Goal: Task Accomplishment & Management: Use online tool/utility

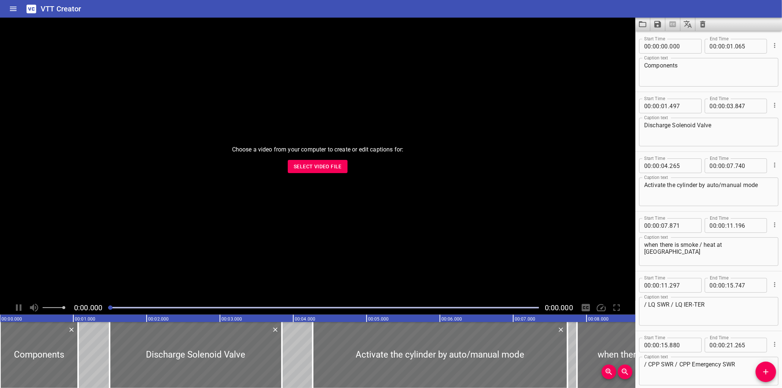
scroll to position [1229, 0]
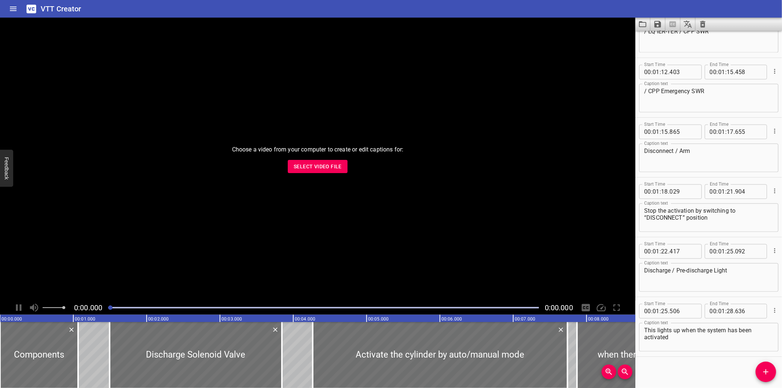
click at [670, 364] on div "Start Time 00 : 00 : 00 . 000 Start Time End Time 00 : 00 : 01 . 065 End Time C…" at bounding box center [708, 209] width 147 height 357
click at [313, 165] on span "Select Video File" at bounding box center [318, 166] width 48 height 9
drag, startPoint x: 291, startPoint y: 207, endPoint x: 287, endPoint y: 205, distance: 4.4
click at [291, 207] on div at bounding box center [317, 159] width 635 height 283
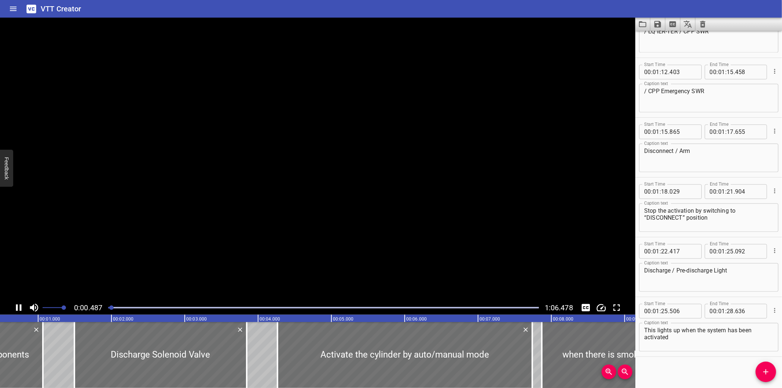
click at [274, 202] on video at bounding box center [317, 159] width 635 height 283
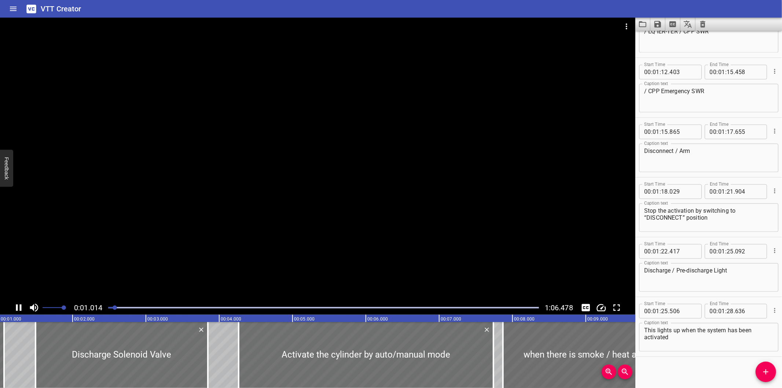
scroll to position [0, 93]
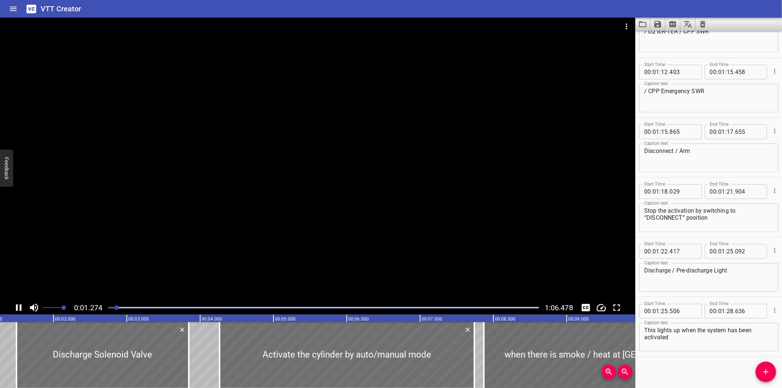
click at [222, 159] on div at bounding box center [317, 159] width 635 height 283
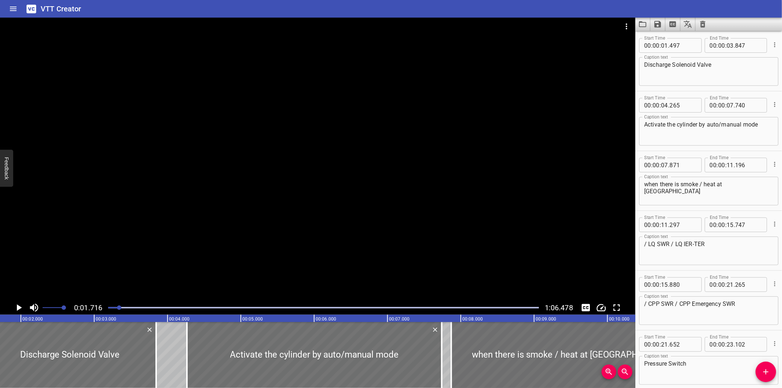
scroll to position [60, 0]
click at [719, 269] on div "Start Time 00 : 00 : 11 . 297 Start Time End Time 00 : 00 : 15 . 747 End Time C…" at bounding box center [708, 240] width 147 height 59
click at [669, 268] on div "Start Time 00 : 00 : 11 . 297 Start Time End Time 00 : 00 : 15 . 747 End Time C…" at bounding box center [708, 240] width 147 height 59
click at [656, 156] on div "Start Time 00 : 00 : 07 . 871 Start Time End Time 00 : 00 : 11 . 196 End Time" at bounding box center [708, 164] width 139 height 19
click at [653, 211] on div "Start Time 00 : 00 : 11 . 297 Start Time End Time 00 : 00 : 15 . 747 End Time C…" at bounding box center [708, 240] width 147 height 59
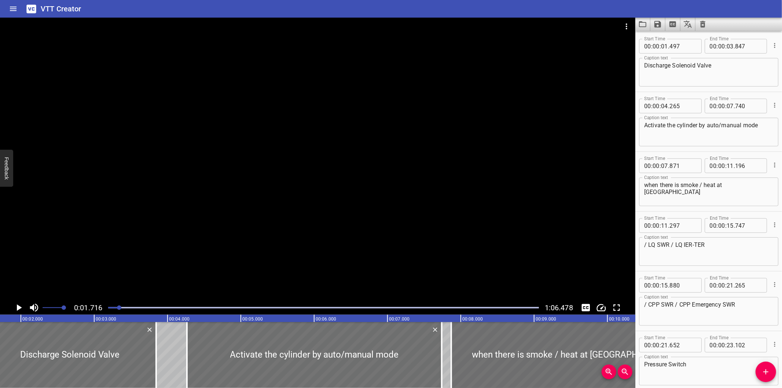
click at [673, 150] on div "Start Time 00 : 00 : 04 . 265 Start Time End Time 00 : 00 : 07 . 740 End Time C…" at bounding box center [708, 121] width 147 height 59
click at [284, 246] on div at bounding box center [317, 159] width 635 height 283
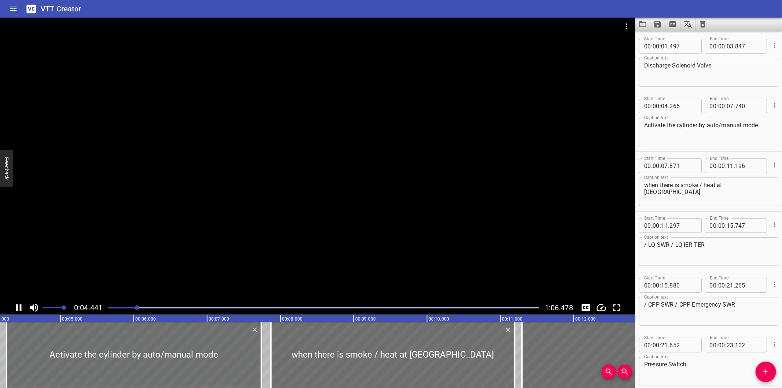
scroll to position [119, 0]
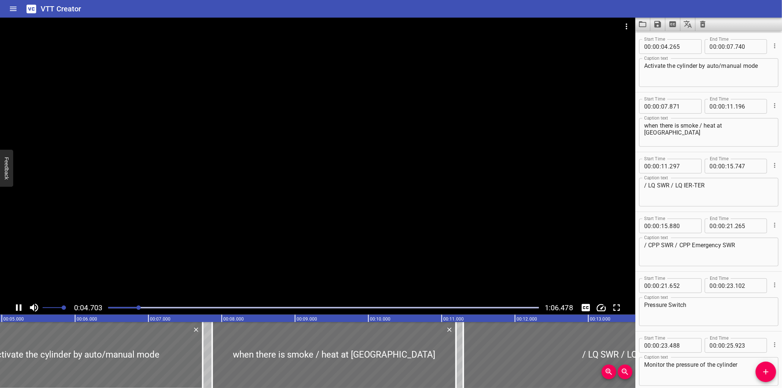
click at [108, 309] on div at bounding box center [323, 307] width 439 height 10
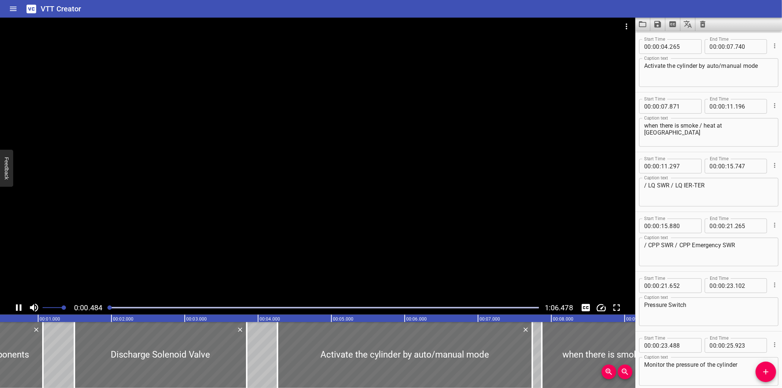
click at [108, 309] on div at bounding box center [109, 307] width 4 height 4
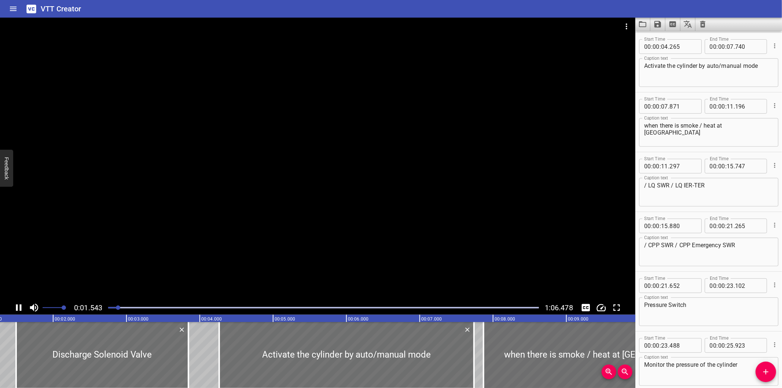
scroll to position [60, 0]
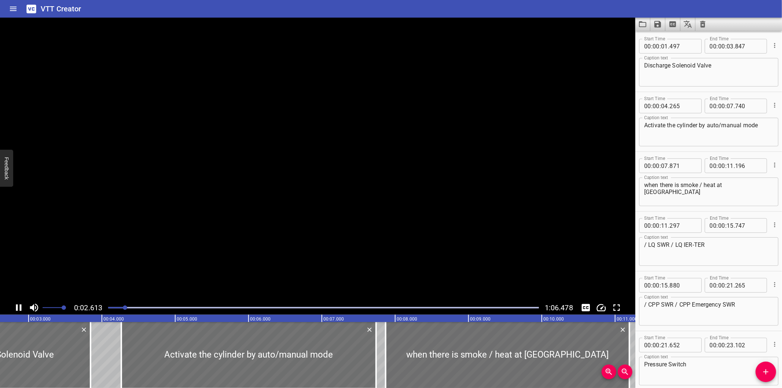
click at [108, 309] on div at bounding box center [323, 307] width 439 height 10
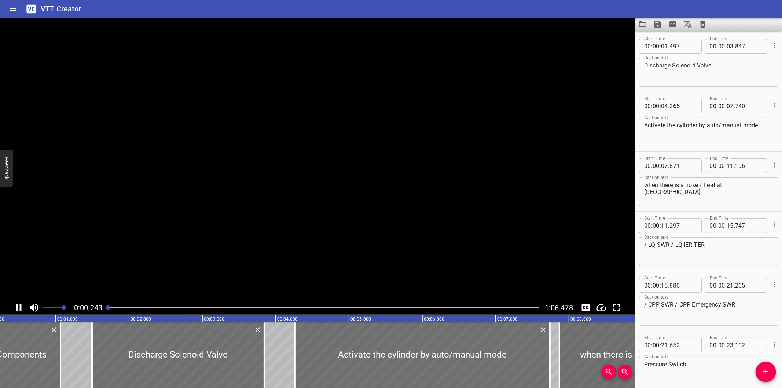
click at [108, 309] on div at bounding box center [108, 307] width 4 height 4
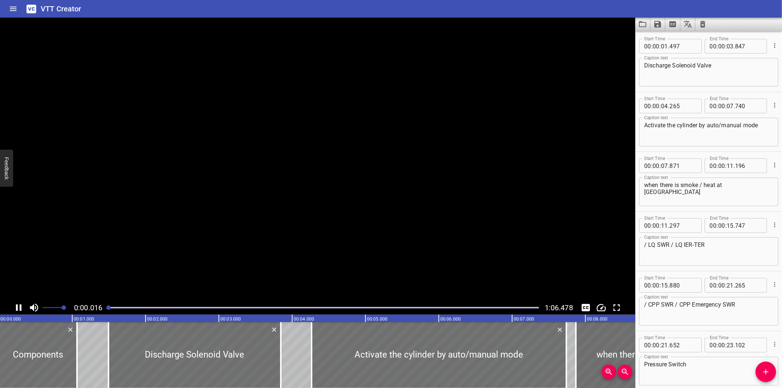
click at [108, 309] on div at bounding box center [108, 307] width 4 height 4
click at [268, 217] on div at bounding box center [317, 159] width 635 height 283
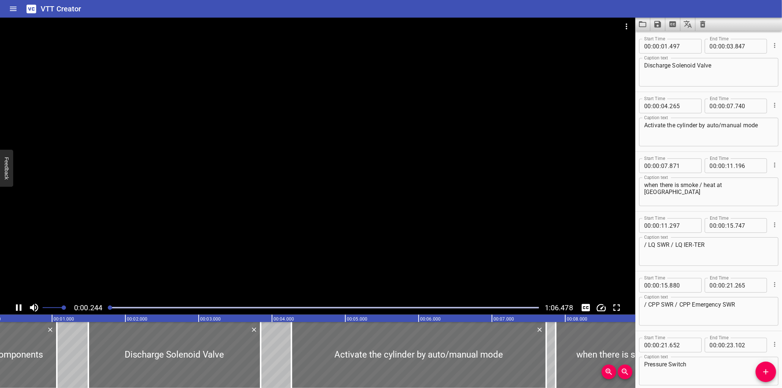
scroll to position [0, 23]
click at [702, 23] on icon "Clear captions" at bounding box center [702, 24] width 5 height 7
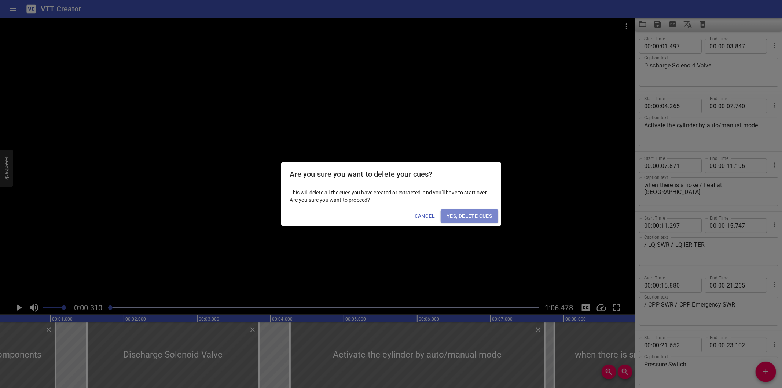
click at [475, 217] on span "Yes, Delete Cues" at bounding box center [468, 215] width 45 height 9
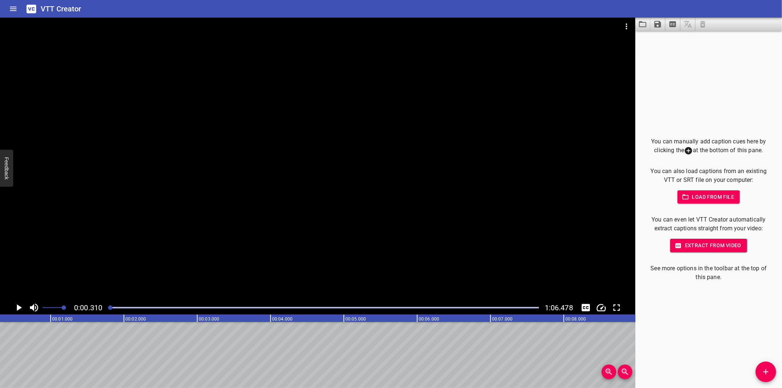
drag, startPoint x: 109, startPoint y: 310, endPoint x: 101, endPoint y: 307, distance: 8.9
click at [102, 307] on div "0:00.310 1:06.478" at bounding box center [317, 307] width 635 height 14
click at [147, 244] on div at bounding box center [317, 159] width 635 height 283
drag, startPoint x: 309, startPoint y: 233, endPoint x: 182, endPoint y: 281, distance: 135.6
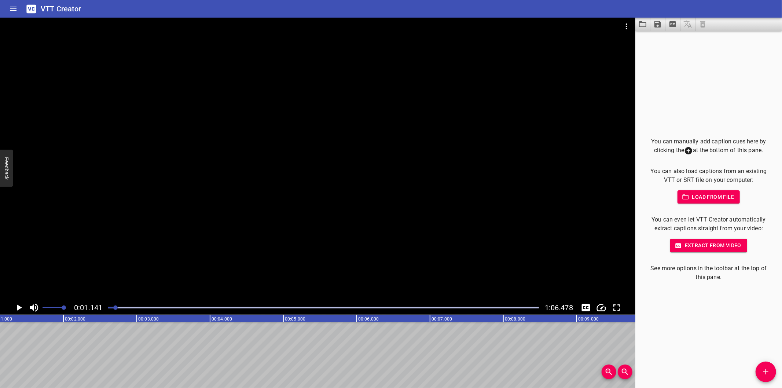
click at [309, 233] on div at bounding box center [317, 159] width 635 height 283
click at [107, 309] on div at bounding box center [323, 307] width 439 height 10
drag, startPoint x: 107, startPoint y: 307, endPoint x: 153, endPoint y: 317, distance: 46.9
click at [107, 307] on div at bounding box center [108, 307] width 4 height 4
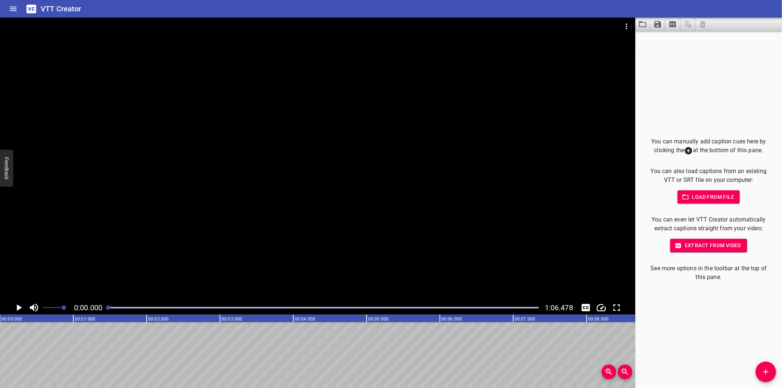
click at [764, 372] on icon "Add Cue" at bounding box center [765, 371] width 9 height 9
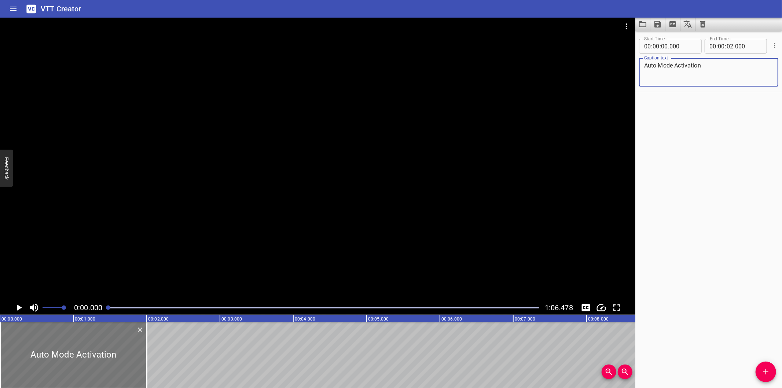
type textarea "Auto Mode Activation"
drag, startPoint x: 82, startPoint y: 346, endPoint x: 23, endPoint y: 347, distance: 59.0
click at [23, 347] on div at bounding box center [73, 355] width 147 height 66
drag, startPoint x: 148, startPoint y: 351, endPoint x: 137, endPoint y: 354, distance: 11.6
click at [137, 354] on div at bounding box center [133, 355] width 7 height 66
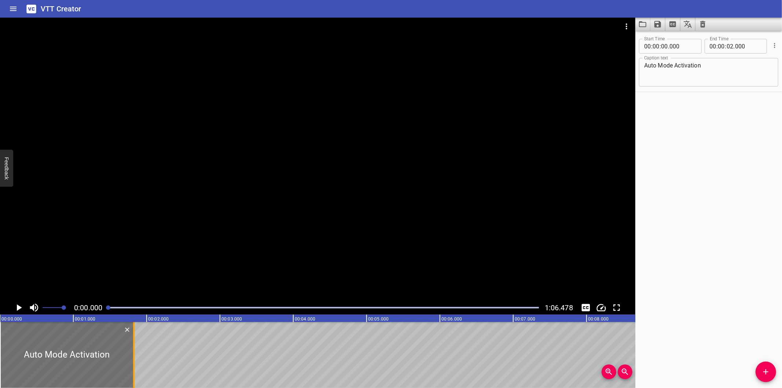
type input "01"
type input "850"
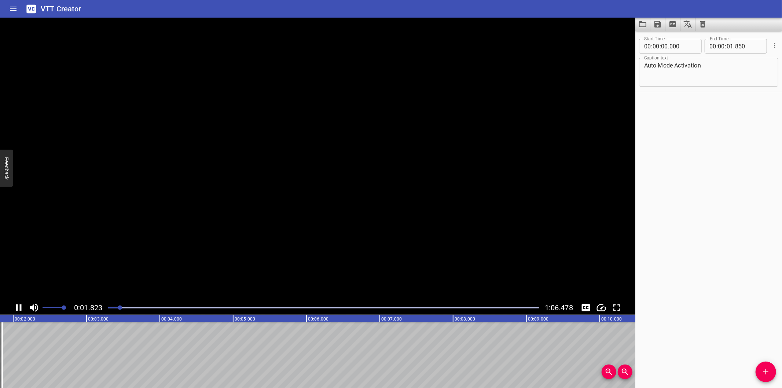
scroll to position [0, 147]
click at [770, 367] on icon "Add Cue" at bounding box center [765, 371] width 9 height 9
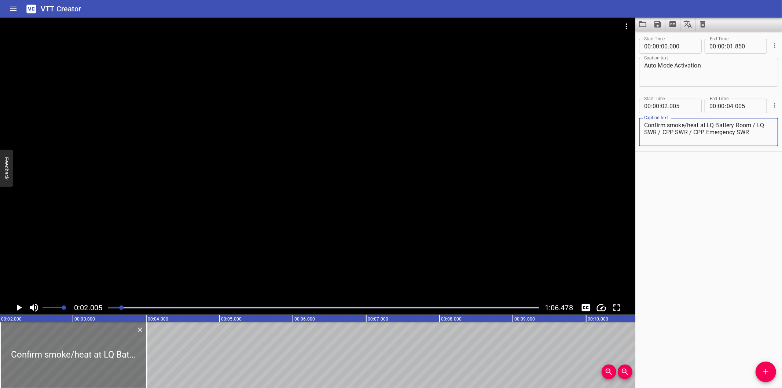
type textarea "Confirm smoke/heat at LQ Battery Room / LQ SWR / CPP SWR / CPP Emergency SWR"
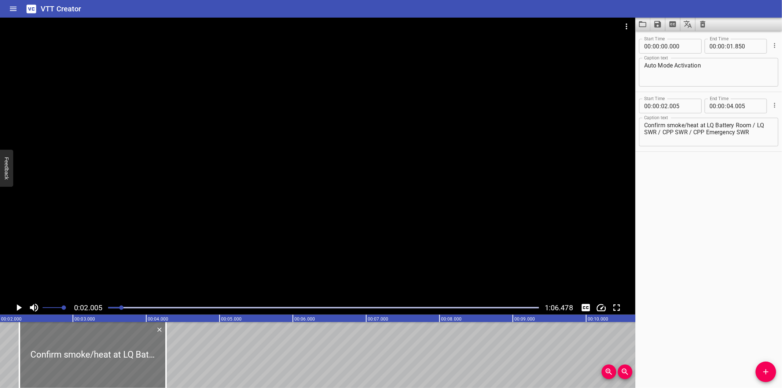
drag, startPoint x: 74, startPoint y: 374, endPoint x: 94, endPoint y: 373, distance: 19.5
click at [94, 373] on div at bounding box center [92, 355] width 147 height 66
type input "270"
click at [180, 246] on div at bounding box center [317, 159] width 635 height 283
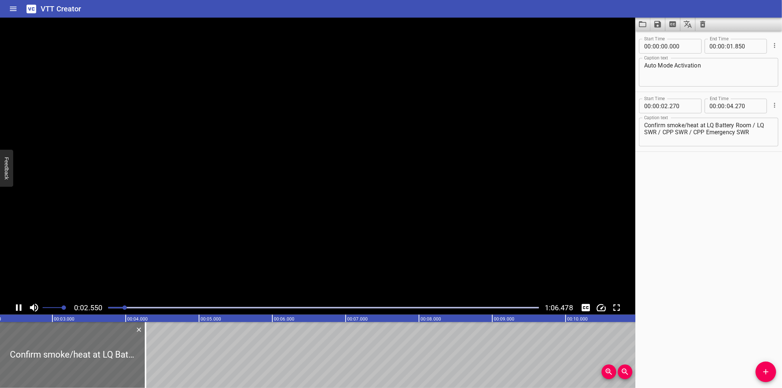
scroll to position [0, 196]
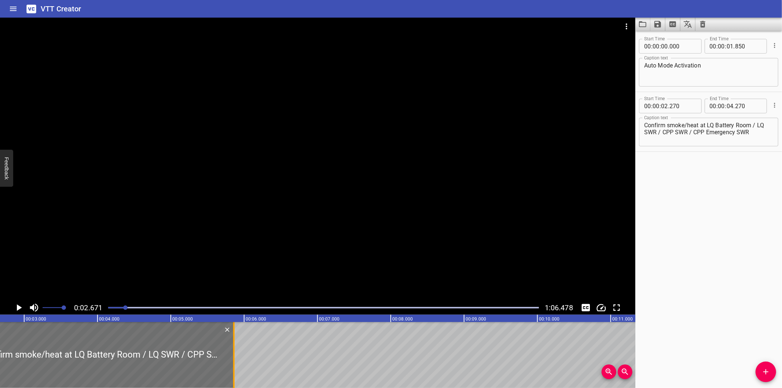
drag, startPoint x: 116, startPoint y: 364, endPoint x: 233, endPoint y: 361, distance: 116.6
click at [233, 361] on div at bounding box center [233, 355] width 1 height 66
type input "05"
type input "860"
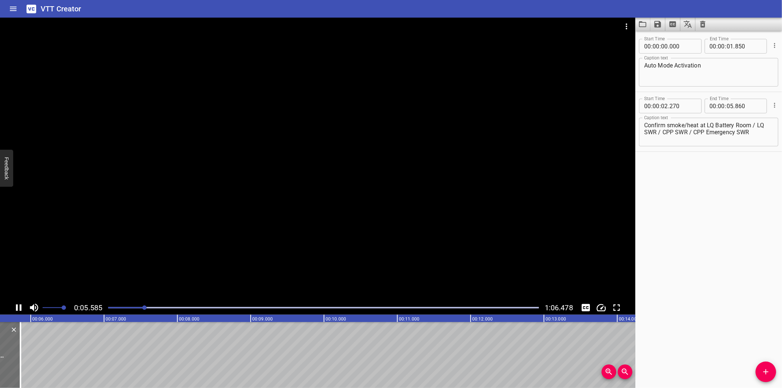
click at [236, 199] on div at bounding box center [317, 159] width 635 height 283
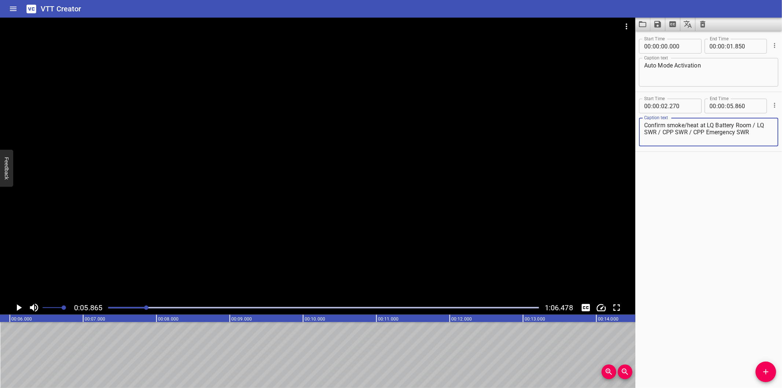
drag, startPoint x: 754, startPoint y: 122, endPoint x: 781, endPoint y: 163, distance: 49.7
click at [781, 163] on div "Start Time 00 : 00 : 00 . 000 Start Time End Time 00 : 00 : 01 . 850 End Time C…" at bounding box center [708, 209] width 147 height 357
type textarea "Confirm smoke/heat at LQ Battery Room"
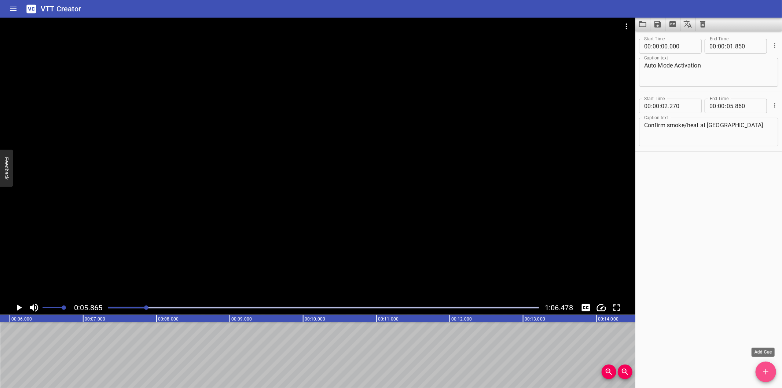
click at [766, 373] on icon "Add Cue" at bounding box center [765, 371] width 5 height 5
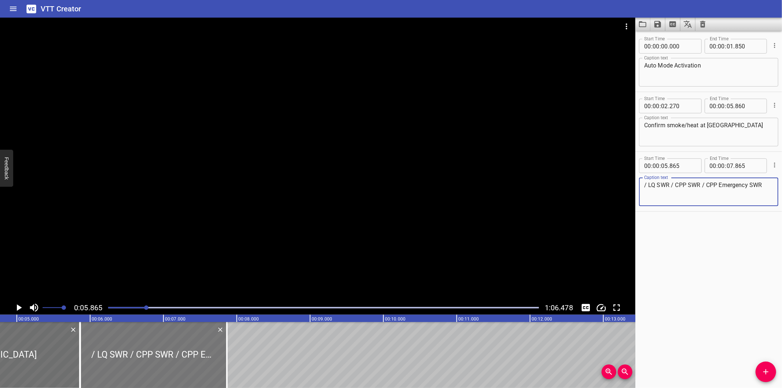
type textarea "/ LQ SWR / CPP SWR / CPP Emergency SWR"
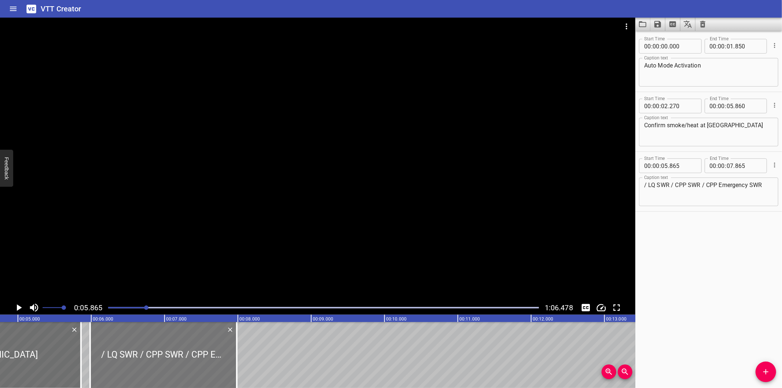
drag, startPoint x: 117, startPoint y: 353, endPoint x: 126, endPoint y: 356, distance: 9.3
click at [126, 356] on div at bounding box center [163, 355] width 147 height 66
type input "985"
click at [235, 218] on div at bounding box center [317, 159] width 635 height 283
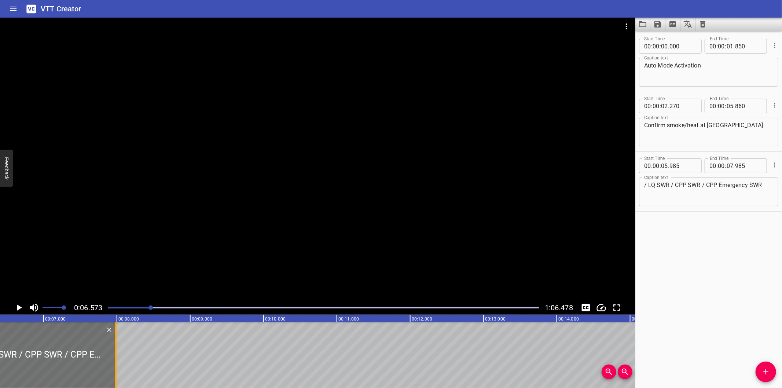
scroll to position [0, 482]
drag, startPoint x: 103, startPoint y: 362, endPoint x: 317, endPoint y: 358, distance: 214.1
click at [129, 361] on div at bounding box center [127, 355] width 1 height 66
type input "10"
type input "760"
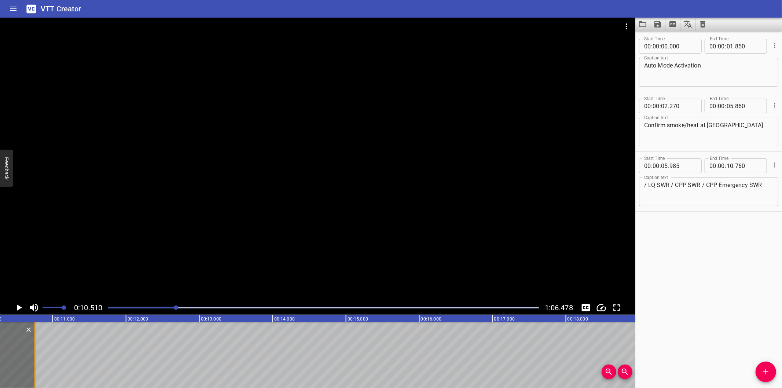
scroll to position [0, 770]
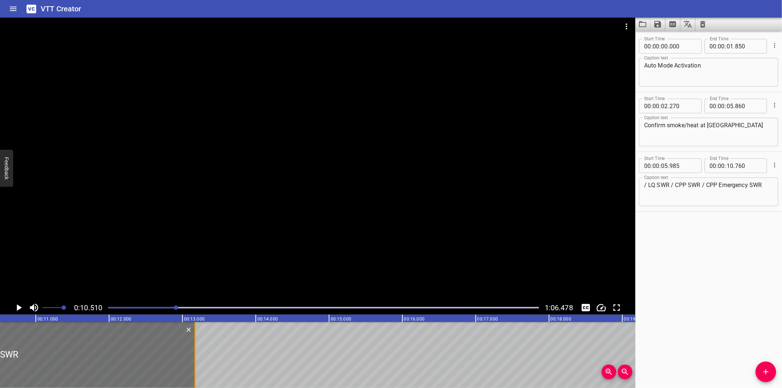
drag, startPoint x: 17, startPoint y: 361, endPoint x: 194, endPoint y: 358, distance: 177.0
click at [195, 358] on div at bounding box center [195, 355] width 1 height 66
type input "13"
type input "175"
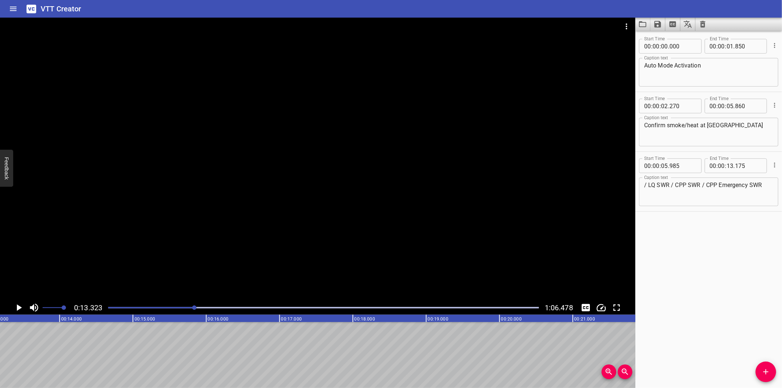
scroll to position [0, 976]
click at [763, 371] on icon "Add Cue" at bounding box center [765, 371] width 9 height 9
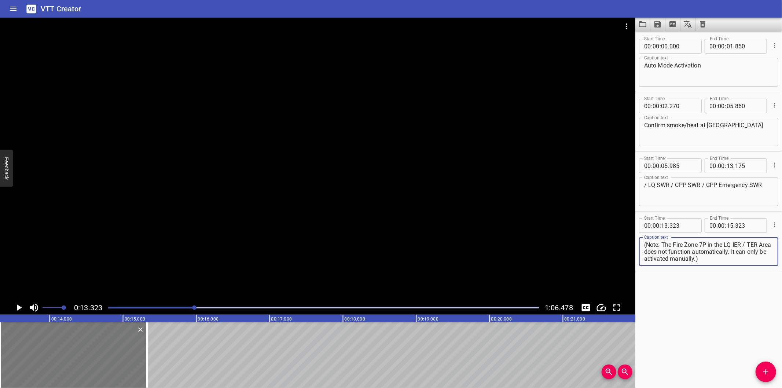
type textarea "(Note: The Fire Zone 7P in the LQ IER / TER Area does not function automaticall…"
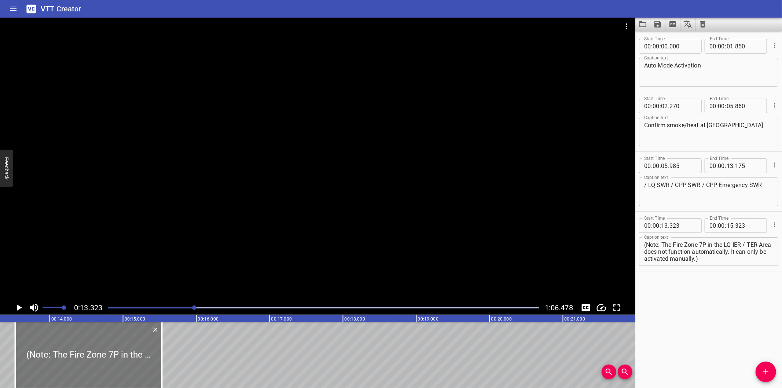
drag, startPoint x: 78, startPoint y: 354, endPoint x: 93, endPoint y: 358, distance: 15.5
click at [93, 358] on div at bounding box center [88, 355] width 147 height 66
type input "528"
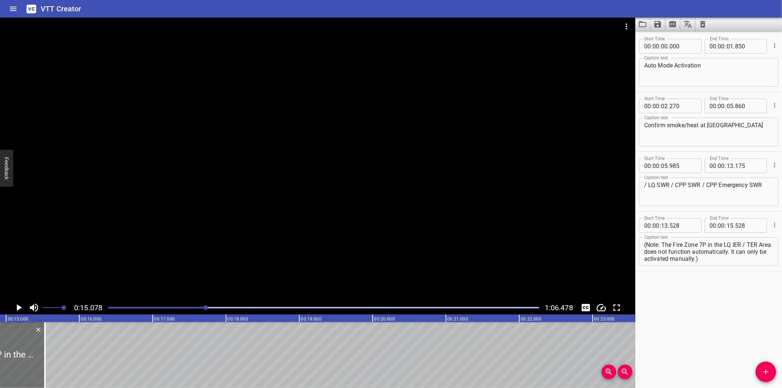
scroll to position [0, 1105]
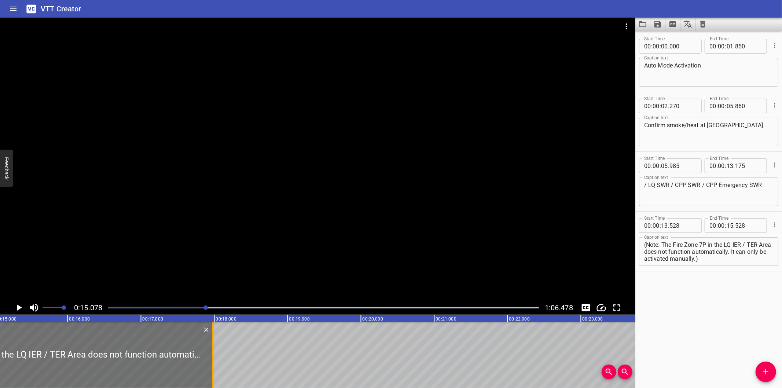
drag, startPoint x: 33, startPoint y: 364, endPoint x: 213, endPoint y: 371, distance: 180.1
click at [213, 371] on div at bounding box center [212, 355] width 1 height 66
type input "17"
type input "983"
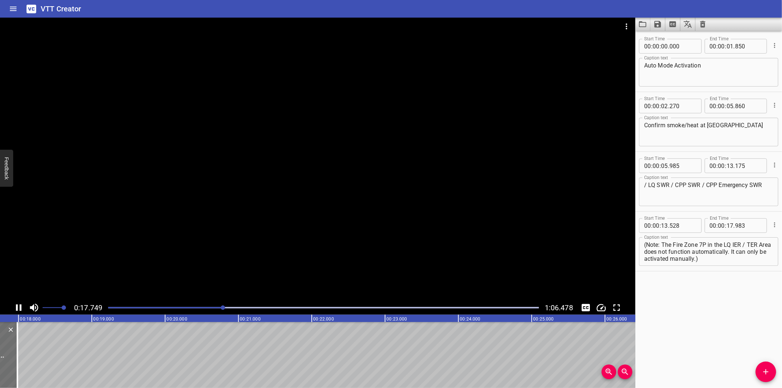
scroll to position [0, 1312]
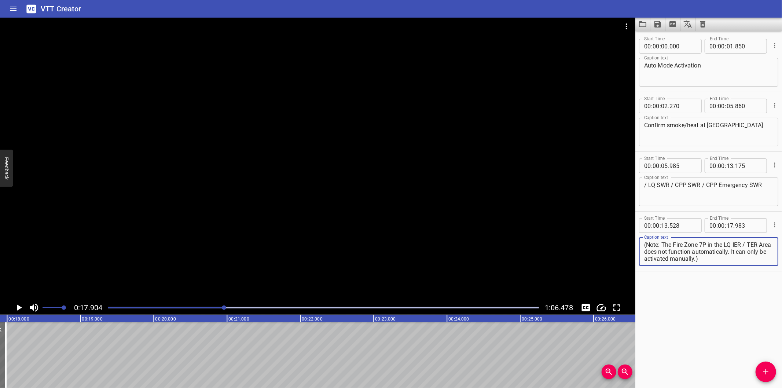
drag, startPoint x: 742, startPoint y: 247, endPoint x: 760, endPoint y: 302, distance: 57.5
click at [760, 302] on div "Start Time 00 : 00 : 00 . 000 Start Time End Time 00 : 00 : 01 . 850 End Time C…" at bounding box center [708, 209] width 147 height 357
type textarea "(Note: The Fire Zone 7P in the LQ IER"
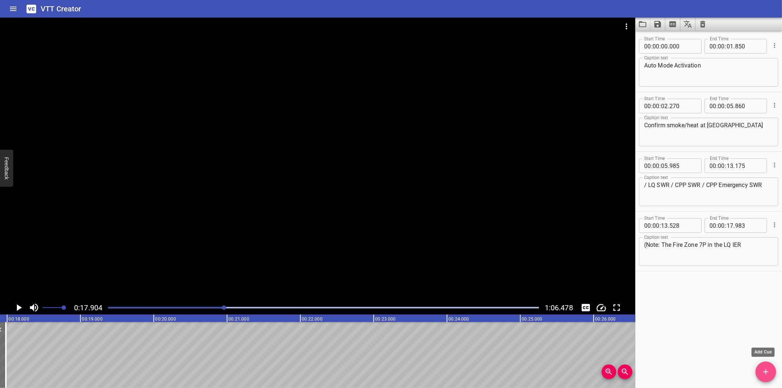
click at [764, 370] on icon "Add Cue" at bounding box center [765, 371] width 9 height 9
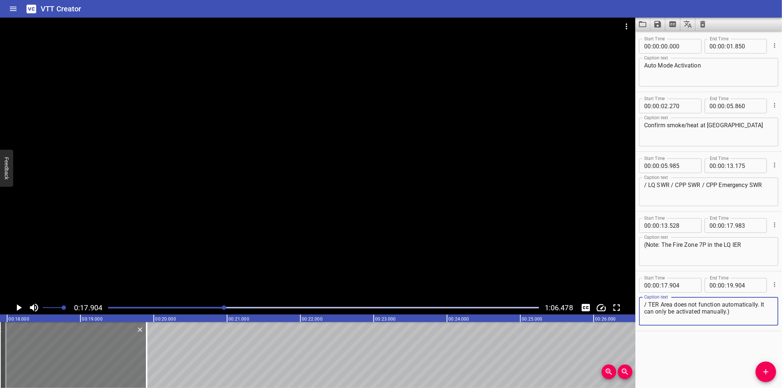
type textarea "/ TER Area does not function automatically. It can only be activated manually.)"
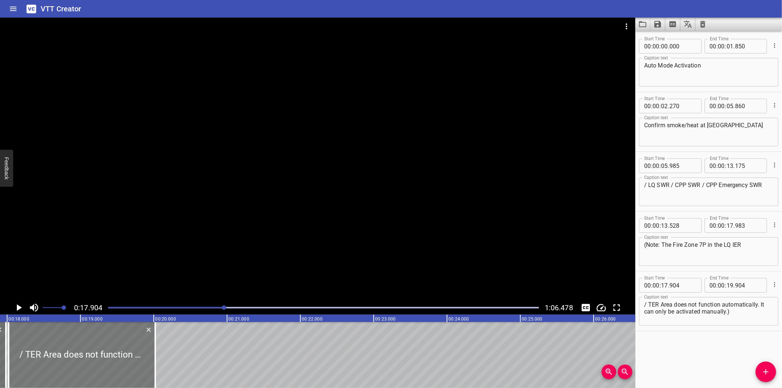
drag, startPoint x: 79, startPoint y: 343, endPoint x: 87, endPoint y: 347, distance: 9.1
click at [87, 347] on div at bounding box center [81, 355] width 147 height 66
type input "18"
type input "019"
type input "20"
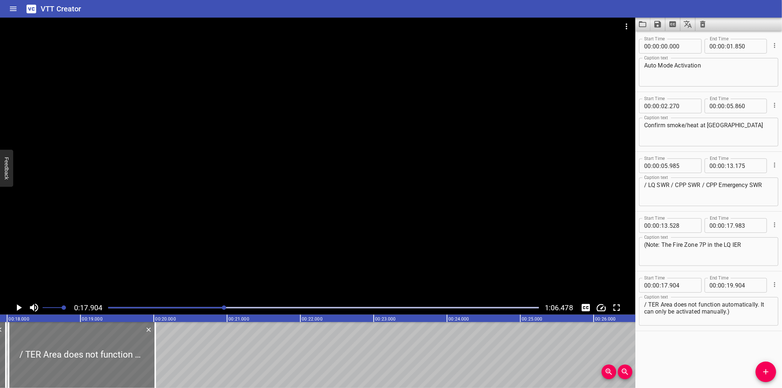
type input "019"
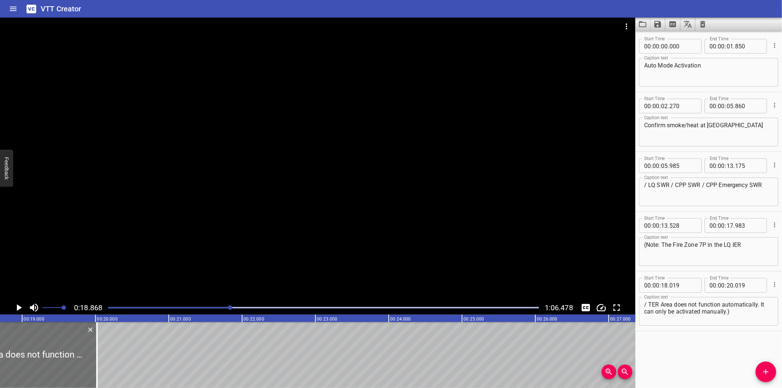
scroll to position [0, 1383]
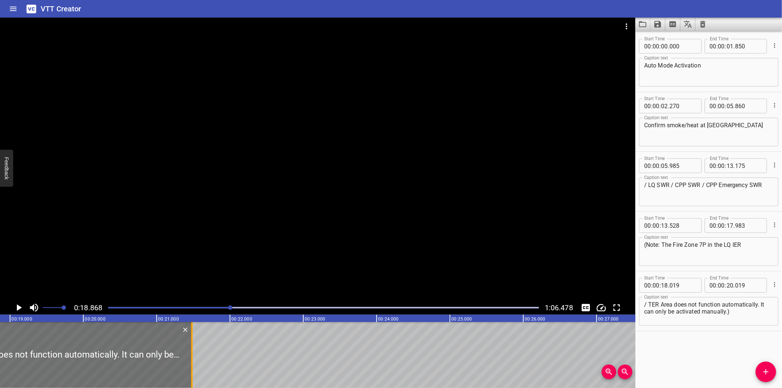
drag, startPoint x: 85, startPoint y: 366, endPoint x: 192, endPoint y: 368, distance: 107.0
click at [192, 368] on div at bounding box center [191, 355] width 7 height 66
type input "21"
type input "479"
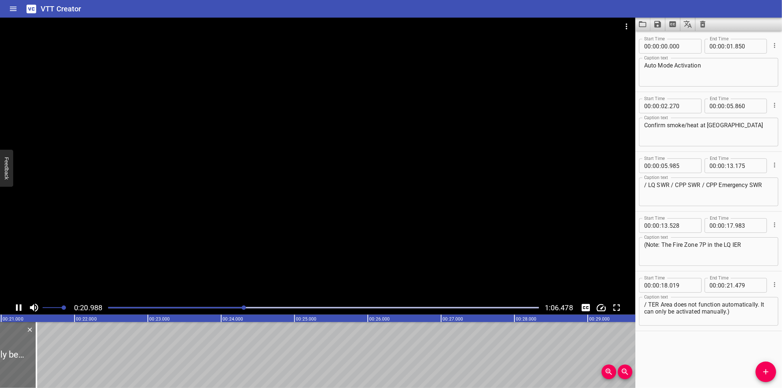
scroll to position [0, 1552]
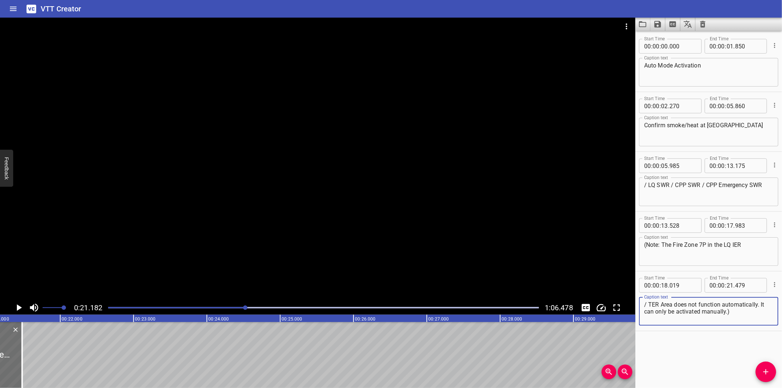
drag, startPoint x: 760, startPoint y: 304, endPoint x: 781, endPoint y: 388, distance: 86.3
click at [781, 387] on html "VTT Creator Caption Editor Batch Transcribe Login Sign Up Privacy Contact 0:21.…" at bounding box center [391, 194] width 782 height 388
type textarea "/ TER Area does not function automatically."
click at [765, 377] on button "Add Cue" at bounding box center [765, 371] width 21 height 21
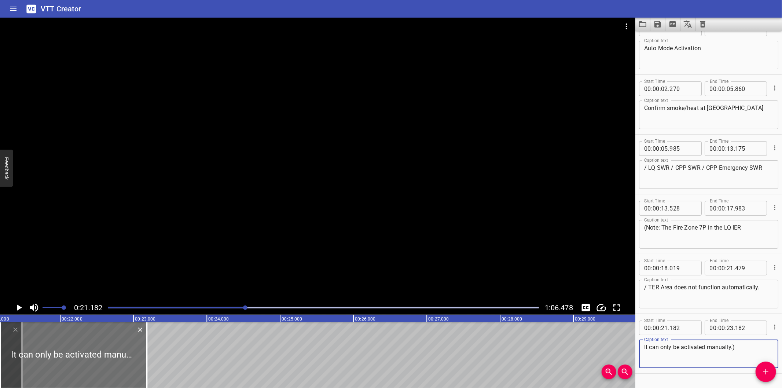
scroll to position [27, 0]
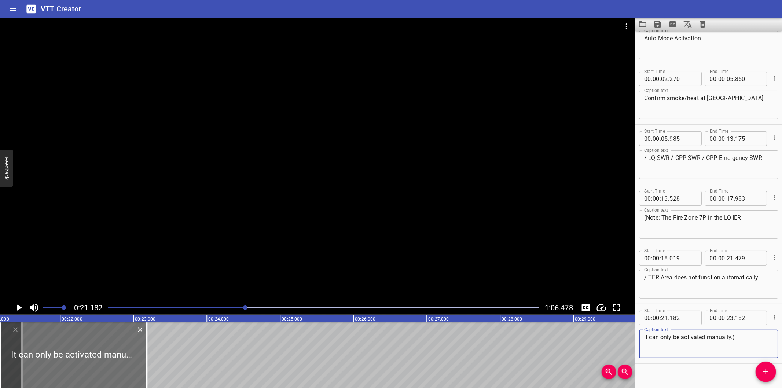
click at [644, 335] on textarea "It can only be activated manually.)" at bounding box center [708, 343] width 129 height 21
type textarea "It can only be activated manually.)"
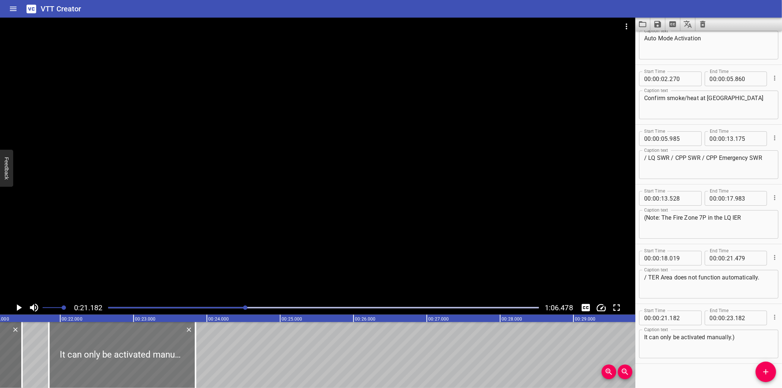
drag, startPoint x: 82, startPoint y: 353, endPoint x: 130, endPoint y: 367, distance: 49.5
click at [130, 367] on div at bounding box center [122, 355] width 147 height 66
type input "847"
click at [199, 257] on div at bounding box center [317, 159] width 635 height 283
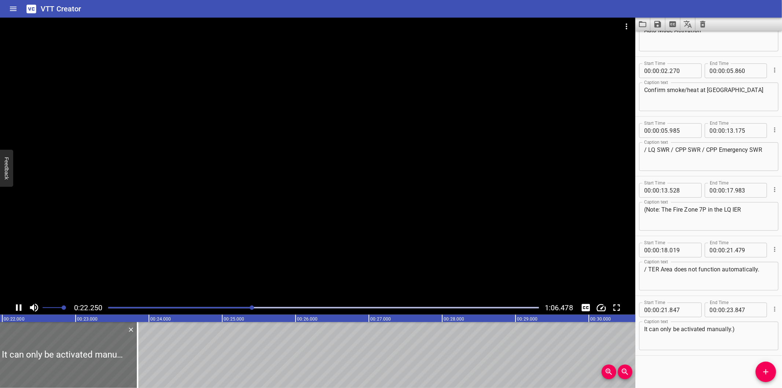
scroll to position [0, 1632]
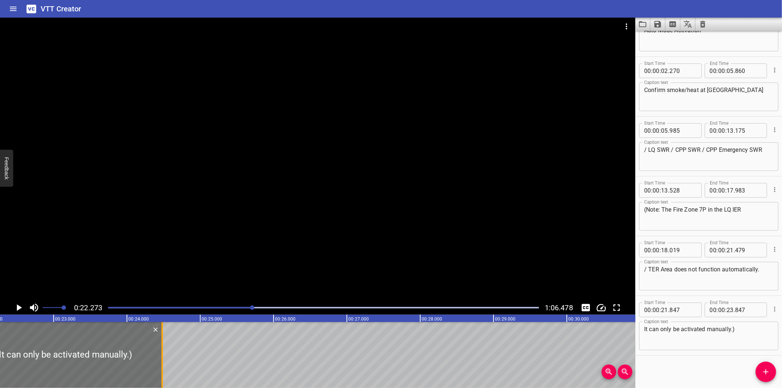
drag, startPoint x: 117, startPoint y: 361, endPoint x: 163, endPoint y: 361, distance: 46.5
click at [163, 361] on div at bounding box center [161, 355] width 7 height 66
type input "24"
type input "482"
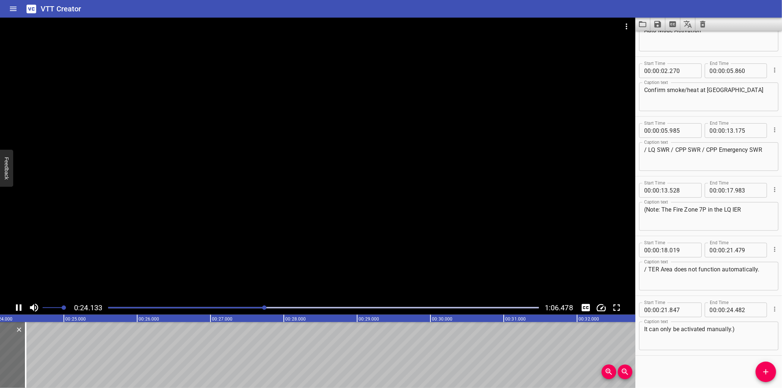
scroll to position [0, 1786]
click at [363, 196] on div at bounding box center [317, 159] width 635 height 283
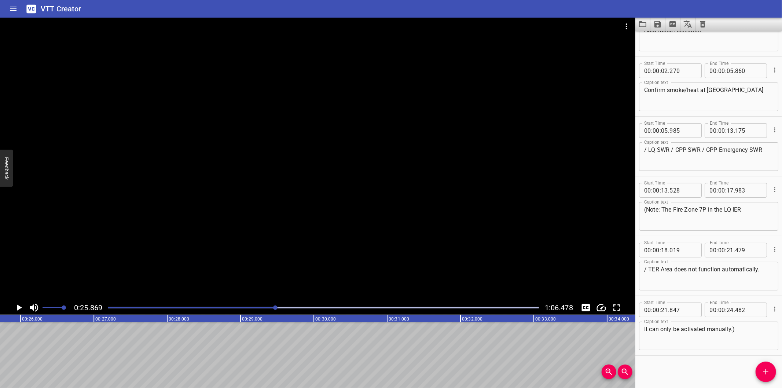
scroll to position [0, 1896]
click at [765, 370] on icon "Add Cue" at bounding box center [765, 371] width 9 height 9
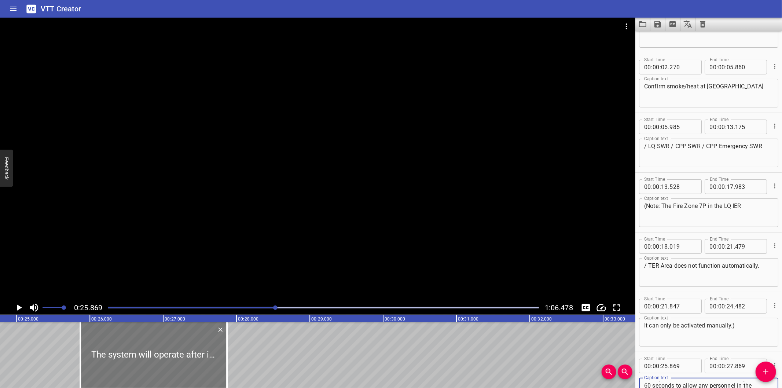
scroll to position [0, 1814]
type textarea "The system will operate after initiating a delay of 60 seconds to allow any per…"
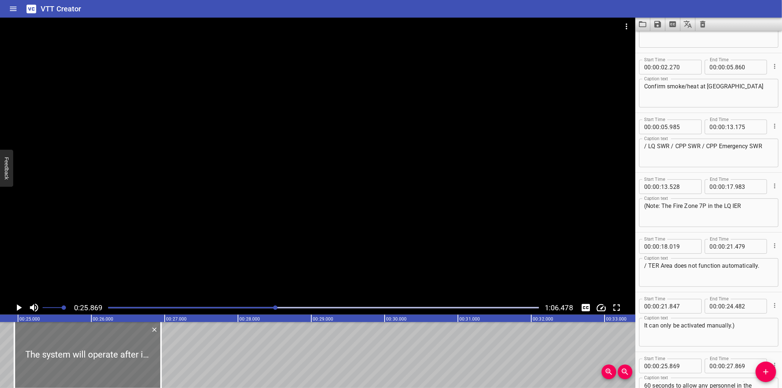
drag, startPoint x: 127, startPoint y: 357, endPoint x: 60, endPoint y: 358, distance: 67.4
click at [60, 358] on div at bounding box center [87, 355] width 147 height 66
type input "24"
type input "949"
type input "26"
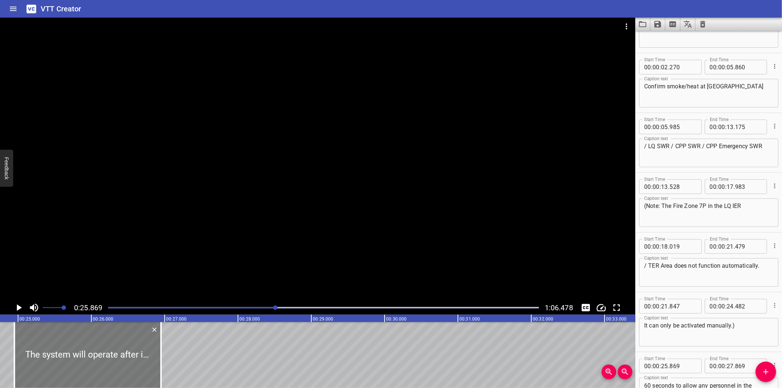
type input "949"
click at [170, 240] on div at bounding box center [317, 159] width 635 height 283
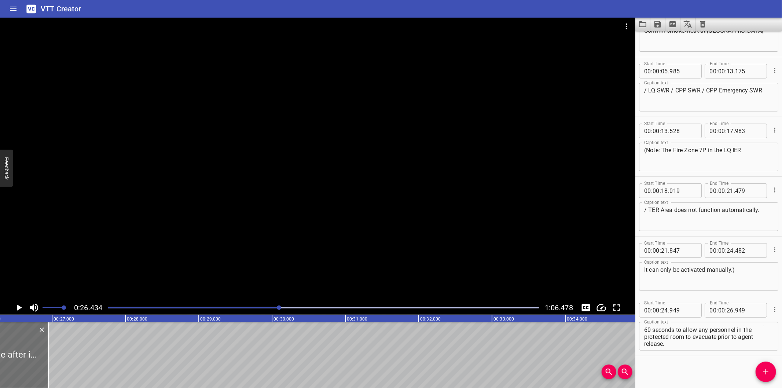
scroll to position [0, 1937]
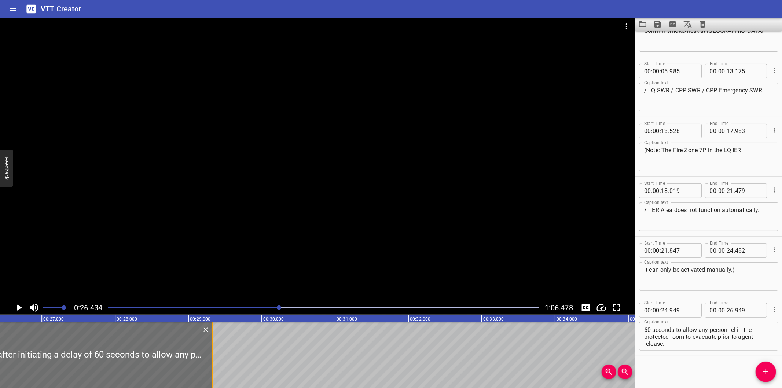
drag, startPoint x: 37, startPoint y: 365, endPoint x: 211, endPoint y: 361, distance: 174.1
click at [211, 361] on div at bounding box center [211, 355] width 1 height 66
type input "29"
type input "324"
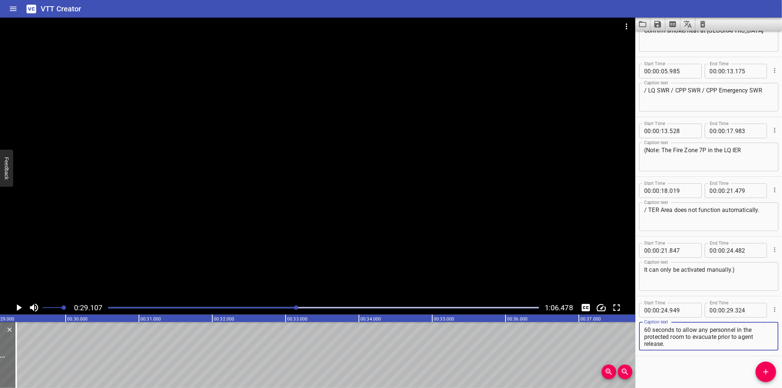
scroll to position [7, 0]
drag, startPoint x: 698, startPoint y: 328, endPoint x: 772, endPoint y: 379, distance: 90.3
click at [772, 379] on div "Start Time 00 : 00 : 00 . 000 Start Time End Time 00 : 00 : 01 . 850 End Time C…" at bounding box center [708, 209] width 147 height 357
type textarea "The system will operate after initiating a delay of 60 seconds"
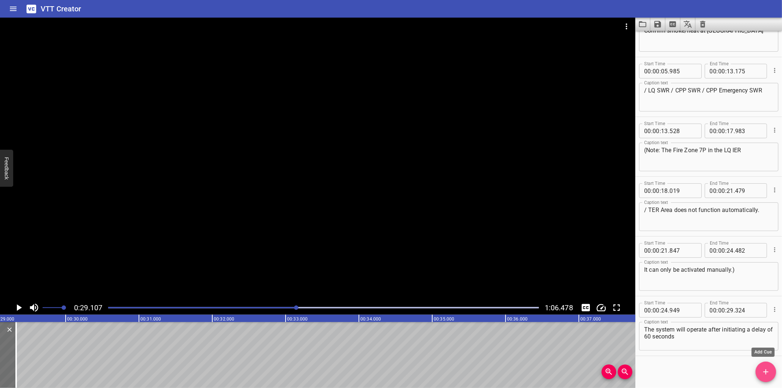
click at [764, 365] on button "Add Cue" at bounding box center [765, 371] width 21 height 21
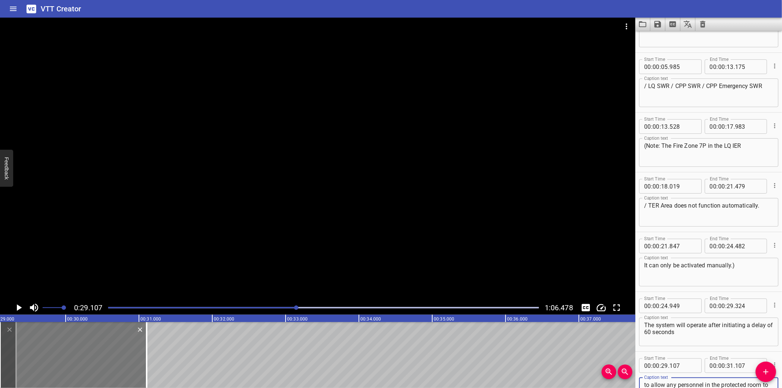
scroll to position [100, 0]
type textarea "to allow any personnel in the protected room to evacuate prior to agent release."
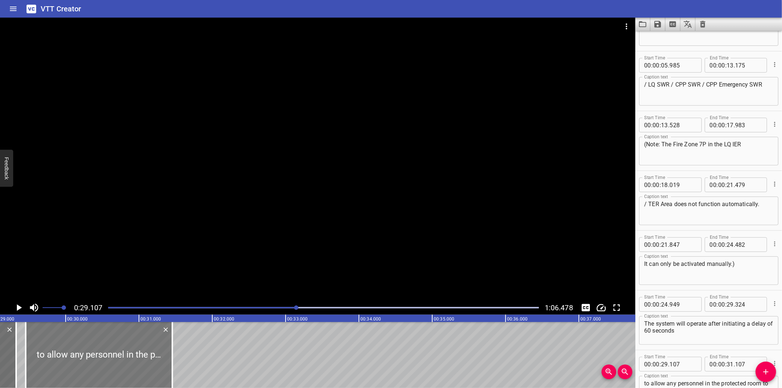
drag, startPoint x: 77, startPoint y: 363, endPoint x: 102, endPoint y: 363, distance: 24.9
click at [102, 363] on div at bounding box center [99, 355] width 147 height 66
type input "457"
click at [162, 208] on div at bounding box center [317, 159] width 635 height 283
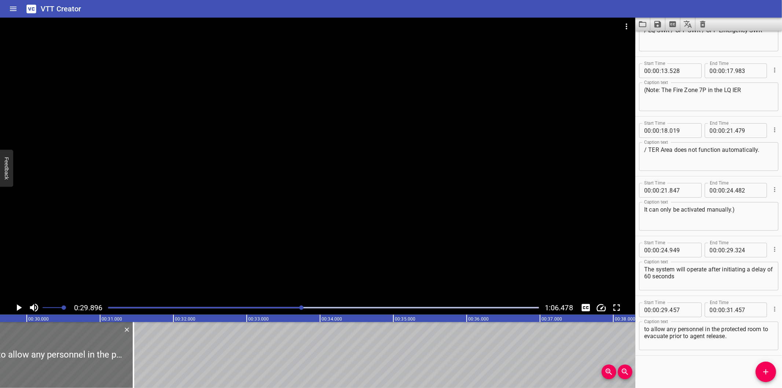
scroll to position [0, 2191]
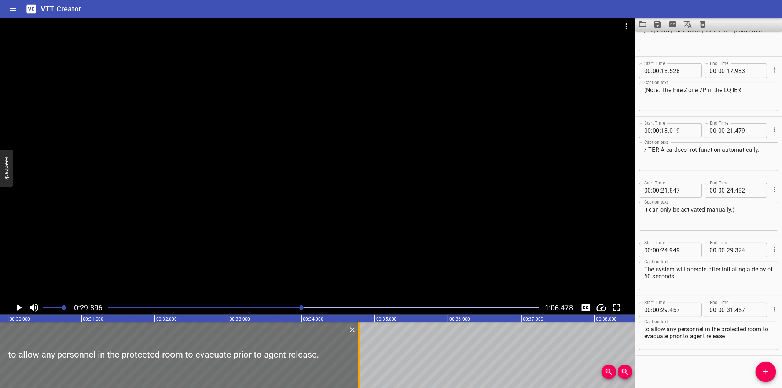
drag, startPoint x: 114, startPoint y: 350, endPoint x: 358, endPoint y: 347, distance: 244.1
click at [358, 347] on div at bounding box center [358, 355] width 1 height 66
type input "34"
type input "787"
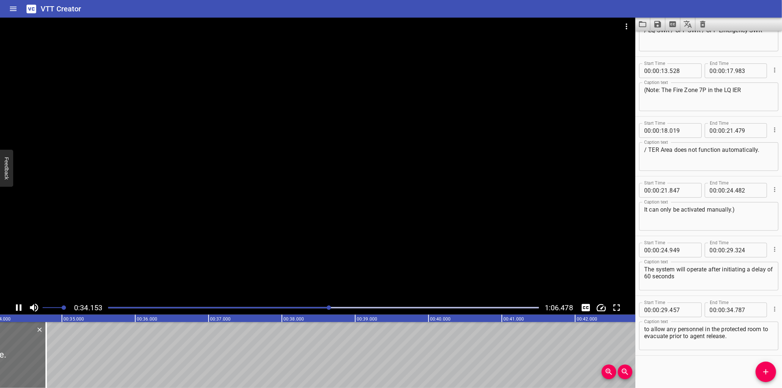
click at [231, 229] on div at bounding box center [317, 159] width 635 height 283
click at [174, 234] on div at bounding box center [317, 159] width 635 height 283
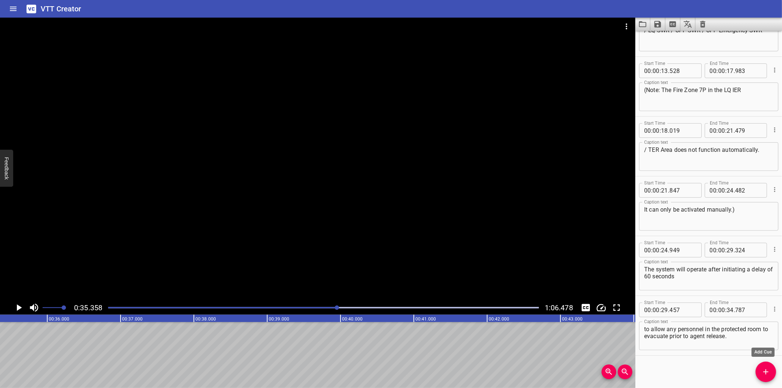
click at [756, 372] on span "Add Cue" at bounding box center [765, 371] width 21 height 9
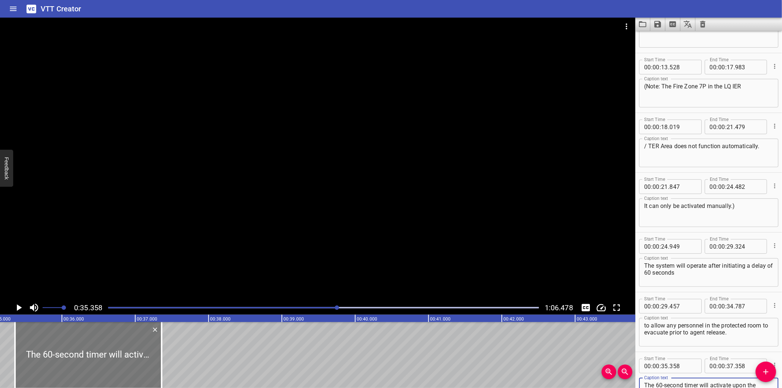
scroll to position [0, 2537]
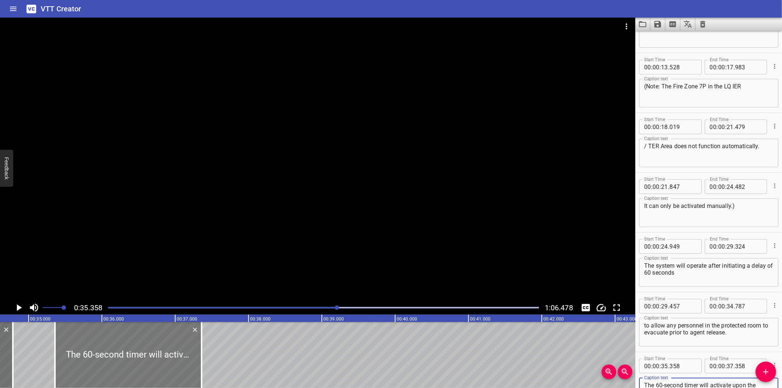
type textarea "The 60-second timer will activate upon the confirmation of smoke or heat within…"
drag, startPoint x: 112, startPoint y: 359, endPoint x: 104, endPoint y: 364, distance: 9.0
click at [104, 364] on div at bounding box center [114, 355] width 147 height 66
type input "163"
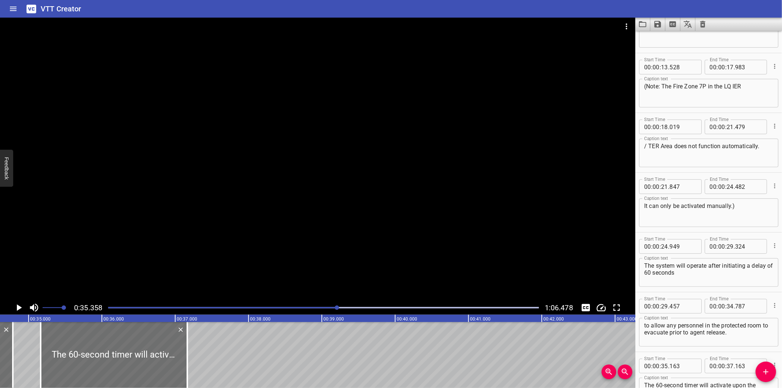
click at [203, 165] on div at bounding box center [317, 159] width 635 height 283
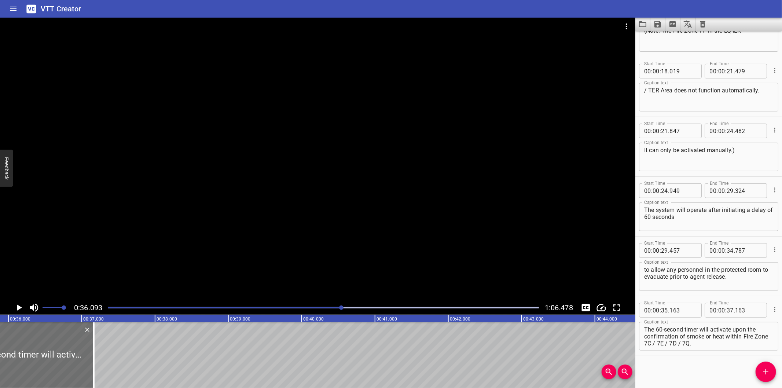
scroll to position [0, 2645]
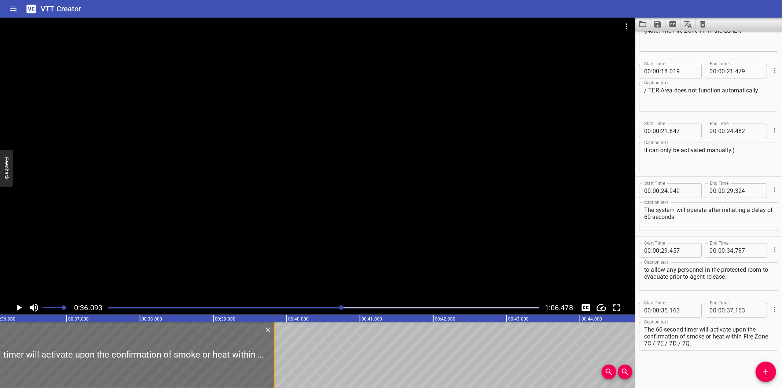
drag, startPoint x: 78, startPoint y: 372, endPoint x: 274, endPoint y: 372, distance: 195.7
click at [274, 372] on div at bounding box center [274, 355] width 1 height 66
type input "39"
type input "833"
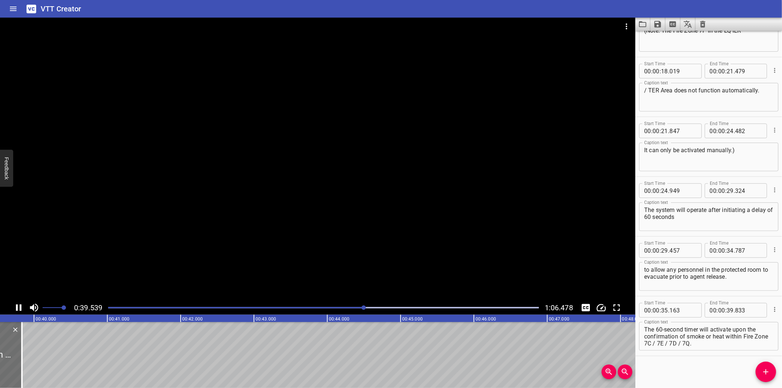
scroll to position [0, 2915]
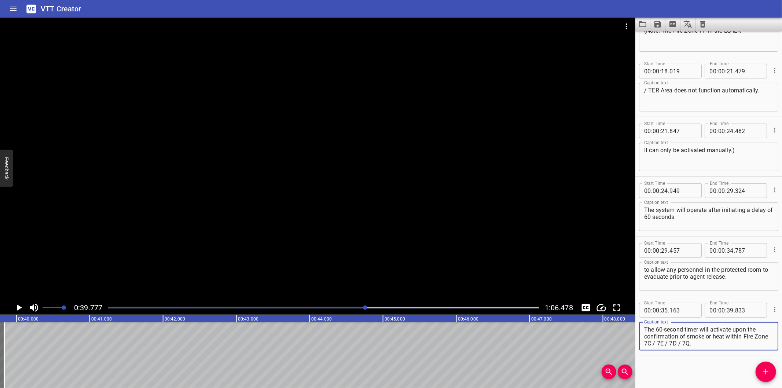
drag, startPoint x: 726, startPoint y: 335, endPoint x: 778, endPoint y: 391, distance: 76.8
click at [778, 387] on html "VTT Creator Caption Editor Batch Transcribe Login Sign Up Privacy Contact 0:39.…" at bounding box center [391, 194] width 782 height 388
type textarea "The 60-second timer will activate upon the confirmation of smoke or heat"
click at [765, 369] on icon "Add Cue" at bounding box center [765, 371] width 5 height 5
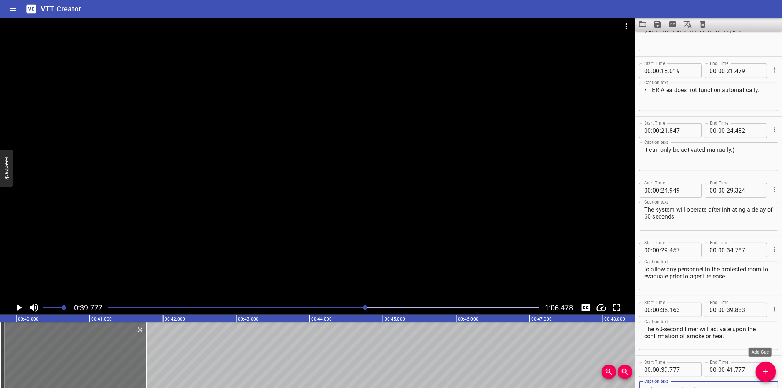
scroll to position [218, 0]
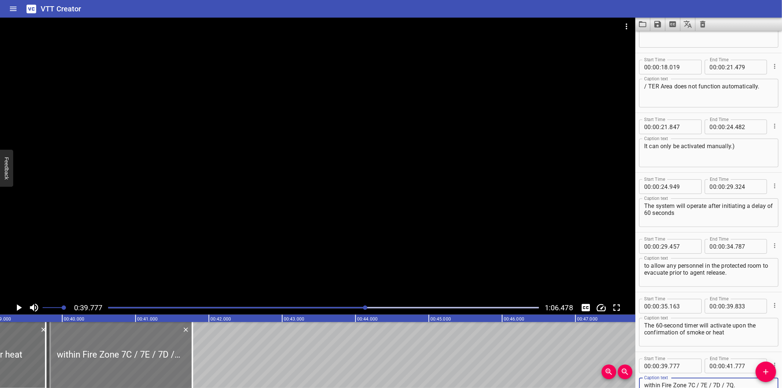
type textarea "within Fire Zone 7C / 7E / 7D / 7Q."
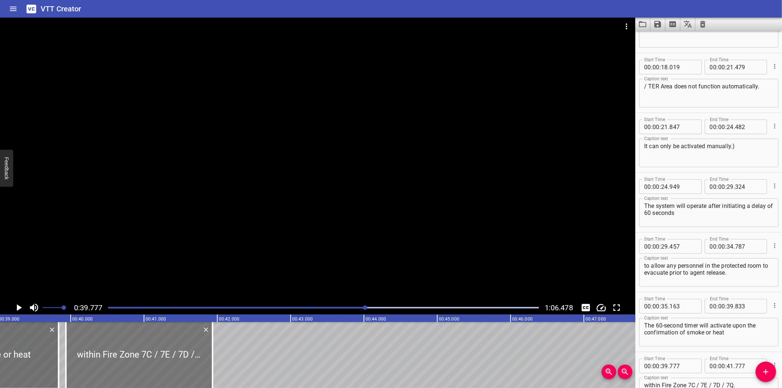
drag, startPoint x: 111, startPoint y: 354, endPoint x: 119, endPoint y: 355, distance: 8.5
click at [119, 355] on div at bounding box center [139, 355] width 147 height 66
type input "937"
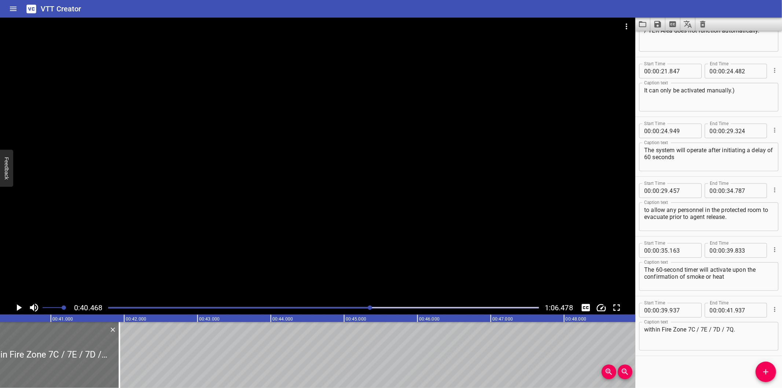
scroll to position [0, 0]
drag, startPoint x: 109, startPoint y: 363, endPoint x: 119, endPoint y: 365, distance: 10.4
click at [119, 365] on div at bounding box center [118, 355] width 7 height 66
type input "42"
type input "077"
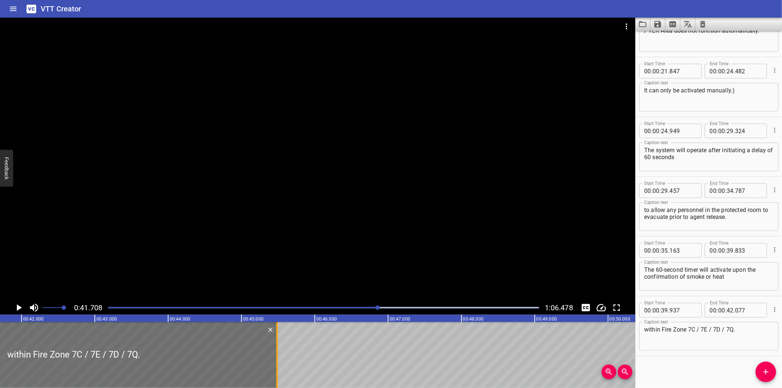
drag, startPoint x: 27, startPoint y: 364, endPoint x: 277, endPoint y: 363, distance: 249.9
click at [277, 363] on div at bounding box center [276, 355] width 1 height 66
type input "45"
type input "487"
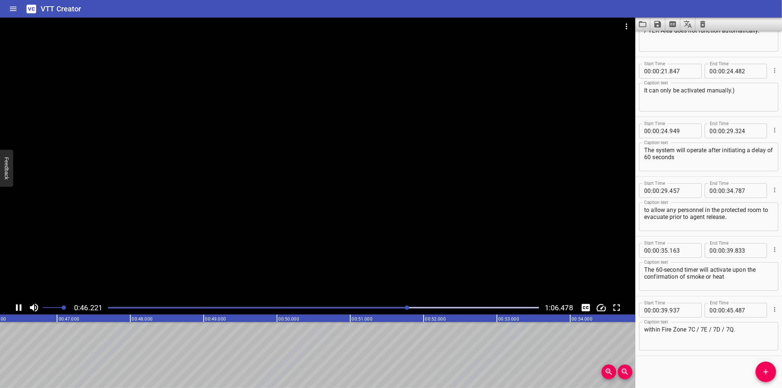
scroll to position [0, 3398]
drag, startPoint x: 760, startPoint y: 371, endPoint x: 632, endPoint y: 363, distance: 128.2
click at [757, 371] on span "Add Cue" at bounding box center [765, 371] width 21 height 9
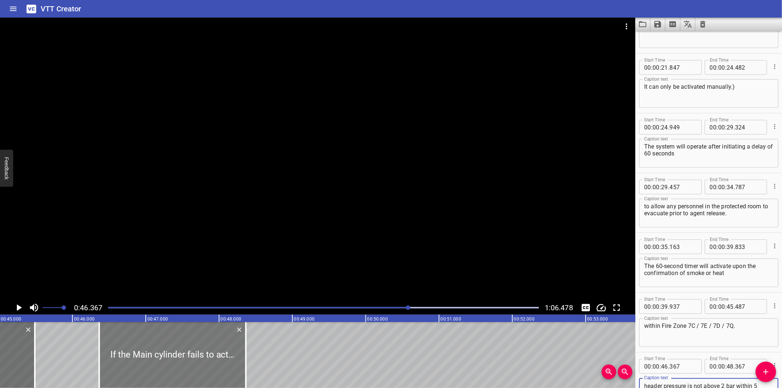
scroll to position [0, 3289]
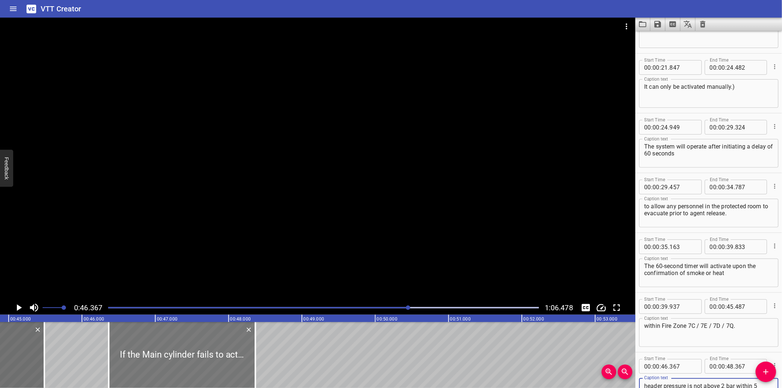
type textarea "If the Main cylinder fails to activate and the header pressure is not above 2 b…"
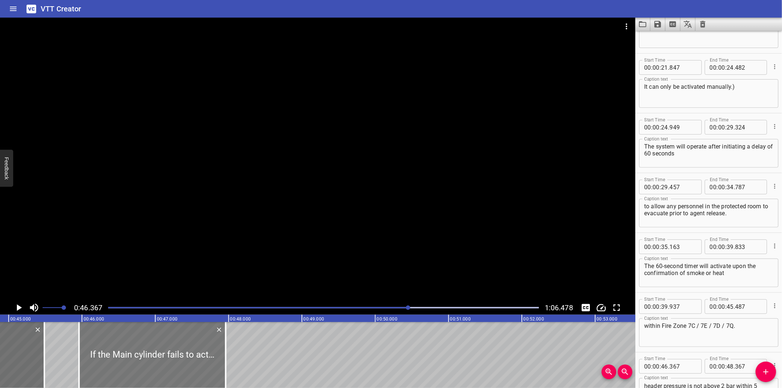
drag, startPoint x: 144, startPoint y: 357, endPoint x: 114, endPoint y: 356, distance: 29.7
click at [114, 356] on div at bounding box center [152, 355] width 147 height 66
type input "45"
type input "962"
type input "47"
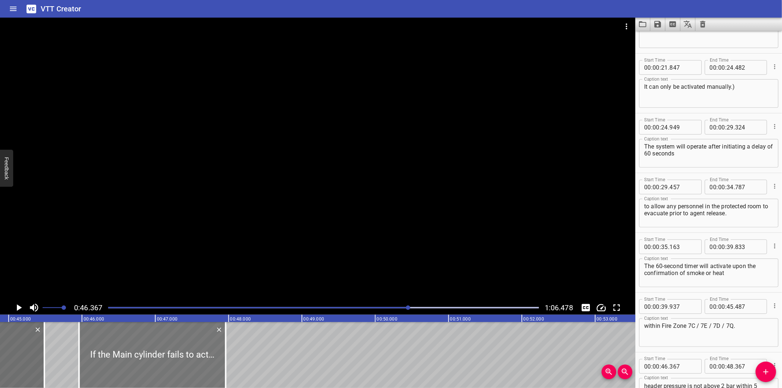
type input "962"
click at [215, 185] on div at bounding box center [317, 159] width 635 height 283
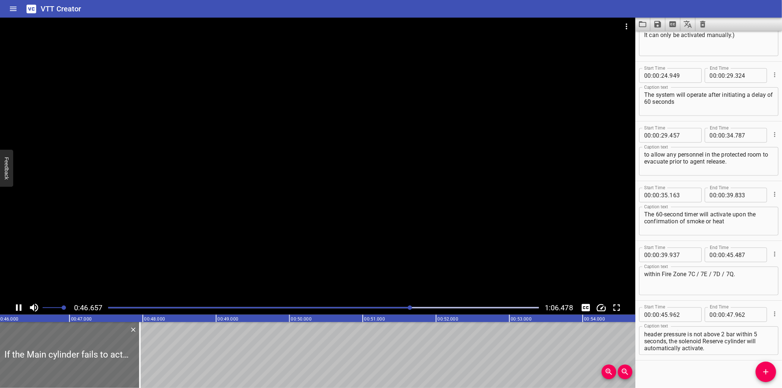
scroll to position [334, 0]
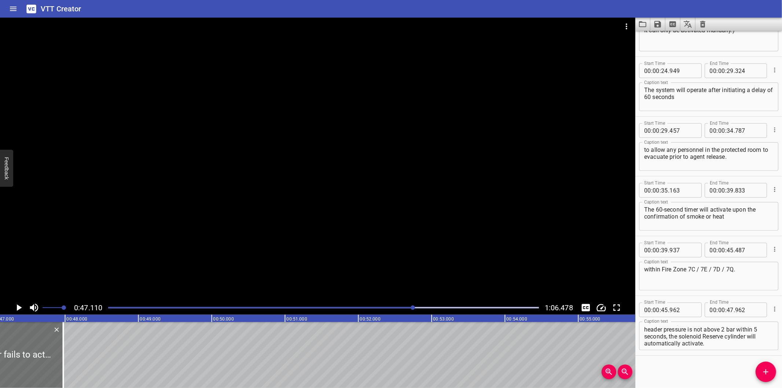
drag, startPoint x: 61, startPoint y: 364, endPoint x: 289, endPoint y: 342, distance: 228.6
click at [64, 343] on div at bounding box center [63, 355] width 1 height 66
type input "50"
type input "957"
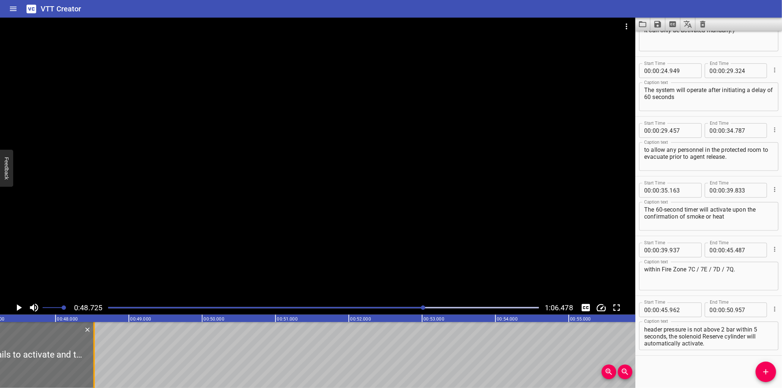
drag, startPoint x: 273, startPoint y: 353, endPoint x: 95, endPoint y: 358, distance: 178.2
click at [95, 358] on div at bounding box center [94, 355] width 7 height 66
type input "48"
type input "527"
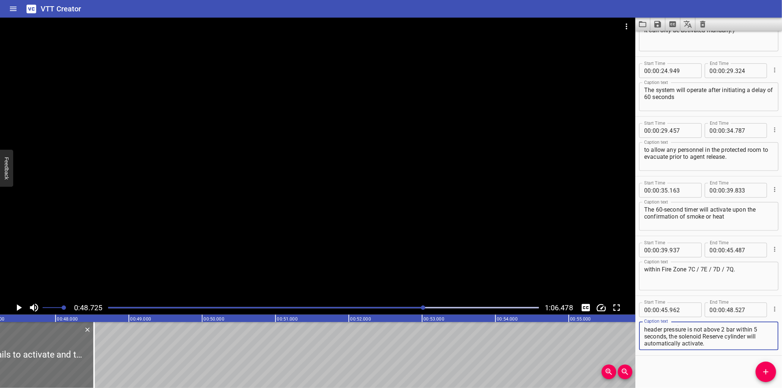
drag, startPoint x: 738, startPoint y: 328, endPoint x: 774, endPoint y: 368, distance: 54.0
click at [774, 368] on div "Start Time 00 : 00 : 00 . 000 Start Time End Time 00 : 00 : 01 . 850 End Time C…" at bounding box center [708, 209] width 147 height 357
type textarea "If the Main cylinder fails to activate"
click at [768, 370] on icon "Add Cue" at bounding box center [765, 371] width 9 height 9
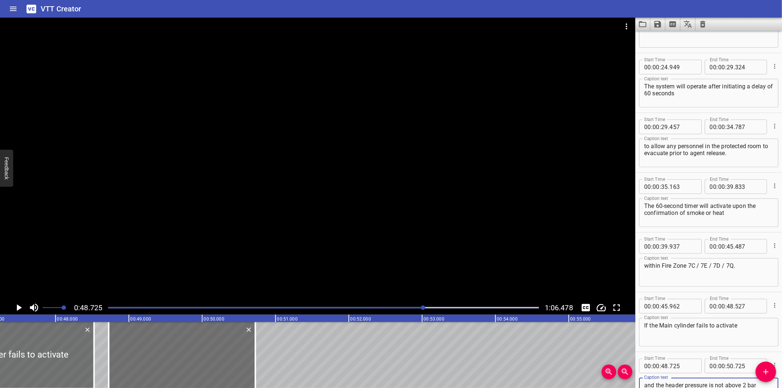
scroll to position [351, 0]
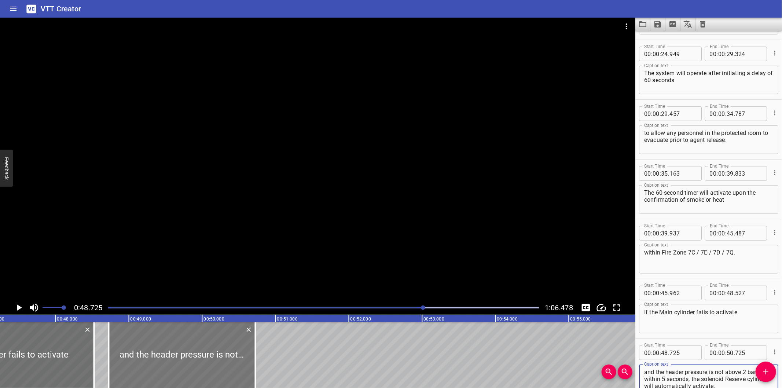
type textarea "and the header pressure is not above 2 bar within 5 seconds, the solenoid Reser…"
drag, startPoint x: 225, startPoint y: 353, endPoint x: 215, endPoint y: 357, distance: 10.6
click at [215, 357] on div at bounding box center [172, 355] width 147 height 66
type input "590"
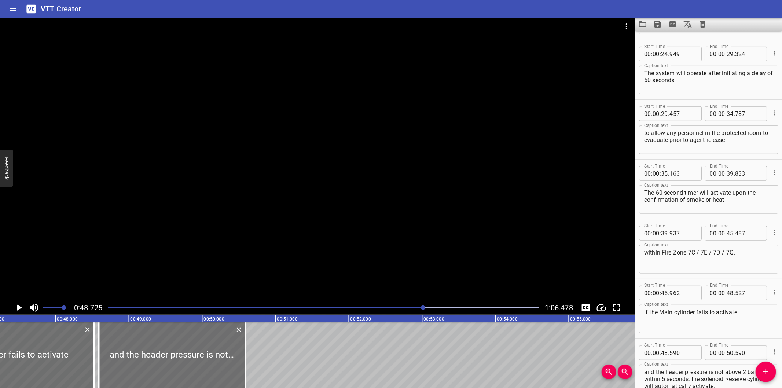
click at [414, 309] on div at bounding box center [323, 307] width 439 height 10
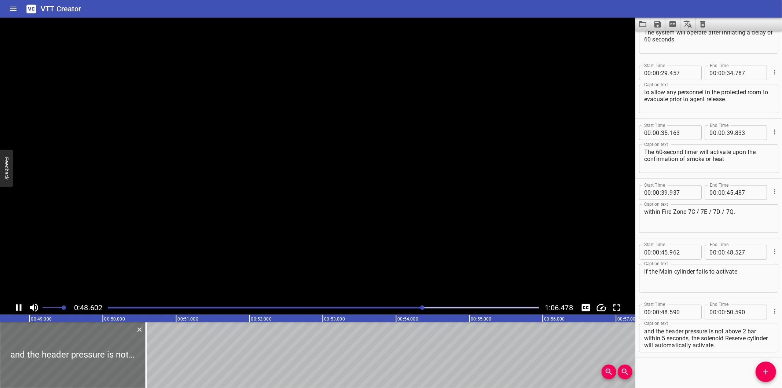
scroll to position [393, 0]
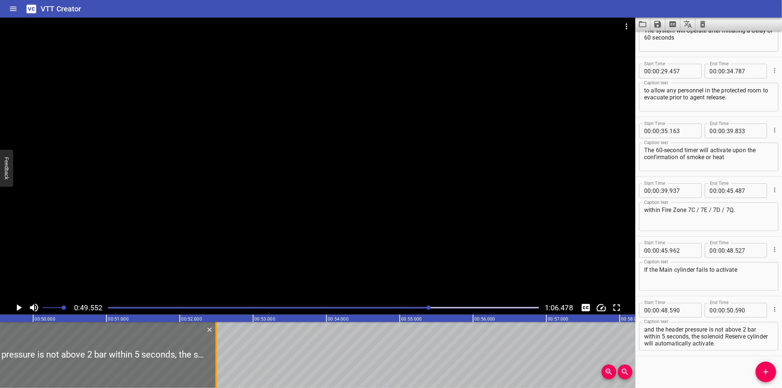
drag, startPoint x: 78, startPoint y: 370, endPoint x: 217, endPoint y: 362, distance: 139.9
click at [217, 362] on div at bounding box center [215, 355] width 7 height 66
type input "52"
type input "495"
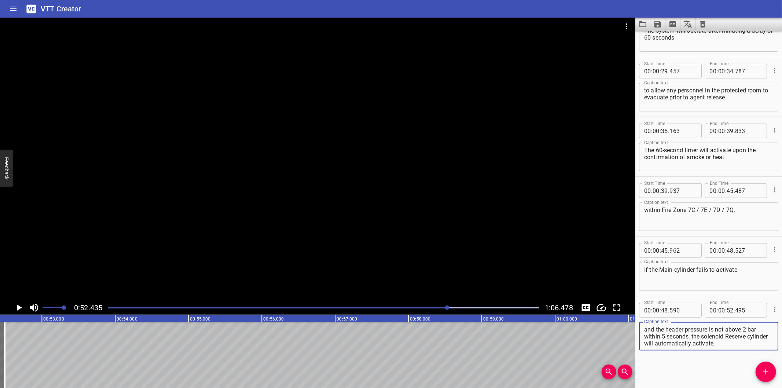
scroll to position [394, 0]
drag, startPoint x: 692, startPoint y: 336, endPoint x: 781, endPoint y: 386, distance: 102.7
click at [781, 386] on div "Start Time 00 : 00 : 00 . 000 Start Time End Time 00 : 00 : 01 . 850 End Time C…" at bounding box center [708, 209] width 147 height 357
type textarea "and the header pressure is not above 2 bar within 5 seconds,"
click at [758, 365] on button "Add Cue" at bounding box center [765, 371] width 21 height 21
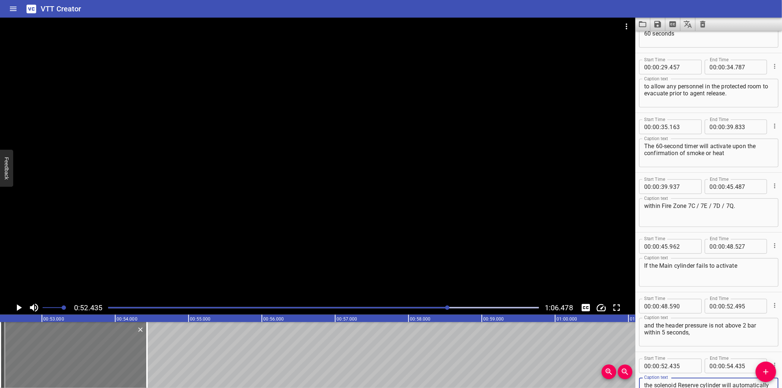
scroll to position [404, 0]
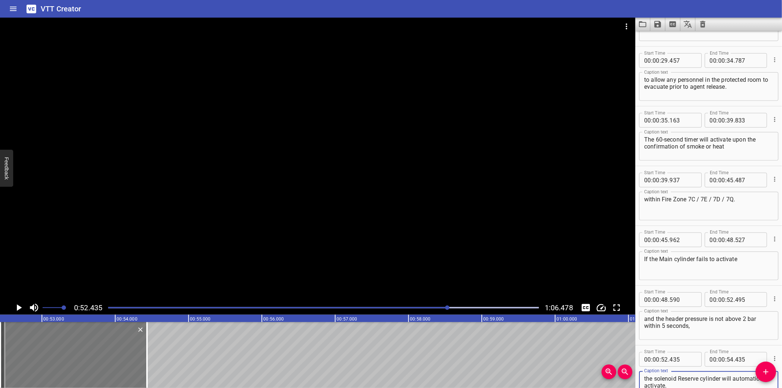
type textarea "the solenoid Reserve cylinder will automatically activate."
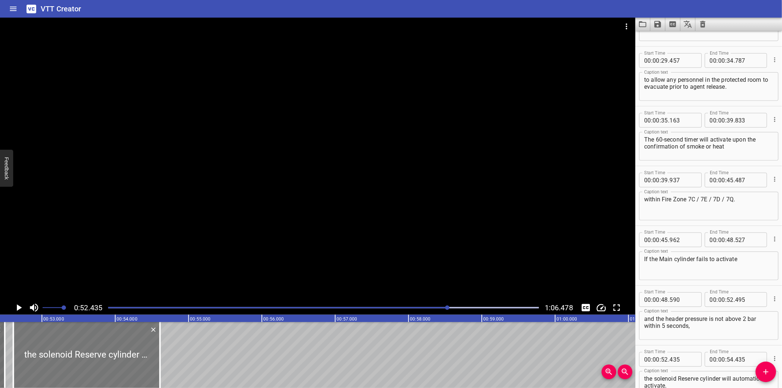
drag, startPoint x: 84, startPoint y: 362, endPoint x: 95, endPoint y: 363, distance: 10.3
click at [95, 363] on div at bounding box center [86, 355] width 147 height 66
type input "610"
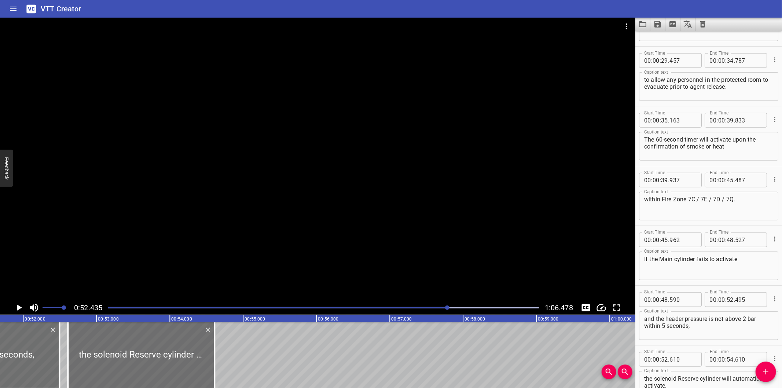
click at [155, 240] on div at bounding box center [317, 159] width 635 height 283
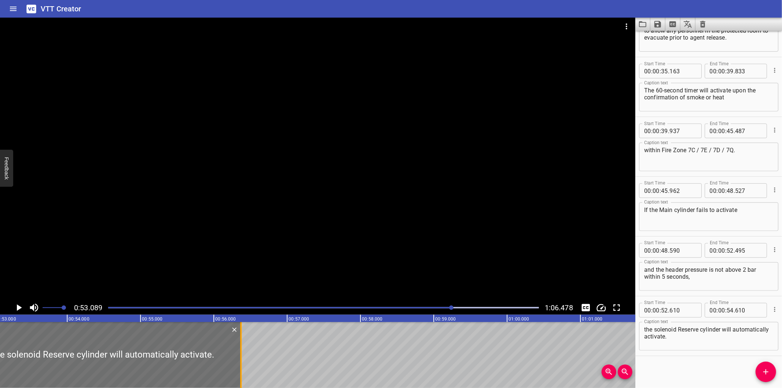
drag, startPoint x: 159, startPoint y: 361, endPoint x: 240, endPoint y: 360, distance: 81.4
click at [240, 360] on div at bounding box center [240, 355] width 1 height 66
type input "56"
type input "370"
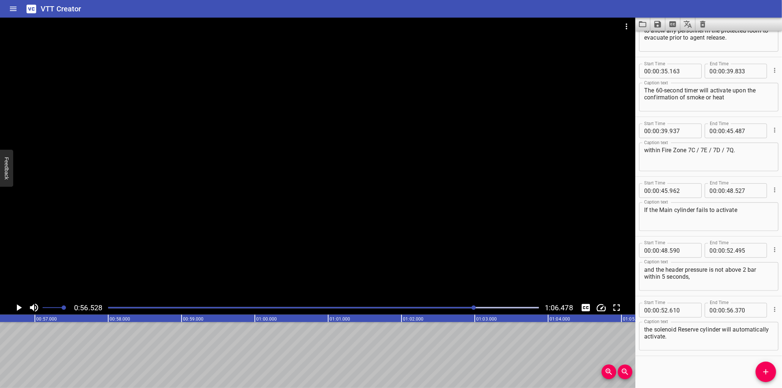
drag, startPoint x: 764, startPoint y: 368, endPoint x: 709, endPoint y: 366, distance: 55.0
click at [763, 368] on icon "Add Cue" at bounding box center [765, 371] width 9 height 9
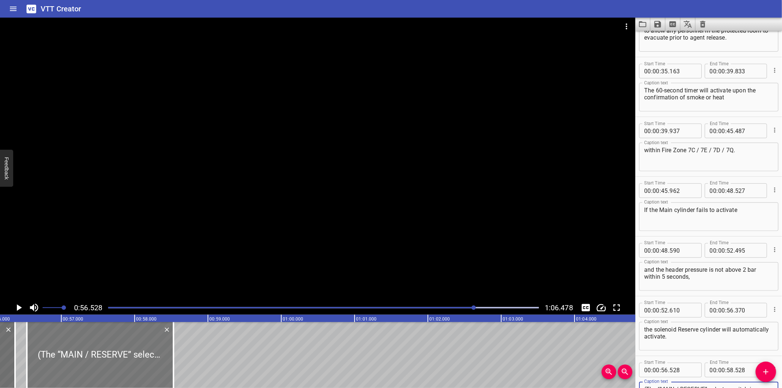
scroll to position [0, 4116]
type textarea "(The “MAIN / RESERVE” selector switch is located at the Fire Suppression System…"
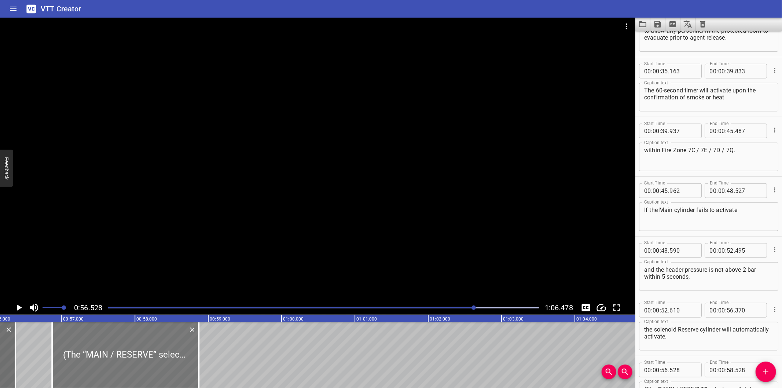
drag, startPoint x: 114, startPoint y: 351, endPoint x: 137, endPoint y: 357, distance: 24.6
click at [137, 357] on div at bounding box center [125, 355] width 147 height 66
type input "868"
click at [190, 193] on div at bounding box center [317, 159] width 635 height 283
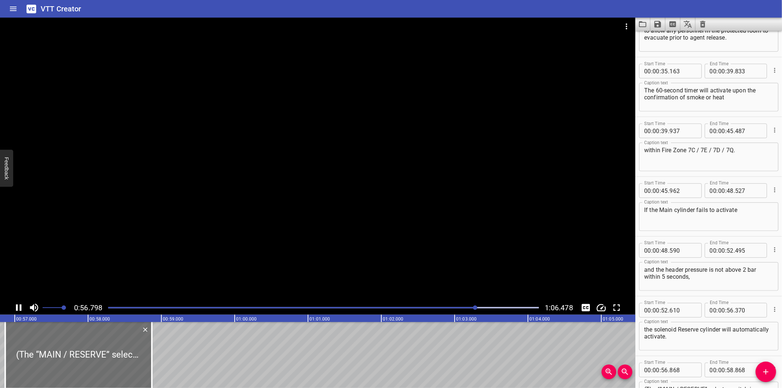
scroll to position [508, 0]
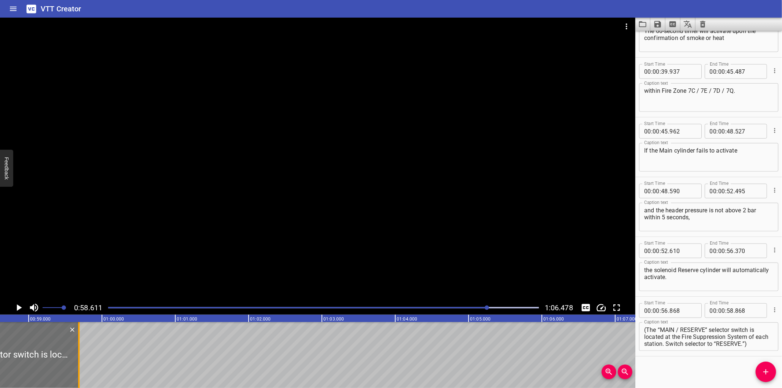
drag, startPoint x: 16, startPoint y: 360, endPoint x: 75, endPoint y: 359, distance: 59.7
click at [75, 359] on div at bounding box center [78, 355] width 7 height 66
type input "59"
type input "683"
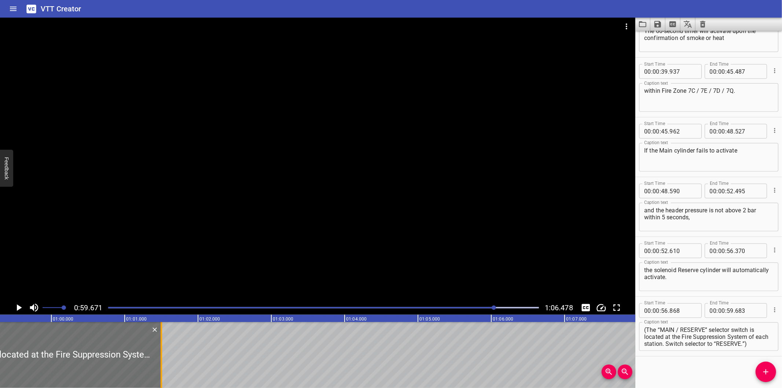
drag, startPoint x: 27, startPoint y: 359, endPoint x: 160, endPoint y: 358, distance: 133.0
click at [160, 358] on div at bounding box center [161, 355] width 7 height 66
type input "01"
type input "498"
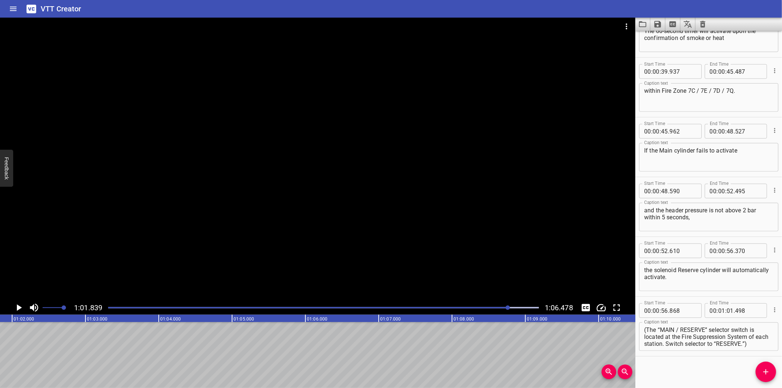
click at [477, 307] on div "Play progress" at bounding box center [293, 307] width 431 height 1
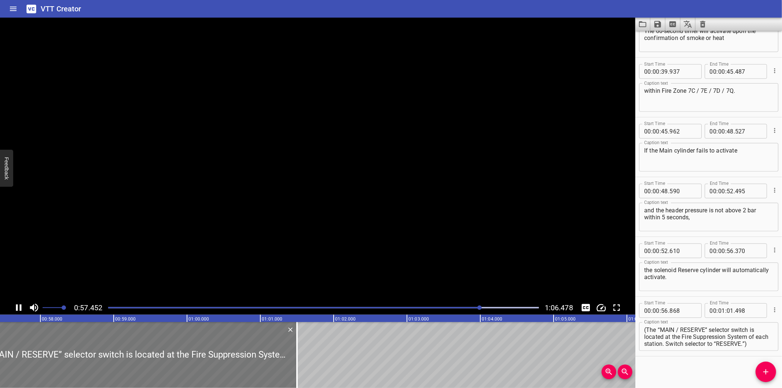
scroll to position [0, 4220]
click at [449, 306] on div at bounding box center [323, 307] width 439 height 10
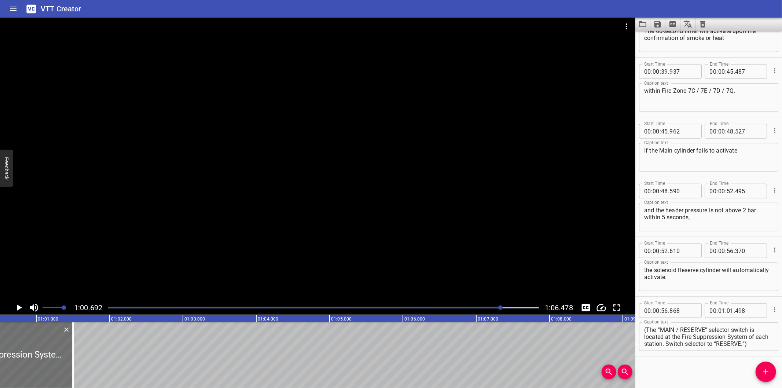
scroll to position [0, 4448]
click at [494, 309] on div at bounding box center [323, 307] width 439 height 10
drag, startPoint x: 749, startPoint y: 335, endPoint x: 781, endPoint y: 383, distance: 57.9
click at [781, 383] on div "Start Time 00 : 00 : 00 . 000 Start Time End Time 00 : 00 : 01 . 850 End Time C…" at bounding box center [708, 209] width 147 height 357
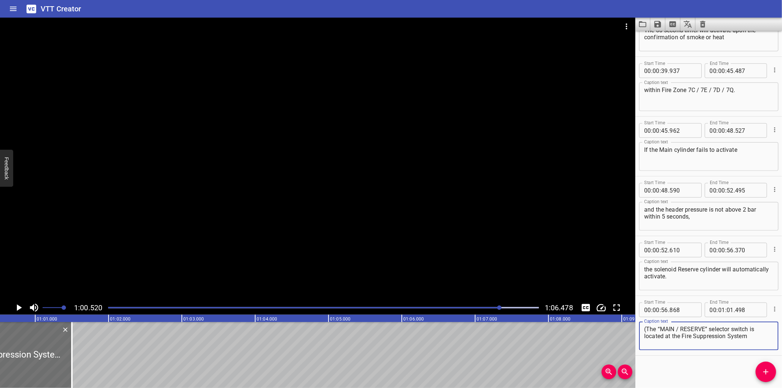
type textarea "(The “MAIN / RESERVE” selector switch is located at the Fire Suppression System…"
click at [480, 306] on div at bounding box center [323, 307] width 439 height 10
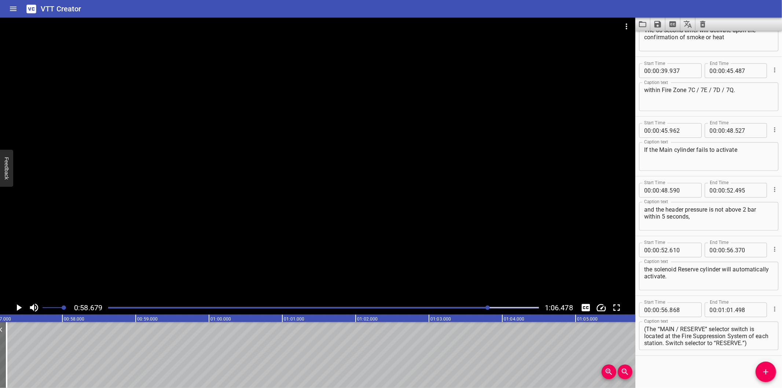
scroll to position [0, 4187]
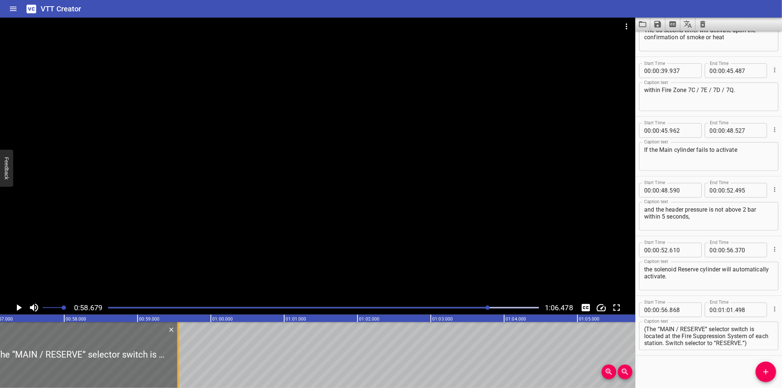
drag, startPoint x: 261, startPoint y: 365, endPoint x: 181, endPoint y: 365, distance: 80.3
click at [178, 365] on div at bounding box center [177, 355] width 1 height 66
type input "00"
type input "59"
type input "597"
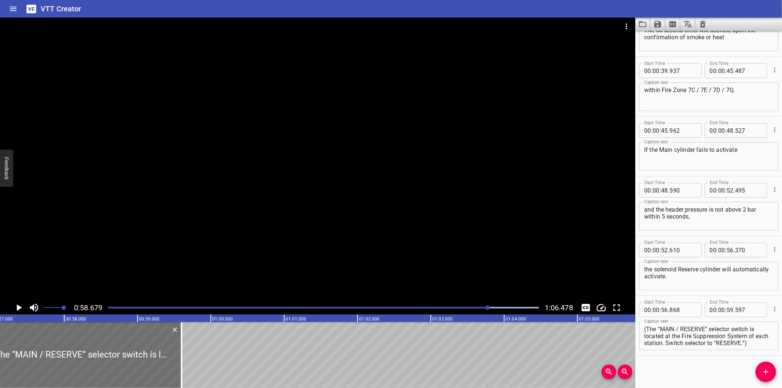
drag, startPoint x: 474, startPoint y: 310, endPoint x: 464, endPoint y: 310, distance: 10.3
click at [473, 309] on div at bounding box center [323, 307] width 439 height 10
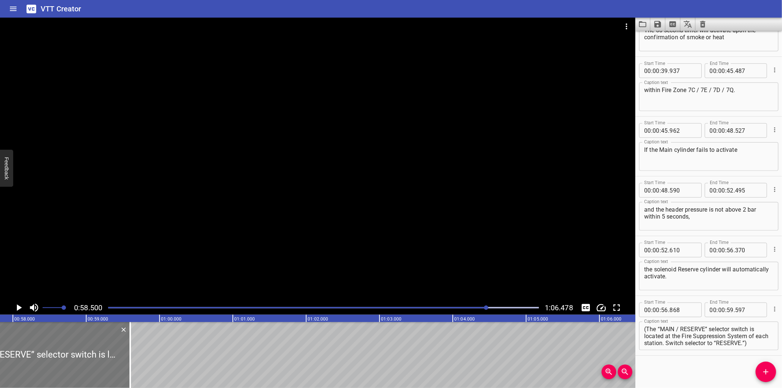
scroll to position [0, 4233]
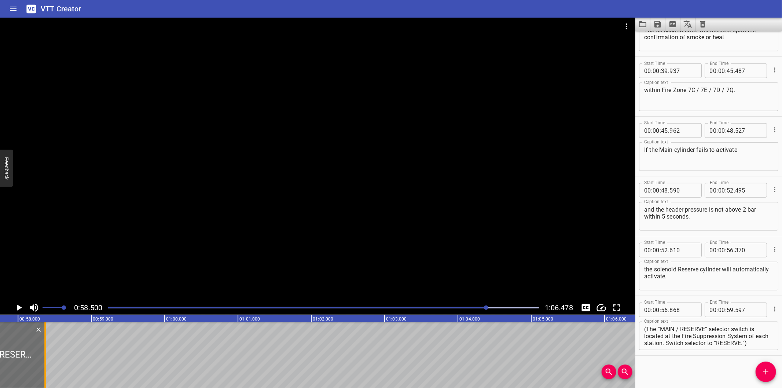
drag, startPoint x: 135, startPoint y: 366, endPoint x: 45, endPoint y: 369, distance: 90.2
click at [45, 369] on div at bounding box center [44, 355] width 1 height 66
type input "58"
type input "367"
drag, startPoint x: 709, startPoint y: 327, endPoint x: 781, endPoint y: 379, distance: 88.7
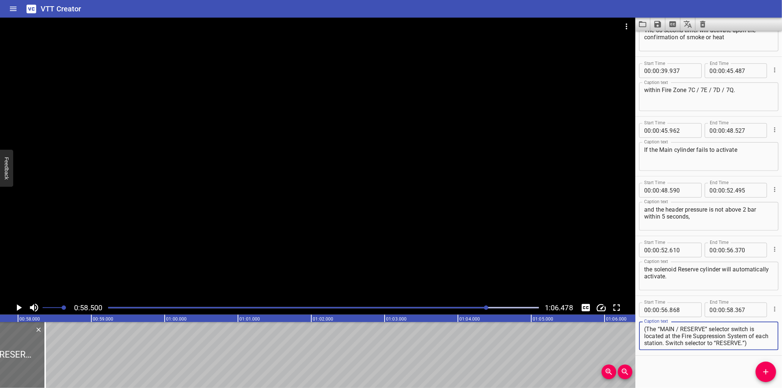
click at [781, 379] on div "Start Time 00 : 00 : 00 . 000 Start Time End Time 00 : 00 : 01 . 850 End Time C…" at bounding box center [708, 209] width 147 height 357
type textarea "(The “MAIN / RESERVE”"
click at [763, 373] on icon "Add Cue" at bounding box center [765, 371] width 9 height 9
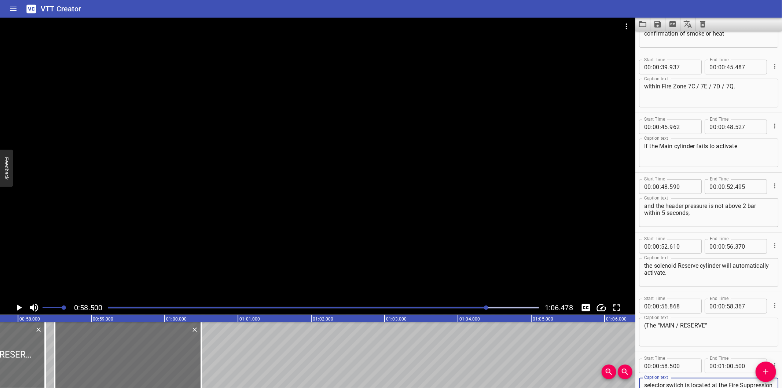
scroll to position [530, 0]
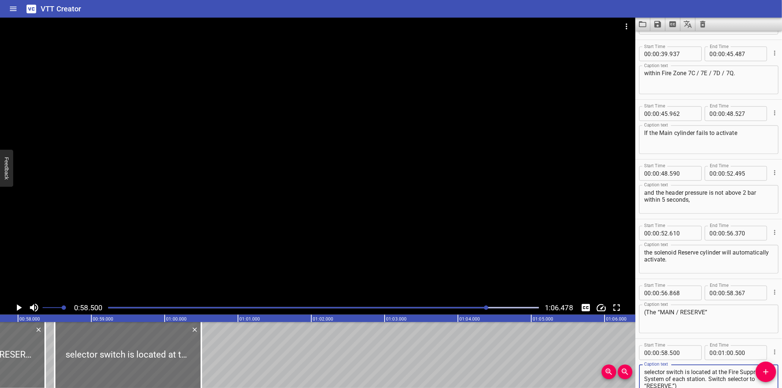
type textarea "selector switch is located at the Fire Suppression System of each station. Swit…"
click at [678, 350] on input "number" at bounding box center [682, 352] width 27 height 15
type input "368"
click at [410, 227] on div at bounding box center [317, 159] width 635 height 283
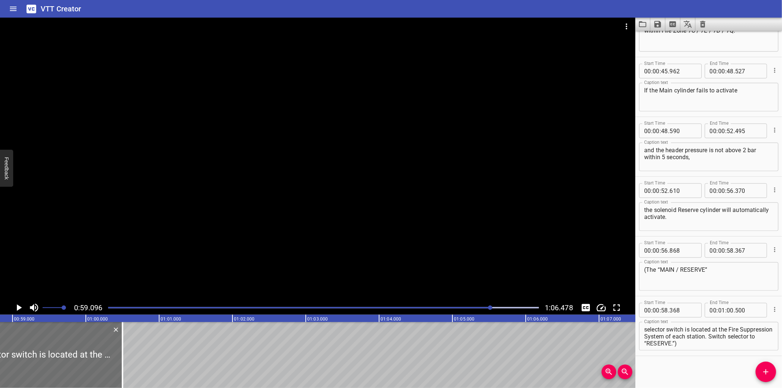
scroll to position [0, 4331]
click at [104, 360] on div at bounding box center [103, 355] width 1 height 66
type input "600"
drag, startPoint x: 154, startPoint y: 358, endPoint x: 163, endPoint y: 358, distance: 9.2
click at [163, 358] on div "Auto Mode Activation Confirm smoke/heat at LQ Battery Room / LQ SWR / CPP SWR /…" at bounding box center [66, 355] width 8795 height 66
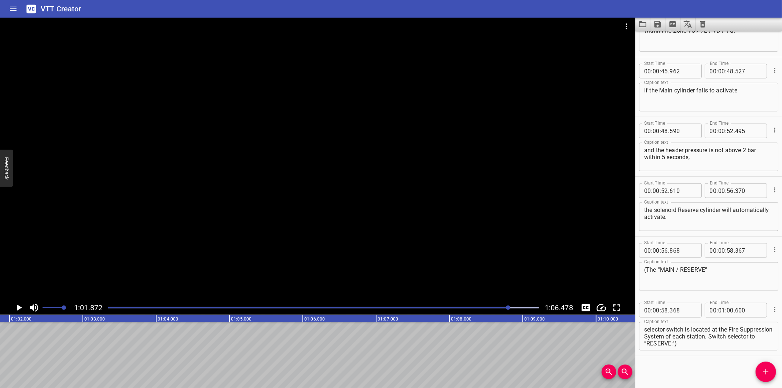
click at [498, 308] on div "Play progress" at bounding box center [293, 307] width 431 height 1
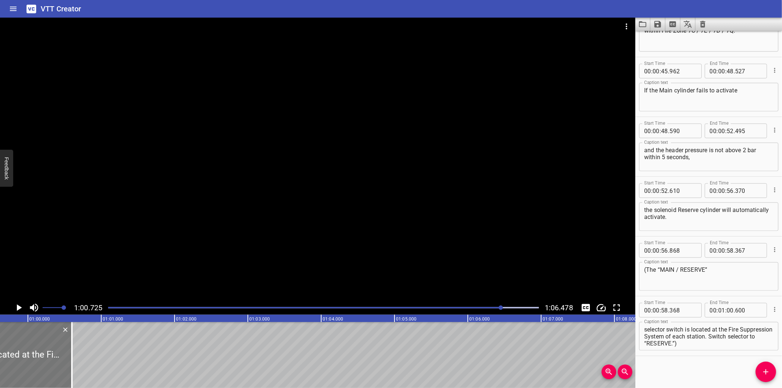
scroll to position [0, 4369]
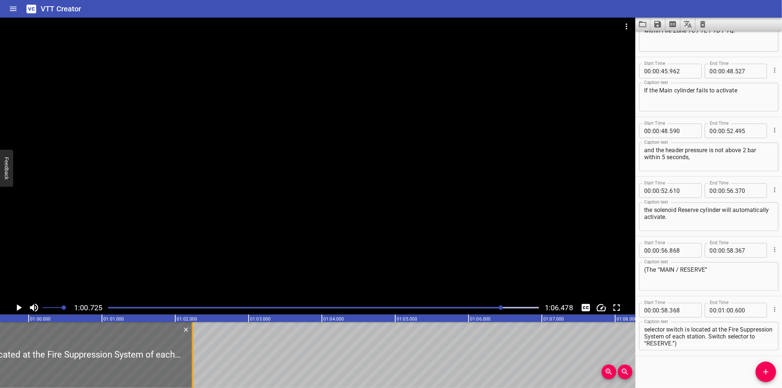
drag, startPoint x: 74, startPoint y: 364, endPoint x: 193, endPoint y: 362, distance: 118.7
click at [193, 362] on div at bounding box center [192, 355] width 1 height 66
type input "02"
type input "250"
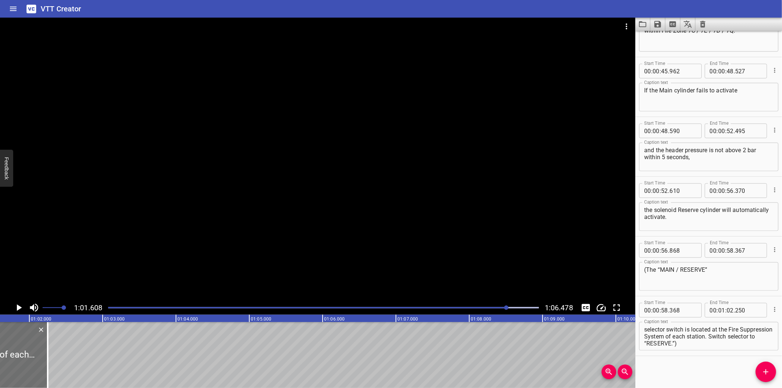
scroll to position [0, 4515]
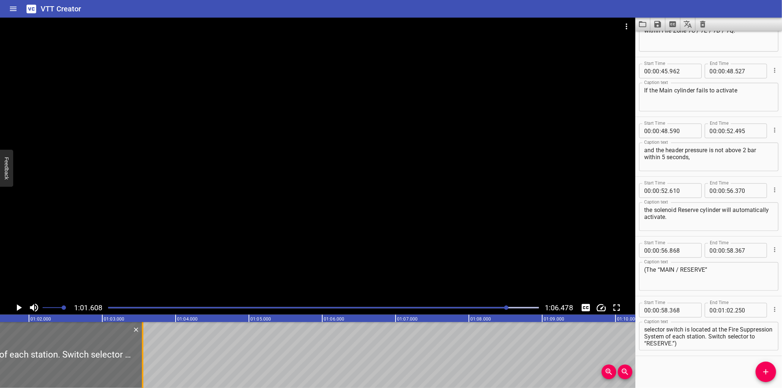
drag, startPoint x: 48, startPoint y: 362, endPoint x: 144, endPoint y: 363, distance: 95.3
click at [144, 363] on div at bounding box center [142, 355] width 7 height 66
type input "03"
type input "550"
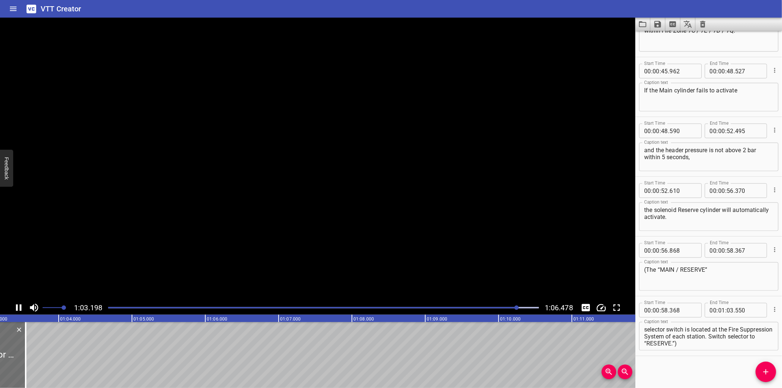
scroll to position [0, 4642]
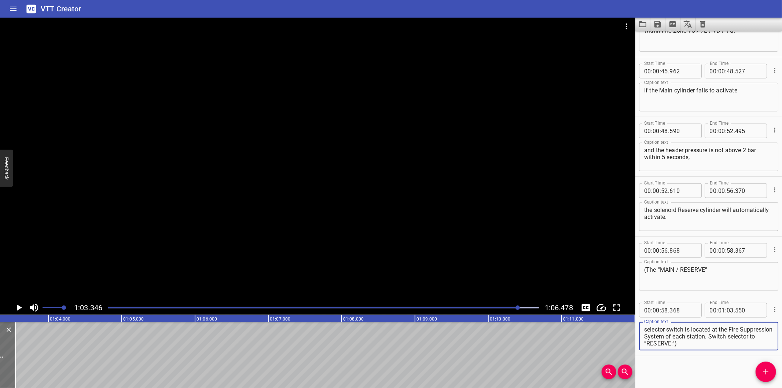
drag, startPoint x: 744, startPoint y: 334, endPoint x: 781, endPoint y: 362, distance: 46.4
click at [781, 362] on div "Start Time 00 : 00 : 00 . 000 Start Time End Time 00 : 00 : 01 . 850 End Time C…" at bounding box center [708, 209] width 147 height 357
type textarea "selector switch is located at the Fire Suppression System of each station."
click at [770, 366] on button "Add Cue" at bounding box center [765, 371] width 21 height 21
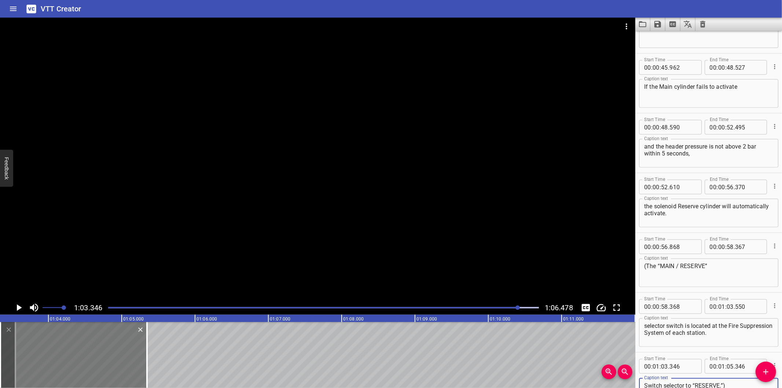
type textarea "Switch selector to “RESERVE.”)"
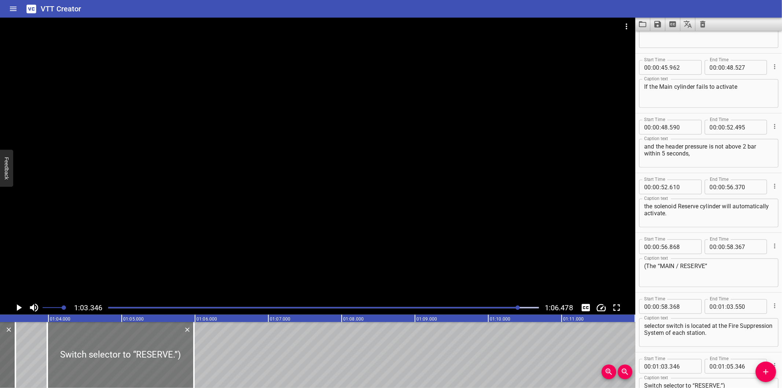
drag, startPoint x: 129, startPoint y: 365, endPoint x: 169, endPoint y: 364, distance: 40.3
click at [164, 365] on div at bounding box center [120, 355] width 147 height 66
type input "971"
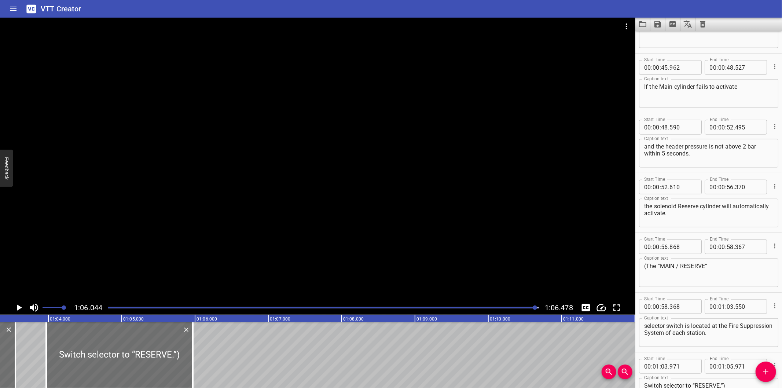
drag, startPoint x: 202, startPoint y: 368, endPoint x: 211, endPoint y: 369, distance: 10.0
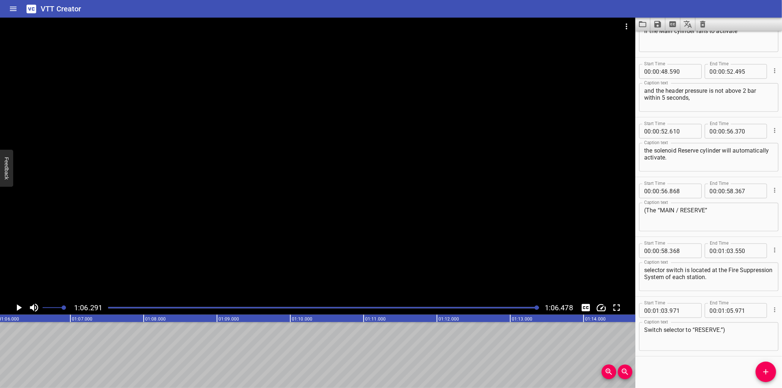
scroll to position [0, 4858]
click at [526, 309] on div at bounding box center [323, 307] width 439 height 10
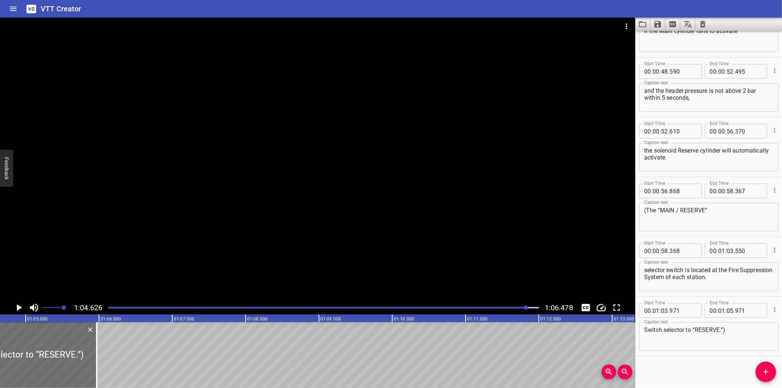
scroll to position [0, 4736]
drag, startPoint x: 100, startPoint y: 358, endPoint x: 122, endPoint y: 360, distance: 22.5
click at [123, 360] on div at bounding box center [121, 355] width 7 height 66
type input "06"
type input "281"
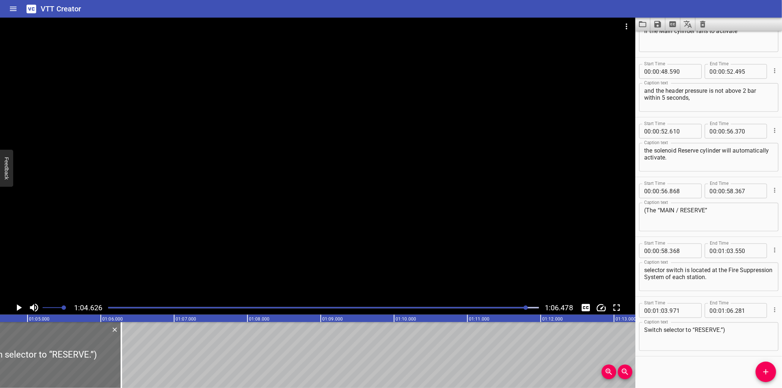
drag, startPoint x: 503, startPoint y: 306, endPoint x: 493, endPoint y: 307, distance: 9.6
click at [493, 307] on div at bounding box center [323, 307] width 439 height 10
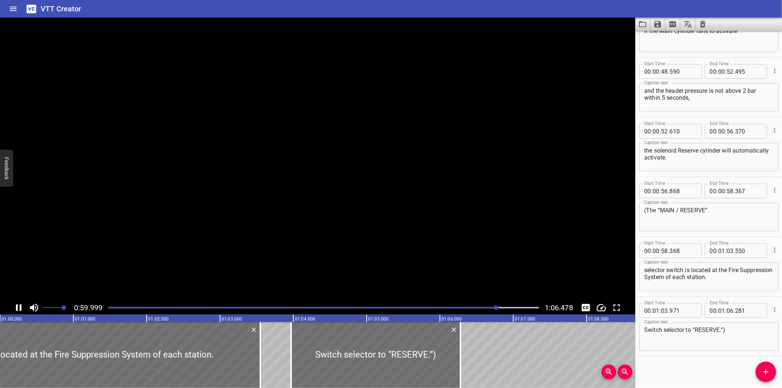
click at [488, 308] on div "Play progress" at bounding box center [281, 307] width 431 height 1
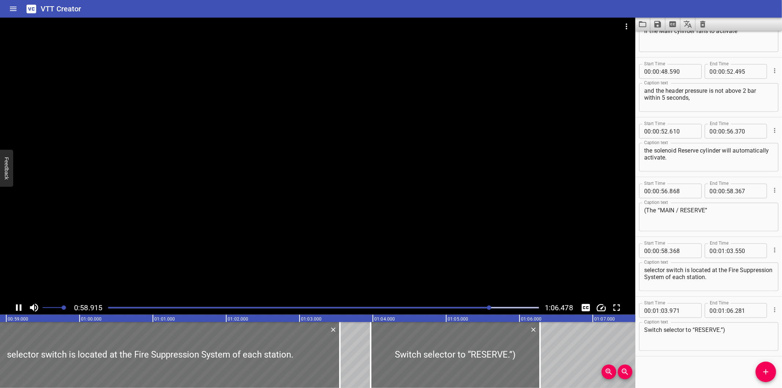
click at [484, 308] on div "Play progress" at bounding box center [274, 307] width 431 height 1
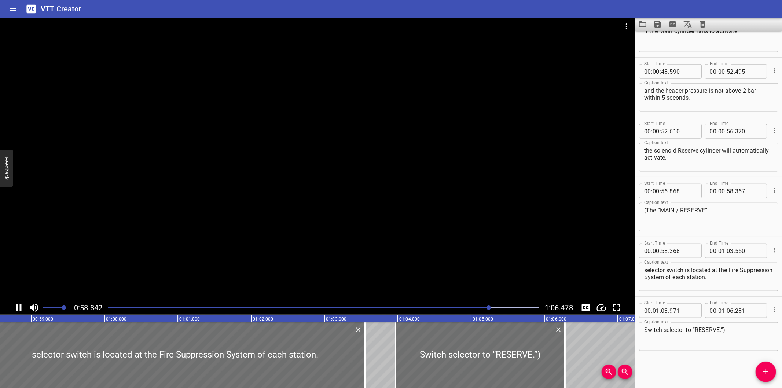
click at [469, 309] on div at bounding box center [323, 307] width 439 height 10
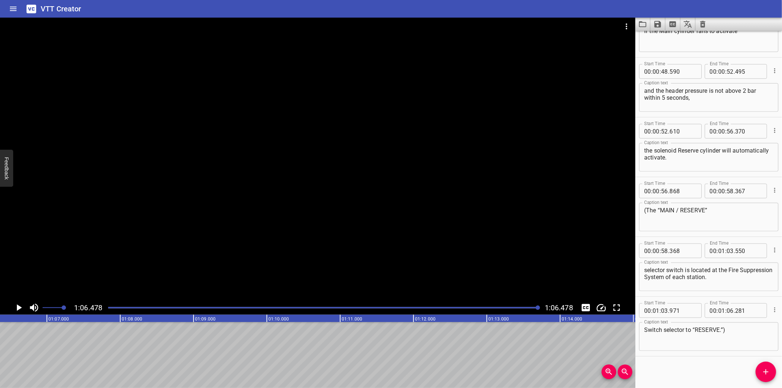
scroll to position [0, 4872]
click at [656, 25] on icon "Save captions to file" at bounding box center [657, 24] width 7 height 7
click at [663, 40] on li "Save to VTT file" at bounding box center [677, 40] width 54 height 13
click at [655, 34] on textarea "If the Main cylinder fails to activate" at bounding box center [708, 37] width 129 height 21
click at [628, 27] on icon "Video Options" at bounding box center [626, 26] width 9 height 9
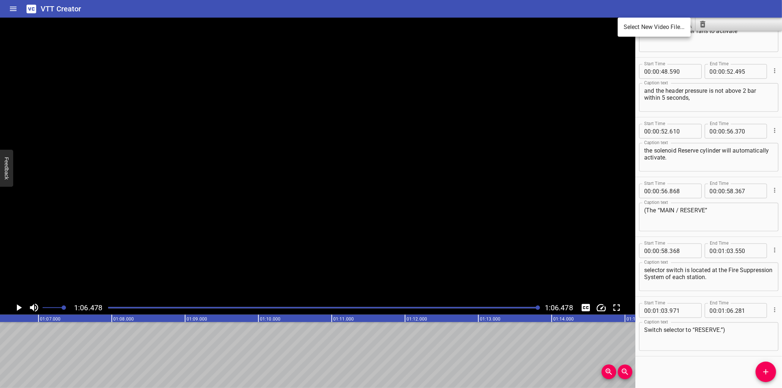
click at [629, 28] on li "Select New Video File..." at bounding box center [653, 27] width 73 height 13
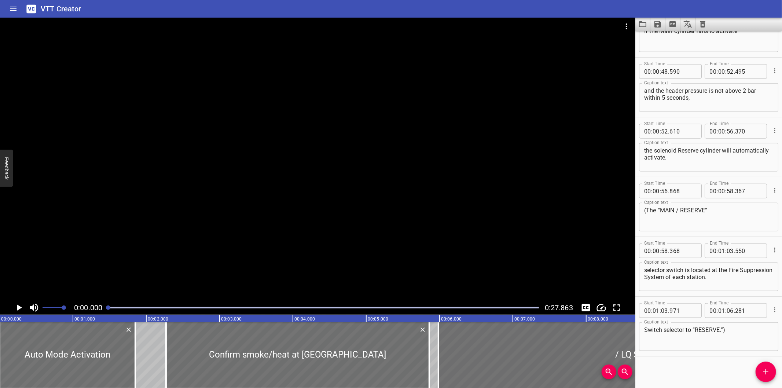
scroll to position [0, 0]
drag, startPoint x: 159, startPoint y: 182, endPoint x: 168, endPoint y: 182, distance: 9.2
click at [168, 182] on div at bounding box center [317, 159] width 635 height 283
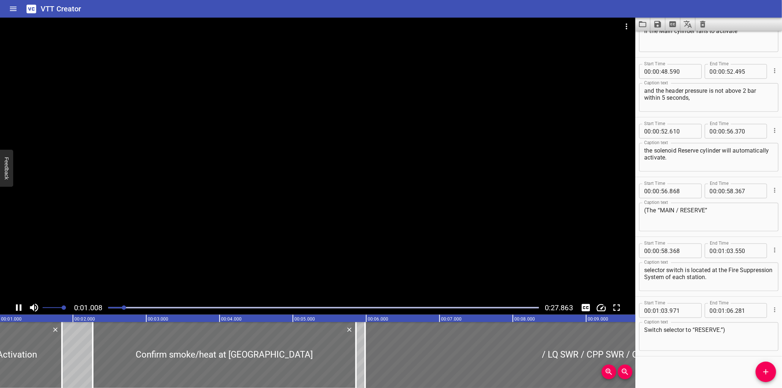
scroll to position [0, 86]
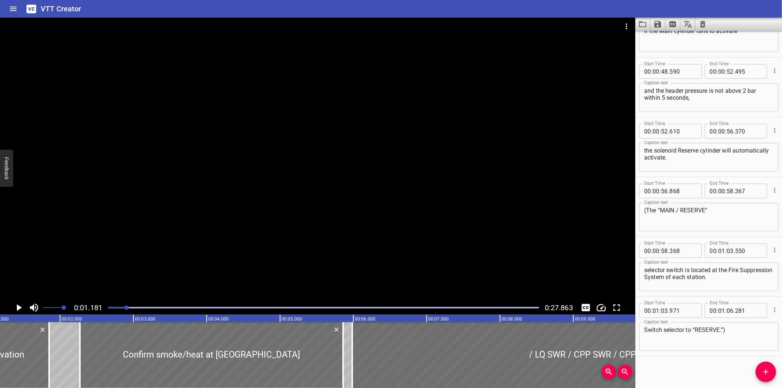
click at [371, 192] on div at bounding box center [317, 159] width 635 height 283
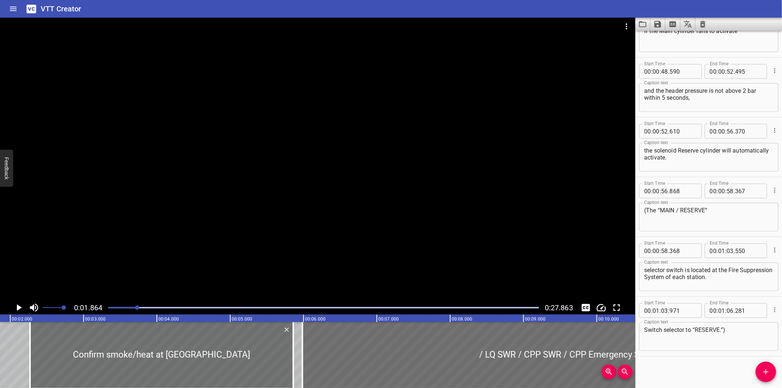
click at [113, 306] on div at bounding box center [323, 307] width 439 height 10
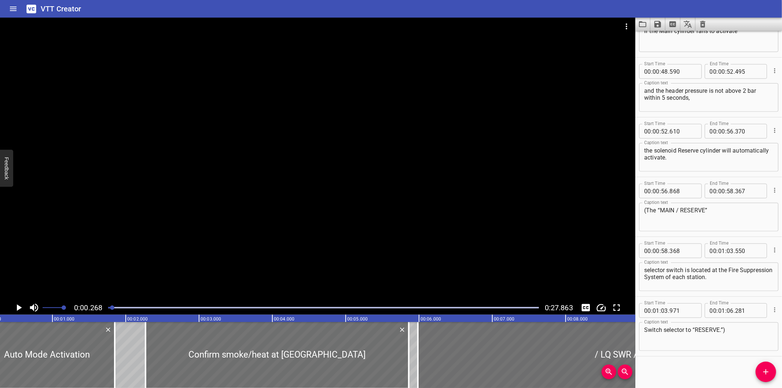
scroll to position [0, 19]
click at [167, 236] on div at bounding box center [317, 159] width 635 height 283
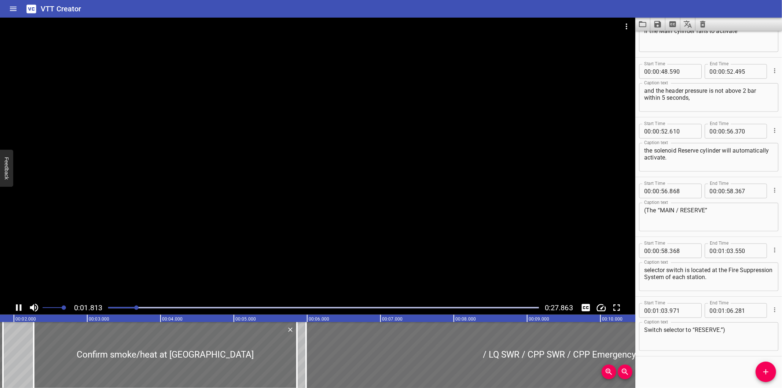
scroll to position [0, 144]
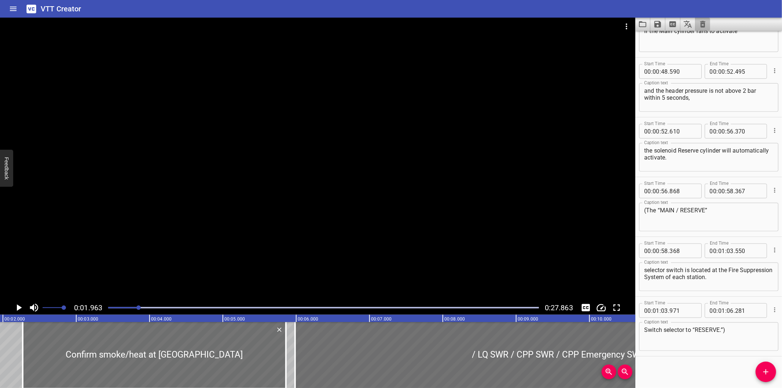
click at [704, 26] on icon "Clear captions" at bounding box center [702, 24] width 5 height 7
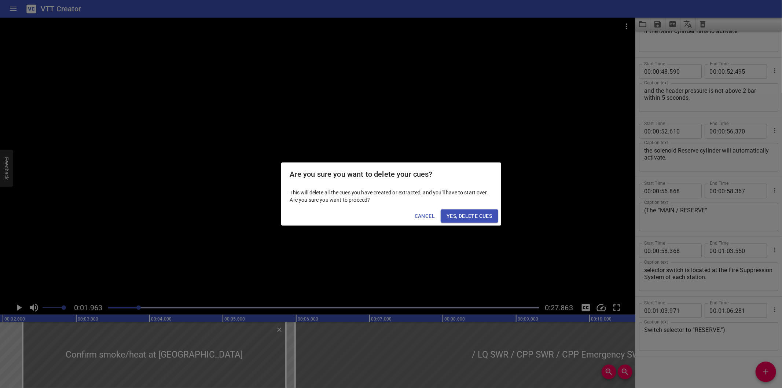
click at [469, 207] on div "Cancel Yes, Delete Cues" at bounding box center [391, 215] width 220 height 19
click at [468, 211] on button "Yes, Delete Cues" at bounding box center [468, 216] width 57 height 14
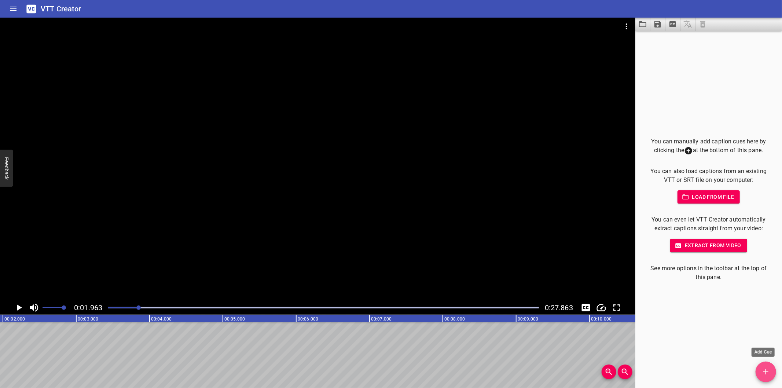
drag, startPoint x: 769, startPoint y: 369, endPoint x: 761, endPoint y: 364, distance: 9.8
click at [769, 369] on icon "Add Cue" at bounding box center [765, 371] width 9 height 9
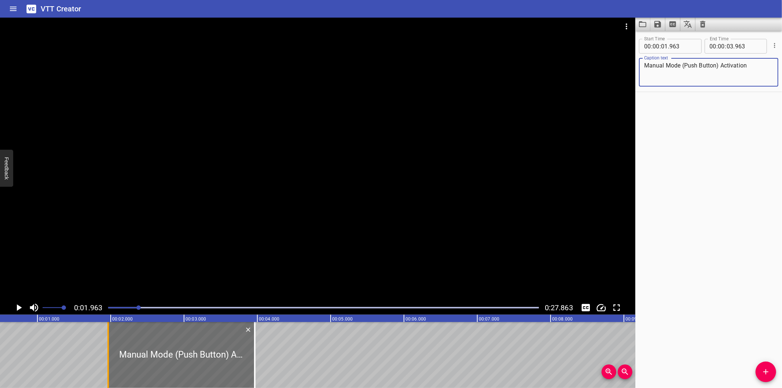
scroll to position [0, 0]
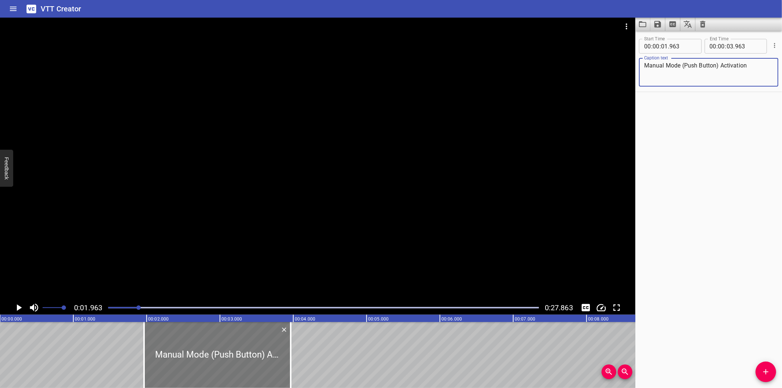
type textarea "Manual Mode (Push Button) Activation"
click at [215, 369] on div at bounding box center [217, 355] width 147 height 66
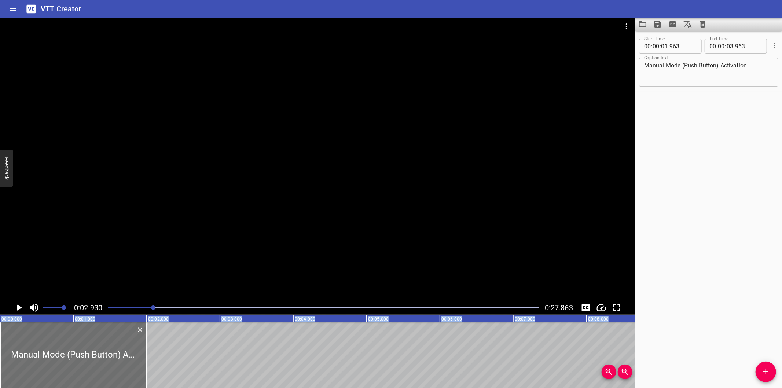
drag, startPoint x: 214, startPoint y: 370, endPoint x: -17, endPoint y: 358, distance: 231.2
click at [0, 358] on html "VTT Creator Caption Editor Batch Transcribe Login Sign Up Privacy Contact 0:02.…" at bounding box center [391, 194] width 782 height 388
type input "00"
type input "000"
type input "02"
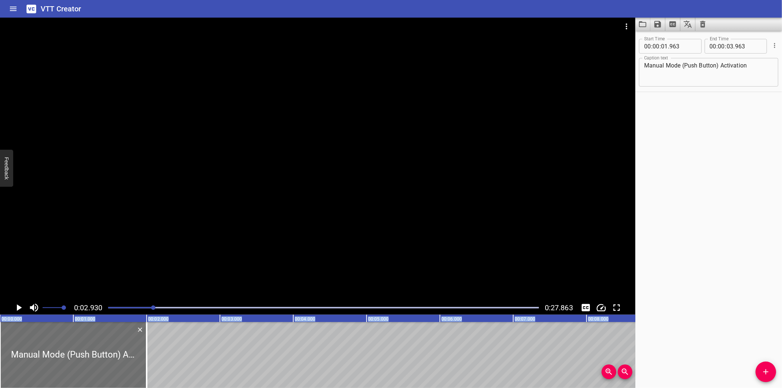
type input "000"
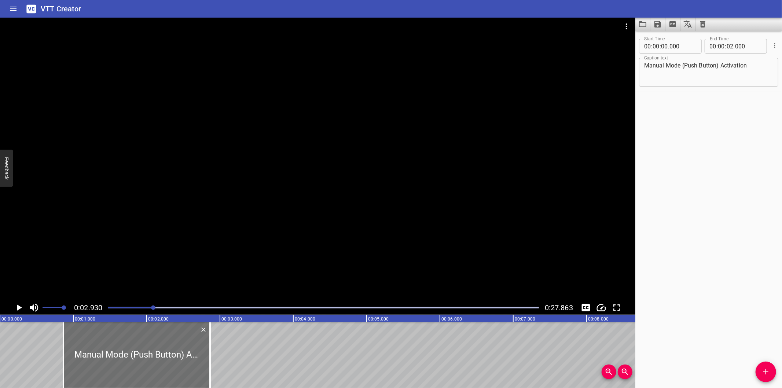
click at [154, 262] on div at bounding box center [317, 159] width 635 height 283
type input "790"
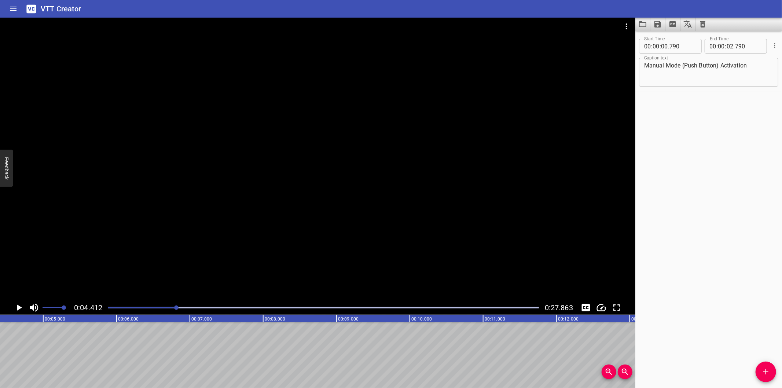
click at [110, 306] on div at bounding box center [323, 307] width 439 height 10
drag, startPoint x: 109, startPoint y: 307, endPoint x: 105, endPoint y: 310, distance: 5.2
click at [105, 310] on div at bounding box center [323, 307] width 439 height 10
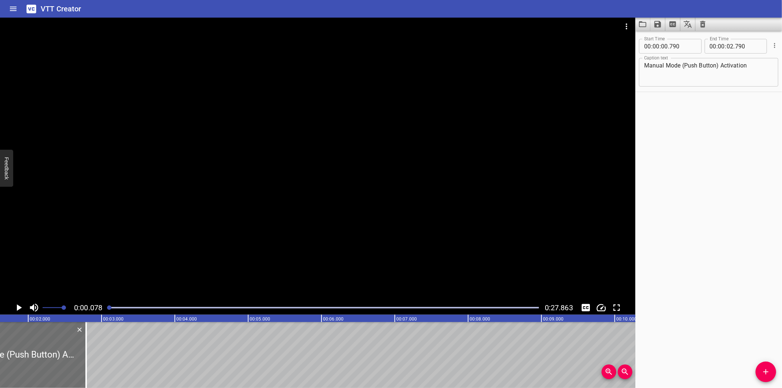
click at [104, 311] on div at bounding box center [323, 307] width 439 height 10
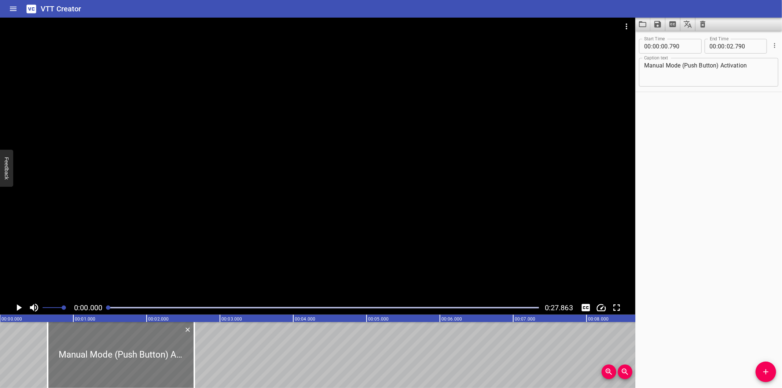
drag, startPoint x: 129, startPoint y: 351, endPoint x: 110, endPoint y: 352, distance: 19.1
click at [111, 352] on div at bounding box center [121, 355] width 147 height 66
type input "535"
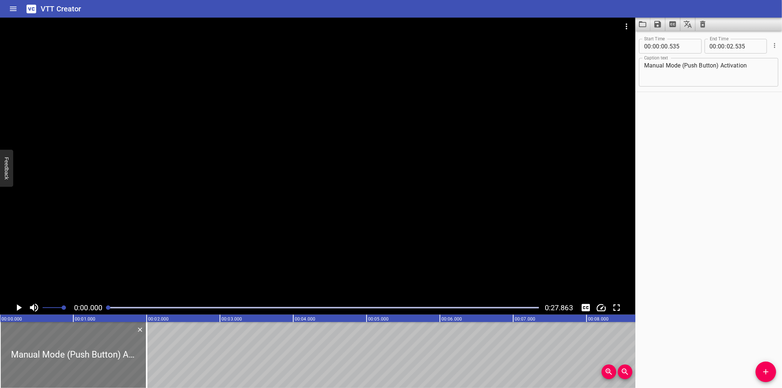
drag, startPoint x: 155, startPoint y: 362, endPoint x: 45, endPoint y: 360, distance: 110.3
click at [46, 360] on div at bounding box center [73, 355] width 147 height 66
type input "000"
click at [109, 266] on div at bounding box center [317, 159] width 635 height 283
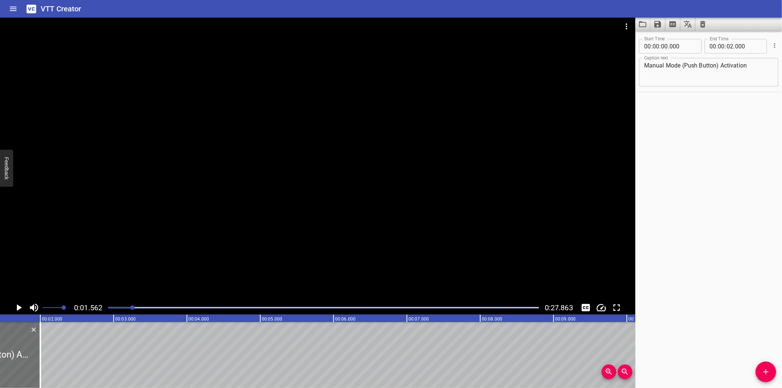
scroll to position [0, 114]
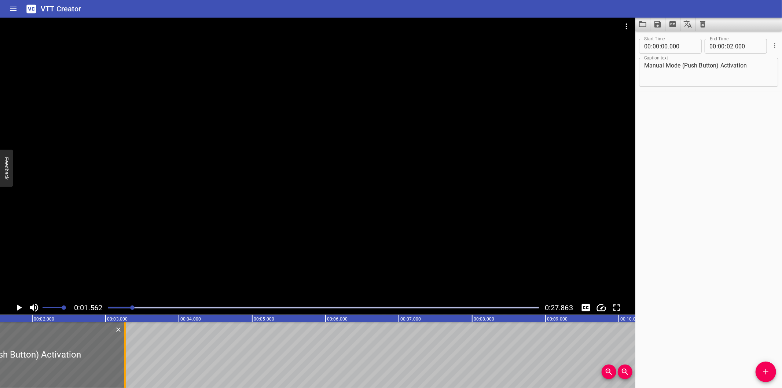
drag, startPoint x: 34, startPoint y: 364, endPoint x: 126, endPoint y: 361, distance: 92.7
click at [126, 361] on div at bounding box center [124, 355] width 7 height 66
type input "03"
type input "265"
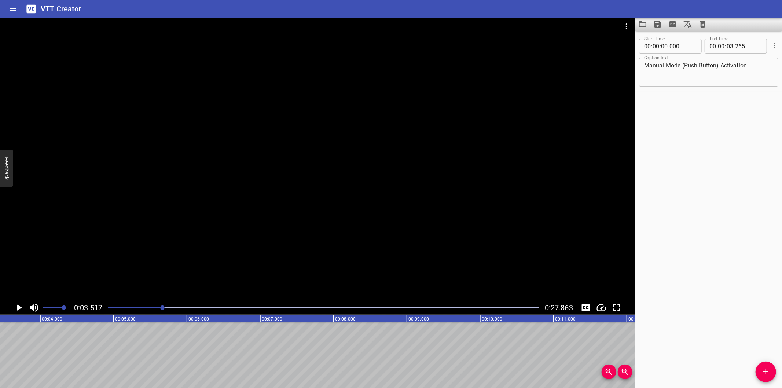
scroll to position [0, 258]
click at [770, 72] on div "Manual Mode (Push Button) Activation Caption text" at bounding box center [708, 72] width 139 height 29
type textarea "Manual Mode (Push Button) Activation"
click at [773, 372] on span "Add Cue" at bounding box center [765, 371] width 21 height 9
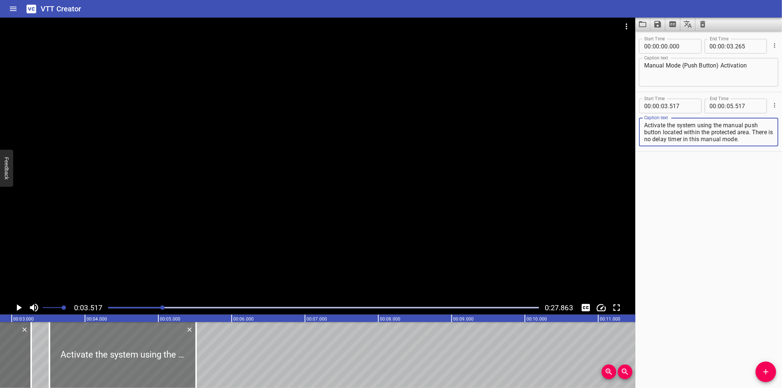
scroll to position [0, 203]
type textarea "Activate the system using the manual push button located within the protected a…"
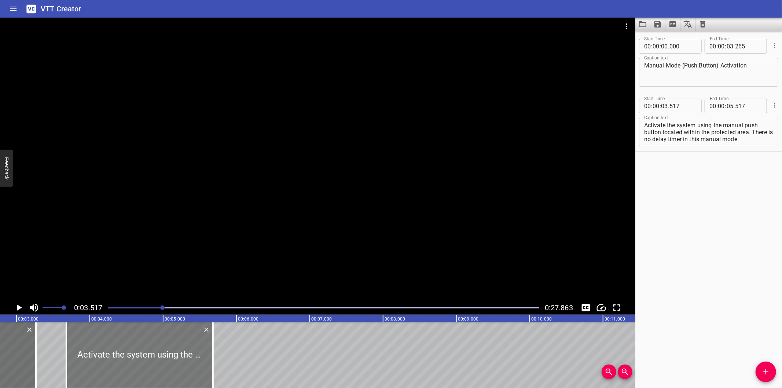
drag, startPoint x: 140, startPoint y: 355, endPoint x: 149, endPoint y: 358, distance: 9.4
click at [149, 358] on div at bounding box center [139, 355] width 147 height 66
type input "682"
click at [232, 240] on div at bounding box center [317, 159] width 635 height 283
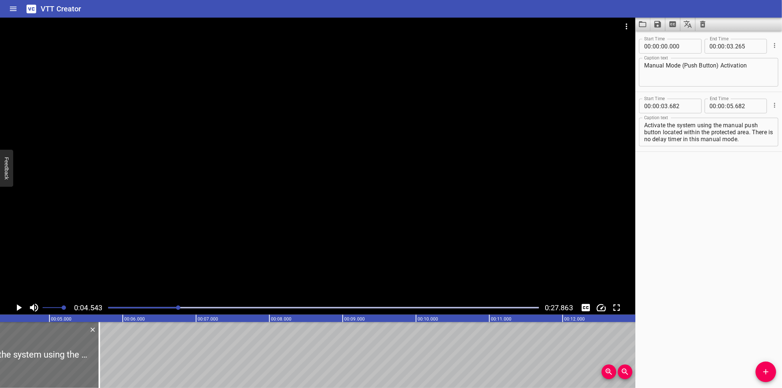
scroll to position [0, 333]
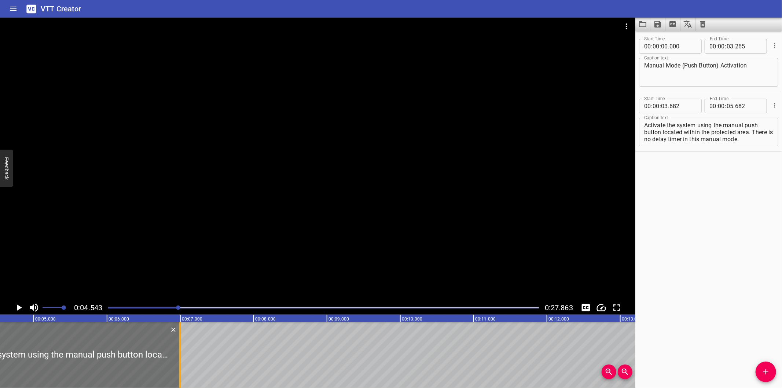
drag, startPoint x: 84, startPoint y: 361, endPoint x: 180, endPoint y: 365, distance: 96.5
click at [180, 365] on div at bounding box center [179, 355] width 1 height 66
type input "06"
type input "997"
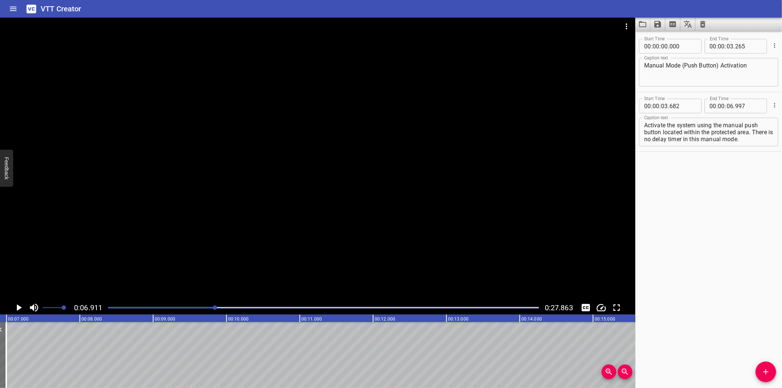
scroll to position [0, 0]
click at [644, 137] on textarea "Activate the system using the manual push button located within the protected a…" at bounding box center [708, 132] width 129 height 21
drag, startPoint x: 683, startPoint y: 133, endPoint x: 723, endPoint y: 175, distance: 58.1
click at [723, 175] on div "Start Time 00 : 00 : 00 . 000 Start Time End Time 00 : 00 : 03 . 265 End Time C…" at bounding box center [708, 209] width 147 height 357
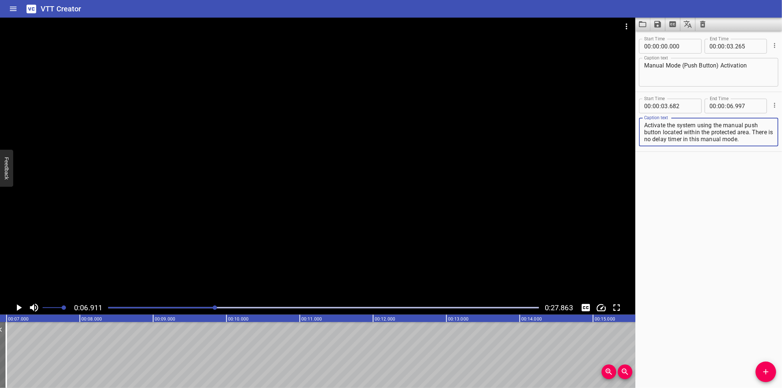
click at [691, 125] on textarea "Activate the system using the manual push button located within the protected a…" at bounding box center [708, 132] width 129 height 21
drag, startPoint x: 683, startPoint y: 123, endPoint x: 781, endPoint y: 210, distance: 130.8
click at [781, 210] on div "Start Time 00 : 00 : 00 . 000 Start Time End Time 00 : 00 : 03 . 265 End Time C…" at bounding box center [708, 209] width 147 height 357
click at [646, 133] on textarea "Activate the system using the manual push button located" at bounding box center [708, 132] width 129 height 21
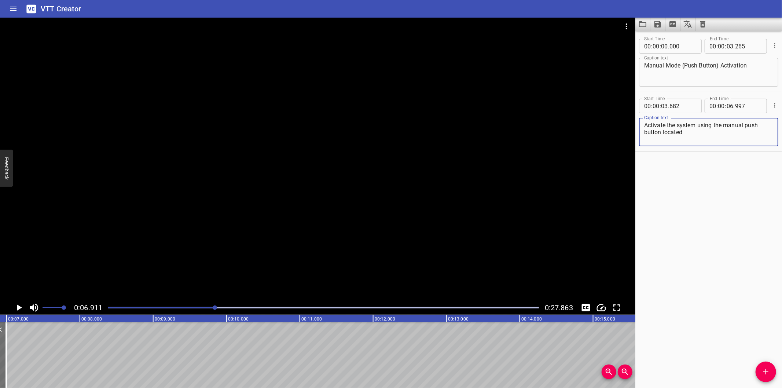
type textarea "Activate the system using the manual push button located"
click at [401, 236] on div at bounding box center [317, 159] width 635 height 283
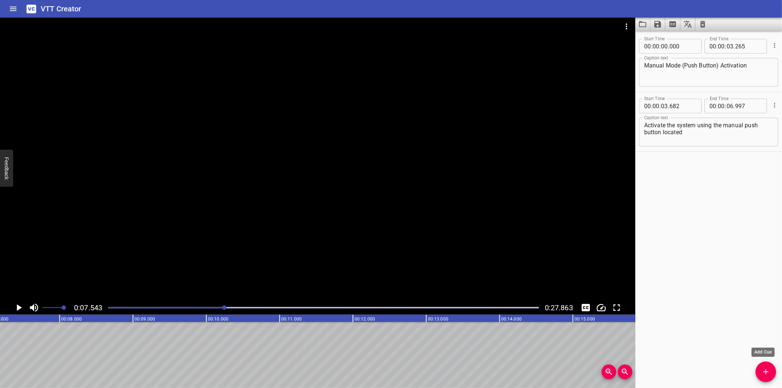
scroll to position [0, 553]
click at [770, 364] on button "Add Cue" at bounding box center [765, 371] width 21 height 21
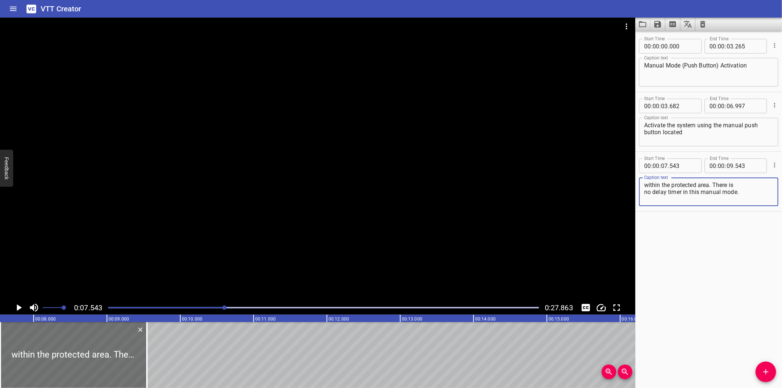
type textarea "within the protected area. There is no delay timer in this manual mode."
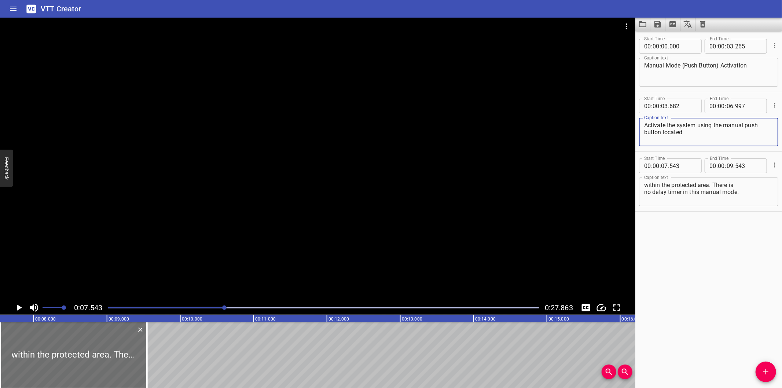
drag, startPoint x: 694, startPoint y: 140, endPoint x: 662, endPoint y: 133, distance: 33.3
click at [662, 133] on textarea "Activate the system using the manual push button located" at bounding box center [708, 132] width 129 height 21
type textarea "Activate the system using the manual push button"
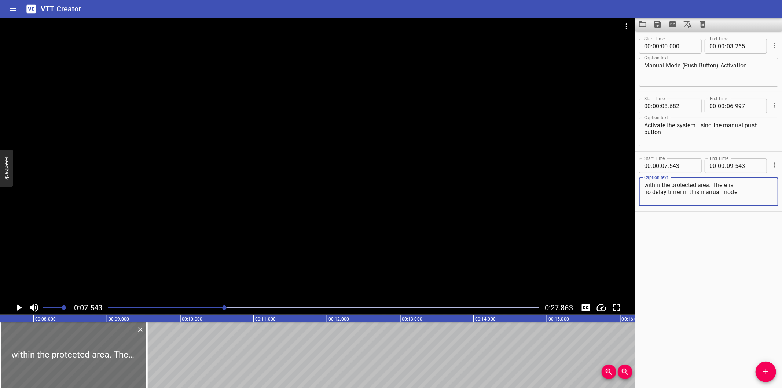
click at [645, 185] on textarea "within the protected area. There is no delay timer in this manual mode." at bounding box center [708, 191] width 129 height 21
paste textarea "located"
type textarea "located within the protected area. There is no delay timer in this manual mode."
click at [191, 309] on div at bounding box center [323, 307] width 439 height 10
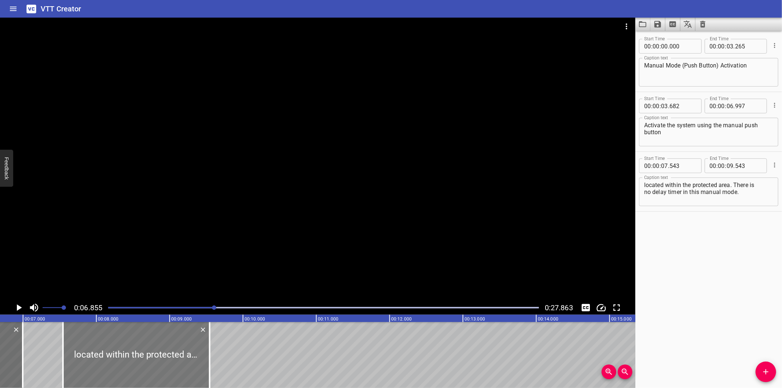
scroll to position [0, 502]
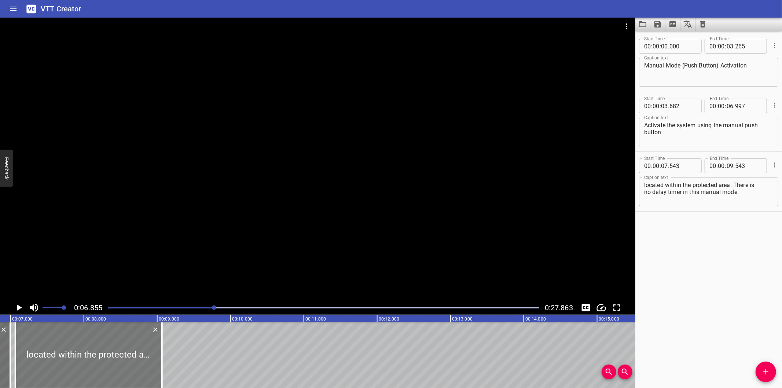
drag, startPoint x: 108, startPoint y: 364, endPoint x: 73, endPoint y: 367, distance: 35.3
click at [73, 367] on div at bounding box center [88, 355] width 147 height 66
type input "063"
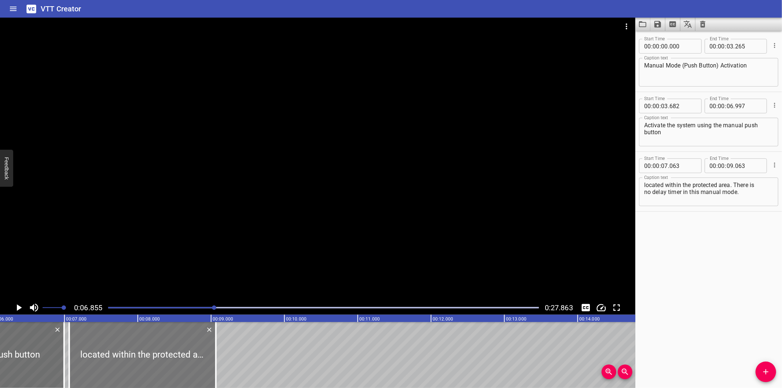
scroll to position [0, 448]
click at [210, 211] on div at bounding box center [317, 159] width 635 height 283
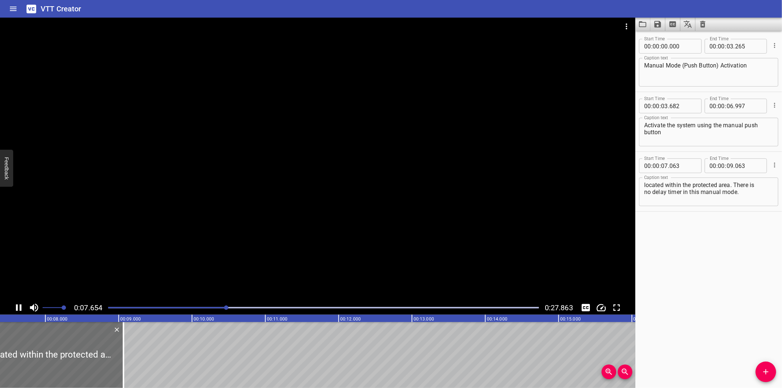
scroll to position [0, 561]
drag, startPoint x: 107, startPoint y: 360, endPoint x: 140, endPoint y: 368, distance: 34.0
click at [140, 368] on div at bounding box center [137, 355] width 7 height 66
type input "533"
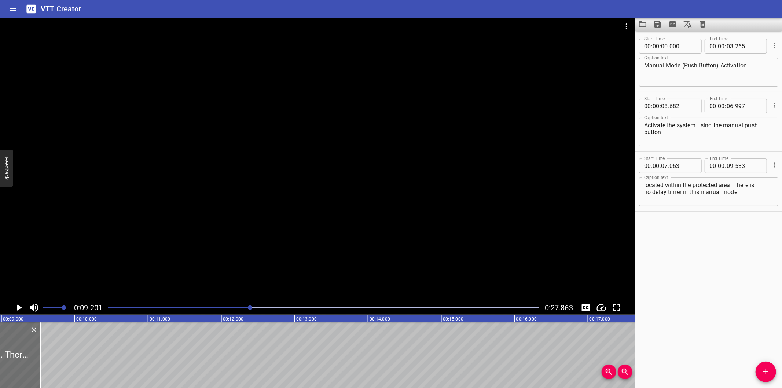
scroll to position [0, 674]
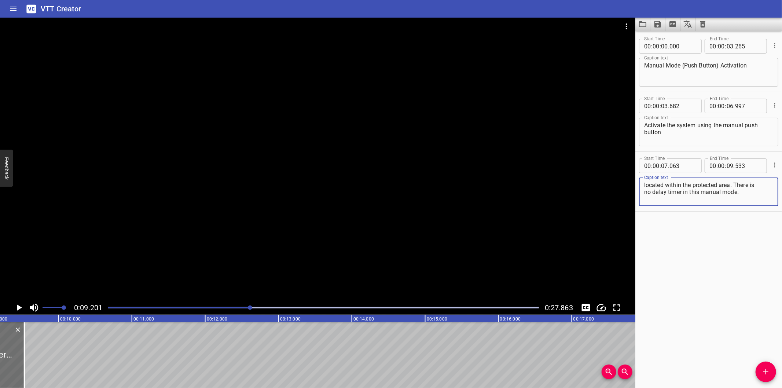
drag, startPoint x: 735, startPoint y: 183, endPoint x: 771, endPoint y: 235, distance: 63.4
click at [771, 235] on div "Start Time 00 : 00 : 00 . 000 Start Time End Time 00 : 00 : 03 . 265 End Time C…" at bounding box center [708, 209] width 147 height 357
type textarea "located within the protected area."
drag, startPoint x: 761, startPoint y: 375, endPoint x: 690, endPoint y: 370, distance: 71.6
click at [761, 375] on icon "Add Cue" at bounding box center [765, 371] width 9 height 9
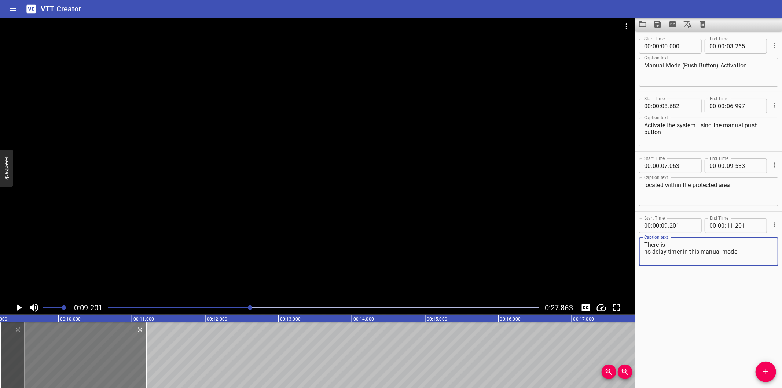
type textarea "There is no delay timer in this manual mode."
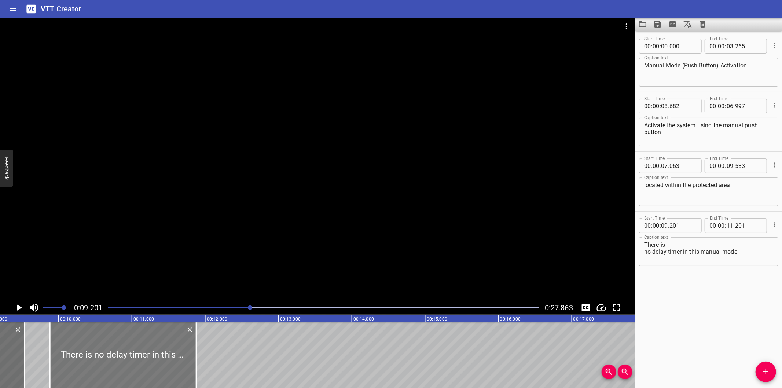
drag, startPoint x: 127, startPoint y: 361, endPoint x: 177, endPoint y: 363, distance: 49.9
click at [177, 363] on div at bounding box center [123, 355] width 147 height 66
type input "881"
click at [254, 231] on div at bounding box center [317, 159] width 635 height 283
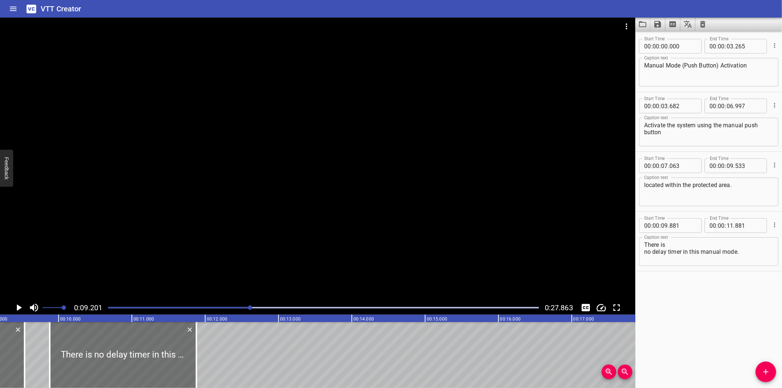
click at [254, 231] on div at bounding box center [317, 159] width 635 height 283
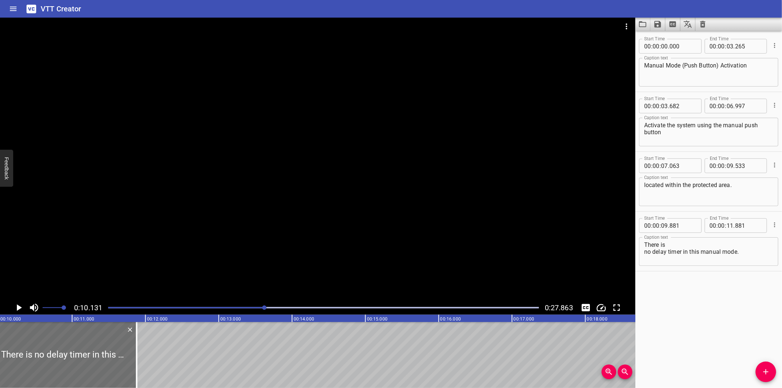
scroll to position [0, 742]
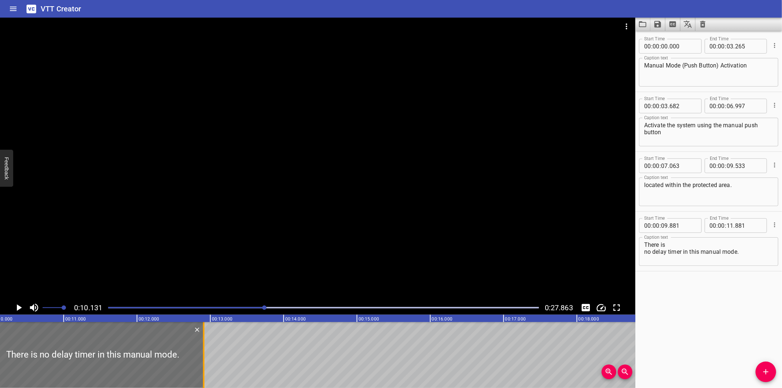
drag, startPoint x: 129, startPoint y: 356, endPoint x: 204, endPoint y: 348, distance: 75.9
click at [204, 348] on div at bounding box center [203, 355] width 7 height 66
type input "12"
type input "911"
click at [645, 250] on textarea "There is no delay timer in this manual mode." at bounding box center [708, 251] width 129 height 21
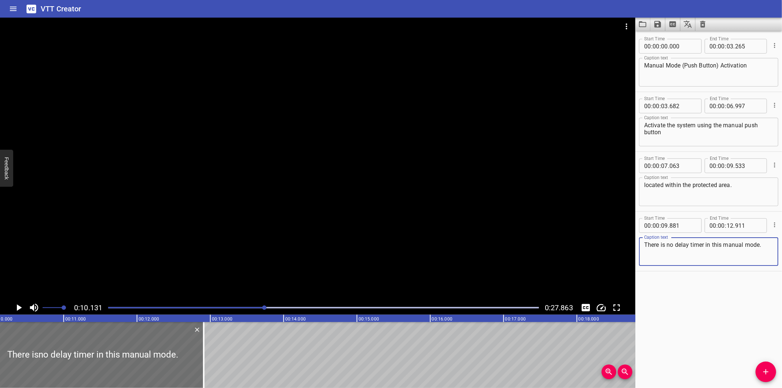
type textarea "There is no delay timer in this manual mode."
click at [281, 181] on div at bounding box center [317, 159] width 635 height 283
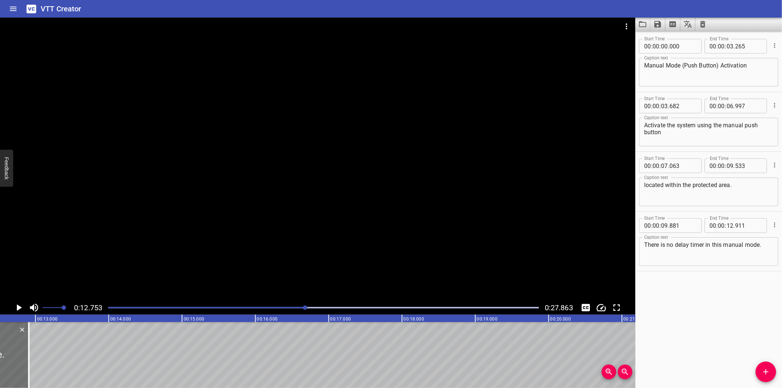
scroll to position [0, 934]
click at [235, 206] on div at bounding box center [317, 159] width 635 height 283
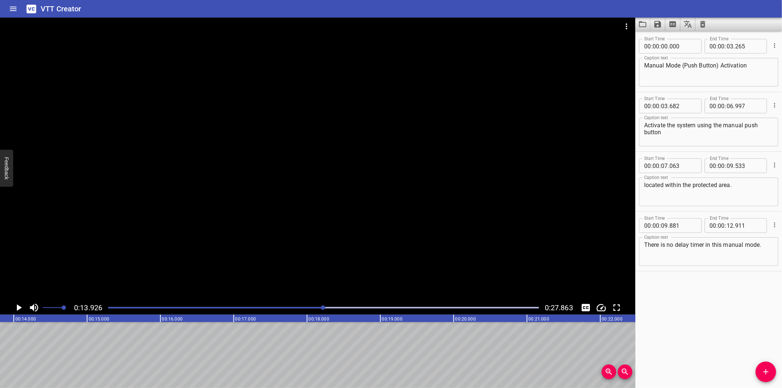
scroll to position [0, 1021]
click at [770, 373] on icon "Add Cue" at bounding box center [765, 371] width 9 height 9
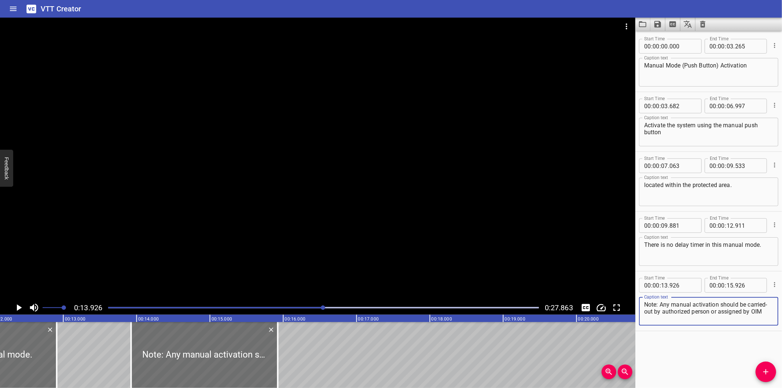
scroll to position [0, 885]
type textarea "Note: Any manual activation should be carried- out by authorized person or assi…"
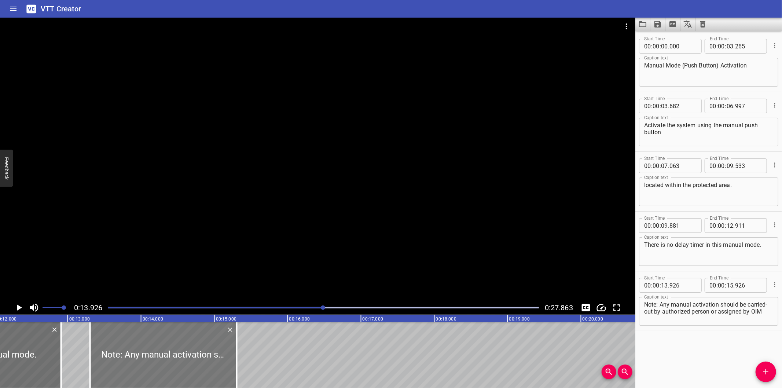
drag, startPoint x: 186, startPoint y: 366, endPoint x: 140, endPoint y: 368, distance: 45.5
click at [140, 368] on div at bounding box center [163, 355] width 147 height 66
type input "306"
click at [232, 220] on div at bounding box center [317, 159] width 635 height 283
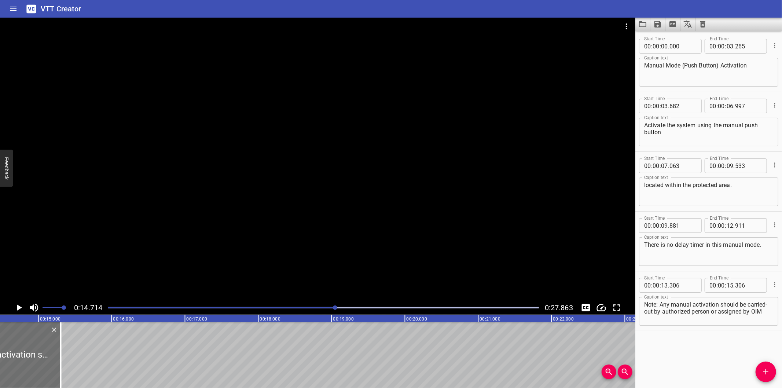
scroll to position [0, 1078]
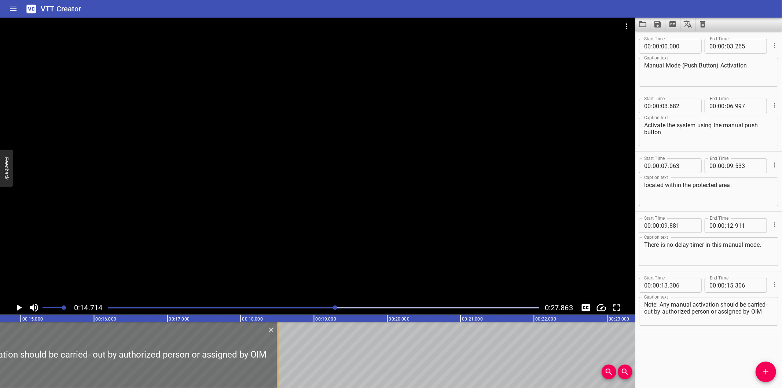
drag, startPoint x: 45, startPoint y: 366, endPoint x: 280, endPoint y: 362, distance: 234.9
click at [280, 362] on div at bounding box center [277, 355] width 7 height 66
type input "18"
type input "511"
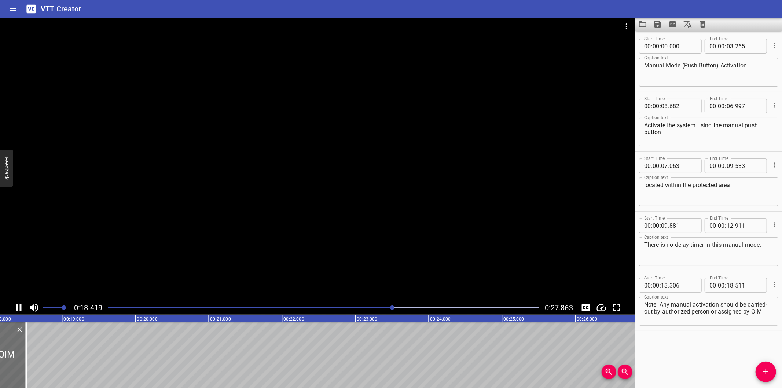
scroll to position [0, 1351]
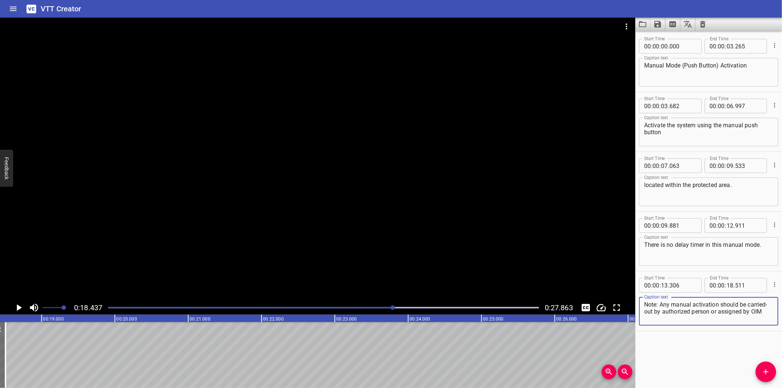
click at [644, 317] on textarea "Note: Any manual activation should be carried- out by authorized person or assi…" at bounding box center [708, 311] width 129 height 21
drag, startPoint x: 732, startPoint y: 311, endPoint x: 738, endPoint y: 323, distance: 13.0
click at [738, 323] on div "Note: Any manual activation should be carried-out by authorized person or assig…" at bounding box center [708, 311] width 139 height 29
type textarea "Note: Any manual activation should be carried-out by authorized person"
drag, startPoint x: 764, startPoint y: 368, endPoint x: 617, endPoint y: 368, distance: 146.2
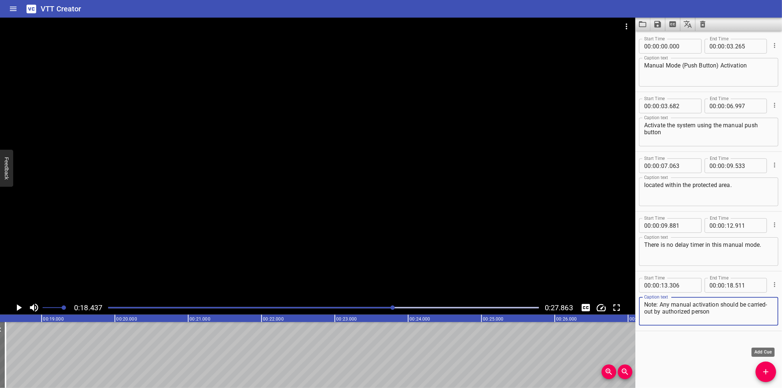
click at [758, 368] on span "Add Cue" at bounding box center [765, 371] width 21 height 9
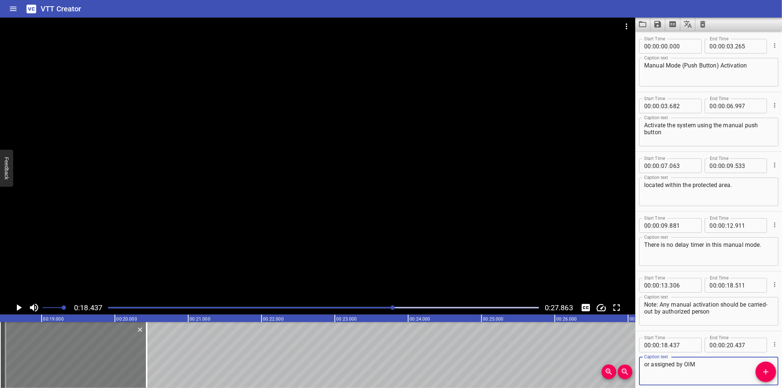
type textarea "or assigned by OIM"
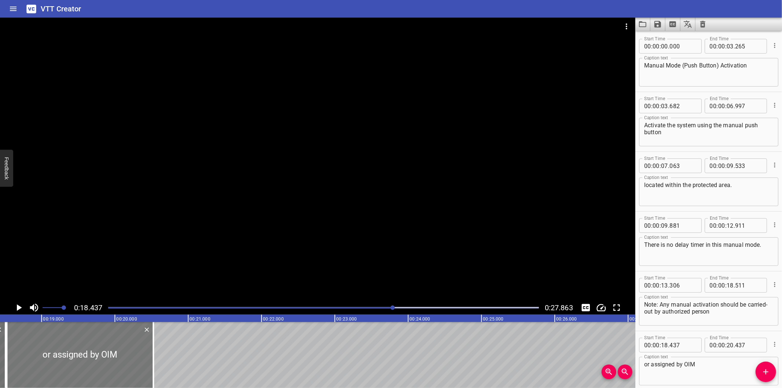
drag, startPoint x: 18, startPoint y: 376, endPoint x: 26, endPoint y: 375, distance: 7.4
click at [26, 375] on div at bounding box center [80, 355] width 147 height 66
type input "537"
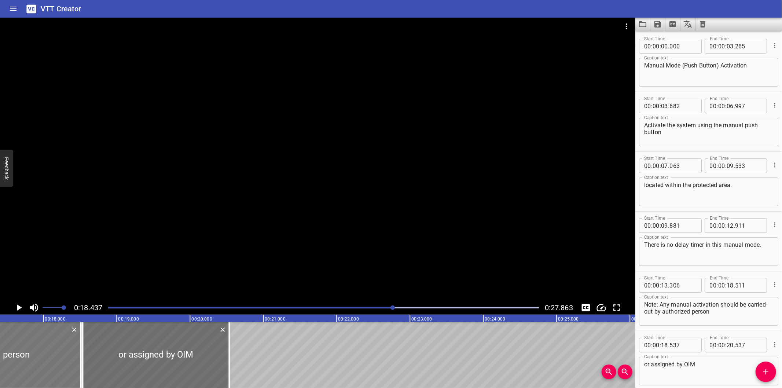
scroll to position [0, 1270]
click at [189, 252] on div at bounding box center [317, 159] width 635 height 283
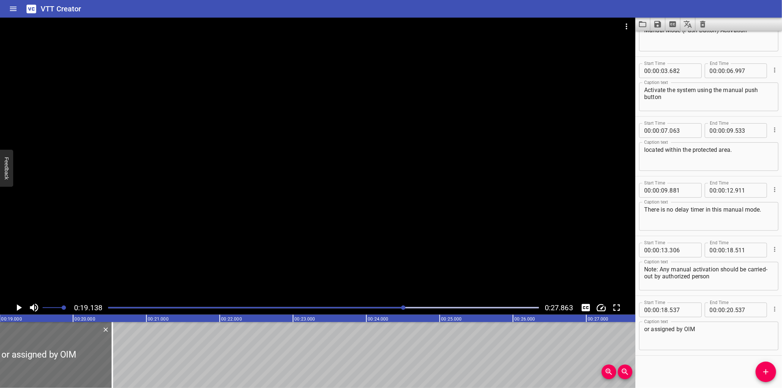
scroll to position [0, 1402]
click at [402, 309] on div at bounding box center [403, 307] width 4 height 4
click at [401, 309] on div at bounding box center [403, 307] width 4 height 4
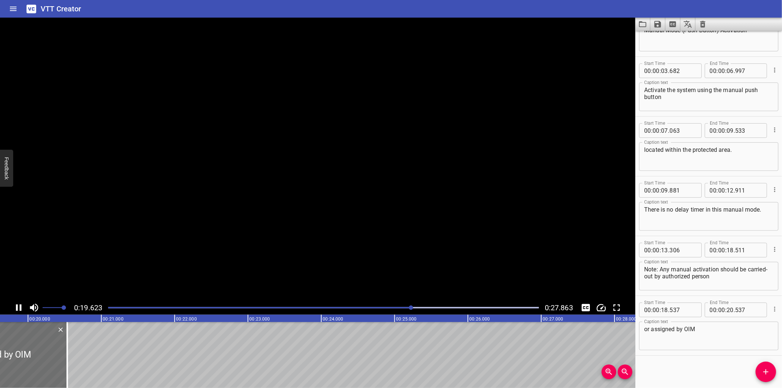
click at [399, 309] on div at bounding box center [323, 307] width 439 height 10
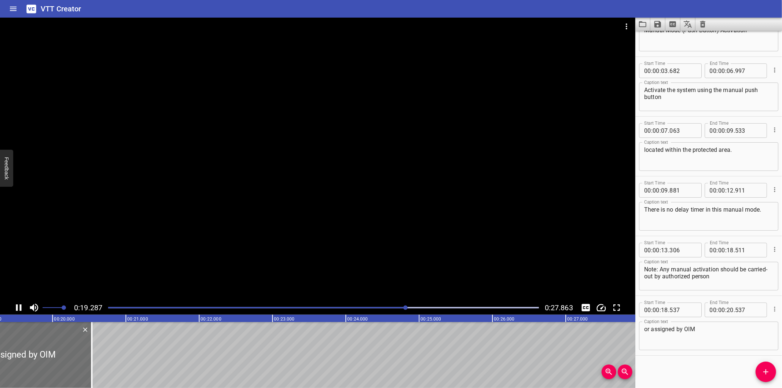
click at [390, 307] on div "Play progress" at bounding box center [191, 307] width 431 height 1
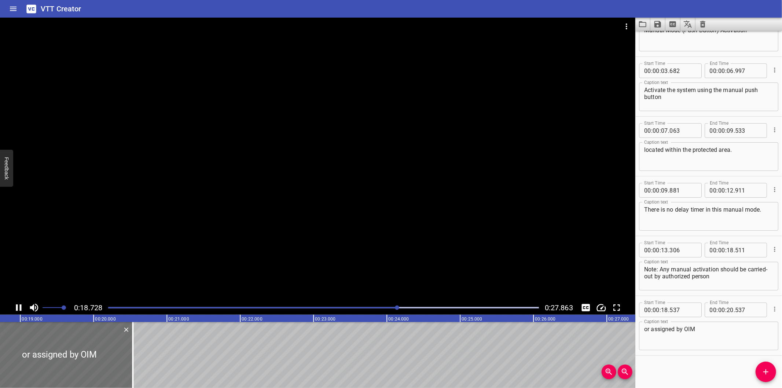
click at [389, 307] on div "Play progress" at bounding box center [182, 307] width 431 height 1
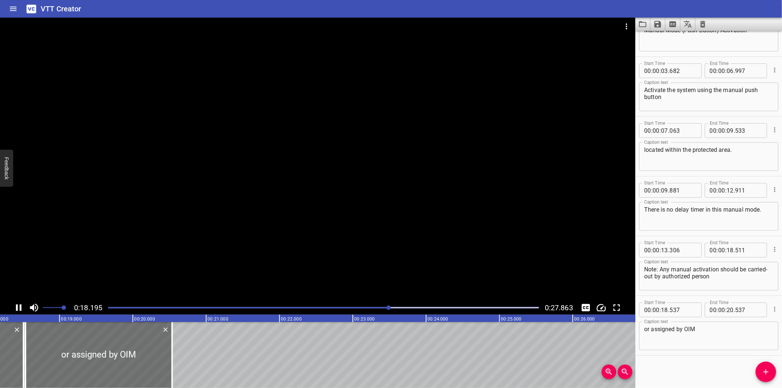
click at [383, 307] on div "Play progress" at bounding box center [174, 307] width 431 height 1
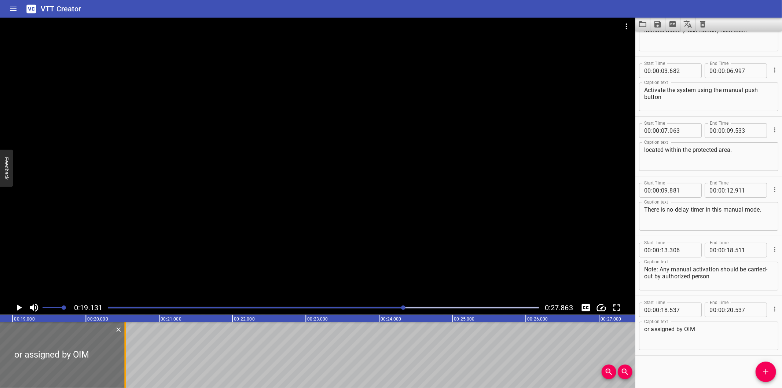
scroll to position [0, 1402]
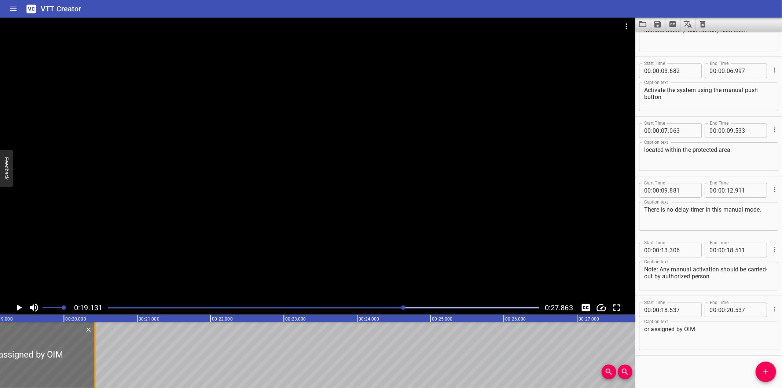
drag, startPoint x: 103, startPoint y: 370, endPoint x: 96, endPoint y: 368, distance: 8.1
click at [96, 368] on div at bounding box center [94, 355] width 7 height 66
type input "427"
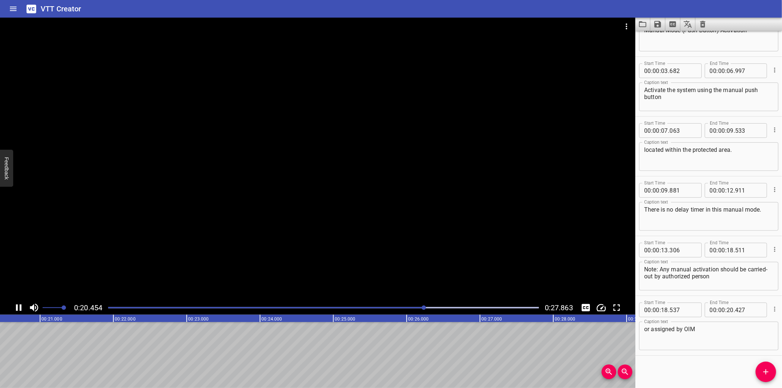
scroll to position [0, 1515]
click at [765, 366] on button "Add Cue" at bounding box center [765, 371] width 21 height 21
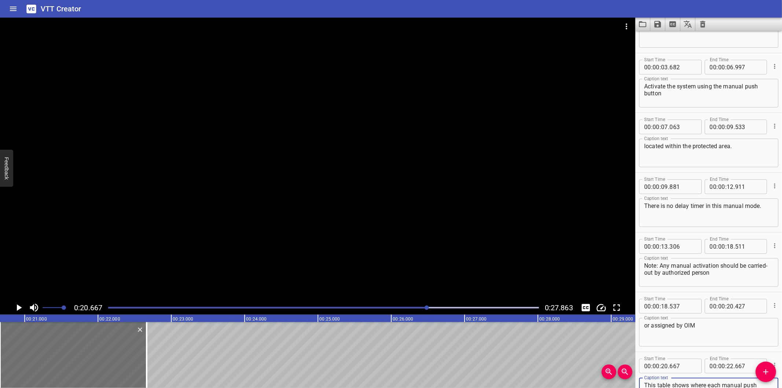
scroll to position [7, 0]
type textarea "This table shows where each manual push button can be accessed, with its corres…"
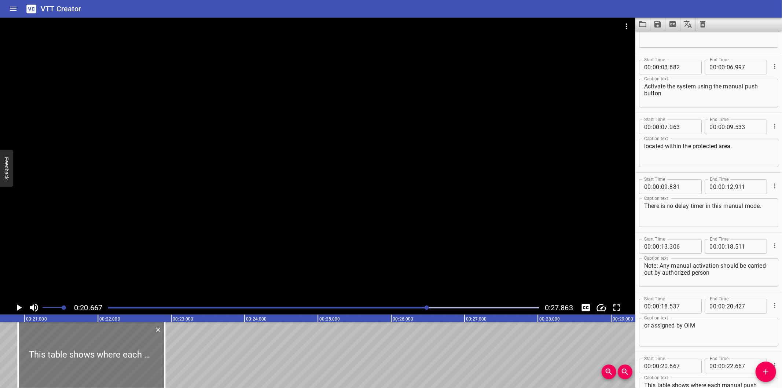
drag, startPoint x: 83, startPoint y: 343, endPoint x: 101, endPoint y: 347, distance: 18.5
click at [101, 347] on div at bounding box center [91, 355] width 147 height 66
type input "917"
click at [155, 233] on div at bounding box center [317, 159] width 635 height 283
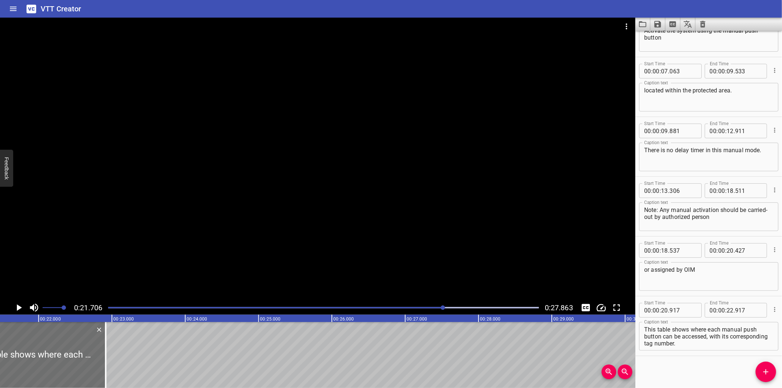
scroll to position [0, 1591]
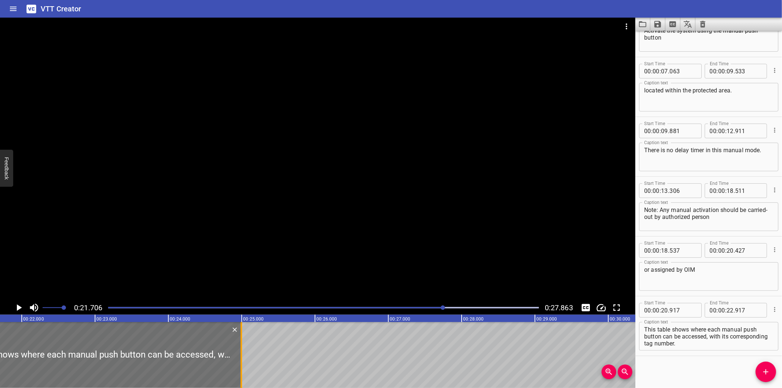
drag, startPoint x: 92, startPoint y: 368, endPoint x: 244, endPoint y: 368, distance: 152.4
click at [244, 368] on div at bounding box center [240, 355] width 7 height 66
type input "24"
type input "997"
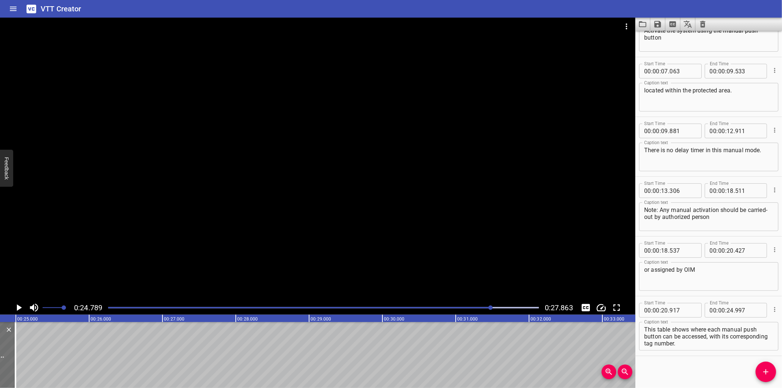
scroll to position [0, 0]
click at [644, 333] on textarea "This table shows where each manual push button can be accessed, with its corres…" at bounding box center [708, 336] width 129 height 21
click at [644, 342] on textarea "This table shows where each manual push button can be accessed, with its corres…" at bounding box center [708, 336] width 129 height 21
click at [645, 342] on textarea "This table shows where each manual push button can be accessed, with its corres…" at bounding box center [708, 336] width 129 height 21
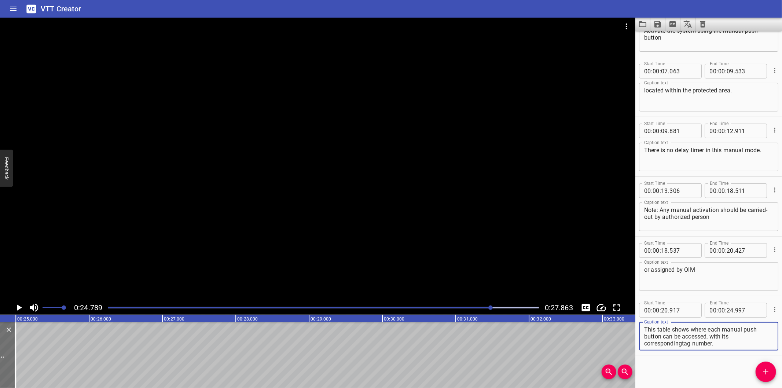
scroll to position [0, 0]
drag, startPoint x: 710, startPoint y: 335, endPoint x: 744, endPoint y: 368, distance: 46.9
click at [744, 368] on div "Start Time 00 : 00 : 00 . 000 Start Time End Time 00 : 00 : 03 . 265 End Time C…" at bounding box center [708, 209] width 147 height 357
type textarea "This table shows where each manual push button can be accessed,"
click at [763, 372] on icon "Add Cue" at bounding box center [765, 371] width 9 height 9
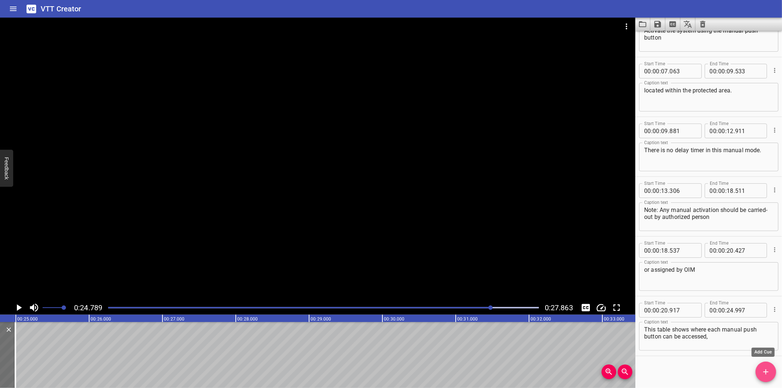
scroll to position [99, 0]
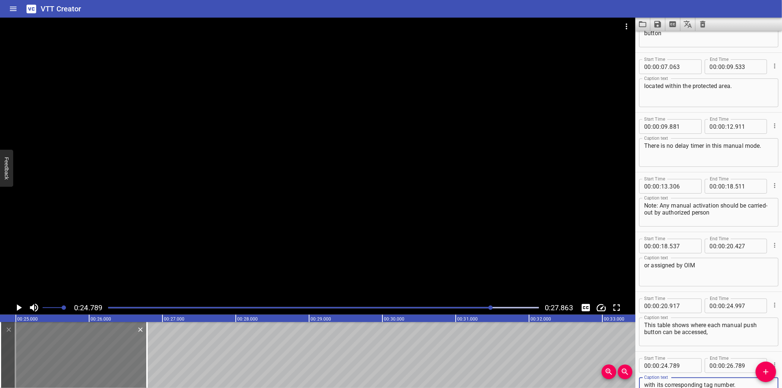
type textarea "with its corresponding tag number."
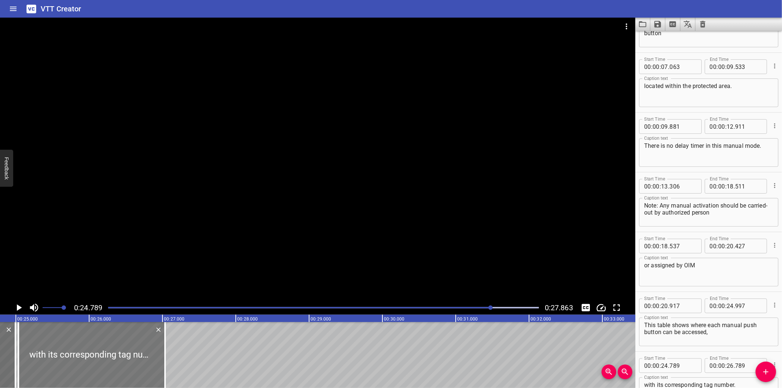
drag, startPoint x: 92, startPoint y: 362, endPoint x: 107, endPoint y: 363, distance: 14.7
click at [107, 363] on div at bounding box center [91, 355] width 147 height 66
type input "25"
type input "034"
type input "27"
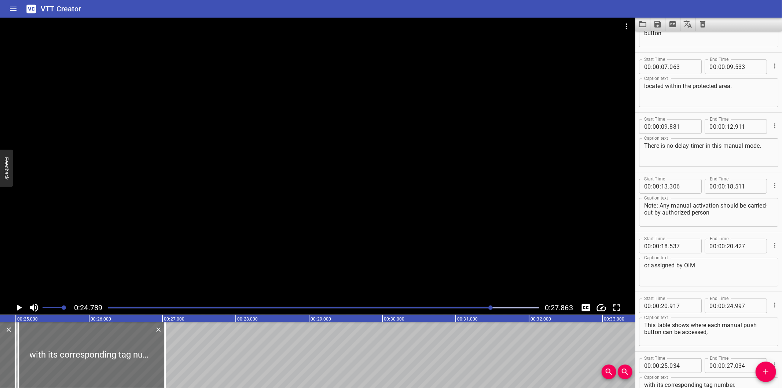
click at [474, 306] on div at bounding box center [323, 307] width 439 height 10
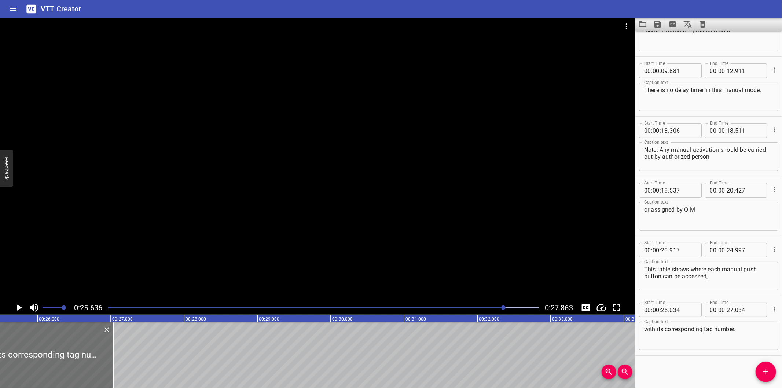
scroll to position [0, 1879]
drag, startPoint x: 103, startPoint y: 343, endPoint x: 125, endPoint y: 351, distance: 23.6
click at [125, 351] on div at bounding box center [124, 355] width 7 height 66
type input "339"
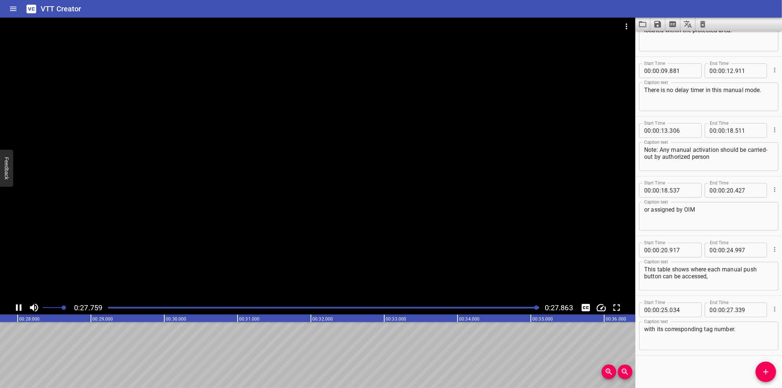
scroll to position [0, 2042]
click at [655, 28] on icon "Save captions to file" at bounding box center [657, 24] width 9 height 9
click at [661, 39] on li "Save to VTT file" at bounding box center [677, 40] width 54 height 13
click at [638, 113] on div "Start Time 00 : 00 : 09 . 881 Start Time End Time 00 : 00 : 12 . 911 End Time C…" at bounding box center [708, 86] width 147 height 59
click at [623, 25] on icon "Video Options" at bounding box center [626, 26] width 9 height 9
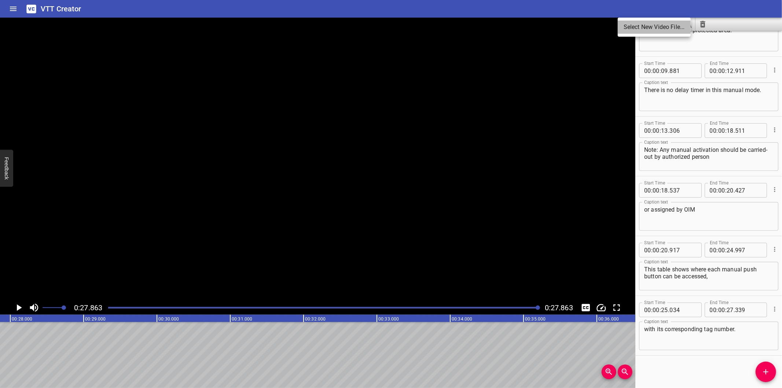
click at [629, 26] on li "Select New Video File..." at bounding box center [653, 27] width 73 height 13
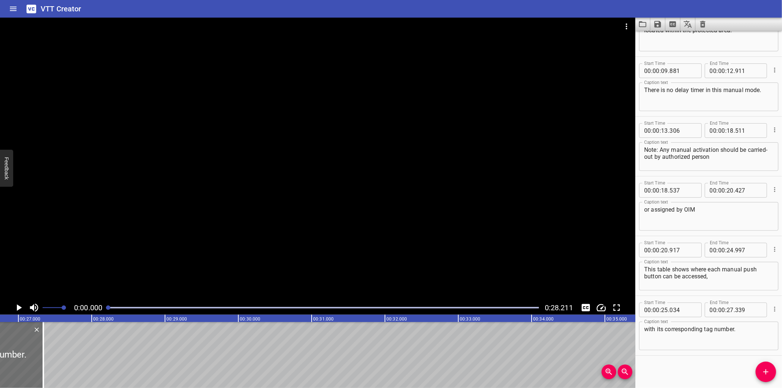
click at [254, 129] on div at bounding box center [317, 159] width 635 height 283
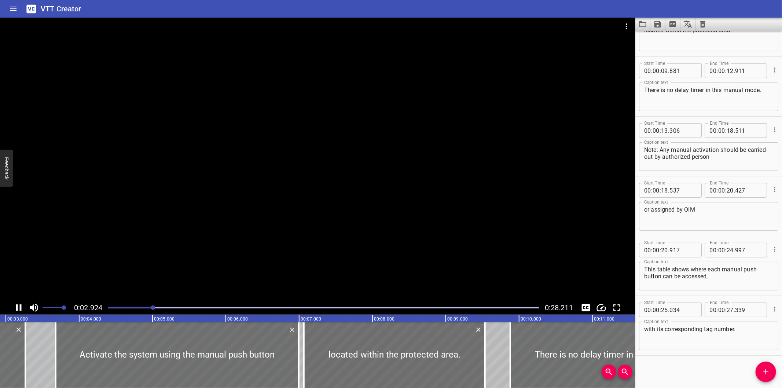
click at [211, 177] on div at bounding box center [317, 159] width 635 height 283
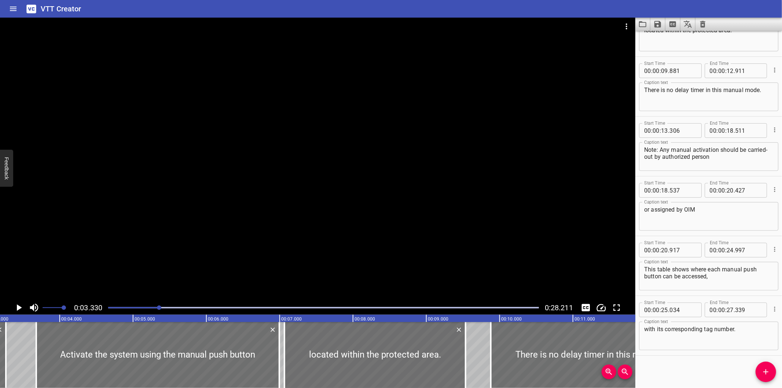
scroll to position [0, 244]
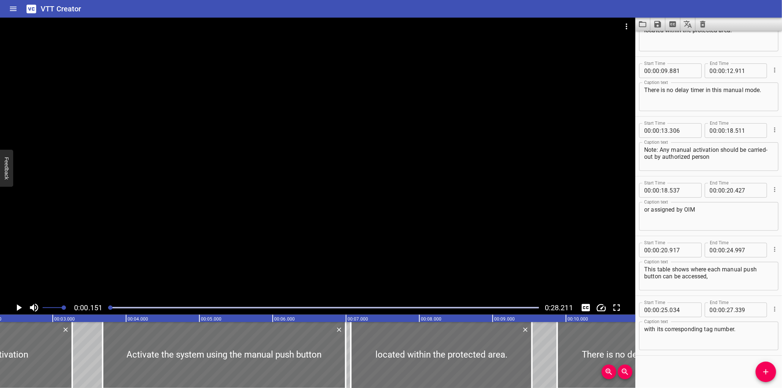
click at [109, 308] on div at bounding box center [110, 307] width 4 height 4
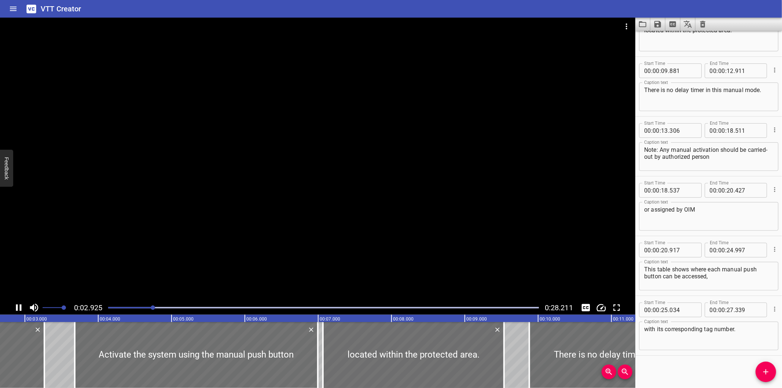
scroll to position [0, 222]
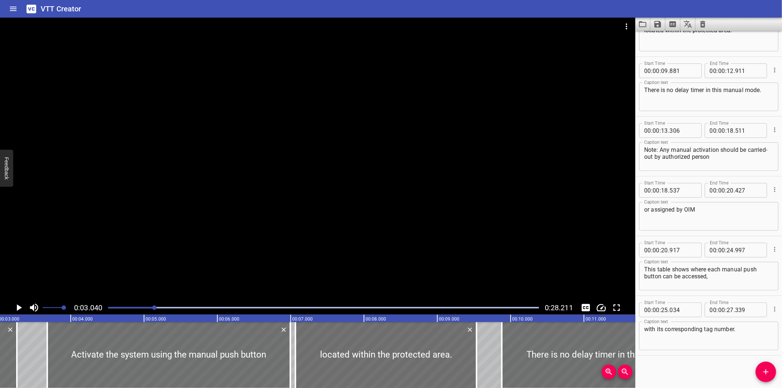
click at [707, 26] on icon "Clear captions" at bounding box center [702, 24] width 9 height 9
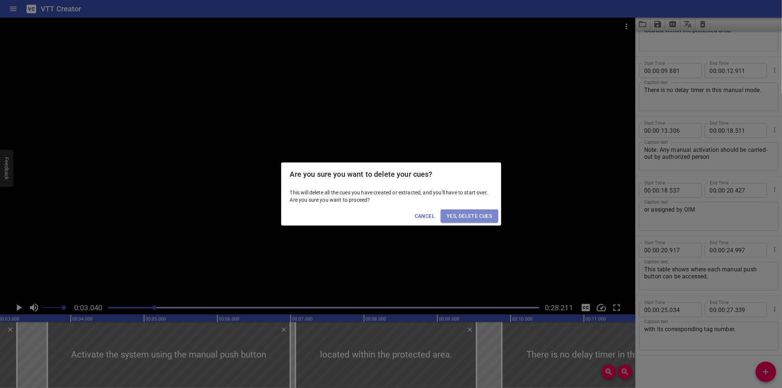
click at [471, 219] on span "Yes, Delete Cues" at bounding box center [468, 215] width 45 height 9
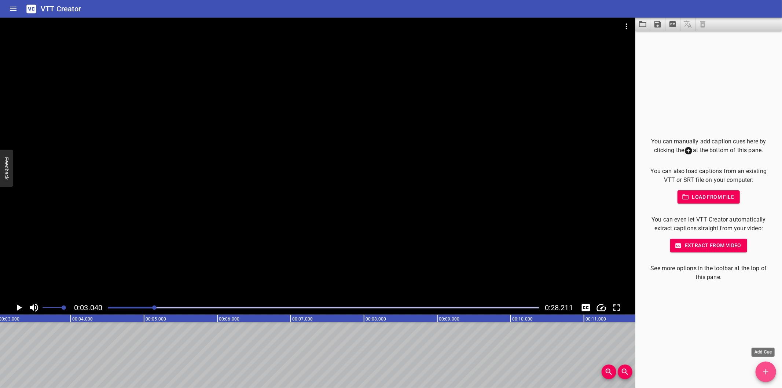
click at [771, 372] on span "Add Cue" at bounding box center [765, 371] width 21 height 9
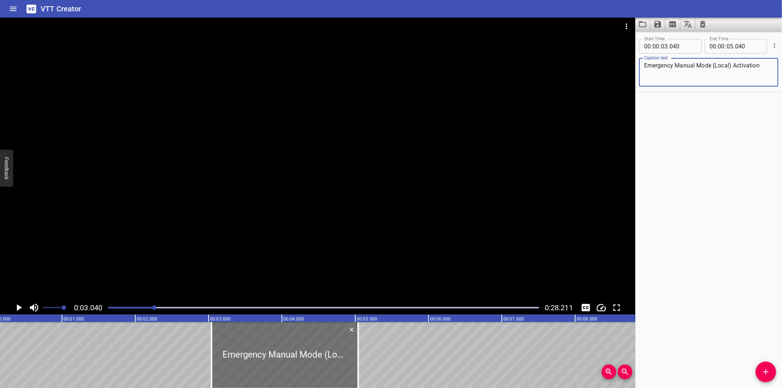
scroll to position [0, 0]
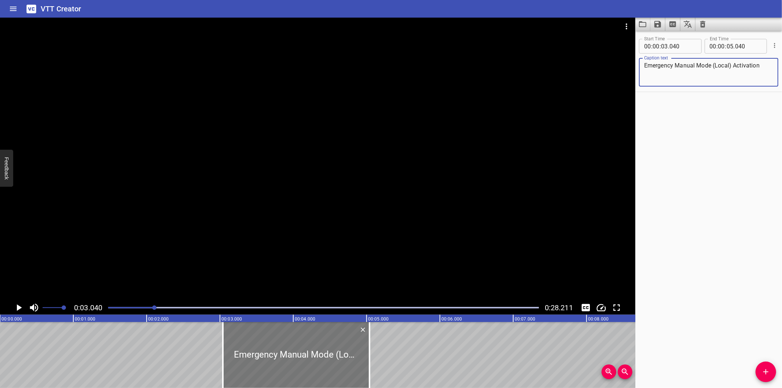
type textarea "Emergency Manual Mode (Local) Activation"
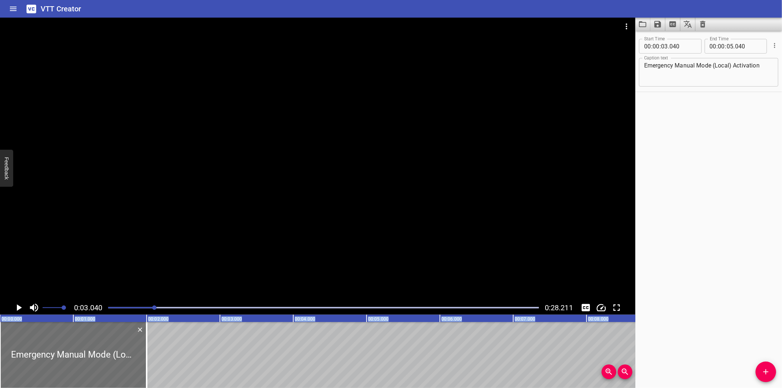
drag, startPoint x: 295, startPoint y: 358, endPoint x: -49, endPoint y: 356, distance: 343.4
click at [0, 356] on html "VTT Creator Caption Editor Batch Transcribe Login Sign Up Privacy Contact 0:03.…" at bounding box center [391, 194] width 782 height 388
type input "00"
type input "000"
type input "01"
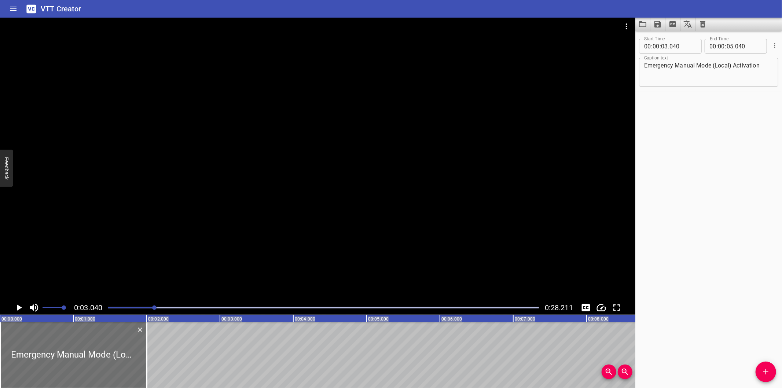
type input "1000"
click at [212, 237] on div at bounding box center [317, 159] width 635 height 283
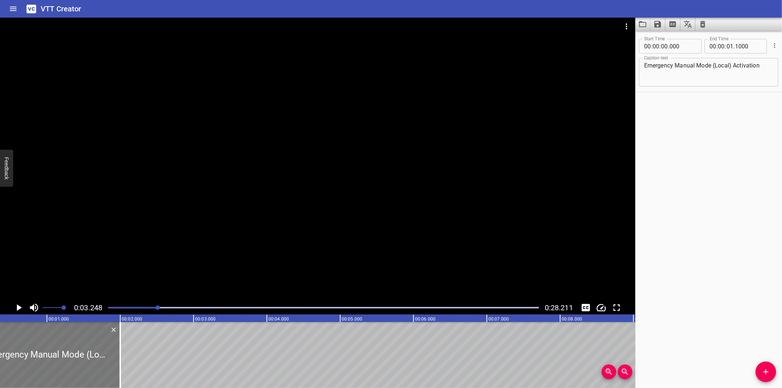
scroll to position [0, 16]
drag, startPoint x: 49, startPoint y: 351, endPoint x: 53, endPoint y: 353, distance: 4.3
click at [53, 353] on div at bounding box center [57, 355] width 147 height 66
type input "080"
type input "02"
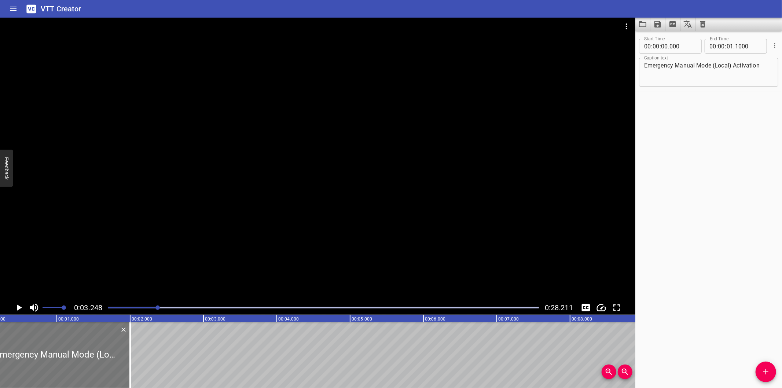
type input "080"
click at [108, 309] on div at bounding box center [323, 307] width 439 height 10
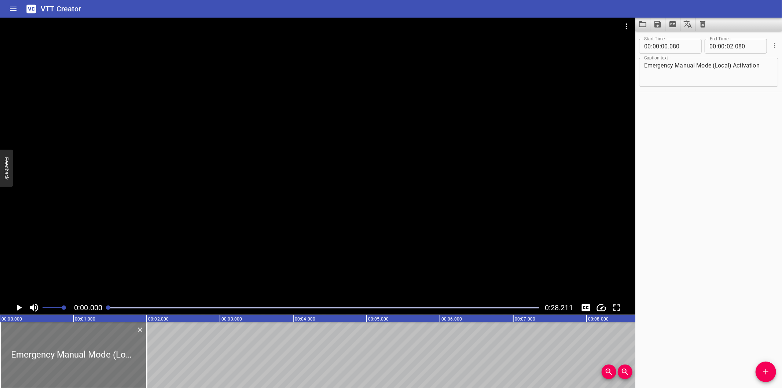
drag, startPoint x: 116, startPoint y: 343, endPoint x: 63, endPoint y: 344, distance: 53.5
click at [67, 344] on div at bounding box center [73, 355] width 147 height 66
type input "000"
type input "01"
type input "1000"
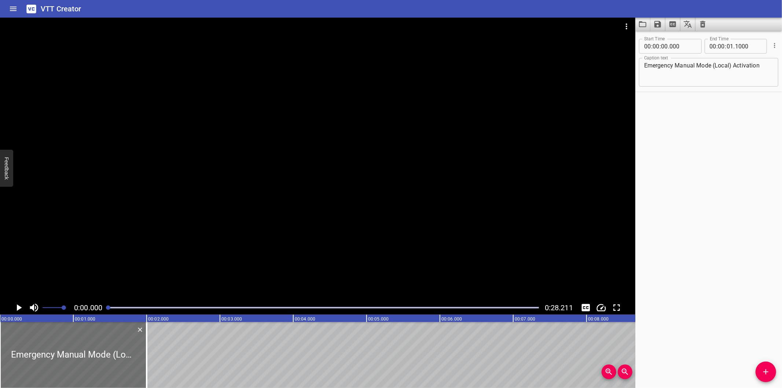
click at [161, 269] on div at bounding box center [317, 159] width 635 height 283
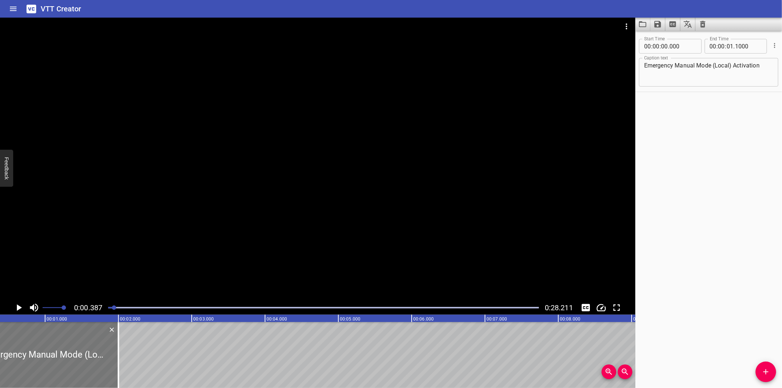
drag, startPoint x: 93, startPoint y: 347, endPoint x: 101, endPoint y: 350, distance: 8.1
click at [101, 350] on div at bounding box center [45, 355] width 147 height 66
type input "105"
type input "02"
type input "105"
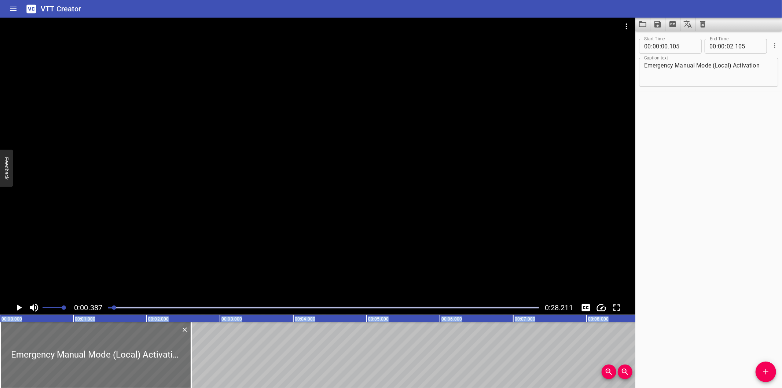
drag, startPoint x: 9, startPoint y: 346, endPoint x: -67, endPoint y: 346, distance: 76.6
click at [0, 346] on html "VTT Creator Caption Editor Batch Transcribe Login Sign Up Privacy Contact 0:00.…" at bounding box center [391, 194] width 782 height 388
type input "000"
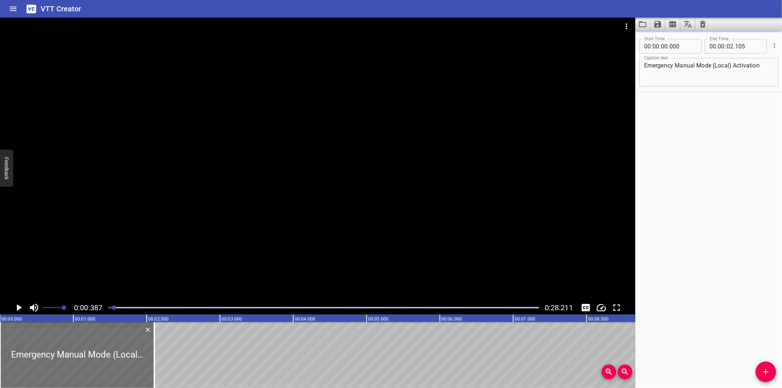
click at [167, 239] on div at bounding box center [317, 159] width 635 height 283
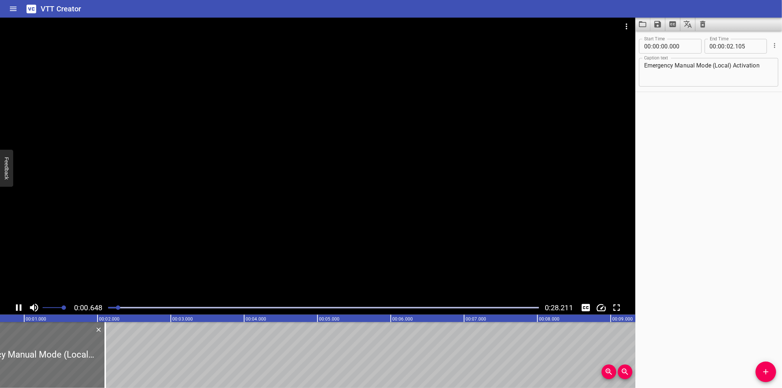
scroll to position [0, 63]
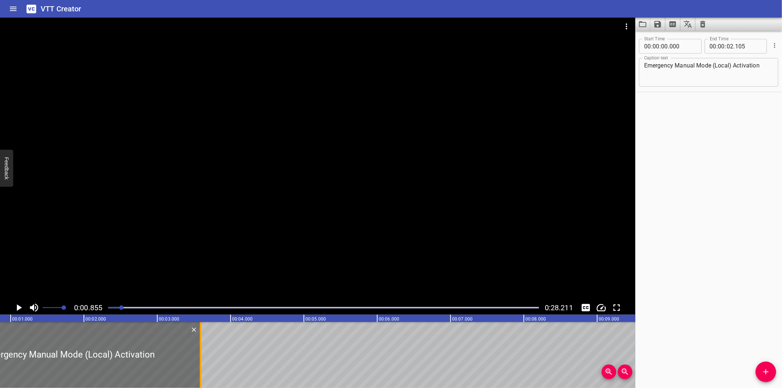
drag, startPoint x: 91, startPoint y: 358, endPoint x: 199, endPoint y: 361, distance: 108.9
click at [200, 361] on div at bounding box center [200, 355] width 1 height 66
type input "03"
type input "590"
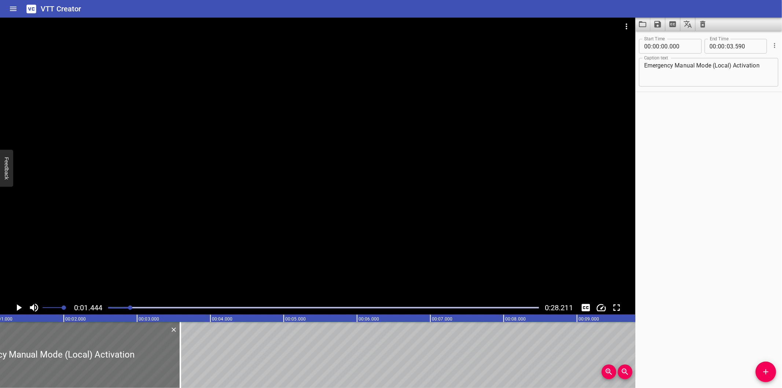
scroll to position [0, 106]
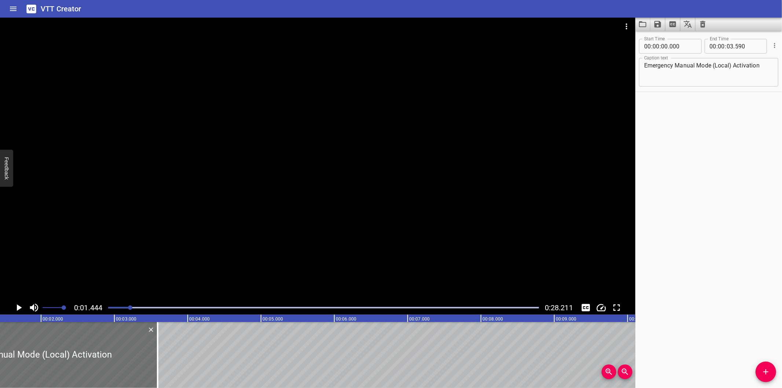
click at [738, 213] on div "Start Time 00 : 00 : 00 . 000 Start Time End Time 00 : 00 : 03 . 590 End Time C…" at bounding box center [708, 209] width 147 height 357
click at [210, 202] on div at bounding box center [317, 159] width 635 height 283
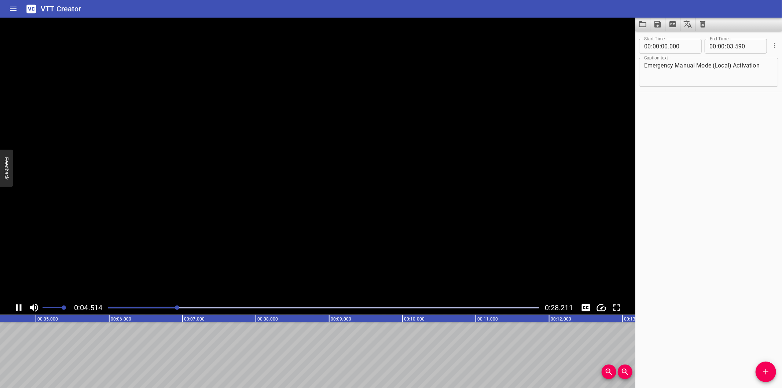
scroll to position [0, 346]
click at [765, 375] on icon "Add Cue" at bounding box center [765, 371] width 9 height 9
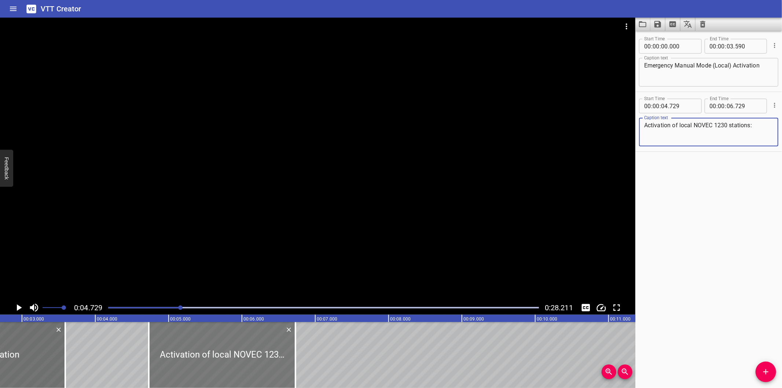
scroll to position [0, 184]
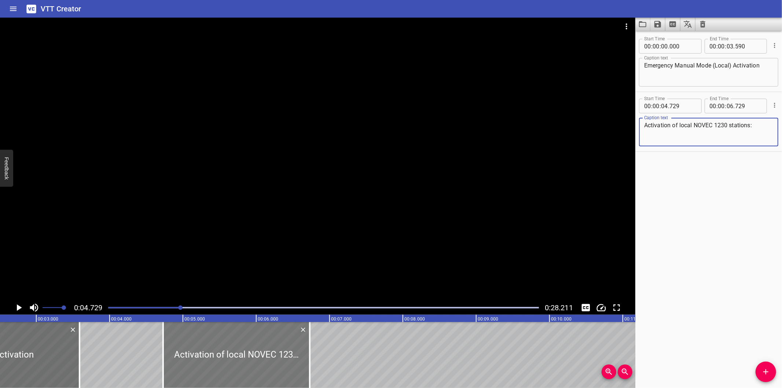
type textarea "Activation of local NOVEC 1230 stations:"
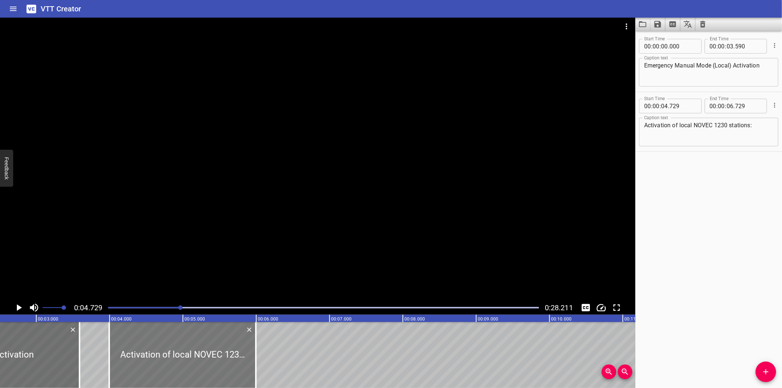
drag, startPoint x: 197, startPoint y: 357, endPoint x: 142, endPoint y: 358, distance: 55.0
click at [142, 358] on div at bounding box center [182, 355] width 147 height 66
type input "03"
type input "984"
type input "05"
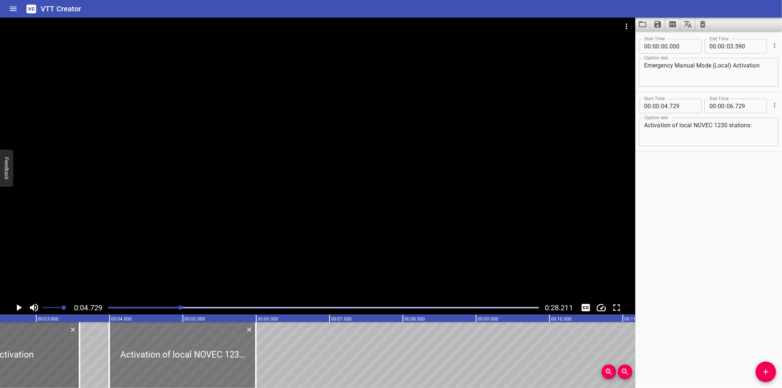
type input "984"
click at [140, 358] on div at bounding box center [179, 355] width 147 height 66
type input "949"
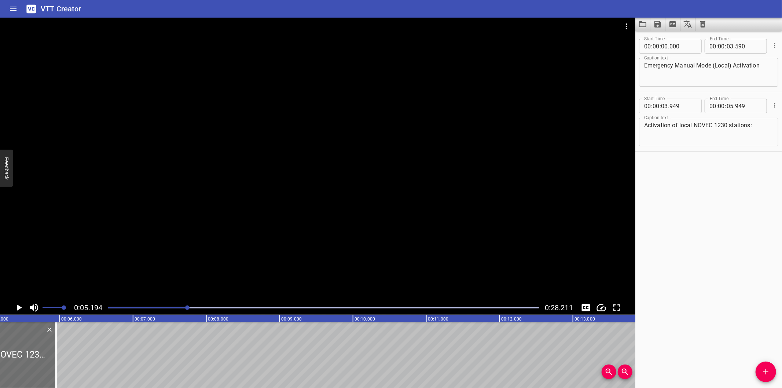
scroll to position [0, 380]
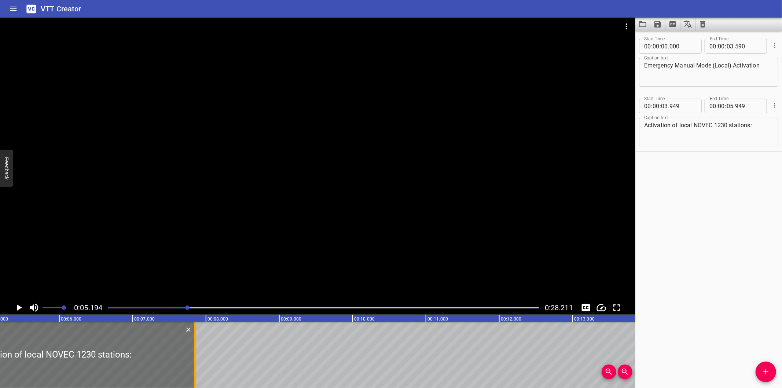
drag, startPoint x: 56, startPoint y: 366, endPoint x: 196, endPoint y: 367, distance: 139.3
click at [196, 367] on div at bounding box center [194, 355] width 7 height 66
type input "07"
click at [196, 367] on div at bounding box center [194, 355] width 7 height 66
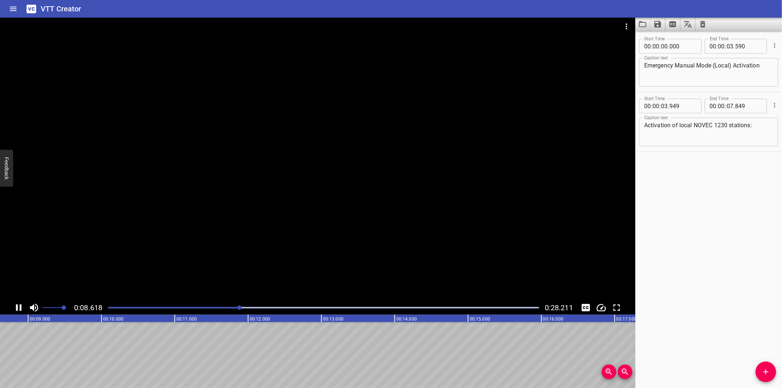
click at [164, 302] on div at bounding box center [323, 307] width 439 height 10
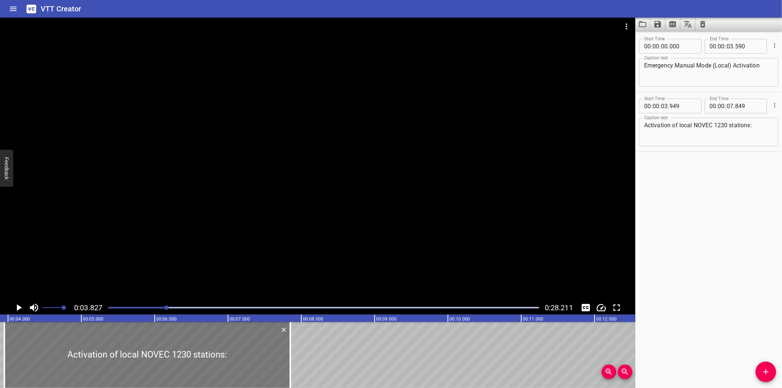
scroll to position [0, 280]
click at [291, 366] on div at bounding box center [291, 355] width 1 height 66
type input "799"
click at [199, 258] on div at bounding box center [317, 159] width 635 height 283
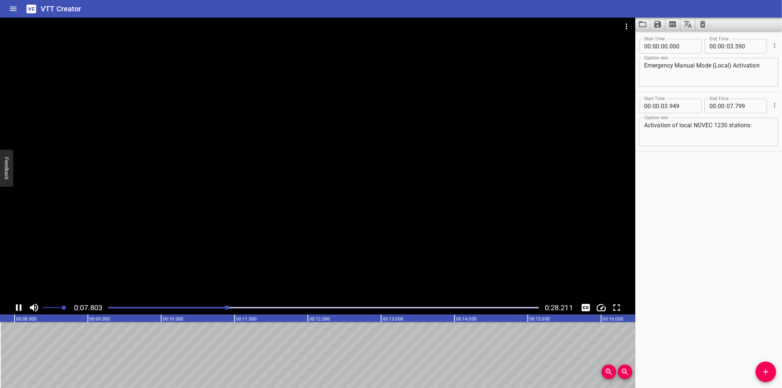
scroll to position [0, 587]
click at [764, 373] on icon "Add Cue" at bounding box center [765, 371] width 9 height 9
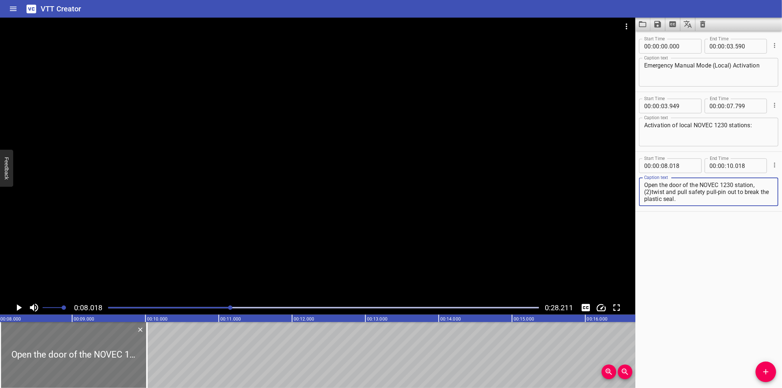
type textarea "Open the door of the NOVEC 1230 station, (2)twist and pull safety pull-pin out …"
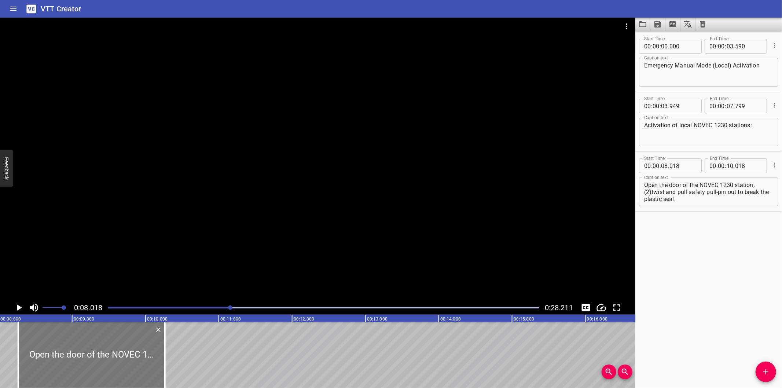
drag, startPoint x: 71, startPoint y: 346, endPoint x: 86, endPoint y: 348, distance: 15.2
click at [86, 348] on div at bounding box center [91, 355] width 147 height 66
type input "263"
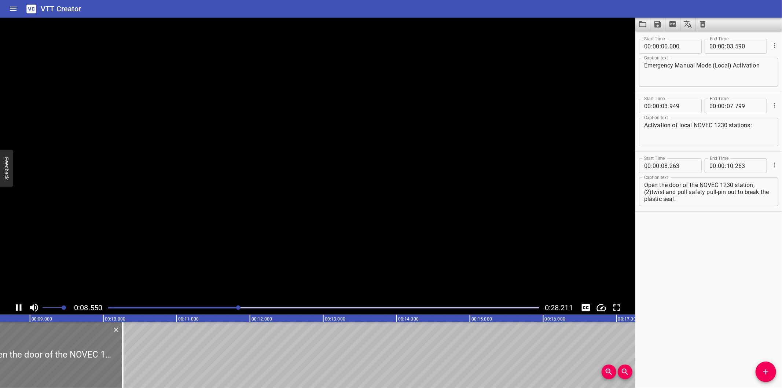
scroll to position [0, 631]
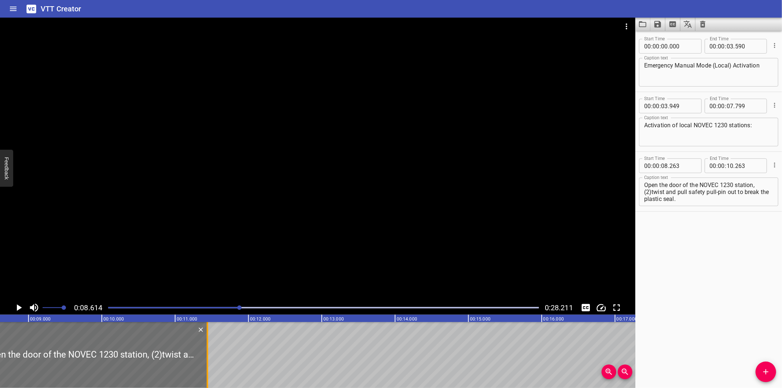
drag, startPoint x: 119, startPoint y: 366, endPoint x: 204, endPoint y: 366, distance: 85.0
click at [204, 366] on div at bounding box center [207, 355] width 7 height 66
type input "11"
type input "438"
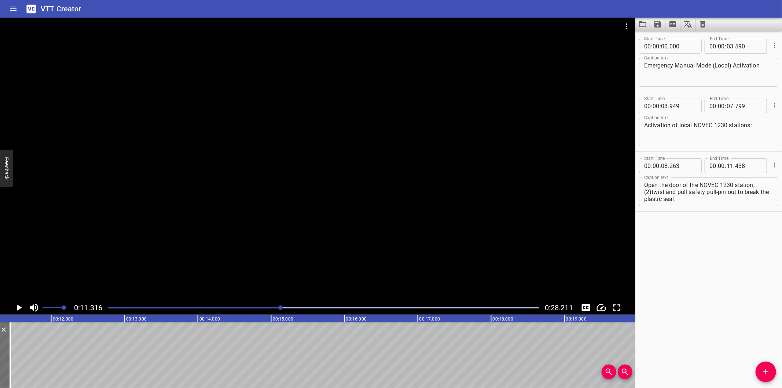
scroll to position [0, 829]
click at [652, 193] on textarea "Open the door of the NOVEC 1230 station, (2)twist and pull safety pull-pin out …" at bounding box center [708, 191] width 129 height 21
drag, startPoint x: 643, startPoint y: 192, endPoint x: 713, endPoint y: 208, distance: 71.6
click at [713, 208] on div "Start Time 00 : 00 : 08 . 263 Start Time End Time 00 : 00 : 11 . 438 End Time C…" at bounding box center [708, 181] width 147 height 59
click at [689, 200] on textarea "Open the door of the NOVEC 1230 station, twist and pull safety pull-pin out to …" at bounding box center [708, 191] width 129 height 21
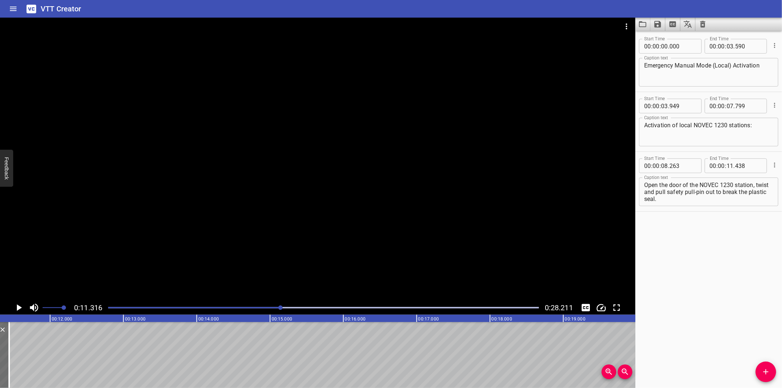
click at [738, 283] on div "Start Time 00 : 00 : 00 . 000 Start Time End Time 00 : 00 : 03 . 590 End Time C…" at bounding box center [708, 209] width 147 height 357
click at [213, 240] on div at bounding box center [317, 159] width 635 height 283
click at [273, 307] on div "Play progress" at bounding box center [74, 307] width 431 height 1
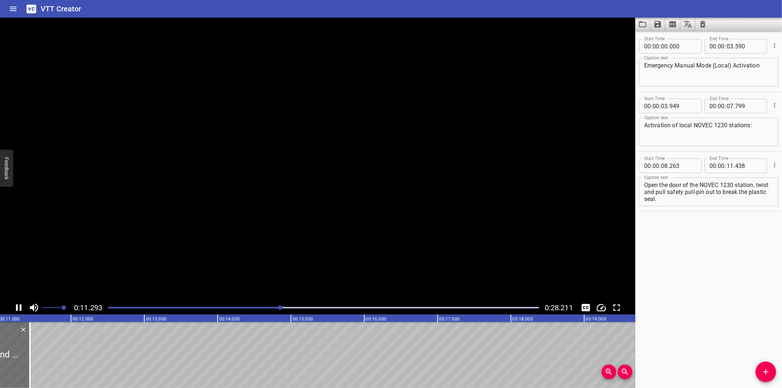
scroll to position [0, 837]
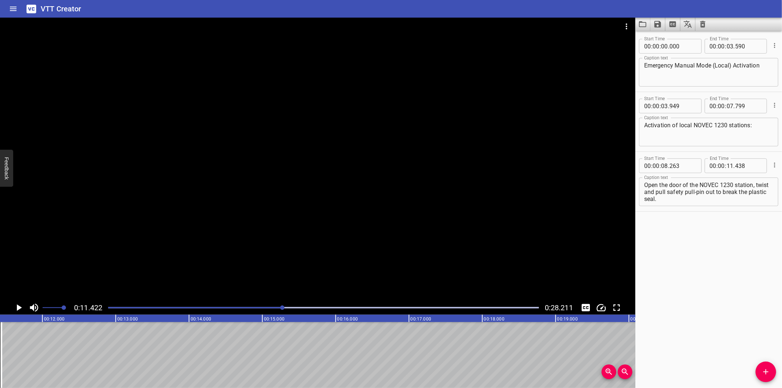
click at [644, 192] on textarea "Open the door of the NOVEC 1230 station, twist and pull safety pull-pin out to …" at bounding box center [708, 191] width 129 height 21
drag, startPoint x: 644, startPoint y: 192, endPoint x: 739, endPoint y: 216, distance: 97.7
click at [739, 216] on div "Start Time 00 : 00 : 00 . 000 Start Time End Time 00 : 00 : 03 . 590 End Time C…" at bounding box center [708, 209] width 147 height 357
click at [689, 202] on textarea "Open the door of the NOVEC 1230 station, twist and pull safety pull-pin out to …" at bounding box center [708, 191] width 129 height 21
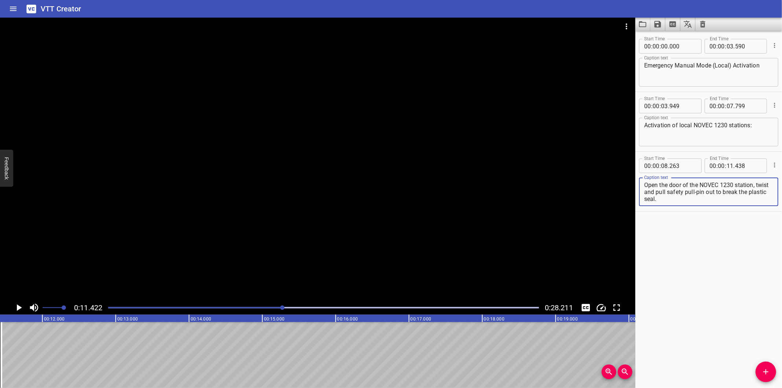
drag, startPoint x: 687, startPoint y: 200, endPoint x: 637, endPoint y: 193, distance: 51.0
click at [637, 193] on div "Start Time 00 : 00 : 08 . 263 Start Time End Time 00 : 00 : 11 . 438 End Time C…" at bounding box center [708, 181] width 147 height 59
type textarea "Open the door of the NOVEC 1230 station,"
click at [763, 368] on icon "Add Cue" at bounding box center [765, 371] width 9 height 9
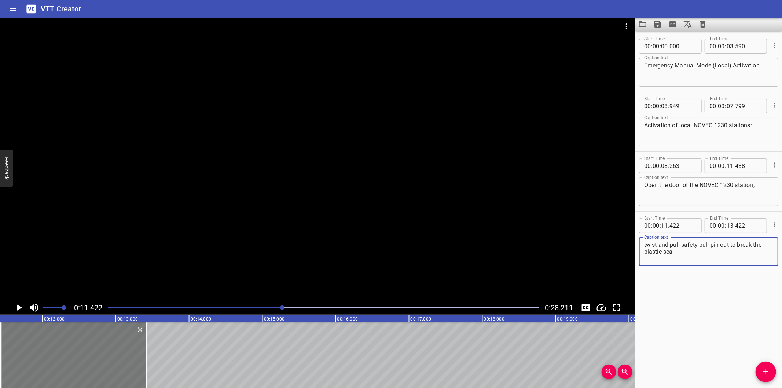
type textarea "twist and pull safety pull-pin out to break the plastic seal."
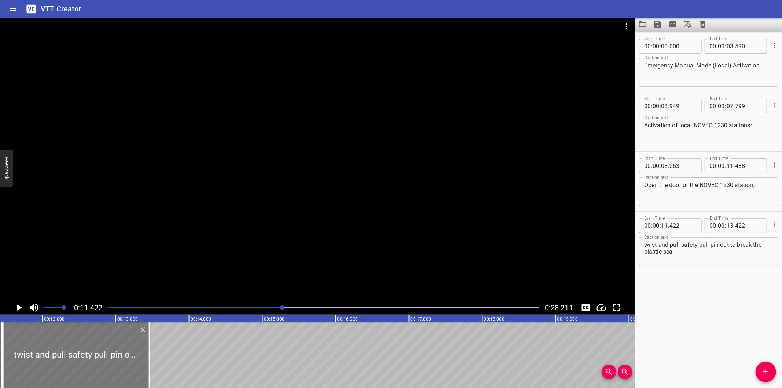
click at [82, 365] on div at bounding box center [76, 355] width 147 height 66
type input "462"
click at [273, 211] on div at bounding box center [317, 159] width 635 height 283
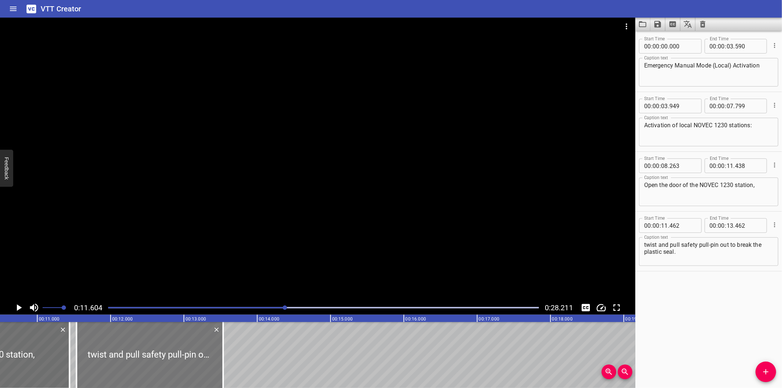
drag, startPoint x: 182, startPoint y: 346, endPoint x: 187, endPoint y: 353, distance: 9.2
click at [187, 353] on div at bounding box center [150, 355] width 147 height 66
type input "537"
click at [712, 306] on div "Start Time 00 : 00 : 00 . 000 Start Time End Time 00 : 00 : 03 . 590 End Time C…" at bounding box center [708, 209] width 147 height 357
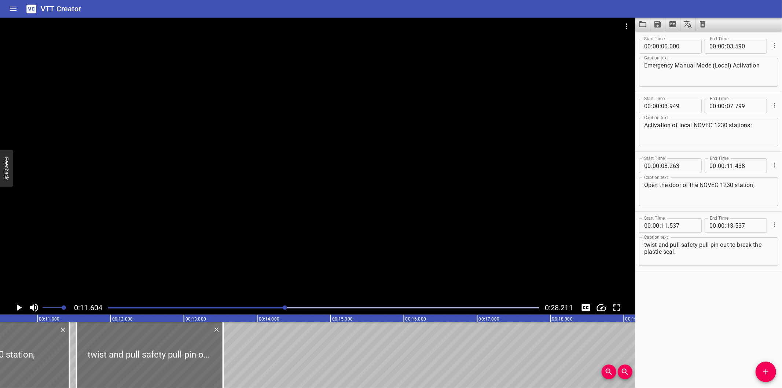
click at [711, 305] on div "Start Time 00 : 00 : 00 . 000 Start Time End Time 00 : 00 : 03 . 590 End Time C…" at bounding box center [708, 209] width 147 height 357
click at [734, 320] on div "Start Time 00 : 00 : 00 . 000 Start Time End Time 00 : 00 : 03 . 590 End Time C…" at bounding box center [708, 209] width 147 height 357
click at [287, 215] on div at bounding box center [317, 159] width 635 height 283
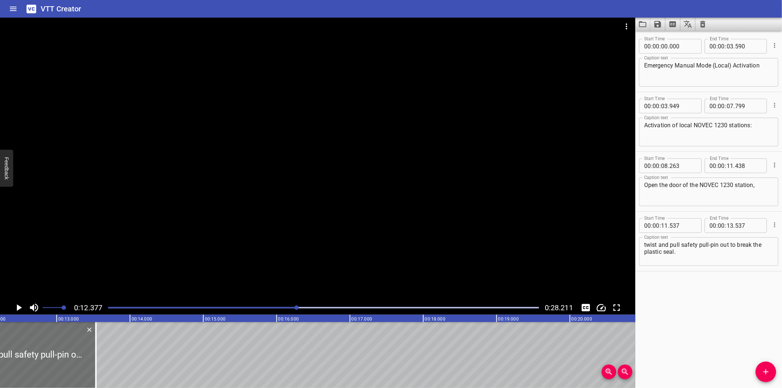
scroll to position [0, 907]
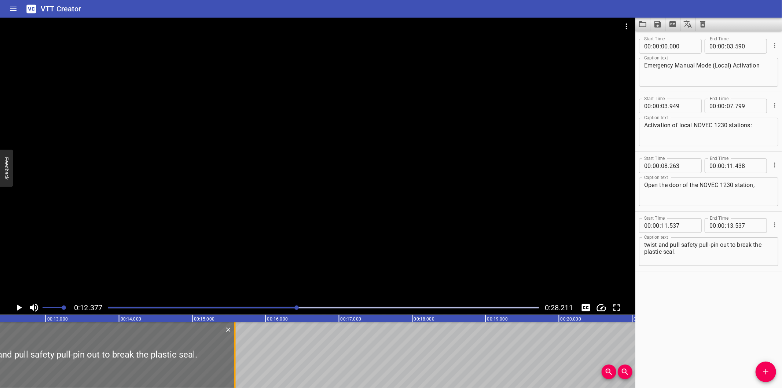
drag, startPoint x: 83, startPoint y: 364, endPoint x: 233, endPoint y: 354, distance: 150.2
click at [233, 354] on div at bounding box center [234, 355] width 7 height 66
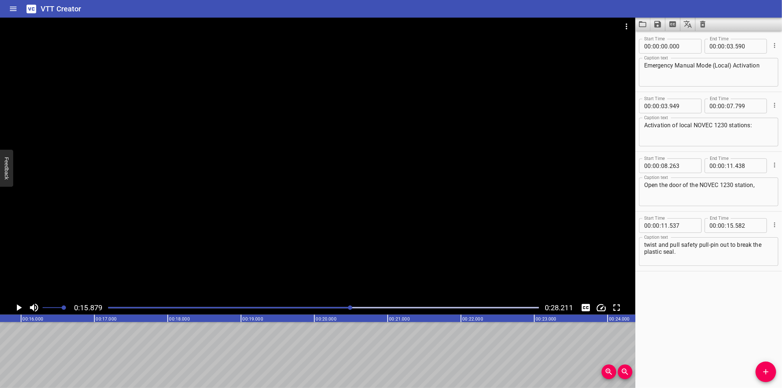
scroll to position [0, 1163]
click at [339, 309] on div at bounding box center [323, 307] width 439 height 10
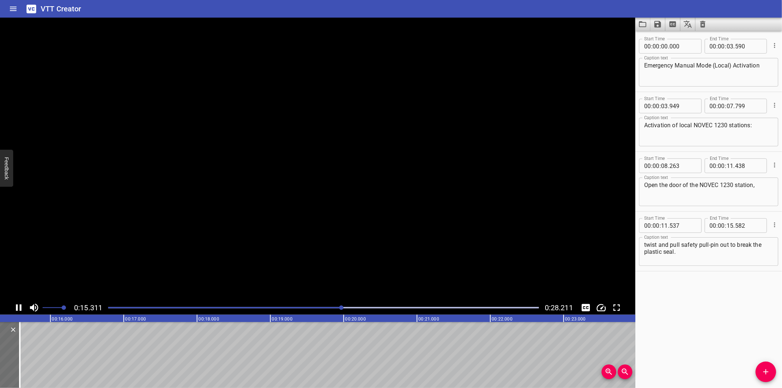
click at [328, 309] on div at bounding box center [323, 307] width 439 height 10
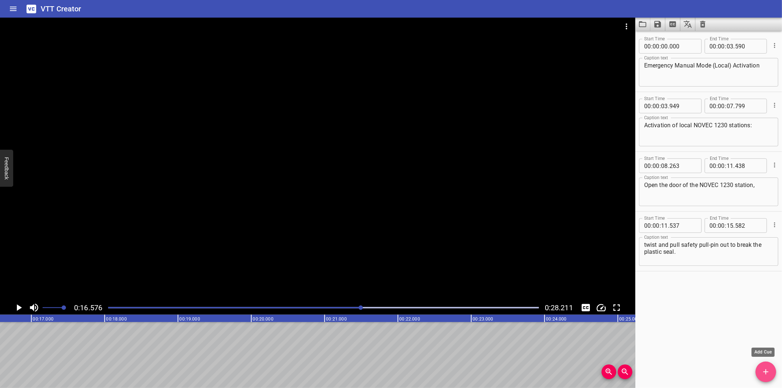
click at [761, 370] on icon "Add Cue" at bounding box center [765, 371] width 9 height 9
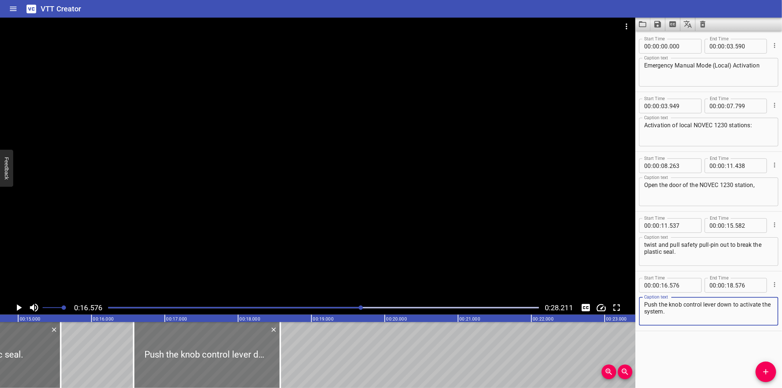
scroll to position [0, 1079]
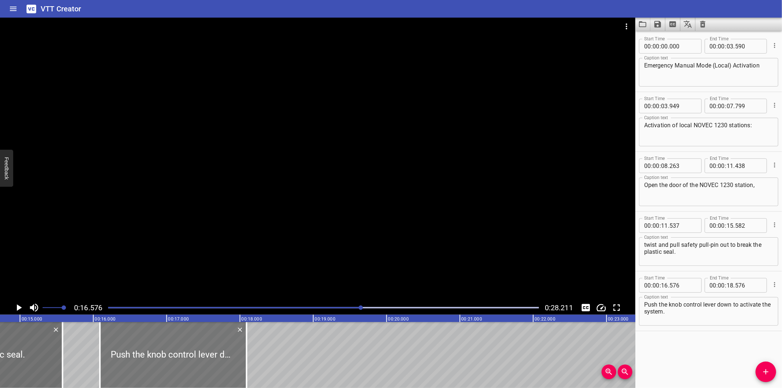
drag, startPoint x: 213, startPoint y: 362, endPoint x: 180, endPoint y: 365, distance: 33.8
click at [180, 365] on div at bounding box center [173, 355] width 147 height 66
click at [198, 248] on div at bounding box center [317, 159] width 635 height 283
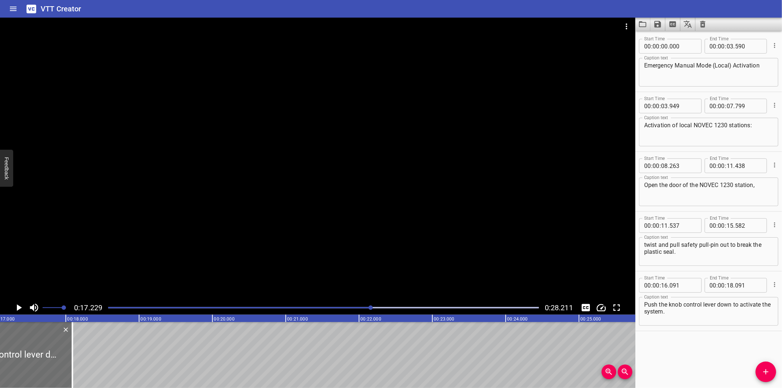
scroll to position [0, 1262]
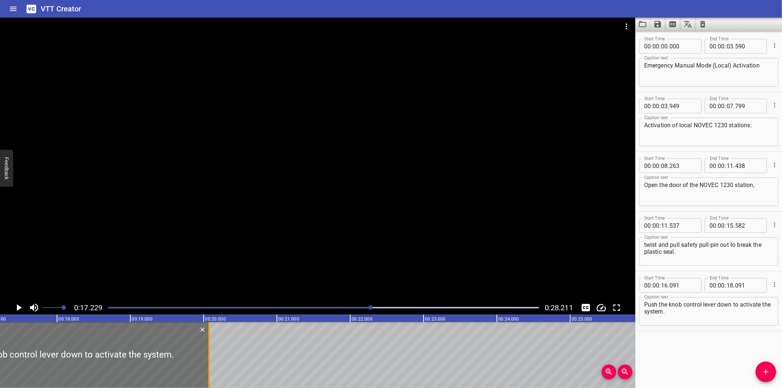
drag, startPoint x: 62, startPoint y: 359, endPoint x: 208, endPoint y: 365, distance: 145.6
click at [208, 365] on div at bounding box center [208, 355] width 1 height 66
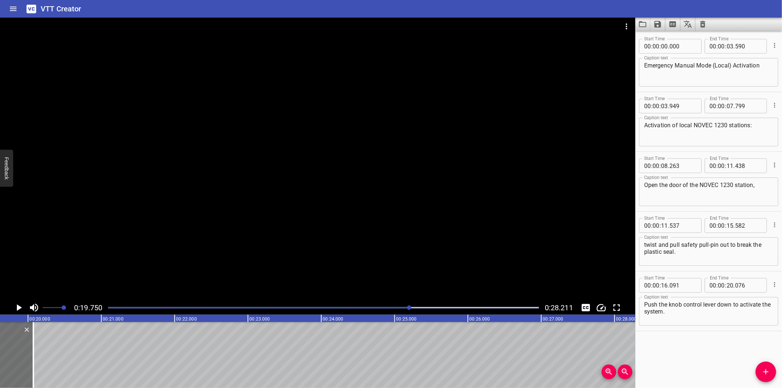
scroll to position [0, 1447]
click at [761, 376] on span "Add Cue" at bounding box center [765, 371] width 21 height 9
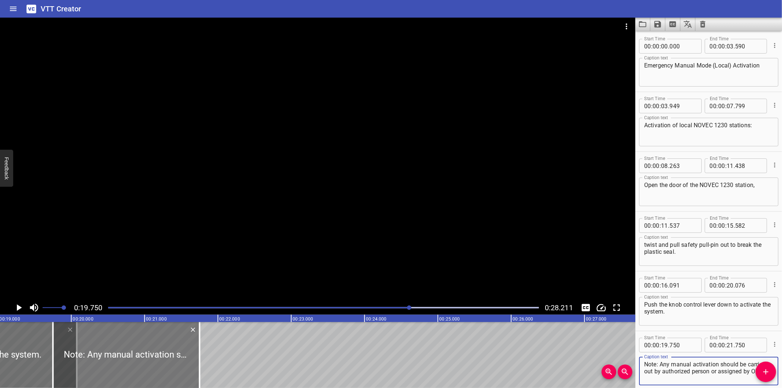
scroll to position [0, 1393]
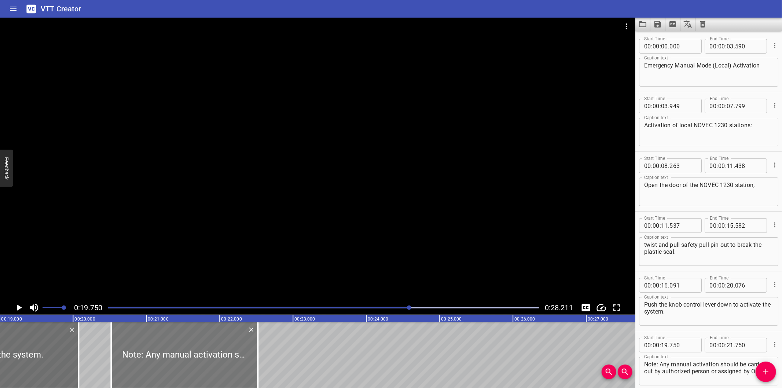
drag, startPoint x: 171, startPoint y: 357, endPoint x: 225, endPoint y: 357, distance: 54.6
click at [225, 357] on div at bounding box center [184, 355] width 147 height 66
click at [261, 208] on div at bounding box center [317, 159] width 635 height 283
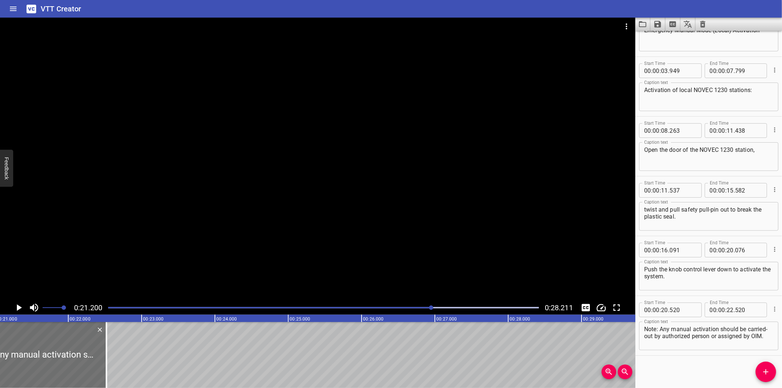
scroll to position [0, 1554]
click at [676, 364] on div "Start Time 00 : 00 : 00 . 000 Start Time End Time 00 : 00 : 03 . 590 End Time C…" at bounding box center [708, 209] width 147 height 357
click at [328, 195] on div at bounding box center [317, 159] width 635 height 283
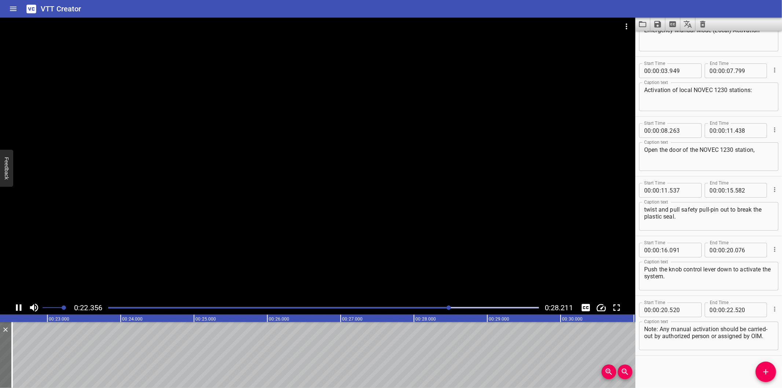
click at [313, 202] on div at bounding box center [317, 159] width 635 height 283
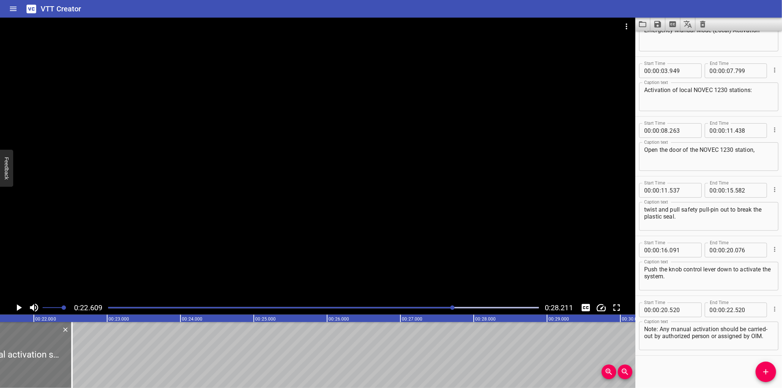
scroll to position [0, 1576]
drag, startPoint x: 77, startPoint y: 358, endPoint x: 213, endPoint y: 359, distance: 135.2
click at [95, 359] on div at bounding box center [91, 355] width 7 height 66
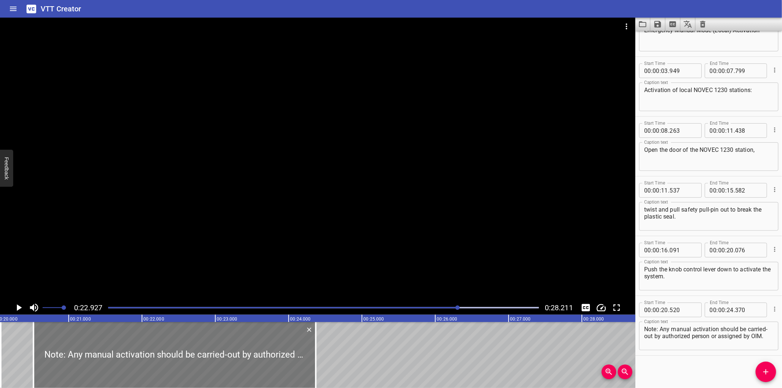
scroll to position [0, 1463]
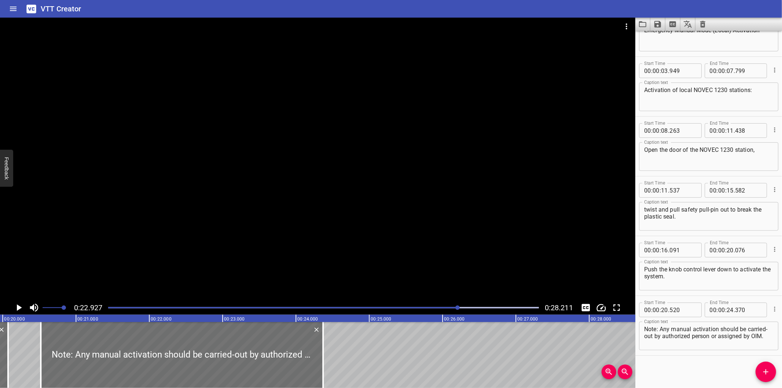
click at [245, 188] on div at bounding box center [317, 159] width 635 height 283
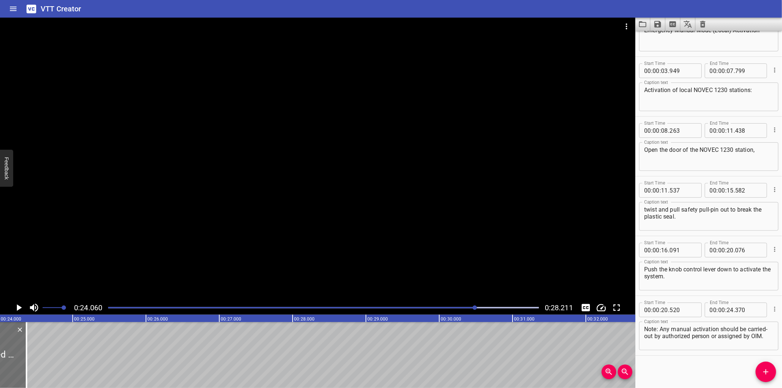
scroll to position [0, 1763]
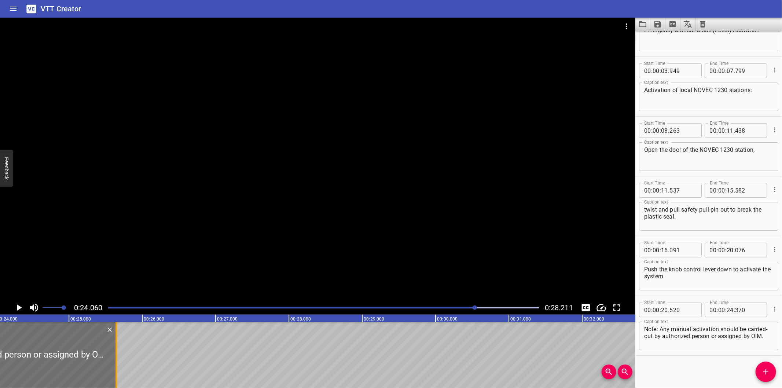
drag, startPoint x: 24, startPoint y: 361, endPoint x: 117, endPoint y: 362, distance: 92.7
click at [117, 362] on div at bounding box center [116, 355] width 7 height 66
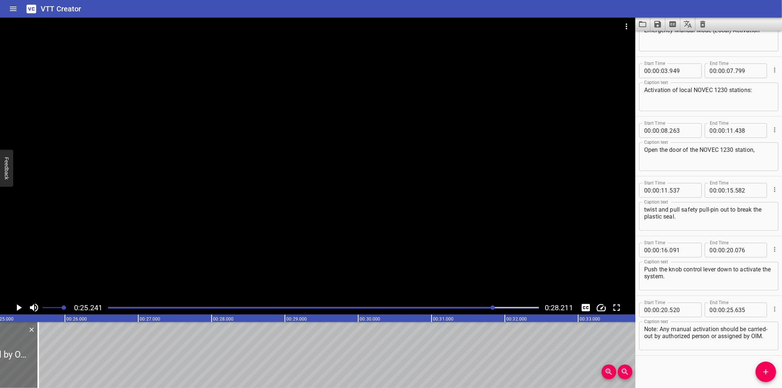
scroll to position [0, 1849]
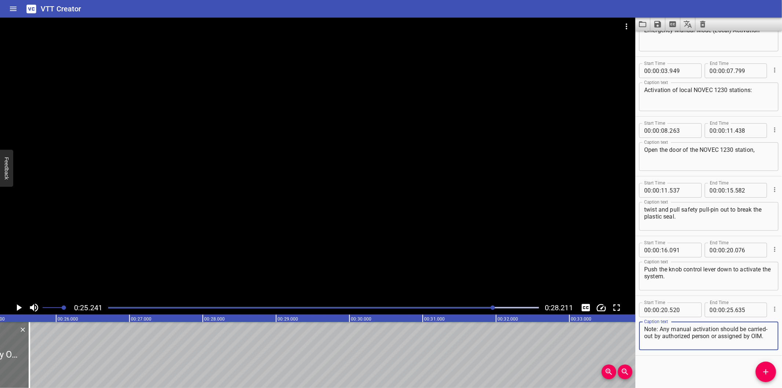
drag, startPoint x: 731, startPoint y: 338, endPoint x: 753, endPoint y: 360, distance: 31.1
click at [753, 359] on div "Start Time 00 : 00 : 00 . 000 Start Time End Time 00 : 00 : 03 . 590 End Time C…" at bounding box center [708, 209] width 147 height 357
drag, startPoint x: 761, startPoint y: 368, endPoint x: 598, endPoint y: 364, distance: 163.5
click at [761, 369] on icon "Add Cue" at bounding box center [765, 371] width 9 height 9
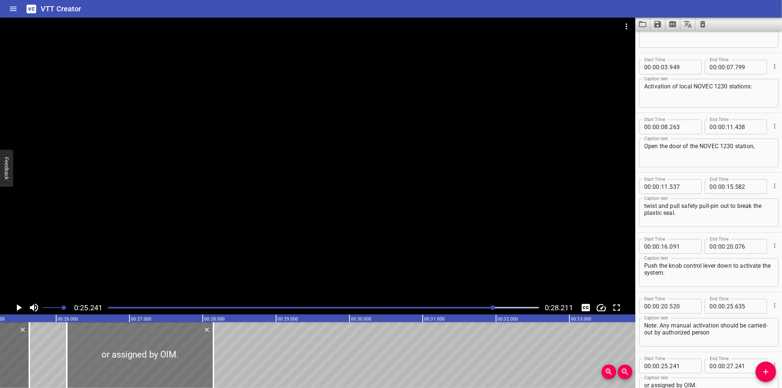
drag, startPoint x: 35, startPoint y: 371, endPoint x: 96, endPoint y: 374, distance: 61.6
click at [96, 374] on div at bounding box center [140, 355] width 147 height 66
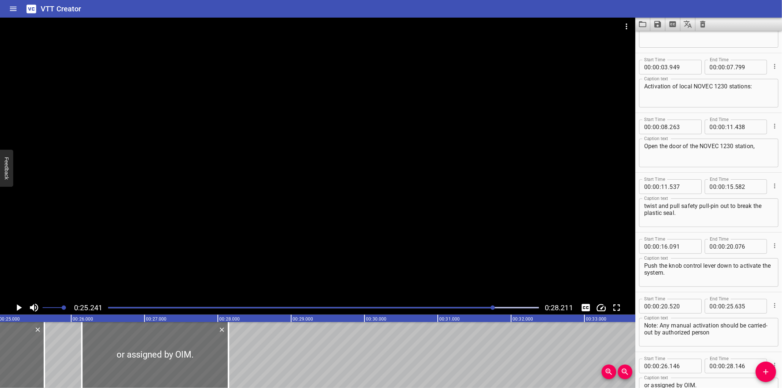
scroll to position [0, 1822]
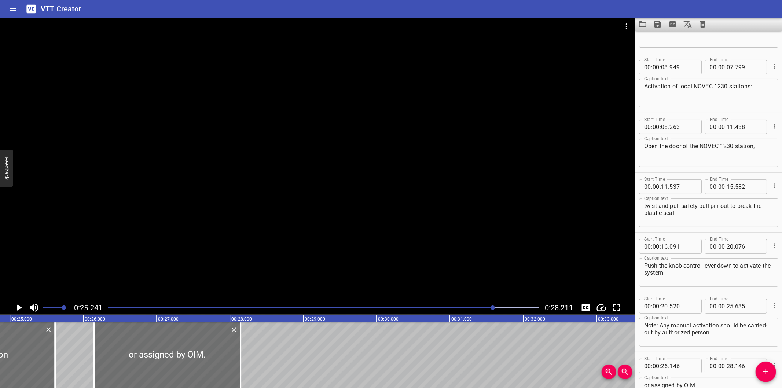
click at [57, 358] on div at bounding box center [54, 355] width 7 height 66
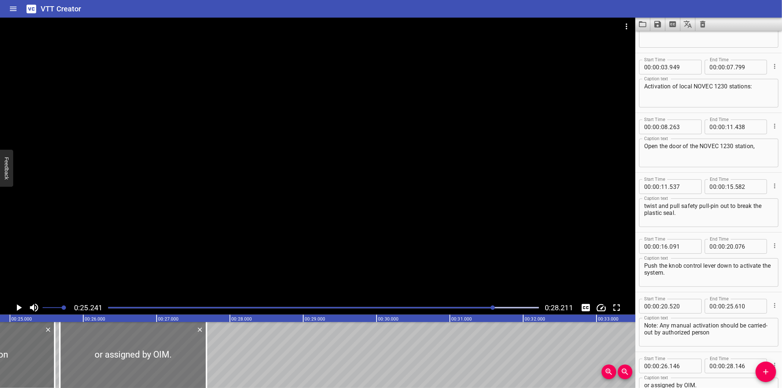
drag, startPoint x: 131, startPoint y: 362, endPoint x: 100, endPoint y: 363, distance: 30.8
click at [100, 363] on div at bounding box center [133, 355] width 147 height 66
click at [220, 215] on div at bounding box center [317, 159] width 635 height 283
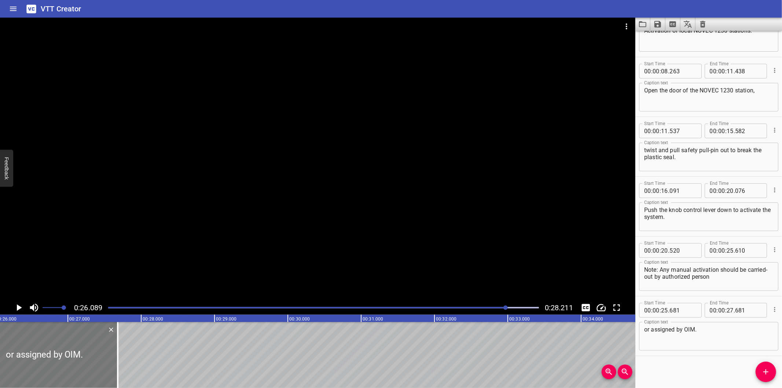
scroll to position [0, 1912]
click at [114, 358] on div at bounding box center [114, 355] width 1 height 66
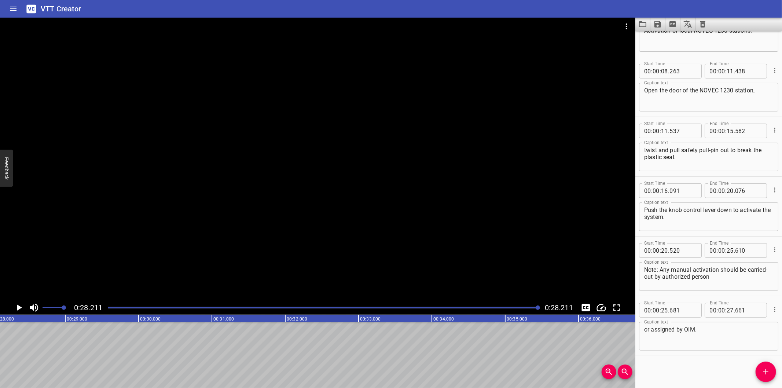
scroll to position [0, 2068]
click at [656, 26] on icon "Save captions to file" at bounding box center [657, 24] width 7 height 7
click at [664, 41] on li "Save to VTT file" at bounding box center [677, 40] width 54 height 13
click at [625, 26] on icon "Video Options" at bounding box center [626, 26] width 9 height 9
click at [642, 26] on li "Select New Video File..." at bounding box center [653, 27] width 73 height 13
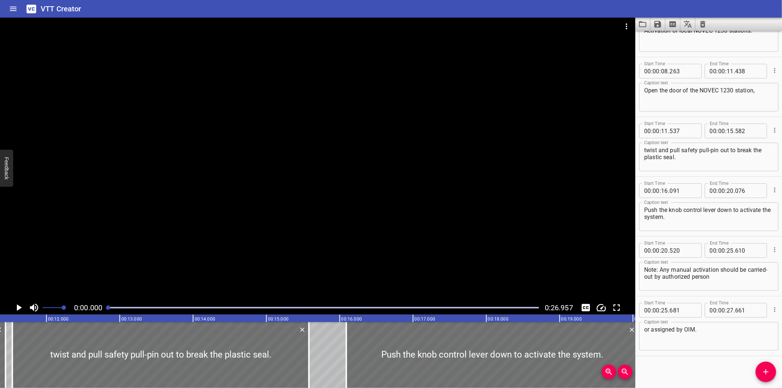
click at [360, 154] on div at bounding box center [317, 159] width 635 height 283
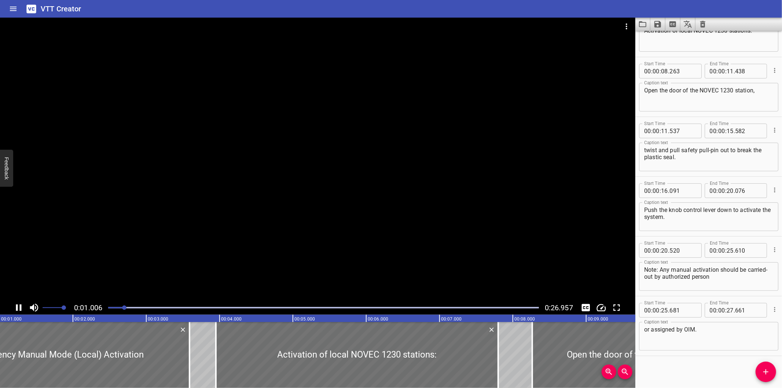
scroll to position [0, 84]
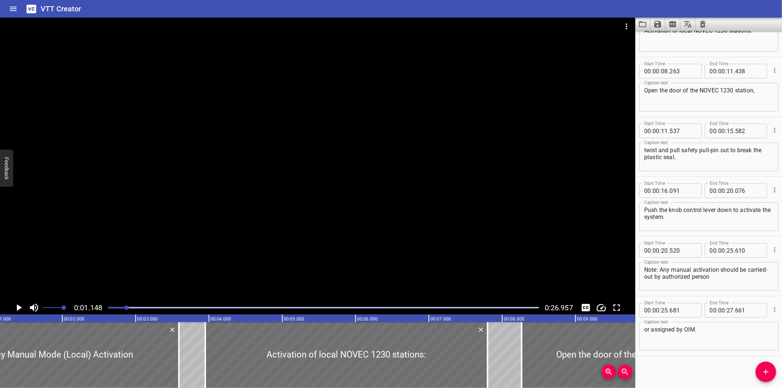
click at [111, 306] on div at bounding box center [323, 307] width 439 height 10
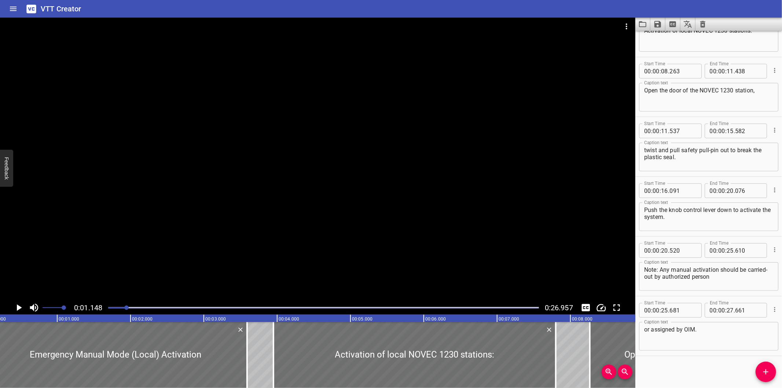
click at [105, 305] on div at bounding box center [323, 307] width 439 height 10
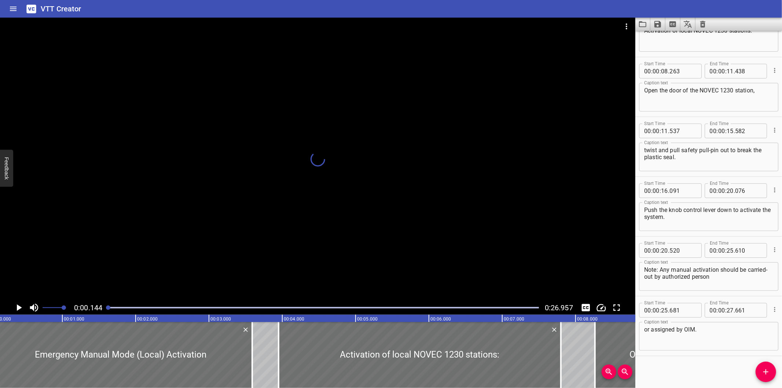
scroll to position [0, 0]
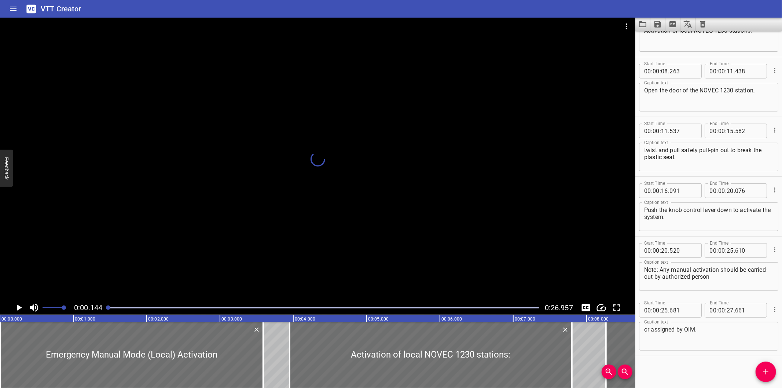
click at [105, 305] on div at bounding box center [323, 307] width 439 height 10
click at [393, 191] on div at bounding box center [317, 159] width 635 height 283
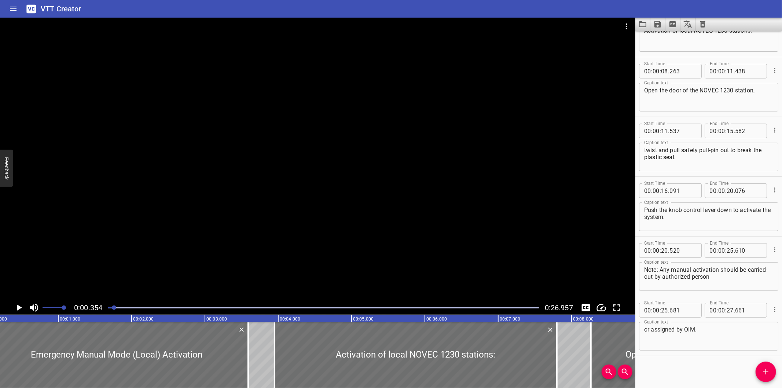
scroll to position [0, 26]
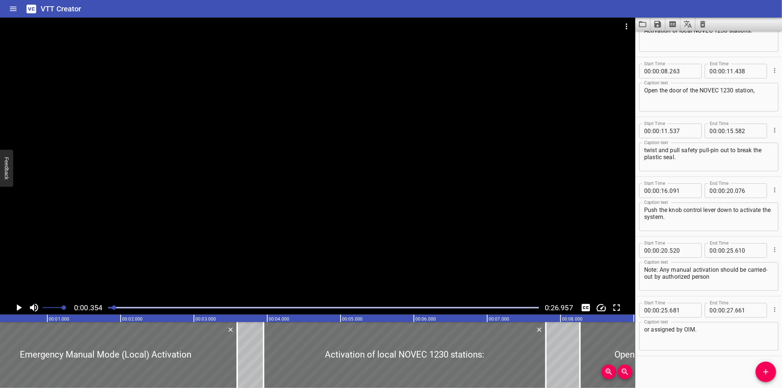
drag, startPoint x: 679, startPoint y: 357, endPoint x: 663, endPoint y: 353, distance: 16.8
click at [678, 357] on div "Start Time 00 : 00 : 00 . 000 Start Time End Time 00 : 00 : 03 . 590 End Time C…" at bounding box center [708, 209] width 147 height 357
click at [691, 178] on div "Start Time 00 : 00 : 16 . Start Time End Time 00 : 00 : 20 . 076 End Time Capti…" at bounding box center [708, 206] width 147 height 59
click at [267, 235] on div at bounding box center [317, 159] width 635 height 283
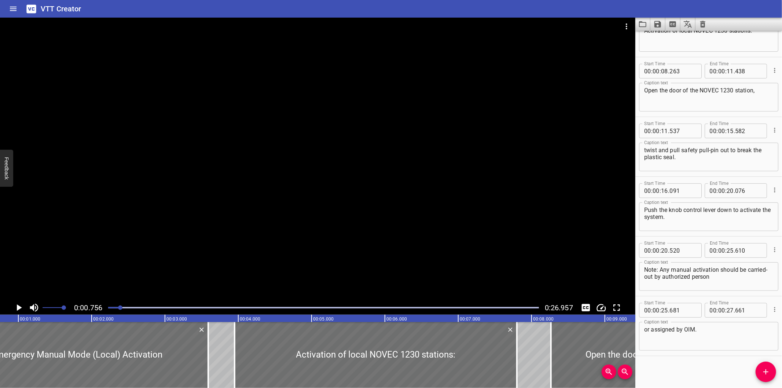
scroll to position [0, 55]
click at [661, 364] on div "Start Time 00 : 00 : 00 . 000 Start Time End Time 00 : 00 : 03 . 590 End Time C…" at bounding box center [708, 209] width 147 height 357
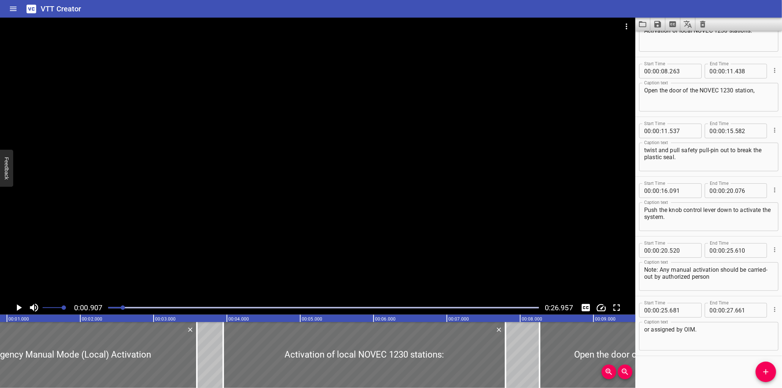
click at [704, 23] on icon "Clear captions" at bounding box center [702, 24] width 5 height 7
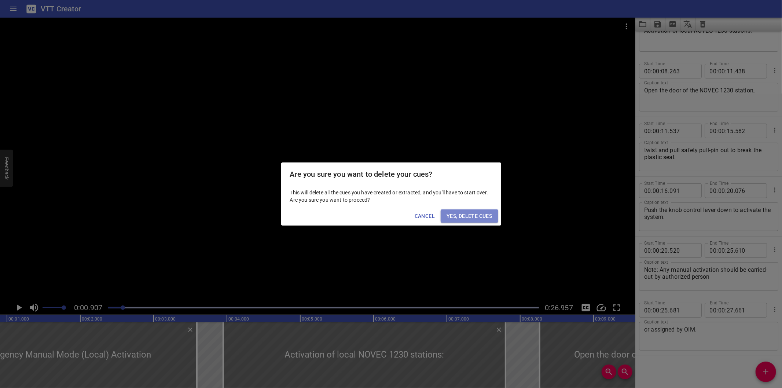
click at [461, 217] on span "Yes, Delete Cues" at bounding box center [468, 215] width 45 height 9
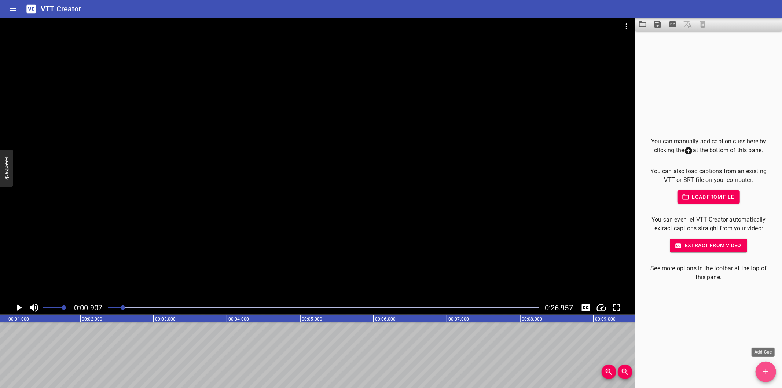
click at [759, 374] on span "Add Cue" at bounding box center [765, 371] width 21 height 9
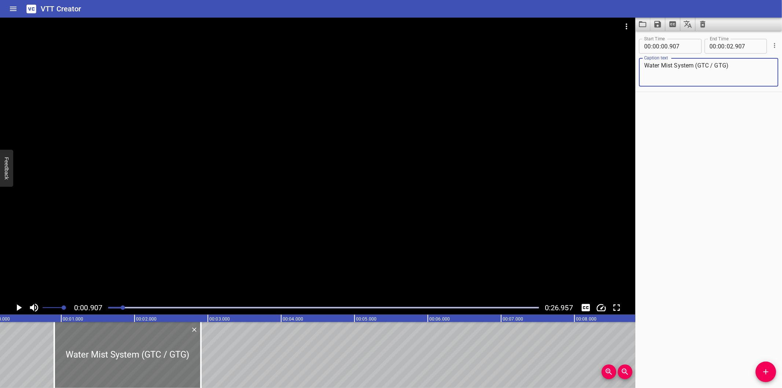
scroll to position [0, 0]
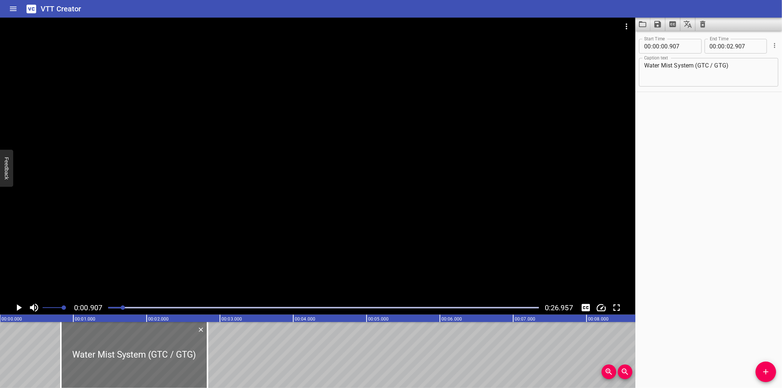
drag, startPoint x: 107, startPoint y: 335, endPoint x: -1, endPoint y: 342, distance: 107.9
click at [61, 342] on div at bounding box center [134, 355] width 147 height 66
click at [0, 342] on html "VTT Creator Caption Editor Batch Transcribe Login Sign Up Privacy Contact 0:00.…" at bounding box center [391, 194] width 782 height 388
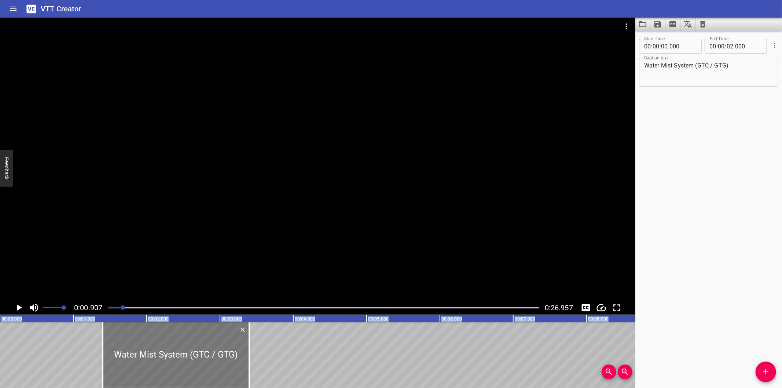
click at [114, 339] on div at bounding box center [176, 355] width 147 height 66
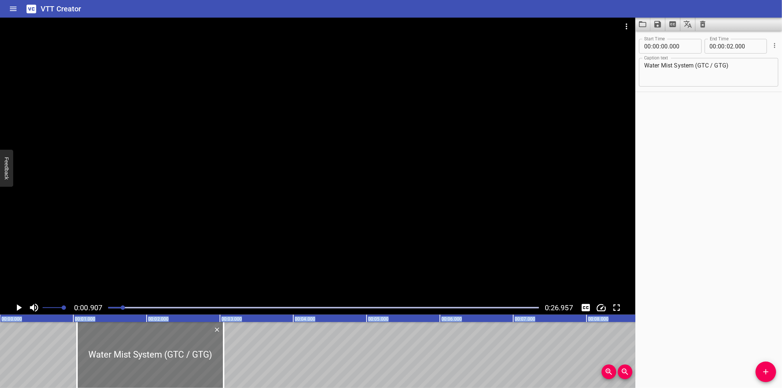
click at [92, 342] on div at bounding box center [150, 355] width 147 height 66
drag, startPoint x: 132, startPoint y: 328, endPoint x: 104, endPoint y: 328, distance: 28.2
click at [114, 328] on div at bounding box center [152, 355] width 147 height 66
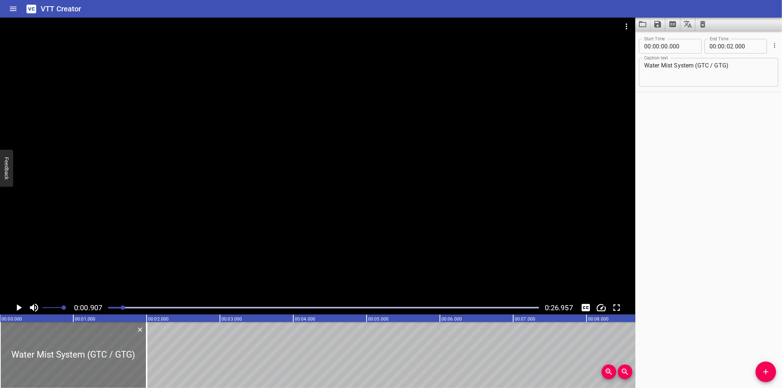
drag, startPoint x: 152, startPoint y: 355, endPoint x: 39, endPoint y: 360, distance: 113.3
click at [39, 360] on div at bounding box center [73, 355] width 147 height 66
click at [108, 309] on div at bounding box center [323, 307] width 439 height 10
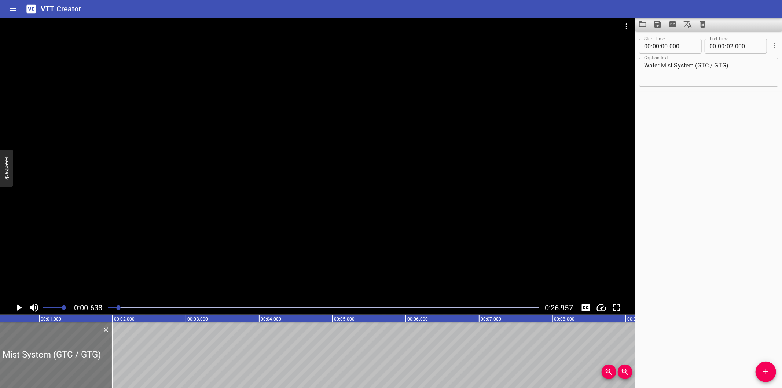
scroll to position [0, 47]
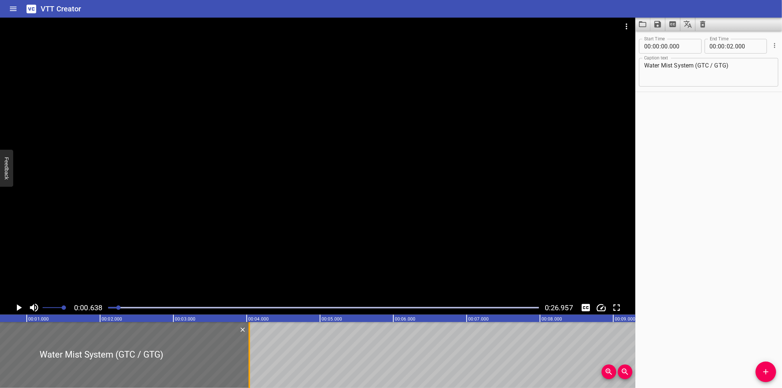
drag, startPoint x: 97, startPoint y: 359, endPoint x: 246, endPoint y: 364, distance: 149.2
click at [246, 364] on div at bounding box center [249, 355] width 7 height 66
click at [244, 366] on div at bounding box center [247, 355] width 7 height 66
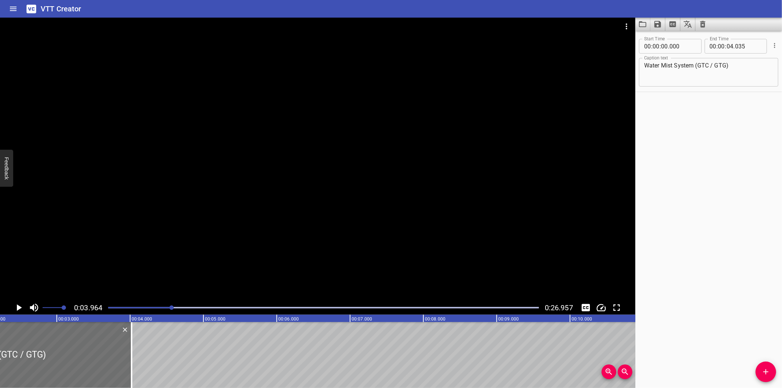
scroll to position [0, 155]
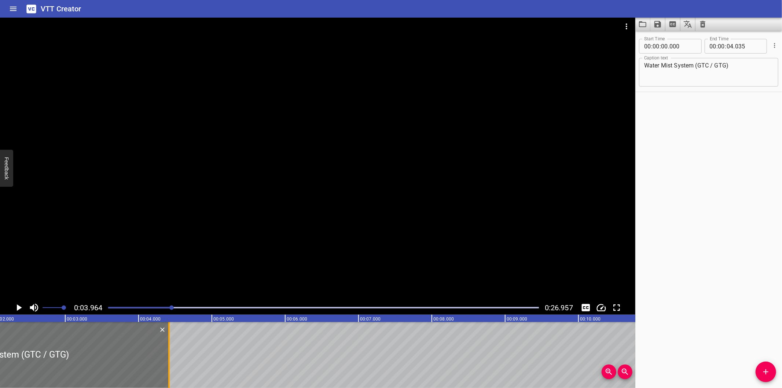
drag, startPoint x: 138, startPoint y: 358, endPoint x: 193, endPoint y: 366, distance: 56.0
click at [173, 366] on div at bounding box center [168, 355] width 7 height 66
drag, startPoint x: 197, startPoint y: 364, endPoint x: 137, endPoint y: 364, distance: 59.4
click at [137, 364] on div at bounding box center [135, 355] width 7 height 66
click at [112, 310] on div at bounding box center [323, 307] width 439 height 10
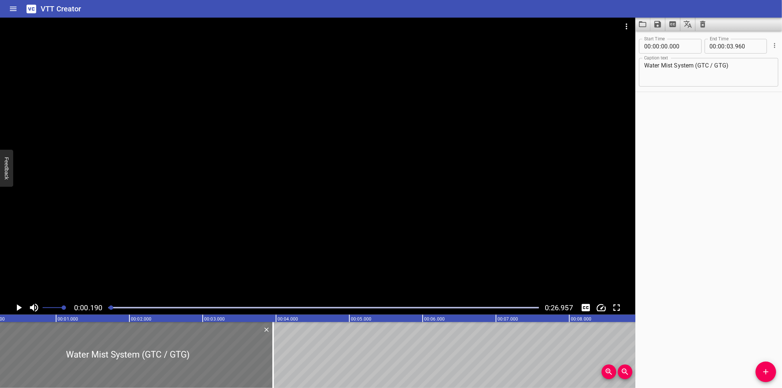
scroll to position [0, 14]
click at [277, 364] on div at bounding box center [274, 355] width 7 height 66
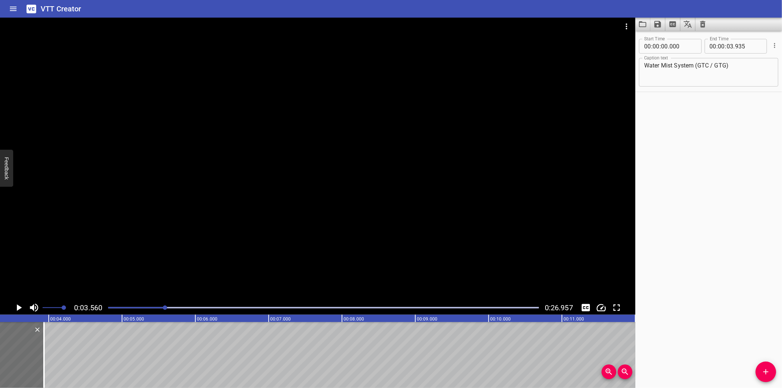
scroll to position [0, 261]
click at [29, 365] on div at bounding box center [28, 355] width 1 height 66
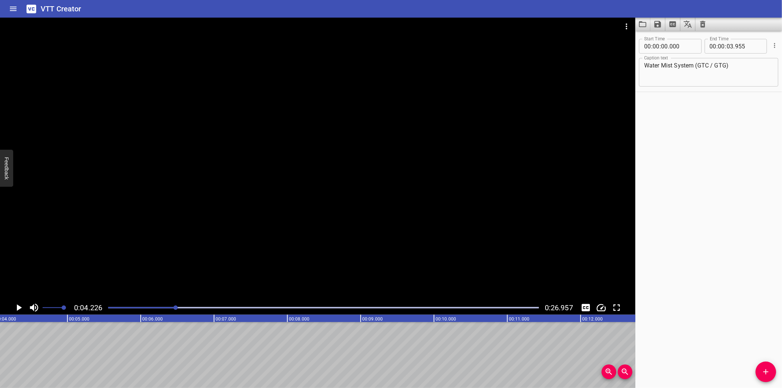
scroll to position [0, 310]
click at [295, 178] on div at bounding box center [317, 159] width 635 height 283
drag, startPoint x: 139, startPoint y: 387, endPoint x: 255, endPoint y: 361, distance: 118.5
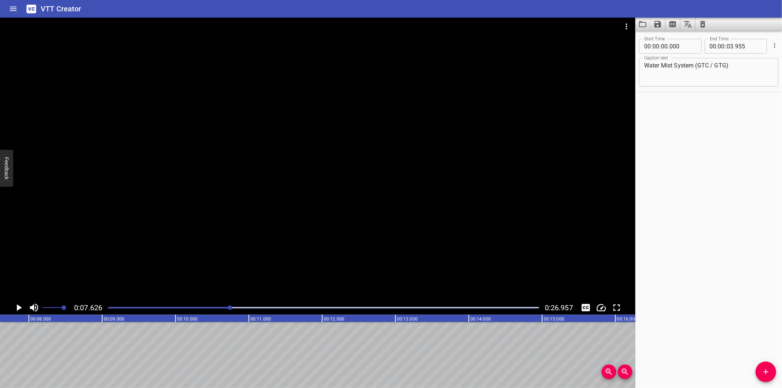
scroll to position [0, 559]
click at [260, 225] on div at bounding box center [317, 159] width 635 height 283
drag, startPoint x: 192, startPoint y: 309, endPoint x: 165, endPoint y: 308, distance: 26.8
click at [181, 309] on div at bounding box center [323, 307] width 439 height 10
drag, startPoint x: 165, startPoint y: 308, endPoint x: 148, endPoint y: 311, distance: 17.1
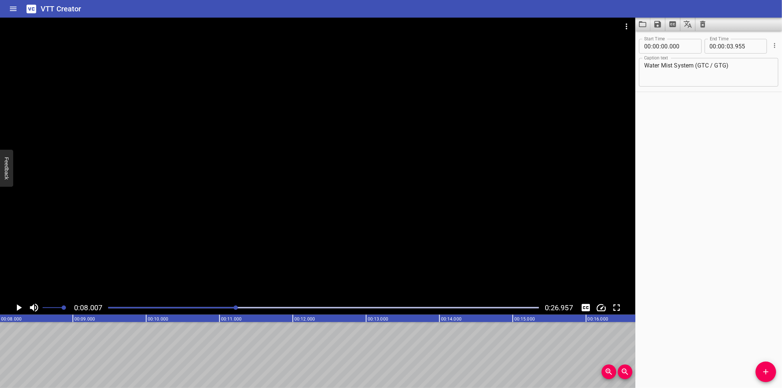
click at [151, 311] on div at bounding box center [323, 307] width 439 height 10
click at [142, 313] on div at bounding box center [323, 307] width 439 height 10
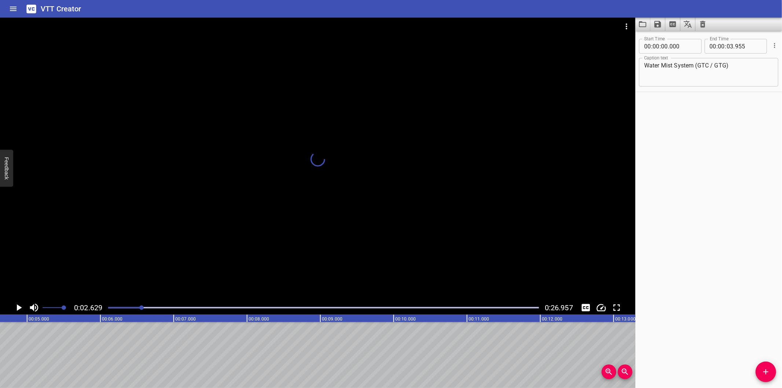
click at [139, 312] on div at bounding box center [323, 307] width 439 height 10
click at [762, 372] on icon "Add Cue" at bounding box center [765, 371] width 9 height 9
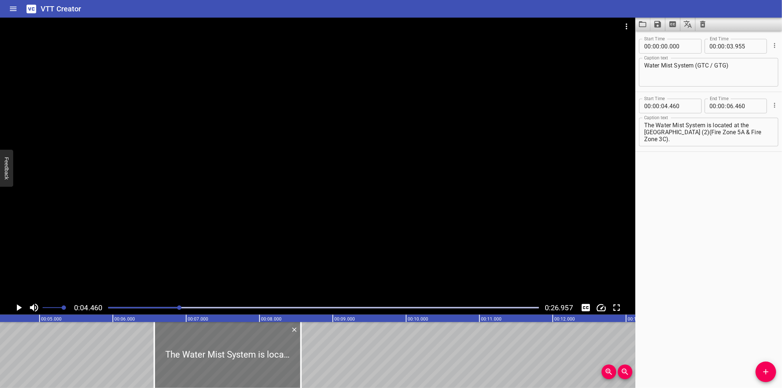
drag, startPoint x: 101, startPoint y: 348, endPoint x: 255, endPoint y: 357, distance: 154.5
click at [255, 357] on div at bounding box center [227, 355] width 147 height 66
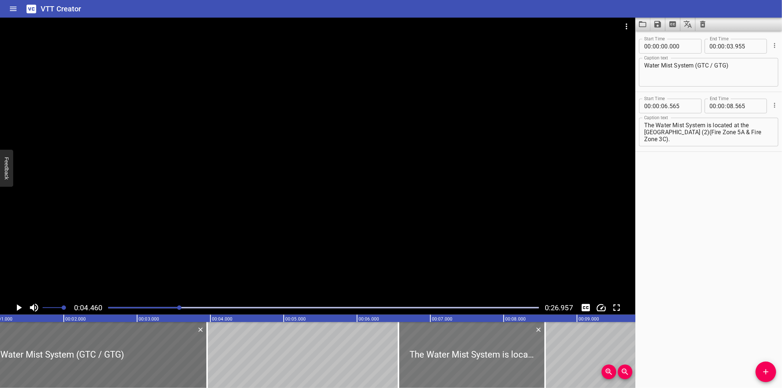
scroll to position [0, 82]
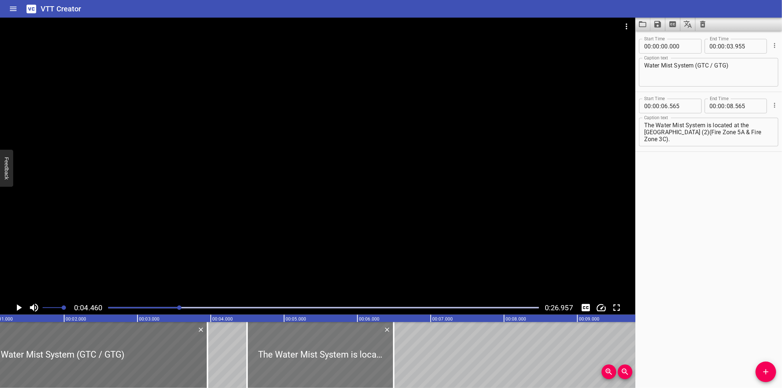
drag, startPoint x: 464, startPoint y: 365, endPoint x: 312, endPoint y: 373, distance: 151.9
click at [312, 373] on div at bounding box center [320, 355] width 147 height 66
click at [306, 237] on div at bounding box center [317, 159] width 635 height 283
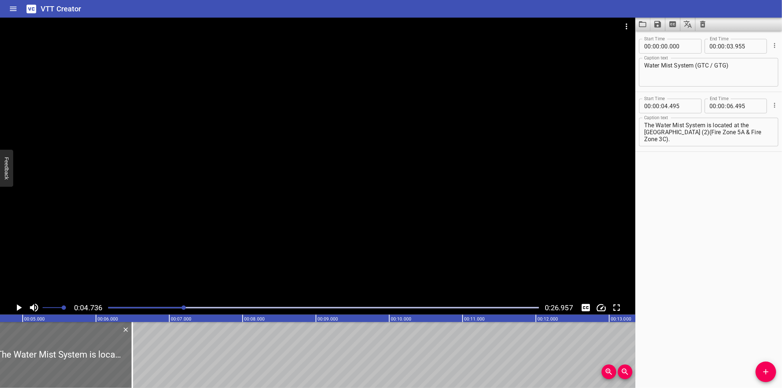
scroll to position [0, 347]
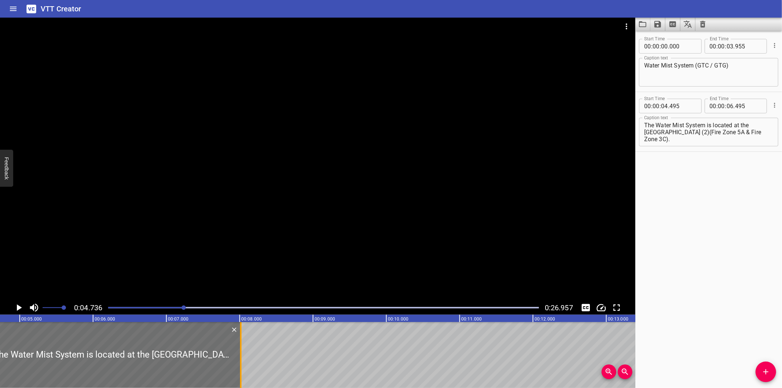
drag, startPoint x: 131, startPoint y: 357, endPoint x: 242, endPoint y: 369, distance: 112.1
click at [242, 369] on div at bounding box center [240, 355] width 7 height 66
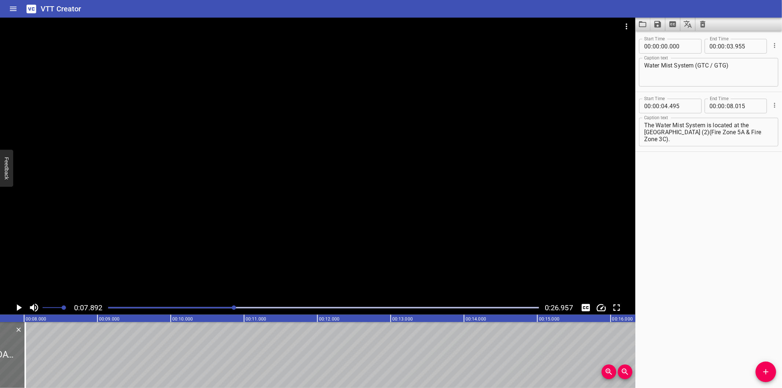
scroll to position [0, 578]
click at [644, 130] on textarea "The Water Mist System is located at the Upper Deck (2)(Fire Zone 5A & Fire Zone…" at bounding box center [708, 132] width 129 height 21
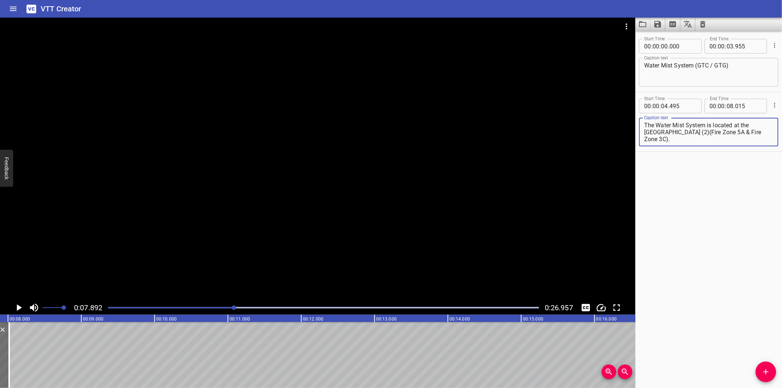
drag, startPoint x: 657, startPoint y: 131, endPoint x: 665, endPoint y: 134, distance: 8.4
drag, startPoint x: 659, startPoint y: 131, endPoint x: 760, endPoint y: 133, distance: 101.5
click at [760, 133] on textarea "The Water Mist System is located at the Upper Deck (Fire Zone 5A & Fire Zone 3C…" at bounding box center [708, 132] width 129 height 21
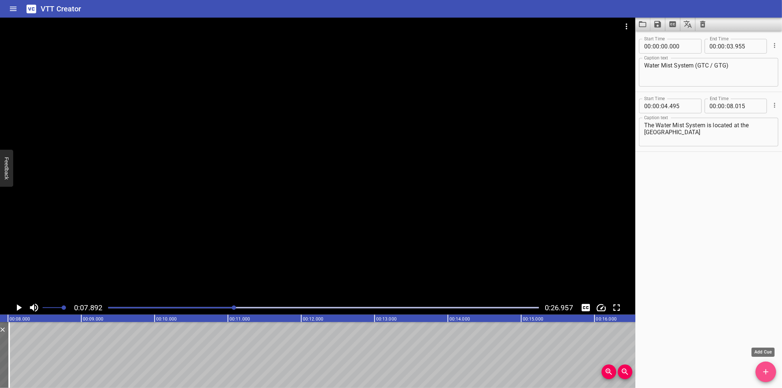
drag, startPoint x: 761, startPoint y: 378, endPoint x: 658, endPoint y: 347, distance: 107.4
click at [760, 378] on button "Add Cue" at bounding box center [765, 371] width 21 height 21
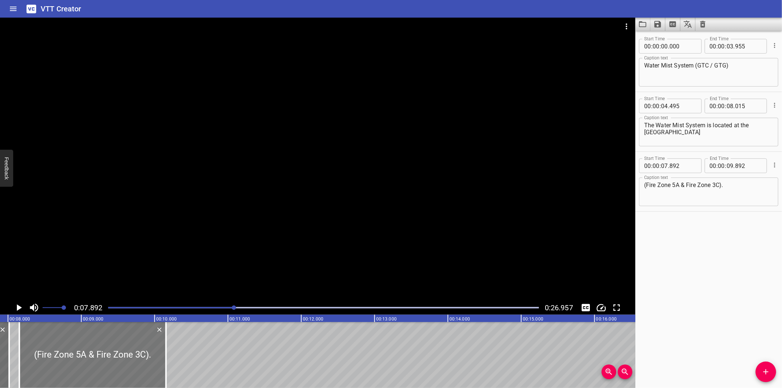
drag, startPoint x: 92, startPoint y: 353, endPoint x: 111, endPoint y: 360, distance: 20.6
click at [111, 360] on div at bounding box center [92, 355] width 147 height 66
click at [195, 309] on div at bounding box center [323, 307] width 439 height 10
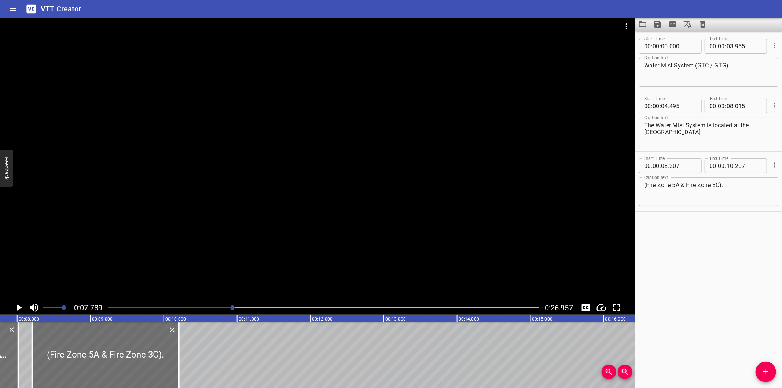
scroll to position [0, 571]
drag, startPoint x: 92, startPoint y: 354, endPoint x: 85, endPoint y: 358, distance: 8.0
click at [85, 358] on div at bounding box center [97, 355] width 147 height 66
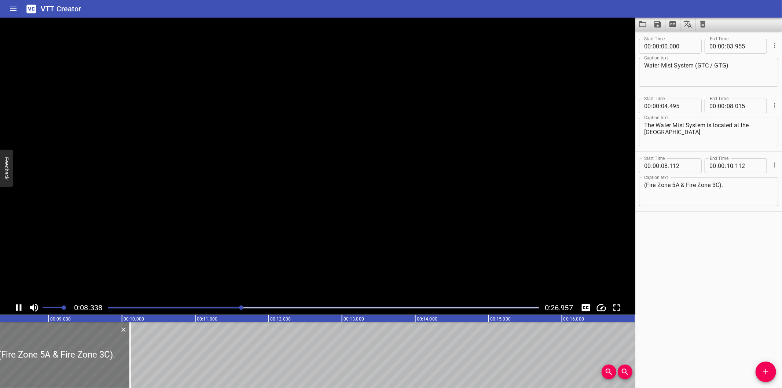
scroll to position [0, 628]
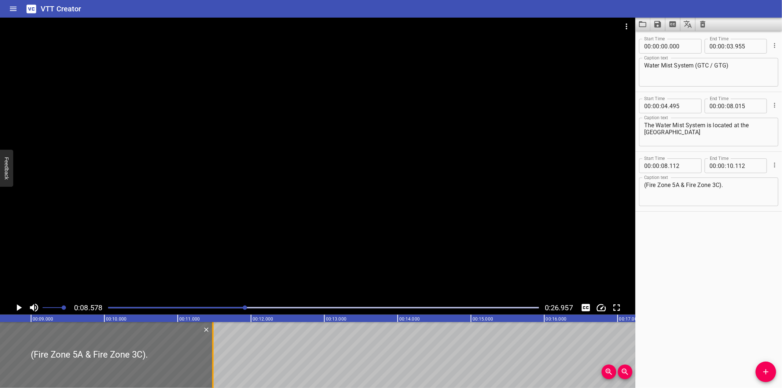
drag, startPoint x: 113, startPoint y: 364, endPoint x: 213, endPoint y: 365, distance: 100.4
click at [213, 365] on div at bounding box center [212, 355] width 7 height 66
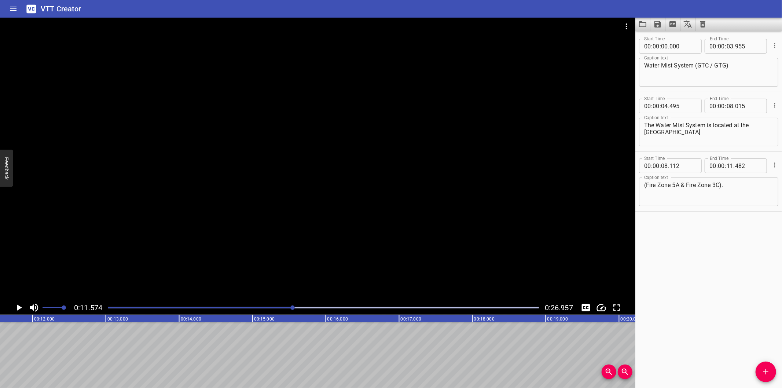
scroll to position [0, 848]
click at [757, 365] on button "Add Cue" at bounding box center [765, 371] width 21 height 21
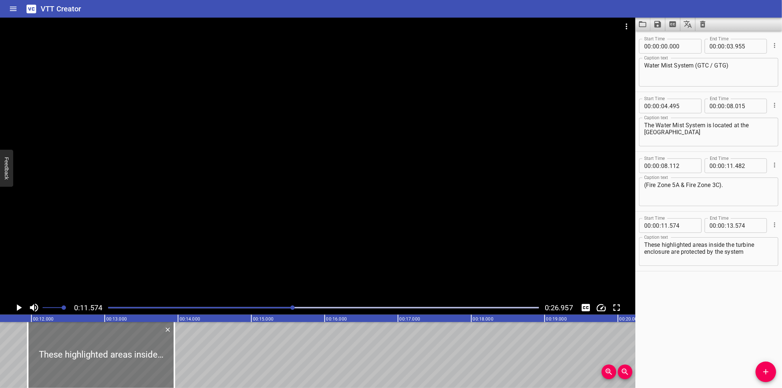
drag, startPoint x: 80, startPoint y: 346, endPoint x: 107, endPoint y: 350, distance: 27.0
click at [107, 350] on div at bounding box center [101, 355] width 147 height 66
click at [175, 247] on div at bounding box center [317, 159] width 635 height 283
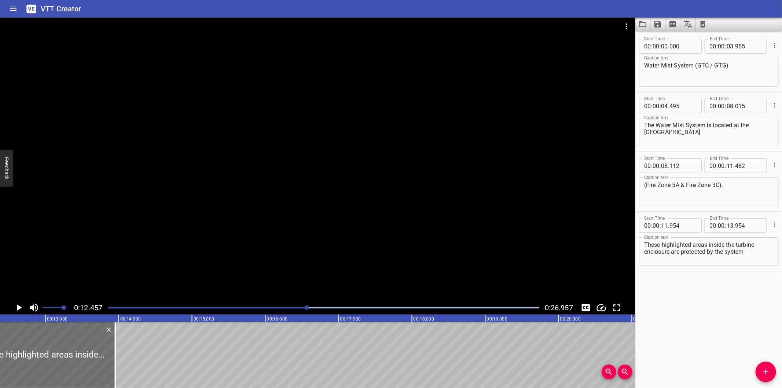
scroll to position [0, 913]
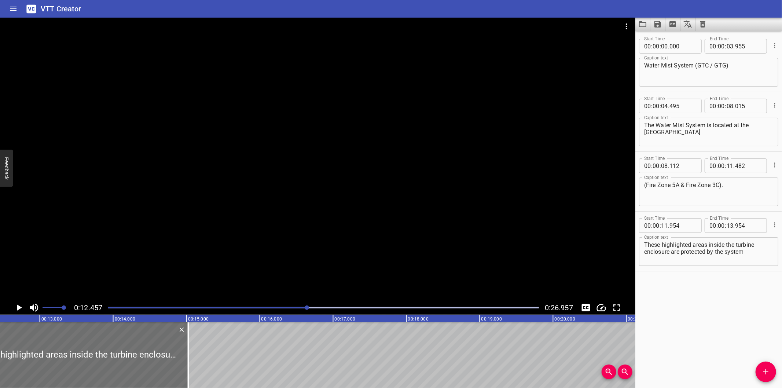
drag, startPoint x: 110, startPoint y: 366, endPoint x: 236, endPoint y: 372, distance: 125.4
click at [189, 372] on div at bounding box center [188, 355] width 1 height 66
drag, startPoint x: 236, startPoint y: 372, endPoint x: 301, endPoint y: 375, distance: 65.3
click at [236, 373] on div at bounding box center [232, 355] width 7 height 66
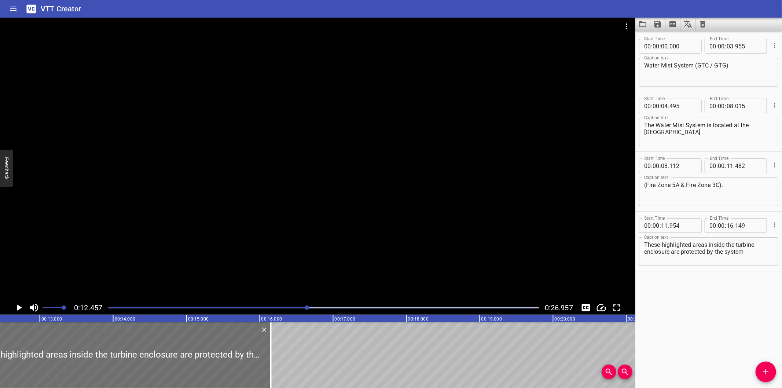
drag, startPoint x: 301, startPoint y: 375, endPoint x: 340, endPoint y: 377, distance: 39.2
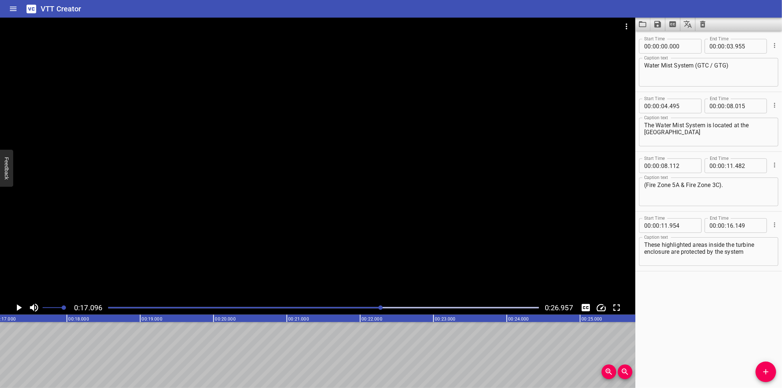
click at [339, 309] on div at bounding box center [323, 307] width 439 height 10
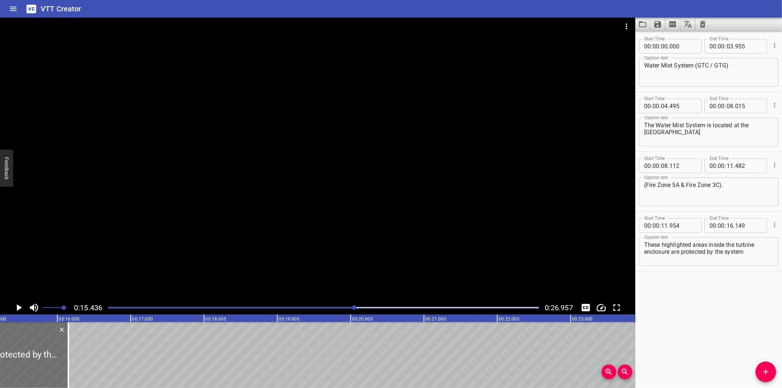
scroll to position [0, 1131]
click at [645, 253] on textarea "These highlighted areas inside the turbine enclosure are protected by the system" at bounding box center [708, 251] width 129 height 21
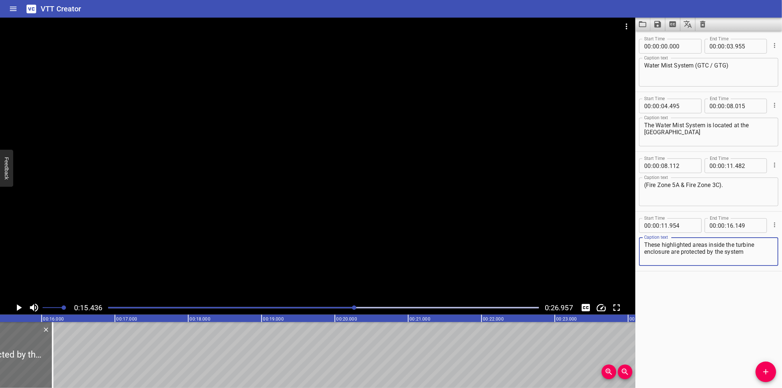
click at [236, 264] on div at bounding box center [317, 159] width 635 height 283
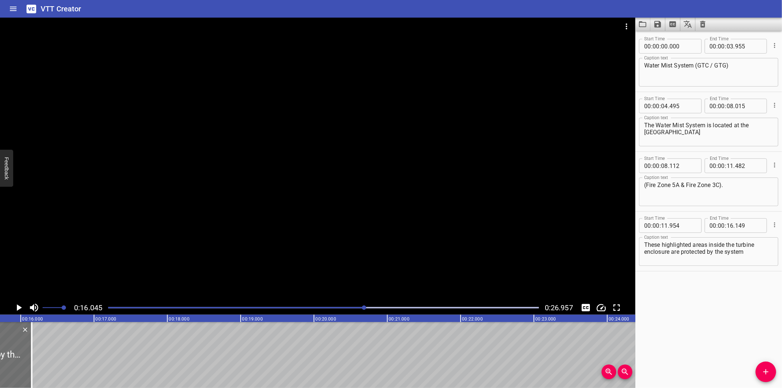
scroll to position [0, 1176]
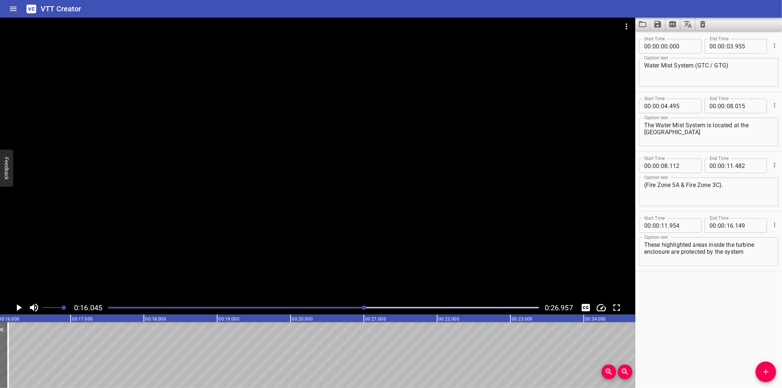
click at [334, 304] on div at bounding box center [323, 307] width 439 height 10
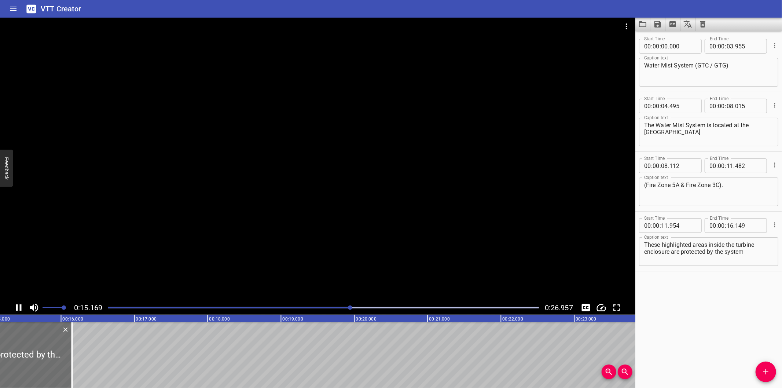
click at [291, 307] on div "Play progress" at bounding box center [135, 307] width 431 height 1
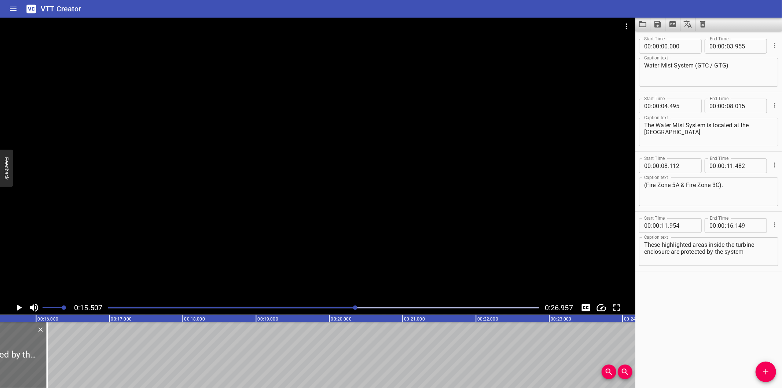
click at [321, 305] on div at bounding box center [323, 307] width 439 height 10
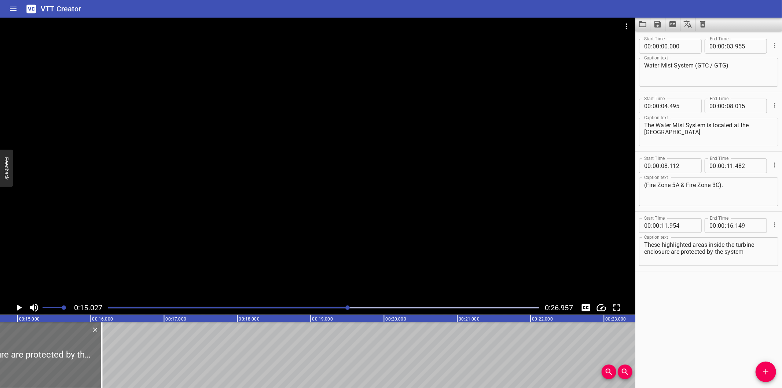
scroll to position [0, 1101]
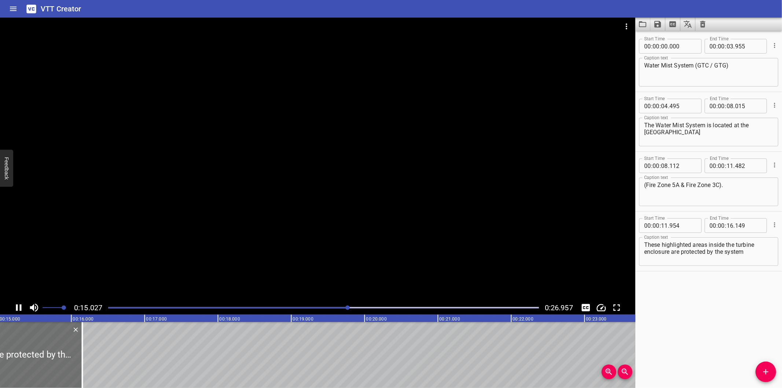
click at [286, 306] on div at bounding box center [323, 307] width 439 height 10
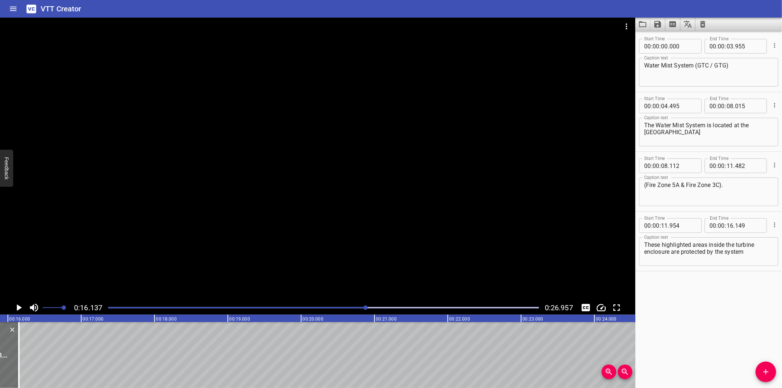
scroll to position [0, 1155]
drag, startPoint x: 27, startPoint y: 362, endPoint x: 21, endPoint y: 364, distance: 6.5
click at [21, 364] on div at bounding box center [21, 355] width 1 height 66
click at [357, 309] on div at bounding box center [323, 307] width 439 height 10
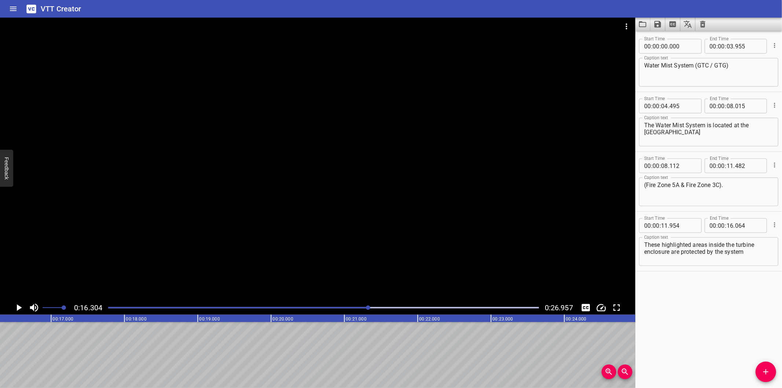
click at [357, 309] on div at bounding box center [323, 307] width 439 height 10
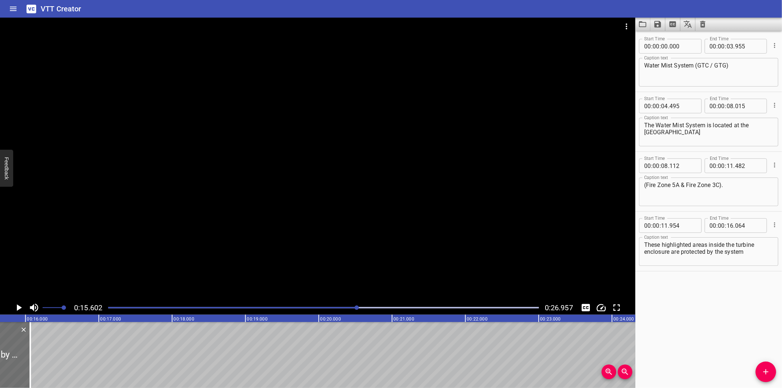
scroll to position [0, 1143]
drag, startPoint x: 756, startPoint y: 250, endPoint x: 709, endPoint y: 253, distance: 47.3
click at [709, 253] on textarea "These highlighted areas inside the turbine enclosure are protected by the system" at bounding box center [708, 251] width 129 height 21
click at [765, 372] on icon "Add Cue" at bounding box center [765, 371] width 5 height 5
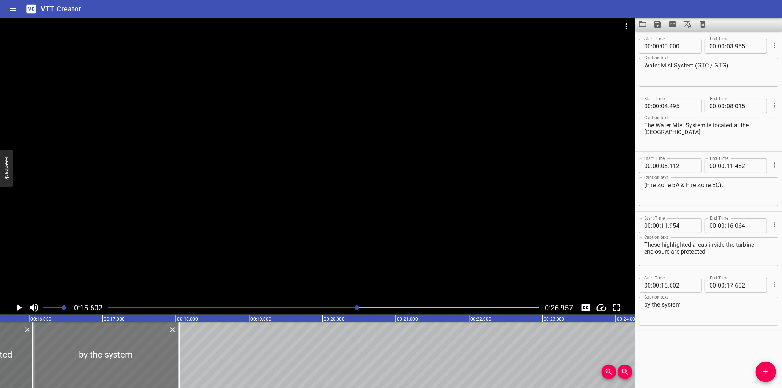
drag, startPoint x: 122, startPoint y: 360, endPoint x: 158, endPoint y: 369, distance: 37.3
click at [156, 369] on div at bounding box center [106, 355] width 147 height 66
click at [684, 284] on input "number" at bounding box center [682, 285] width 27 height 15
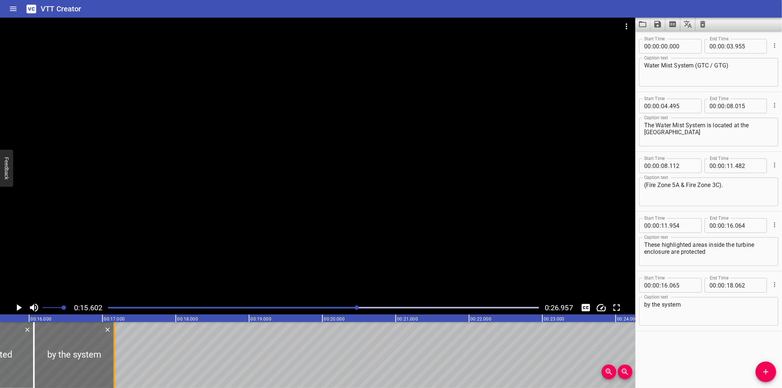
drag, startPoint x: 178, startPoint y: 355, endPoint x: 113, endPoint y: 366, distance: 67.0
click at [113, 366] on div at bounding box center [114, 355] width 7 height 66
click at [338, 309] on div at bounding box center [323, 307] width 439 height 10
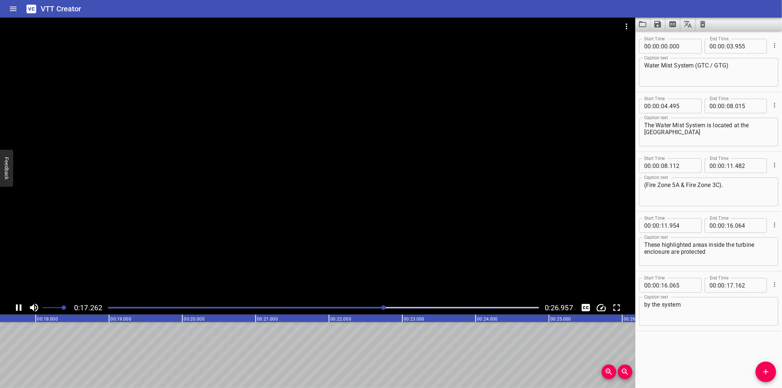
click at [281, 222] on div at bounding box center [317, 159] width 635 height 283
click at [670, 363] on div "Start Time 00 : 00 : 00 . 000 Start Time End Time 00 : 00 : 03 . 955 End Time C…" at bounding box center [708, 209] width 147 height 357
click at [761, 376] on icon "Add Cue" at bounding box center [765, 371] width 9 height 9
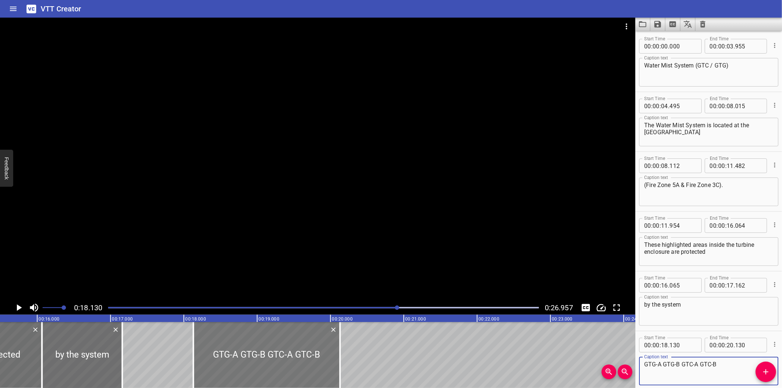
scroll to position [0, 1111]
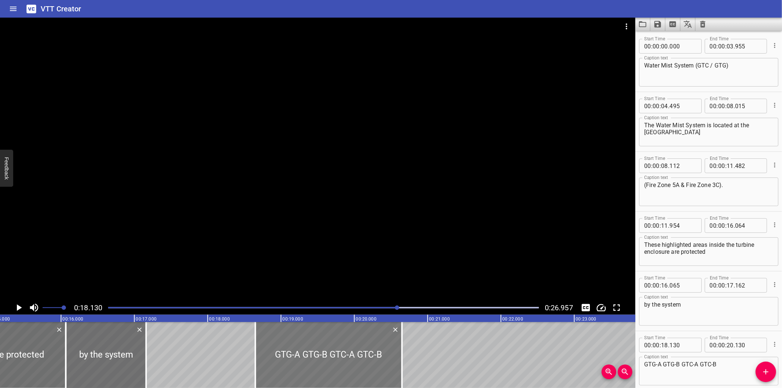
drag, startPoint x: 276, startPoint y: 356, endPoint x: 237, endPoint y: 353, distance: 39.0
click at [255, 353] on div at bounding box center [328, 355] width 147 height 66
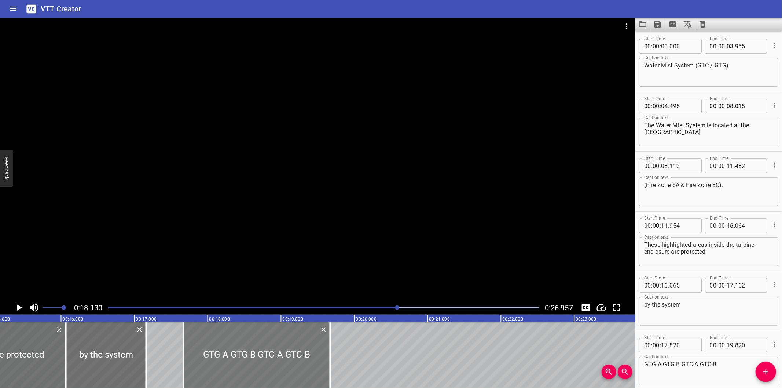
drag, startPoint x: 237, startPoint y: 353, endPoint x: 228, endPoint y: 353, distance: 9.9
click at [228, 353] on div at bounding box center [257, 355] width 147 height 66
drag, startPoint x: 228, startPoint y: 353, endPoint x: 231, endPoint y: 356, distance: 4.4
click at [231, 356] on div at bounding box center [250, 355] width 147 height 66
click at [284, 210] on div at bounding box center [317, 159] width 635 height 283
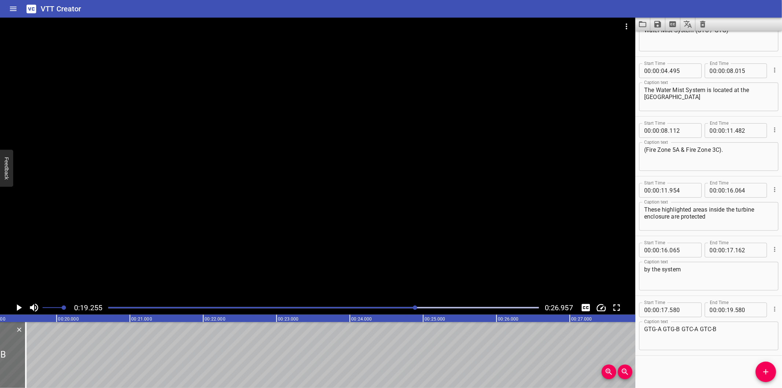
scroll to position [0, 1411]
click at [26, 357] on div at bounding box center [26, 355] width 1 height 66
drag, startPoint x: 724, startPoint y: 337, endPoint x: 663, endPoint y: 338, distance: 61.2
click at [663, 338] on textarea "GTG-A​ GTG-B​ GTC-A​ GTC-B" at bounding box center [708, 335] width 129 height 21
click at [766, 368] on icon "Add Cue" at bounding box center [765, 371] width 9 height 9
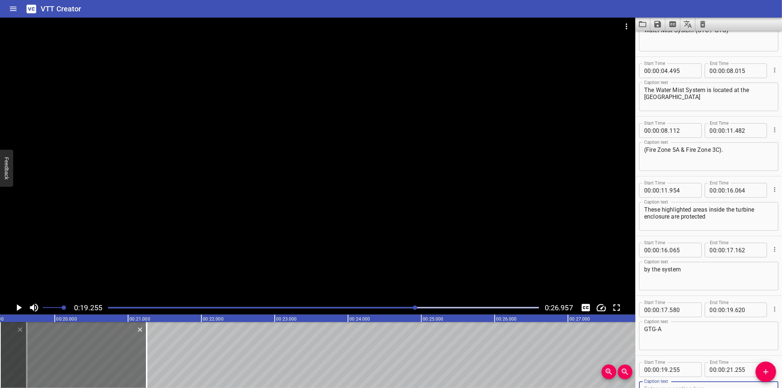
scroll to position [39, 0]
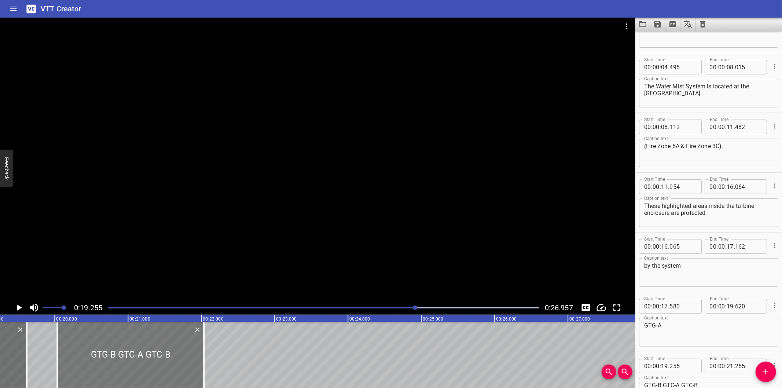
drag, startPoint x: 105, startPoint y: 367, endPoint x: 155, endPoint y: 372, distance: 50.1
click at [155, 372] on div at bounding box center [130, 355] width 147 height 66
click at [250, 265] on div at bounding box center [317, 159] width 635 height 283
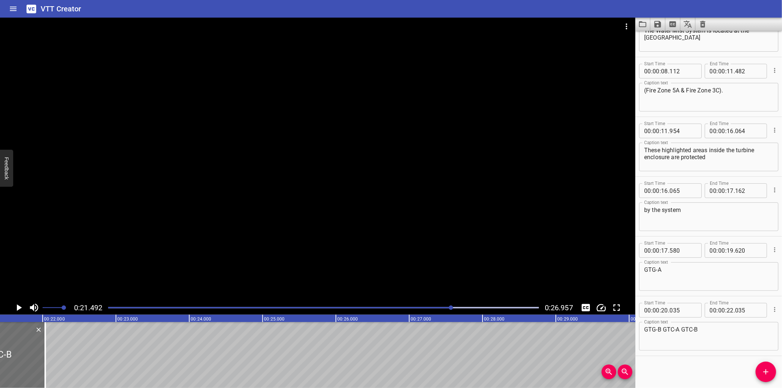
scroll to position [0, 1575]
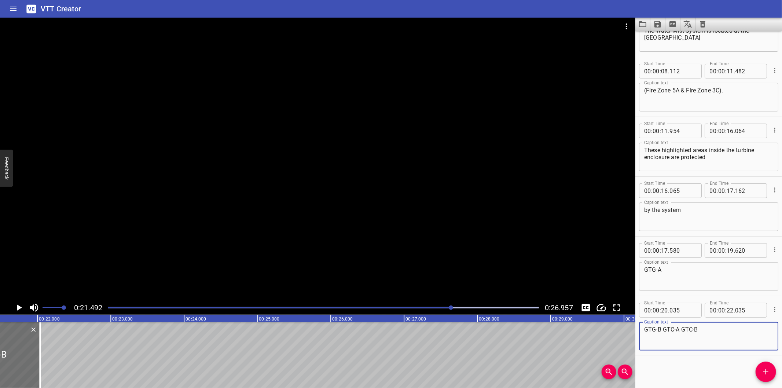
drag, startPoint x: 708, startPoint y: 331, endPoint x: 662, endPoint y: 331, distance: 45.8
click at [662, 331] on textarea "GTG-B​ GTC-A​ GTC-B" at bounding box center [708, 336] width 129 height 21
click at [764, 376] on icon "Add Cue" at bounding box center [765, 371] width 9 height 9
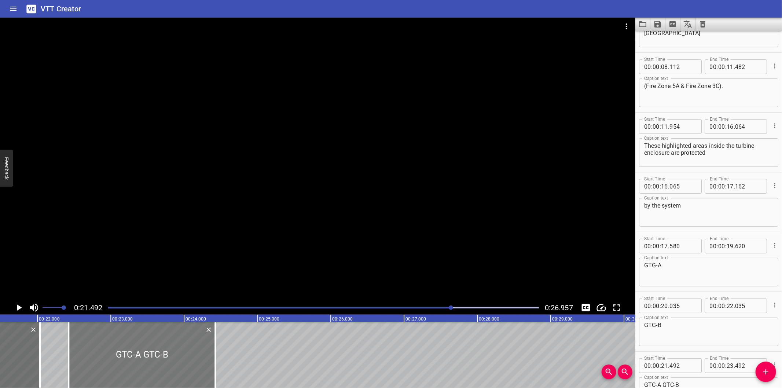
drag, startPoint x: 74, startPoint y: 370, endPoint x: 142, endPoint y: 369, distance: 68.5
click at [142, 369] on div at bounding box center [142, 355] width 147 height 66
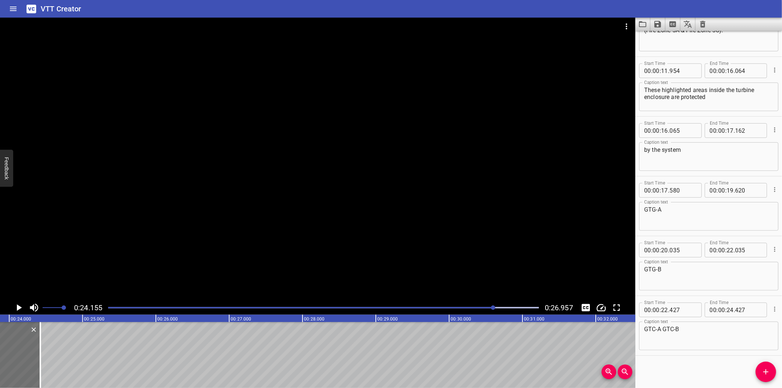
scroll to position [0, 1770]
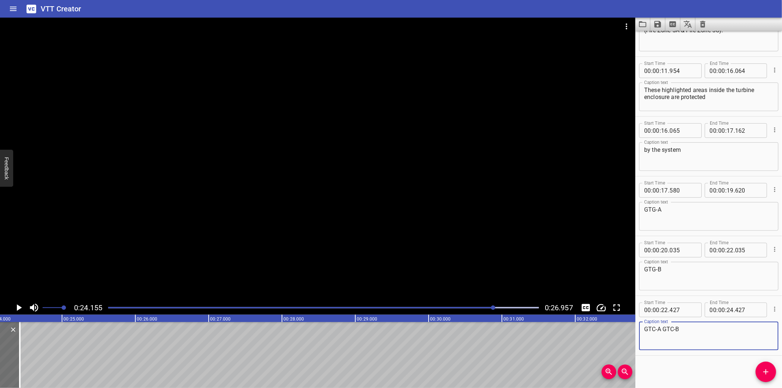
drag, startPoint x: 712, startPoint y: 335, endPoint x: 662, endPoint y: 334, distance: 49.8
click at [662, 334] on textarea "GTC-A​ GTC-B" at bounding box center [708, 335] width 129 height 21
click at [774, 373] on span "Add Cue" at bounding box center [765, 371] width 21 height 9
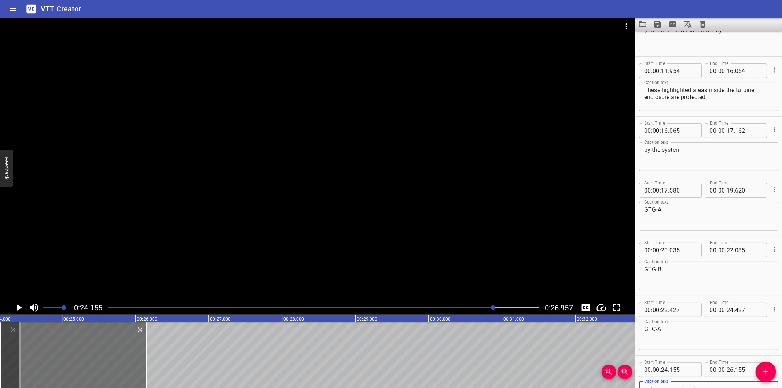
scroll to position [158, 0]
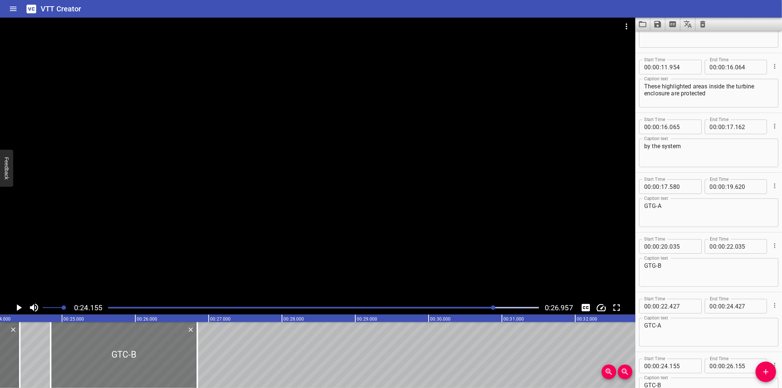
drag, startPoint x: 83, startPoint y: 358, endPoint x: 134, endPoint y: 359, distance: 50.6
click at [134, 359] on div at bounding box center [124, 355] width 147 height 66
click at [183, 288] on div at bounding box center [317, 159] width 635 height 283
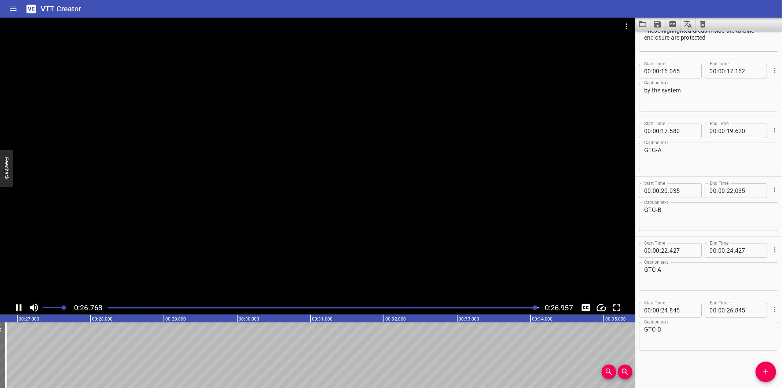
scroll to position [0, 1976]
click at [652, 24] on button "Save captions to file" at bounding box center [657, 24] width 15 height 13
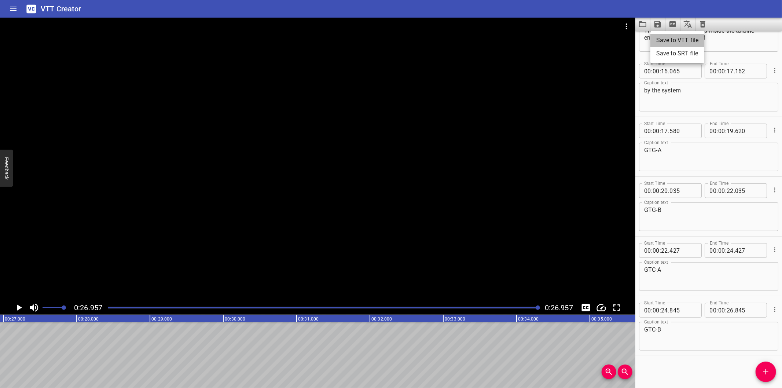
click at [666, 43] on li "Save to VTT file" at bounding box center [677, 40] width 54 height 13
click at [624, 24] on icon "Video Options" at bounding box center [626, 26] width 9 height 9
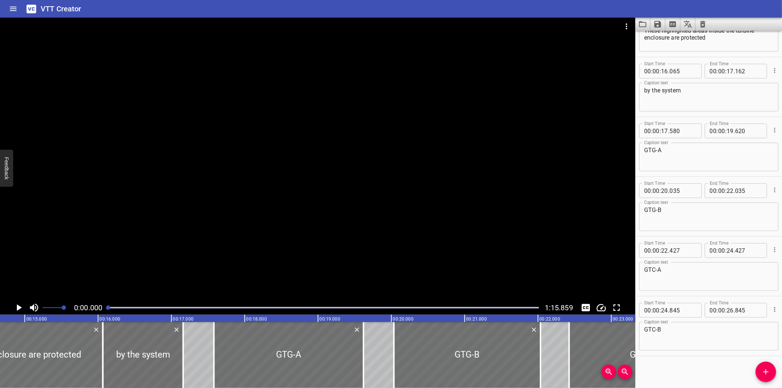
click at [321, 139] on div at bounding box center [317, 159] width 635 height 283
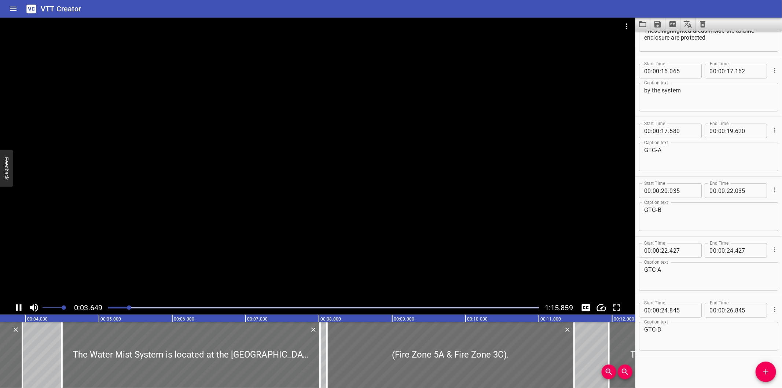
click at [176, 250] on div at bounding box center [317, 159] width 635 height 283
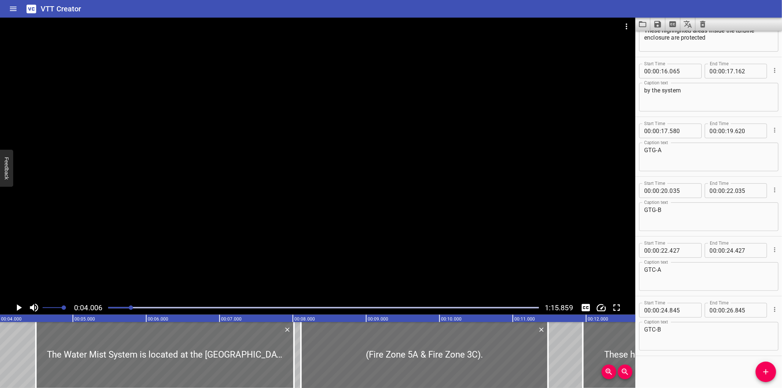
drag, startPoint x: 117, startPoint y: 307, endPoint x: 108, endPoint y: 310, distance: 8.9
click at [111, 310] on div at bounding box center [323, 307] width 439 height 10
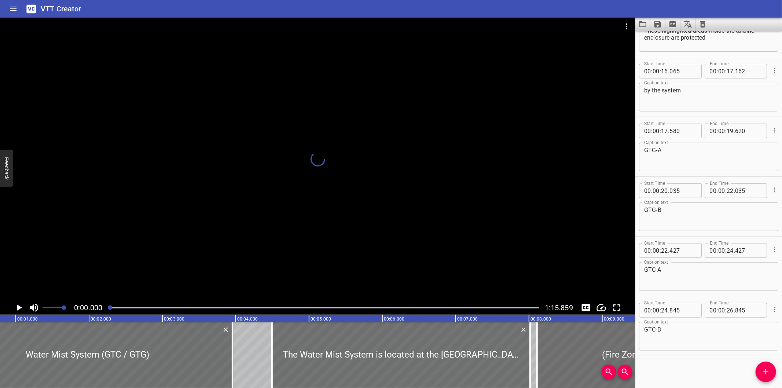
click at [107, 310] on div at bounding box center [323, 307] width 439 height 10
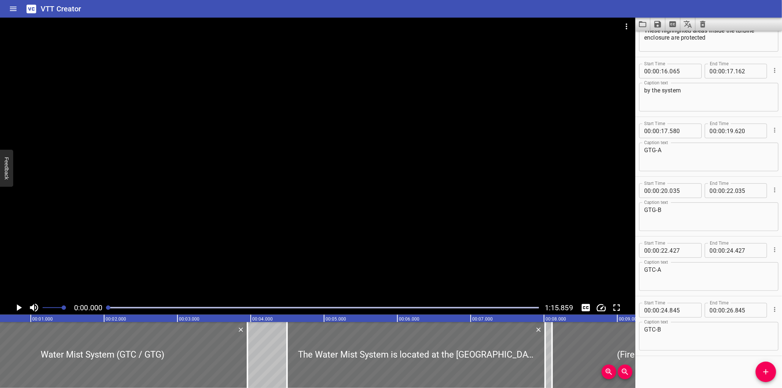
scroll to position [0, 12]
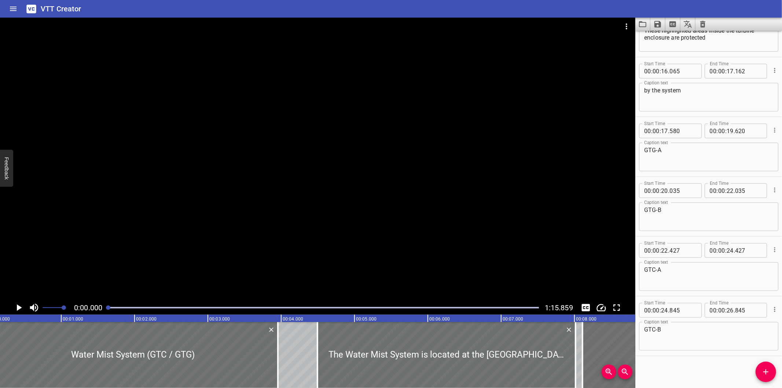
click at [105, 310] on div at bounding box center [323, 307] width 439 height 10
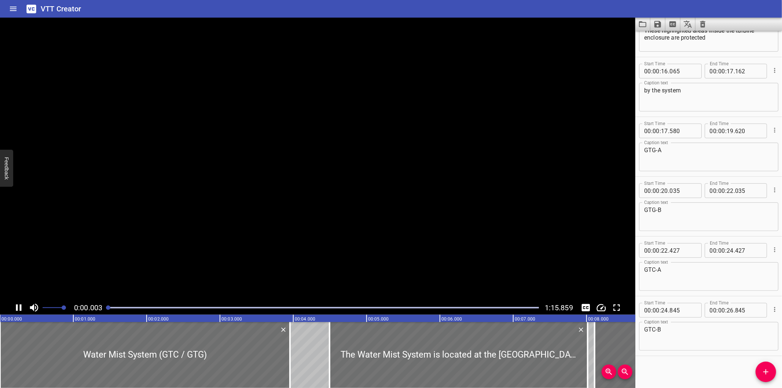
click at [105, 310] on div at bounding box center [323, 307] width 439 height 10
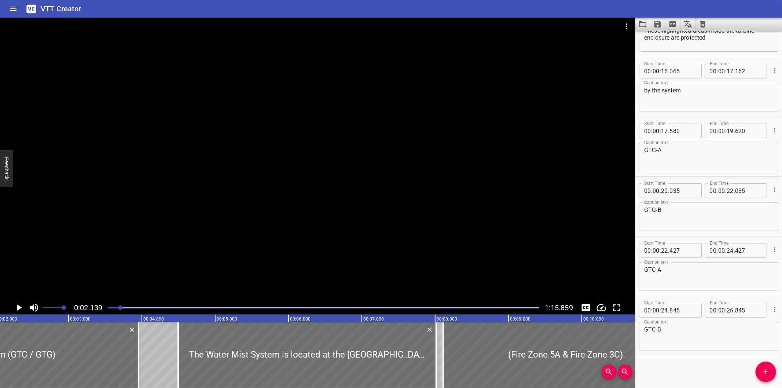
scroll to position [0, 156]
click at [108, 311] on div at bounding box center [323, 307] width 439 height 10
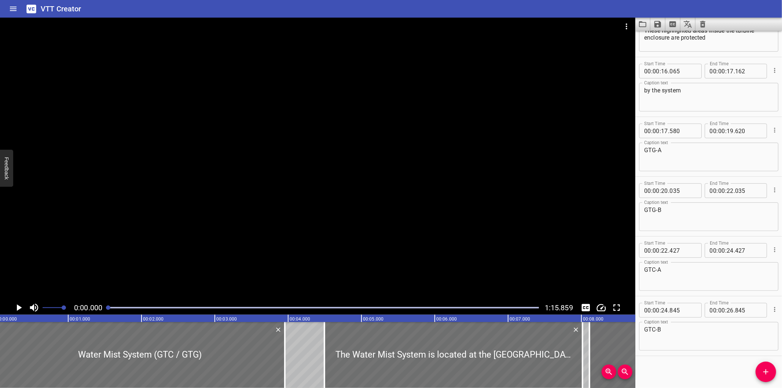
scroll to position [0, 0]
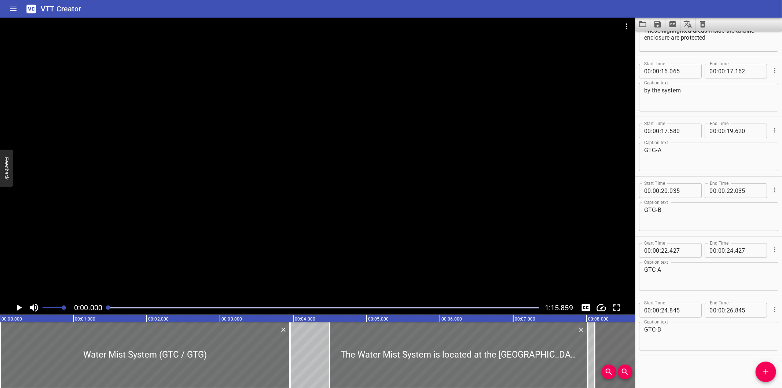
click at [108, 310] on div at bounding box center [108, 307] width 4 height 4
click at [217, 226] on div at bounding box center [317, 159] width 635 height 283
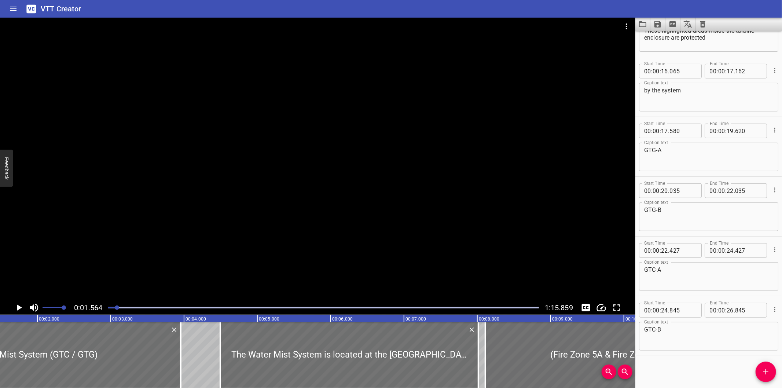
scroll to position [0, 115]
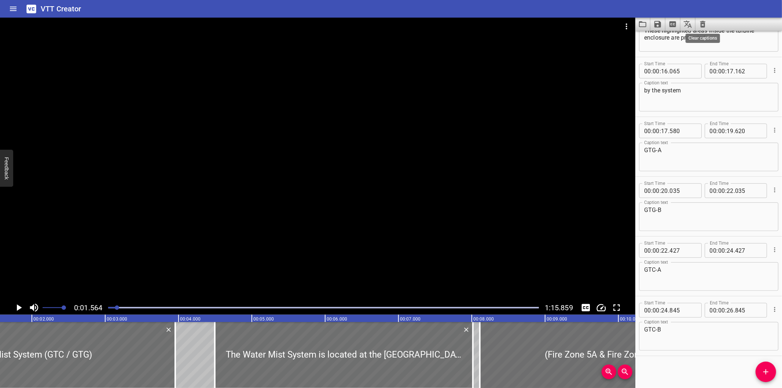
click at [699, 23] on icon "Clear captions" at bounding box center [702, 24] width 9 height 9
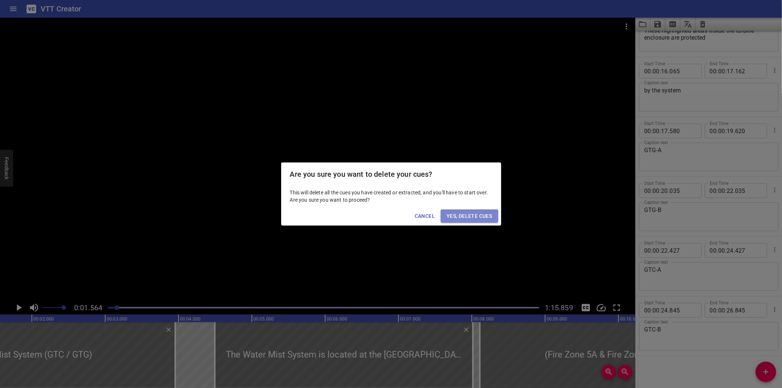
click at [466, 211] on span "Yes, Delete Cues" at bounding box center [468, 215] width 45 height 9
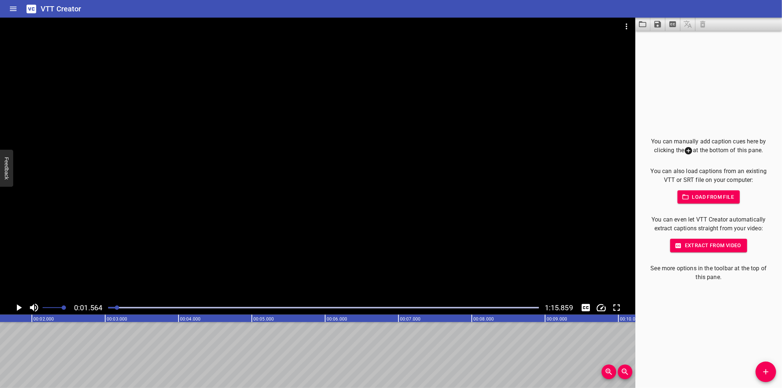
drag, startPoint x: 118, startPoint y: 308, endPoint x: 114, endPoint y: 308, distance: 3.7
click at [115, 308] on div at bounding box center [117, 307] width 4 height 4
drag, startPoint x: 771, startPoint y: 376, endPoint x: 767, endPoint y: 376, distance: 4.0
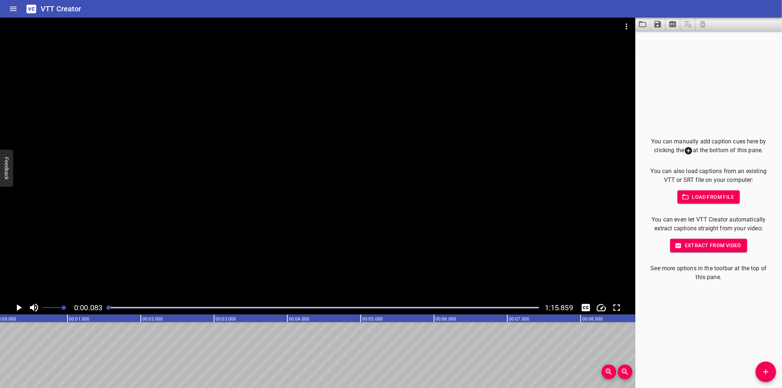
click at [771, 376] on button "Add Cue" at bounding box center [765, 371] width 21 height 21
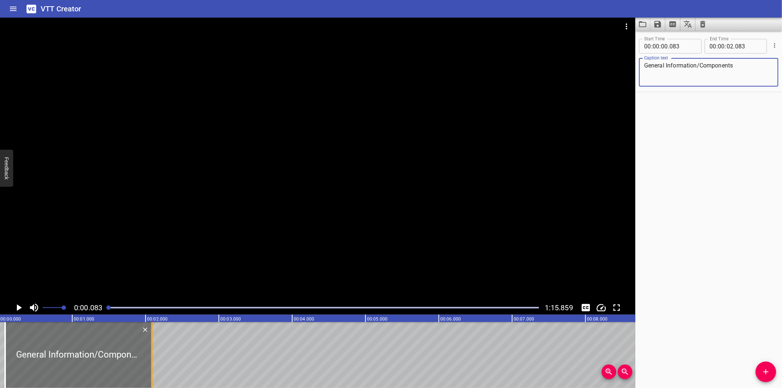
scroll to position [0, 0]
drag, startPoint x: 91, startPoint y: 366, endPoint x: 60, endPoint y: 368, distance: 30.8
click at [62, 369] on div at bounding box center [73, 355] width 147 height 66
click at [155, 243] on div at bounding box center [317, 159] width 635 height 283
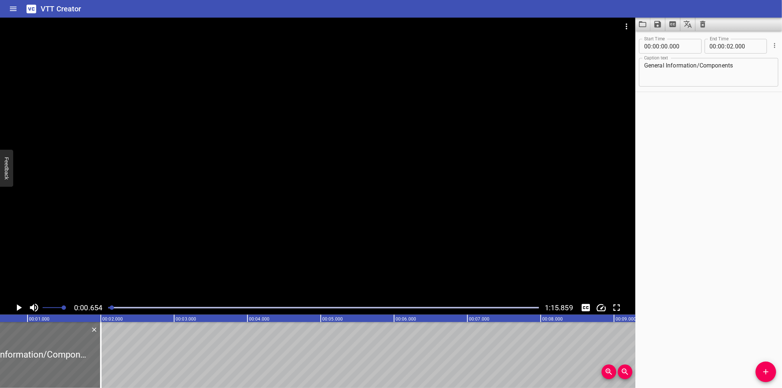
scroll to position [0, 48]
click at [294, 207] on div at bounding box center [317, 159] width 635 height 283
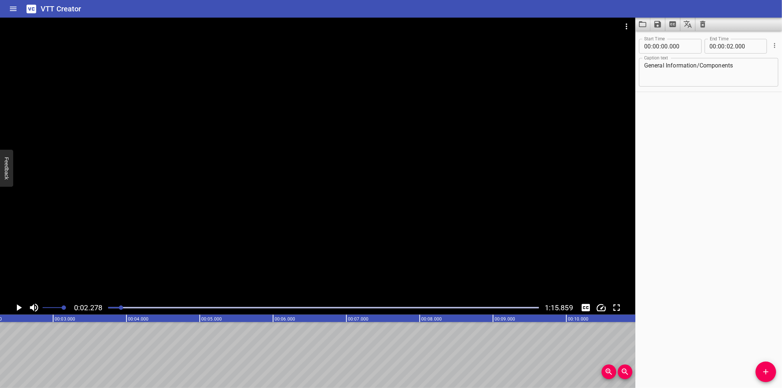
click at [112, 310] on div at bounding box center [323, 307] width 439 height 10
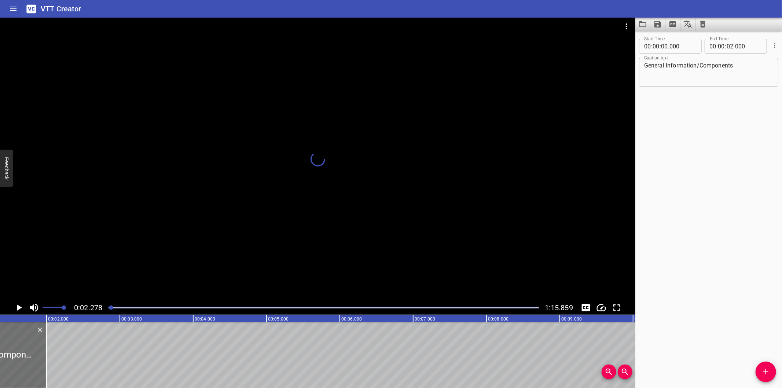
click at [111, 310] on div at bounding box center [323, 307] width 439 height 10
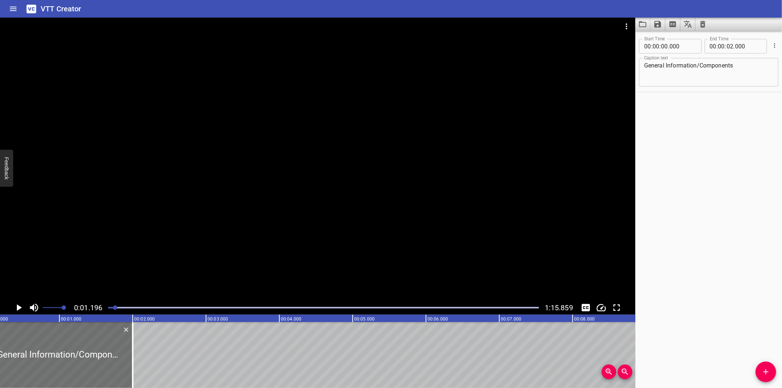
scroll to position [0, 0]
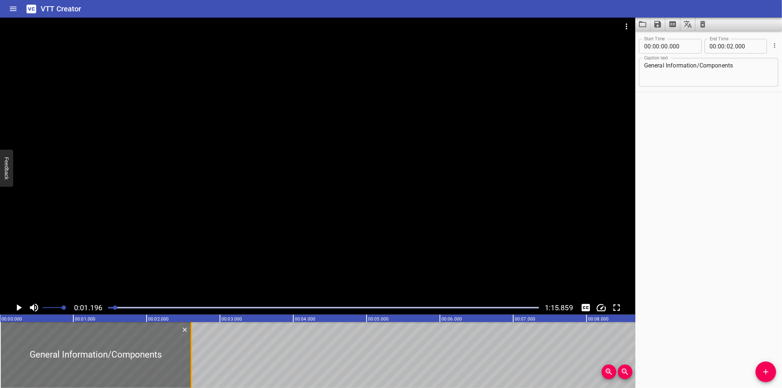
drag, startPoint x: 146, startPoint y: 370, endPoint x: 191, endPoint y: 373, distance: 44.8
click at [191, 373] on div at bounding box center [191, 355] width 1 height 66
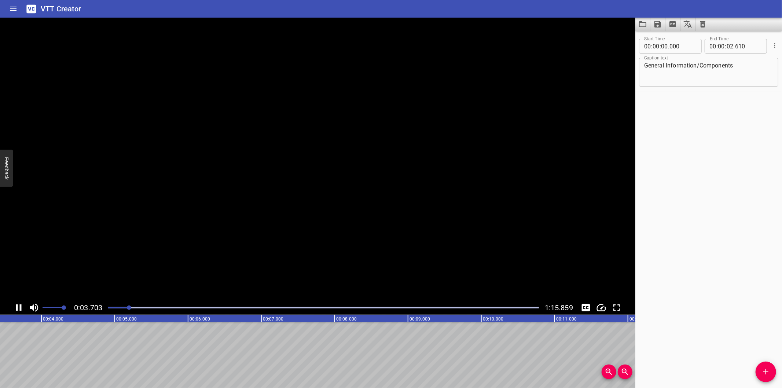
scroll to position [0, 280]
click at [770, 374] on icon "Add Cue" at bounding box center [765, 371] width 9 height 9
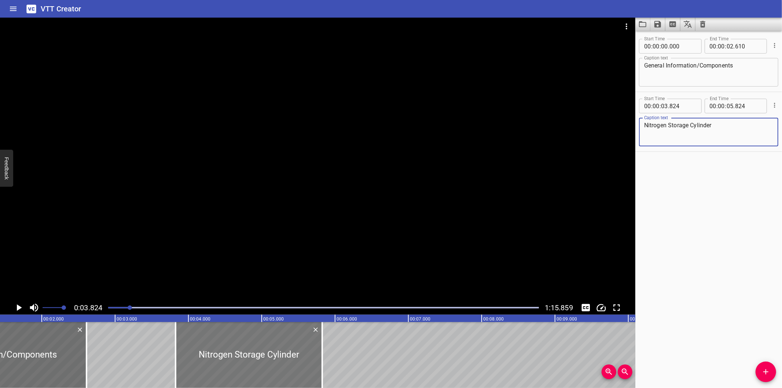
scroll to position [0, 90]
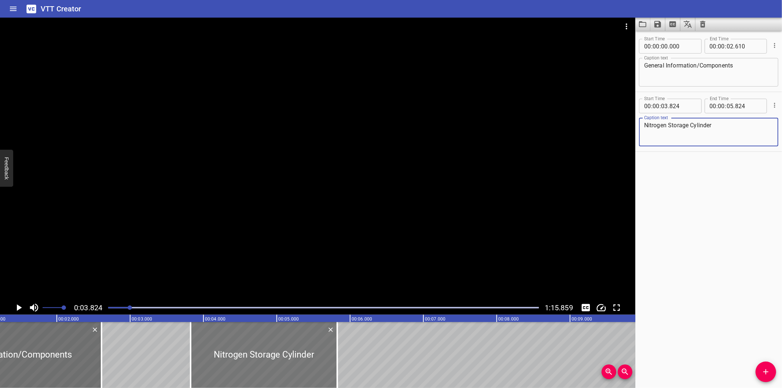
drag, startPoint x: 262, startPoint y: 364, endPoint x: 235, endPoint y: 365, distance: 26.4
click at [249, 364] on div at bounding box center [264, 355] width 147 height 66
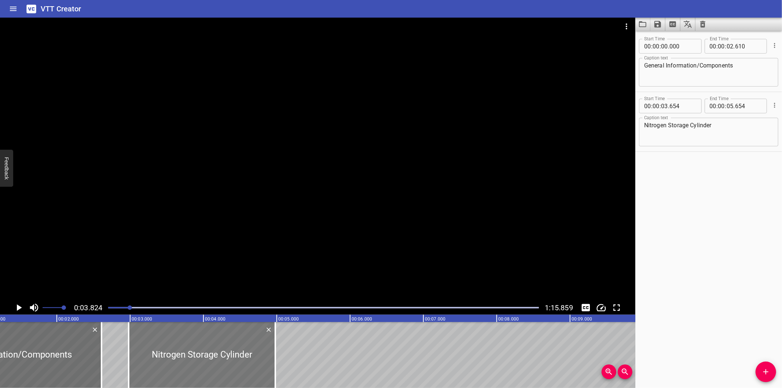
drag, startPoint x: 235, startPoint y: 365, endPoint x: 196, endPoint y: 367, distance: 38.9
click at [196, 367] on div at bounding box center [202, 355] width 147 height 66
drag, startPoint x: 273, startPoint y: 368, endPoint x: 288, endPoint y: 370, distance: 15.3
click at [288, 370] on div at bounding box center [290, 355] width 7 height 66
click at [305, 270] on div at bounding box center [317, 159] width 635 height 283
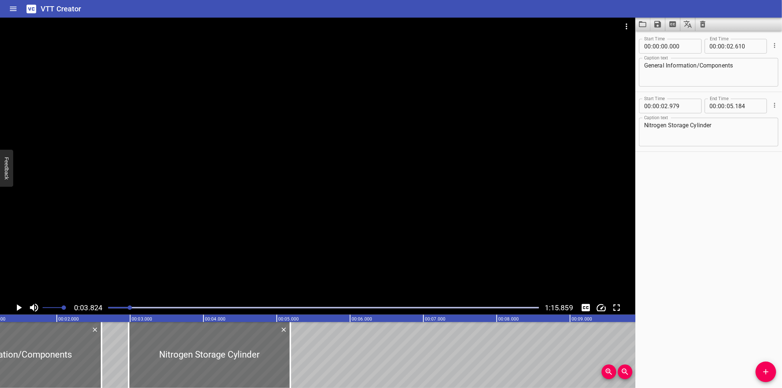
click at [305, 270] on div at bounding box center [317, 159] width 635 height 283
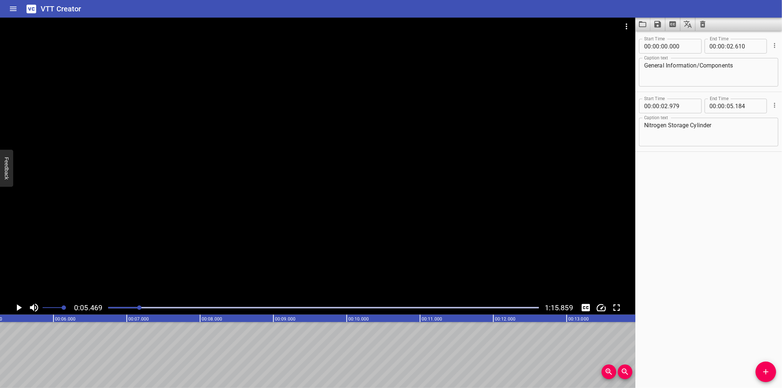
scroll to position [0, 401]
drag, startPoint x: 763, startPoint y: 371, endPoint x: 725, endPoint y: 359, distance: 39.5
click at [761, 370] on icon "Add Cue" at bounding box center [765, 371] width 9 height 9
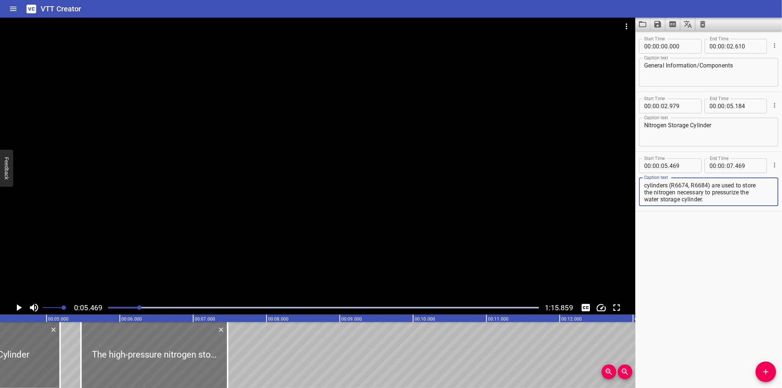
scroll to position [0, 319]
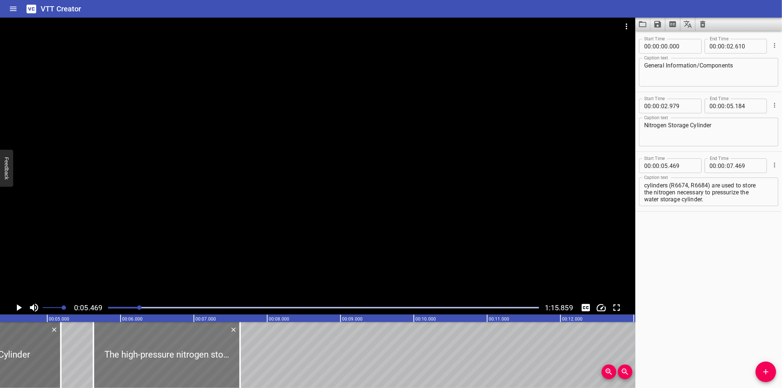
drag, startPoint x: 119, startPoint y: 360, endPoint x: 128, endPoint y: 363, distance: 9.9
click at [128, 363] on div at bounding box center [166, 355] width 147 height 66
click at [226, 227] on div at bounding box center [317, 159] width 635 height 283
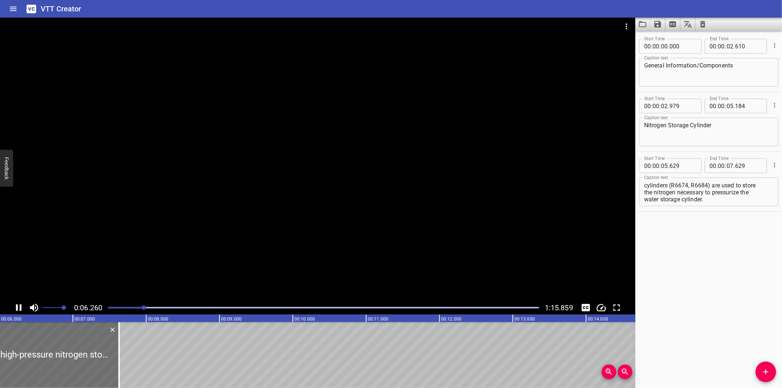
scroll to position [0, 466]
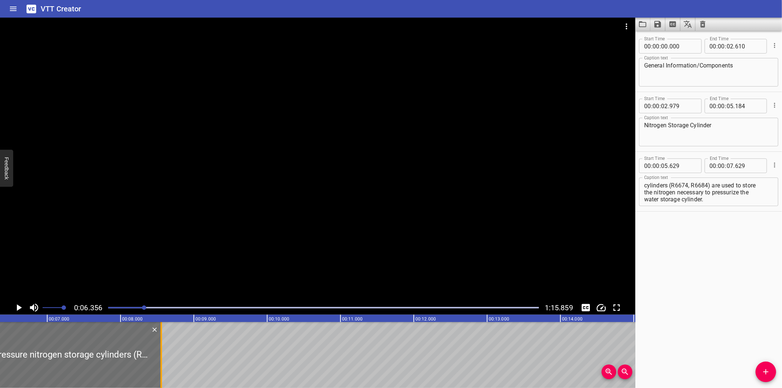
drag, startPoint x: 91, startPoint y: 363, endPoint x: 159, endPoint y: 362, distance: 67.8
click at [159, 362] on div at bounding box center [161, 355] width 7 height 66
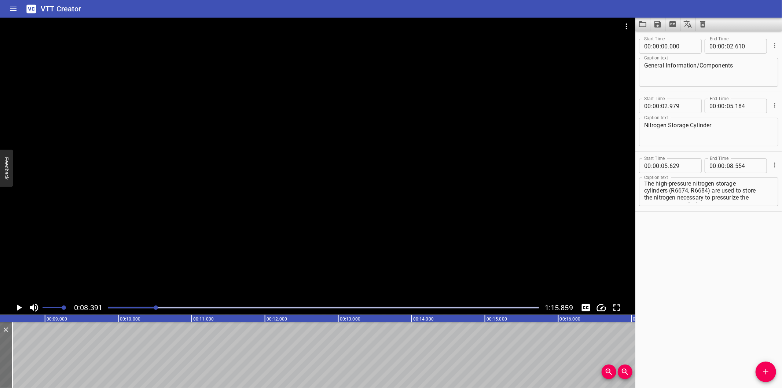
scroll to position [0, 0]
click at [644, 191] on textarea "The high-pressure nitrogen storage cylinders (R6674, R6684) are used to store t…" at bounding box center [708, 191] width 129 height 21
drag, startPoint x: 712, startPoint y: 192, endPoint x: 781, endPoint y: 263, distance: 99.0
click at [781, 263] on div "Start Time 00 : 00 : 00 . 000 Start Time End Time 00 : 00 : 02 . 610 End Time C…" at bounding box center [708, 209] width 147 height 357
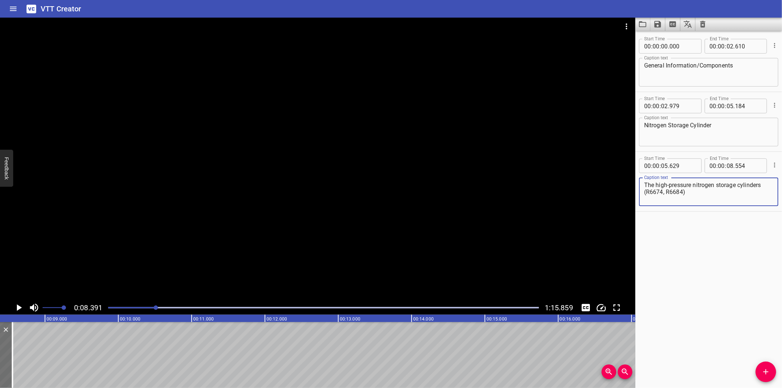
scroll to position [0, 0]
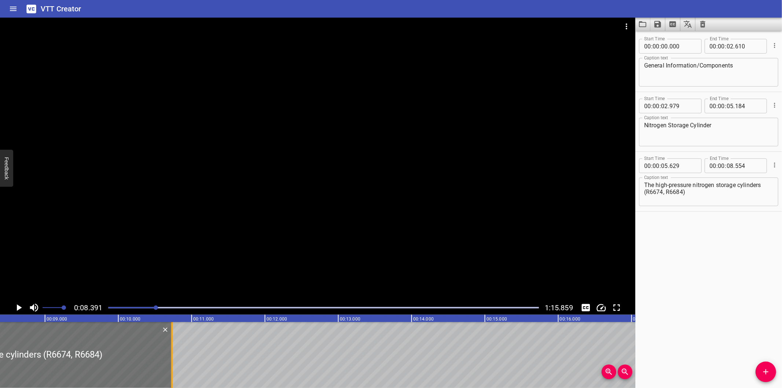
drag, startPoint x: 12, startPoint y: 358, endPoint x: 171, endPoint y: 353, distance: 159.5
click at [171, 353] on div at bounding box center [171, 355] width 1 height 66
click at [217, 240] on div at bounding box center [317, 159] width 635 height 283
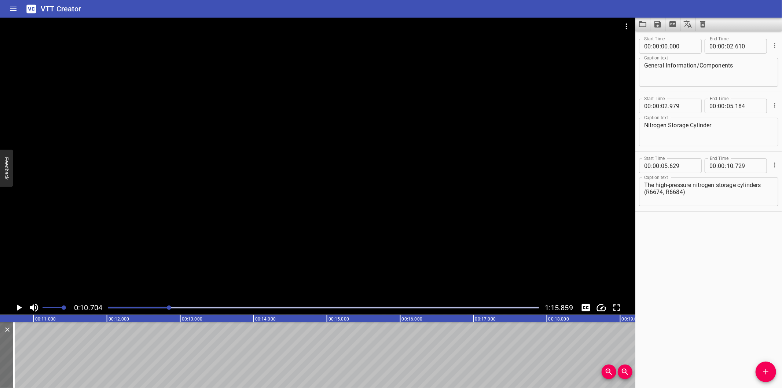
scroll to position [0, 785]
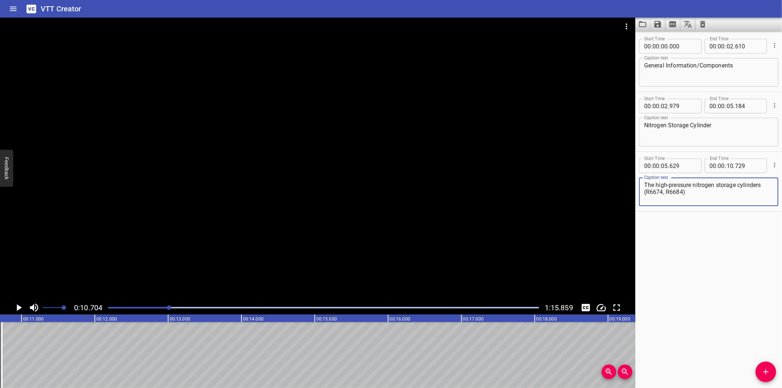
click at [698, 195] on textarea "The high-pressure nitrogen storage cylinders (R6674, R6684)" at bounding box center [708, 191] width 129 height 21
click at [761, 372] on icon "Add Cue" at bounding box center [765, 371] width 9 height 9
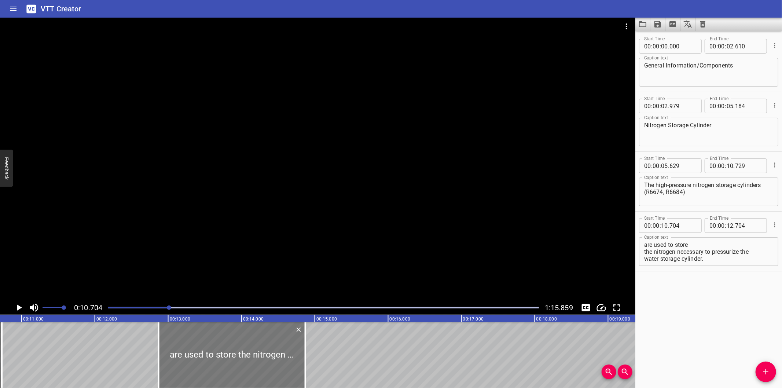
drag, startPoint x: 115, startPoint y: 362, endPoint x: 268, endPoint y: 368, distance: 152.2
click at [268, 368] on div at bounding box center [232, 355] width 147 height 66
drag, startPoint x: 690, startPoint y: 196, endPoint x: 521, endPoint y: 199, distance: 168.2
click at [532, 199] on main "0:10.704 1:15.859 00:00.000 00:01.000 00:02.000 00:03.000 00:04.000 00:05.000 0…" at bounding box center [391, 203] width 782 height 370
click at [156, 306] on div at bounding box center [323, 307] width 439 height 10
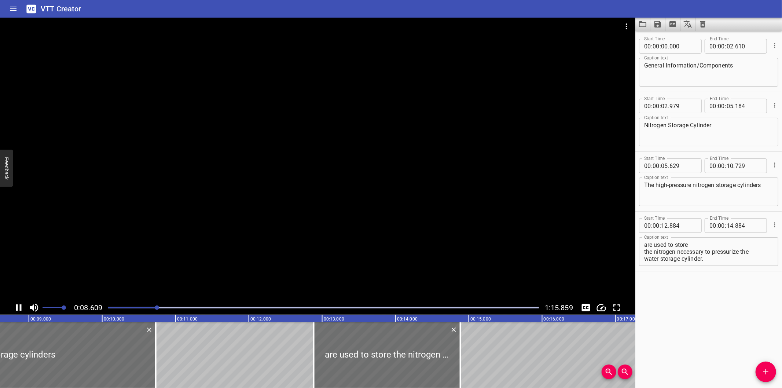
click at [148, 309] on div at bounding box center [323, 307] width 439 height 10
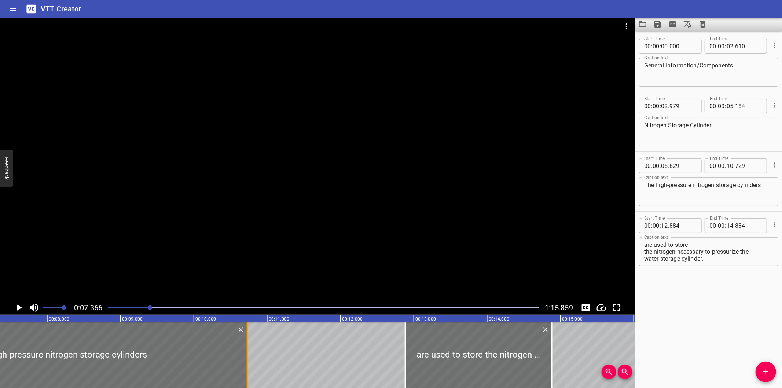
scroll to position [0, 540]
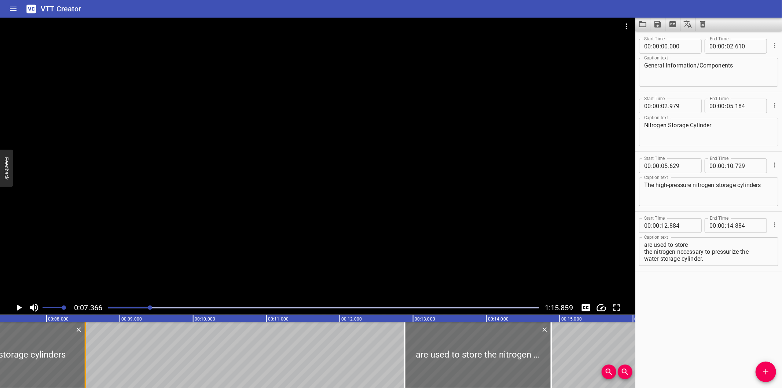
drag, startPoint x: 246, startPoint y: 358, endPoint x: 85, endPoint y: 372, distance: 161.8
click at [85, 372] on div at bounding box center [85, 355] width 1 height 66
click at [761, 374] on icon "Add Cue" at bounding box center [765, 371] width 9 height 9
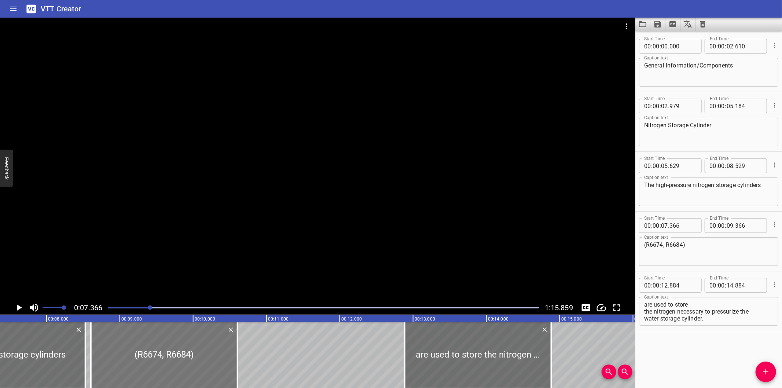
drag, startPoint x: 98, startPoint y: 371, endPoint x: 186, endPoint y: 370, distance: 88.3
click at [186, 370] on div at bounding box center [164, 355] width 147 height 66
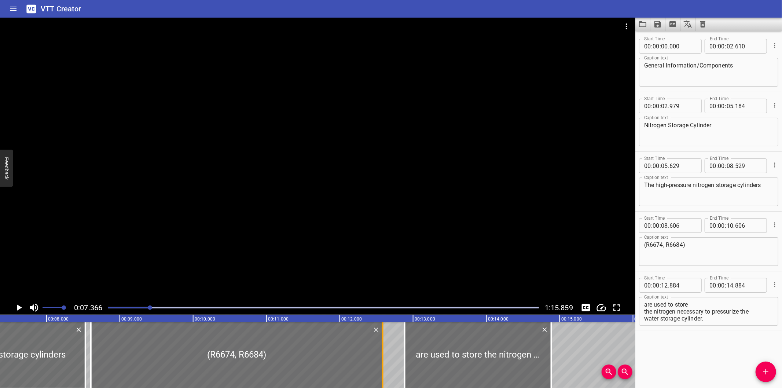
drag, startPoint x: 237, startPoint y: 371, endPoint x: 382, endPoint y: 369, distance: 145.1
click at [382, 369] on div at bounding box center [382, 355] width 1 height 66
drag, startPoint x: 443, startPoint y: 357, endPoint x: 459, endPoint y: 356, distance: 16.5
click at [459, 356] on div at bounding box center [479, 355] width 147 height 66
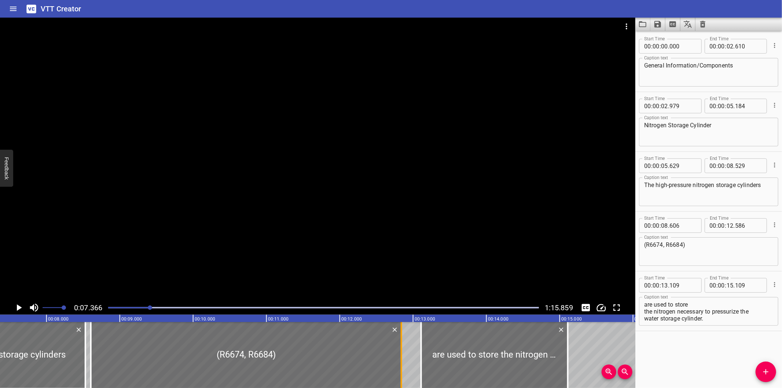
drag, startPoint x: 379, startPoint y: 364, endPoint x: 397, endPoint y: 365, distance: 18.4
click at [398, 365] on div at bounding box center [401, 355] width 7 height 66
drag, startPoint x: 468, startPoint y: 359, endPoint x: 453, endPoint y: 363, distance: 15.1
click at [453, 363] on div at bounding box center [479, 355] width 147 height 66
click at [352, 229] on div at bounding box center [317, 159] width 635 height 283
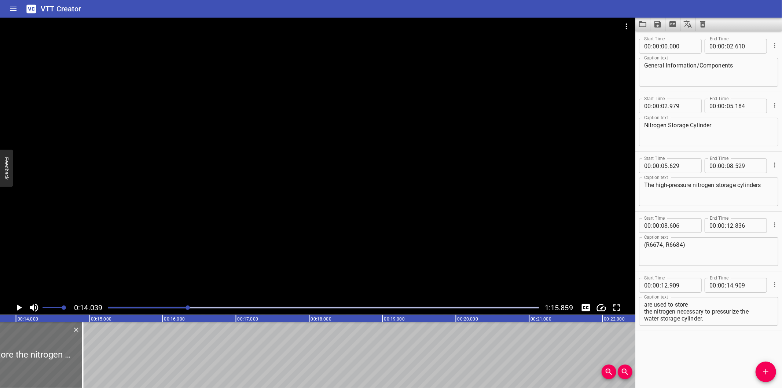
scroll to position [0, 1029]
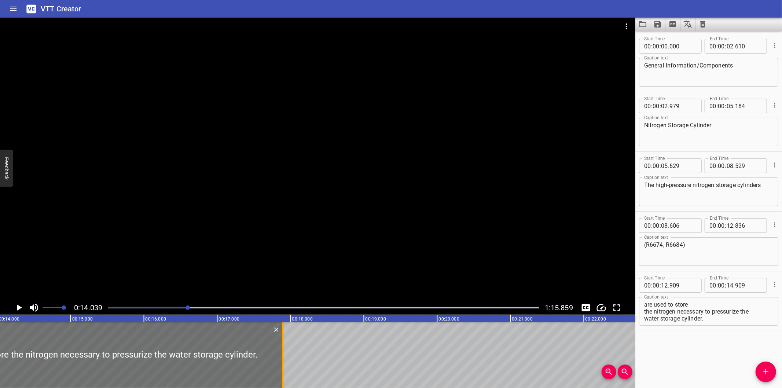
drag, startPoint x: 61, startPoint y: 364, endPoint x: 280, endPoint y: 352, distance: 219.1
click at [280, 352] on div at bounding box center [282, 355] width 7 height 66
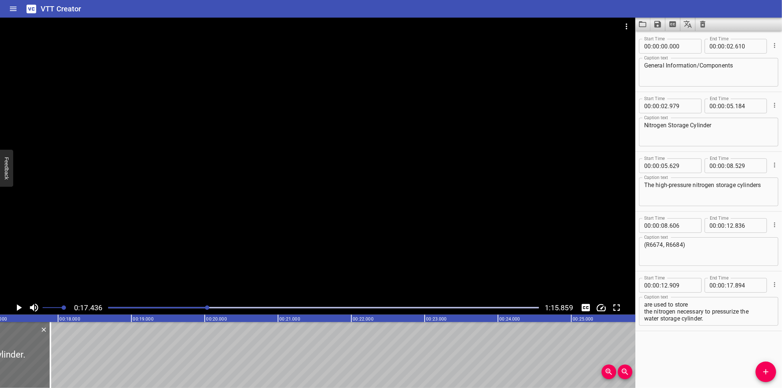
scroll to position [0, 1277]
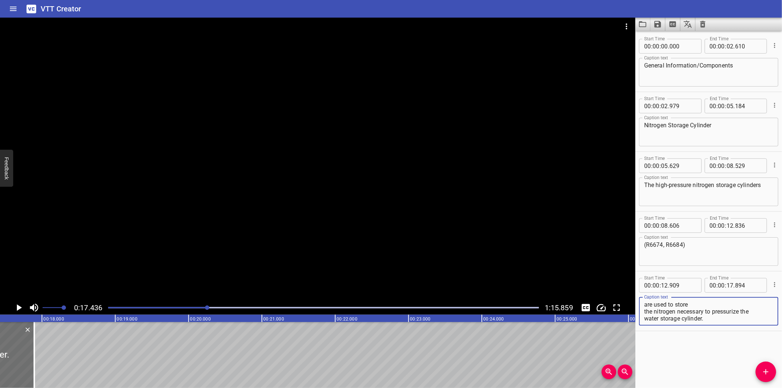
click at [644, 311] on textarea "are used to store the nitrogen necessary to pressurize the water storage cylind…" at bounding box center [708, 311] width 129 height 21
click at [645, 319] on textarea "are used to store the nitrogen necessary to pressurize the water storage cylind…" at bounding box center [708, 311] width 129 height 21
click at [198, 306] on div at bounding box center [323, 307] width 439 height 10
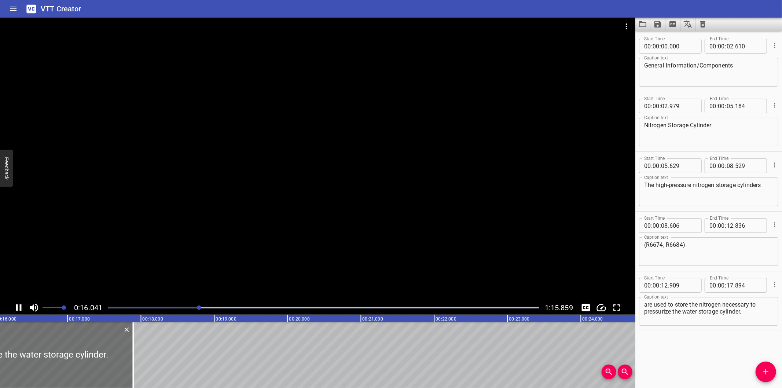
scroll to position [0, 1179]
click at [675, 360] on div "Start Time 00 : 00 : 00 . 000 Start Time End Time 00 : 00 : 02 . 610 End Time C…" at bounding box center [708, 209] width 147 height 357
click at [691, 354] on div "Start Time 00 : 00 : 00 . 000 Start Time End Time 00 : 00 : 02 . 610 End Time C…" at bounding box center [708, 209] width 147 height 357
click at [675, 367] on div "Start Time 00 : 00 : 00 . 000 Start Time End Time 00 : 00 : 02 . 610 End Time C…" at bounding box center [708, 209] width 147 height 357
click at [340, 231] on div at bounding box center [317, 159] width 635 height 283
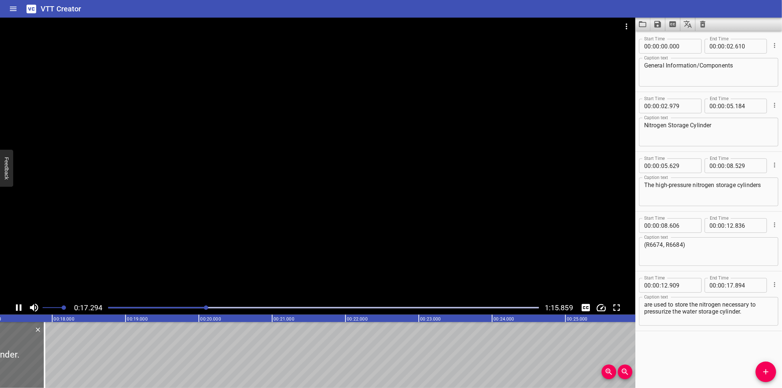
scroll to position [0, 1284]
click at [192, 306] on div at bounding box center [323, 307] width 439 height 10
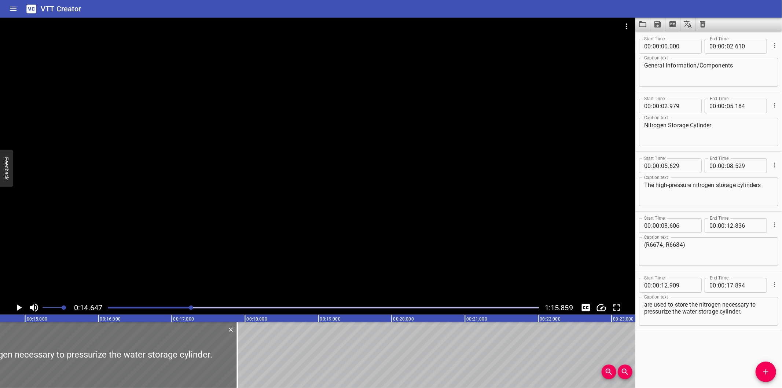
scroll to position [0, 1073]
click at [181, 272] on div at bounding box center [317, 159] width 635 height 283
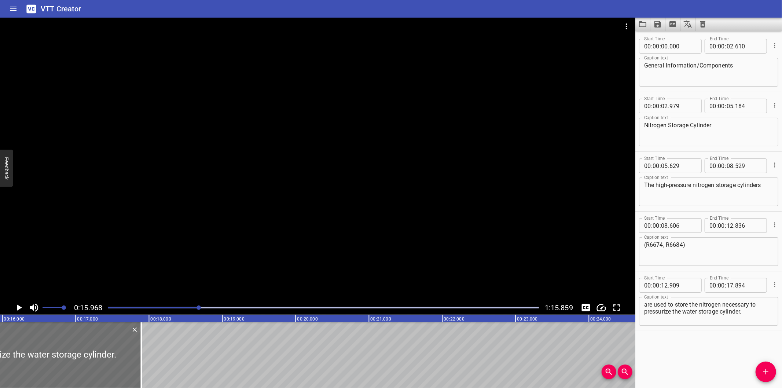
click at [175, 305] on div at bounding box center [323, 307] width 439 height 10
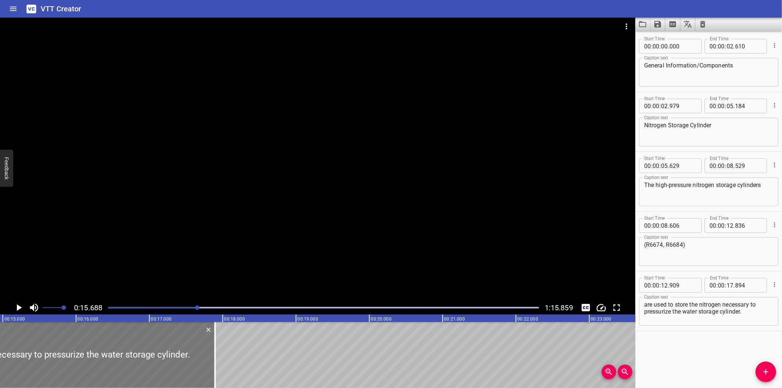
scroll to position [0, 1096]
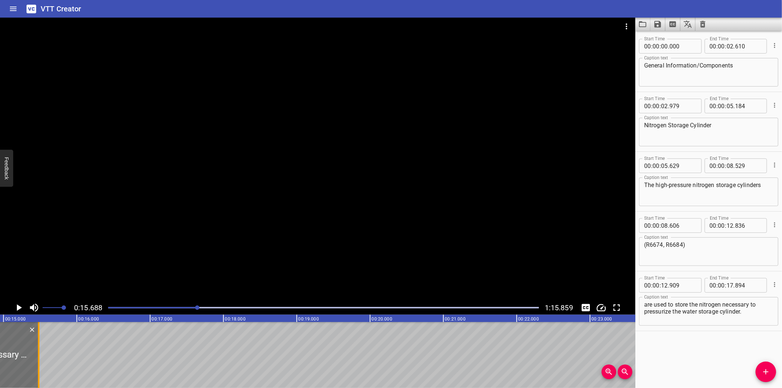
drag, startPoint x: 214, startPoint y: 355, endPoint x: 37, endPoint y: 375, distance: 178.1
click at [37, 375] on div at bounding box center [38, 355] width 7 height 66
click at [184, 309] on div at bounding box center [323, 307] width 439 height 10
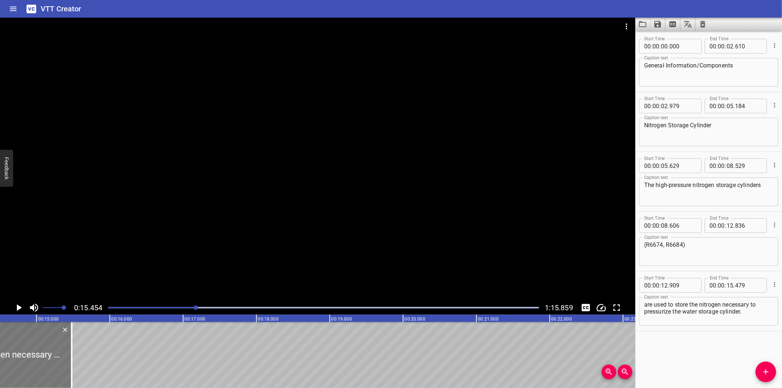
scroll to position [0, 1051]
drag, startPoint x: 81, startPoint y: 360, endPoint x: 68, endPoint y: 364, distance: 14.0
click at [68, 364] on div at bounding box center [69, 355] width 7 height 66
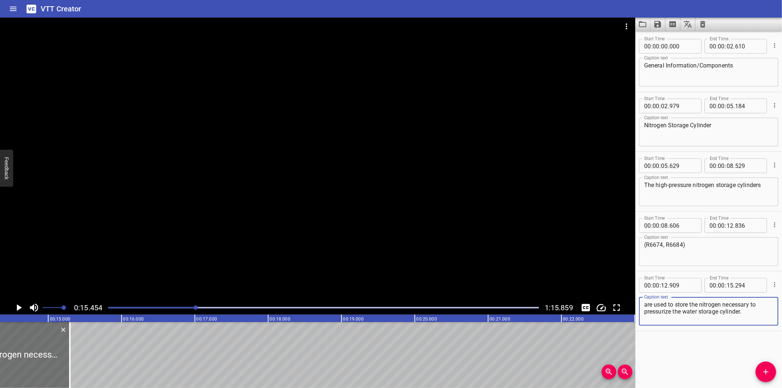
drag, startPoint x: 755, startPoint y: 313, endPoint x: 753, endPoint y: 303, distance: 9.7
click at [753, 303] on textarea "are used to store the nitrogen necessary to pressurize the water storage cylind…" at bounding box center [708, 311] width 129 height 21
drag, startPoint x: 753, startPoint y: 303, endPoint x: 771, endPoint y: 325, distance: 28.3
click at [771, 325] on div "Caption text are used to store the nitrogen necessary to pressurize the water s…" at bounding box center [708, 310] width 139 height 33
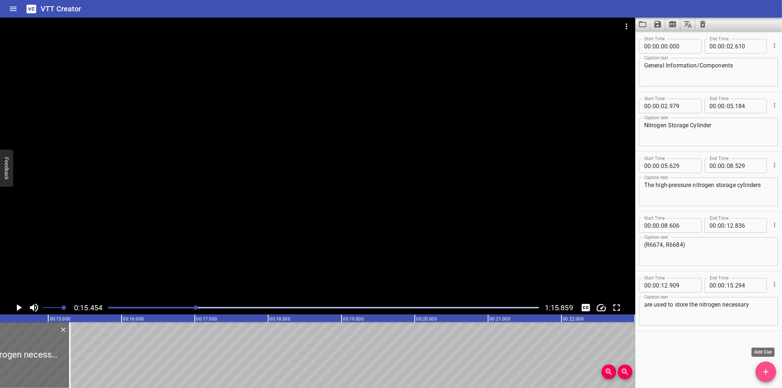
click at [770, 366] on button "Add Cue" at bounding box center [765, 371] width 21 height 21
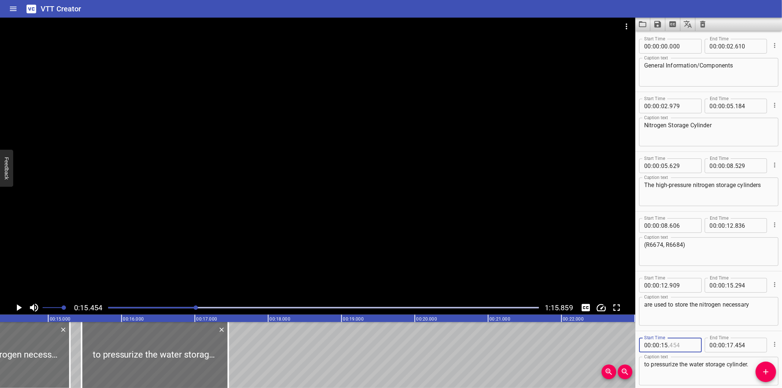
click at [685, 344] on input "number" at bounding box center [682, 345] width 27 height 15
click at [415, 186] on div at bounding box center [317, 159] width 635 height 283
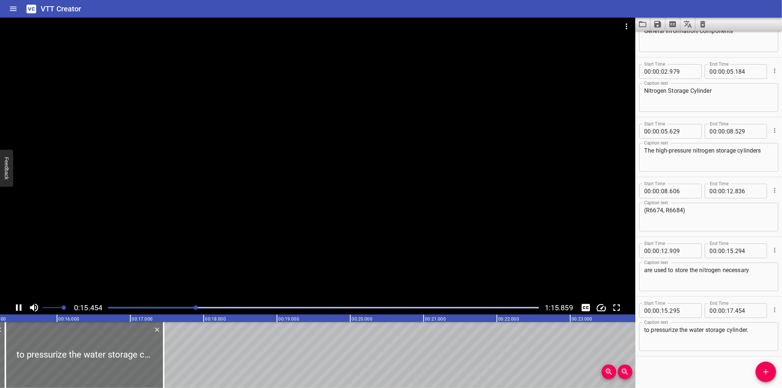
scroll to position [35, 0]
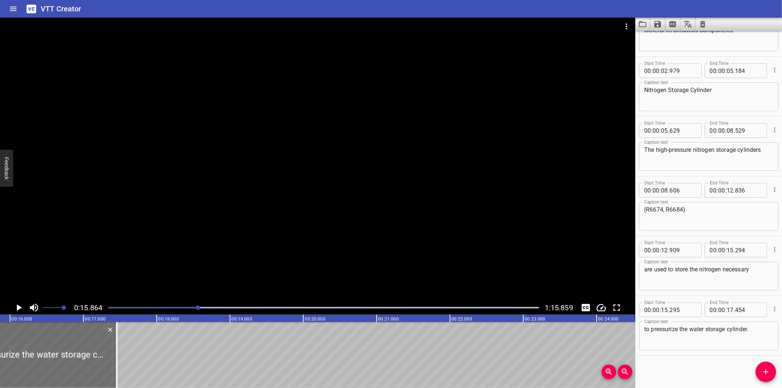
scroll to position [0, 1163]
drag, startPoint x: 116, startPoint y: 363, endPoint x: 148, endPoint y: 363, distance: 32.2
click at [148, 363] on div at bounding box center [148, 355] width 1 height 66
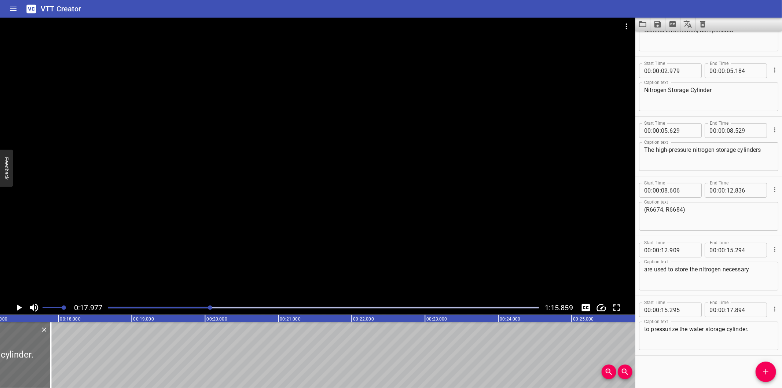
scroll to position [0, 1236]
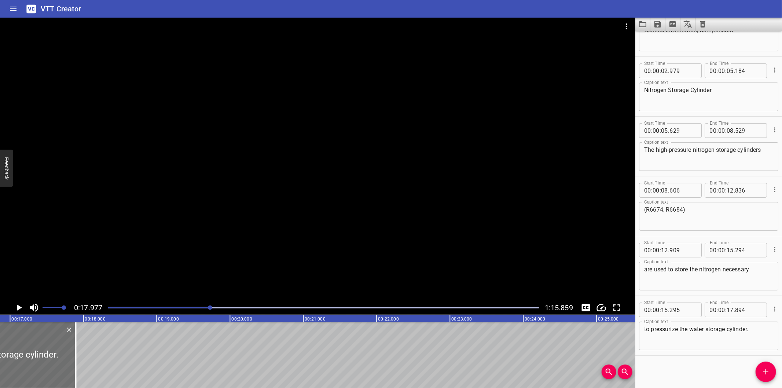
drag, startPoint x: 209, startPoint y: 220, endPoint x: 214, endPoint y: 235, distance: 15.5
click at [213, 222] on div at bounding box center [317, 159] width 635 height 283
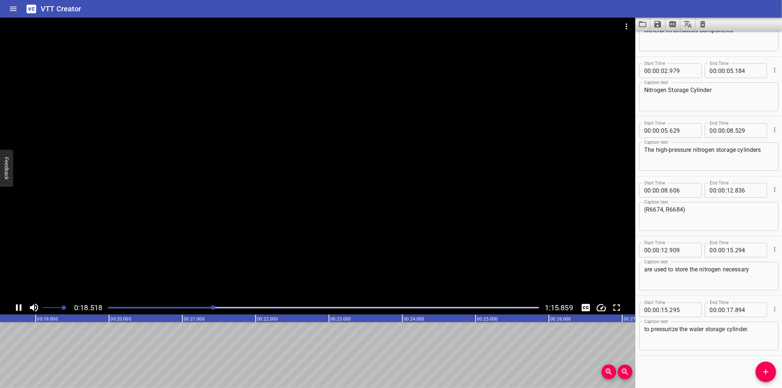
click at [187, 235] on div at bounding box center [317, 159] width 635 height 283
click at [696, 365] on div "Start Time 00 : 00 : 00 . 000 Start Time End Time 00 : 00 : 02 . 610 End Time C…" at bounding box center [708, 209] width 147 height 357
click at [184, 311] on div at bounding box center [323, 307] width 439 height 10
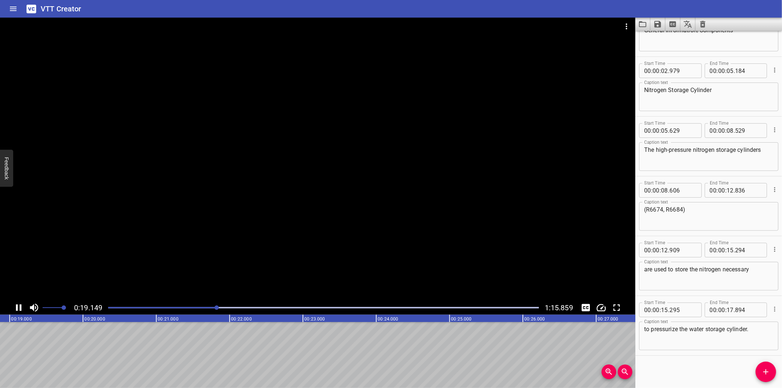
scroll to position [0, 1410]
click at [764, 367] on icon "Add Cue" at bounding box center [765, 371] width 9 height 9
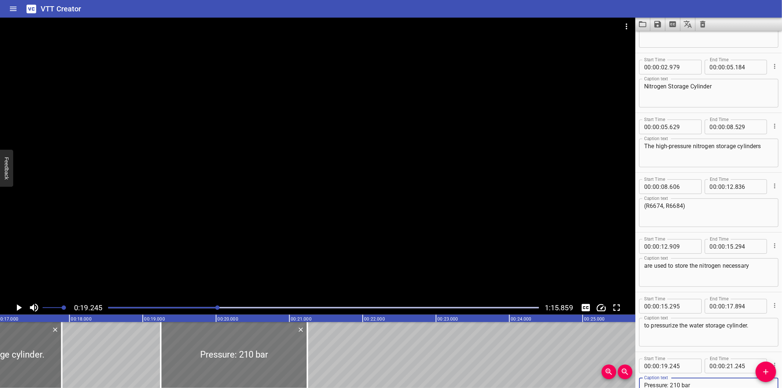
scroll to position [0, 1247]
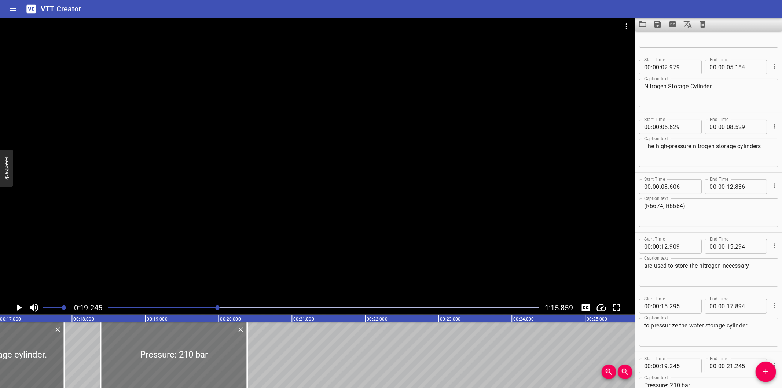
drag, startPoint x: 200, startPoint y: 365, endPoint x: 140, endPoint y: 363, distance: 59.4
click at [140, 363] on div at bounding box center [173, 355] width 147 height 66
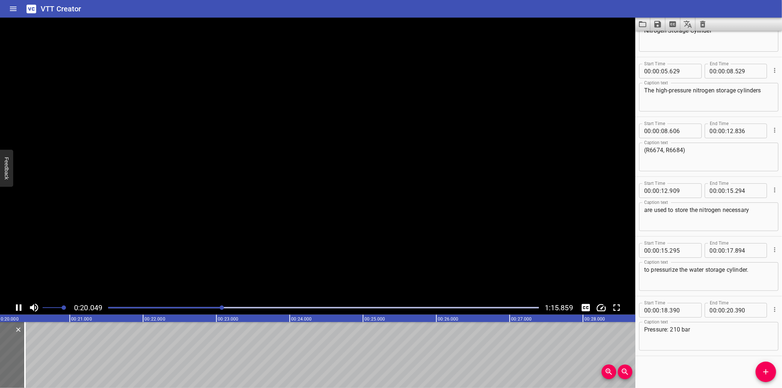
scroll to position [0, 1488]
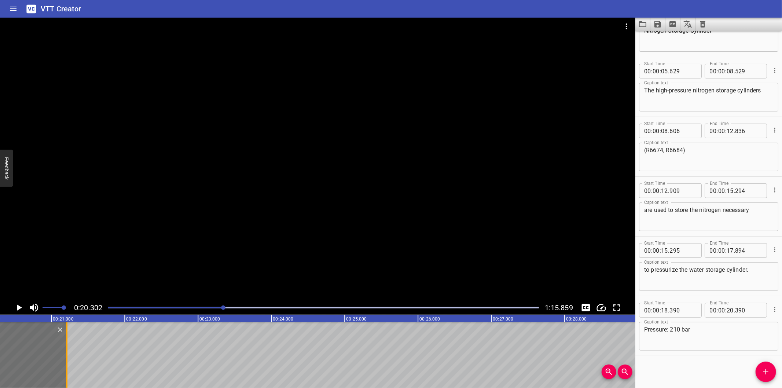
drag, startPoint x: 6, startPoint y: 370, endPoint x: 66, endPoint y: 364, distance: 60.5
click at [66, 364] on div at bounding box center [66, 355] width 1 height 66
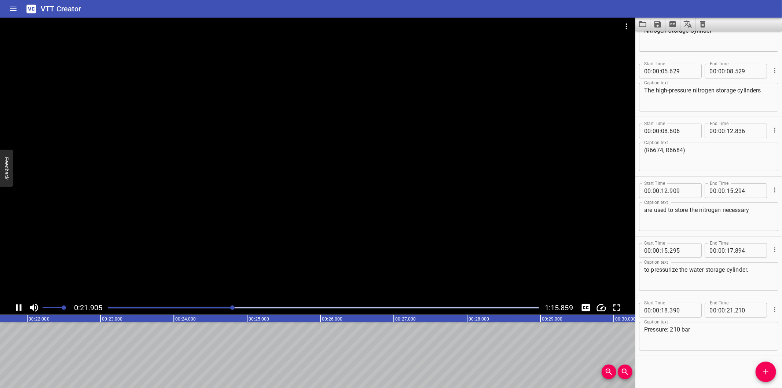
scroll to position [0, 1606]
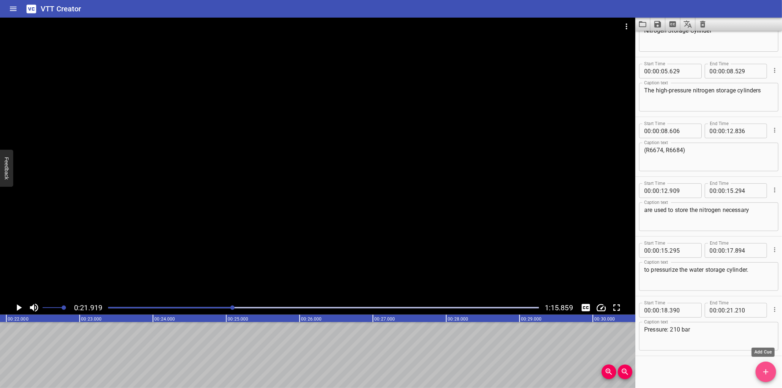
click at [768, 367] on button "Add Cue" at bounding box center [765, 371] width 21 height 21
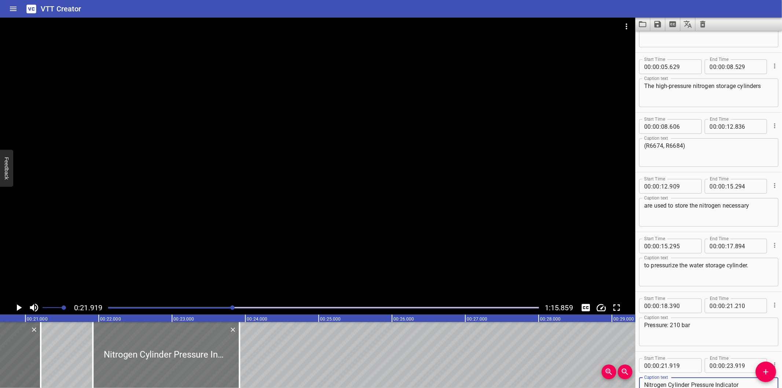
scroll to position [0, 1497]
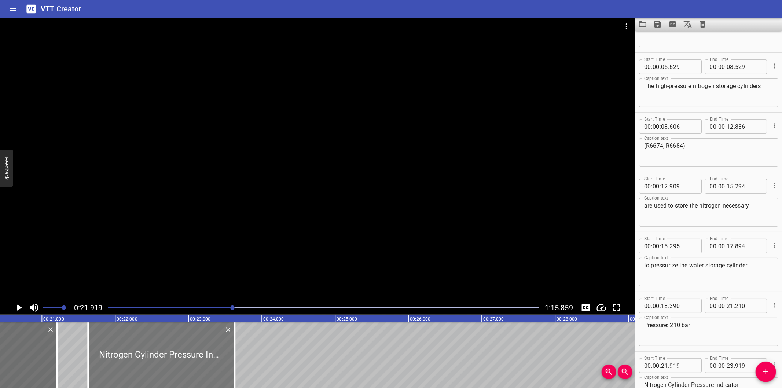
drag, startPoint x: 155, startPoint y: 348, endPoint x: 134, endPoint y: 346, distance: 21.4
click at [134, 346] on div at bounding box center [161, 355] width 147 height 66
click at [162, 272] on div at bounding box center [317, 159] width 635 height 283
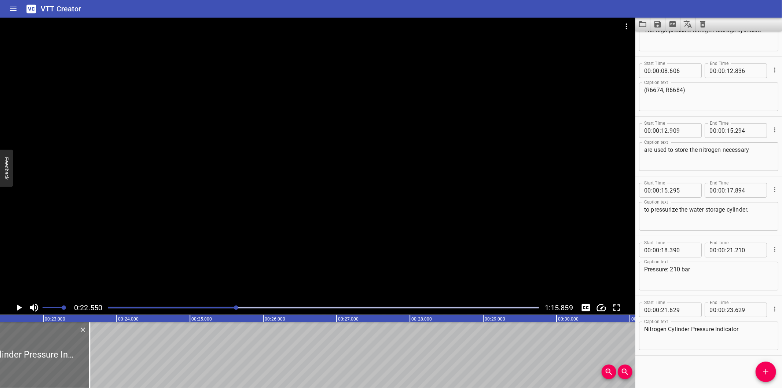
scroll to position [0, 1653]
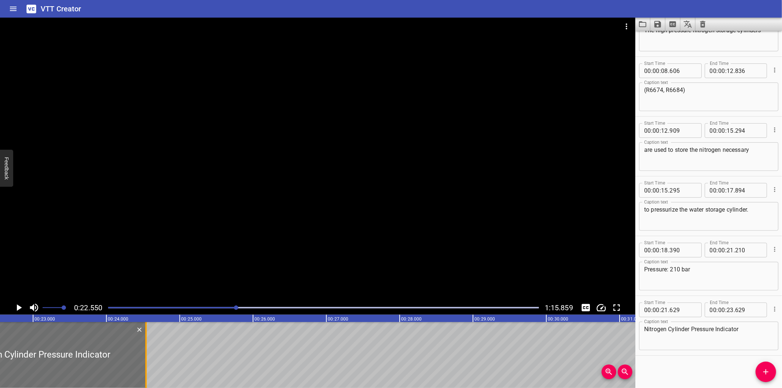
drag, startPoint x: 80, startPoint y: 361, endPoint x: 147, endPoint y: 359, distance: 66.7
click at [147, 359] on div at bounding box center [145, 355] width 7 height 66
click at [138, 357] on div at bounding box center [38, 355] width 213 height 66
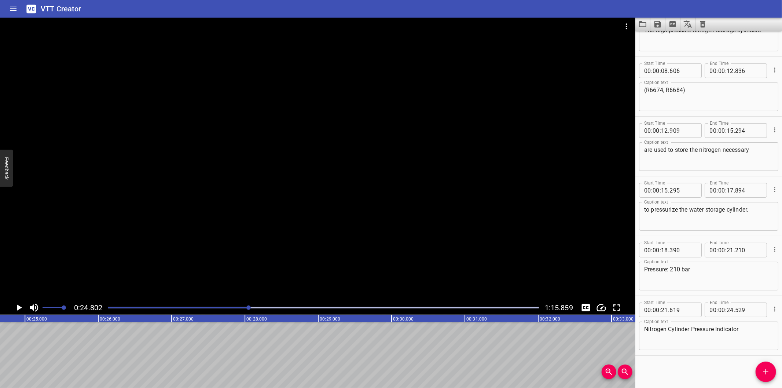
scroll to position [0, 1818]
click at [770, 368] on span "Add Cue" at bounding box center [765, 371] width 21 height 9
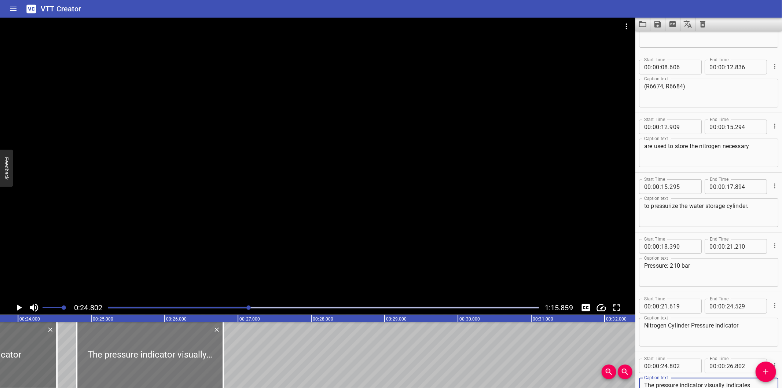
scroll to position [0, 1736]
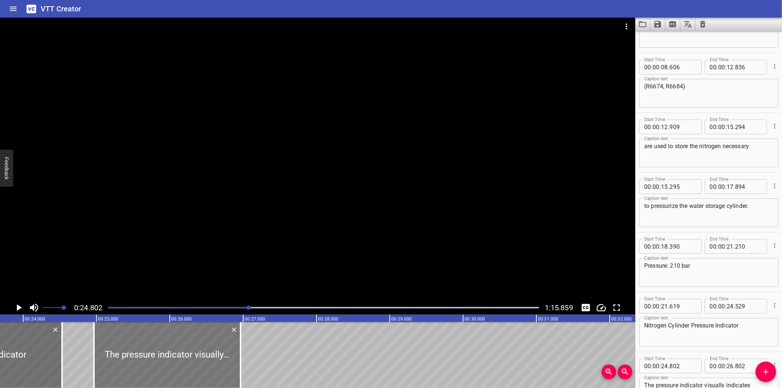
drag, startPoint x: 129, startPoint y: 343, endPoint x: 141, endPoint y: 345, distance: 12.3
click at [141, 345] on div at bounding box center [167, 355] width 147 height 66
click at [230, 200] on div at bounding box center [317, 159] width 635 height 283
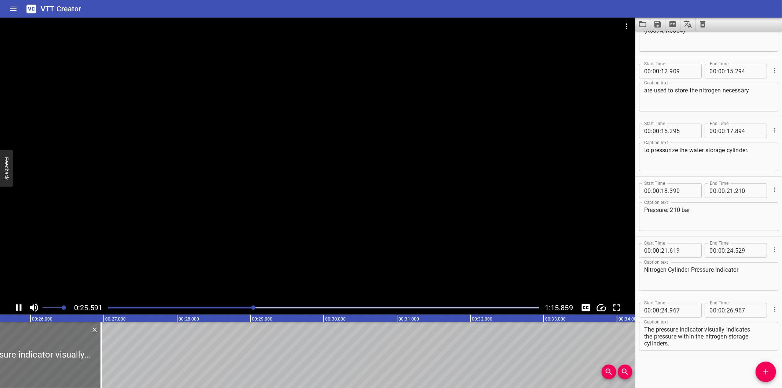
scroll to position [0, 1888]
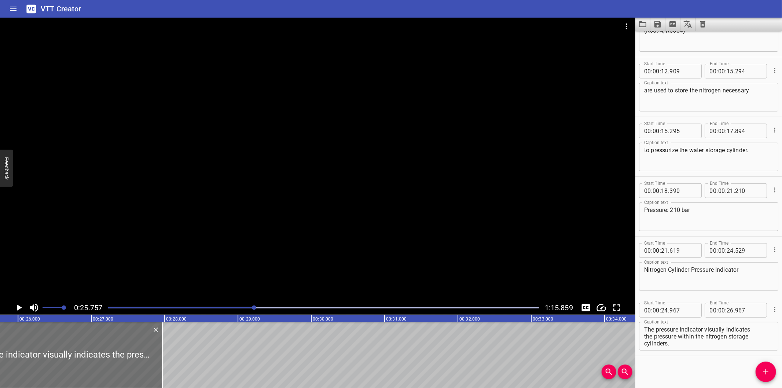
drag, startPoint x: 89, startPoint y: 352, endPoint x: 235, endPoint y: 348, distance: 146.3
click at [163, 346] on div at bounding box center [162, 355] width 1 height 66
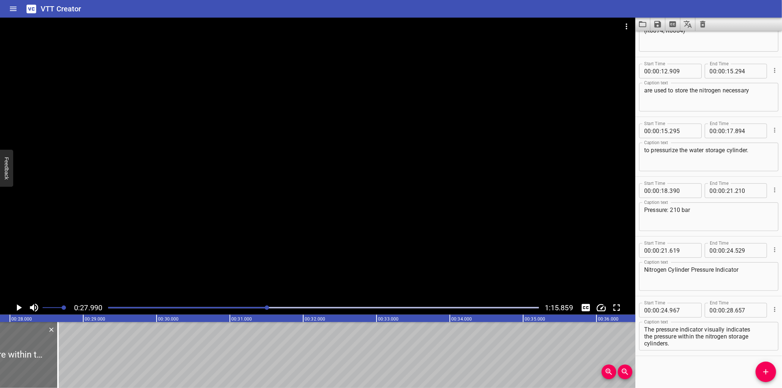
scroll to position [0, 2051]
click at [227, 226] on div at bounding box center [317, 159] width 635 height 283
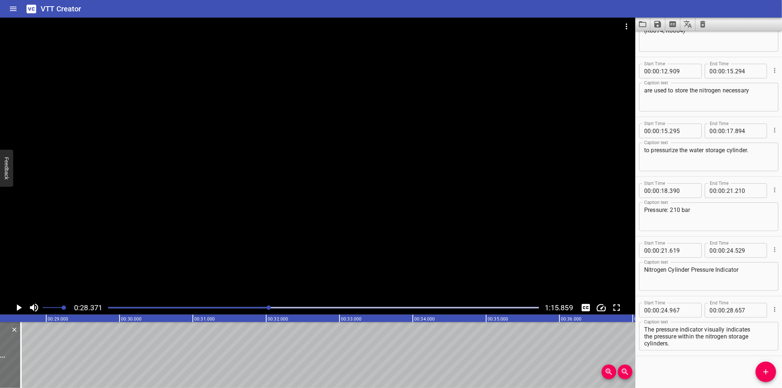
click at [643, 342] on div "The pressure indicator visually indicates the pressure within the nitrogen stor…" at bounding box center [708, 336] width 139 height 29
click at [642, 343] on div "The pressure indicator visually indicates the pressure within the nitrogen stor…" at bounding box center [708, 336] width 139 height 29
click at [644, 343] on textarea "The pressure indicator visually indicates the pressure within the nitrogen stor…" at bounding box center [708, 336] width 129 height 21
click at [645, 334] on textarea "The pressure indicator visually indicates the pressure within the nitrogen stor…" at bounding box center [708, 336] width 129 height 21
click at [273, 235] on div at bounding box center [317, 159] width 635 height 283
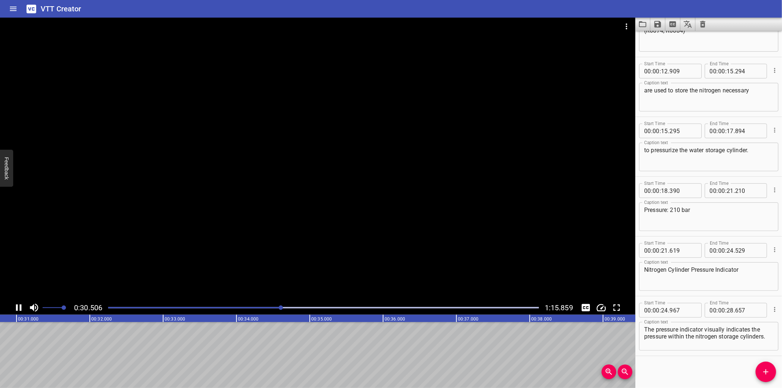
click at [276, 229] on div at bounding box center [317, 159] width 635 height 283
click at [258, 303] on div at bounding box center [323, 307] width 439 height 10
click at [255, 305] on div at bounding box center [323, 307] width 439 height 10
click at [250, 305] on div at bounding box center [323, 307] width 439 height 10
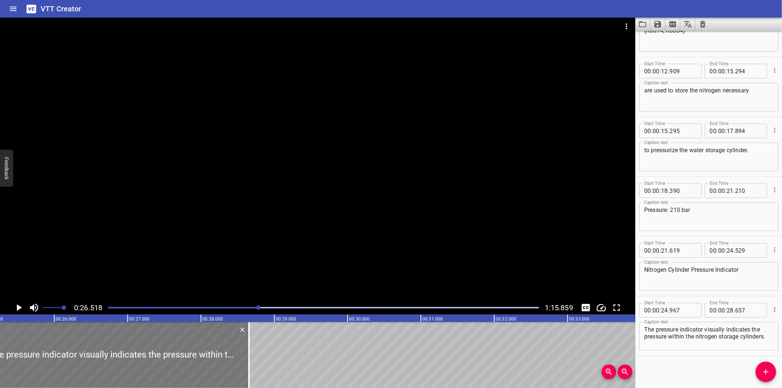
scroll to position [0, 1835]
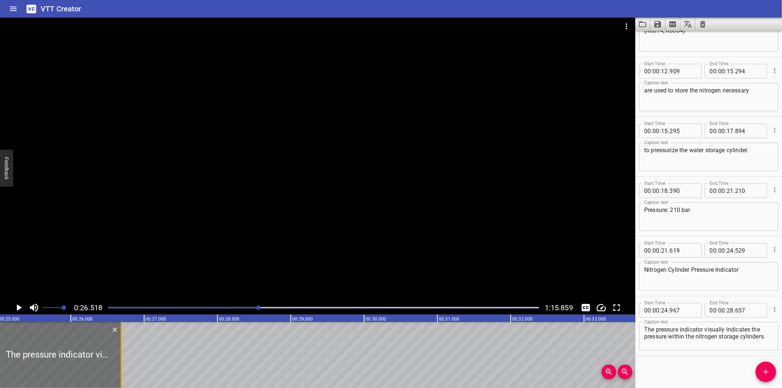
drag, startPoint x: 265, startPoint y: 364, endPoint x: 121, endPoint y: 371, distance: 143.8
click at [121, 371] on div at bounding box center [121, 355] width 1 height 66
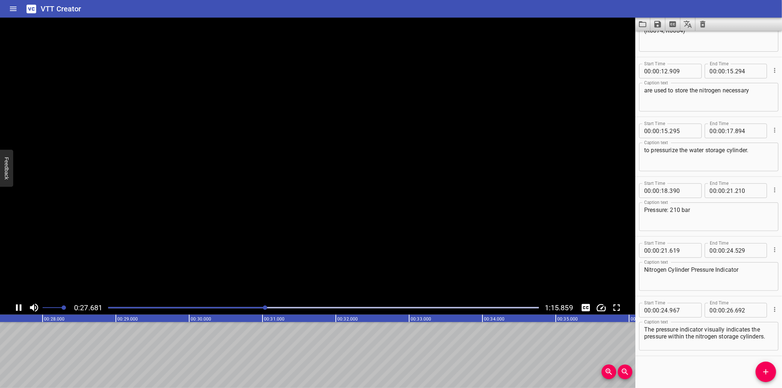
scroll to position [0, 2036]
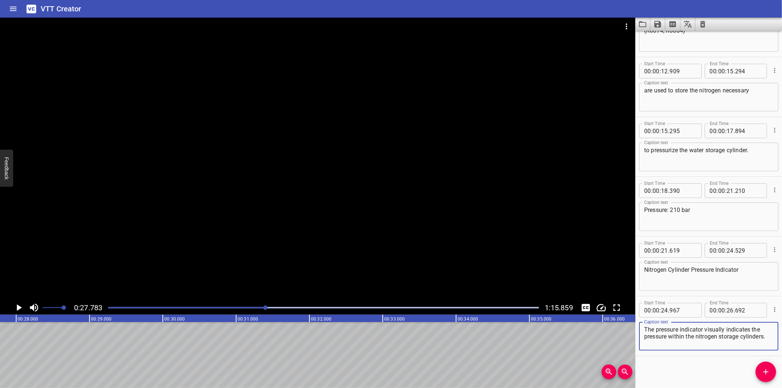
drag, startPoint x: 704, startPoint y: 328, endPoint x: 781, endPoint y: 367, distance: 86.9
click at [781, 367] on div "Start Time 00 : 00 : 00 . 000 Start Time End Time 00 : 00 : 02 . 610 End Time C…" at bounding box center [708, 209] width 147 height 357
click at [708, 343] on textarea "The pressure indicator visually indicates the pressure within the nitrogen stor…" at bounding box center [708, 336] width 129 height 21
drag, startPoint x: 705, startPoint y: 328, endPoint x: 781, endPoint y: 394, distance: 101.1
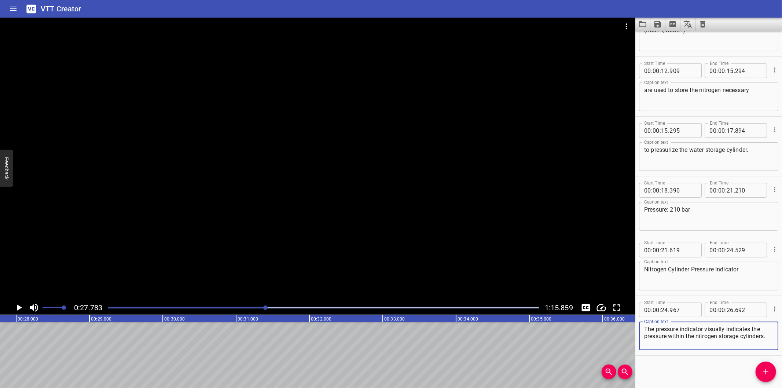
click at [781, 387] on html "VTT Creator Caption Editor Batch Transcribe Login Sign Up Privacy Contact 0:27.…" at bounding box center [391, 194] width 782 height 388
click at [763, 371] on icon "Add Cue" at bounding box center [765, 371] width 9 height 9
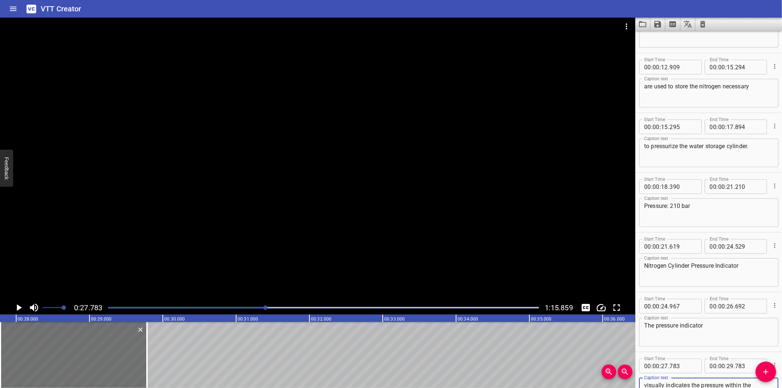
scroll to position [225, 0]
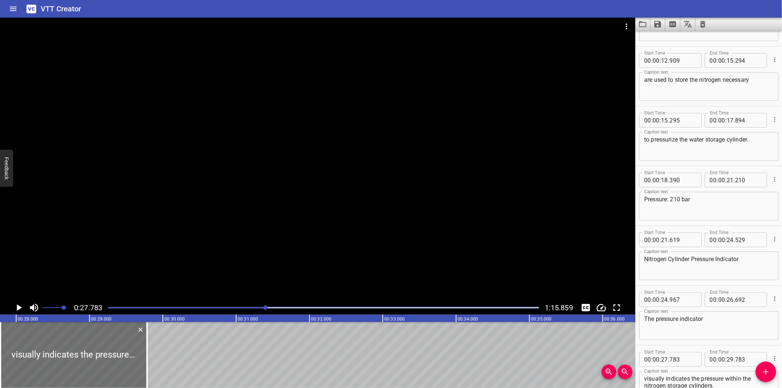
drag, startPoint x: 251, startPoint y: 309, endPoint x: 247, endPoint y: 309, distance: 4.8
click at [251, 309] on div at bounding box center [323, 307] width 439 height 10
click at [245, 309] on div at bounding box center [323, 307] width 439 height 10
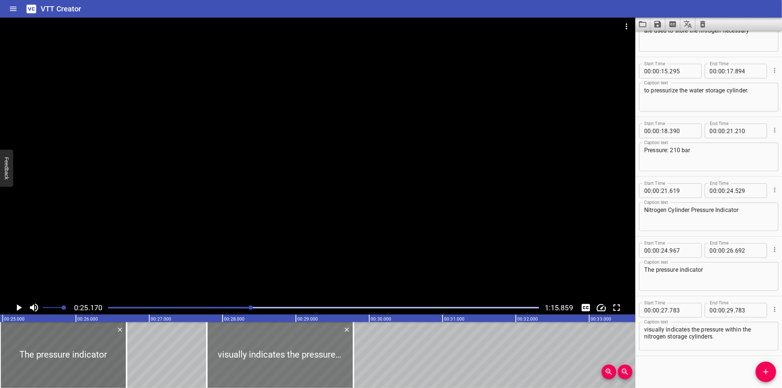
scroll to position [0, 1845]
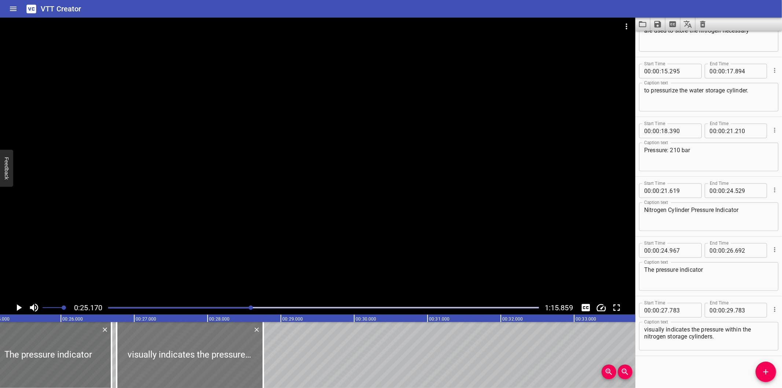
drag, startPoint x: 287, startPoint y: 364, endPoint x: 213, endPoint y: 365, distance: 74.0
click at [213, 365] on div at bounding box center [190, 355] width 147 height 66
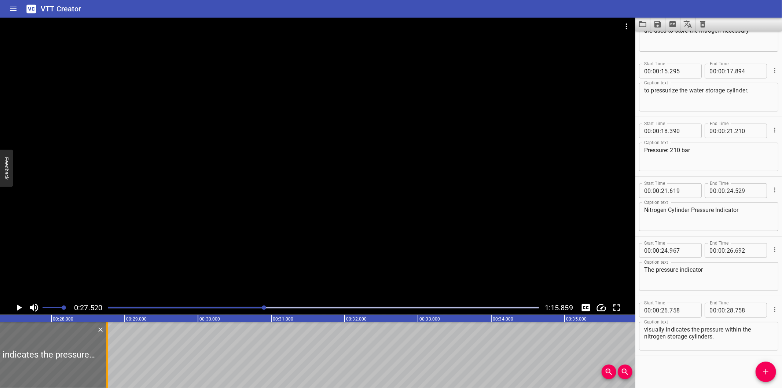
scroll to position [0, 2017]
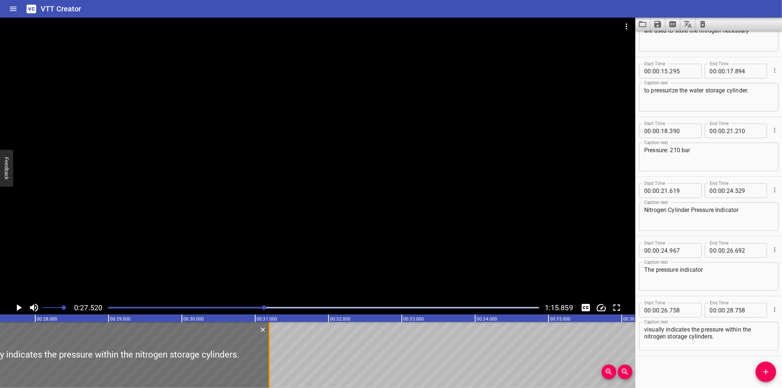
drag, startPoint x: 181, startPoint y: 348, endPoint x: 269, endPoint y: 350, distance: 87.6
click at [269, 350] on div at bounding box center [269, 355] width 1 height 66
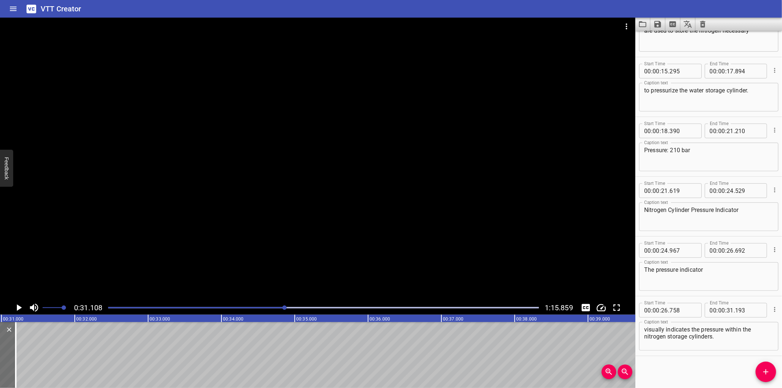
scroll to position [0, 2280]
click at [766, 365] on button "Add Cue" at bounding box center [765, 371] width 21 height 21
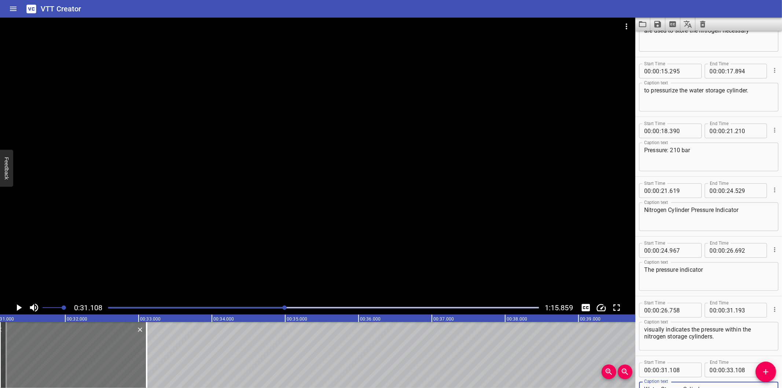
scroll to position [277, 0]
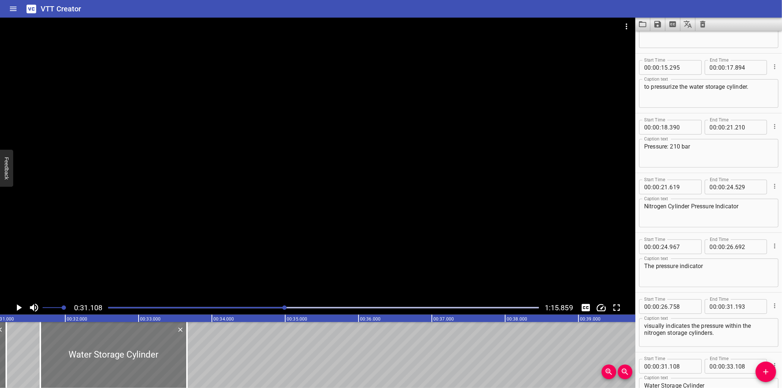
drag, startPoint x: 76, startPoint y: 369, endPoint x: 116, endPoint y: 369, distance: 40.3
click at [116, 369] on div at bounding box center [113, 355] width 147 height 66
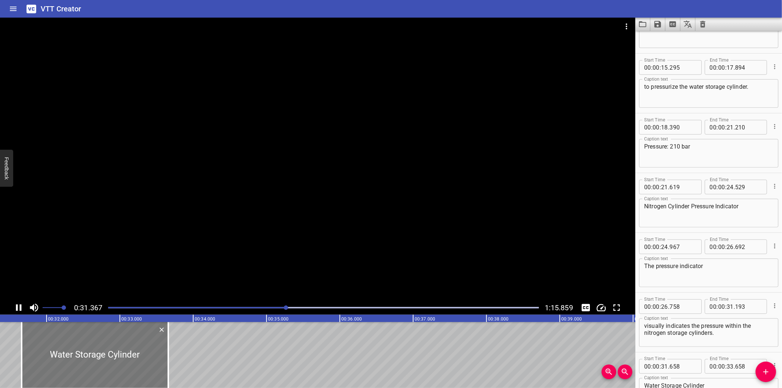
scroll to position [0, 2312]
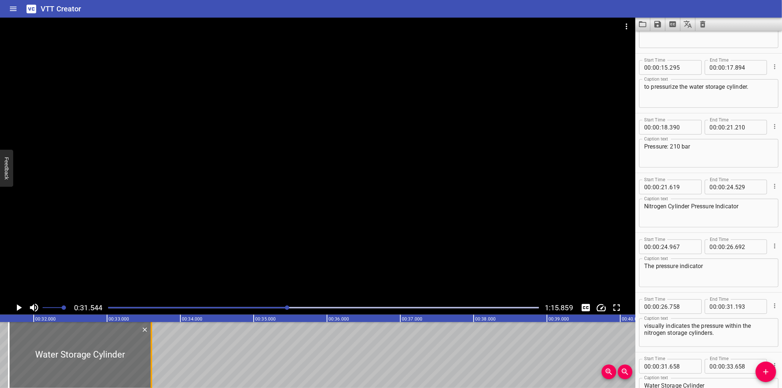
drag, startPoint x: 156, startPoint y: 366, endPoint x: 152, endPoint y: 366, distance: 4.0
click at [152, 366] on div at bounding box center [151, 355] width 7 height 66
click at [208, 251] on div at bounding box center [317, 159] width 635 height 283
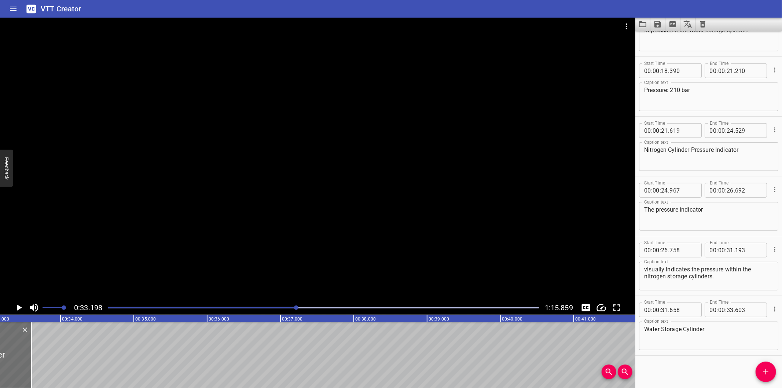
scroll to position [0, 2433]
click at [32, 353] on div at bounding box center [31, 355] width 1 height 66
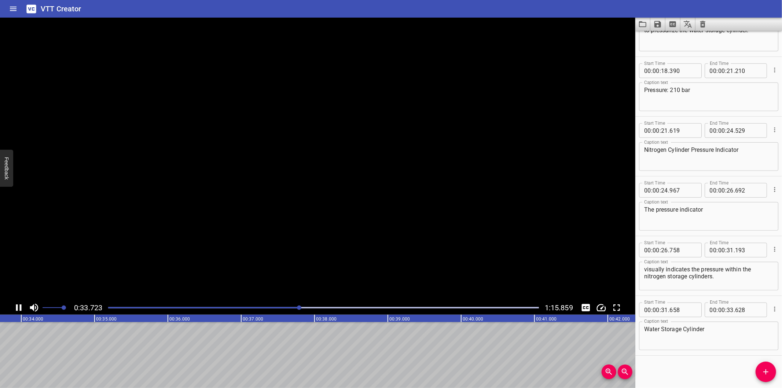
scroll to position [0, 2481]
click at [280, 308] on div "Play progress" at bounding box center [85, 307] width 431 height 1
click at [280, 308] on div at bounding box center [279, 307] width 4 height 4
drag, startPoint x: 761, startPoint y: 374, endPoint x: 742, endPoint y: 367, distance: 20.4
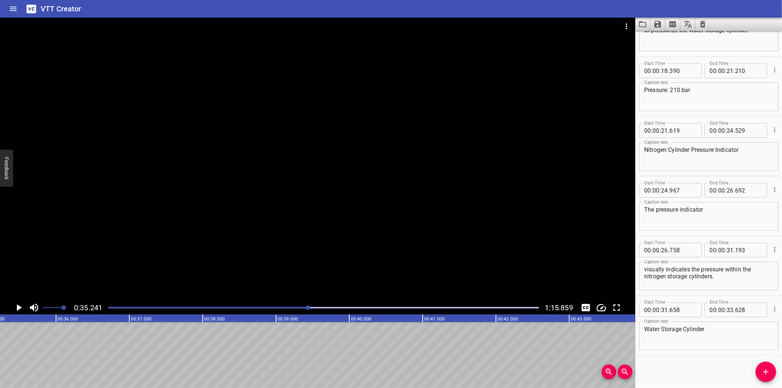
click at [761, 374] on icon "Add Cue" at bounding box center [765, 371] width 9 height 9
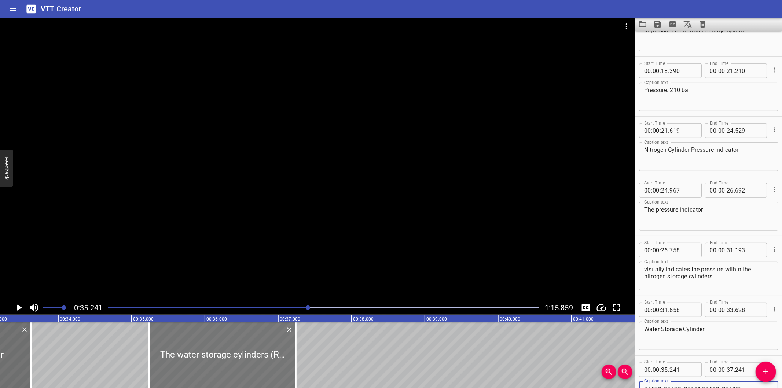
scroll to position [0, 2420]
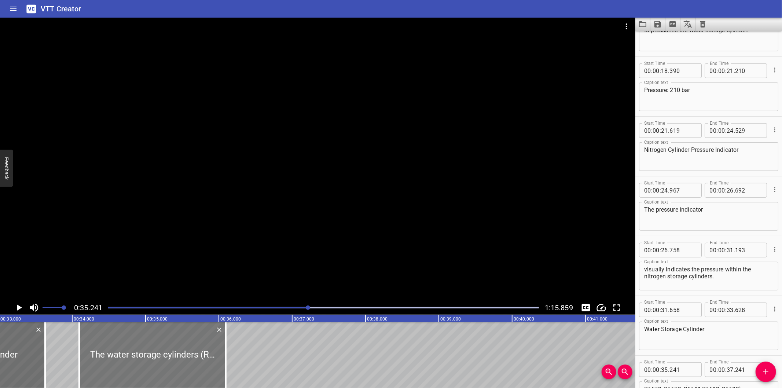
drag, startPoint x: 229, startPoint y: 368, endPoint x: 145, endPoint y: 372, distance: 84.0
click at [145, 372] on div at bounding box center [152, 355] width 147 height 66
click at [224, 230] on div at bounding box center [317, 159] width 635 height 283
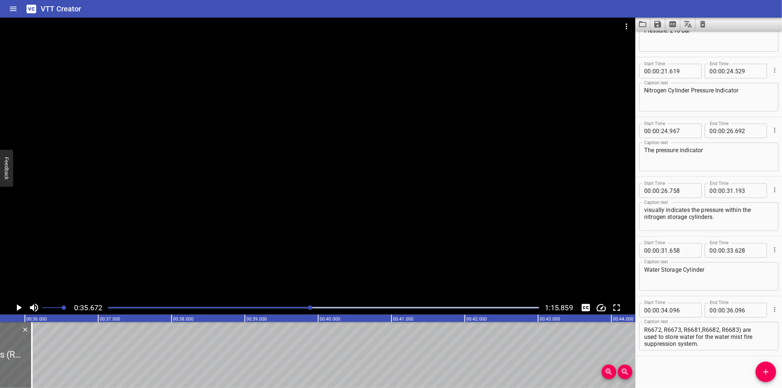
scroll to position [0, 2614]
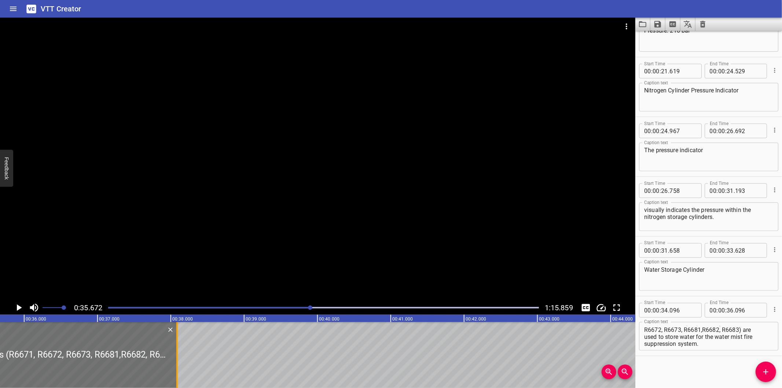
drag, startPoint x: 30, startPoint y: 357, endPoint x: 181, endPoint y: 359, distance: 150.3
click at [178, 359] on div at bounding box center [176, 355] width 1 height 66
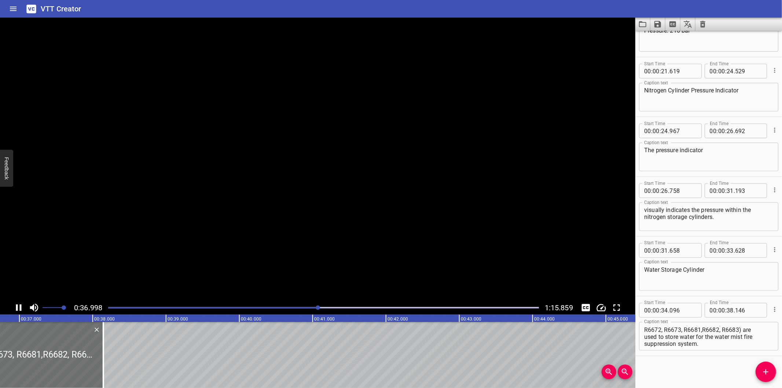
scroll to position [0, 2712]
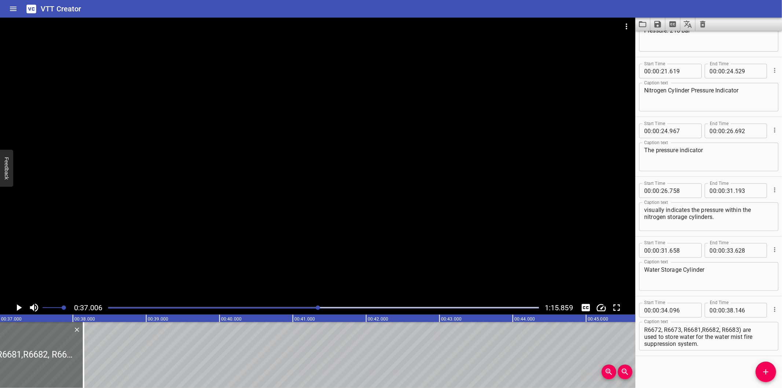
click at [671, 369] on div "Start Time 00 : 00 : 00 . 000 Start Time End Time 00 : 00 : 02 . 610 End Time C…" at bounding box center [708, 209] width 147 height 357
drag, startPoint x: 272, startPoint y: 224, endPoint x: 270, endPoint y: 228, distance: 3.9
click at [272, 225] on div at bounding box center [317, 159] width 635 height 283
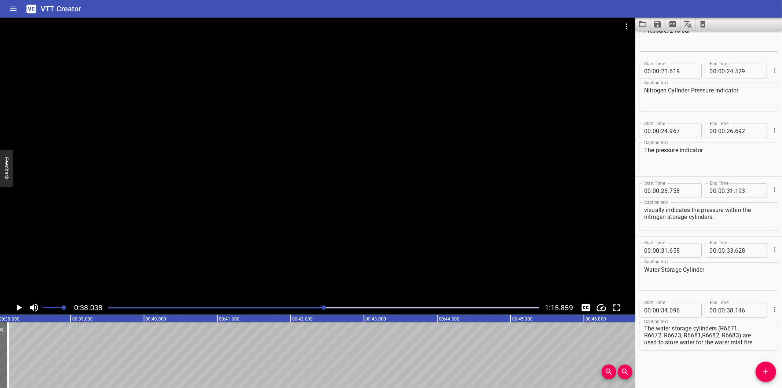
scroll to position [0, 0]
click at [644, 335] on textarea "The water storage cylinders (R6671, R6672, R6673, R6681,R6682, R6683) are used …" at bounding box center [708, 336] width 129 height 21
click at [722, 335] on textarea "The water storage cylinders (R6671, R6672, R6673, R6681,R6682, R6683) are used …" at bounding box center [708, 336] width 129 height 21
click at [644, 335] on textarea "The water storage cylinders (R6671, R6672, R6673, R6681,R6682, R6683) are used …" at bounding box center [708, 336] width 129 height 21
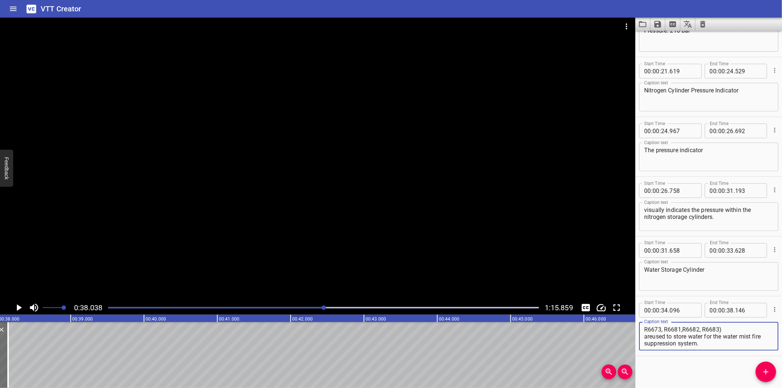
scroll to position [13, 0]
click at [643, 343] on div "The water storage cylinders (R6671, R6672, R6673, R6681,R6682, R6683) are used …" at bounding box center [708, 336] width 139 height 29
click at [645, 342] on textarea "The water storage cylinders (R6671, R6672, R6673, R6681,R6682, R6683) are used …" at bounding box center [708, 336] width 129 height 21
drag, startPoint x: 644, startPoint y: 336, endPoint x: 781, endPoint y: 382, distance: 144.7
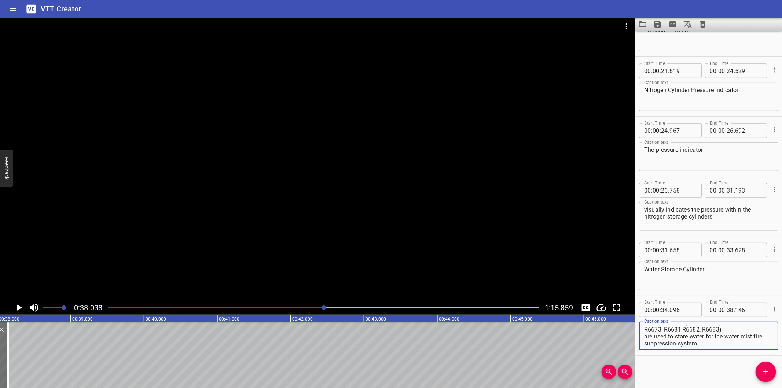
click at [781, 382] on div "Start Time 00 : 00 : 00 . 000 Start Time End Time 00 : 00 : 02 . 610 End Time C…" at bounding box center [708, 209] width 147 height 357
click at [729, 342] on textarea "The water storage cylinders (R6671, R6672, R6673, R6681,R6682, R6683) are used …" at bounding box center [708, 335] width 129 height 21
drag, startPoint x: 646, startPoint y: 338, endPoint x: 762, endPoint y: 374, distance: 121.8
click at [762, 374] on div "Start Time 00 : 00 : 00 . 000 Start Time End Time 00 : 00 : 02 . 610 End Time C…" at bounding box center [708, 209] width 147 height 357
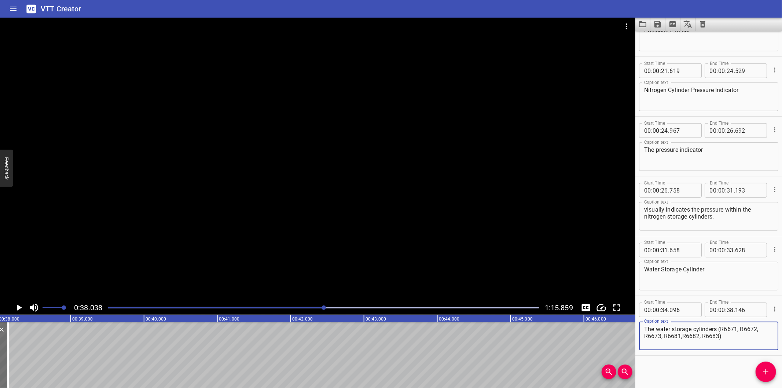
drag, startPoint x: 9, startPoint y: 357, endPoint x: 83, endPoint y: 343, distance: 75.6
click at [9, 357] on div at bounding box center [7, 355] width 7 height 66
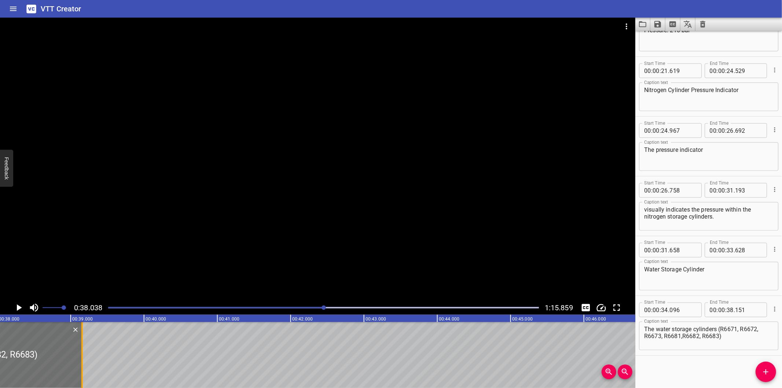
drag, startPoint x: 83, startPoint y: 343, endPoint x: 404, endPoint y: 338, distance: 321.1
click at [86, 338] on div at bounding box center [81, 355] width 7 height 66
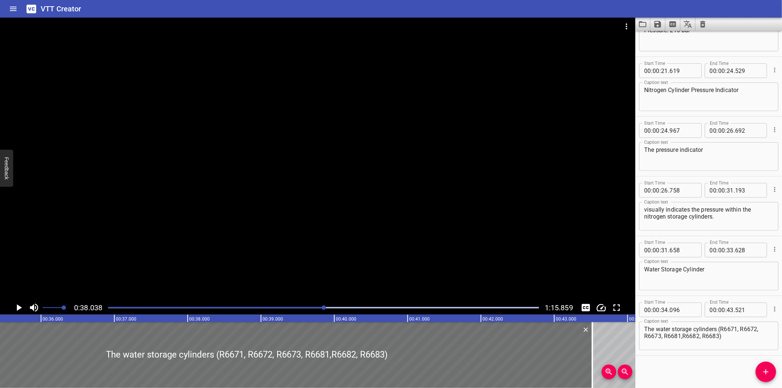
drag, startPoint x: 353, startPoint y: 188, endPoint x: 355, endPoint y: 195, distance: 7.2
click at [353, 188] on div at bounding box center [317, 159] width 635 height 283
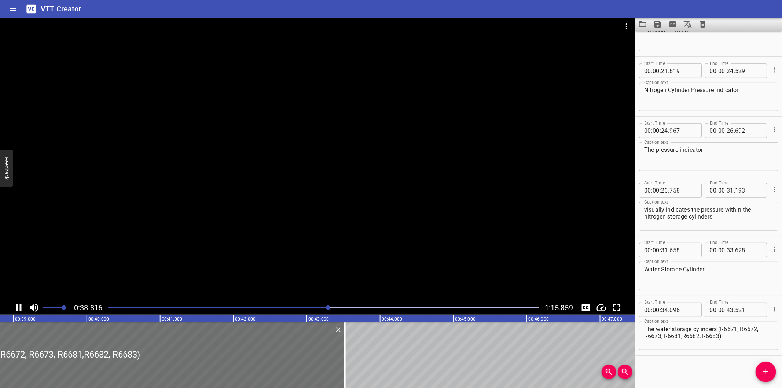
click at [296, 305] on div at bounding box center [323, 307] width 439 height 10
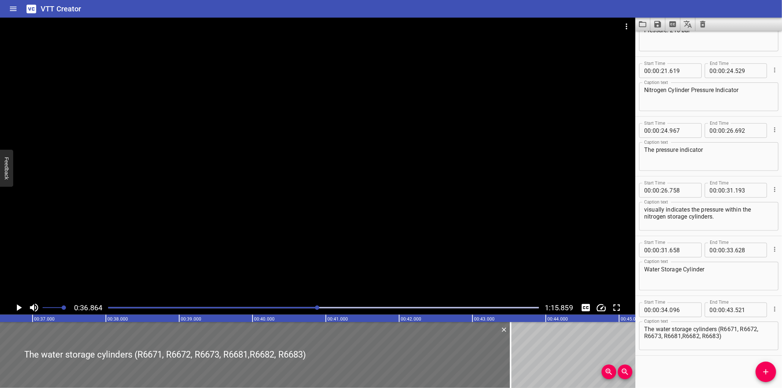
scroll to position [0, 2701]
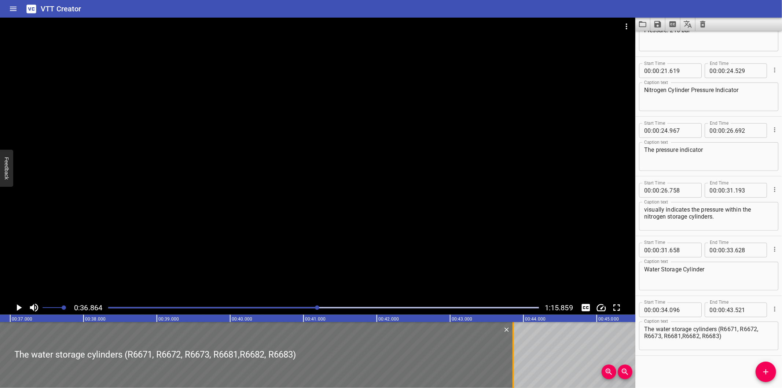
drag, startPoint x: 486, startPoint y: 356, endPoint x: 511, endPoint y: 352, distance: 25.2
click at [511, 352] on div at bounding box center [512, 355] width 7 height 66
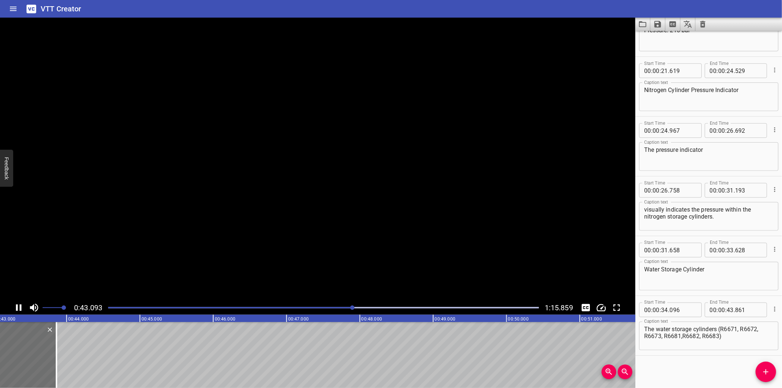
scroll to position [0, 3171]
drag, startPoint x: 45, startPoint y: 363, endPoint x: 201, endPoint y: 359, distance: 155.8
click at [48, 359] on div at bounding box center [44, 355] width 7 height 66
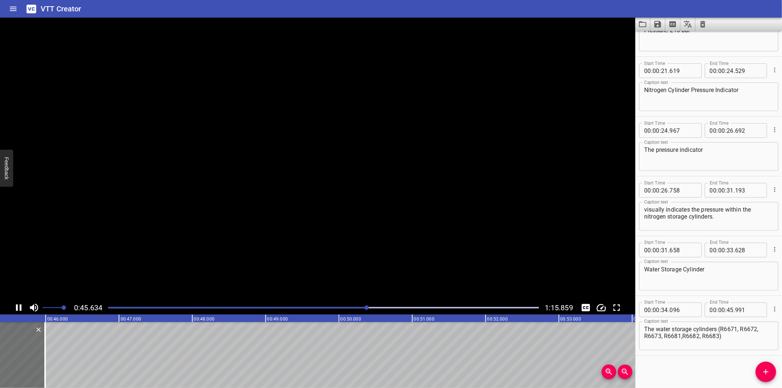
scroll to position [0, 3345]
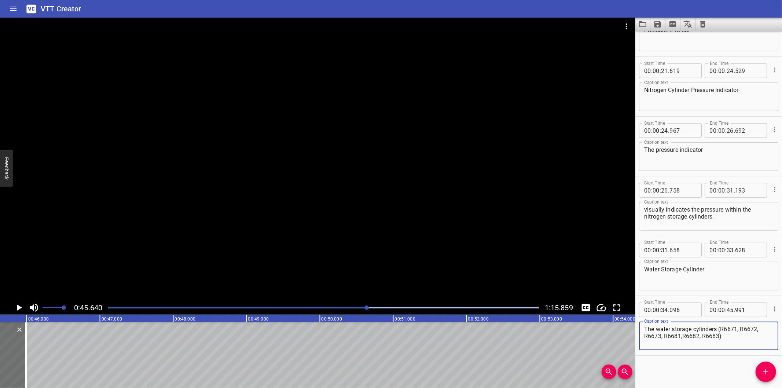
click at [682, 336] on textarea "The water storage cylinders (R6671, R6672, R6673, R6681,R6682, R6683)" at bounding box center [708, 335] width 129 height 21
click at [263, 222] on div at bounding box center [317, 159] width 635 height 283
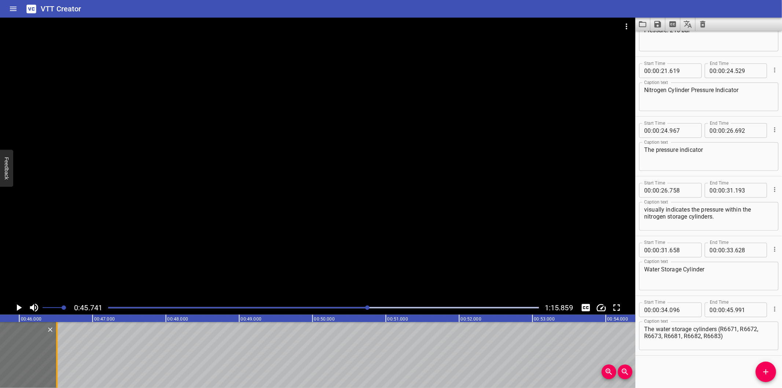
drag, startPoint x: 19, startPoint y: 361, endPoint x: 143, endPoint y: 346, distance: 124.4
click at [60, 346] on div at bounding box center [56, 355] width 7 height 66
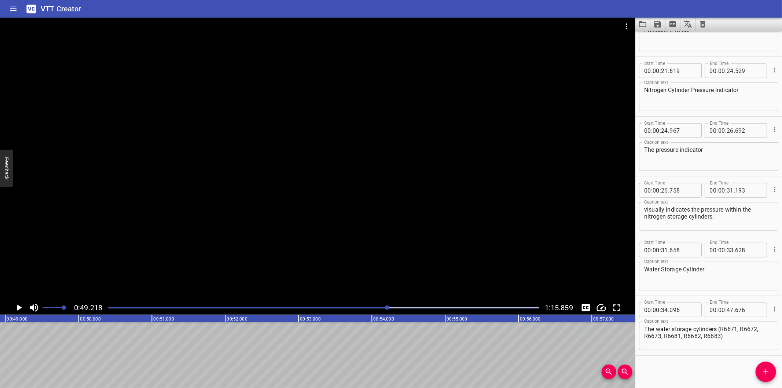
scroll to position [0, 3607]
drag, startPoint x: 761, startPoint y: 368, endPoint x: 752, endPoint y: 365, distance: 10.3
click at [765, 369] on icon "Add Cue" at bounding box center [765, 371] width 9 height 9
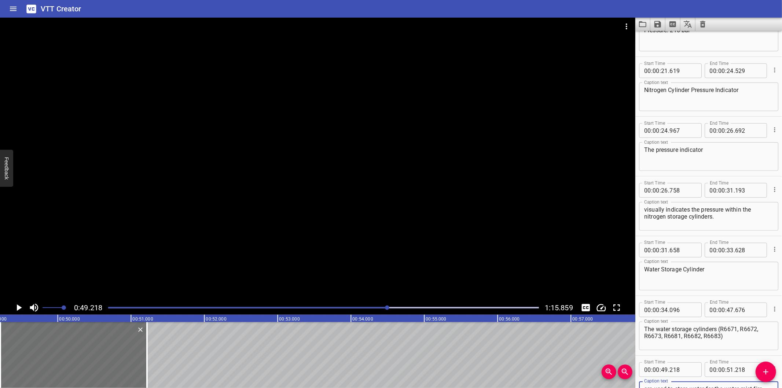
scroll to position [397, 0]
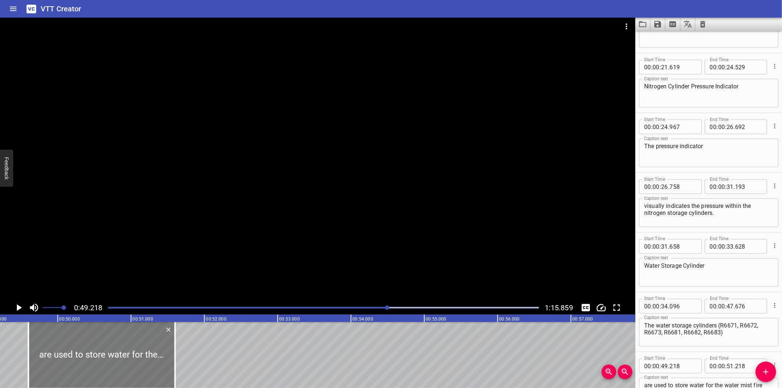
drag, startPoint x: 102, startPoint y: 342, endPoint x: 129, endPoint y: 351, distance: 28.4
click at [129, 351] on div at bounding box center [101, 355] width 147 height 66
click at [330, 306] on div at bounding box center [323, 307] width 439 height 10
drag, startPoint x: 330, startPoint y: 306, endPoint x: 316, endPoint y: 307, distance: 13.6
click at [327, 307] on div at bounding box center [329, 307] width 4 height 4
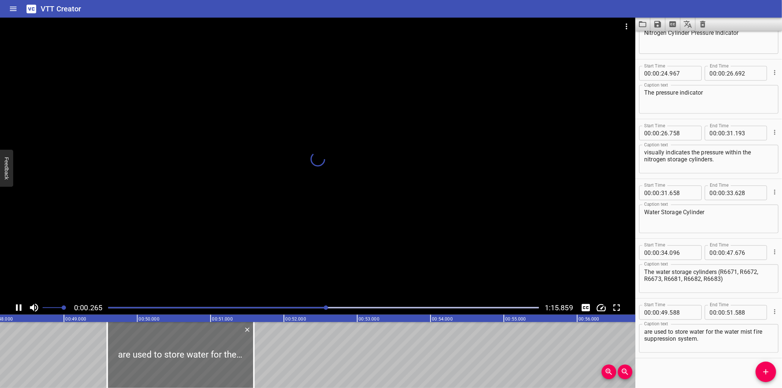
scroll to position [453, 0]
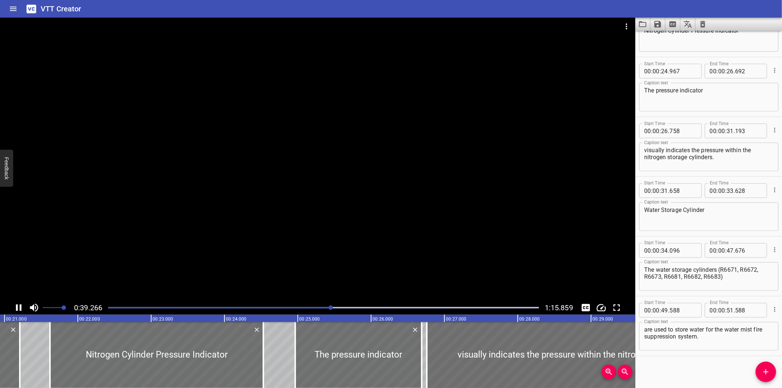
click at [303, 214] on div at bounding box center [317, 159] width 635 height 283
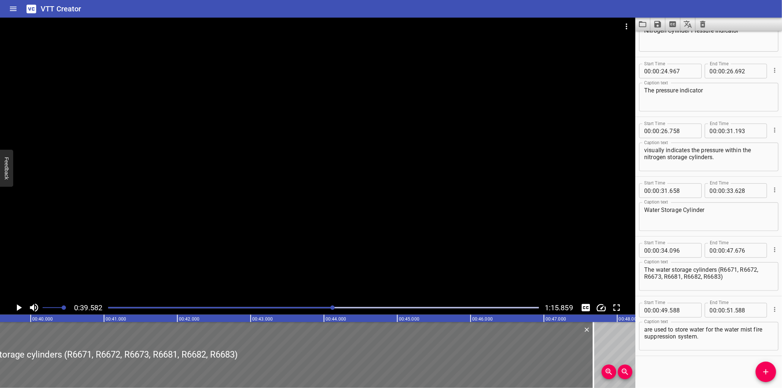
click at [298, 305] on div at bounding box center [323, 307] width 439 height 10
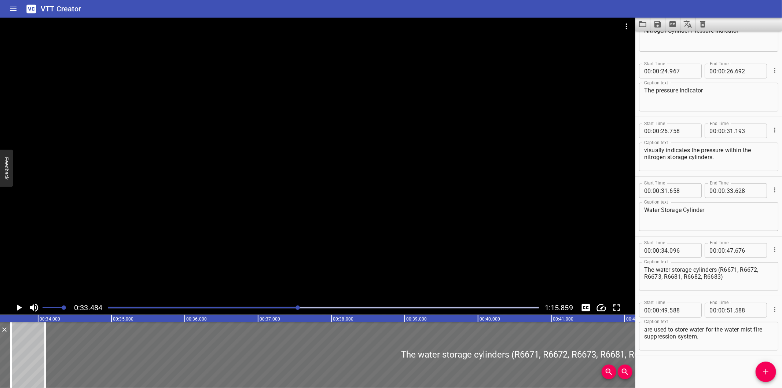
click at [290, 259] on div at bounding box center [317, 159] width 635 height 283
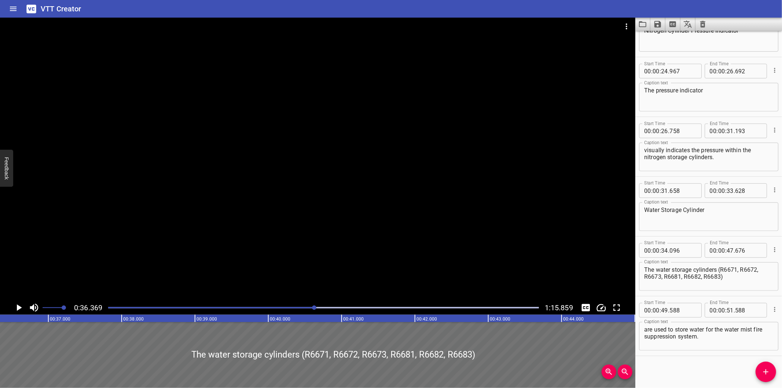
scroll to position [0, 2665]
click at [308, 307] on div "Play progress" at bounding box center [99, 307] width 431 height 1
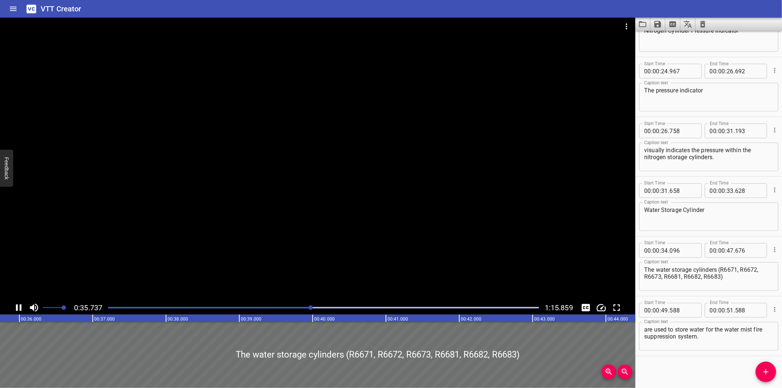
scroll to position [0, 2637]
click at [727, 248] on input "number" at bounding box center [729, 250] width 7 height 15
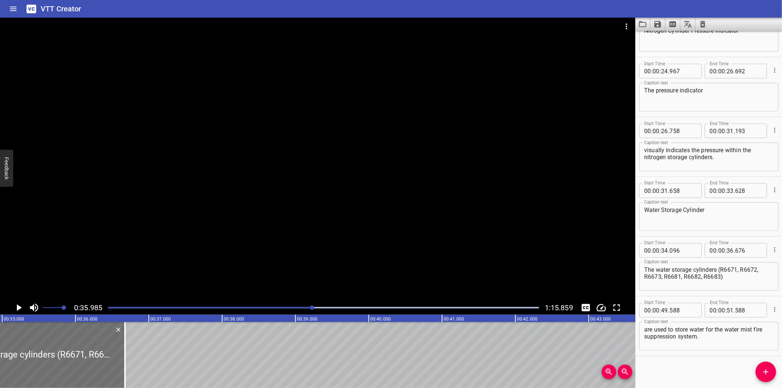
scroll to position [0, 2556]
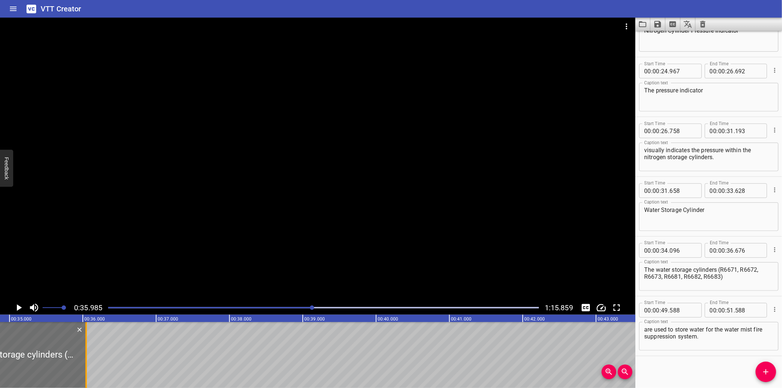
drag, startPoint x: 134, startPoint y: 361, endPoint x: 88, endPoint y: 364, distance: 46.2
click at [88, 364] on div at bounding box center [85, 355] width 7 height 66
drag, startPoint x: 738, startPoint y: 275, endPoint x: 719, endPoint y: 269, distance: 20.4
click at [719, 269] on textarea "The water storage cylinders (R6671, R6672, R6673, R6681, R6682, R6683)" at bounding box center [708, 276] width 129 height 21
click at [767, 369] on icon "Add Cue" at bounding box center [765, 371] width 9 height 9
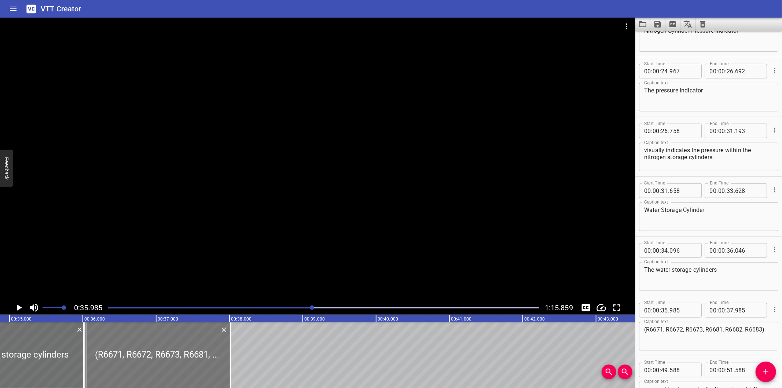
click at [127, 354] on div at bounding box center [157, 355] width 147 height 66
click at [679, 310] on input "number" at bounding box center [682, 310] width 27 height 15
click at [375, 220] on div at bounding box center [317, 159] width 635 height 283
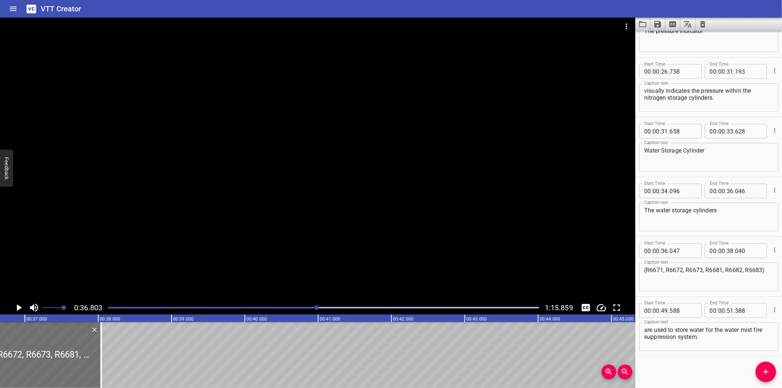
scroll to position [0, 2697]
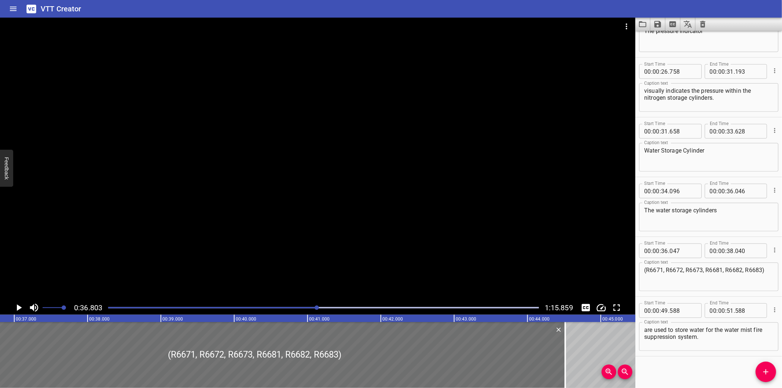
drag, startPoint x: 171, startPoint y: 348, endPoint x: 578, endPoint y: 321, distance: 407.0
click at [476, 196] on div at bounding box center [317, 159] width 635 height 283
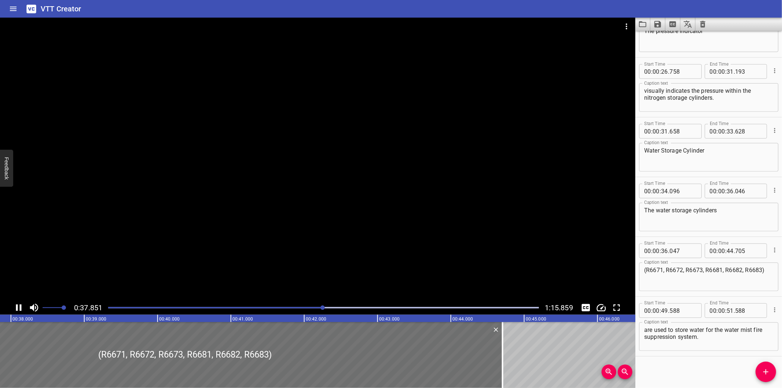
click at [349, 306] on div at bounding box center [323, 307] width 439 height 10
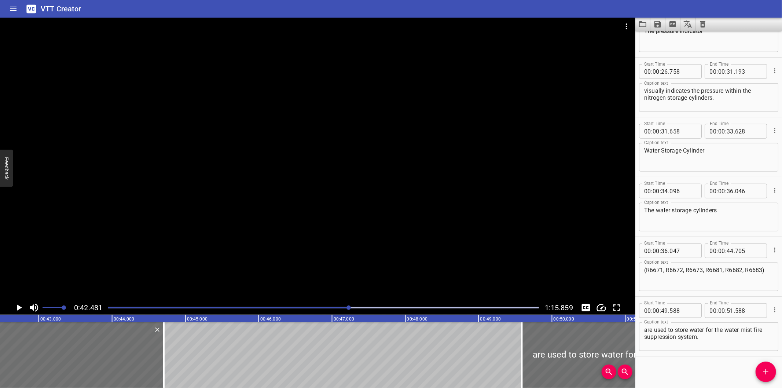
scroll to position [0, 3113]
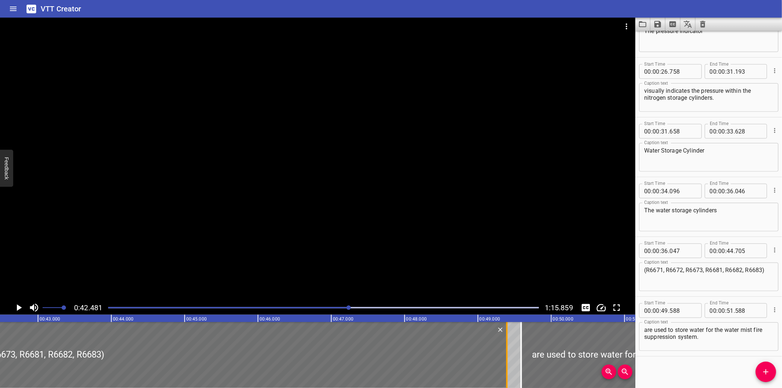
drag, startPoint x: 161, startPoint y: 358, endPoint x: 505, endPoint y: 341, distance: 344.1
click at [505, 341] on div at bounding box center [506, 355] width 7 height 66
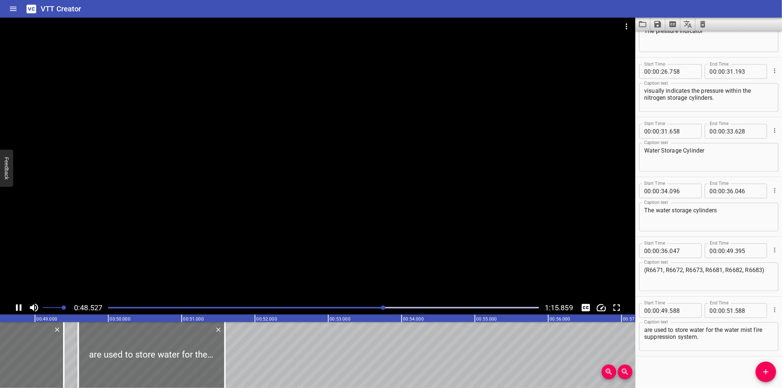
click at [314, 233] on div at bounding box center [317, 159] width 635 height 283
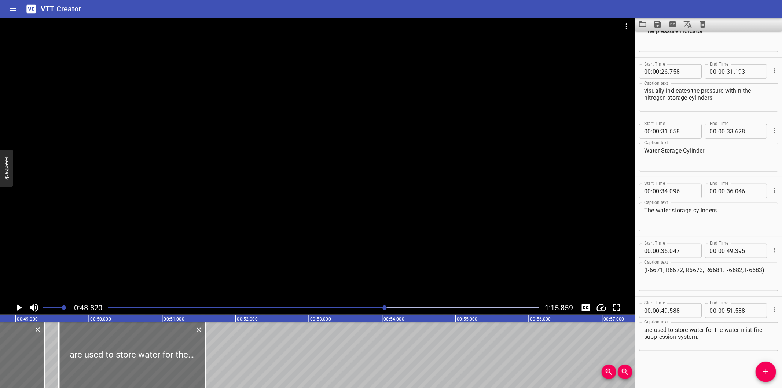
scroll to position [0, 3578]
click at [770, 284] on div "(R6671, R6672, R6673, R6681, R6682, R6683) Caption text" at bounding box center [708, 276] width 139 height 29
click at [299, 229] on div at bounding box center [317, 159] width 635 height 283
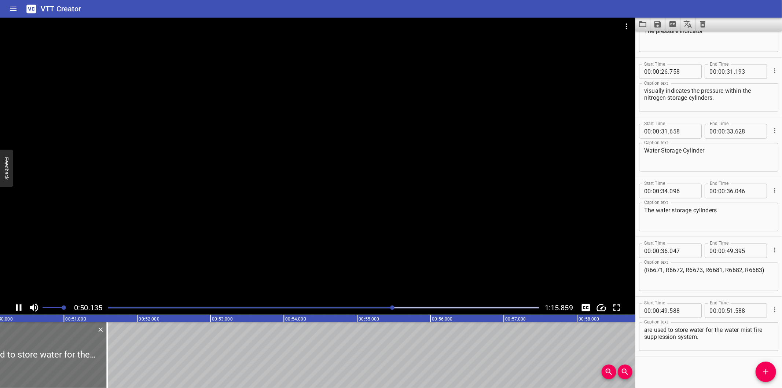
click at [294, 225] on div at bounding box center [317, 159] width 635 height 283
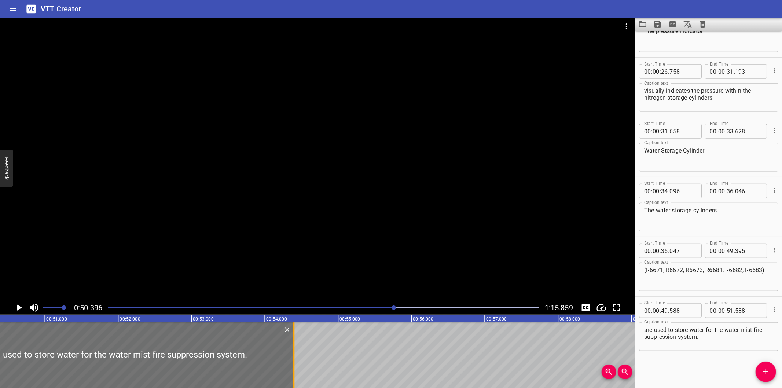
drag, startPoint x: 85, startPoint y: 366, endPoint x: 291, endPoint y: 354, distance: 205.9
click at [291, 354] on div at bounding box center [293, 355] width 7 height 66
click at [290, 225] on div at bounding box center [317, 159] width 635 height 283
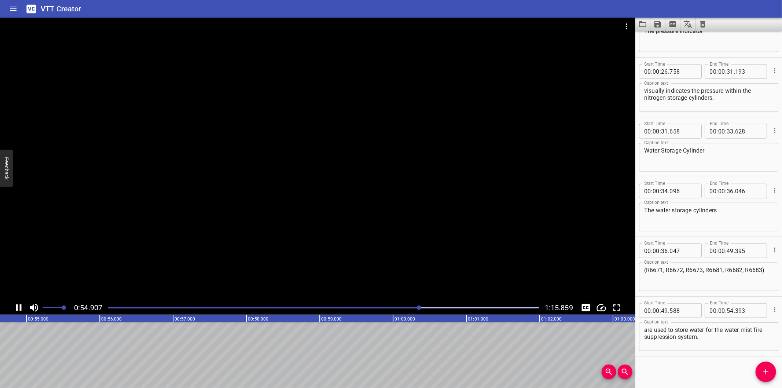
scroll to position [0, 4031]
click at [767, 373] on icon "Add Cue" at bounding box center [765, 371] width 9 height 9
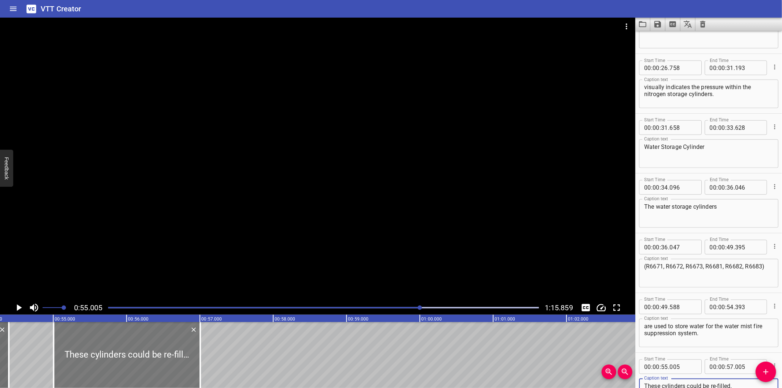
scroll to position [0, 3977]
drag, startPoint x: 143, startPoint y: 350, endPoint x: 132, endPoint y: 353, distance: 11.8
click at [132, 353] on div at bounding box center [116, 355] width 147 height 66
drag, startPoint x: 188, startPoint y: 370, endPoint x: 207, endPoint y: 371, distance: 19.8
click at [207, 371] on div at bounding box center [209, 355] width 7 height 66
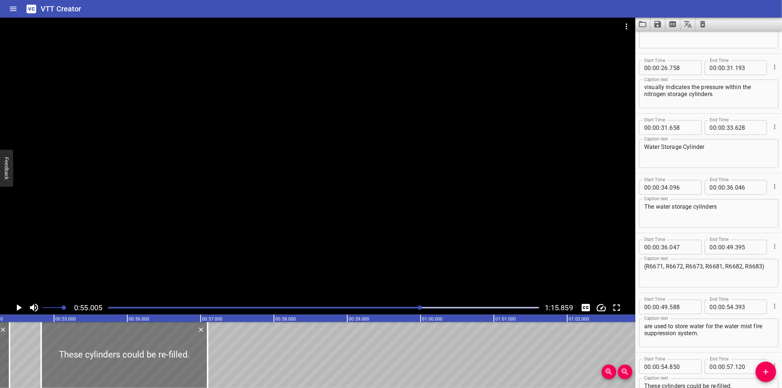
click at [195, 369] on div at bounding box center [124, 355] width 166 height 66
click at [268, 224] on div at bounding box center [317, 159] width 635 height 283
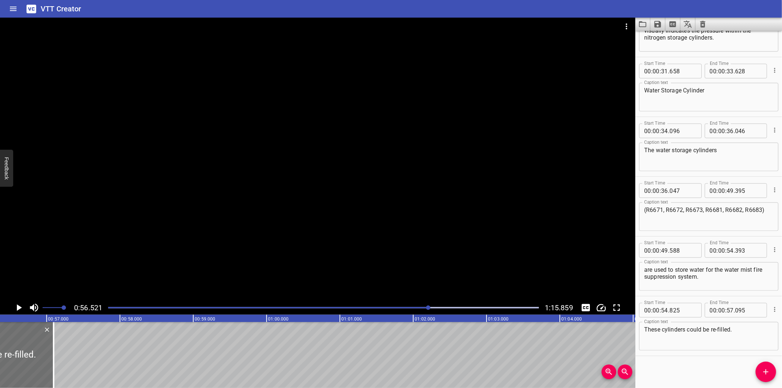
scroll to position [0, 4142]
click at [43, 351] on div at bounding box center [42, 355] width 7 height 66
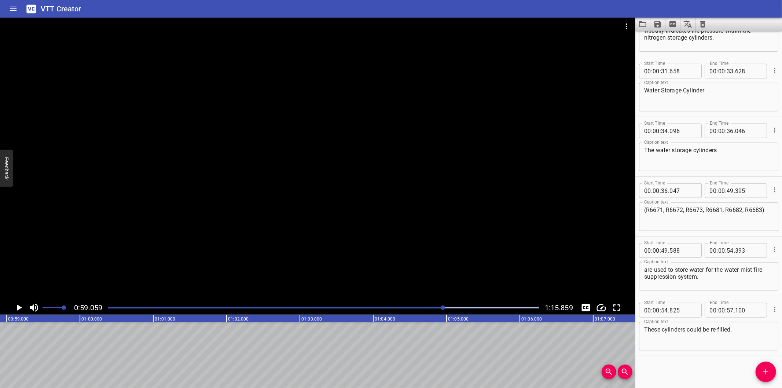
scroll to position [0, 4329]
click at [754, 371] on div "Start Time 00 : 00 : 00 . 000 Start Time End Time 00 : 00 : 02 . 610 End Time C…" at bounding box center [708, 209] width 147 height 357
click at [766, 376] on icon "Add Cue" at bounding box center [765, 371] width 9 height 9
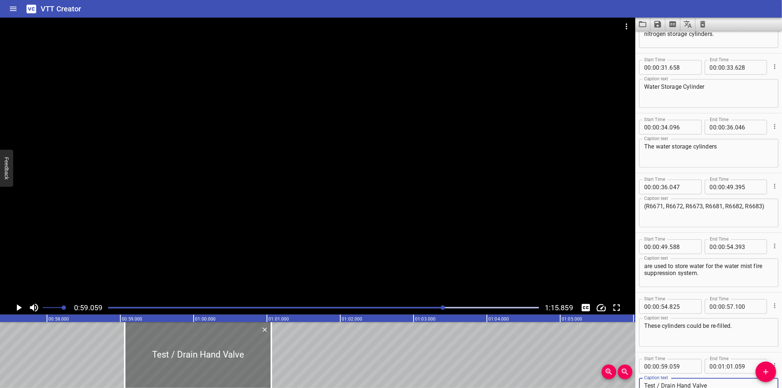
scroll to position [0, 4193]
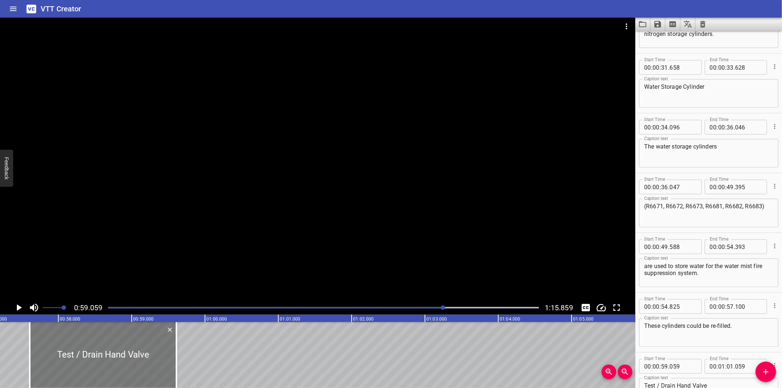
drag, startPoint x: 163, startPoint y: 355, endPoint x: 57, endPoint y: 356, distance: 106.3
click at [57, 356] on div at bounding box center [103, 355] width 147 height 66
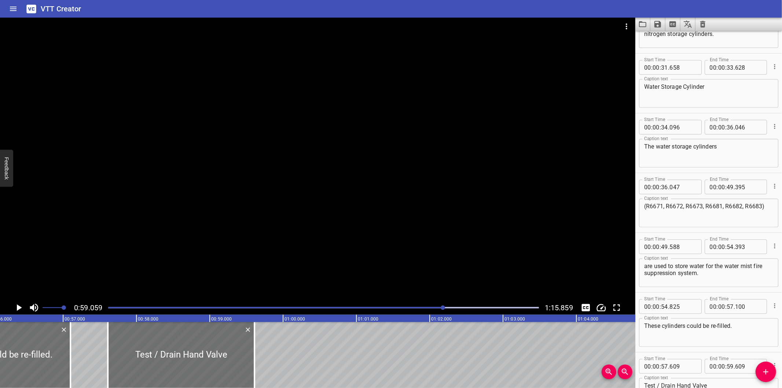
scroll to position [0, 4111]
click at [210, 246] on div at bounding box center [317, 159] width 635 height 283
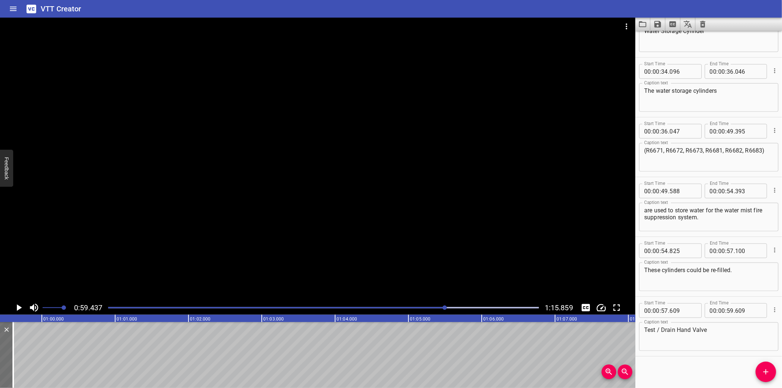
scroll to position [0, 4356]
drag, startPoint x: 12, startPoint y: 364, endPoint x: 54, endPoint y: 363, distance: 41.8
click at [54, 363] on div at bounding box center [54, 355] width 1 height 66
click at [662, 359] on div "Start Time 00 : 00 : 00 . 000 Start Time End Time 00 : 00 : 02 . 610 End Time C…" at bounding box center [708, 209] width 147 height 357
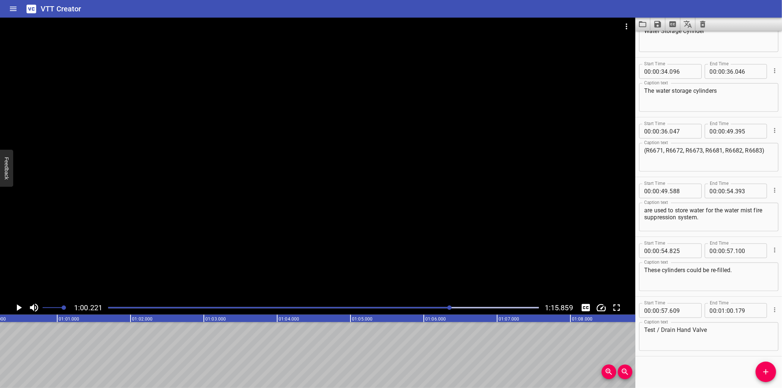
click at [189, 230] on div at bounding box center [317, 159] width 635 height 283
drag, startPoint x: 770, startPoint y: 372, endPoint x: 765, endPoint y: 372, distance: 4.8
click at [770, 373] on icon "Add Cue" at bounding box center [765, 371] width 9 height 9
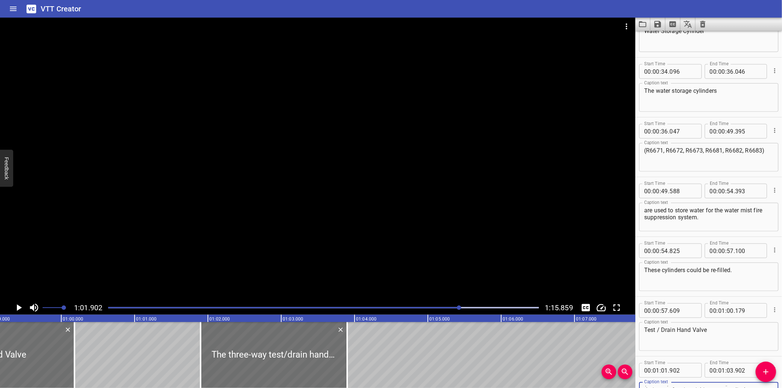
scroll to position [0, 4319]
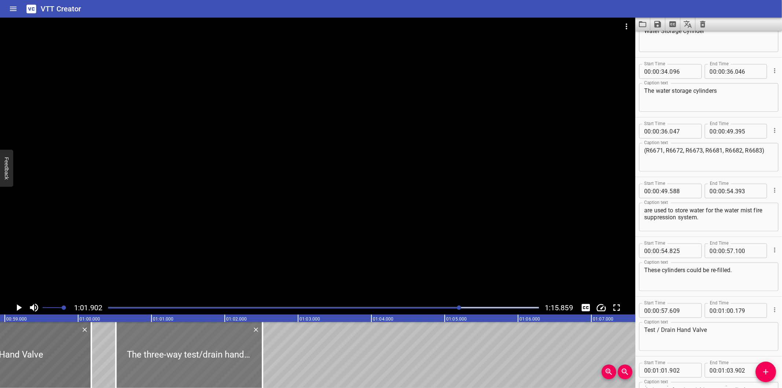
drag, startPoint x: 247, startPoint y: 368, endPoint x: 146, endPoint y: 355, distance: 102.3
click at [146, 355] on div at bounding box center [189, 355] width 147 height 66
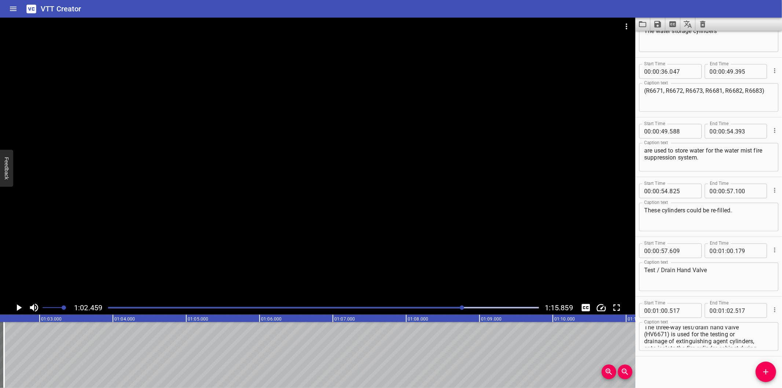
scroll to position [0, 0]
click at [644, 336] on textarea "The three-way test/drain hand valve (HV6671) is used for the testing or drainag…" at bounding box center [708, 336] width 129 height 21
click at [645, 341] on textarea "The three-way test/drain hand valve (HV6671) is used for the testing or drainag…" at bounding box center [708, 336] width 129 height 21
click at [644, 336] on textarea "The three-way test/drain hand valve (HV6671) is used for the testing or drainag…" at bounding box center [708, 336] width 129 height 21
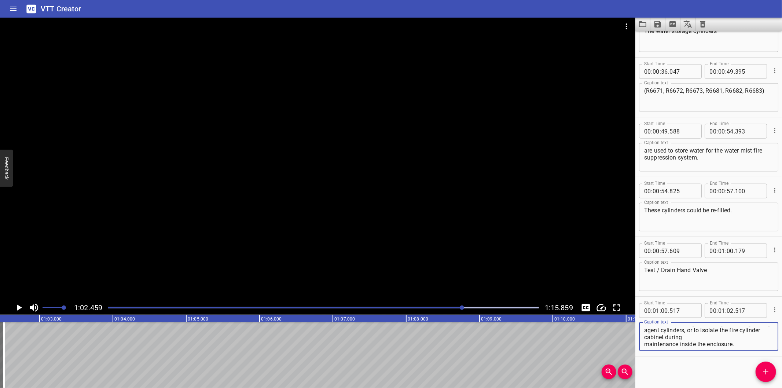
click at [644, 341] on textarea "The three-way test/drain hand valve (HV6671) is used for the testing or drainag…" at bounding box center [708, 336] width 129 height 21
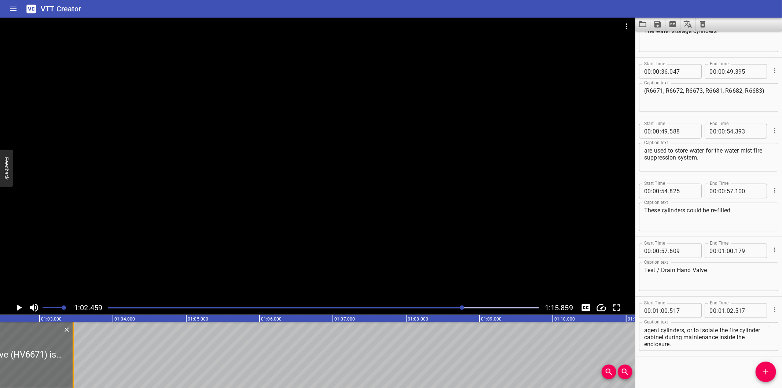
drag, startPoint x: 4, startPoint y: 359, endPoint x: 259, endPoint y: 325, distance: 257.3
click at [74, 325] on div at bounding box center [73, 355] width 1 height 66
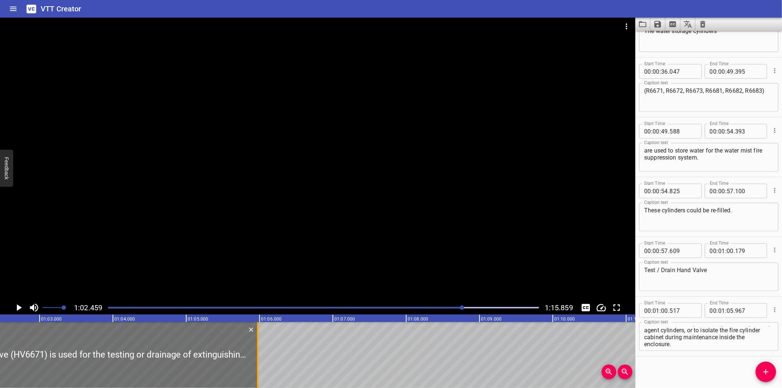
click at [259, 325] on div at bounding box center [257, 355] width 7 height 66
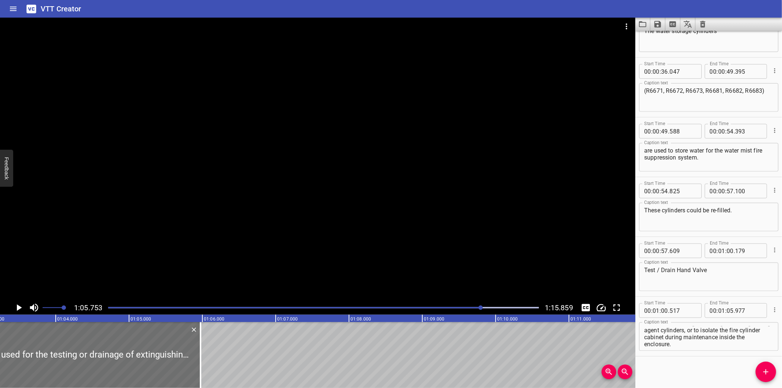
scroll to position [0, 4548]
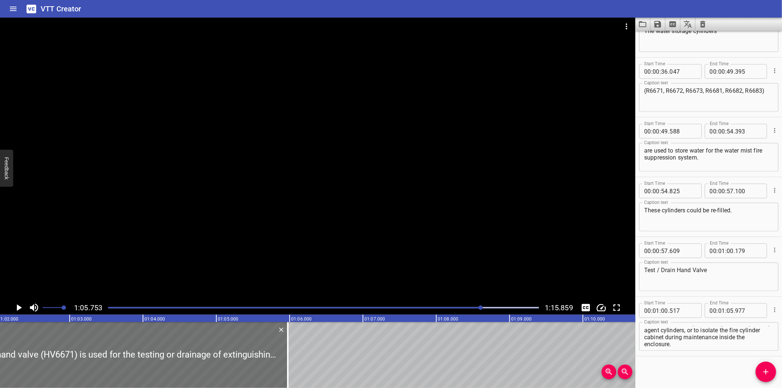
click at [466, 310] on div at bounding box center [323, 307] width 439 height 10
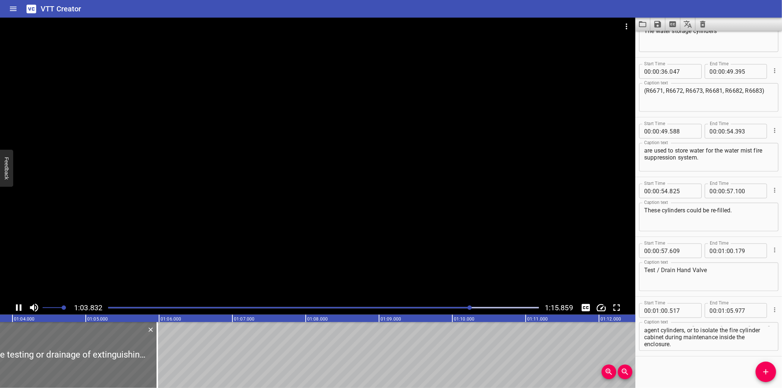
scroll to position [0, 4699]
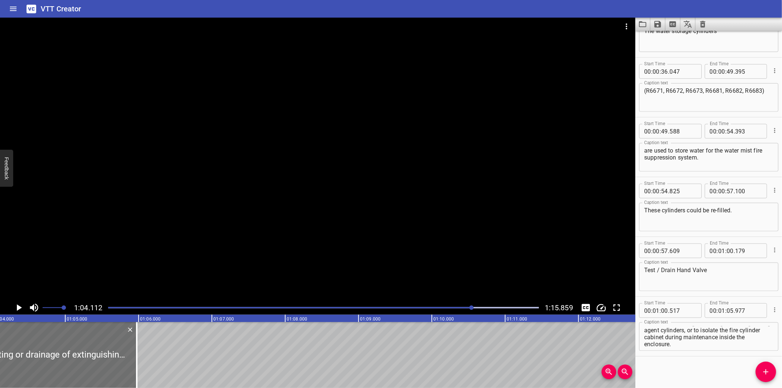
click at [453, 309] on div at bounding box center [323, 307] width 439 height 10
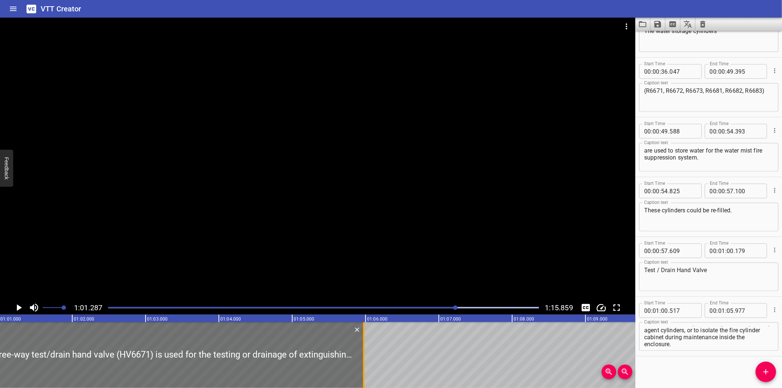
scroll to position [0, 4492]
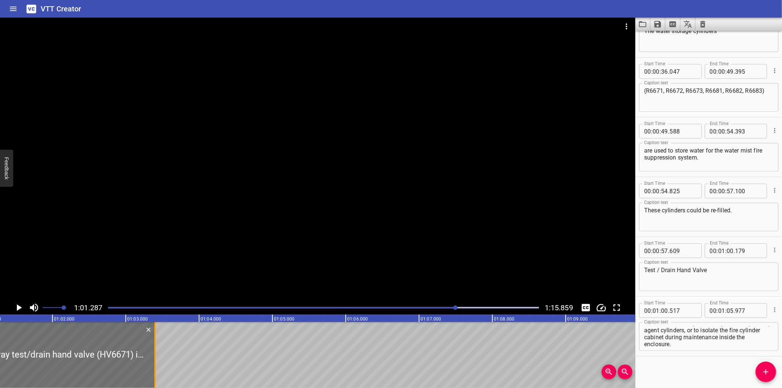
drag, startPoint x: 342, startPoint y: 363, endPoint x: 153, endPoint y: 370, distance: 188.9
click at [153, 370] on div at bounding box center [154, 355] width 7 height 66
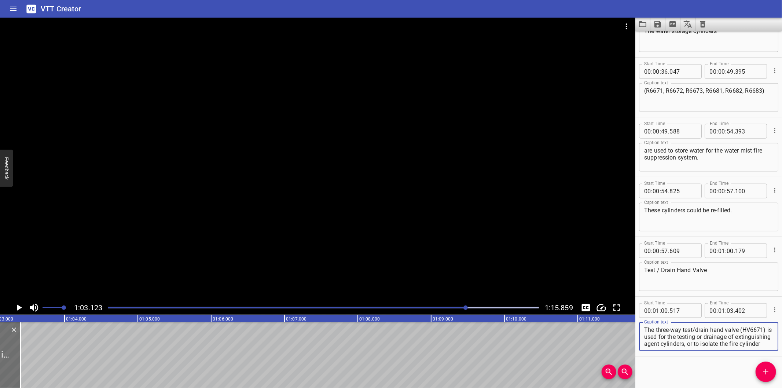
scroll to position [14, 0]
drag, startPoint x: 644, startPoint y: 334, endPoint x: 781, endPoint y: 379, distance: 144.6
click at [781, 379] on div "Start Time 00 : 00 : 00 . 000 Start Time End Time 00 : 00 : 02 . 610 End Time C…" at bounding box center [708, 209] width 147 height 357
click at [759, 366] on button "Add Cue" at bounding box center [765, 371] width 21 height 21
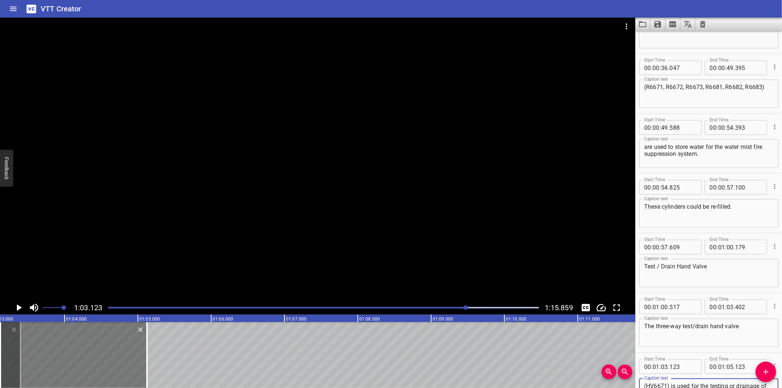
scroll to position [709, 0]
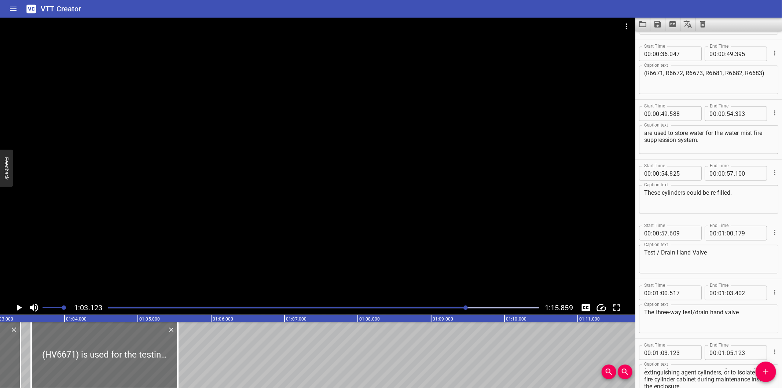
drag, startPoint x: 106, startPoint y: 362, endPoint x: 189, endPoint y: 299, distance: 103.9
click at [131, 371] on div at bounding box center [104, 355] width 147 height 66
click at [214, 268] on div at bounding box center [317, 159] width 635 height 283
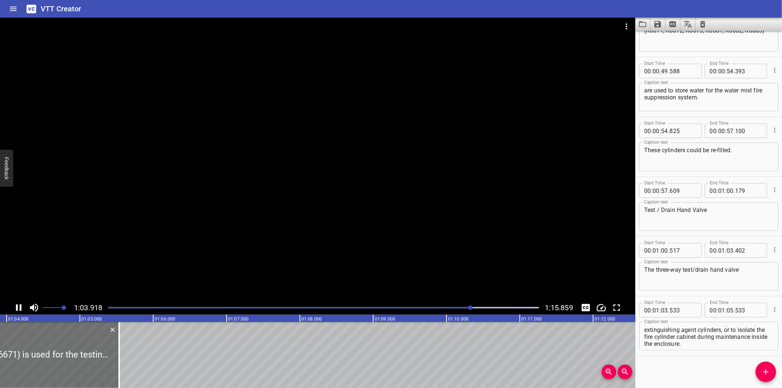
scroll to position [0, 4694]
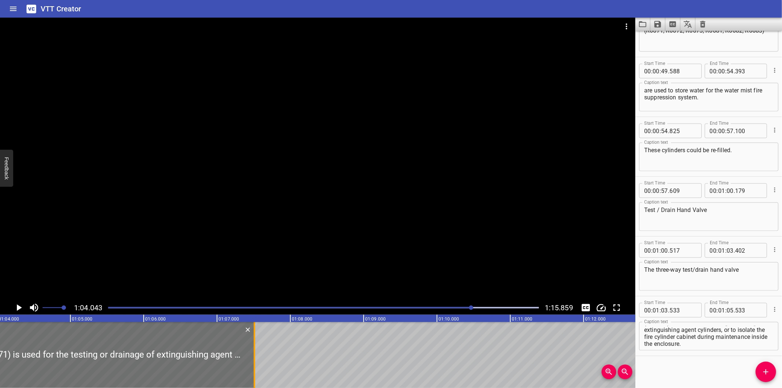
drag, startPoint x: 109, startPoint y: 361, endPoint x: 311, endPoint y: 345, distance: 203.3
click at [255, 345] on div at bounding box center [254, 355] width 1 height 66
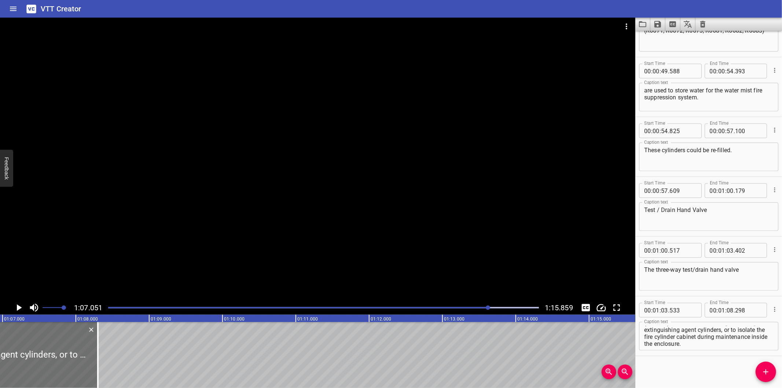
scroll to position [0, 4914]
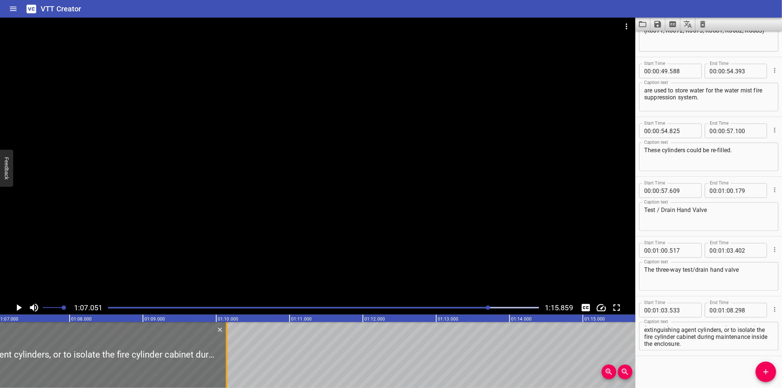
drag, startPoint x: 90, startPoint y: 368, endPoint x: 225, endPoint y: 353, distance: 135.7
click at [225, 353] on div at bounding box center [226, 355] width 7 height 66
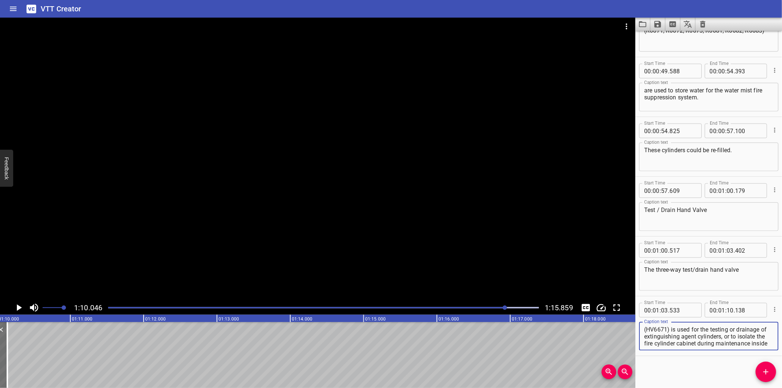
scroll to position [7, 0]
drag, startPoint x: 730, startPoint y: 336, endPoint x: 759, endPoint y: 371, distance: 45.8
click at [759, 371] on div "Start Time 00 : 00 : 00 . 000 Start Time End Time 00 : 00 : 02 . 610 End Time C…" at bounding box center [708, 209] width 147 height 357
drag, startPoint x: 761, startPoint y: 373, endPoint x: 749, endPoint y: 367, distance: 13.4
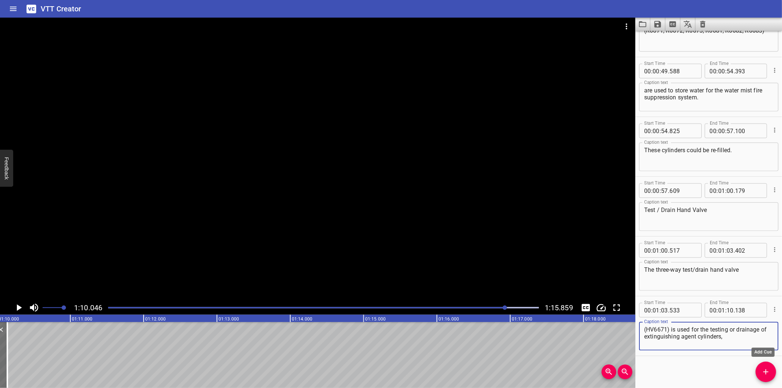
click at [755, 369] on div "Start Time 00 : 00 : 00 . 000 Start Time End Time 00 : 00 : 02 . 610 End Time C…" at bounding box center [708, 209] width 147 height 357
drag, startPoint x: 761, startPoint y: 374, endPoint x: 751, endPoint y: 372, distance: 10.5
click at [761, 373] on icon "Add Cue" at bounding box center [765, 371] width 9 height 9
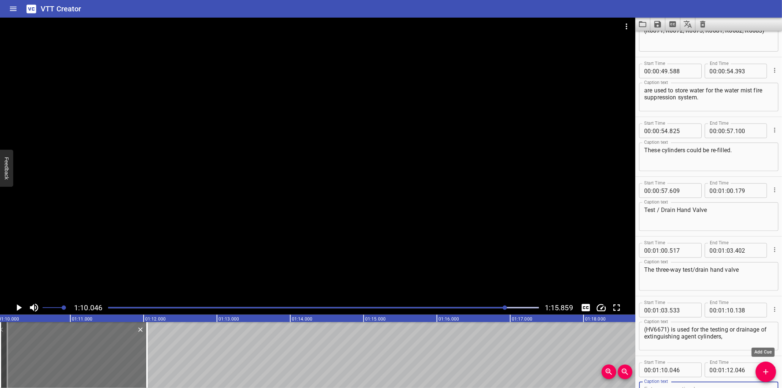
scroll to position [755, 0]
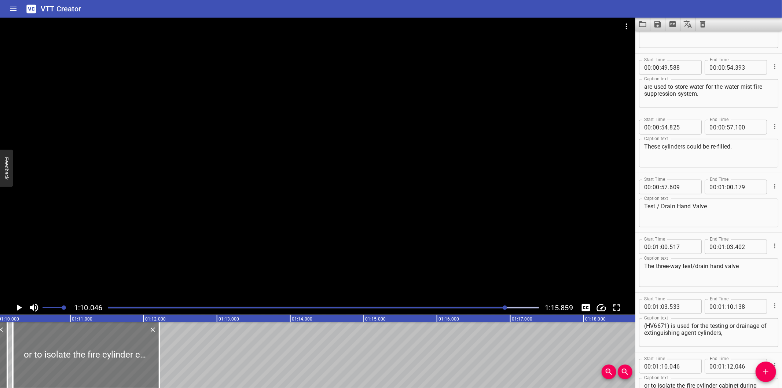
drag, startPoint x: 63, startPoint y: 374, endPoint x: 71, endPoint y: 374, distance: 8.1
click at [71, 374] on div at bounding box center [86, 355] width 147 height 66
click at [185, 252] on div at bounding box center [317, 159] width 635 height 283
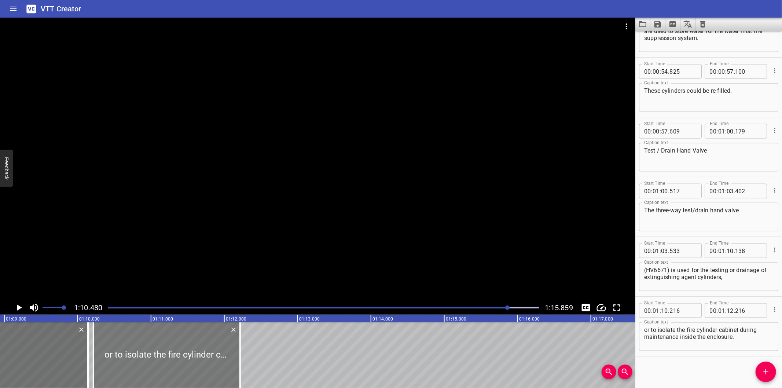
scroll to position [0, 5030]
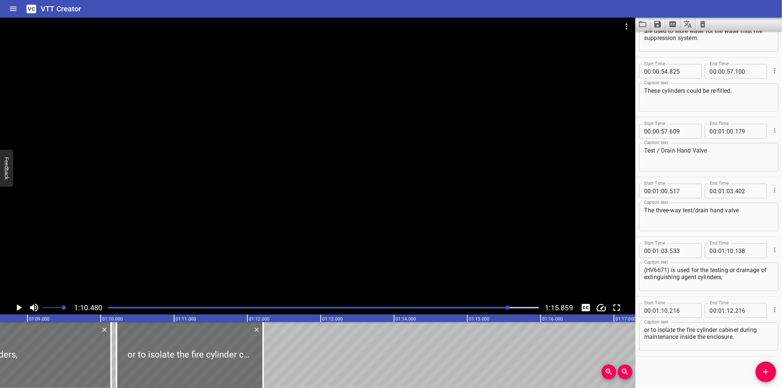
click at [285, 226] on div at bounding box center [317, 159] width 635 height 283
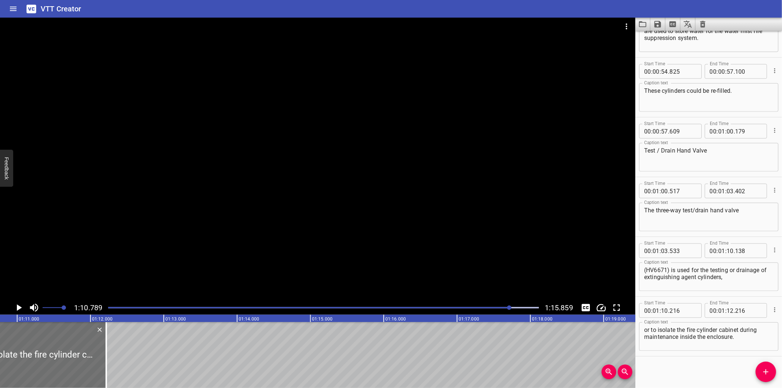
scroll to position [0, 5188]
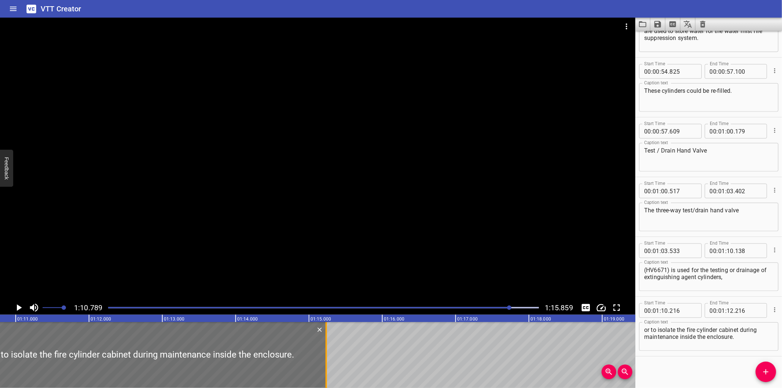
drag, startPoint x: 101, startPoint y: 361, endPoint x: 322, endPoint y: 347, distance: 221.7
click at [322, 347] on div at bounding box center [325, 355] width 7 height 66
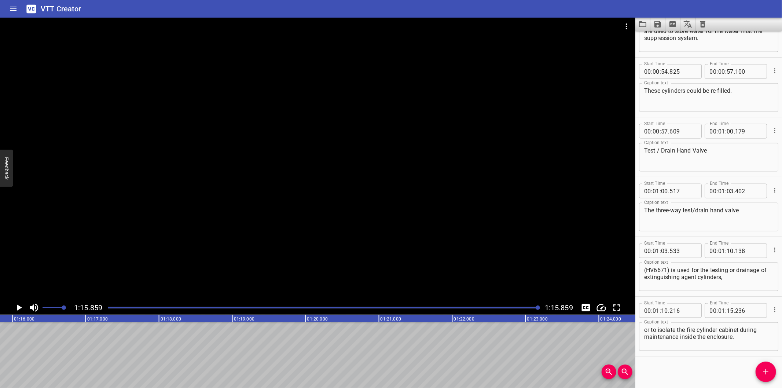
scroll to position [0, 5560]
click at [656, 23] on icon "Save captions to file" at bounding box center [657, 24] width 7 height 7
click at [668, 42] on li "Save to VTT file" at bounding box center [677, 40] width 54 height 13
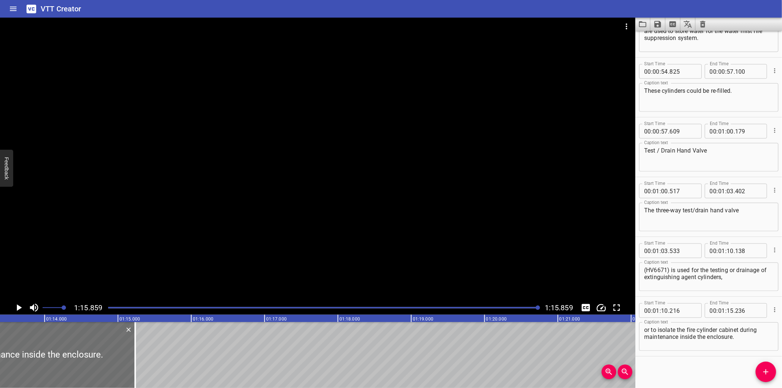
scroll to position [0, 5343]
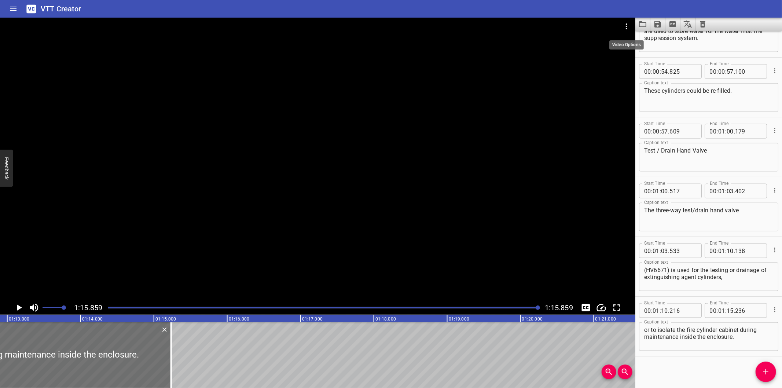
click at [624, 27] on icon "Video Options" at bounding box center [626, 26] width 9 height 9
click at [624, 27] on li "Select New Video File..." at bounding box center [653, 27] width 73 height 13
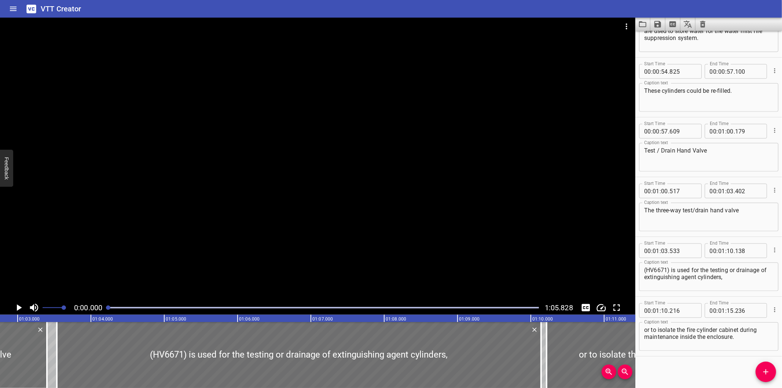
click at [368, 132] on div at bounding box center [317, 159] width 635 height 283
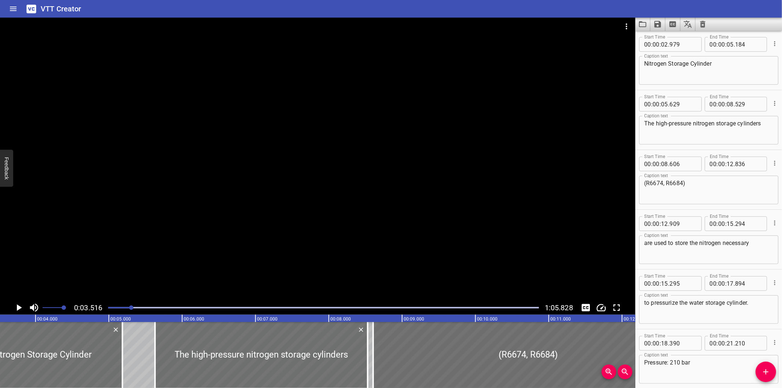
scroll to position [60, 0]
click at [713, 215] on div "Start Time 00 : 00 : 12 . 909 Start Time End Time 00 : 00 : 15 . 294 End Time" at bounding box center [708, 224] width 139 height 19
drag, startPoint x: 108, startPoint y: 309, endPoint x: 114, endPoint y: 307, distance: 6.1
click at [108, 309] on div at bounding box center [323, 307] width 439 height 10
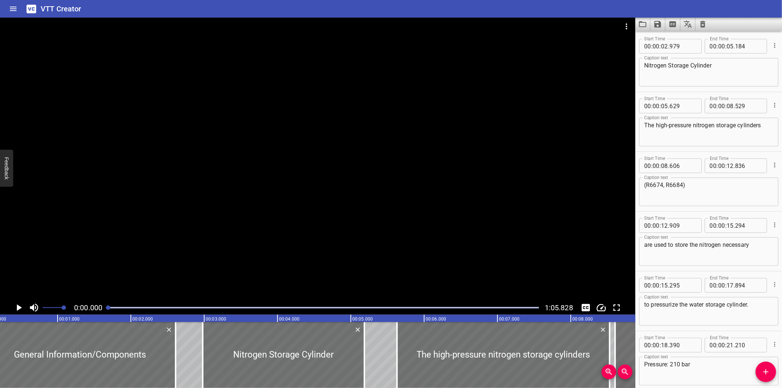
scroll to position [0, 0]
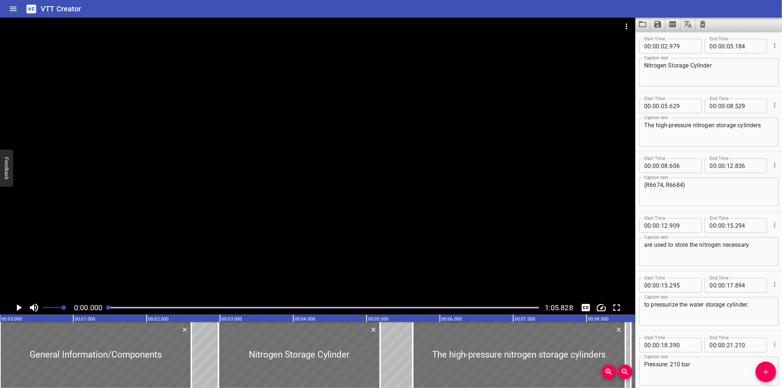
click at [697, 19] on button "Clear captions" at bounding box center [702, 24] width 15 height 13
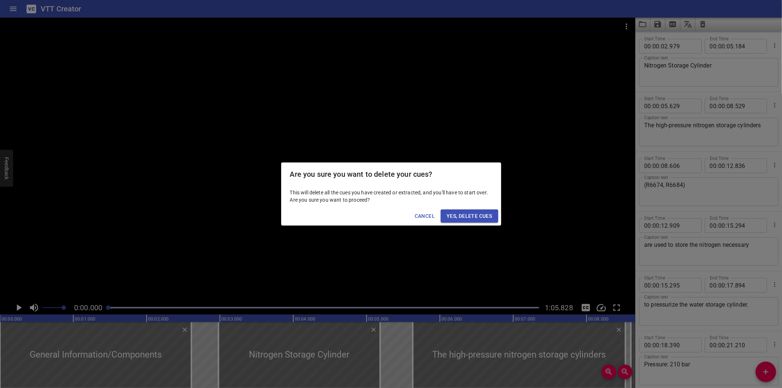
click at [457, 218] on span "Yes, Delete Cues" at bounding box center [468, 215] width 45 height 9
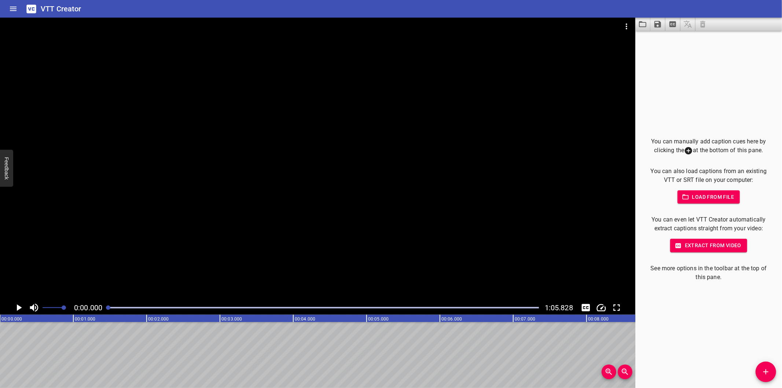
drag, startPoint x: 224, startPoint y: 178, endPoint x: 229, endPoint y: 178, distance: 4.4
click at [229, 178] on div at bounding box center [317, 159] width 635 height 283
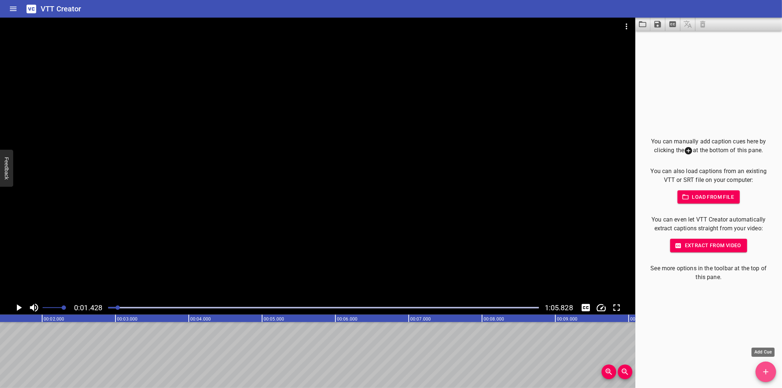
drag, startPoint x: 767, startPoint y: 374, endPoint x: 634, endPoint y: 332, distance: 139.5
click at [767, 373] on icon "Add Cue" at bounding box center [765, 371] width 9 height 9
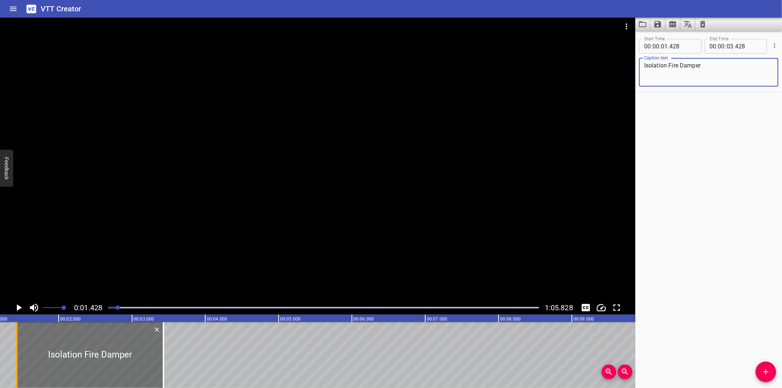
scroll to position [0, 0]
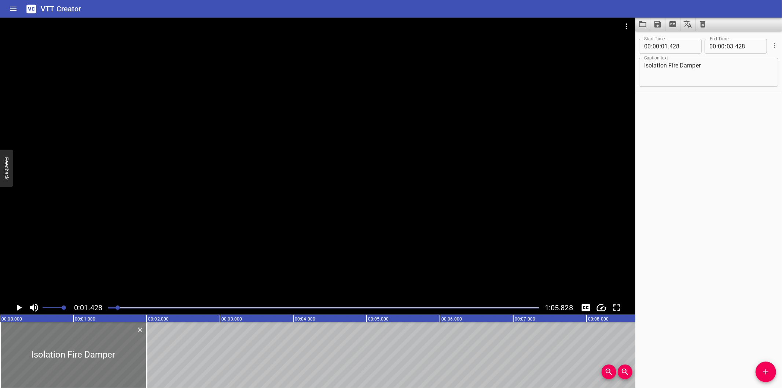
drag, startPoint x: 152, startPoint y: 362, endPoint x: 32, endPoint y: 366, distance: 120.3
click at [32, 366] on div at bounding box center [73, 355] width 147 height 66
drag, startPoint x: 147, startPoint y: 357, endPoint x: 162, endPoint y: 363, distance: 16.1
click at [162, 363] on div at bounding box center [161, 355] width 1 height 66
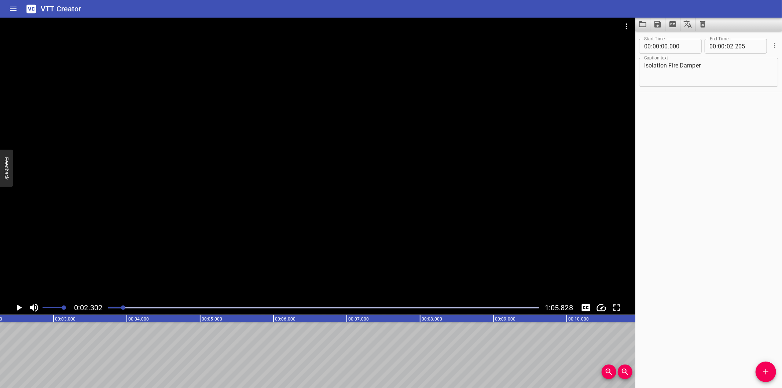
scroll to position [0, 169]
drag, startPoint x: 765, startPoint y: 378, endPoint x: 710, endPoint y: 361, distance: 57.4
click at [765, 377] on button "Add Cue" at bounding box center [765, 371] width 21 height 21
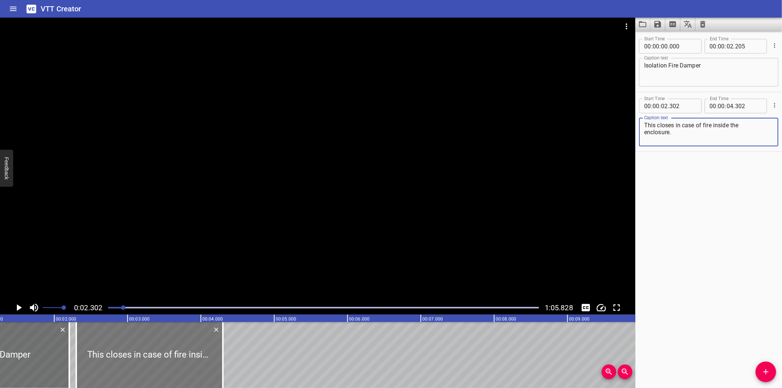
scroll to position [0, 87]
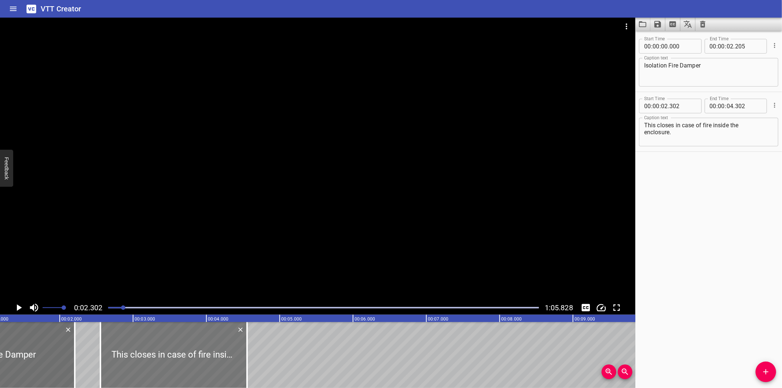
drag, startPoint x: 140, startPoint y: 357, endPoint x: 156, endPoint y: 366, distance: 18.2
click at [156, 366] on div at bounding box center [173, 355] width 147 height 66
drag, startPoint x: 221, startPoint y: 237, endPoint x: 222, endPoint y: 233, distance: 4.0
click at [223, 234] on div at bounding box center [317, 159] width 635 height 283
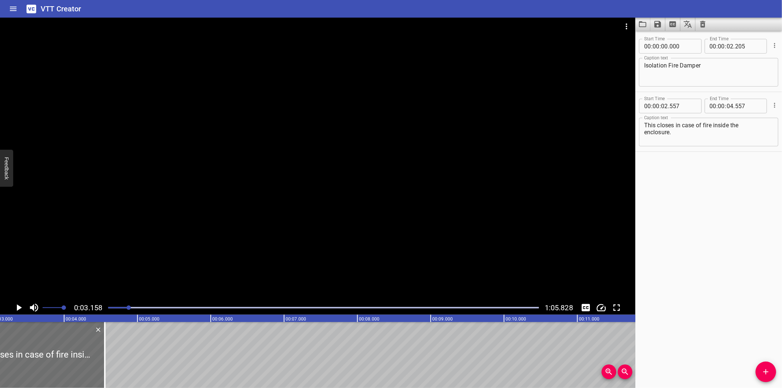
scroll to position [0, 231]
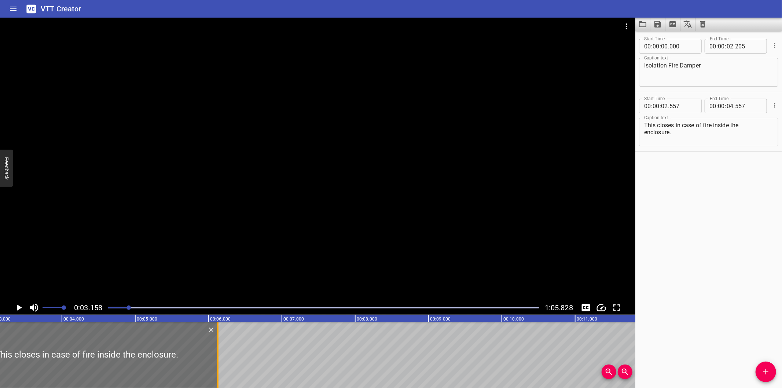
drag, startPoint x: 103, startPoint y: 364, endPoint x: 218, endPoint y: 352, distance: 115.7
click at [218, 352] on div at bounding box center [217, 355] width 1 height 66
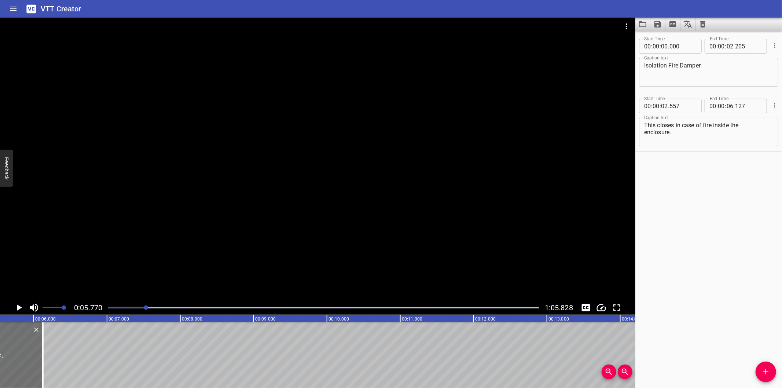
scroll to position [0, 423]
click at [644, 130] on textarea "This closes in case of fire inside the enclosure." at bounding box center [708, 132] width 129 height 21
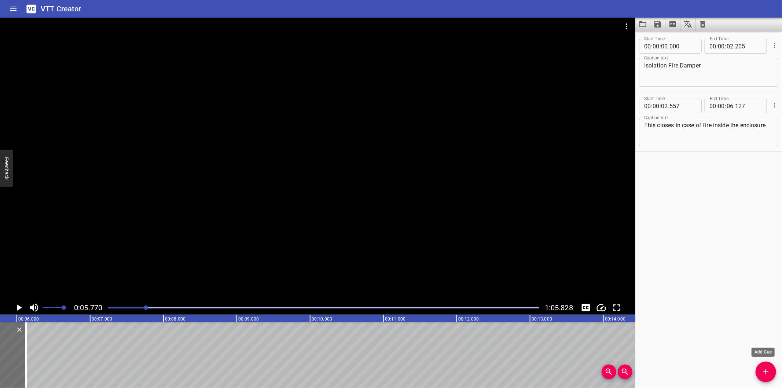
click at [767, 373] on icon "Add Cue" at bounding box center [765, 371] width 9 height 9
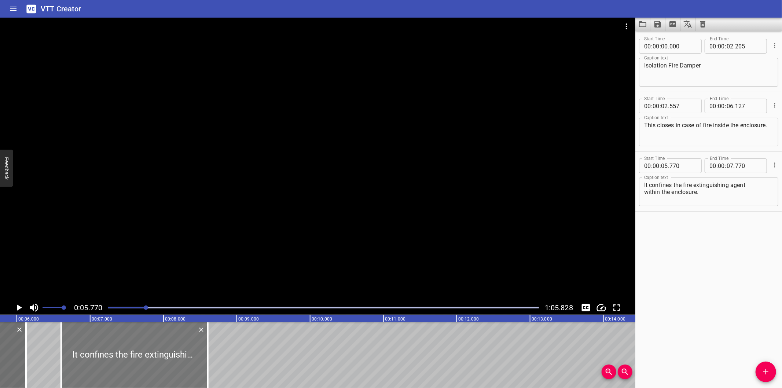
drag, startPoint x: 92, startPoint y: 351, endPoint x: 150, endPoint y: 357, distance: 58.2
click at [150, 357] on div at bounding box center [134, 355] width 147 height 66
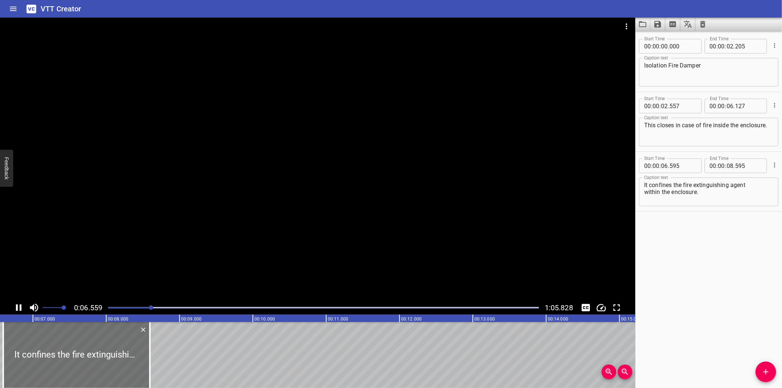
scroll to position [0, 488]
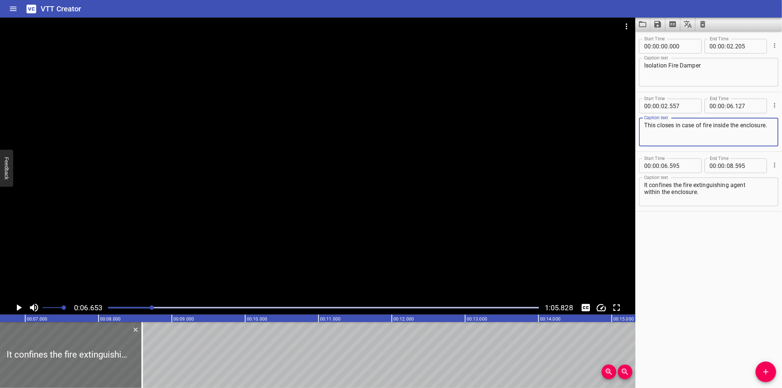
click at [737, 136] on textarea "This closes in case of fire inside the enclosure." at bounding box center [708, 132] width 129 height 21
click at [718, 69] on textarea "Isolation Fire Damper" at bounding box center [708, 72] width 129 height 21
click at [181, 211] on div at bounding box center [317, 159] width 635 height 283
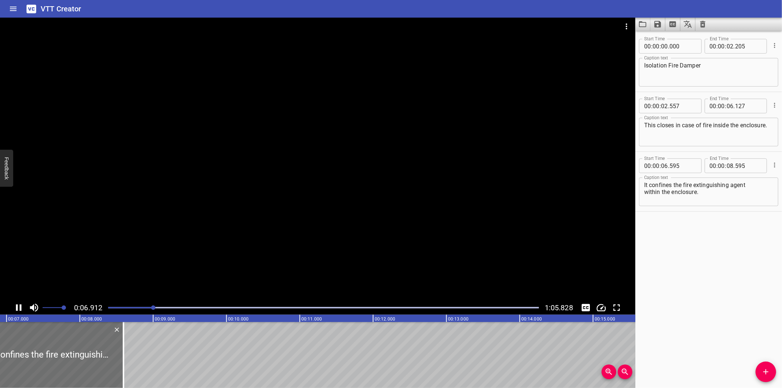
scroll to position [0, 521]
click at [646, 192] on textarea "It confines the fire extinguishing agent within the enclosure." at bounding box center [708, 191] width 129 height 21
drag, startPoint x: 125, startPoint y: 364, endPoint x: 235, endPoint y: 347, distance: 111.2
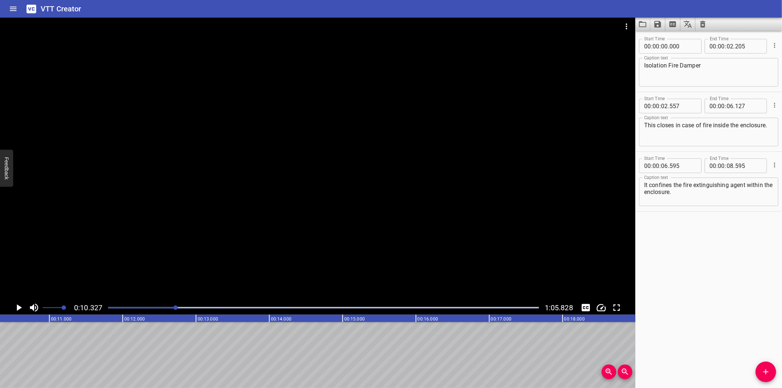
drag, startPoint x: 160, startPoint y: 309, endPoint x: 154, endPoint y: 308, distance: 5.9
click at [157, 309] on div at bounding box center [323, 307] width 439 height 10
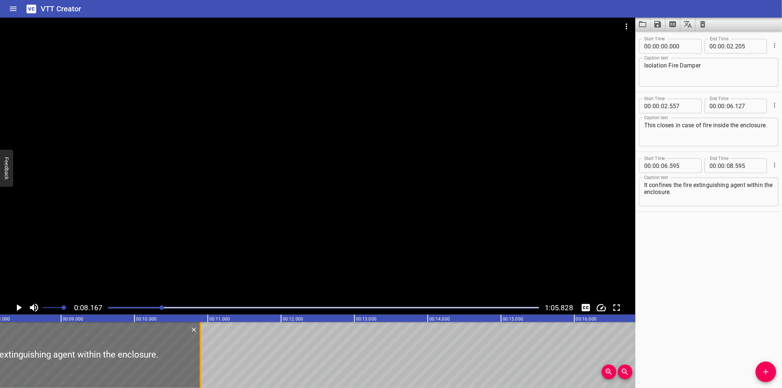
drag, startPoint x: 52, startPoint y: 366, endPoint x: 200, endPoint y: 353, distance: 148.2
click at [200, 353] on div at bounding box center [200, 355] width 1 height 66
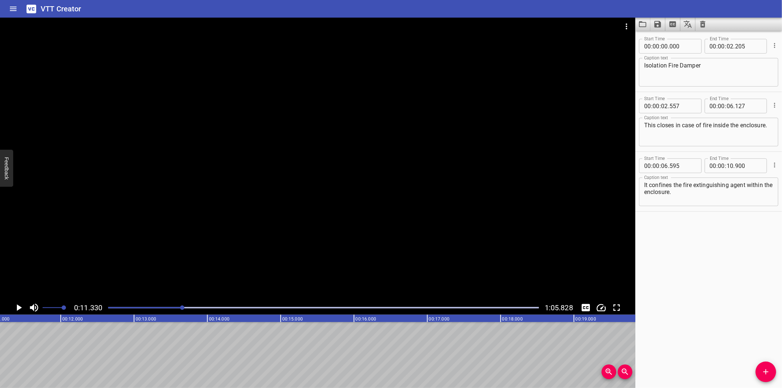
scroll to position [0, 830]
click at [759, 372] on span "Add Cue" at bounding box center [765, 371] width 21 height 9
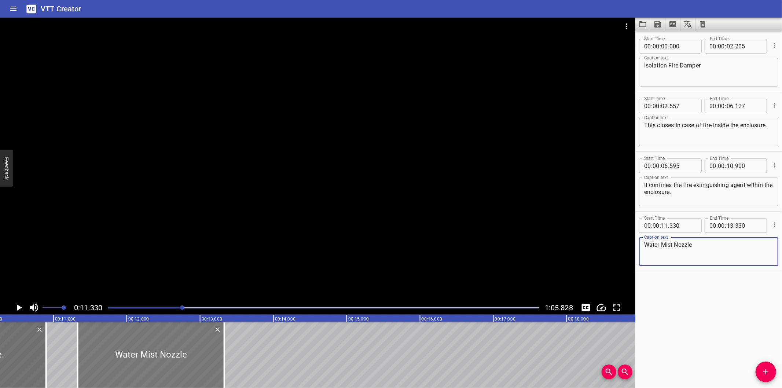
scroll to position [0, 749]
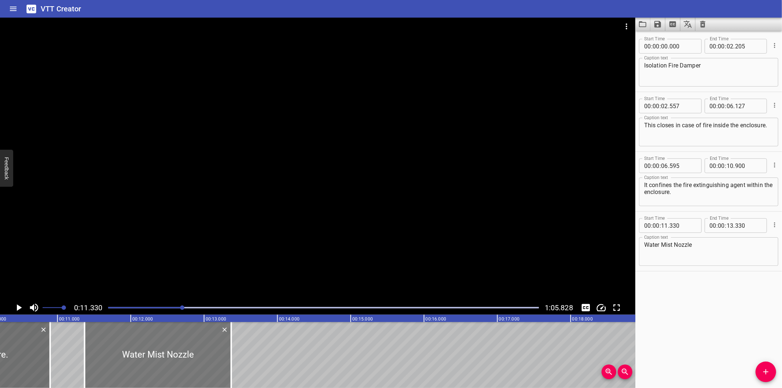
drag, startPoint x: 167, startPoint y: 349, endPoint x: 170, endPoint y: 353, distance: 4.4
click at [170, 353] on div at bounding box center [158, 355] width 147 height 66
drag, startPoint x: 231, startPoint y: 363, endPoint x: 217, endPoint y: 364, distance: 14.3
click at [217, 364] on div at bounding box center [216, 355] width 1 height 66
click at [250, 239] on div at bounding box center [317, 159] width 635 height 283
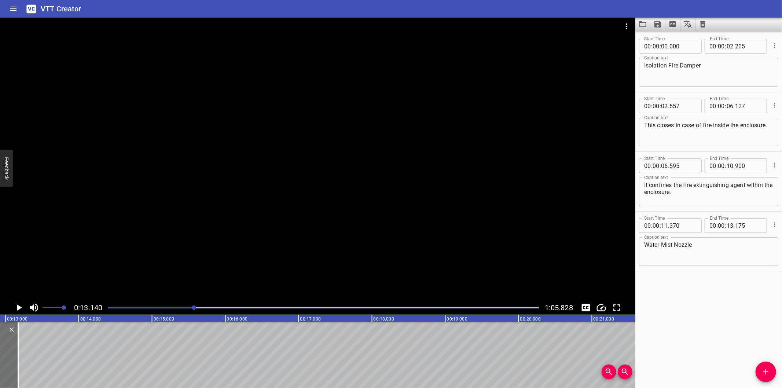
scroll to position [0, 963]
drag, startPoint x: 767, startPoint y: 371, endPoint x: 732, endPoint y: 365, distance: 35.8
click at [766, 371] on icon "Add Cue" at bounding box center [765, 371] width 9 height 9
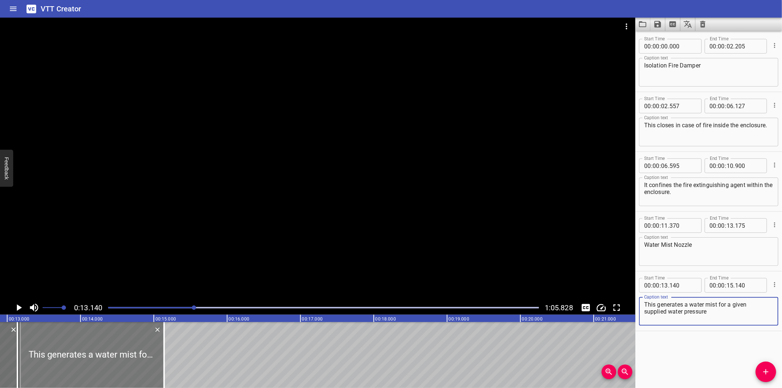
scroll to position [0, 936]
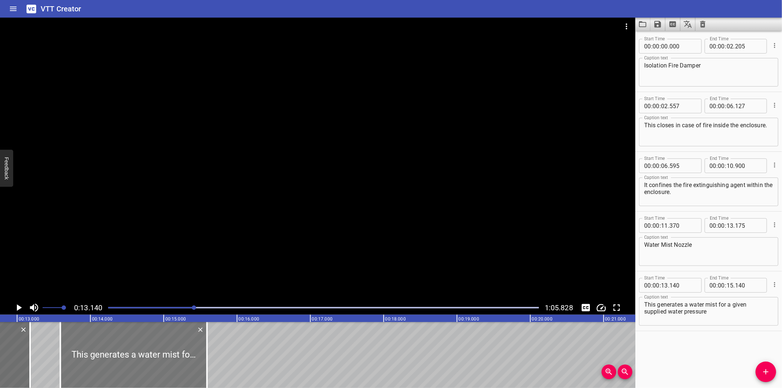
drag, startPoint x: 120, startPoint y: 357, endPoint x: 150, endPoint y: 356, distance: 29.3
click at [150, 356] on div at bounding box center [133, 355] width 147 height 66
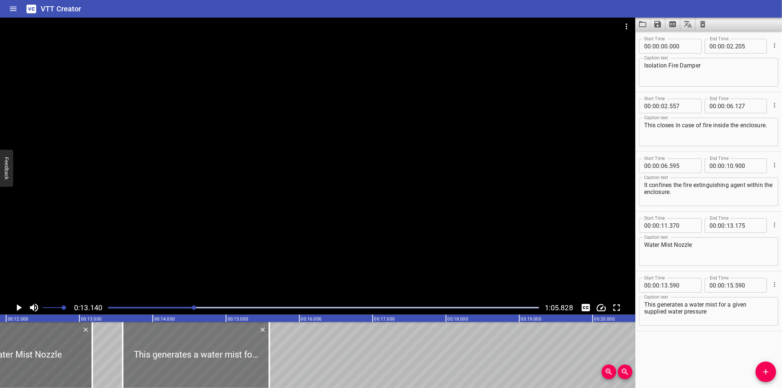
scroll to position [0, 854]
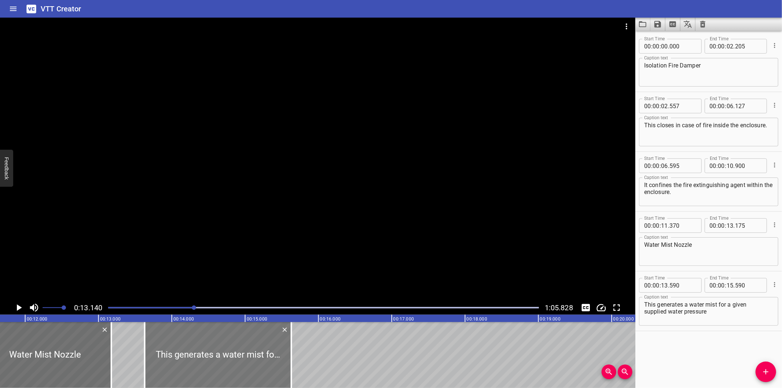
click at [180, 358] on div at bounding box center [218, 355] width 147 height 66
click at [236, 180] on div at bounding box center [317, 159] width 635 height 283
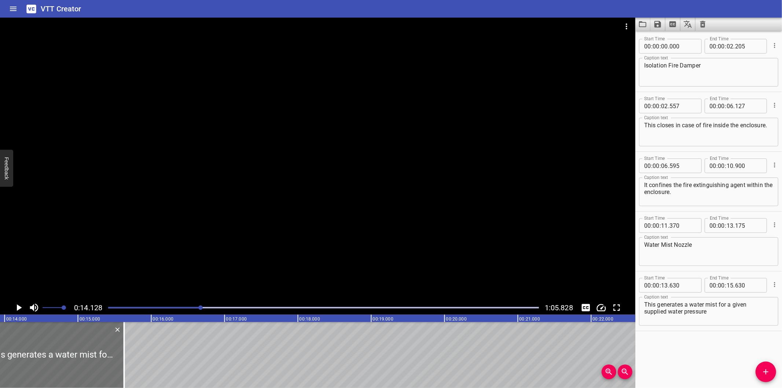
scroll to position [0, 1035]
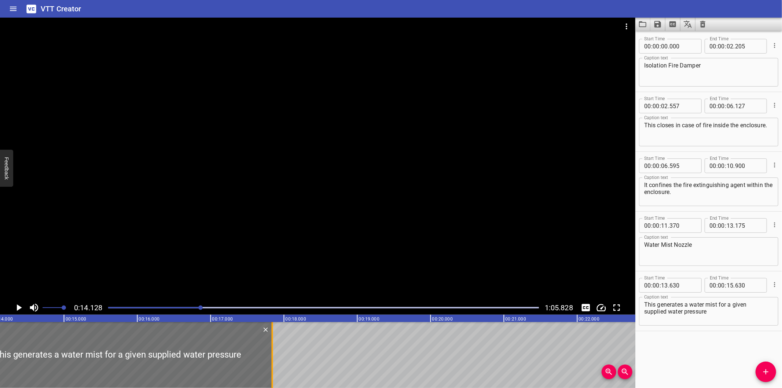
drag, startPoint x: 108, startPoint y: 358, endPoint x: 270, endPoint y: 351, distance: 162.2
click at [270, 351] on div at bounding box center [272, 355] width 7 height 66
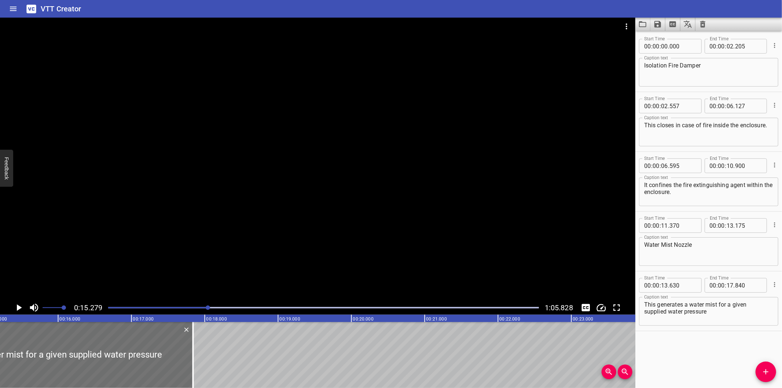
scroll to position [0, 1120]
click at [644, 310] on textarea "This generates a water mist for a given supplied water pressure" at bounding box center [708, 311] width 129 height 21
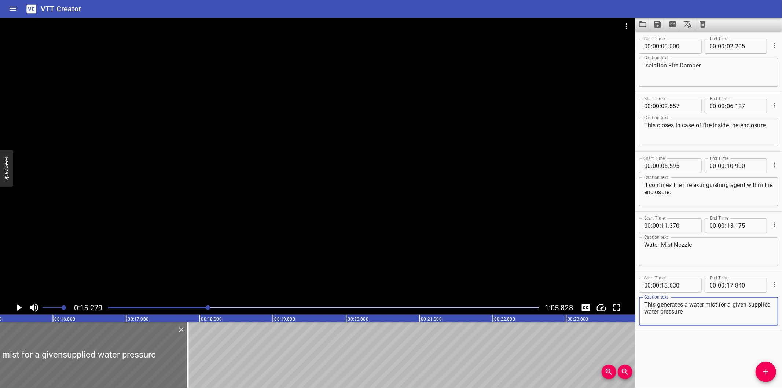
click at [274, 250] on div at bounding box center [317, 159] width 635 height 283
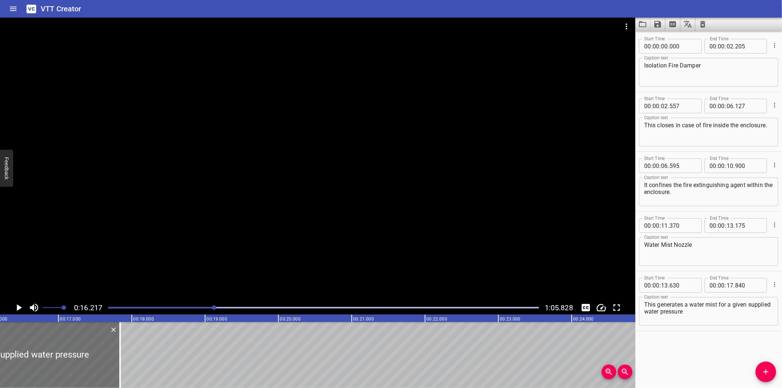
scroll to position [0, 1188]
click at [119, 358] on div at bounding box center [118, 355] width 7 height 66
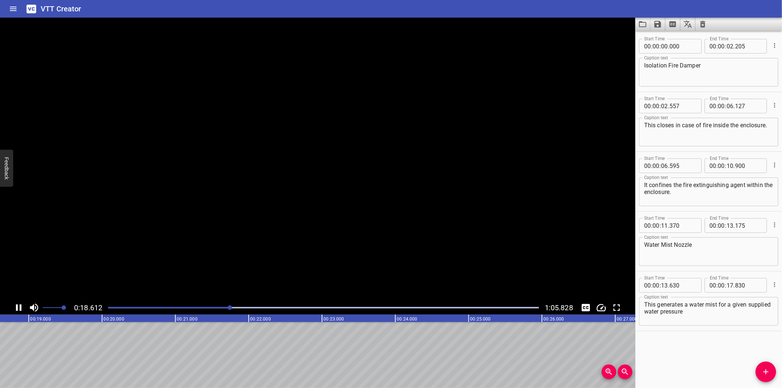
scroll to position [0, 1382]
click at [761, 369] on icon "Add Cue" at bounding box center [765, 371] width 9 height 9
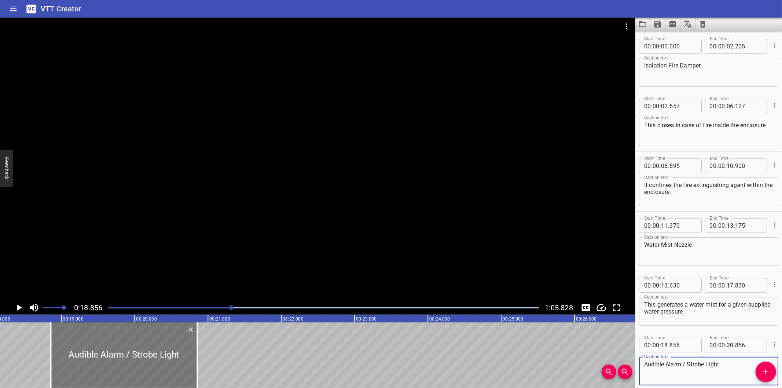
scroll to position [0, 1328]
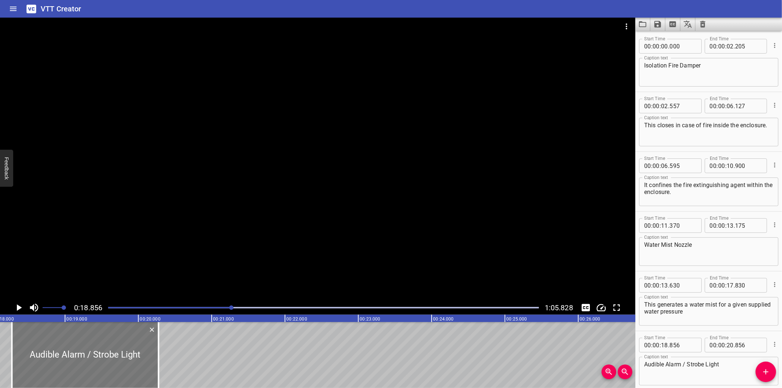
drag, startPoint x: 156, startPoint y: 352, endPoint x: 115, endPoint y: 359, distance: 41.3
click at [115, 359] on div at bounding box center [85, 355] width 147 height 66
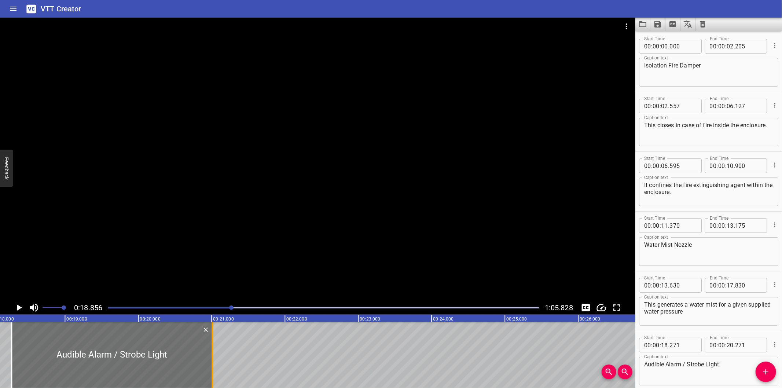
drag, startPoint x: 157, startPoint y: 368, endPoint x: 211, endPoint y: 367, distance: 54.6
click at [211, 367] on div at bounding box center [211, 355] width 1 height 66
click at [191, 369] on div at bounding box center [110, 355] width 201 height 66
click at [244, 219] on div at bounding box center [317, 159] width 635 height 283
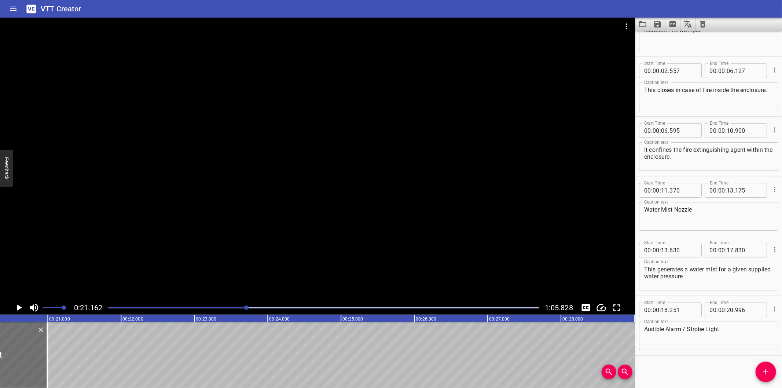
scroll to position [0, 1469]
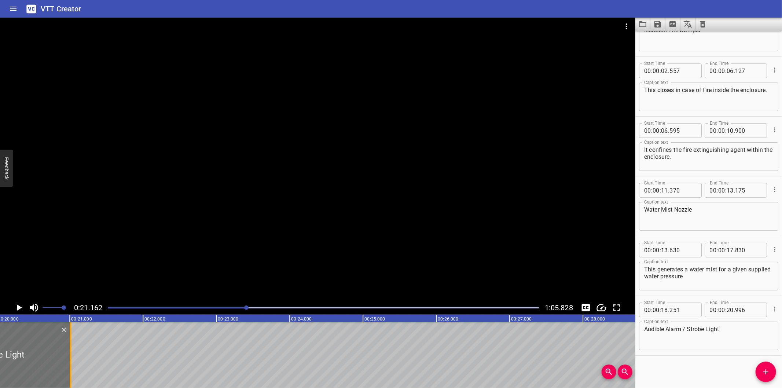
click at [71, 352] on div at bounding box center [70, 355] width 7 height 66
click at [128, 232] on div at bounding box center [317, 159] width 635 height 283
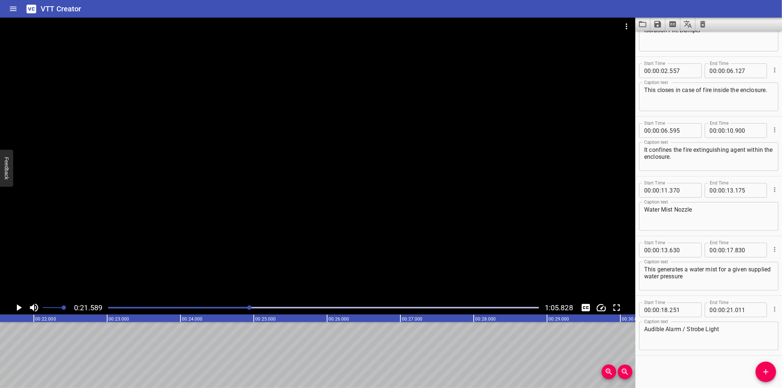
scroll to position [0, 1582]
click at [666, 367] on div "Start Time 00 : 00 : 00 . 000 Start Time End Time 00 : 00 : 02 . 205 End Time C…" at bounding box center [708, 209] width 147 height 357
drag, startPoint x: 671, startPoint y: 368, endPoint x: 664, endPoint y: 363, distance: 8.4
click at [671, 368] on div "Start Time 00 : 00 : 00 . 000 Start Time End Time 00 : 00 : 02 . 205 End Time C…" at bounding box center [708, 209] width 147 height 357
click at [155, 152] on div at bounding box center [317, 159] width 635 height 283
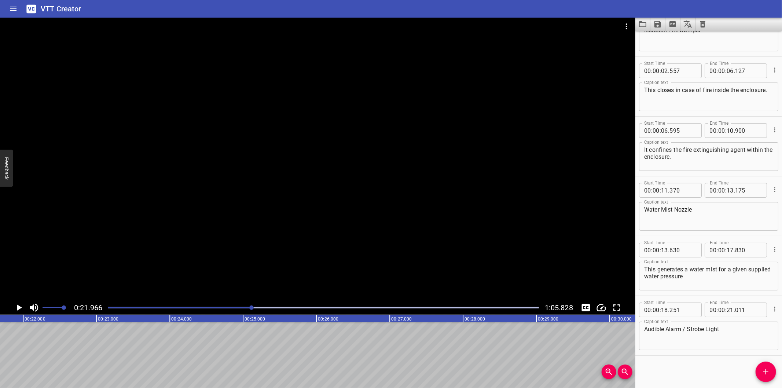
scroll to position [0, 1610]
click at [232, 305] on div at bounding box center [323, 307] width 439 height 10
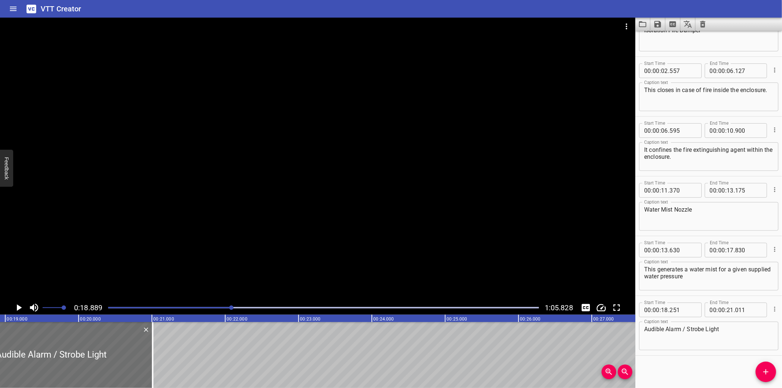
scroll to position [0, 1384]
click at [174, 240] on div at bounding box center [317, 159] width 635 height 283
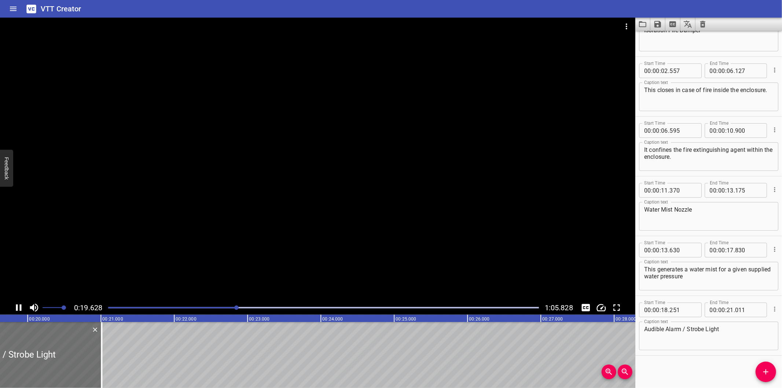
click at [178, 239] on div at bounding box center [317, 159] width 635 height 283
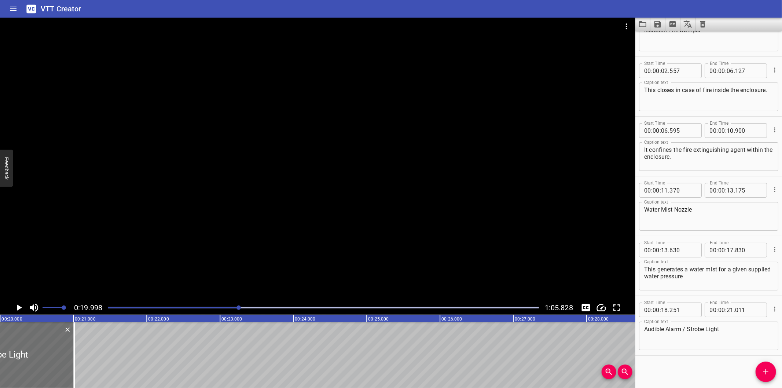
click at [178, 239] on div at bounding box center [317, 159] width 635 height 283
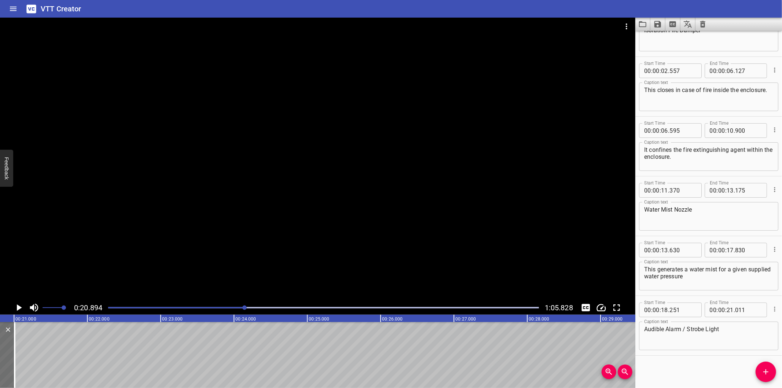
scroll to position [0, 1531]
drag, startPoint x: 763, startPoint y: 372, endPoint x: 717, endPoint y: 365, distance: 47.0
click at [763, 372] on icon "Add Cue" at bounding box center [765, 371] width 5 height 5
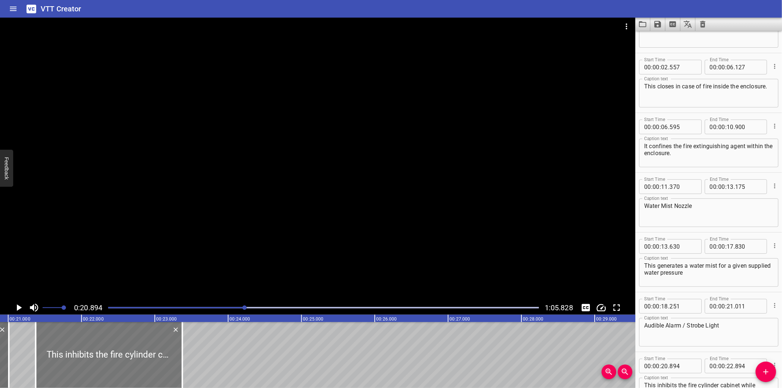
drag, startPoint x: 121, startPoint y: 363, endPoint x: 156, endPoint y: 365, distance: 35.2
click at [156, 365] on div at bounding box center [109, 355] width 147 height 66
click at [207, 248] on div at bounding box center [317, 159] width 635 height 283
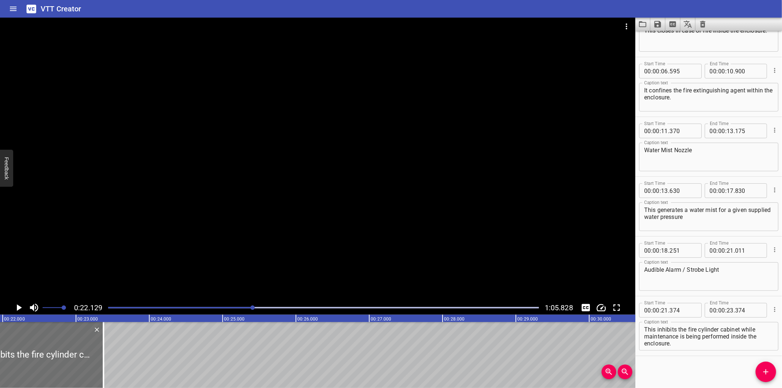
scroll to position [0, 1622]
click at [644, 336] on textarea "This inhibits the fire cylinder cabinet while maintenance is being performed in…" at bounding box center [708, 336] width 129 height 21
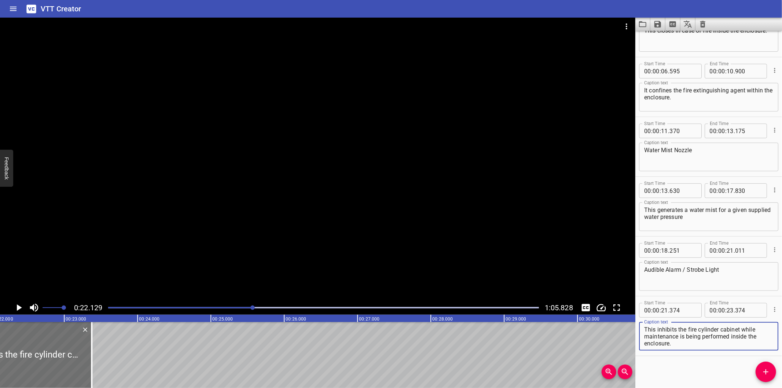
click at [644, 342] on textarea "This inhibits the fire cylinder cabinet while maintenance is being performed in…" at bounding box center [708, 336] width 129 height 21
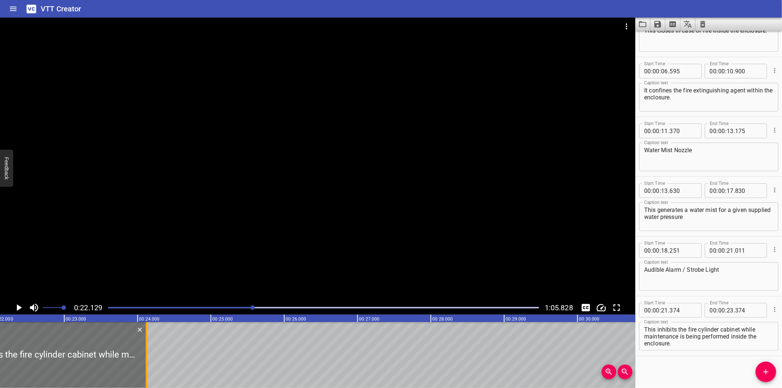
drag, startPoint x: 90, startPoint y: 354, endPoint x: 145, endPoint y: 361, distance: 55.1
click at [145, 361] on div at bounding box center [145, 355] width 1 height 66
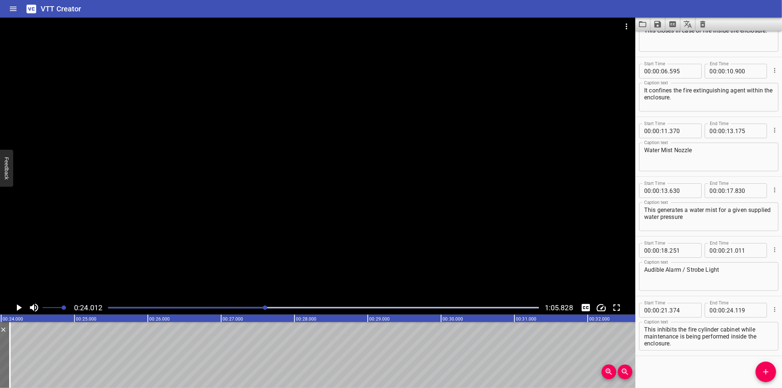
scroll to position [0, 1760]
drag, startPoint x: 741, startPoint y: 329, endPoint x: 772, endPoint y: 371, distance: 52.4
click at [772, 371] on div "Start Time 00 : 00 : 00 . 000 Start Time End Time 00 : 00 : 02 . 205 End Time C…" at bounding box center [708, 209] width 147 height 357
click at [768, 372] on icon "Add Cue" at bounding box center [765, 371] width 9 height 9
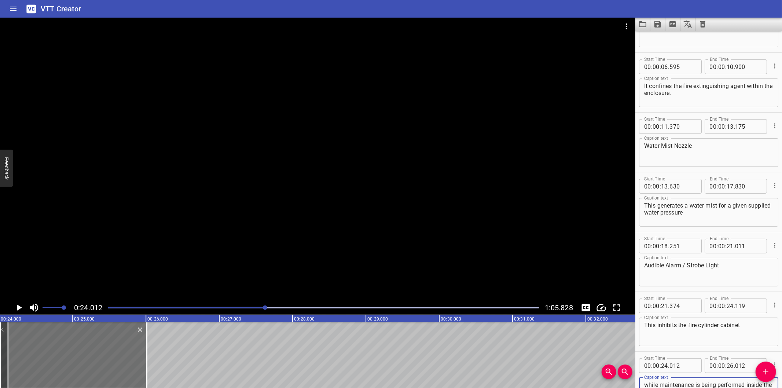
scroll to position [105, 0]
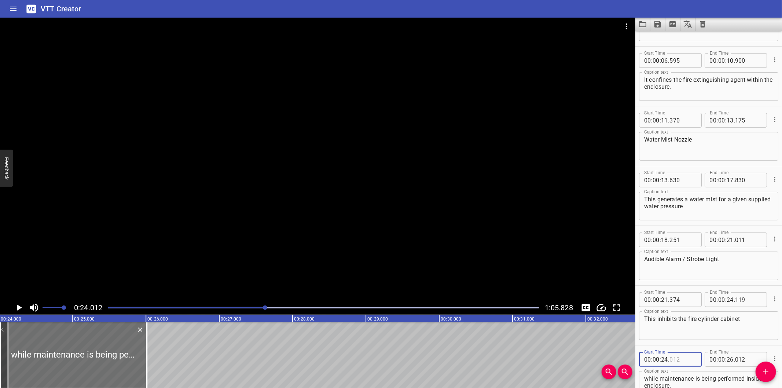
click at [678, 358] on input "number" at bounding box center [682, 359] width 27 height 15
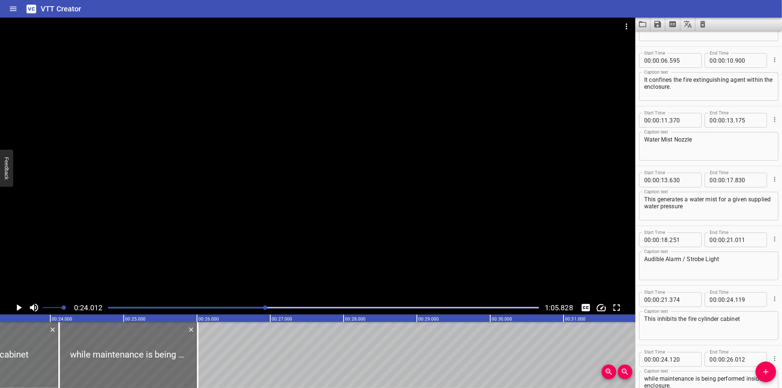
scroll to position [0, 1651]
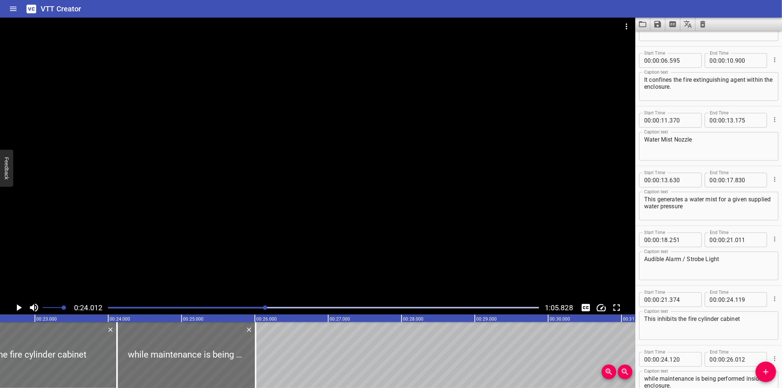
click at [257, 310] on div at bounding box center [323, 307] width 439 height 10
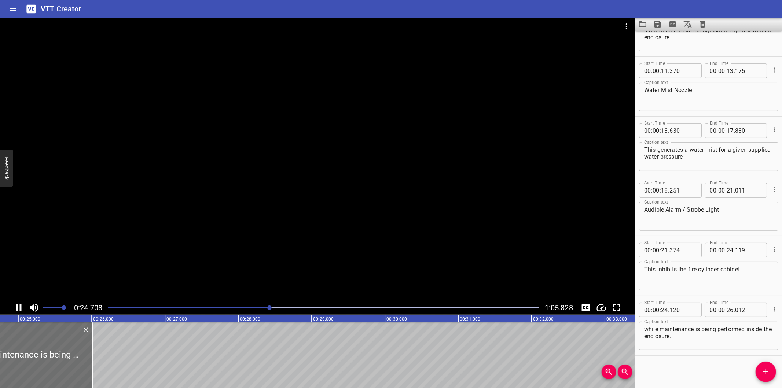
scroll to position [0, 1815]
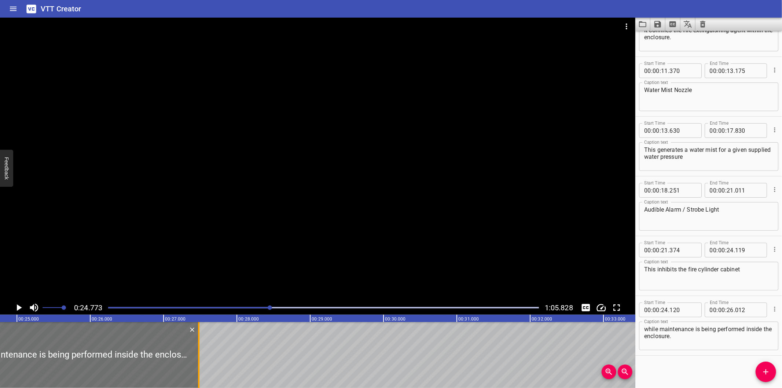
drag, startPoint x: 93, startPoint y: 354, endPoint x: 202, endPoint y: 356, distance: 108.5
click at [202, 356] on div at bounding box center [198, 355] width 7 height 66
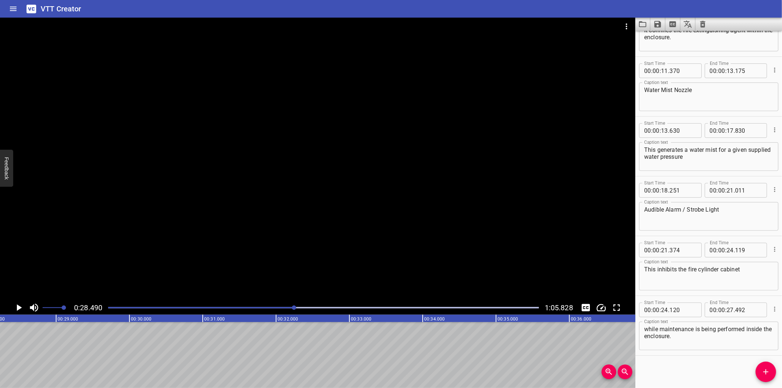
scroll to position [0, 2088]
click at [768, 378] on button "Add Cue" at bounding box center [765, 371] width 21 height 21
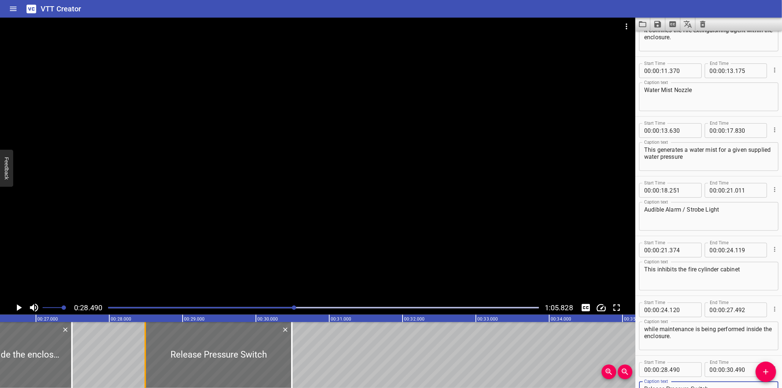
scroll to position [0, 1925]
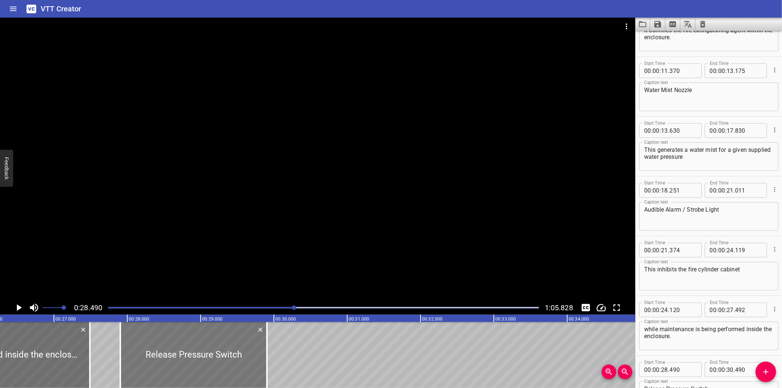
drag, startPoint x: 197, startPoint y: 364, endPoint x: 154, endPoint y: 363, distance: 42.9
click at [154, 363] on div at bounding box center [193, 355] width 147 height 66
drag, startPoint x: 268, startPoint y: 365, endPoint x: 264, endPoint y: 365, distance: 4.0
click at [264, 365] on div at bounding box center [262, 355] width 7 height 66
click at [318, 238] on div at bounding box center [317, 159] width 635 height 283
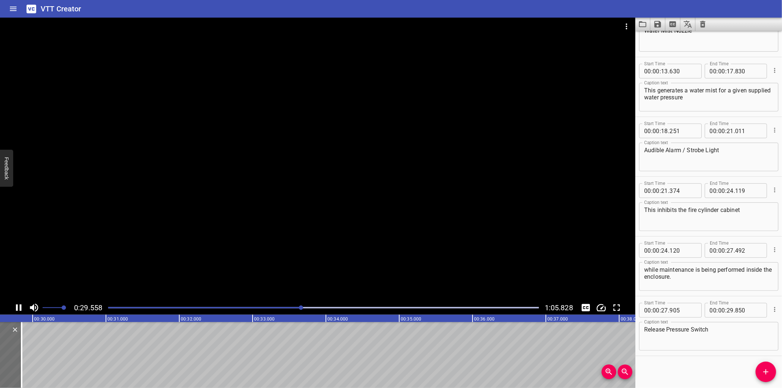
scroll to position [0, 2178]
click at [8, 345] on div at bounding box center [10, 355] width 7 height 66
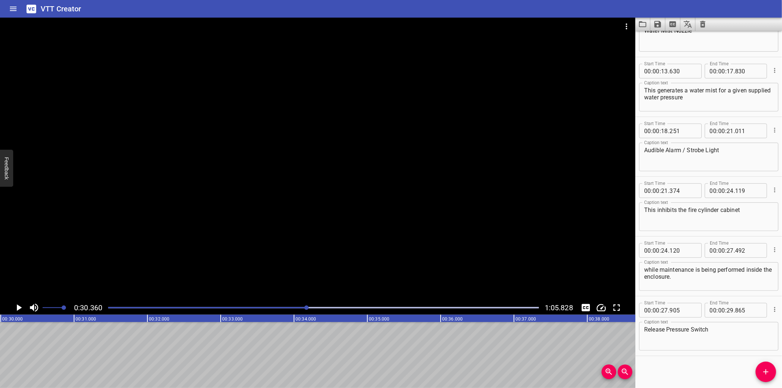
scroll to position [0, 2225]
click at [763, 372] on icon "Add Cue" at bounding box center [765, 371] width 5 height 5
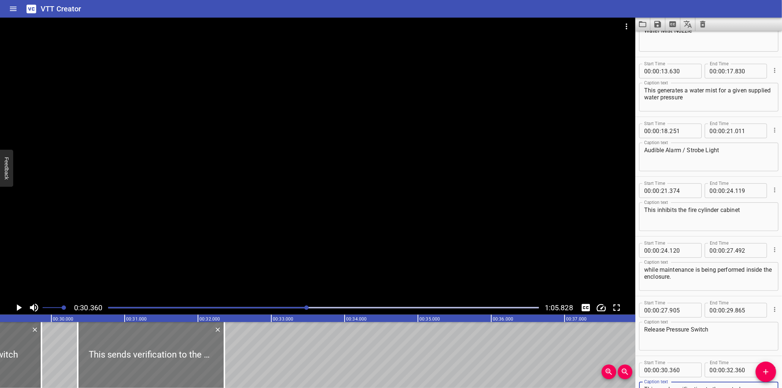
scroll to position [0, 2144]
drag, startPoint x: 161, startPoint y: 353, endPoint x: 154, endPoint y: 353, distance: 7.3
click at [154, 353] on div at bounding box center [147, 355] width 147 height 66
click at [207, 247] on div at bounding box center [317, 159] width 635 height 283
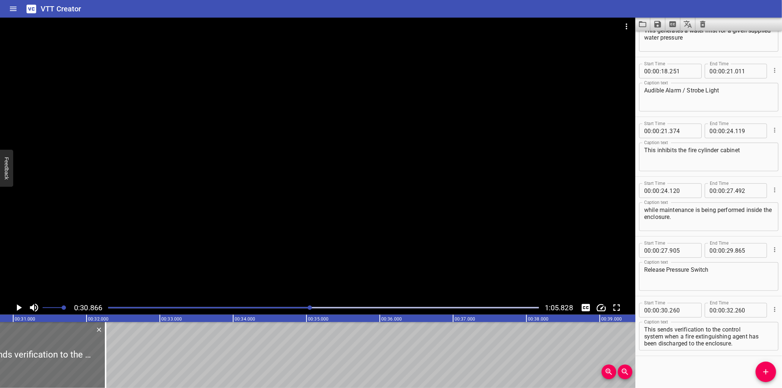
scroll to position [0, 2262]
click at [644, 335] on textarea "This sends verification to the control system when a fire extinguishing agent h…" at bounding box center [708, 336] width 129 height 21
click at [645, 342] on textarea "This sends verification to the control system when a fire extinguishing agent h…" at bounding box center [708, 336] width 129 height 21
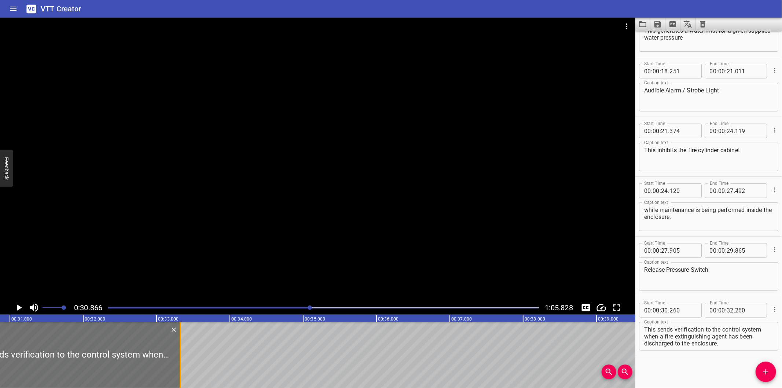
drag, startPoint x: 106, startPoint y: 353, endPoint x: 181, endPoint y: 363, distance: 75.7
click at [181, 363] on div at bounding box center [180, 355] width 7 height 66
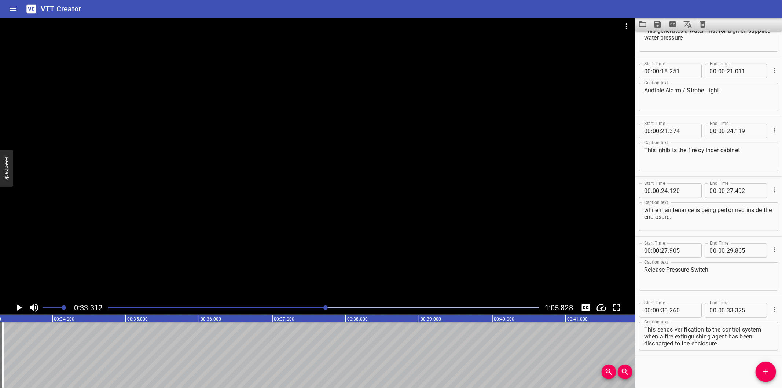
scroll to position [0, 2441]
drag, startPoint x: 645, startPoint y: 335, endPoint x: 781, endPoint y: 372, distance: 141.3
click at [781, 372] on div "Start Time 00 : 00 : 00 . 000 Start Time End Time 00 : 00 : 02 . 205 End Time C…" at bounding box center [708, 209] width 147 height 357
drag, startPoint x: 761, startPoint y: 368, endPoint x: 715, endPoint y: 355, distance: 48.4
click at [761, 367] on icon "Add Cue" at bounding box center [765, 371] width 9 height 9
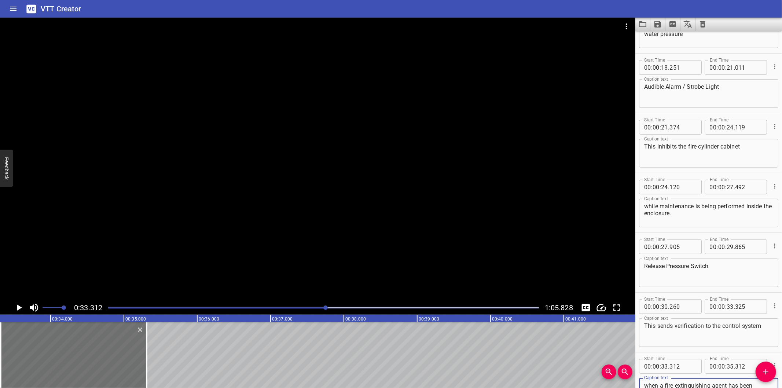
scroll to position [284, 0]
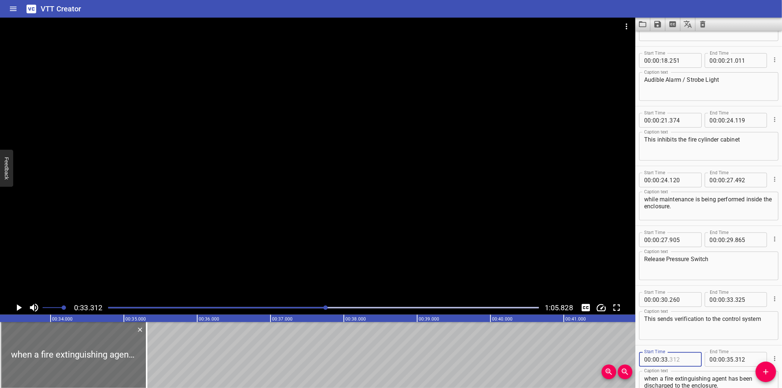
click at [681, 357] on input "number" at bounding box center [682, 359] width 27 height 15
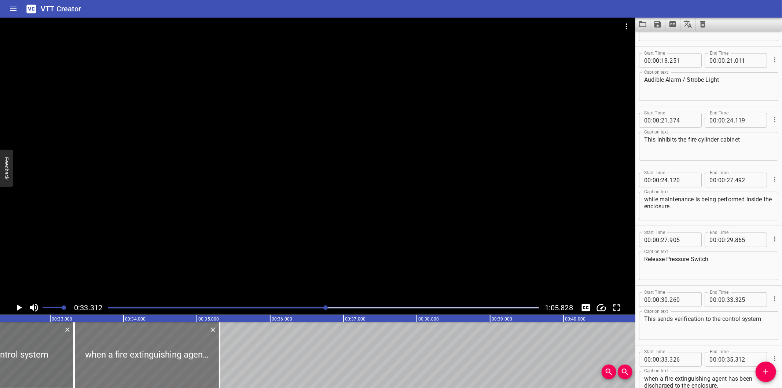
scroll to position [0, 2360]
click at [218, 255] on div at bounding box center [317, 159] width 635 height 283
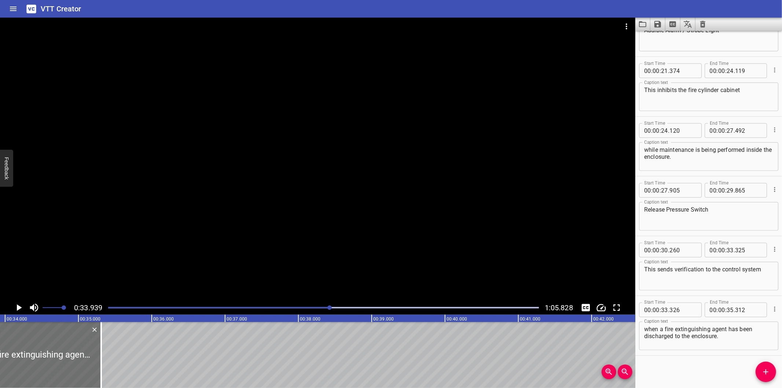
scroll to position [0, 2487]
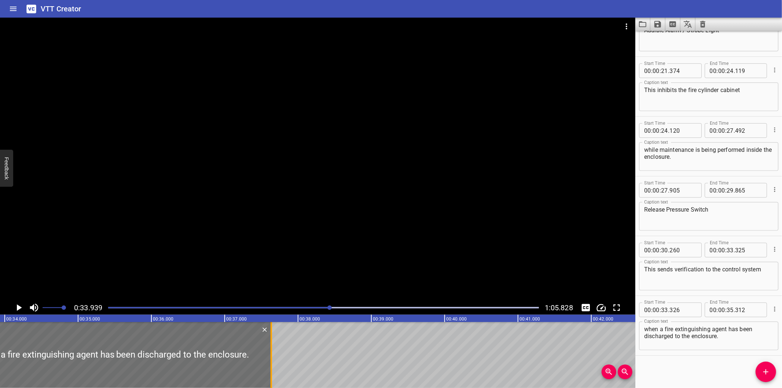
drag, startPoint x: 98, startPoint y: 361, endPoint x: 269, endPoint y: 357, distance: 170.5
click at [269, 357] on div at bounding box center [271, 355] width 7 height 66
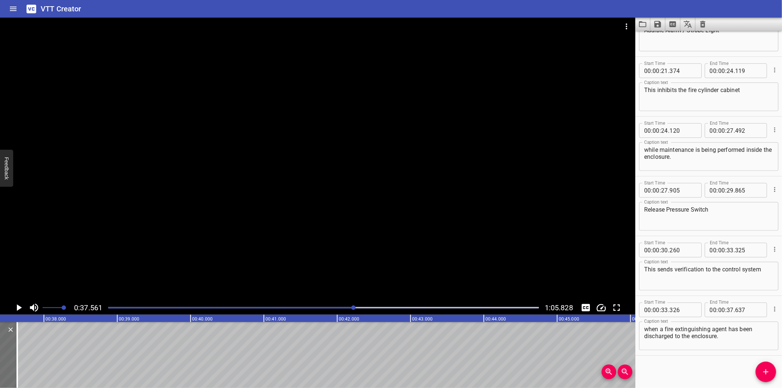
scroll to position [0, 2753]
click at [696, 355] on hr at bounding box center [708, 355] width 147 height 0
click at [689, 380] on div "Start Time 00 : 00 : 00 . 000 Start Time End Time 00 : 00 : 02 . 205 End Time C…" at bounding box center [708, 209] width 147 height 357
click at [250, 189] on div at bounding box center [317, 159] width 635 height 283
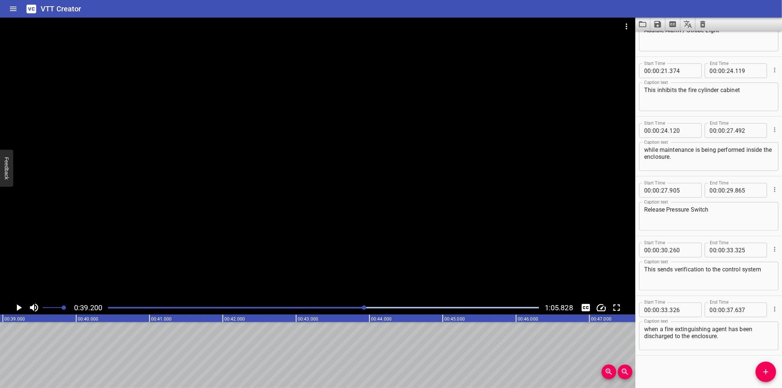
scroll to position [0, 2873]
drag, startPoint x: 764, startPoint y: 373, endPoint x: 742, endPoint y: 364, distance: 24.5
click at [764, 373] on icon "Add Cue" at bounding box center [765, 371] width 9 height 9
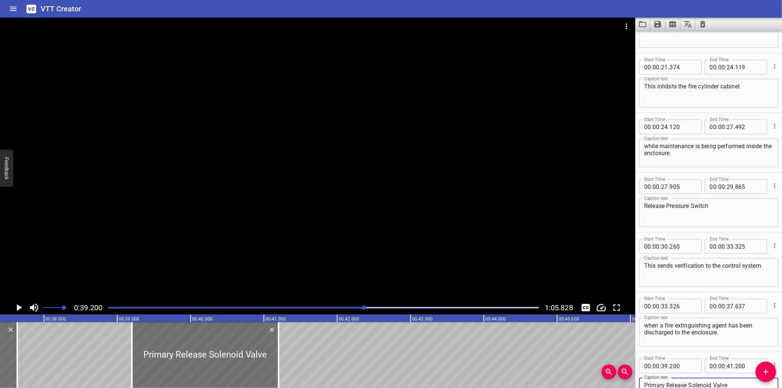
scroll to position [0, 2683]
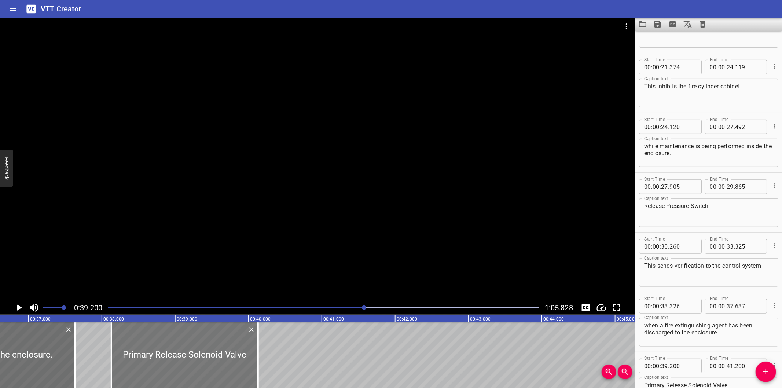
drag, startPoint x: 231, startPoint y: 352, endPoint x: 153, endPoint y: 361, distance: 79.0
click at [153, 361] on div at bounding box center [184, 355] width 147 height 66
click at [192, 249] on div at bounding box center [317, 159] width 635 height 283
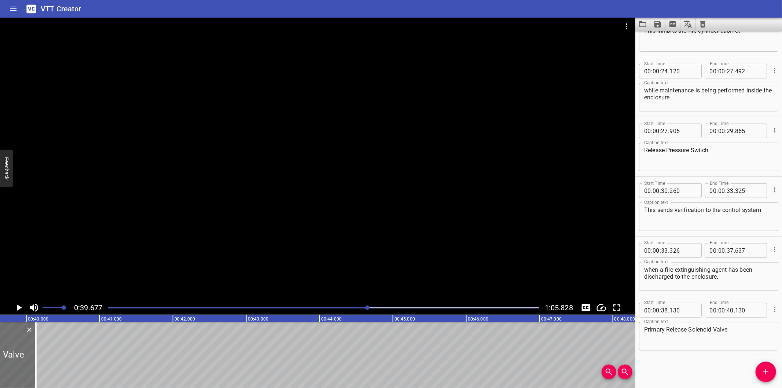
scroll to position [0, 2908]
drag, startPoint x: 33, startPoint y: 356, endPoint x: 86, endPoint y: 361, distance: 53.3
click at [86, 361] on div at bounding box center [86, 355] width 1 height 66
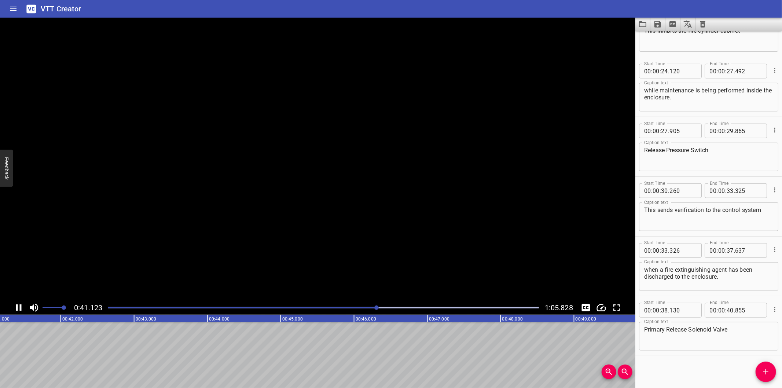
scroll to position [0, 3020]
drag, startPoint x: 678, startPoint y: 367, endPoint x: 470, endPoint y: 324, distance: 212.1
click at [677, 366] on div "Start Time 00 : 00 : 00 . 000 Start Time End Time 00 : 00 : 02 . 205 End Time C…" at bounding box center [708, 209] width 147 height 357
click at [387, 240] on div at bounding box center [317, 159] width 635 height 283
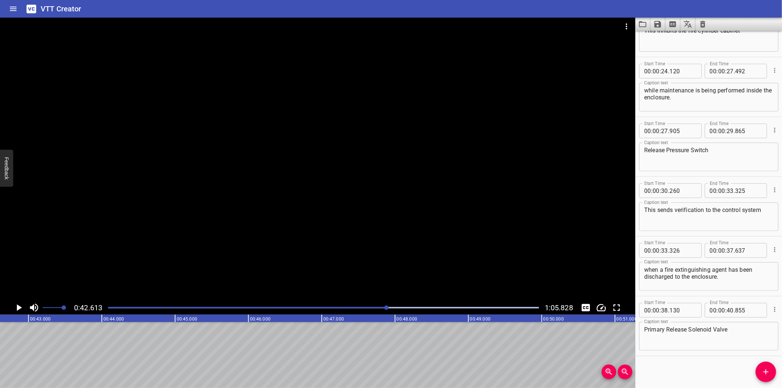
click at [359, 302] on div "0:42.613 1:05.828" at bounding box center [317, 307] width 635 height 14
click at [359, 306] on div at bounding box center [323, 307] width 439 height 10
drag, startPoint x: 767, startPoint y: 375, endPoint x: 675, endPoint y: 350, distance: 94.4
click at [766, 375] on icon "Add Cue" at bounding box center [765, 371] width 9 height 9
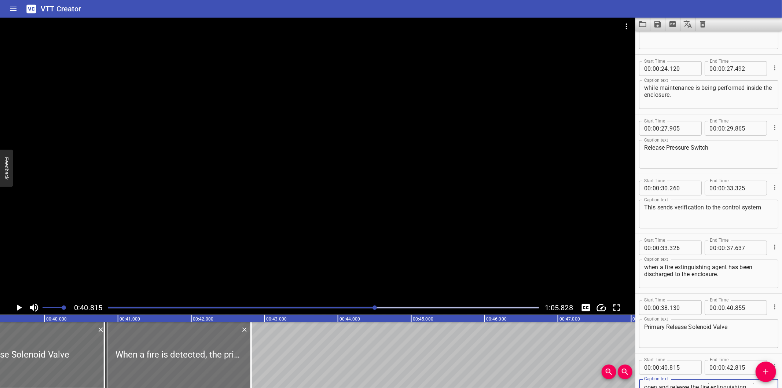
scroll to position [0, 2883]
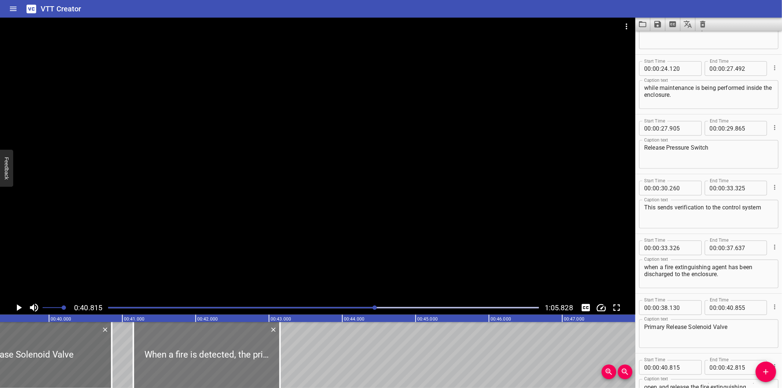
drag, startPoint x: 174, startPoint y: 349, endPoint x: 199, endPoint y: 354, distance: 25.0
click at [199, 354] on div at bounding box center [206, 355] width 147 height 66
click at [240, 236] on div at bounding box center [317, 159] width 635 height 283
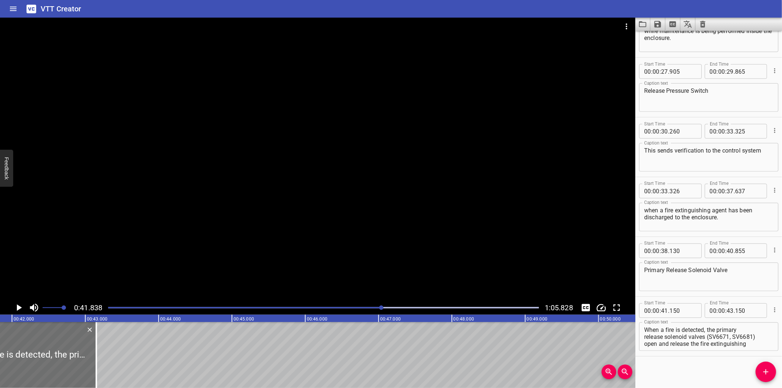
scroll to position [453, 0]
click at [644, 335] on textarea "When a fire is detected, the primary release solenoid valves (SV6671, SV6681) o…" at bounding box center [708, 336] width 129 height 21
click at [644, 343] on textarea "When a fire is detected, the primary release solenoid valves (SV6671, SV6681) o…" at bounding box center [708, 336] width 129 height 21
click at [645, 335] on textarea "When a fire is detected, the primary release solenoid valves (SV6671, SV6681) o…" at bounding box center [708, 336] width 129 height 21
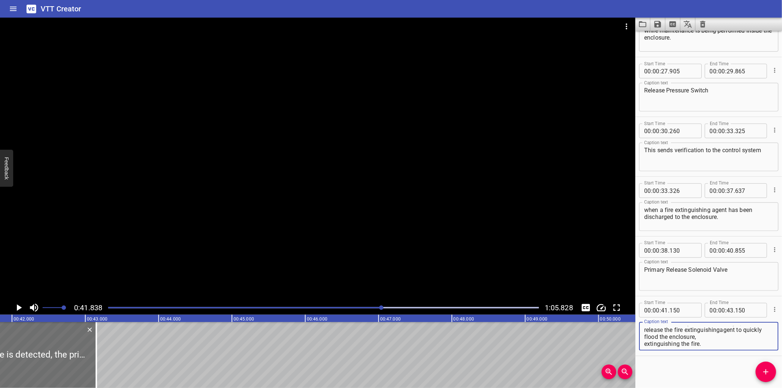
scroll to position [7, 0]
click at [644, 344] on textarea "When a fire is detected, the primary release solenoid valves (SV6671, SV6681) o…" at bounding box center [708, 336] width 129 height 21
click at [646, 342] on textarea "When a fire is detected, the primary release solenoid valves (SV6671, SV6681) o…" at bounding box center [708, 336] width 129 height 21
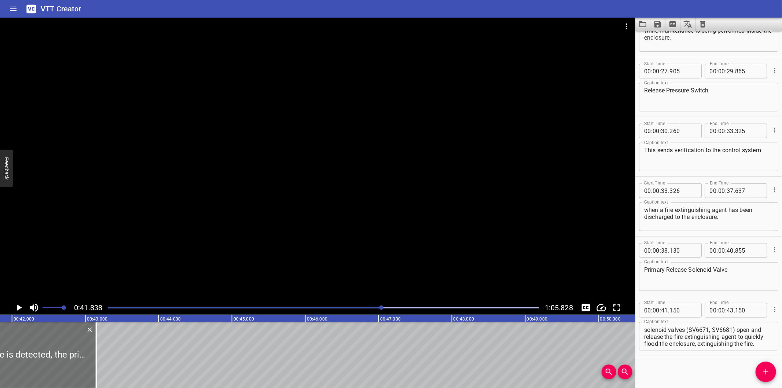
click at [690, 361] on div "Start Time 00 : 00 : 00 . 000 Start Time End Time 00 : 00 : 02 . 205 End Time C…" at bounding box center [708, 209] width 147 height 357
click at [674, 357] on div "Start Time 00 : 00 : 00 . 000 Start Time End Time 00 : 00 : 02 . 205 End Time C…" at bounding box center [708, 209] width 147 height 357
click at [255, 215] on div at bounding box center [317, 159] width 635 height 283
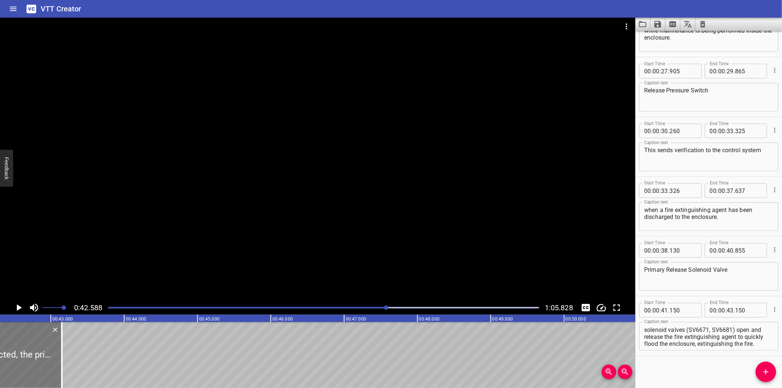
scroll to position [0, 3121]
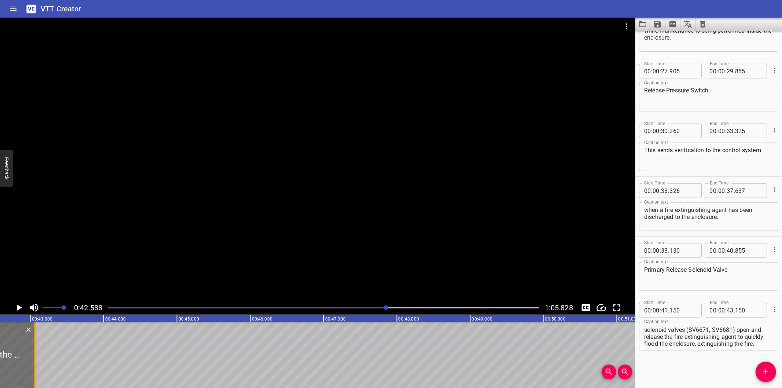
drag, startPoint x: 41, startPoint y: 369, endPoint x: 34, endPoint y: 369, distance: 6.3
click at [34, 369] on div at bounding box center [34, 355] width 1 height 66
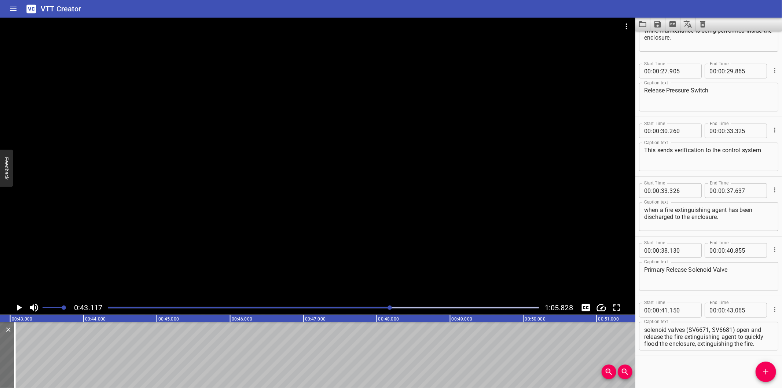
scroll to position [0, 3160]
click at [368, 307] on div "Play progress" at bounding box center [175, 307] width 431 height 1
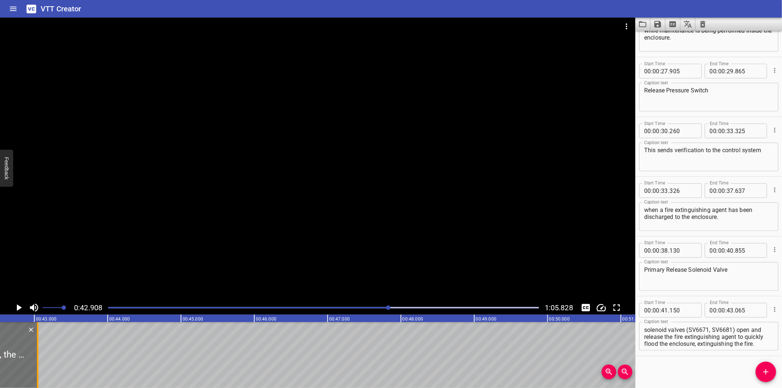
click at [38, 357] on div at bounding box center [37, 355] width 7 height 66
drag, startPoint x: 708, startPoint y: 327, endPoint x: 781, endPoint y: 359, distance: 79.9
click at [781, 359] on div "Start Time 00 : 00 : 00 . 000 Start Time End Time 00 : 00 : 02 . 205 End Time C…" at bounding box center [708, 209] width 147 height 357
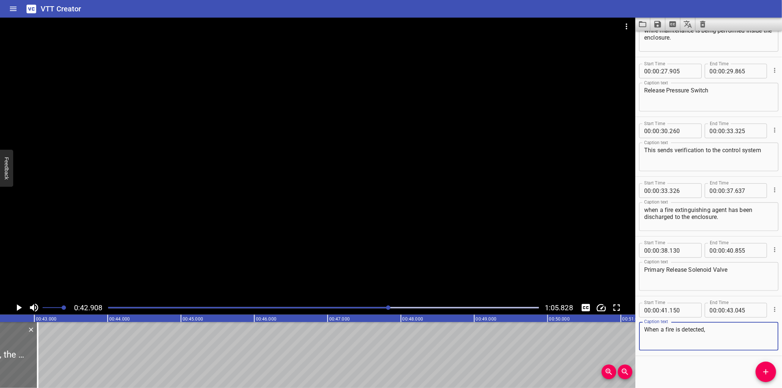
scroll to position [0, 0]
drag, startPoint x: 770, startPoint y: 371, endPoint x: 655, endPoint y: 369, distance: 115.1
click at [770, 371] on icon "Add Cue" at bounding box center [765, 371] width 9 height 9
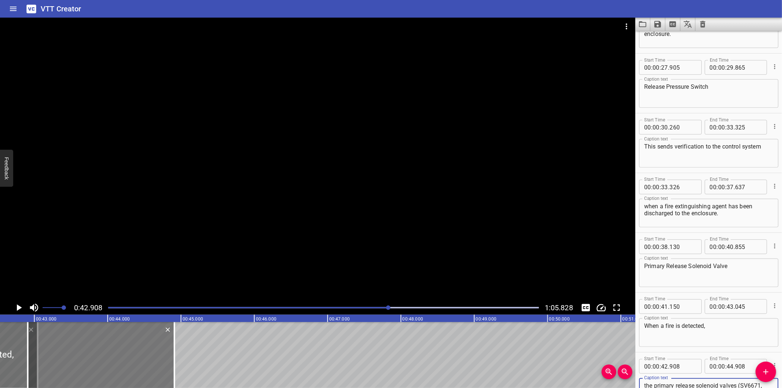
scroll to position [7, 0]
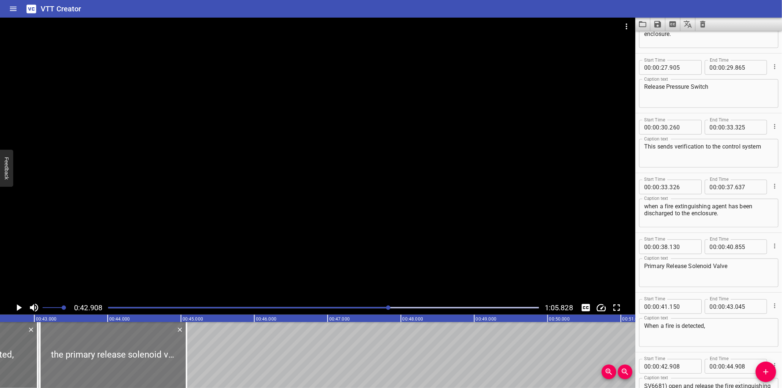
drag, startPoint x: 115, startPoint y: 366, endPoint x: 126, endPoint y: 367, distance: 11.5
click at [126, 367] on div at bounding box center [113, 355] width 147 height 66
click at [193, 258] on div at bounding box center [317, 159] width 635 height 283
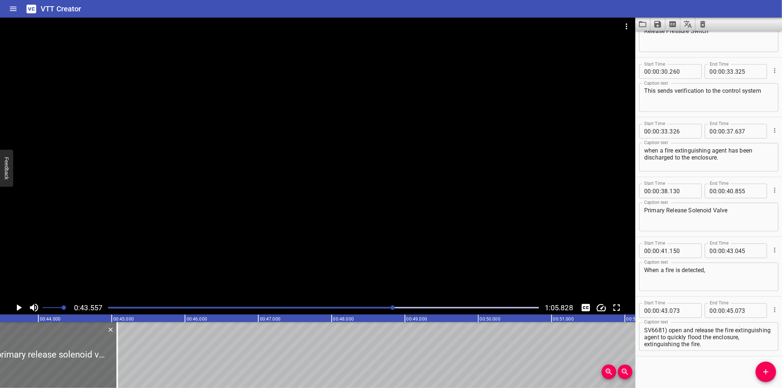
scroll to position [0, 3192]
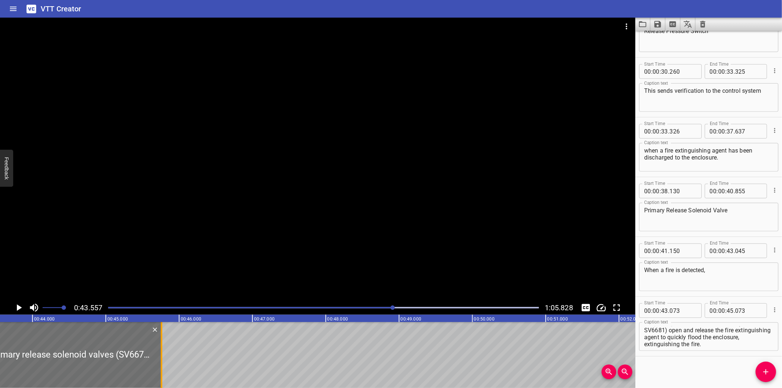
drag, startPoint x: 111, startPoint y: 358, endPoint x: 162, endPoint y: 361, distance: 50.3
click at [162, 361] on div at bounding box center [161, 355] width 1 height 66
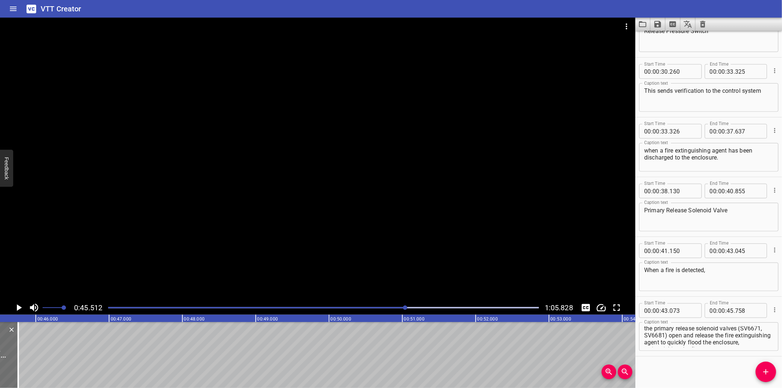
scroll to position [0, 0]
drag, startPoint x: 643, startPoint y: 335, endPoint x: 653, endPoint y: 337, distance: 10.1
click at [653, 337] on div "the primary release solenoid valves (SV6671, SV6681) open and release the fire …" at bounding box center [708, 336] width 139 height 29
drag, startPoint x: 644, startPoint y: 330, endPoint x: 753, endPoint y: 386, distance: 121.9
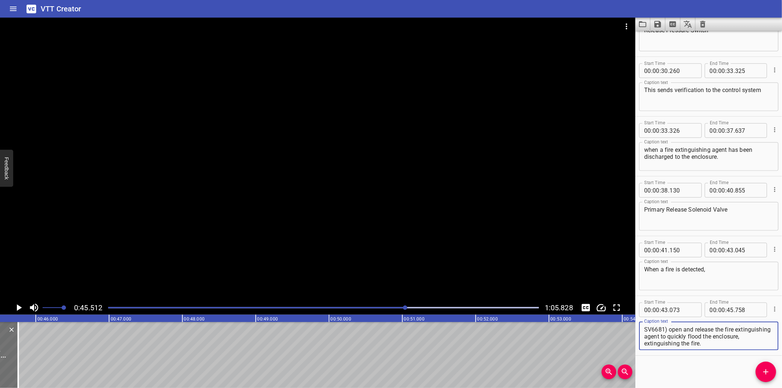
click at [753, 386] on div "Start Time 00 : 00 : 00 . 000 Start Time End Time 00 : 00 : 02 . 205 End Time C…" at bounding box center [708, 209] width 147 height 357
click at [757, 369] on span "Add Cue" at bounding box center [765, 371] width 21 height 9
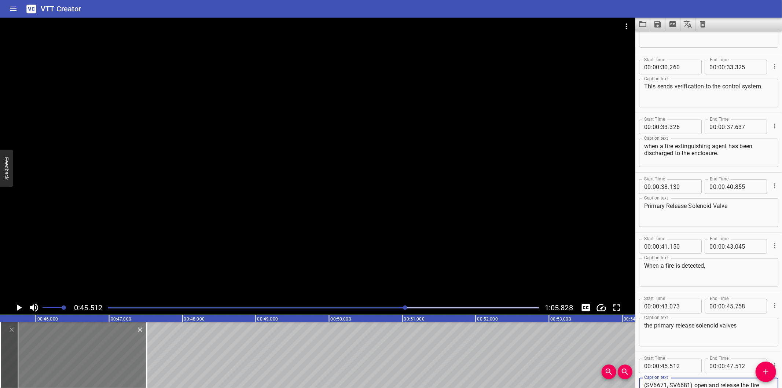
scroll to position [530, 0]
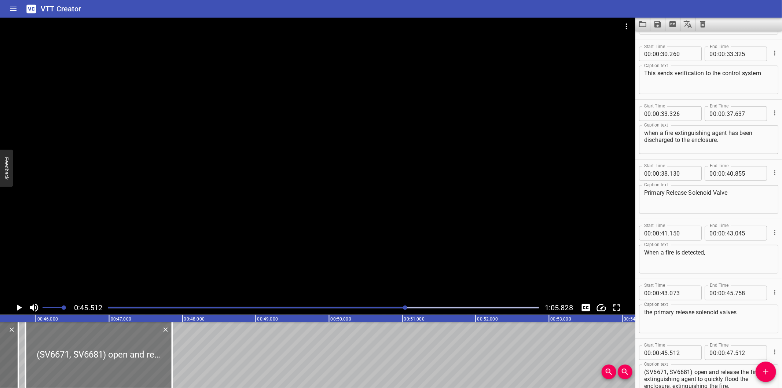
drag, startPoint x: 111, startPoint y: 360, endPoint x: 137, endPoint y: 362, distance: 25.7
click at [137, 362] on div at bounding box center [99, 355] width 147 height 66
click at [145, 236] on div at bounding box center [317, 159] width 635 height 283
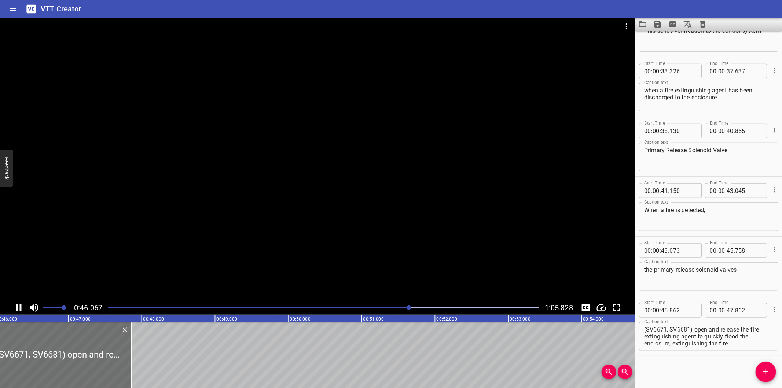
scroll to position [0, 3395]
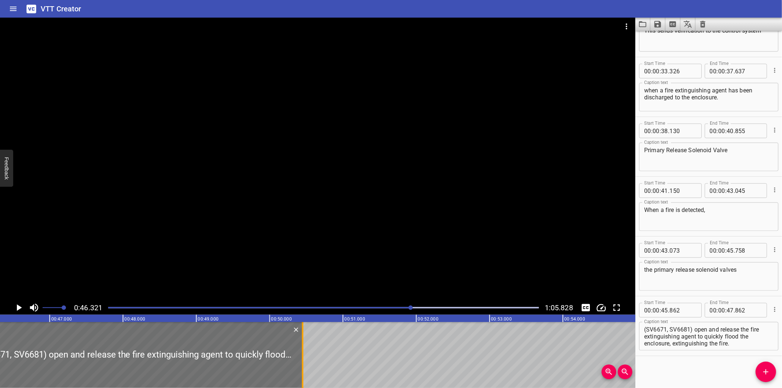
drag, startPoint x: 112, startPoint y: 366, endPoint x: 302, endPoint y: 353, distance: 190.3
click at [302, 353] on div at bounding box center [302, 355] width 1 height 66
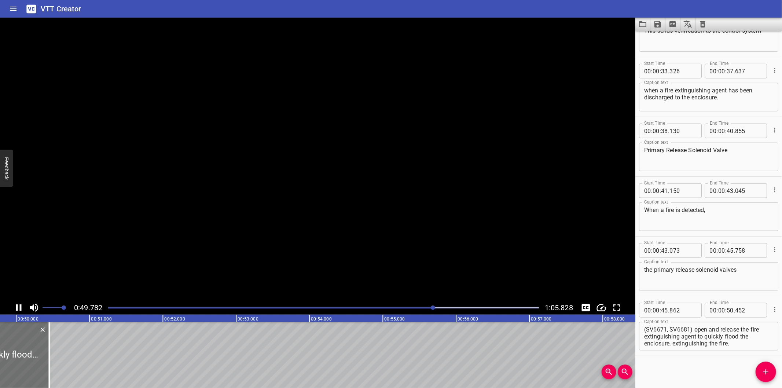
scroll to position [0, 3670]
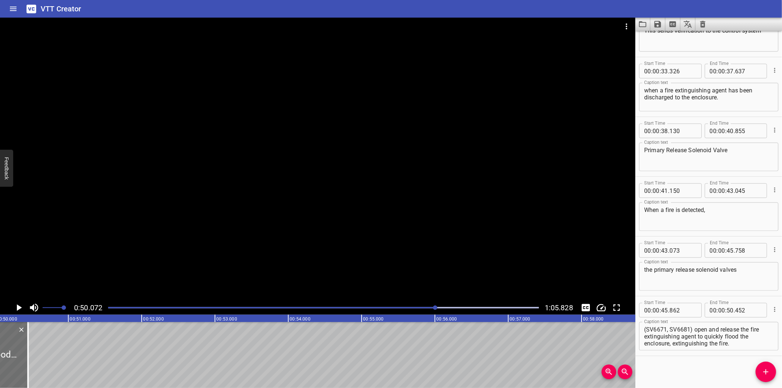
click at [737, 342] on textarea "(SV6671, SV6681) open and release the fire extinguishing agent to quickly flood…" at bounding box center [708, 336] width 129 height 21
drag, startPoint x: 693, startPoint y: 328, endPoint x: 781, endPoint y: 390, distance: 107.4
click at [781, 387] on html "VTT Creator Caption Editor Batch Transcribe Login Sign Up Privacy Contact 0:50.…" at bounding box center [391, 194] width 782 height 388
click at [757, 371] on span "Add Cue" at bounding box center [765, 371] width 21 height 9
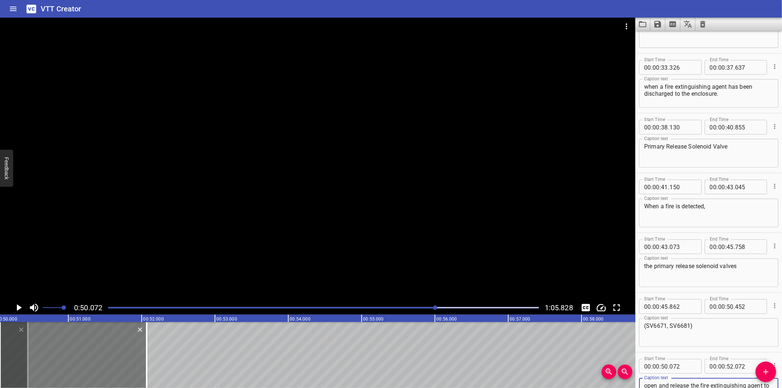
scroll to position [581, 0]
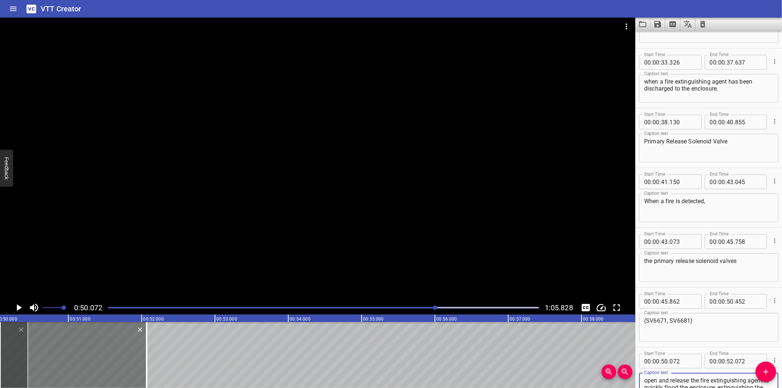
drag, startPoint x: 102, startPoint y: 364, endPoint x: 111, endPoint y: 364, distance: 8.8
click at [109, 364] on div at bounding box center [73, 355] width 147 height 66
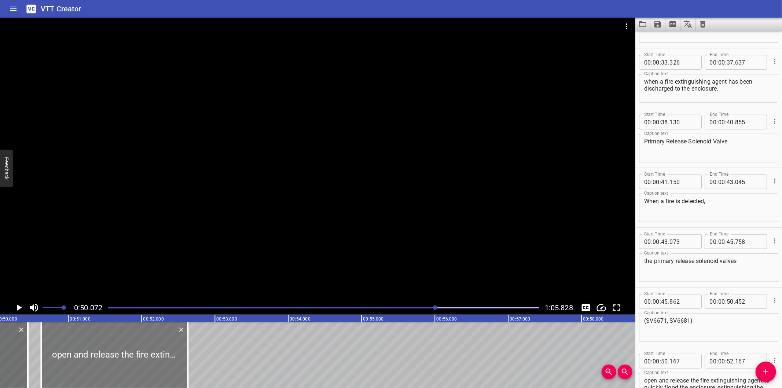
drag, startPoint x: 111, startPoint y: 364, endPoint x: 145, endPoint y: 366, distance: 34.2
click at [145, 366] on div at bounding box center [114, 355] width 147 height 66
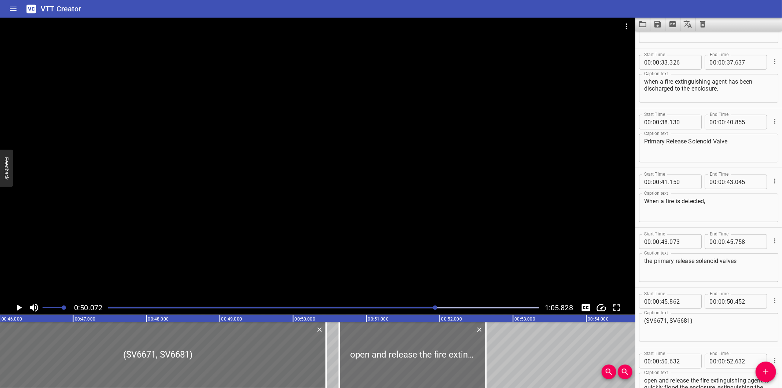
click at [272, 257] on div at bounding box center [317, 159] width 635 height 283
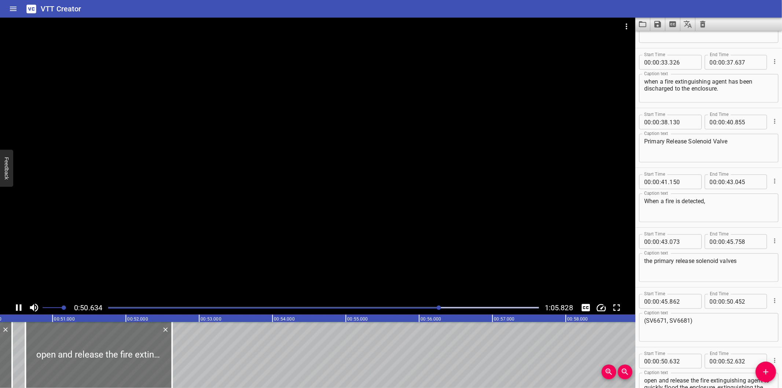
scroll to position [629, 0]
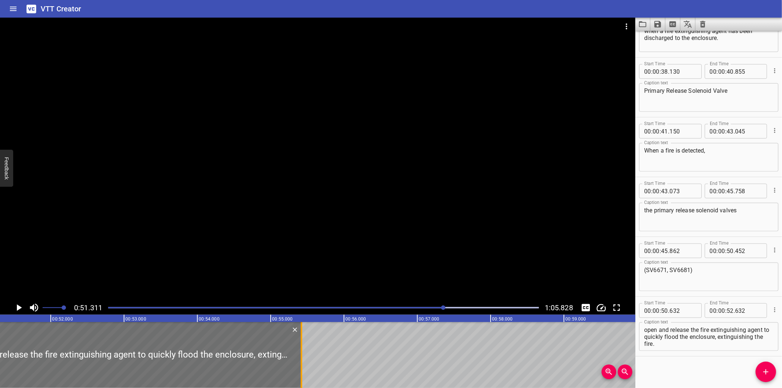
drag, startPoint x: 130, startPoint y: 362, endPoint x: 300, endPoint y: 364, distance: 170.1
click at [300, 364] on div at bounding box center [300, 355] width 1 height 66
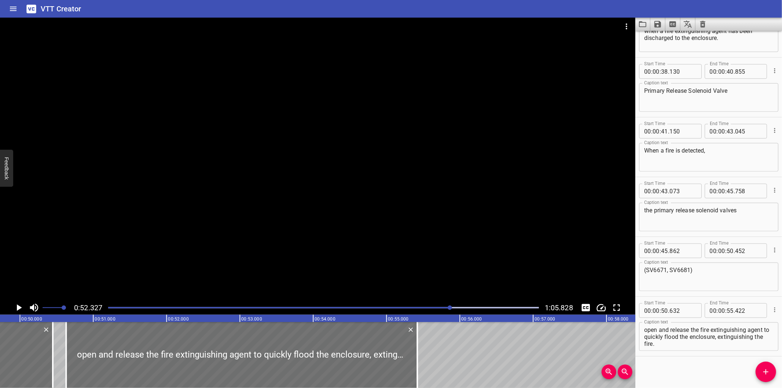
click at [253, 259] on div at bounding box center [317, 159] width 635 height 283
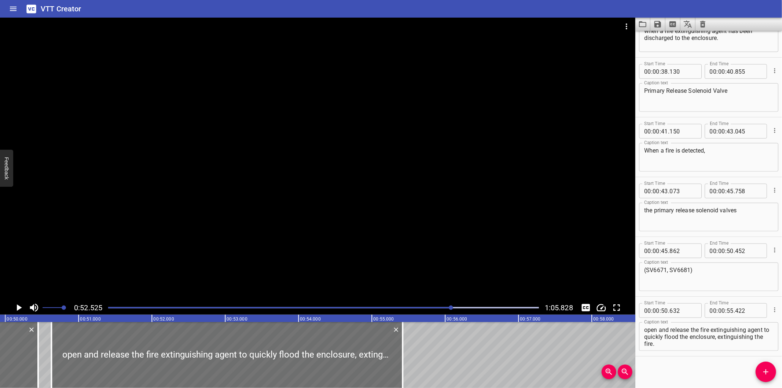
click at [206, 247] on div at bounding box center [317, 159] width 635 height 283
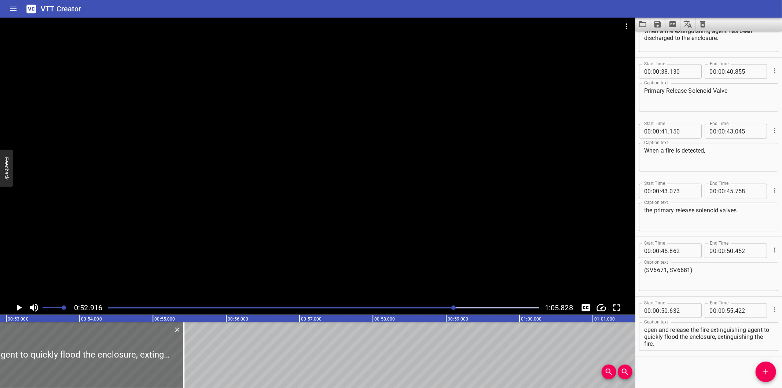
click at [237, 229] on div at bounding box center [317, 159] width 635 height 283
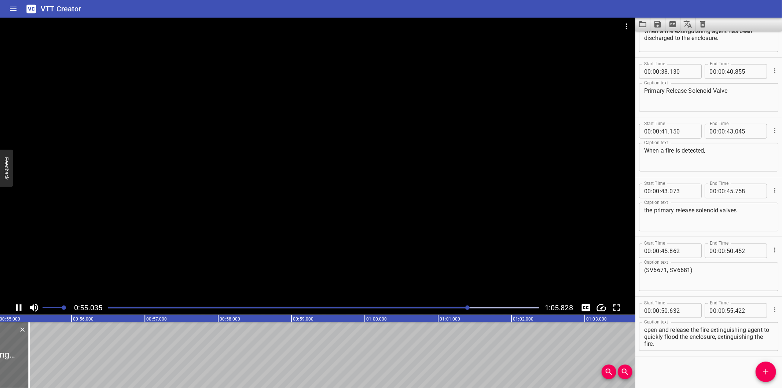
scroll to position [0, 4040]
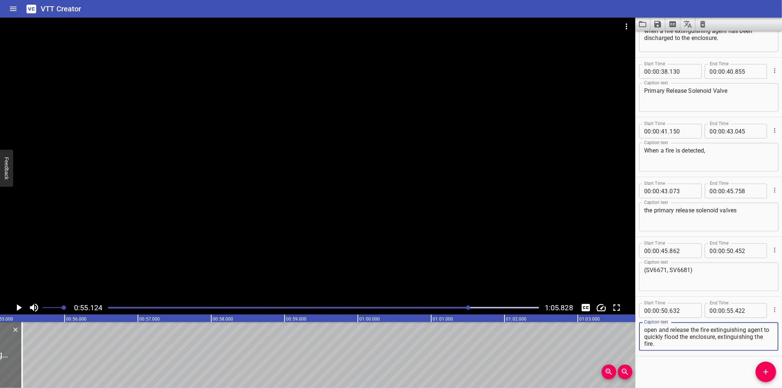
drag, startPoint x: 701, startPoint y: 341, endPoint x: 726, endPoint y: 336, distance: 24.7
click at [726, 336] on textarea "open and release the fire extinguishing agent to quickly flood the enclosure, e…" at bounding box center [708, 336] width 129 height 21
click at [765, 370] on icon "Add Cue" at bounding box center [765, 371] width 9 height 9
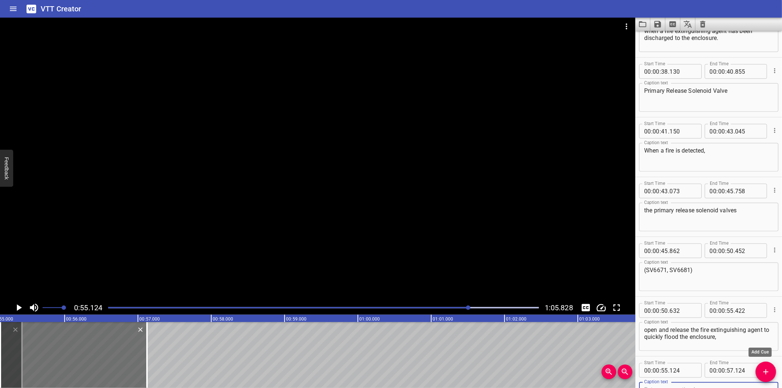
scroll to position [636, 0]
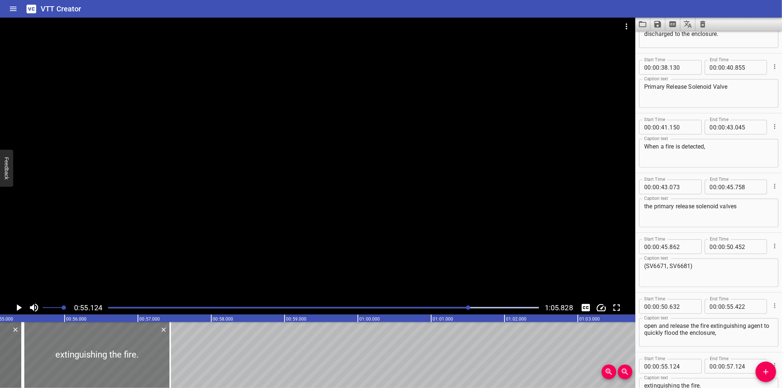
drag, startPoint x: 108, startPoint y: 360, endPoint x: 131, endPoint y: 361, distance: 23.1
click at [131, 361] on div at bounding box center [96, 355] width 147 height 66
click at [345, 274] on div at bounding box center [317, 159] width 635 height 283
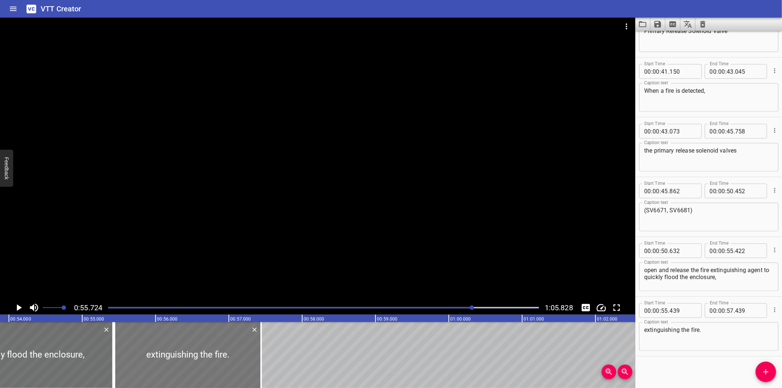
scroll to position [0, 3948]
click at [187, 336] on div at bounding box center [192, 355] width 147 height 66
click at [111, 347] on div at bounding box center [111, 355] width 1 height 66
drag, startPoint x: 158, startPoint y: 350, endPoint x: 153, endPoint y: 352, distance: 5.3
click at [153, 352] on div at bounding box center [187, 355] width 147 height 66
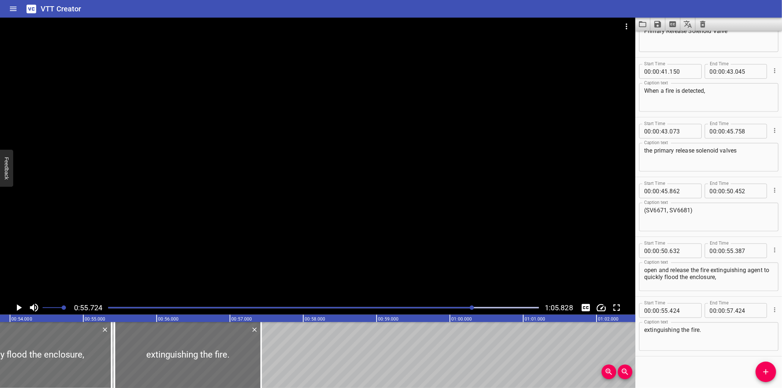
drag, startPoint x: 661, startPoint y: 355, endPoint x: 657, endPoint y: 355, distance: 4.4
click at [661, 355] on div "Start Time 00 : 00 : 00 . 000 Start Time End Time 00 : 00 : 02 . 205 End Time C…" at bounding box center [708, 209] width 147 height 357
click at [284, 228] on div at bounding box center [317, 159] width 635 height 283
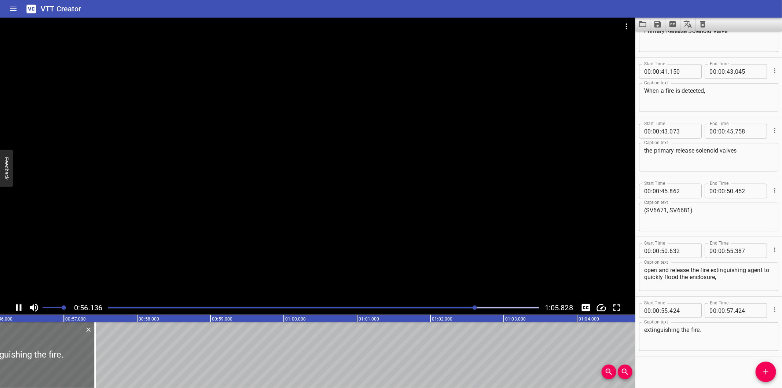
drag, startPoint x: 284, startPoint y: 225, endPoint x: 296, endPoint y: 244, distance: 21.9
click at [287, 230] on div at bounding box center [317, 159] width 635 height 283
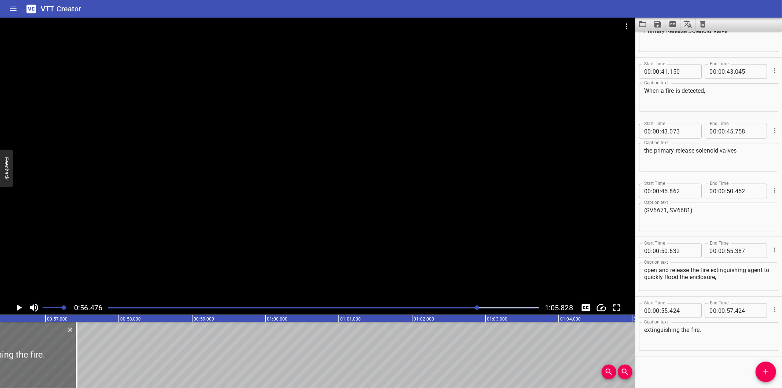
scroll to position [0, 4139]
click at [449, 307] on div "Play progress" at bounding box center [262, 307] width 431 height 1
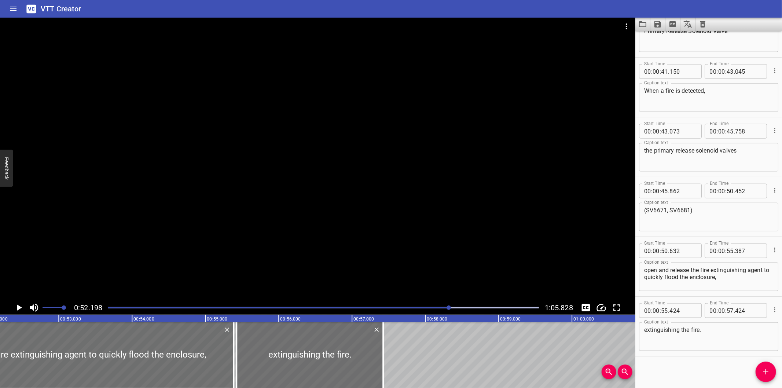
click at [439, 260] on div at bounding box center [317, 159] width 635 height 283
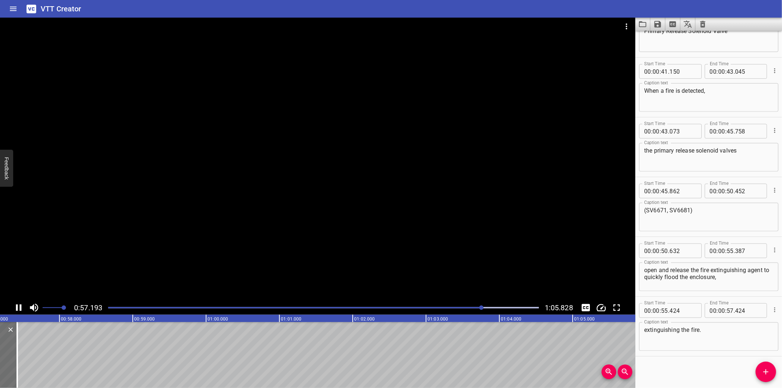
click at [364, 220] on div at bounding box center [317, 159] width 635 height 283
click at [459, 310] on div at bounding box center [323, 307] width 439 height 10
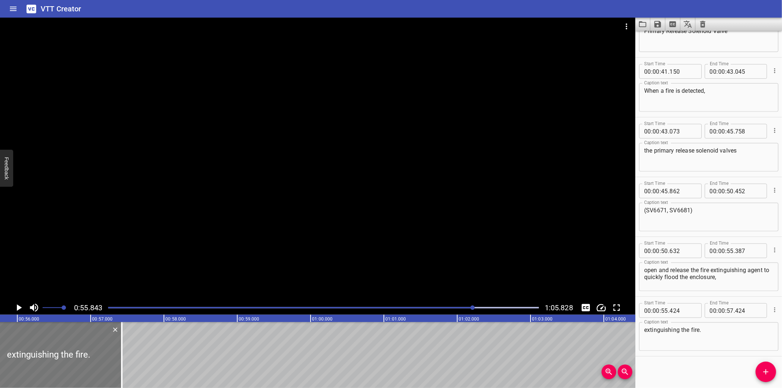
scroll to position [0, 4093]
drag, startPoint x: 114, startPoint y: 365, endPoint x: 89, endPoint y: 365, distance: 24.9
click at [89, 365] on div at bounding box center [91, 355] width 7 height 66
click at [195, 166] on div at bounding box center [317, 159] width 635 height 283
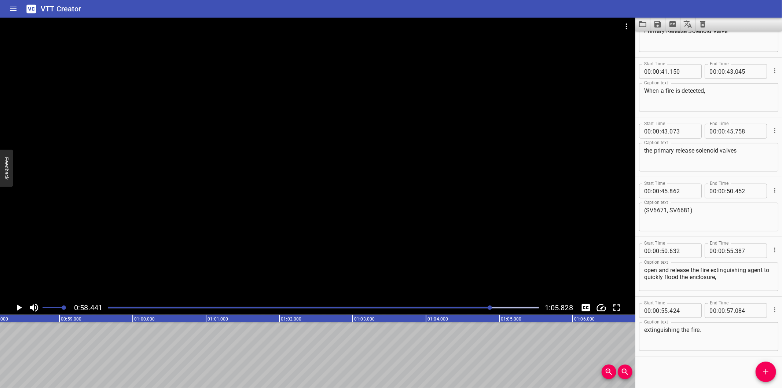
scroll to position [0, 4283]
drag, startPoint x: 761, startPoint y: 367, endPoint x: 579, endPoint y: 342, distance: 183.5
click at [759, 367] on button "Add Cue" at bounding box center [765, 371] width 21 height 21
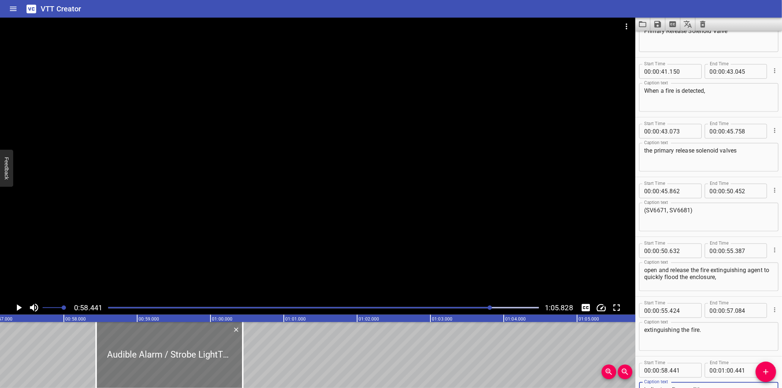
scroll to position [0, 4175]
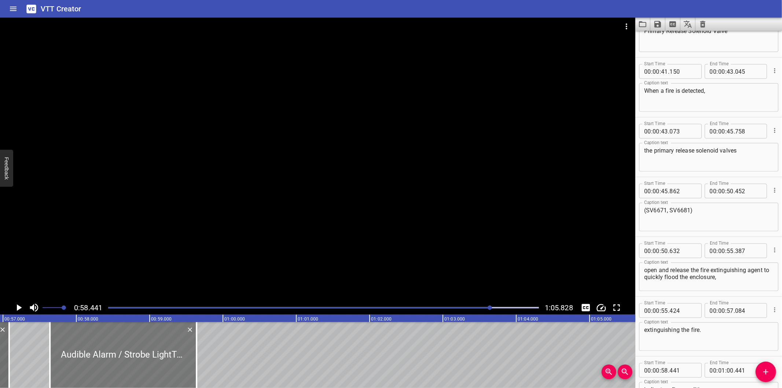
drag, startPoint x: 158, startPoint y: 350, endPoint x: 104, endPoint y: 358, distance: 54.1
click at [104, 358] on div at bounding box center [123, 355] width 147 height 66
click at [244, 219] on div at bounding box center [317, 159] width 635 height 283
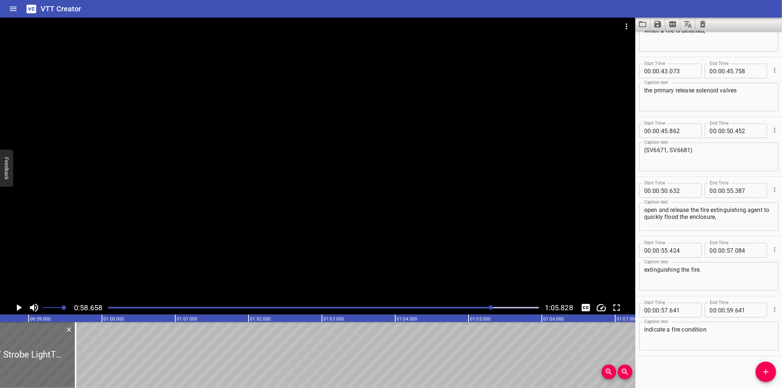
scroll to position [0, 4299]
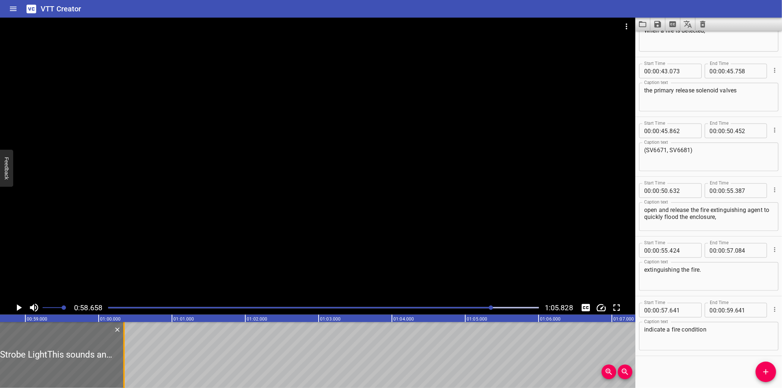
drag, startPoint x: 72, startPoint y: 363, endPoint x: 124, endPoint y: 356, distance: 52.1
click at [124, 356] on div at bounding box center [123, 355] width 1 height 66
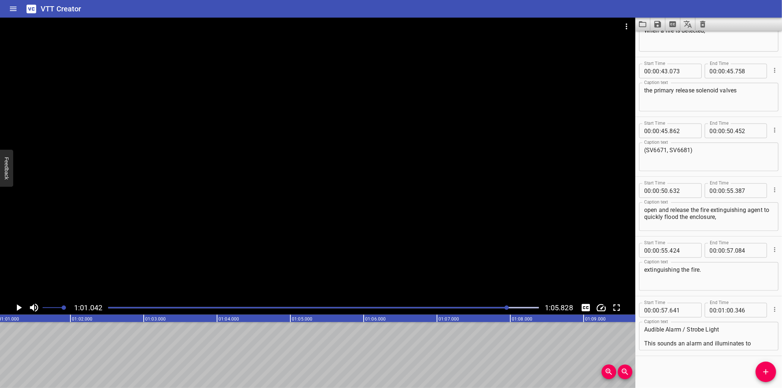
scroll to position [21, 0]
click at [678, 344] on textarea "Audible Alarm / Strobe Light​ This sounds an alarm and illuminates to indicate …" at bounding box center [708, 336] width 129 height 21
drag, startPoint x: 646, startPoint y: 335, endPoint x: 691, endPoint y: 342, distance: 45.9
click at [691, 342] on textarea "Audible Alarm / Strobe Light​ This sounds an alarm and illuminates to indicate …" at bounding box center [708, 336] width 129 height 21
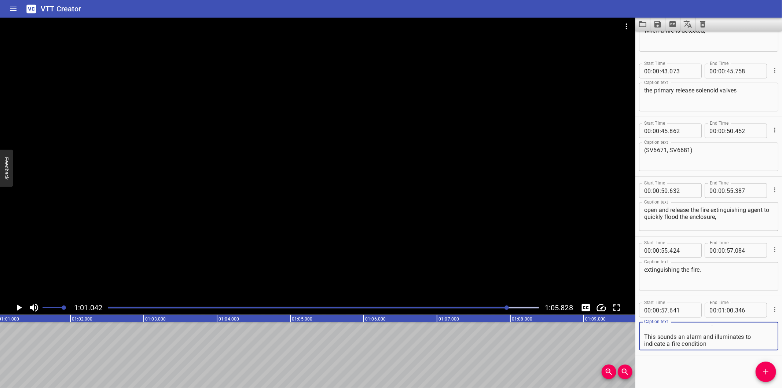
click at [734, 343] on textarea "Audible Alarm / Strobe Light​ This sounds an alarm and illuminates to indicate …" at bounding box center [708, 336] width 129 height 21
drag, startPoint x: 646, startPoint y: 334, endPoint x: 778, endPoint y: 379, distance: 139.6
click at [778, 379] on div "Start Time 00 : 00 : 00 . 000 Start Time End Time 00 : 00 : 02 . 205 End Time C…" at bounding box center [708, 209] width 147 height 357
click at [658, 326] on textarea "Audible Alarm / Strobe Light​ This sounds an alarm and illuminates to indicate …" at bounding box center [708, 336] width 129 height 21
drag, startPoint x: 644, startPoint y: 336, endPoint x: 757, endPoint y: 364, distance: 116.2
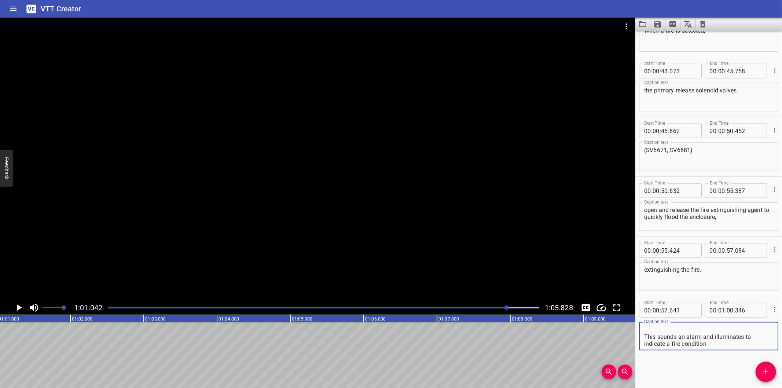
click at [757, 364] on div "Start Time 00 : 00 : 00 . 000 Start Time End Time 00 : 00 : 02 . 205 End Time C…" at bounding box center [708, 209] width 147 height 357
click at [764, 368] on icon "Add Cue" at bounding box center [765, 371] width 9 height 9
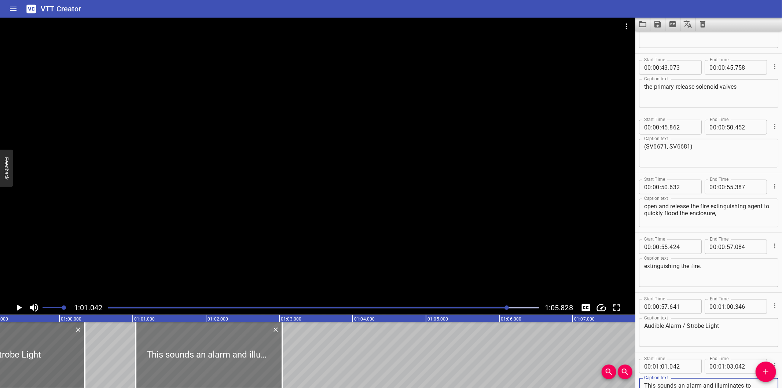
scroll to position [0, 4338]
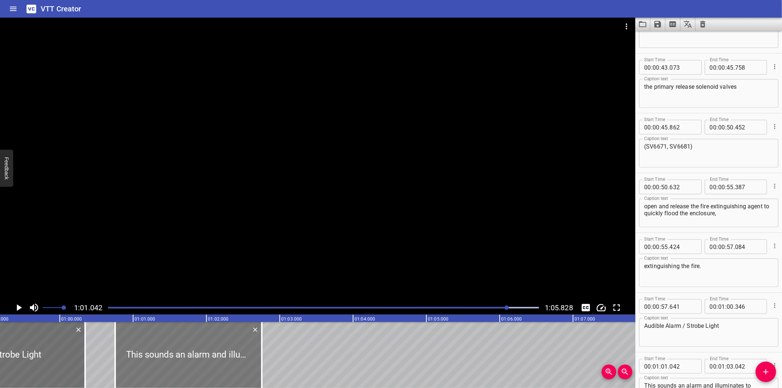
drag, startPoint x: 187, startPoint y: 359, endPoint x: 174, endPoint y: 362, distance: 13.5
click at [174, 362] on div at bounding box center [188, 355] width 147 height 66
click at [497, 305] on div at bounding box center [323, 307] width 439 height 10
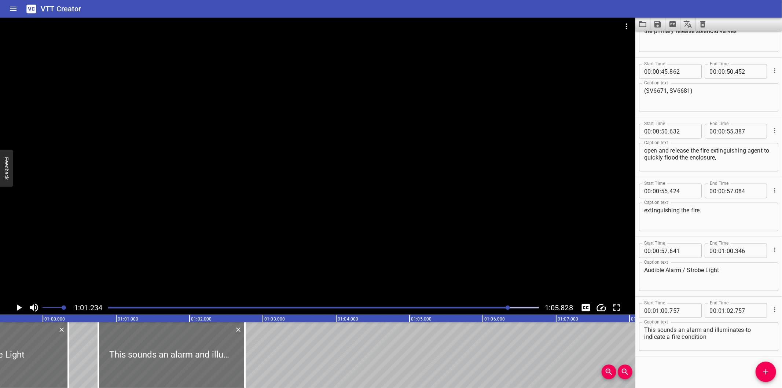
scroll to position [0, 4352]
click at [202, 353] on div at bounding box center [173, 355] width 147 height 66
click at [643, 334] on div "This sounds an alarm and illuminates to indicate a fire condition Caption text" at bounding box center [708, 336] width 139 height 29
click at [644, 336] on textarea "This sounds an alarm and illuminates to indicate a fire condition" at bounding box center [708, 336] width 129 height 21
click at [263, 223] on div at bounding box center [317, 159] width 635 height 283
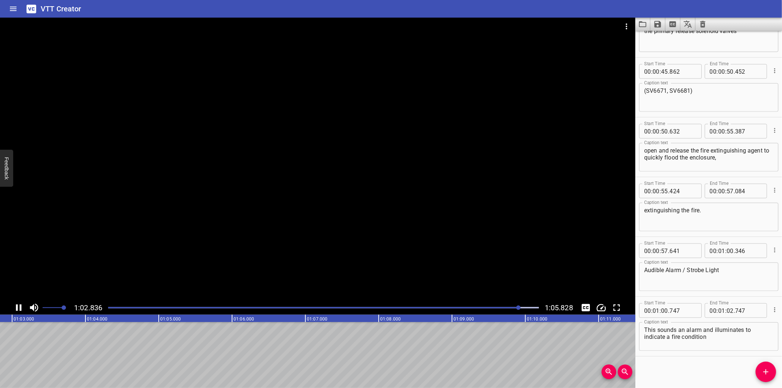
click at [484, 308] on div "Play progress" at bounding box center [304, 307] width 431 height 1
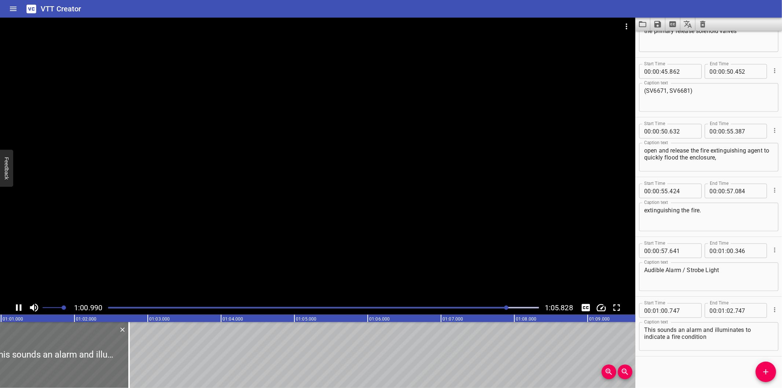
click at [134, 209] on div at bounding box center [317, 159] width 635 height 283
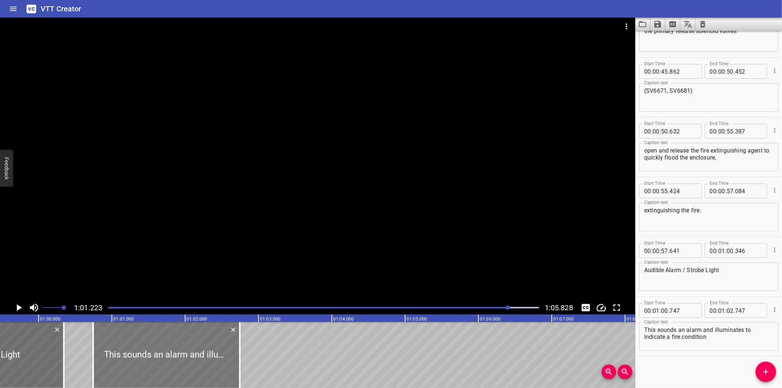
scroll to position [0, 4351]
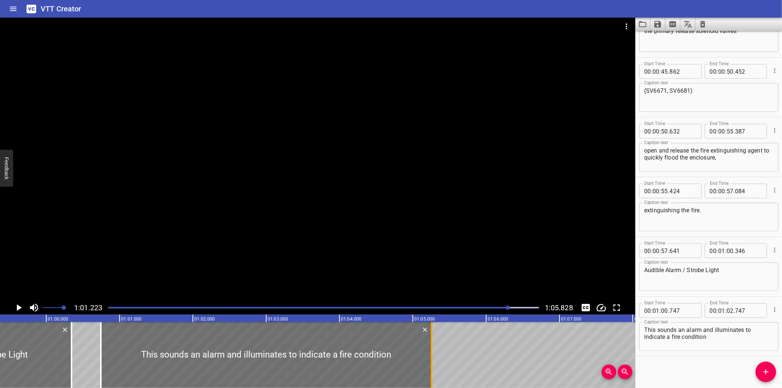
drag, startPoint x: 246, startPoint y: 356, endPoint x: 430, endPoint y: 357, distance: 184.0
click at [431, 357] on div at bounding box center [431, 355] width 1 height 66
click at [355, 217] on div at bounding box center [317, 159] width 635 height 283
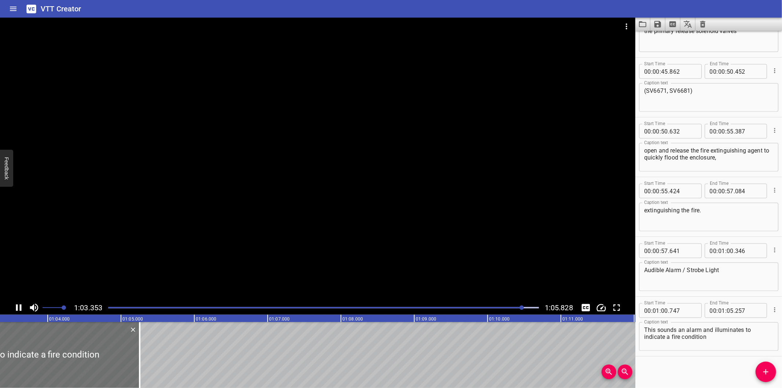
click at [248, 215] on div at bounding box center [317, 159] width 635 height 283
click at [248, 218] on div at bounding box center [317, 159] width 635 height 283
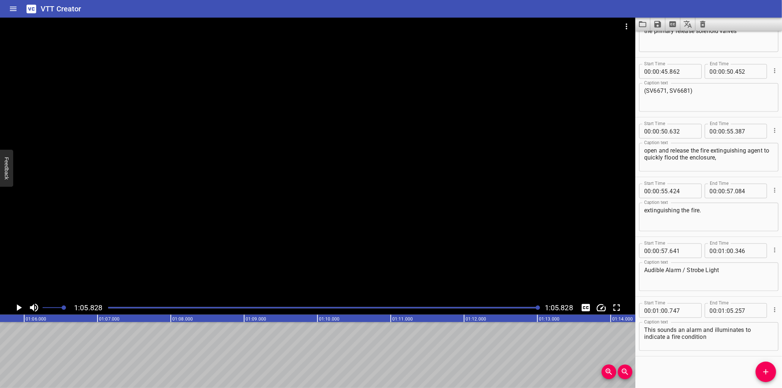
scroll to position [0, 4824]
click at [658, 26] on icon "Save captions to file" at bounding box center [657, 24] width 9 height 9
click at [661, 40] on li "Save to VTT file" at bounding box center [677, 40] width 54 height 13
click at [629, 26] on icon "Video Options" at bounding box center [626, 26] width 9 height 9
click at [629, 26] on li "Select New Video File..." at bounding box center [653, 27] width 73 height 13
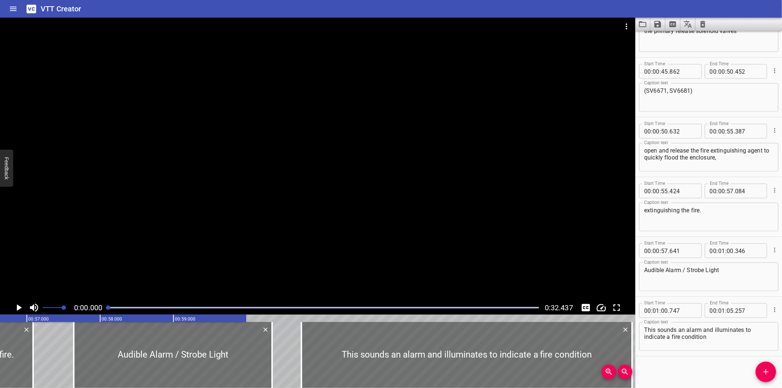
click at [162, 146] on div at bounding box center [317, 159] width 635 height 283
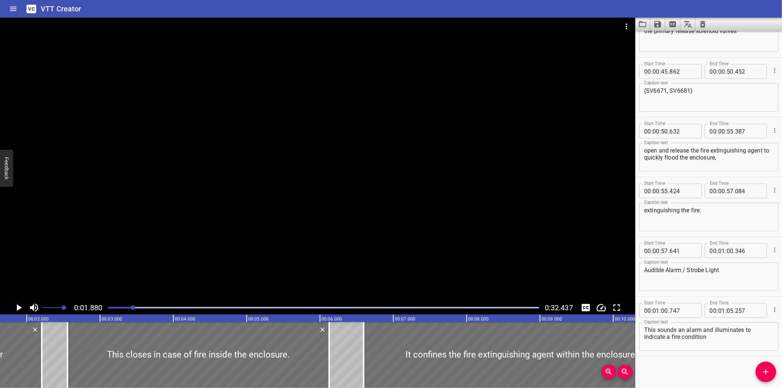
scroll to position [0, 137]
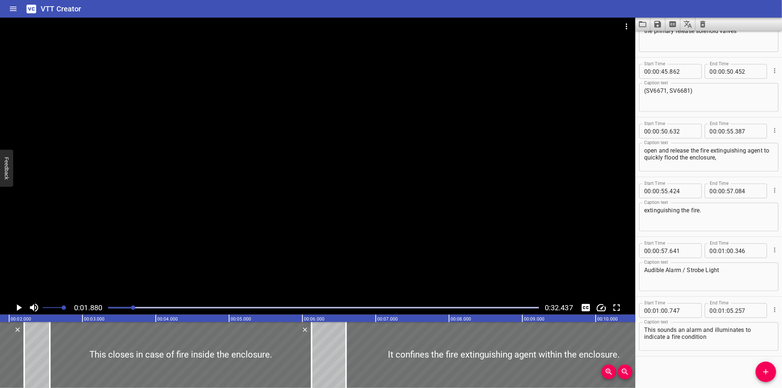
click at [702, 27] on icon "Clear captions" at bounding box center [702, 24] width 9 height 9
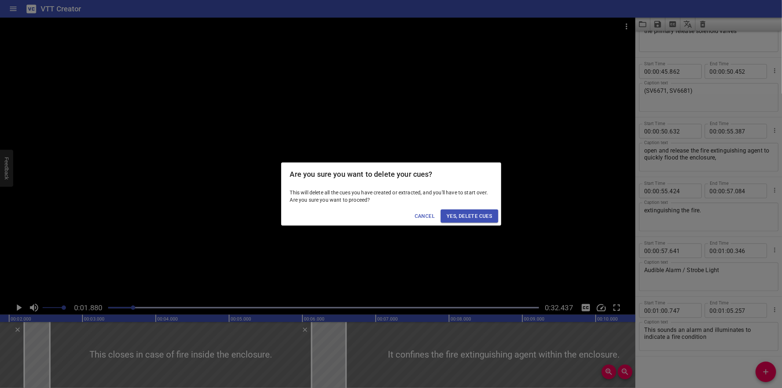
click at [464, 208] on div "Cancel Yes, Delete Cues" at bounding box center [391, 215] width 220 height 19
click at [460, 215] on span "Yes, Delete Cues" at bounding box center [468, 215] width 45 height 9
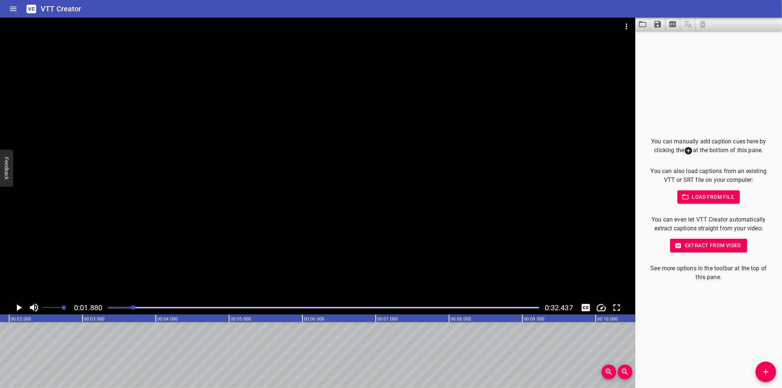
click at [107, 311] on div at bounding box center [323, 307] width 439 height 10
click at [125, 266] on div at bounding box center [317, 159] width 635 height 283
click at [664, 332] on div "You can manually add caption cues here by clicking the at the bottom of this pa…" at bounding box center [708, 209] width 147 height 357
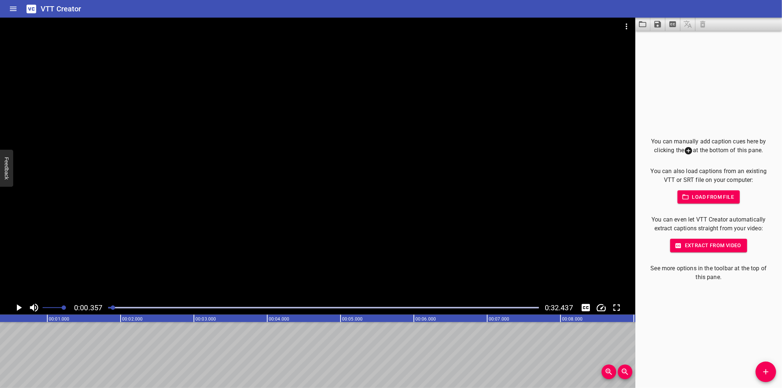
click at [707, 345] on div "You can manually add caption cues here by clicking the at the bottom of this pa…" at bounding box center [708, 209] width 147 height 357
click at [726, 335] on div "You can manually add caption cues here by clicking the at the bottom of this pa…" at bounding box center [708, 209] width 147 height 357
click at [233, 239] on div at bounding box center [317, 159] width 635 height 283
click at [110, 309] on div at bounding box center [323, 307] width 439 height 10
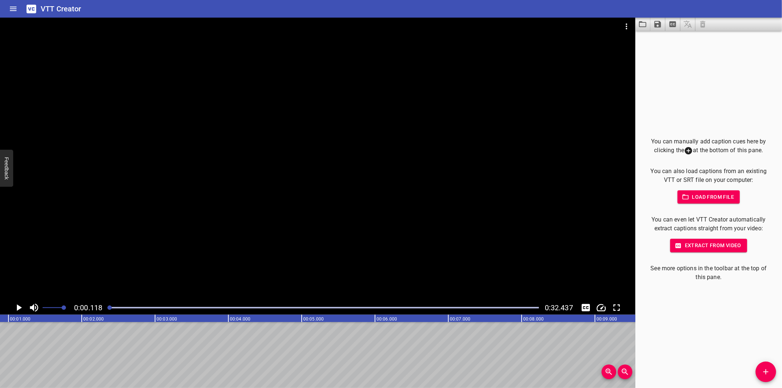
scroll to position [0, 20]
drag, startPoint x: 109, startPoint y: 309, endPoint x: 105, endPoint y: 309, distance: 3.7
click at [105, 309] on div at bounding box center [323, 307] width 439 height 10
click at [174, 224] on div at bounding box center [317, 159] width 635 height 283
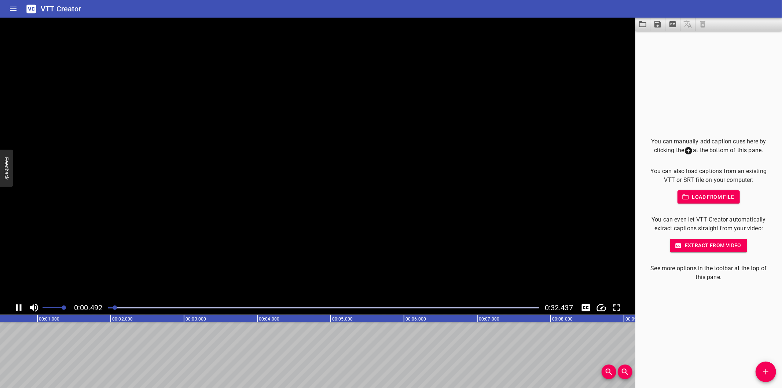
click at [202, 216] on video at bounding box center [317, 159] width 635 height 283
click at [206, 196] on div at bounding box center [317, 159] width 635 height 283
click at [756, 373] on span "Add Cue" at bounding box center [765, 371] width 21 height 9
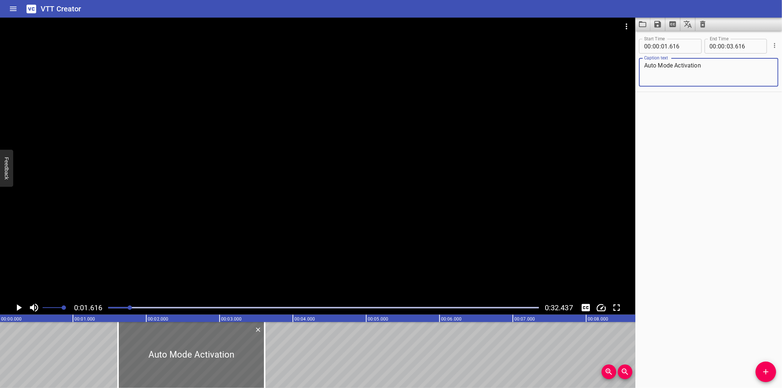
scroll to position [0, 0]
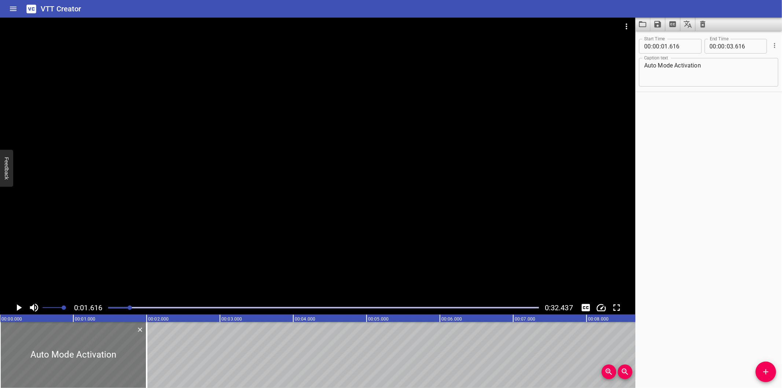
drag, startPoint x: 185, startPoint y: 364, endPoint x: 56, endPoint y: 347, distance: 130.4
click at [35, 361] on div at bounding box center [73, 355] width 147 height 66
drag, startPoint x: 110, startPoint y: 303, endPoint x: 107, endPoint y: 305, distance: 3.9
click at [107, 305] on div at bounding box center [323, 307] width 439 height 10
click at [106, 306] on div at bounding box center [323, 307] width 439 height 10
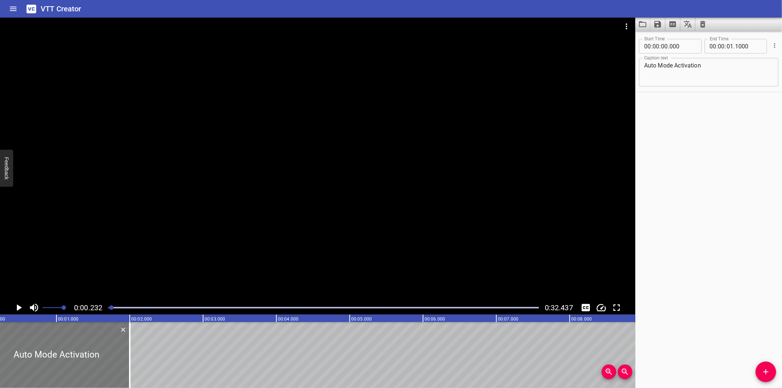
drag, startPoint x: 60, startPoint y: 350, endPoint x: 37, endPoint y: 345, distance: 23.1
click at [45, 348] on div at bounding box center [56, 355] width 147 height 66
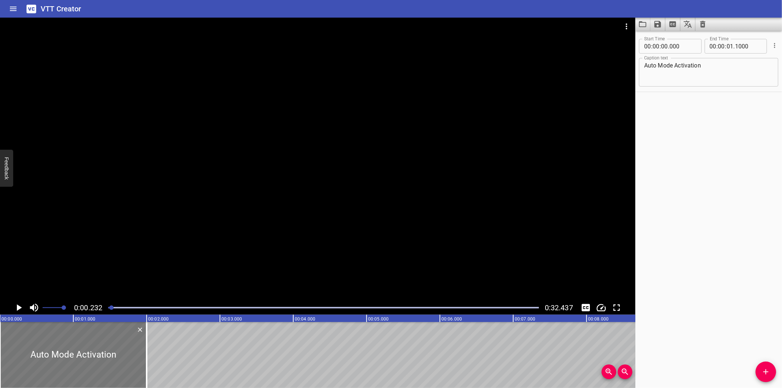
click at [38, 345] on div at bounding box center [73, 355] width 147 height 66
click at [45, 348] on div at bounding box center [79, 355] width 147 height 66
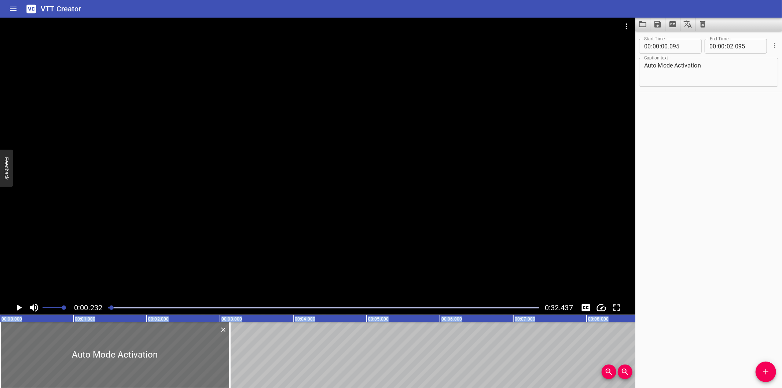
drag, startPoint x: 7, startPoint y: 346, endPoint x: -78, endPoint y: 336, distance: 85.6
click at [0, 336] on html "VTT Creator Caption Editor Batch Transcribe Login Sign Up Privacy Contact 0:00.…" at bounding box center [391, 194] width 782 height 388
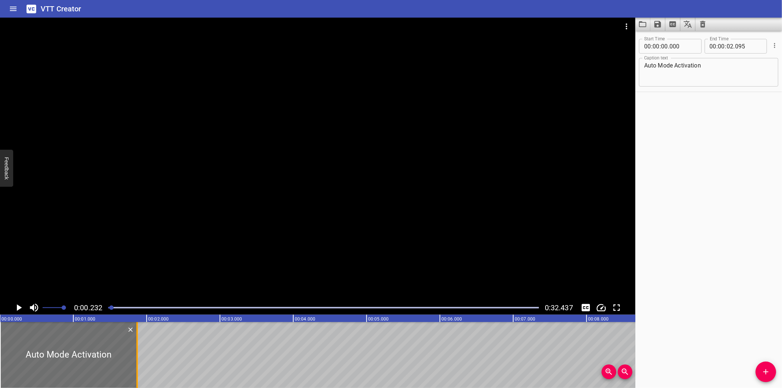
drag, startPoint x: 156, startPoint y: 360, endPoint x: 139, endPoint y: 359, distance: 16.5
click at [139, 359] on div at bounding box center [136, 355] width 7 height 66
click at [168, 224] on div at bounding box center [317, 159] width 635 height 283
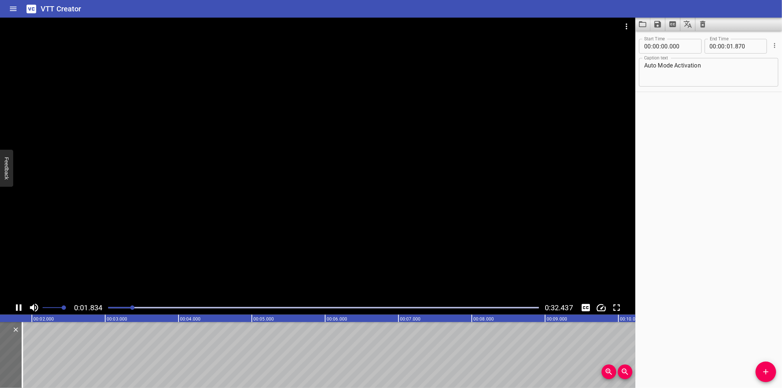
scroll to position [0, 144]
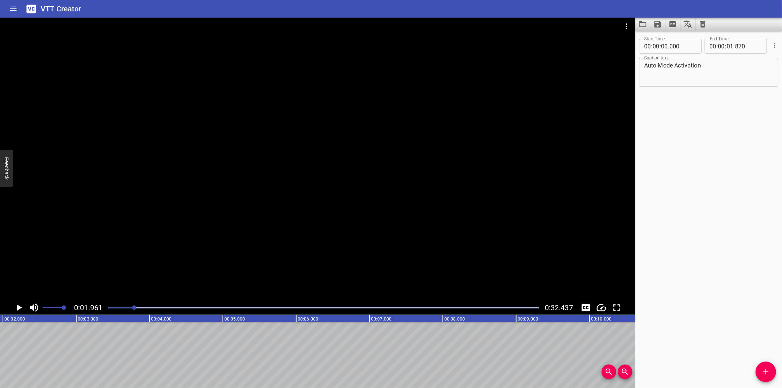
drag, startPoint x: 737, startPoint y: 248, endPoint x: 650, endPoint y: 270, distance: 89.6
click at [737, 248] on div "Start Time 00 : 00 : 00 . 000 Start Time End Time 00 : 00 : 01 . 870 End Time C…" at bounding box center [708, 209] width 147 height 357
click at [230, 236] on div at bounding box center [317, 159] width 635 height 283
drag, startPoint x: 761, startPoint y: 210, endPoint x: 740, endPoint y: 210, distance: 21.6
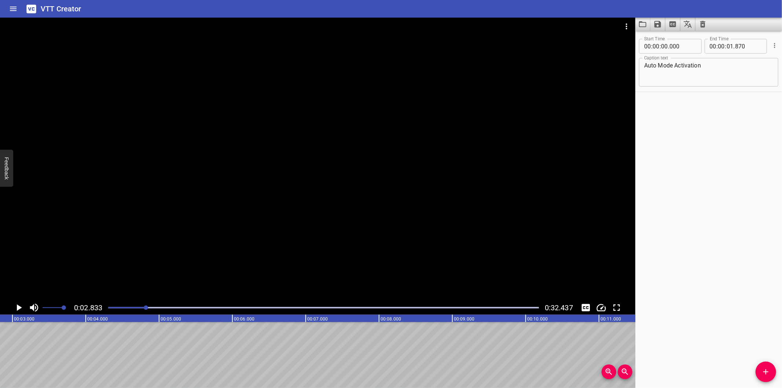
click at [761, 210] on div "Start Time 00 : 00 : 00 . 000 Start Time End Time 00 : 00 : 01 . 870 End Time C…" at bounding box center [708, 209] width 147 height 357
drag, startPoint x: 124, startPoint y: 311, endPoint x: 120, endPoint y: 310, distance: 3.7
click at [122, 311] on div at bounding box center [323, 307] width 439 height 10
drag, startPoint x: 769, startPoint y: 370, endPoint x: 739, endPoint y: 364, distance: 30.8
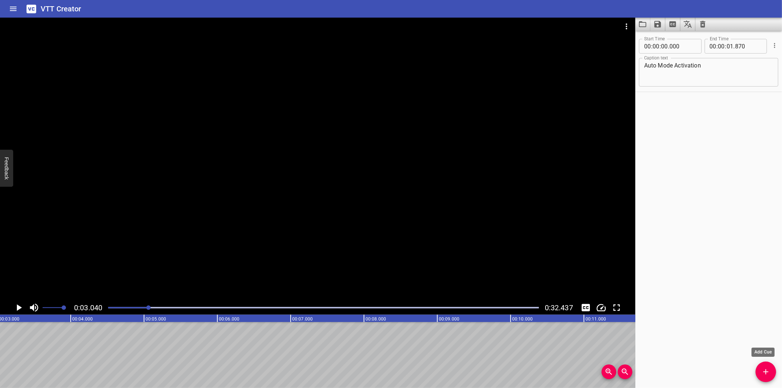
click at [769, 370] on icon "Add Cue" at bounding box center [765, 371] width 9 height 9
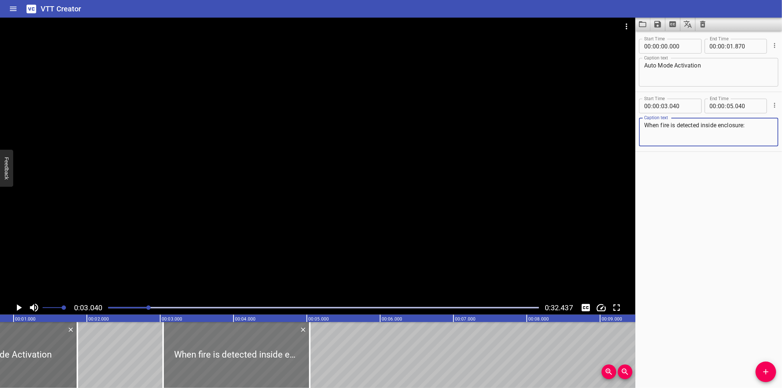
scroll to position [0, 32]
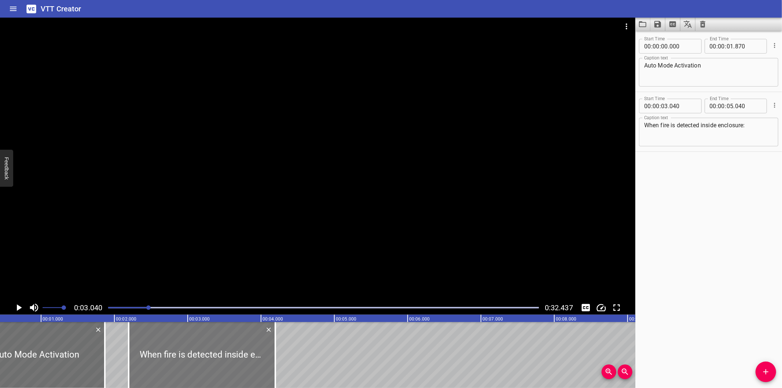
drag, startPoint x: 215, startPoint y: 354, endPoint x: 153, endPoint y: 359, distance: 62.2
click at [153, 359] on div at bounding box center [202, 355] width 147 height 66
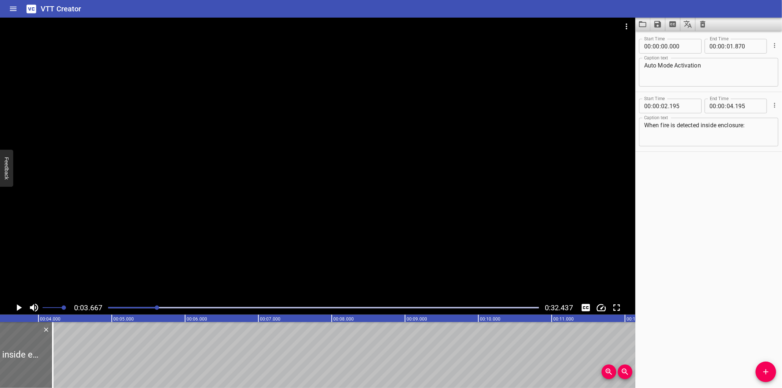
scroll to position [0, 269]
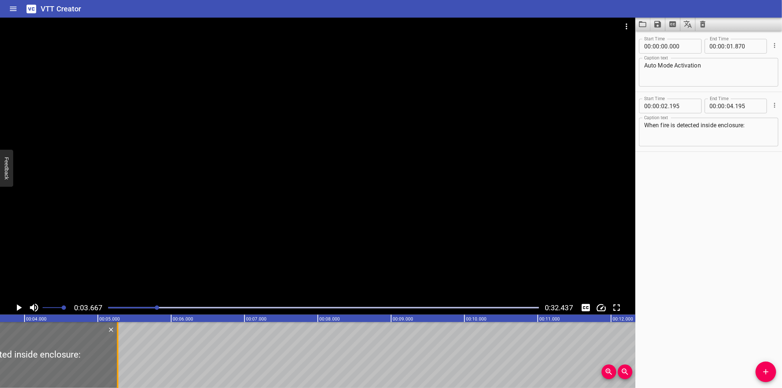
drag, startPoint x: 41, startPoint y: 360, endPoint x: 119, endPoint y: 360, distance: 78.8
click at [119, 360] on div at bounding box center [117, 355] width 7 height 66
click at [302, 244] on div at bounding box center [317, 159] width 635 height 283
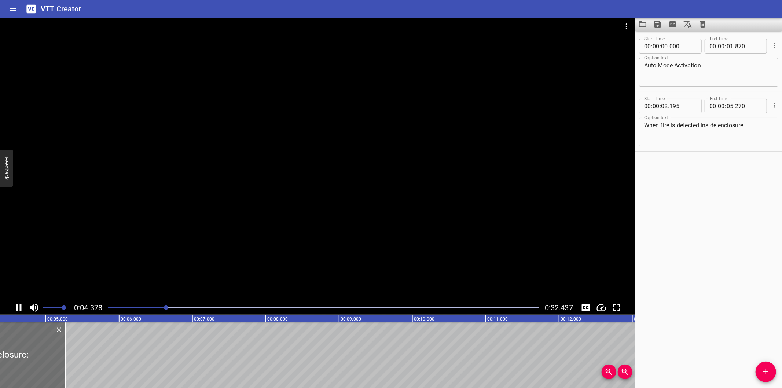
click at [310, 242] on div at bounding box center [317, 159] width 635 height 283
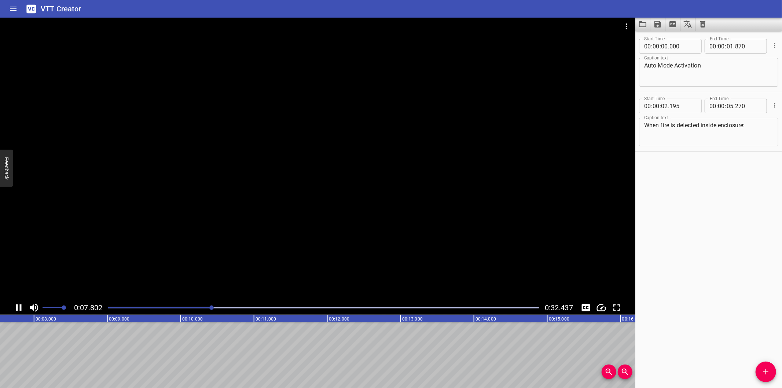
click at [163, 311] on div at bounding box center [323, 307] width 439 height 10
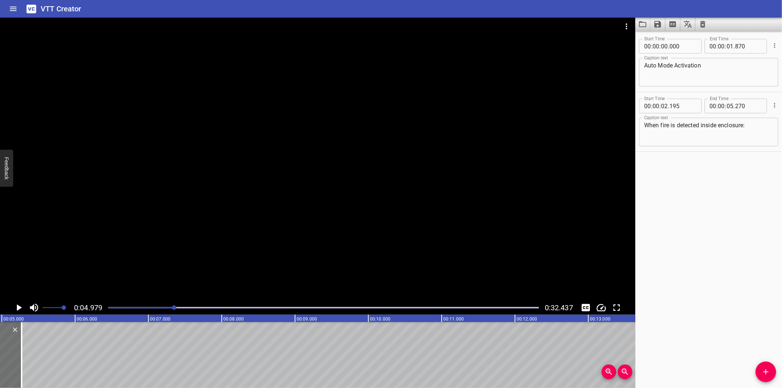
click at [150, 309] on div at bounding box center [323, 307] width 439 height 10
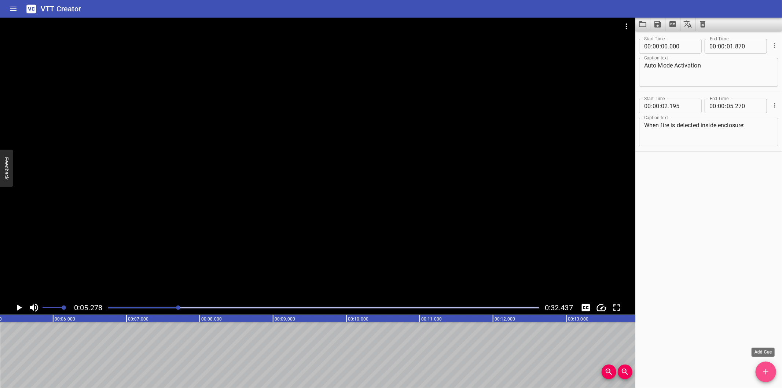
click at [760, 371] on span "Add Cue" at bounding box center [765, 371] width 21 height 9
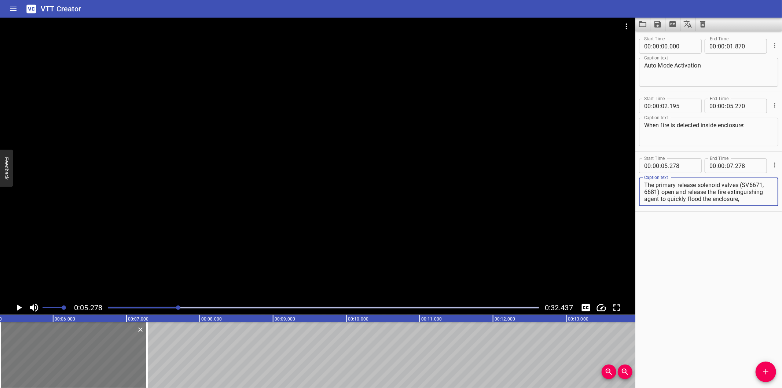
scroll to position [7, 0]
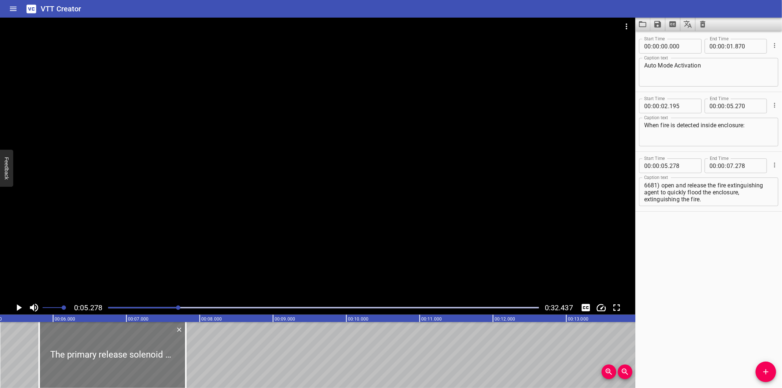
drag, startPoint x: 96, startPoint y: 355, endPoint x: 134, endPoint y: 354, distance: 38.9
click at [134, 354] on div at bounding box center [112, 355] width 147 height 66
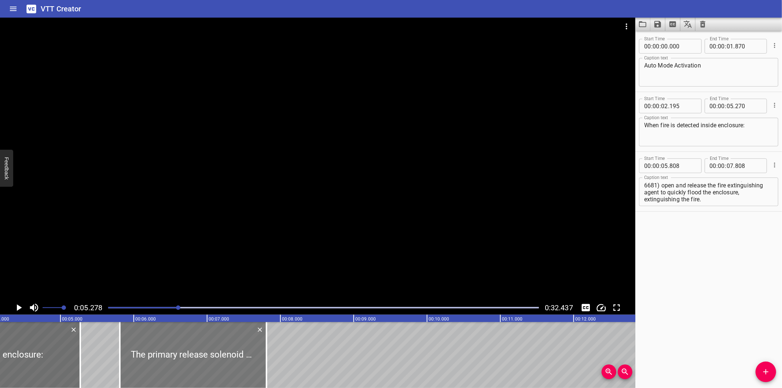
scroll to position [0, 305]
click at [165, 363] on div at bounding box center [192, 355] width 147 height 66
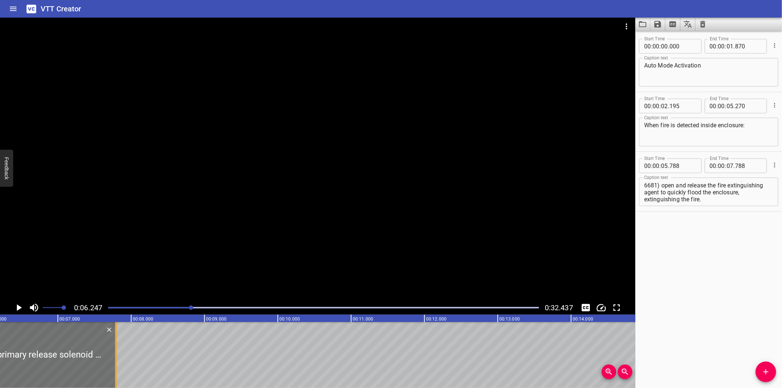
scroll to position [0, 457]
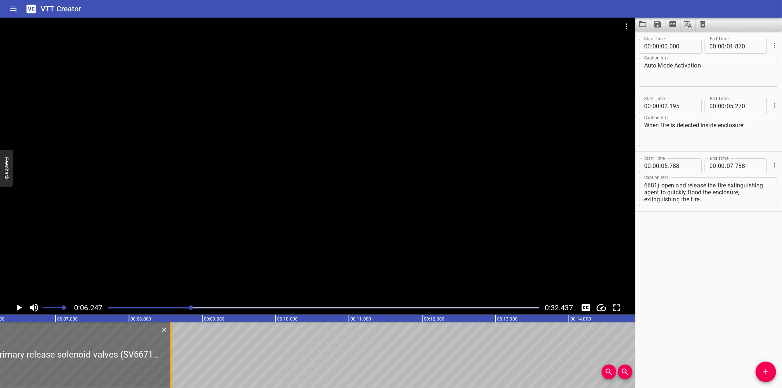
drag, startPoint x: 110, startPoint y: 368, endPoint x: 167, endPoint y: 365, distance: 57.2
click at [167, 365] on div at bounding box center [170, 355] width 7 height 66
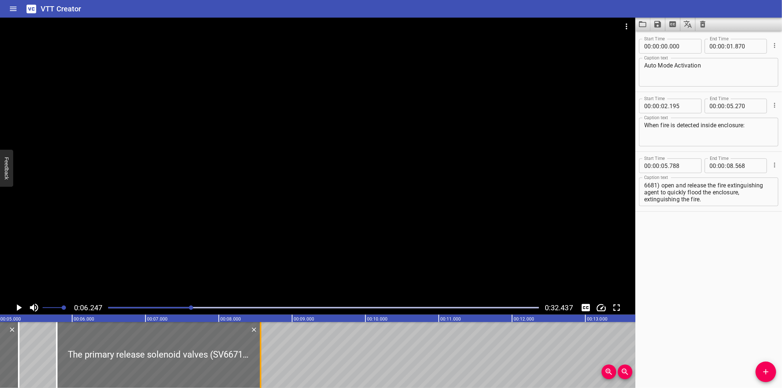
scroll to position [0, 349]
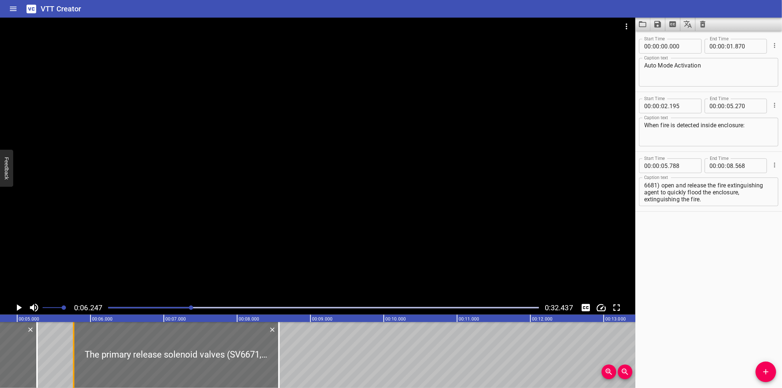
click at [71, 360] on div at bounding box center [73, 355] width 7 height 66
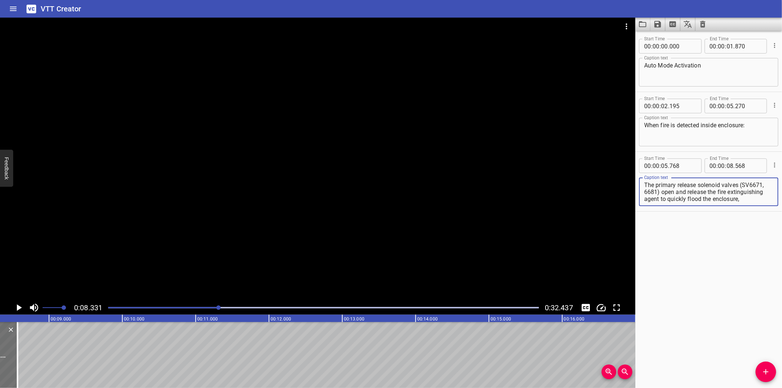
scroll to position [7, 0]
drag, startPoint x: 644, startPoint y: 182, endPoint x: 781, endPoint y: 230, distance: 145.4
click at [781, 230] on div "Start Time 00 : 00 : 00 . 000 Start Time End Time 00 : 00 : 01 . 870 End Time C…" at bounding box center [708, 209] width 147 height 357
click at [767, 375] on icon "Add Cue" at bounding box center [765, 371] width 9 height 9
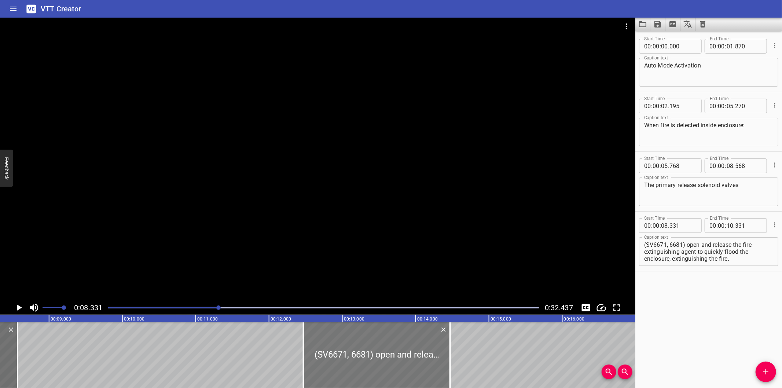
drag, startPoint x: 102, startPoint y: 362, endPoint x: 427, endPoint y: 350, distance: 324.9
click at [404, 357] on div at bounding box center [376, 355] width 147 height 66
drag, startPoint x: 683, startPoint y: 243, endPoint x: 562, endPoint y: 243, distance: 121.7
click at [562, 243] on main "0:08.331 0:32.437 00:00.000 00:01.000 00:02.000 00:03.000 00:04.000 00:05.000 0…" at bounding box center [391, 203] width 782 height 370
click at [691, 241] on textarea "(SV6671, 6681) open and release the fire extinguishing agent to quickly flood t…" at bounding box center [708, 251] width 129 height 21
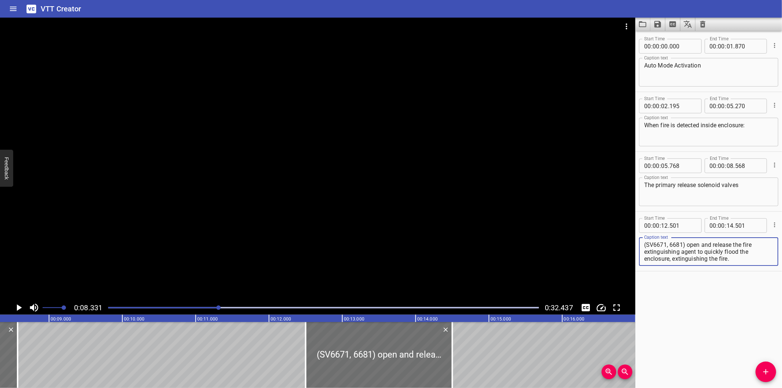
click at [686, 243] on textarea "(SV6671, 6681) open and release the fire extinguishing agent to quickly flood t…" at bounding box center [708, 251] width 129 height 21
drag, startPoint x: 683, startPoint y: 244, endPoint x: 583, endPoint y: 246, distance: 100.8
click at [583, 246] on main "0:08.331 0:32.437 00:00.000 00:01.000 00:02.000 00:03.000 00:04.000 00:05.000 0…" at bounding box center [391, 203] width 782 height 370
drag, startPoint x: 684, startPoint y: 243, endPoint x: 586, endPoint y: 248, distance: 98.7
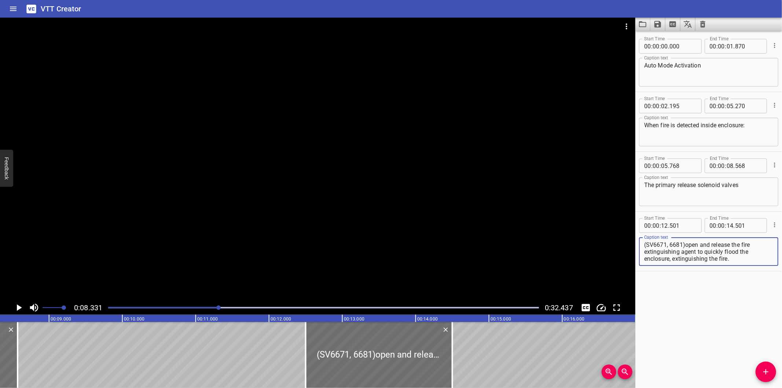
click at [586, 248] on main "0:08.331 0:32.437 00:00.000 00:01.000 00:02.000 00:03.000 00:04.000 00:05.000 0…" at bounding box center [391, 203] width 782 height 370
click at [688, 244] on textarea "(SV6671, 6681)open and release the fire extinguishing agent to quickly flood th…" at bounding box center [708, 251] width 129 height 21
drag, startPoint x: 683, startPoint y: 243, endPoint x: 661, endPoint y: 243, distance: 22.0
click at [644, 243] on textarea "(SV6671, 6681)open and release the fire extinguishing agent to quickly flood th…" at bounding box center [708, 251] width 129 height 21
drag, startPoint x: 685, startPoint y: 245, endPoint x: 604, endPoint y: 245, distance: 81.0
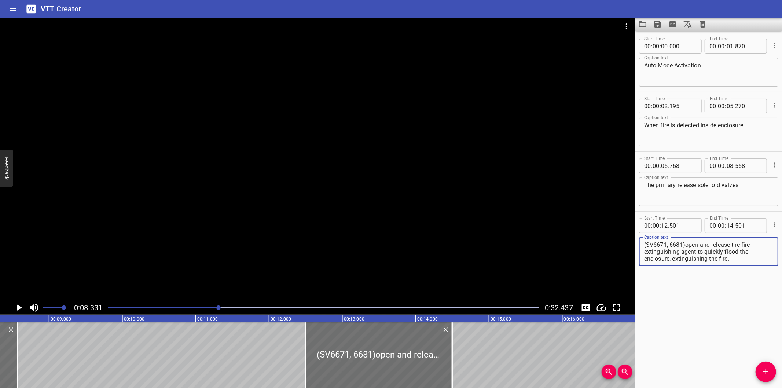
click at [604, 245] on main "0:08.331 0:32.437 00:00.000 00:01.000 00:02.000 00:03.000 00:04.000 00:05.000 0…" at bounding box center [391, 203] width 782 height 370
drag, startPoint x: 765, startPoint y: 376, endPoint x: 745, endPoint y: 376, distance: 19.8
click at [765, 376] on icon "Add Cue" at bounding box center [765, 371] width 9 height 9
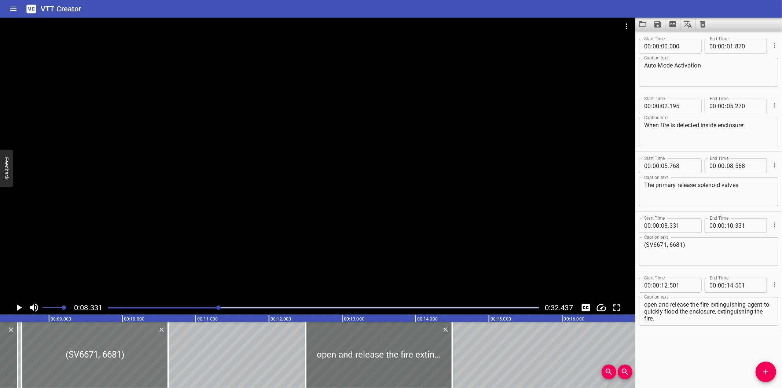
drag, startPoint x: 50, startPoint y: 372, endPoint x: 72, endPoint y: 372, distance: 21.6
click at [72, 372] on div at bounding box center [95, 355] width 147 height 66
click at [205, 222] on div at bounding box center [317, 159] width 635 height 283
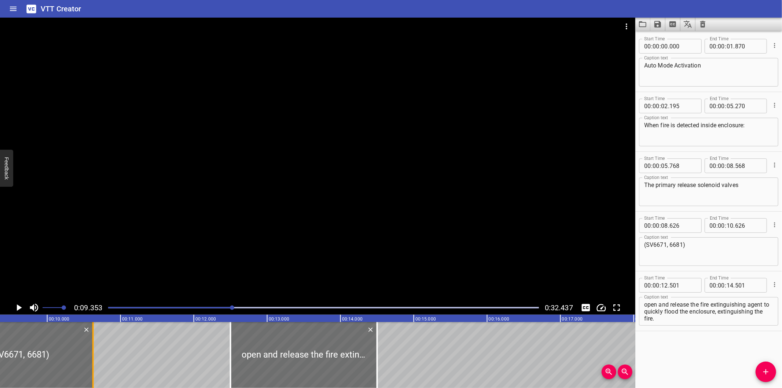
click at [92, 348] on div at bounding box center [92, 355] width 1 height 66
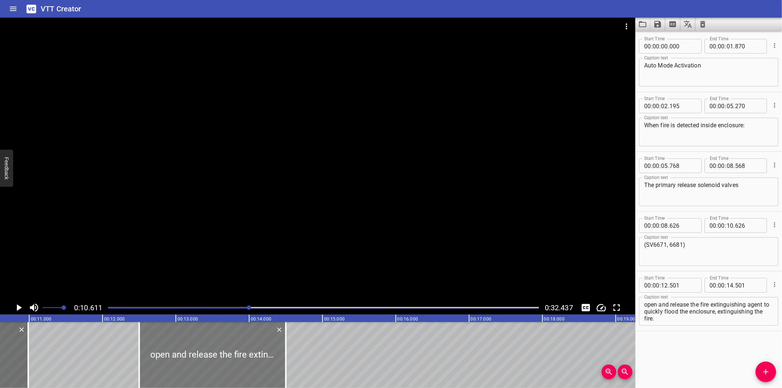
drag, startPoint x: 92, startPoint y: 348, endPoint x: 177, endPoint y: 358, distance: 85.2
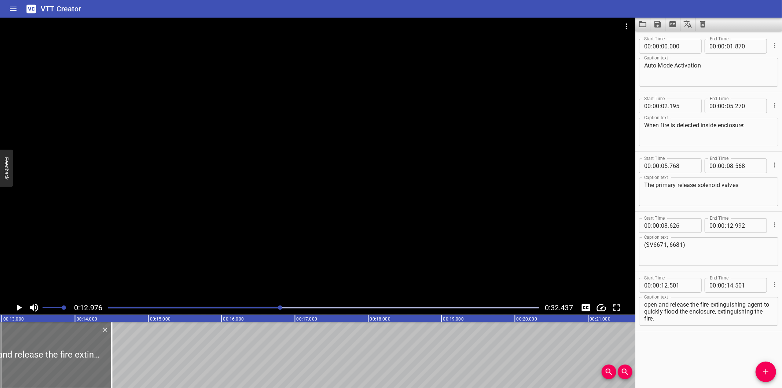
drag, startPoint x: 202, startPoint y: 357, endPoint x: 234, endPoint y: 355, distance: 31.9
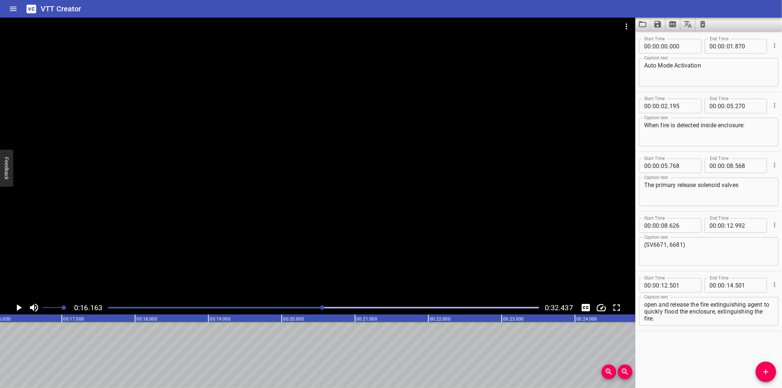
click at [251, 309] on div at bounding box center [323, 307] width 439 height 10
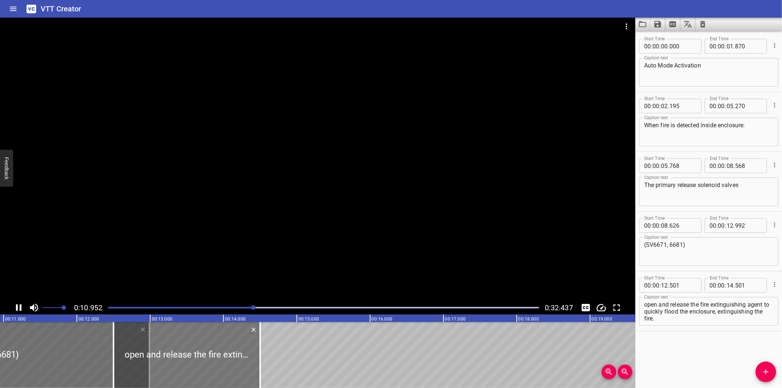
scroll to position [0, 813]
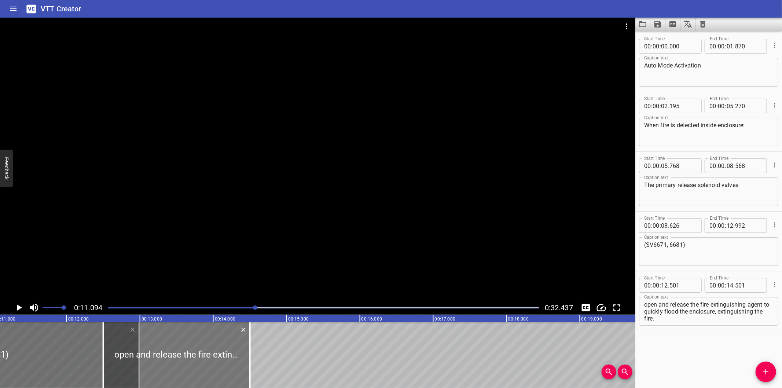
drag, startPoint x: 198, startPoint y: 346, endPoint x: 274, endPoint y: 336, distance: 76.0
click at [250, 336] on div at bounding box center [176, 355] width 147 height 66
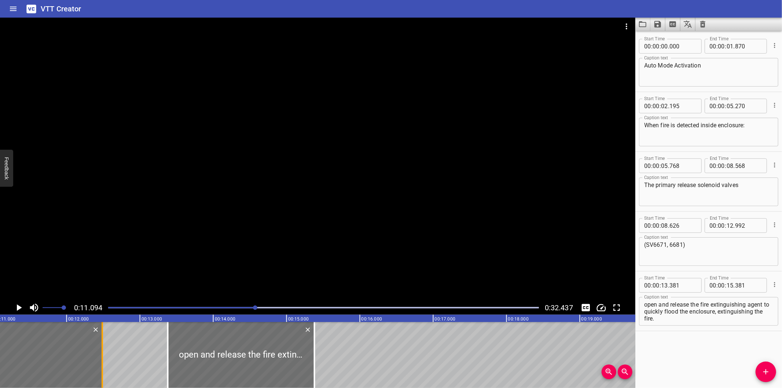
drag, startPoint x: 140, startPoint y: 353, endPoint x: 103, endPoint y: 359, distance: 37.2
click at [103, 359] on div at bounding box center [102, 355] width 1 height 66
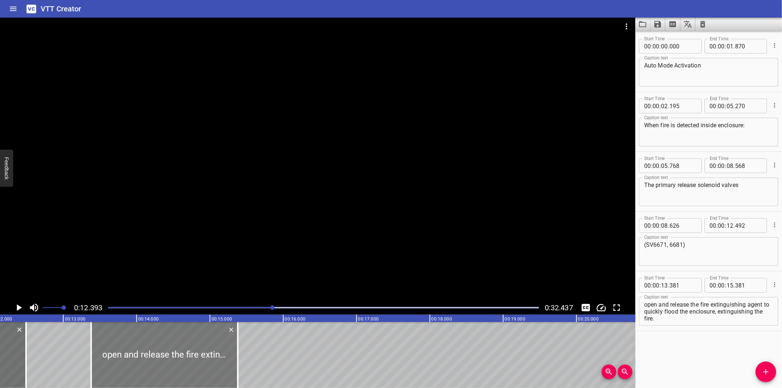
scroll to position [0, 881]
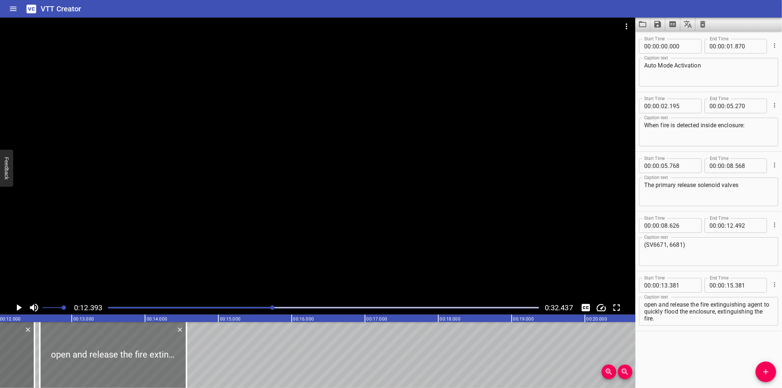
drag, startPoint x: 159, startPoint y: 352, endPoint x: 100, endPoint y: 353, distance: 59.7
click at [100, 353] on div at bounding box center [113, 355] width 147 height 66
click at [193, 226] on div at bounding box center [317, 159] width 635 height 283
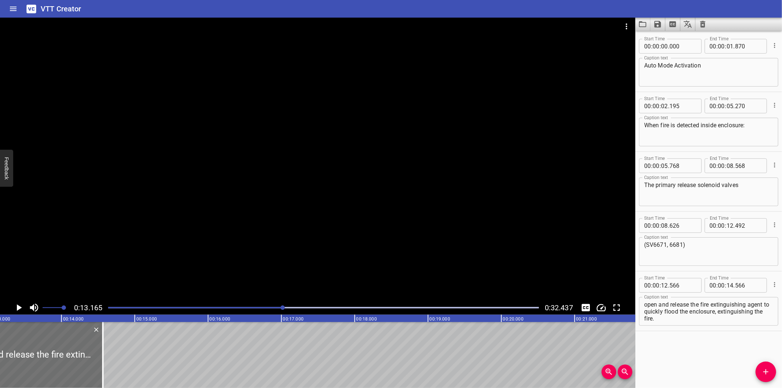
scroll to position [0, 965]
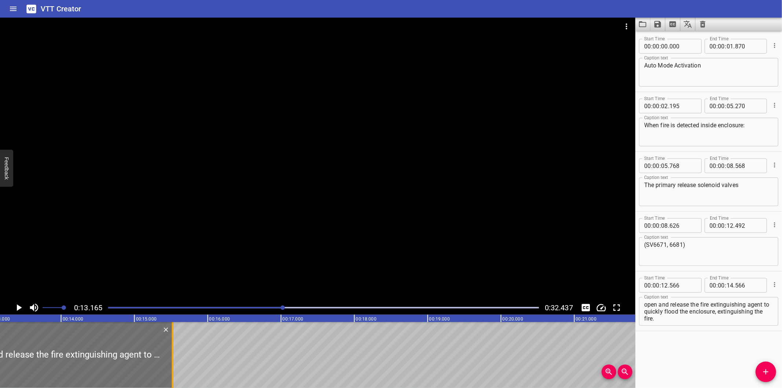
drag, startPoint x: 104, startPoint y: 348, endPoint x: 174, endPoint y: 344, distance: 70.2
click at [174, 344] on div at bounding box center [172, 355] width 7 height 66
drag, startPoint x: 174, startPoint y: 344, endPoint x: 169, endPoint y: 345, distance: 5.3
click at [169, 345] on div at bounding box center [167, 355] width 7 height 66
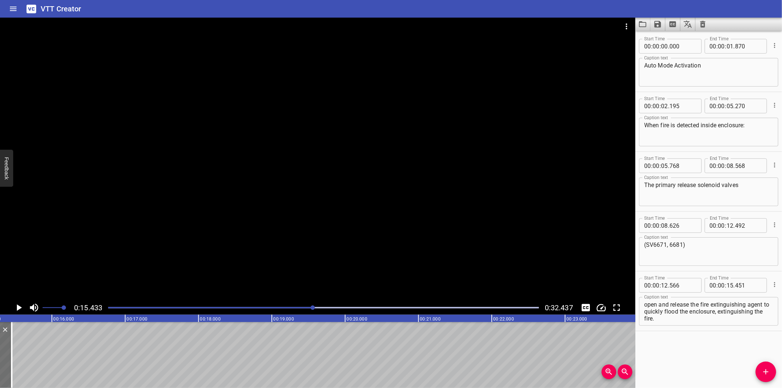
scroll to position [0, 1131]
drag, startPoint x: 644, startPoint y: 312, endPoint x: 719, endPoint y: 332, distance: 78.2
click at [719, 332] on div "Start Time 00 : 00 : 00 . 000 Start Time End Time 00 : 00 : 01 . 870 End Time C…" at bounding box center [708, 209] width 147 height 357
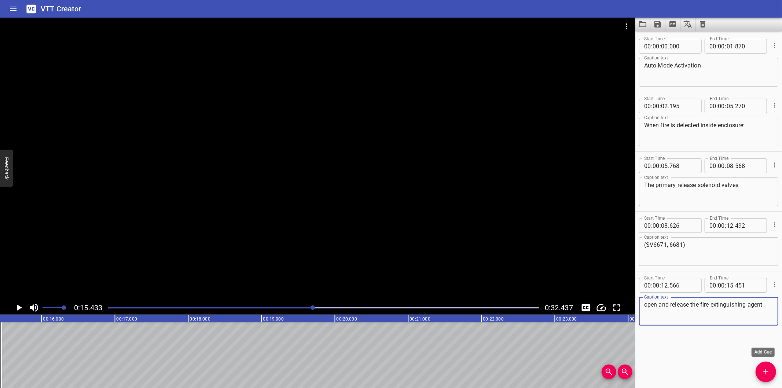
drag, startPoint x: 763, startPoint y: 373, endPoint x: 683, endPoint y: 371, distance: 79.9
click at [763, 373] on icon "Add Cue" at bounding box center [765, 371] width 9 height 9
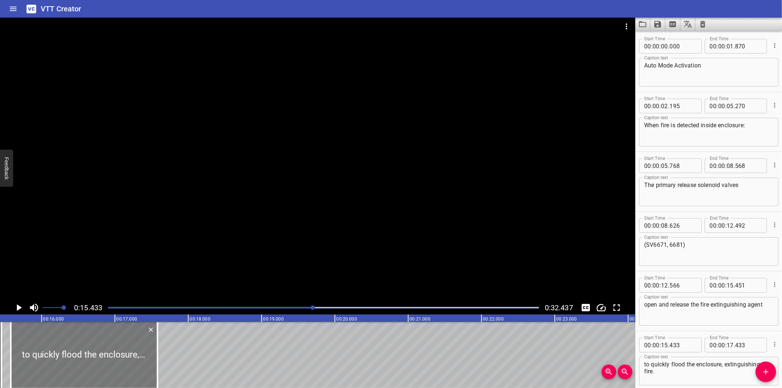
drag, startPoint x: 98, startPoint y: 350, endPoint x: 108, endPoint y: 352, distance: 10.9
click at [108, 352] on div at bounding box center [84, 355] width 147 height 66
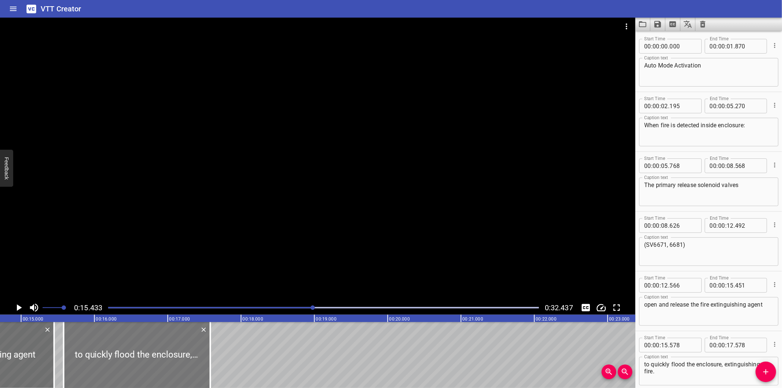
scroll to position [0, 1077]
click at [153, 243] on div at bounding box center [317, 159] width 635 height 283
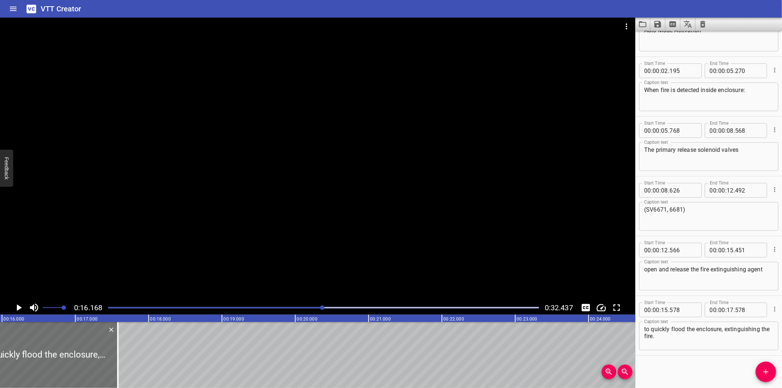
scroll to position [0, 1185]
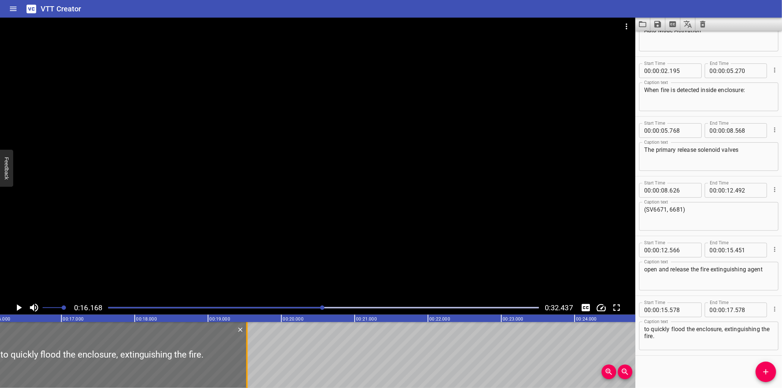
drag, startPoint x: 102, startPoint y: 359, endPoint x: 244, endPoint y: 361, distance: 142.9
click at [244, 361] on div at bounding box center [246, 355] width 7 height 66
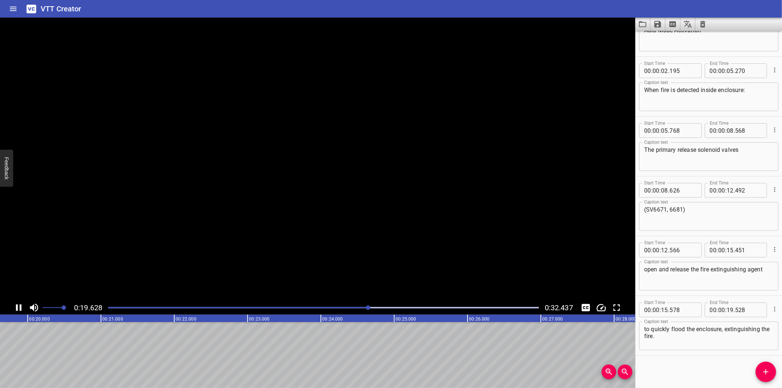
scroll to position [0, 1453]
click at [773, 378] on button "Add Cue" at bounding box center [765, 371] width 21 height 21
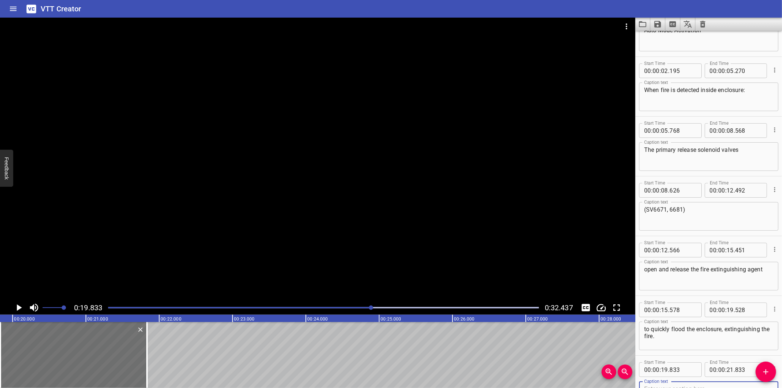
scroll to position [39, 0]
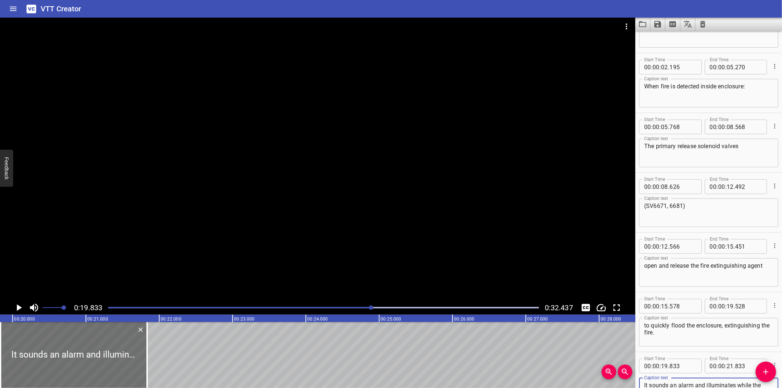
click at [226, 235] on div at bounding box center [317, 159] width 635 height 283
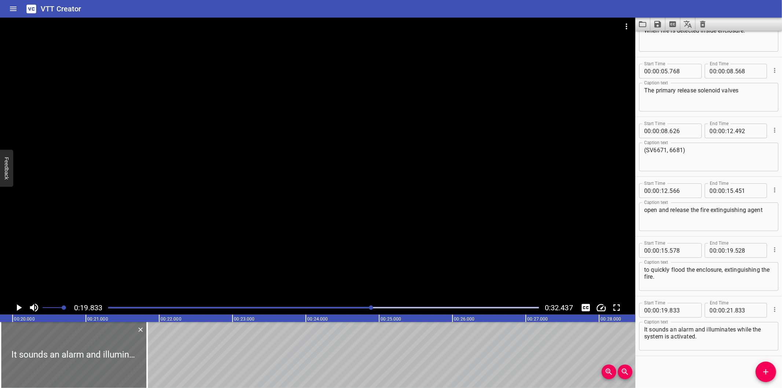
click at [361, 307] on div "Play progress" at bounding box center [156, 307] width 431 height 1
click at [369, 307] on div at bounding box center [371, 307] width 4 height 4
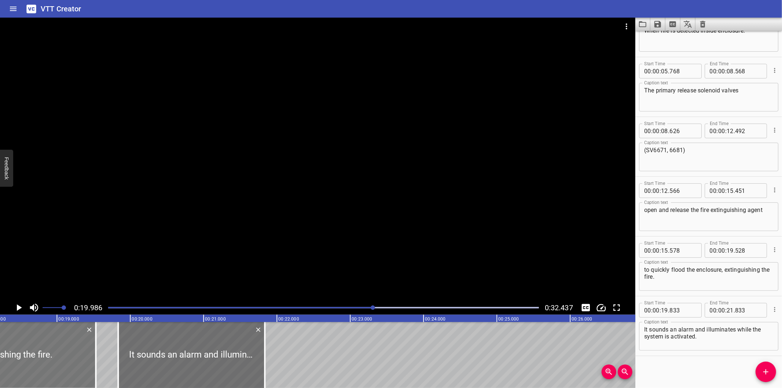
scroll to position [0, 1329]
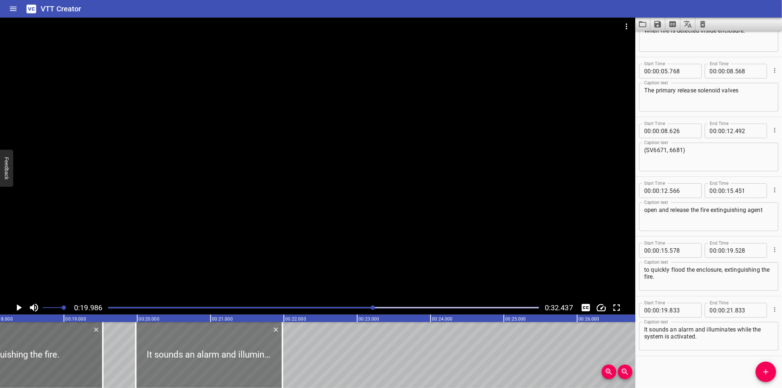
drag, startPoint x: 171, startPoint y: 361, endPoint x: 181, endPoint y: 359, distance: 10.0
click at [181, 359] on div at bounding box center [209, 355] width 147 height 66
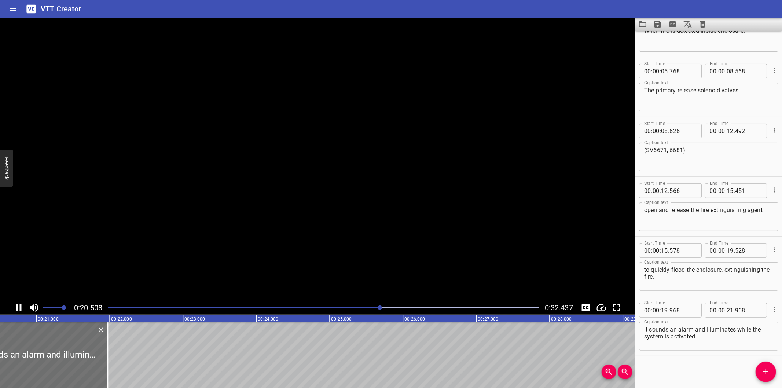
scroll to position [0, 1524]
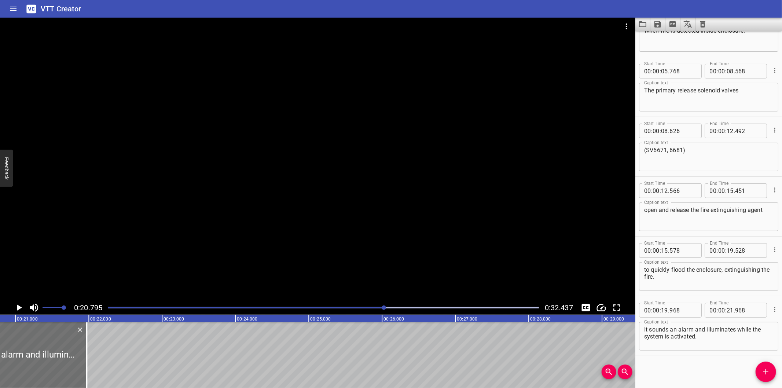
click at [248, 224] on div at bounding box center [317, 159] width 635 height 283
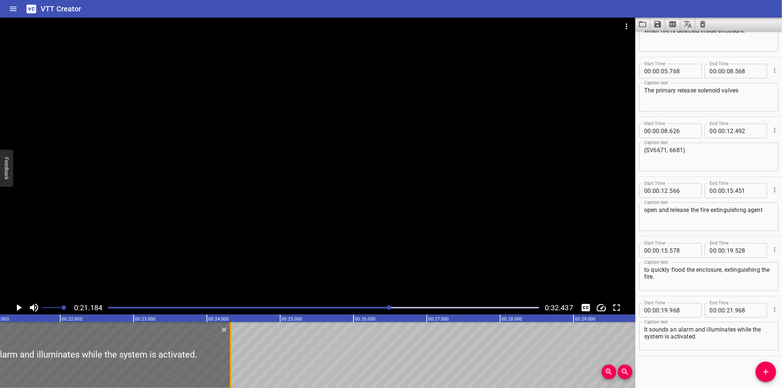
drag, startPoint x: 56, startPoint y: 353, endPoint x: 229, endPoint y: 350, distance: 173.0
click at [229, 350] on div at bounding box center [230, 355] width 7 height 66
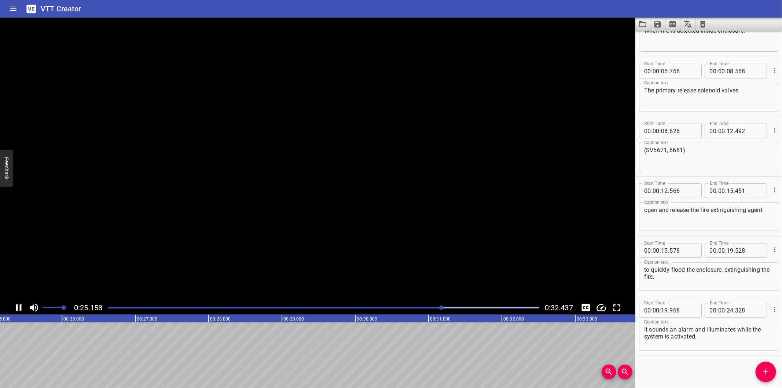
scroll to position [0, 1859]
drag, startPoint x: 766, startPoint y: 376, endPoint x: 680, endPoint y: 367, distance: 86.6
click at [766, 376] on icon "Add Cue" at bounding box center [765, 371] width 9 height 9
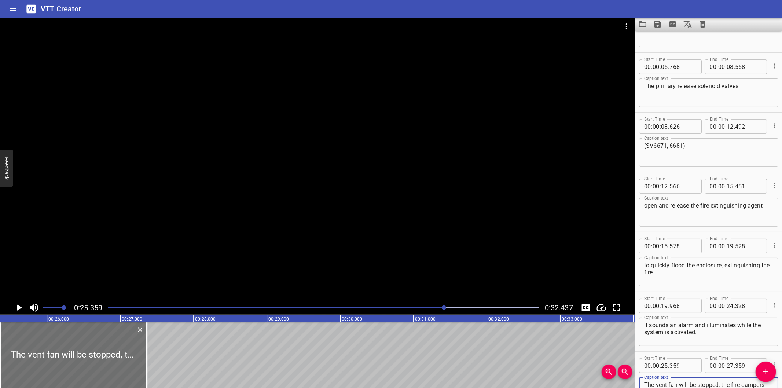
click at [180, 222] on div at bounding box center [317, 159] width 635 height 283
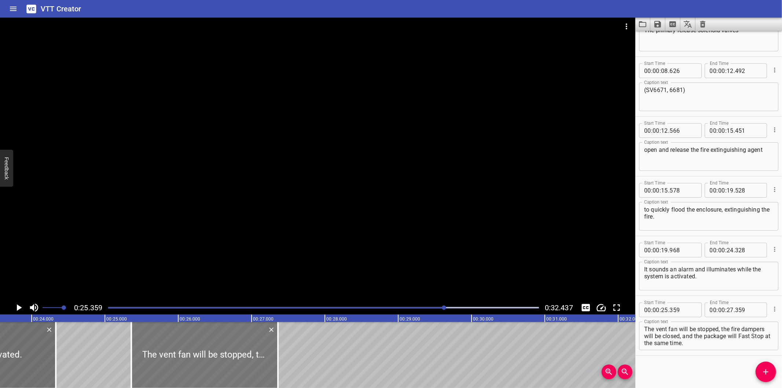
scroll to position [0, 1723]
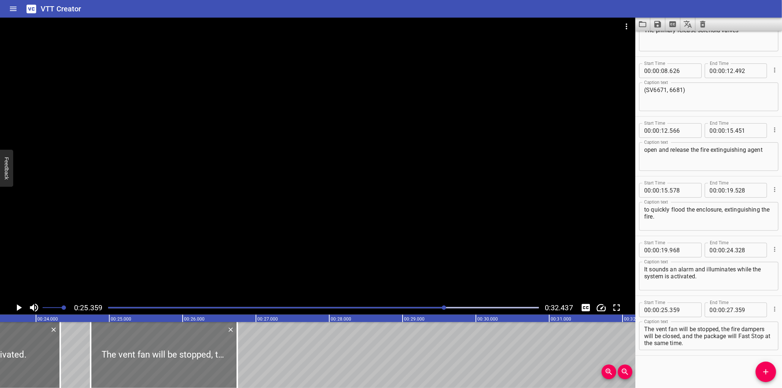
drag, startPoint x: 236, startPoint y: 335, endPoint x: 191, endPoint y: 341, distance: 45.6
click at [191, 341] on div at bounding box center [164, 355] width 147 height 66
click at [226, 238] on div at bounding box center [317, 159] width 635 height 283
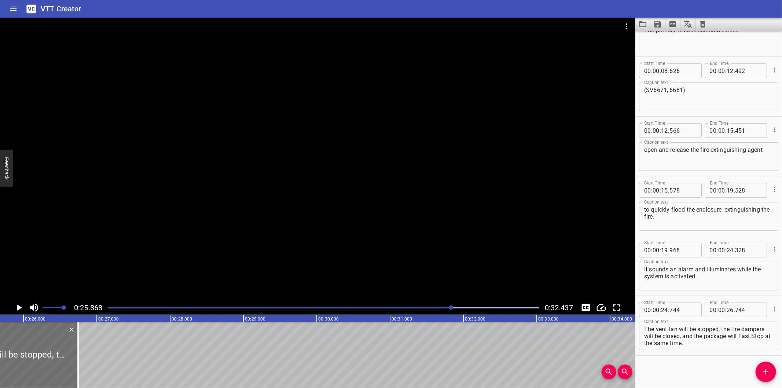
scroll to position [0, 1896]
drag, startPoint x: 63, startPoint y: 359, endPoint x: 171, endPoint y: 352, distance: 108.0
click at [73, 352] on div at bounding box center [68, 355] width 7 height 66
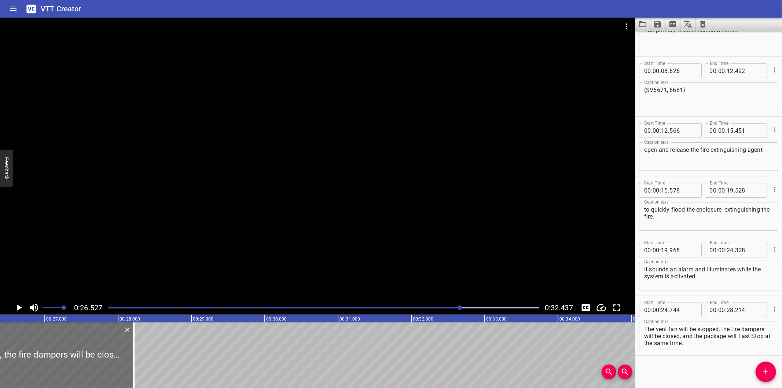
scroll to position [0, 1944]
click at [119, 263] on div at bounding box center [317, 159] width 635 height 283
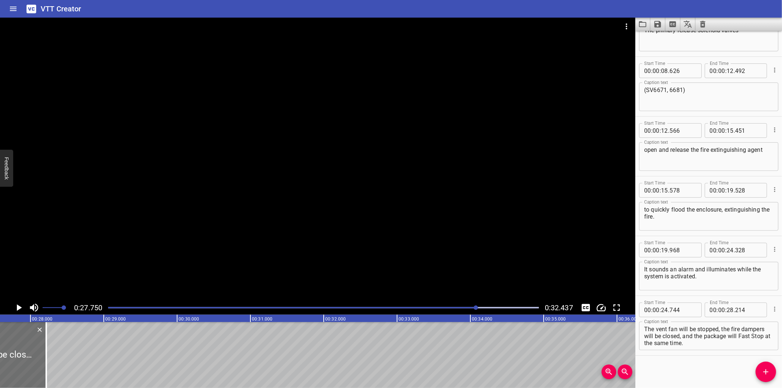
scroll to position [0, 2034]
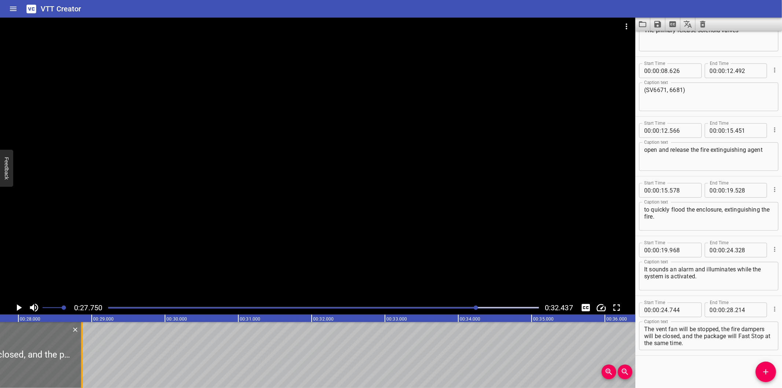
drag, startPoint x: 35, startPoint y: 364, endPoint x: 83, endPoint y: 362, distance: 47.7
click at [83, 362] on div at bounding box center [81, 355] width 7 height 66
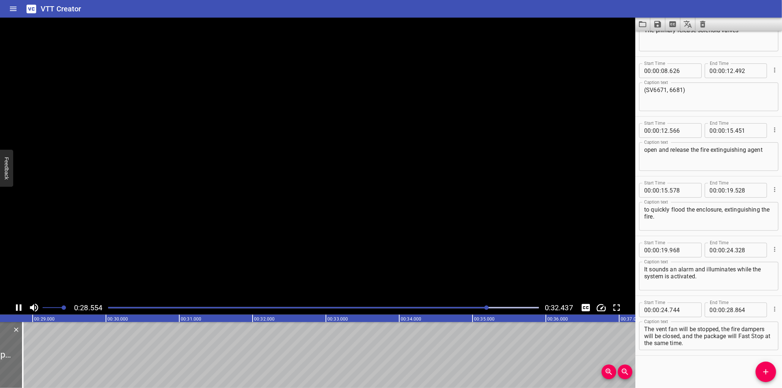
scroll to position [0, 2108]
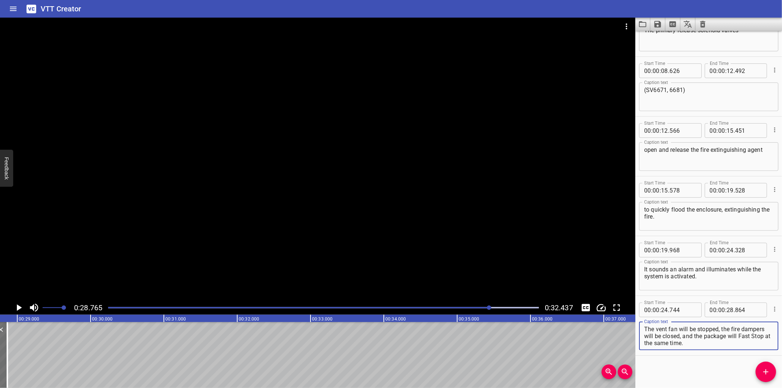
drag, startPoint x: 682, startPoint y: 336, endPoint x: 721, endPoint y: 357, distance: 43.8
click at [721, 357] on div "Start Time 00 : 00 : 00 . 000 Start Time End Time 00 : 00 : 01 . 870 End Time C…" at bounding box center [708, 209] width 147 height 357
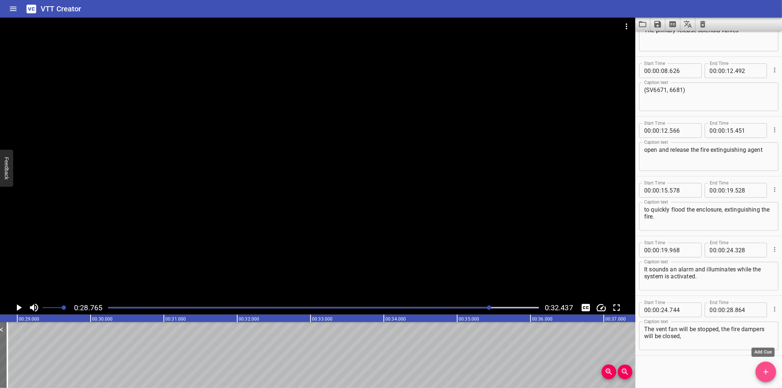
drag, startPoint x: 768, startPoint y: 374, endPoint x: 536, endPoint y: 373, distance: 232.7
click at [768, 374] on icon "Add Cue" at bounding box center [765, 371] width 9 height 9
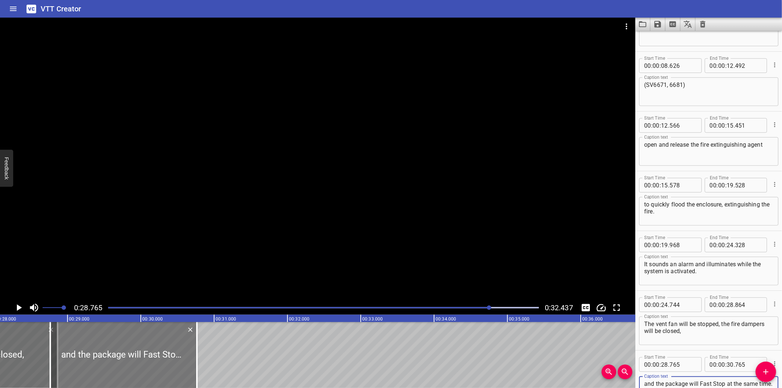
scroll to position [0, 2054]
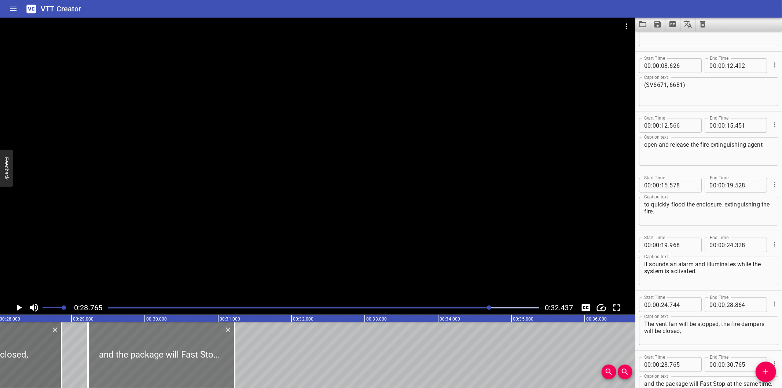
drag, startPoint x: 179, startPoint y: 368, endPoint x: 192, endPoint y: 368, distance: 12.8
click at [191, 368] on div at bounding box center [161, 355] width 147 height 66
drag, startPoint x: 142, startPoint y: 358, endPoint x: 126, endPoint y: 360, distance: 16.2
click at [126, 360] on div at bounding box center [142, 355] width 147 height 66
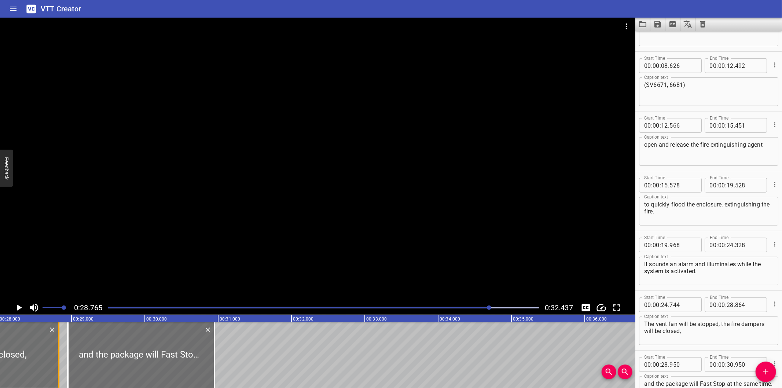
click at [60, 360] on div at bounding box center [58, 355] width 7 height 66
drag, startPoint x: 91, startPoint y: 359, endPoint x: 87, endPoint y: 361, distance: 3.8
click at [87, 361] on div at bounding box center [136, 355] width 147 height 66
click at [213, 197] on div at bounding box center [317, 159] width 635 height 283
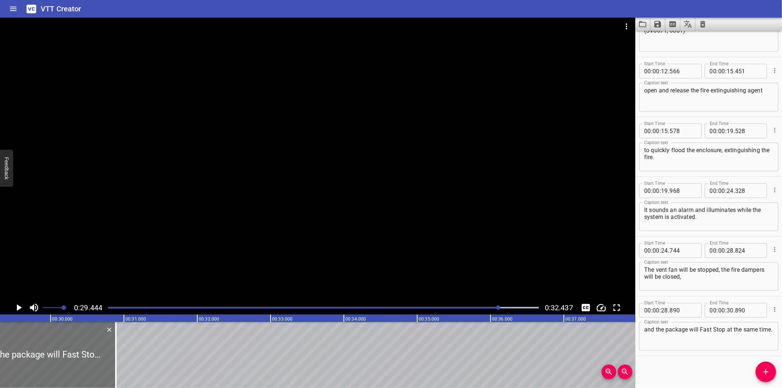
scroll to position [0, 2158]
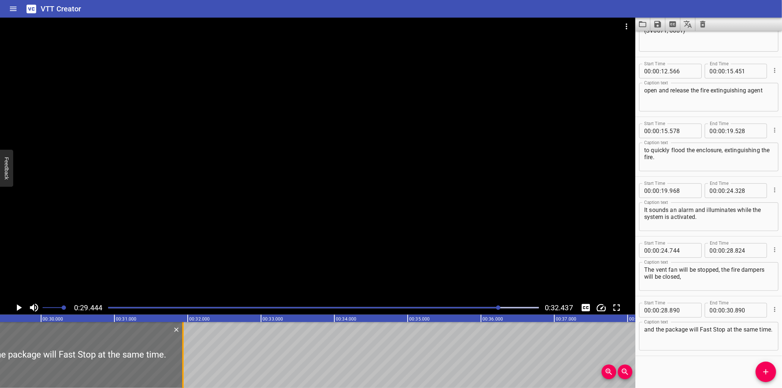
drag, startPoint x: 105, startPoint y: 358, endPoint x: 182, endPoint y: 346, distance: 77.6
click at [182, 346] on div at bounding box center [182, 355] width 1 height 66
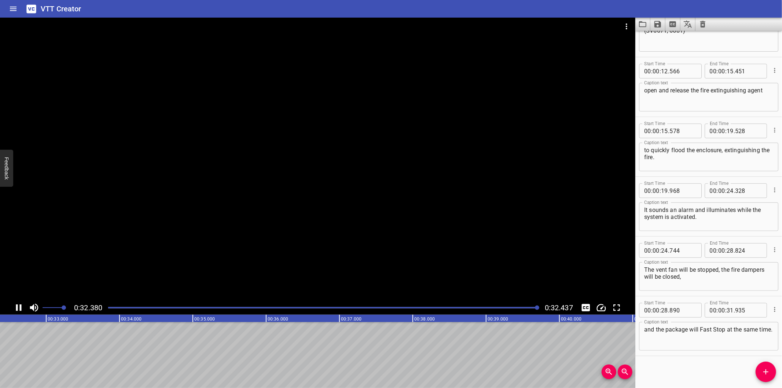
scroll to position [0, 2377]
click at [657, 24] on icon "Save captions to file" at bounding box center [657, 24] width 7 height 7
click at [667, 36] on li "Save to VTT file" at bounding box center [677, 40] width 54 height 13
click at [624, 27] on icon "Video Options" at bounding box center [626, 26] width 9 height 9
click at [634, 25] on li "Select New Video File..." at bounding box center [653, 27] width 73 height 13
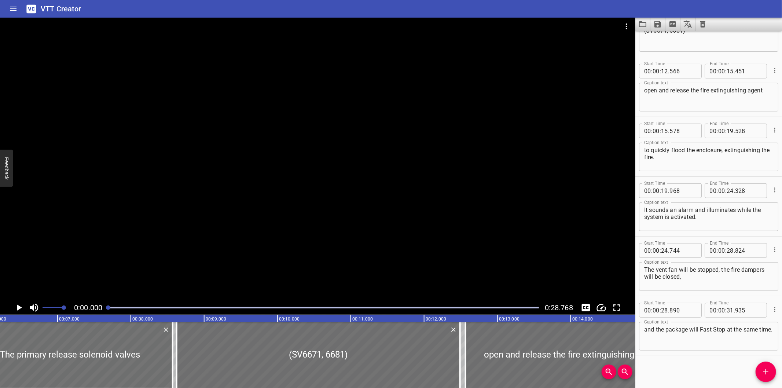
drag, startPoint x: 441, startPoint y: 169, endPoint x: 431, endPoint y: 170, distance: 10.0
click at [441, 170] on div at bounding box center [317, 159] width 635 height 283
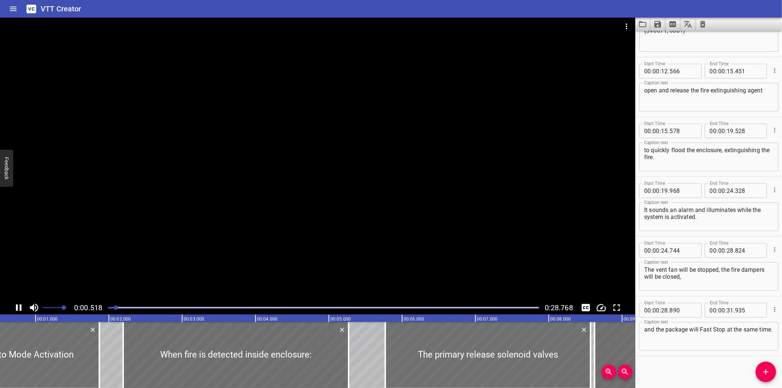
drag, startPoint x: 337, startPoint y: 144, endPoint x: 274, endPoint y: 144, distance: 63.0
click at [338, 144] on div at bounding box center [317, 159] width 635 height 283
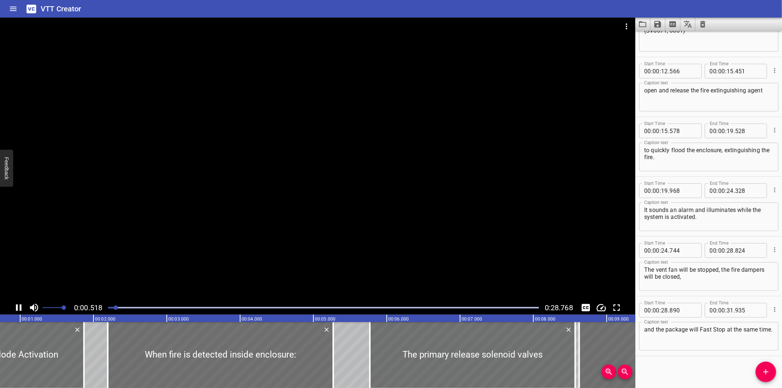
scroll to position [0, 62]
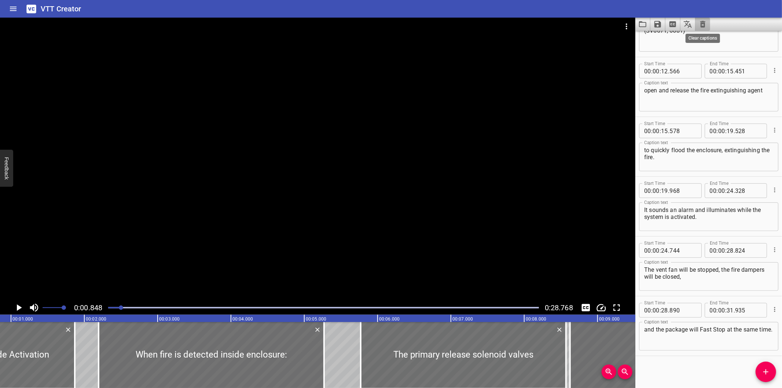
click at [698, 24] on icon "Clear captions" at bounding box center [702, 24] width 9 height 9
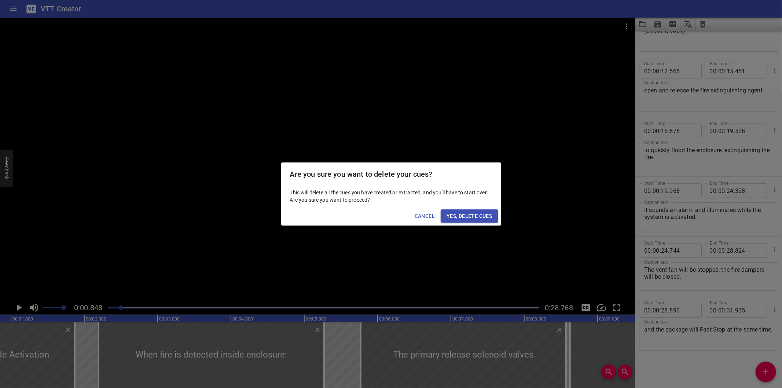
click at [460, 214] on span "Yes, Delete Cues" at bounding box center [468, 215] width 45 height 9
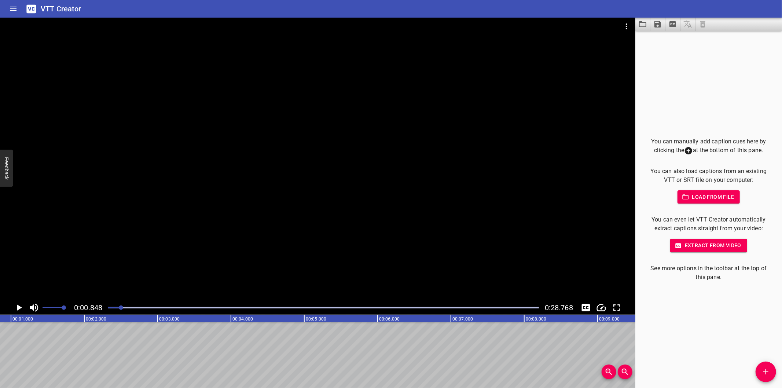
click at [676, 313] on div "You can manually add caption cues here by clicking the at the bottom of this pa…" at bounding box center [708, 209] width 147 height 357
click at [730, 303] on div "You can manually add caption cues here by clicking the at the bottom of this pa…" at bounding box center [708, 209] width 147 height 357
click at [714, 318] on div "You can manually add caption cues here by clicking the at the bottom of this pa…" at bounding box center [708, 209] width 147 height 357
drag, startPoint x: 722, startPoint y: 340, endPoint x: 672, endPoint y: 332, distance: 50.2
click at [722, 340] on div "You can manually add caption cues here by clicking the at the bottom of this pa…" at bounding box center [708, 209] width 147 height 357
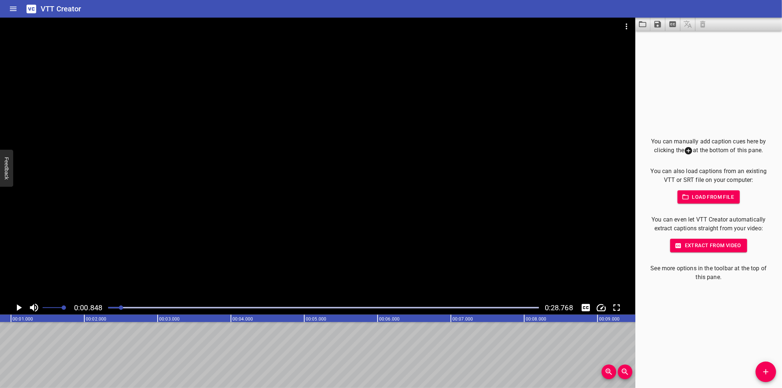
click at [319, 242] on div at bounding box center [317, 159] width 635 height 283
click at [116, 305] on div at bounding box center [323, 307] width 439 height 10
drag, startPoint x: 114, startPoint y: 305, endPoint x: 111, endPoint y: 303, distance: 3.8
click at [113, 305] on div at bounding box center [323, 307] width 439 height 10
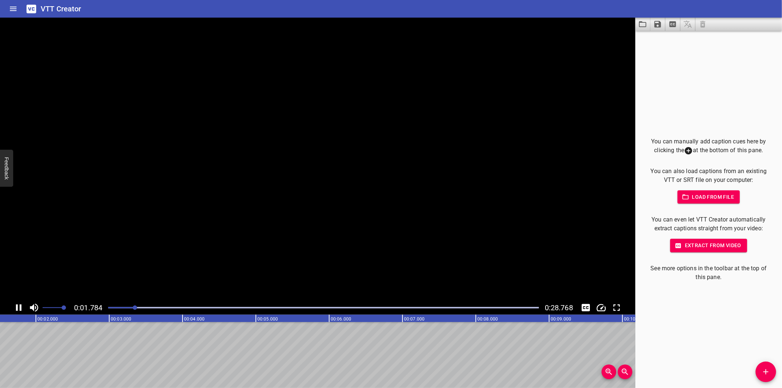
scroll to position [0, 137]
click at [145, 159] on div at bounding box center [317, 159] width 635 height 283
click at [102, 307] on span "0:02.665" at bounding box center [88, 307] width 28 height 9
click at [107, 307] on div at bounding box center [323, 307] width 439 height 10
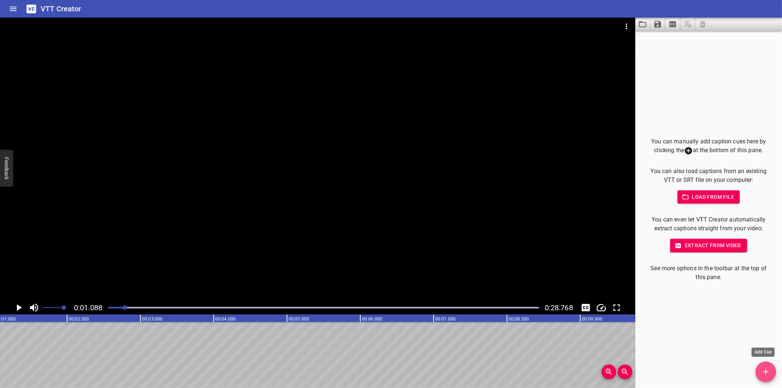
drag, startPoint x: 760, startPoint y: 376, endPoint x: 591, endPoint y: 366, distance: 169.2
click at [760, 376] on button "Add Cue" at bounding box center [765, 371] width 21 height 21
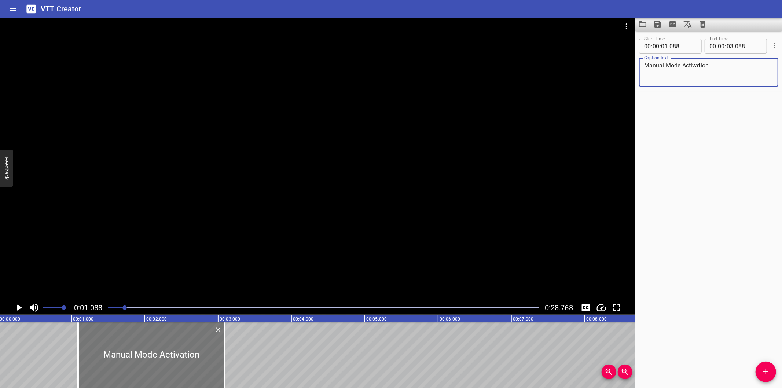
scroll to position [0, 0]
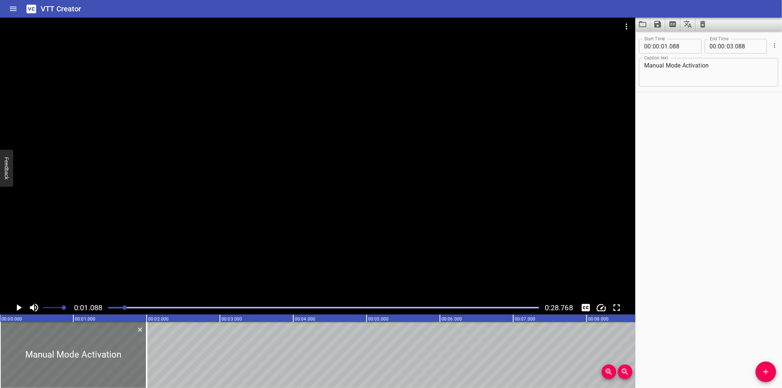
drag, startPoint x: 177, startPoint y: 357, endPoint x: 77, endPoint y: 361, distance: 99.8
click at [77, 361] on div at bounding box center [73, 355] width 147 height 66
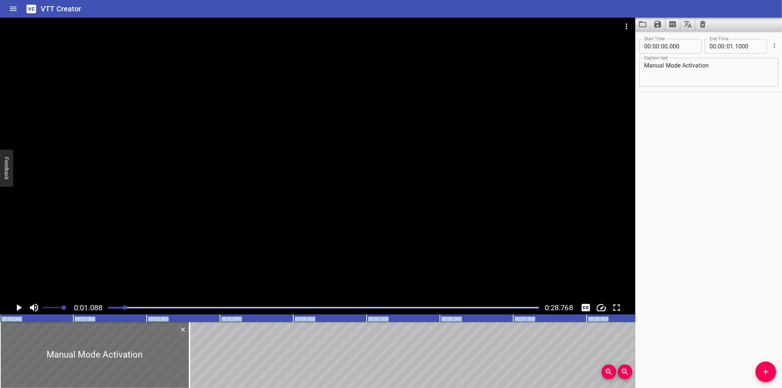
drag, startPoint x: 1, startPoint y: 349, endPoint x: -42, endPoint y: 353, distance: 43.0
click at [0, 353] on html "VTT Creator Caption Editor Batch Transcribe Login Sign Up Privacy Contact 0:01.…" at bounding box center [391, 194] width 782 height 388
click at [176, 232] on div at bounding box center [317, 159] width 635 height 283
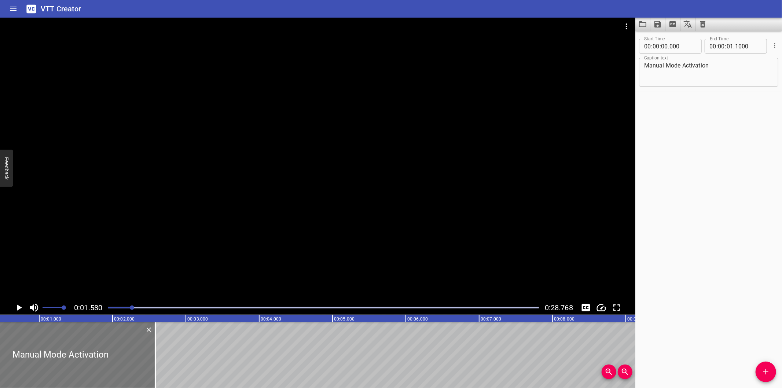
click at [78, 358] on div at bounding box center [60, 355] width 189 height 66
click at [81, 359] on div at bounding box center [44, 355] width 147 height 66
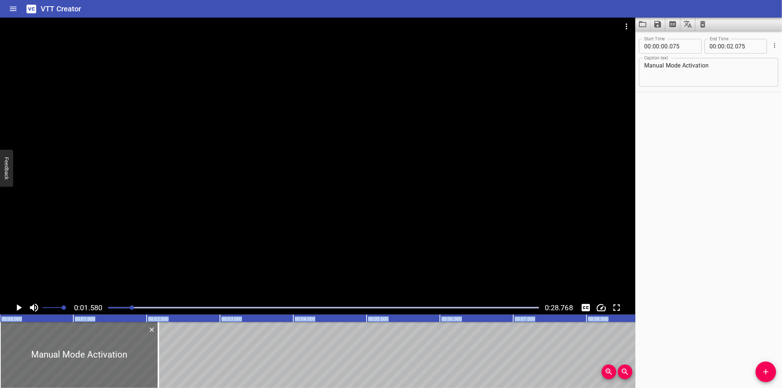
drag, startPoint x: 8, startPoint y: 346, endPoint x: -4, endPoint y: 347, distance: 11.4
click at [0, 347] on html "VTT Creator Caption Editor Batch Transcribe Login Sign Up Privacy Contact 0:01.…" at bounding box center [391, 194] width 782 height 388
drag, startPoint x: 153, startPoint y: 354, endPoint x: 145, endPoint y: 355, distance: 8.1
click at [145, 355] on div at bounding box center [143, 355] width 7 height 66
click at [668, 320] on div "Start Time 00 : 00 : 00 . 000 Start Time End Time 00 : 00 : 01 . 965 End Time C…" at bounding box center [708, 209] width 147 height 357
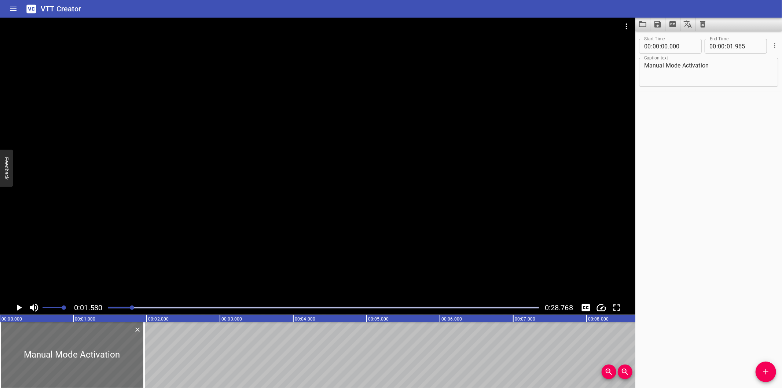
click at [233, 229] on div at bounding box center [317, 159] width 635 height 283
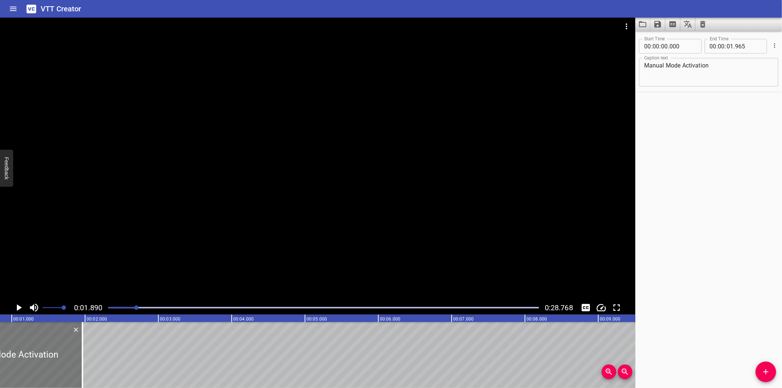
scroll to position [0, 30]
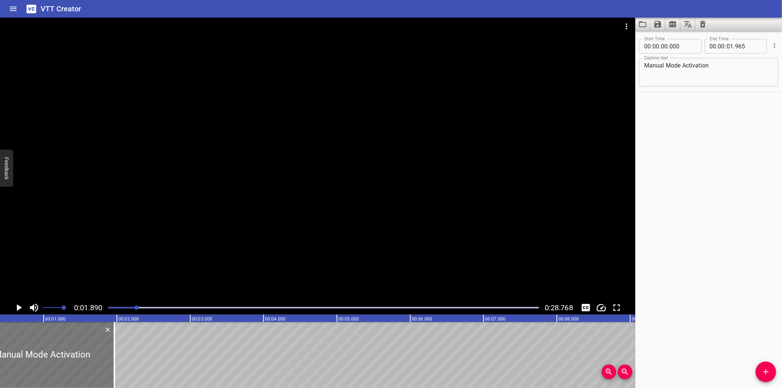
drag, startPoint x: 75, startPoint y: 346, endPoint x: 70, endPoint y: 346, distance: 4.8
click at [70, 346] on div at bounding box center [42, 355] width 144 height 66
click at [146, 253] on div at bounding box center [317, 159] width 635 height 283
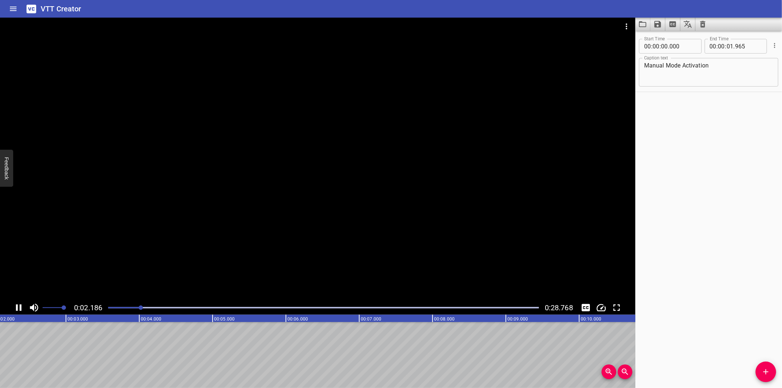
scroll to position [0, 175]
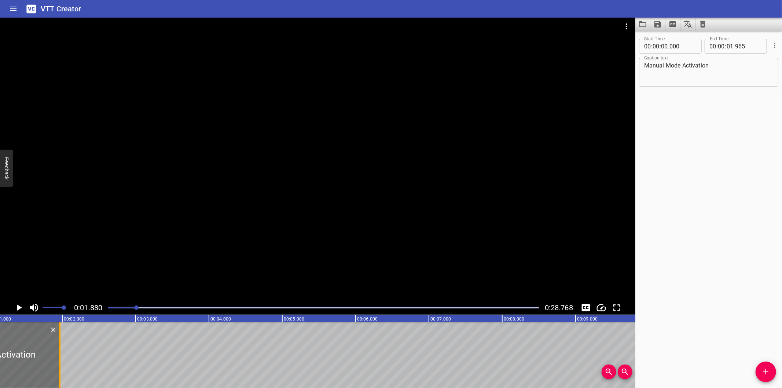
scroll to position [0, 83]
click at [63, 344] on div at bounding box center [63, 355] width 1 height 66
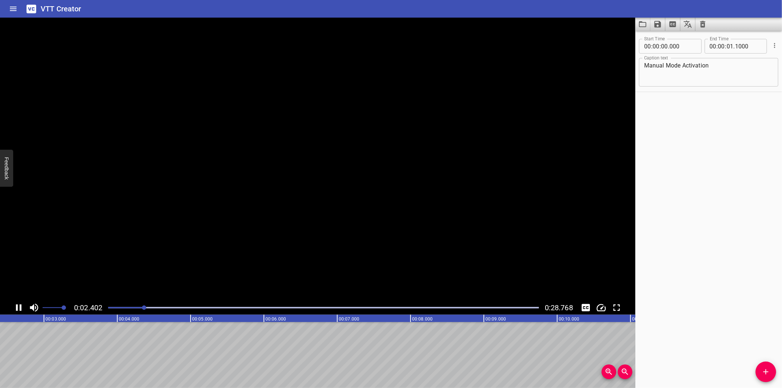
scroll to position [0, 185]
click at [196, 191] on div at bounding box center [317, 159] width 635 height 283
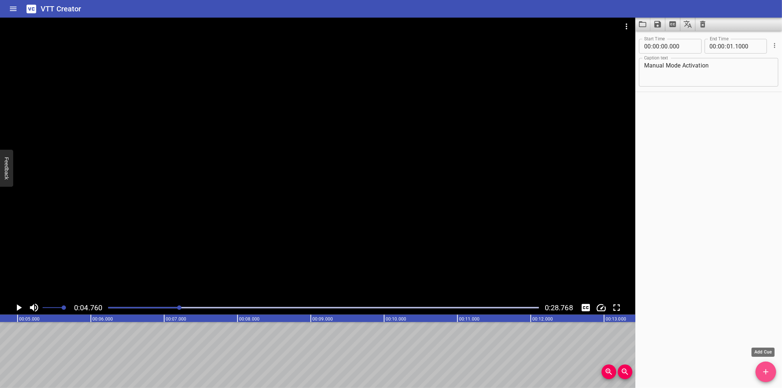
click at [764, 370] on icon "Add Cue" at bounding box center [765, 371] width 9 height 9
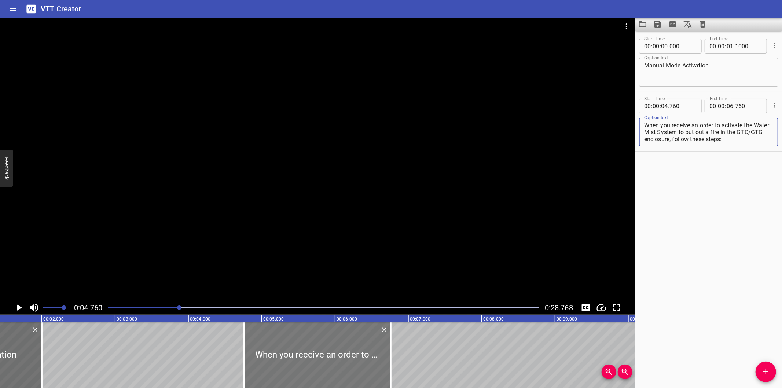
scroll to position [0, 104]
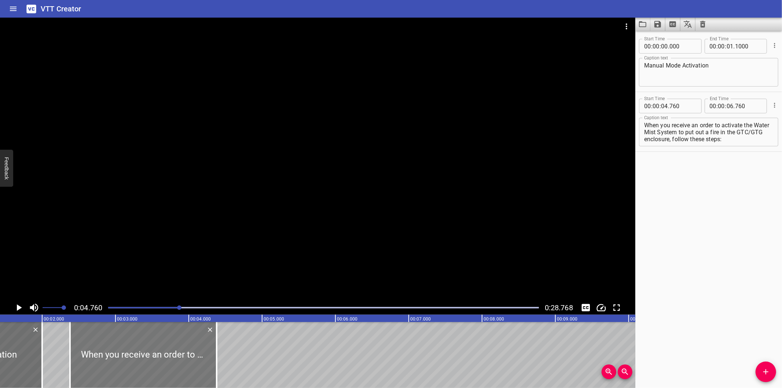
drag, startPoint x: 307, startPoint y: 354, endPoint x: 139, endPoint y: 340, distance: 169.2
click at [139, 340] on div at bounding box center [143, 355] width 147 height 66
click at [204, 238] on div at bounding box center [317, 159] width 635 height 283
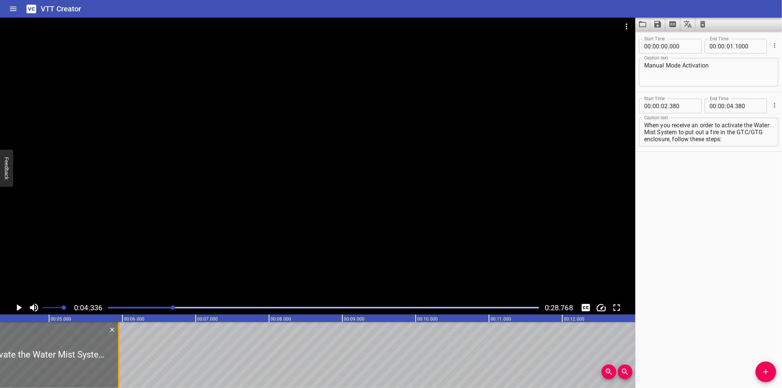
drag, startPoint x: 4, startPoint y: 362, endPoint x: 119, endPoint y: 361, distance: 115.1
click at [119, 361] on div at bounding box center [118, 355] width 1 height 66
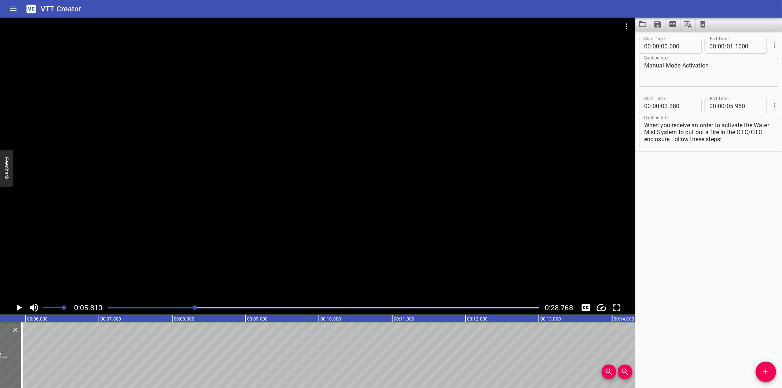
scroll to position [0, 426]
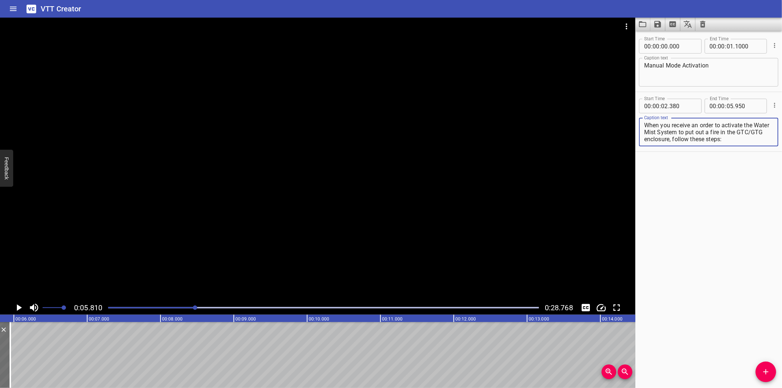
drag, startPoint x: 695, startPoint y: 129, endPoint x: 781, endPoint y: 178, distance: 99.0
click at [781, 178] on div "Start Time 00 : 00 : 00 . 000 Start Time End Time 00 : 00 : 01 . 1000 End Time …" at bounding box center [708, 209] width 147 height 357
click at [760, 371] on span "Add Cue" at bounding box center [765, 371] width 21 height 9
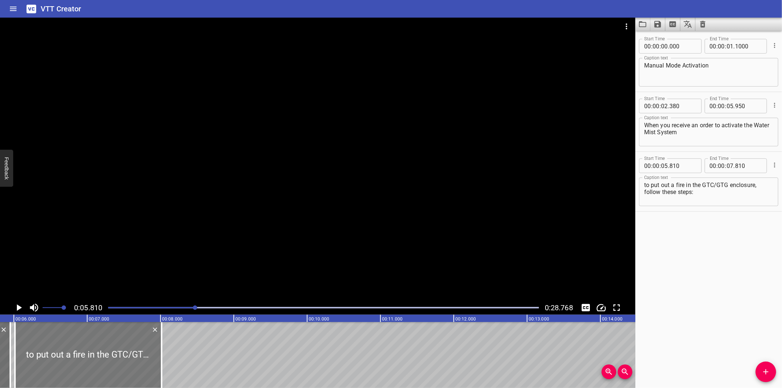
drag, startPoint x: 92, startPoint y: 357, endPoint x: 106, endPoint y: 358, distance: 14.0
click at [106, 358] on div at bounding box center [88, 355] width 147 height 66
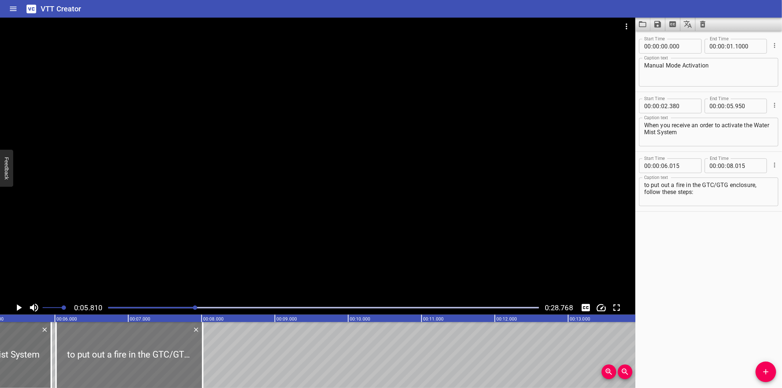
scroll to position [0, 372]
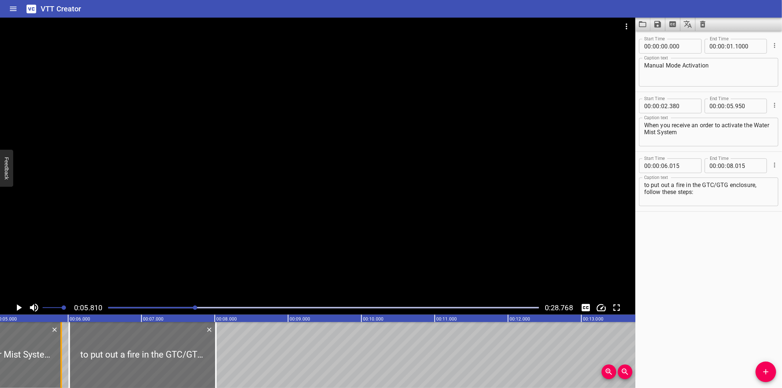
click at [60, 359] on div at bounding box center [60, 355] width 1 height 66
click at [99, 363] on div at bounding box center [142, 355] width 147 height 66
click at [180, 270] on div at bounding box center [317, 159] width 635 height 283
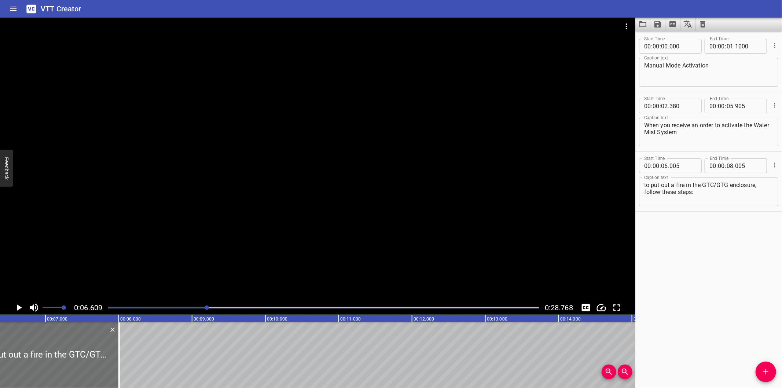
scroll to position [0, 484]
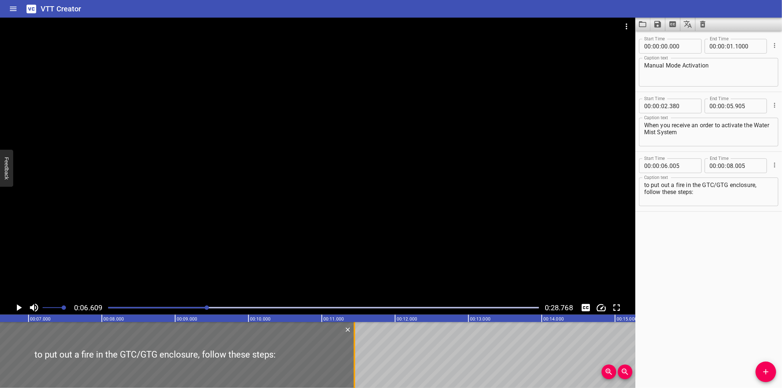
drag, startPoint x: 103, startPoint y: 357, endPoint x: 355, endPoint y: 349, distance: 252.3
click at [355, 349] on div at bounding box center [354, 355] width 7 height 66
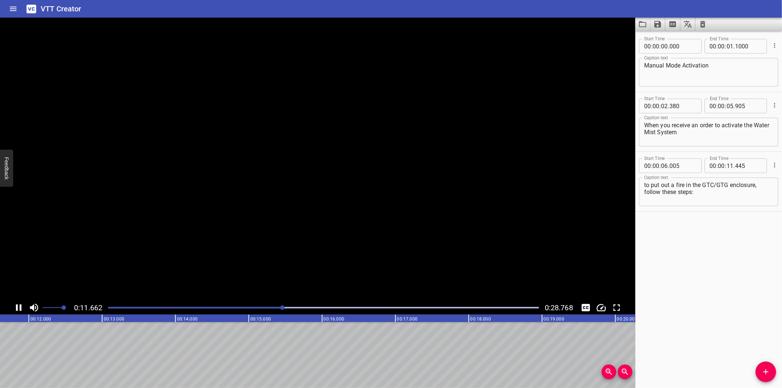
scroll to position [0, 860]
drag, startPoint x: 767, startPoint y: 375, endPoint x: 726, endPoint y: 361, distance: 43.5
click at [767, 375] on icon "Add Cue" at bounding box center [765, 371] width 9 height 9
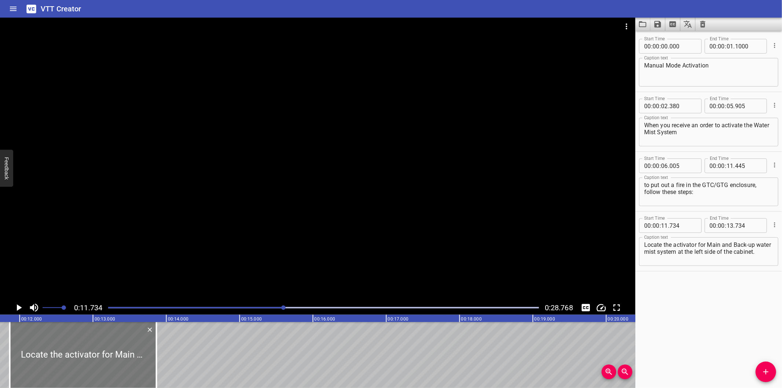
drag, startPoint x: 81, startPoint y: 346, endPoint x: 91, endPoint y: 347, distance: 10.0
click at [91, 347] on div at bounding box center [83, 355] width 147 height 66
drag, startPoint x: 731, startPoint y: 292, endPoint x: 715, endPoint y: 290, distance: 15.9
click at [730, 292] on div "Start Time 00 : 00 : 00 . 000 Start Time End Time 00 : 00 : 01 . 1000 End Time …" at bounding box center [708, 209] width 147 height 357
click at [171, 257] on div at bounding box center [317, 159] width 635 height 283
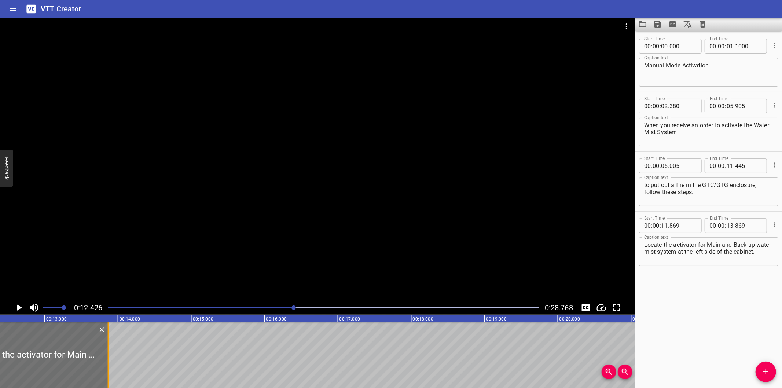
scroll to position [0, 911]
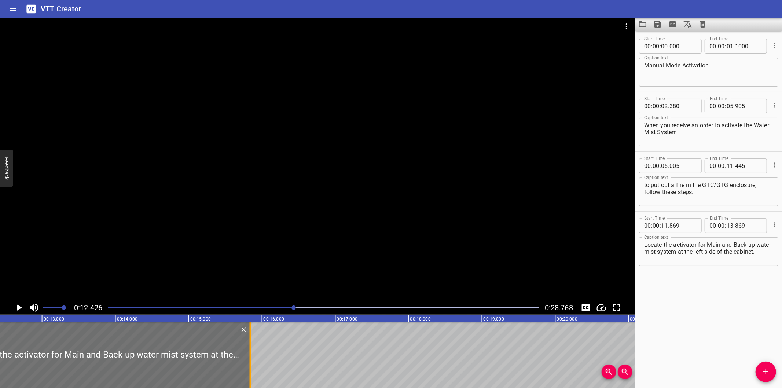
drag, startPoint x: 106, startPoint y: 362, endPoint x: 250, endPoint y: 359, distance: 144.4
click at [250, 359] on div at bounding box center [250, 355] width 1 height 66
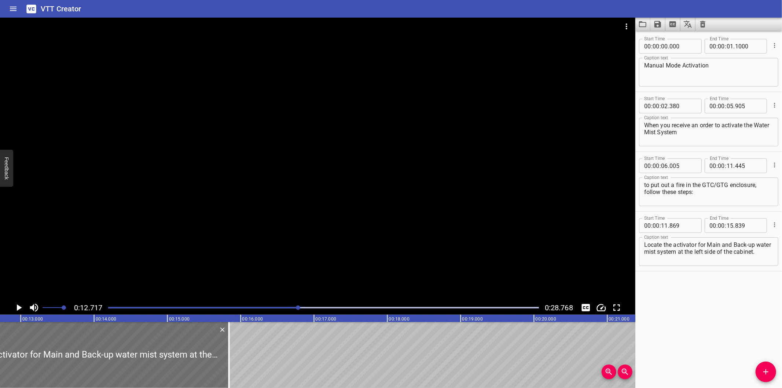
click at [727, 309] on div "Start Time 00 : 00 : 00 . 000 Start Time End Time 00 : 00 : 01 . 1000 End Time …" at bounding box center [708, 209] width 147 height 357
click at [317, 263] on div at bounding box center [317, 159] width 635 height 283
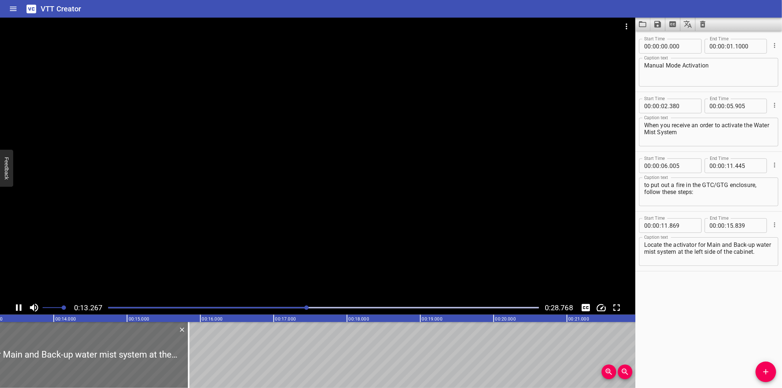
click at [310, 255] on div at bounding box center [317, 159] width 635 height 283
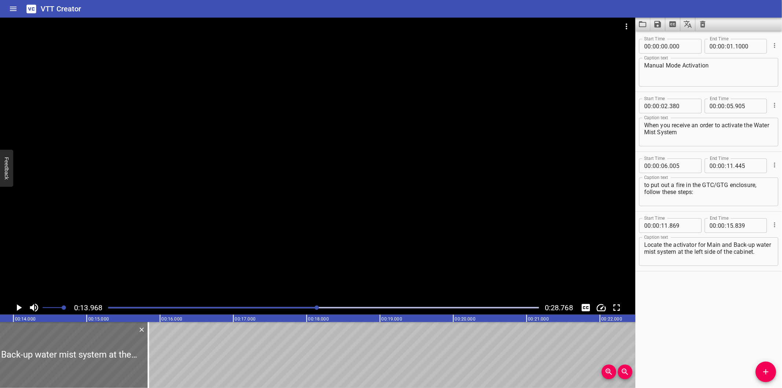
scroll to position [0, 1024]
click at [735, 284] on div "Start Time 00 : 00 : 00 . 000 Start Time End Time 00 : 00 : 01 . 1000 End Time …" at bounding box center [708, 209] width 147 height 357
click at [226, 259] on div at bounding box center [317, 159] width 635 height 283
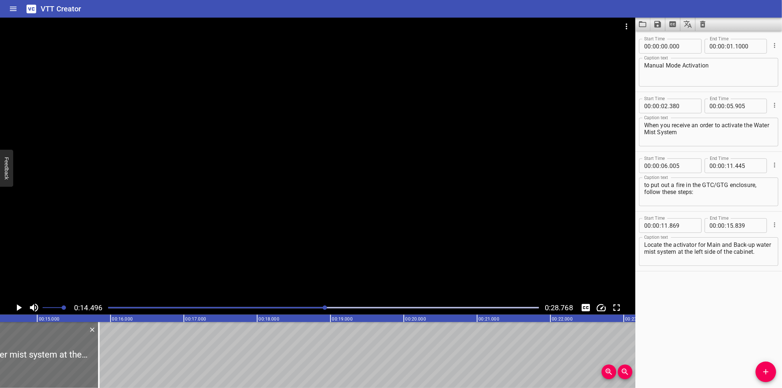
click at [301, 305] on div at bounding box center [323, 307] width 439 height 10
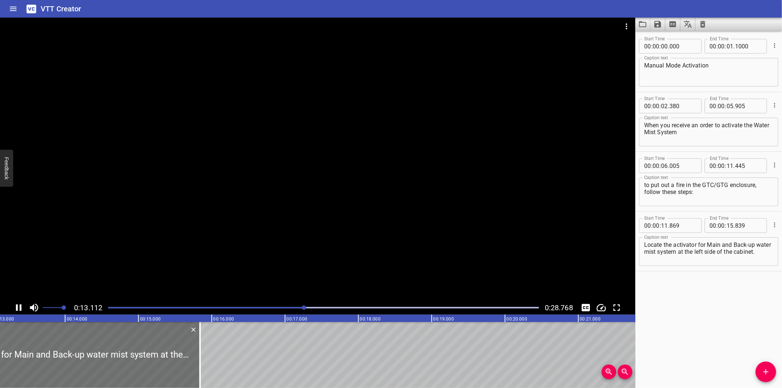
click at [279, 310] on div at bounding box center [323, 307] width 439 height 10
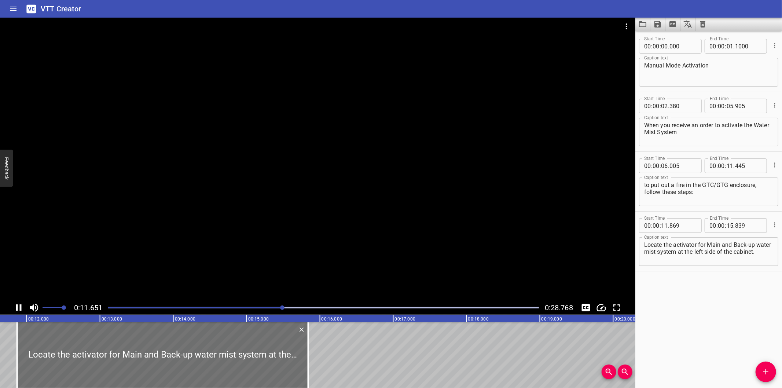
scroll to position [0, 863]
drag, startPoint x: 719, startPoint y: 351, endPoint x: 671, endPoint y: 351, distance: 48.0
click at [719, 351] on div "Start Time 00 : 00 : 00 . 000 Start Time End Time 00 : 00 : 01 . 1000 End Time …" at bounding box center [708, 209] width 147 height 357
click at [289, 239] on div at bounding box center [317, 159] width 635 height 283
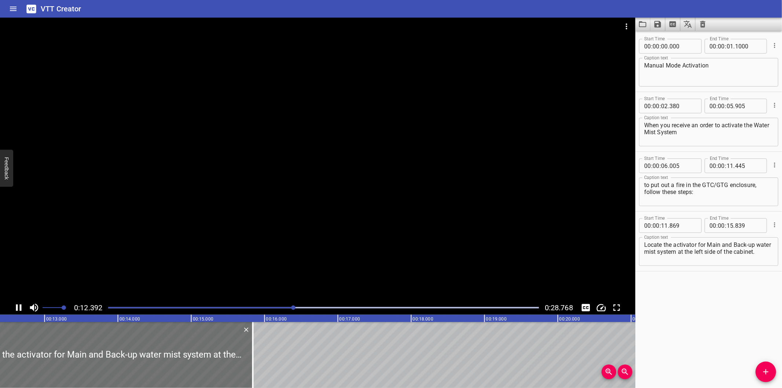
click at [291, 235] on div at bounding box center [317, 159] width 635 height 283
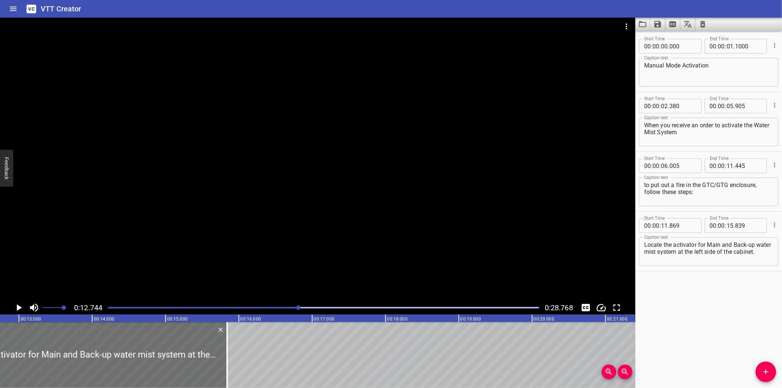
drag, startPoint x: 680, startPoint y: 343, endPoint x: 638, endPoint y: 328, distance: 43.8
click at [679, 342] on div "Start Time 00 : 00 : 00 . 000 Start Time End Time 00 : 00 : 01 . 1000 End Time …" at bounding box center [708, 209] width 147 height 357
click at [383, 246] on div at bounding box center [317, 159] width 635 height 283
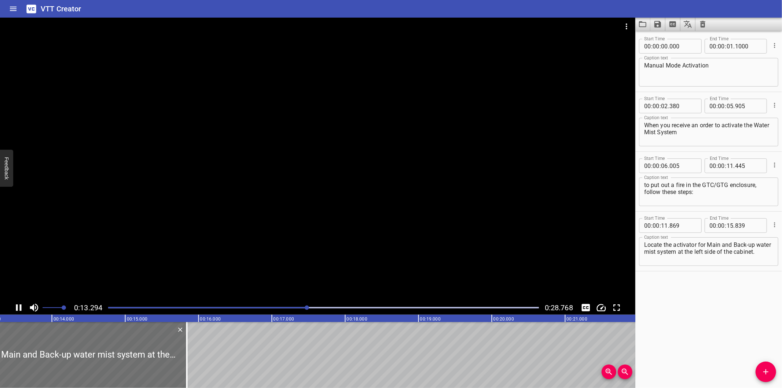
click at [343, 239] on div at bounding box center [317, 159] width 635 height 283
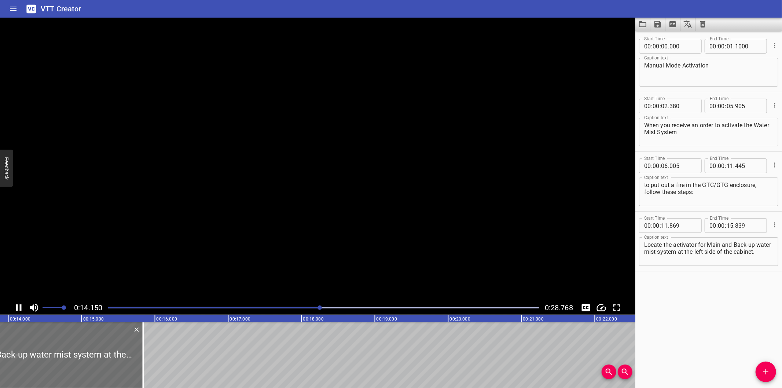
scroll to position [0, 1036]
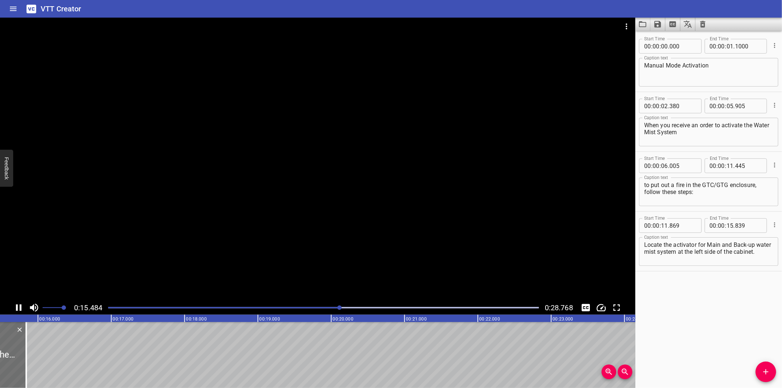
scroll to position [0, 1153]
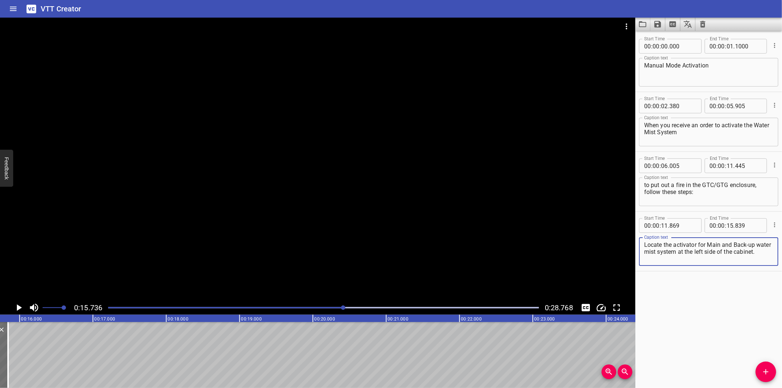
drag, startPoint x: 695, startPoint y: 250, endPoint x: 721, endPoint y: 270, distance: 33.4
click at [721, 270] on div "Start Time 00 : 00 : 11 . 869 Start Time End Time 00 : 00 : 15 . 839 End Time C…" at bounding box center [708, 241] width 147 height 60
type textarea "Locate the activator for Main and Back-up water mist system"
click at [768, 365] on button "Add Cue" at bounding box center [765, 371] width 21 height 21
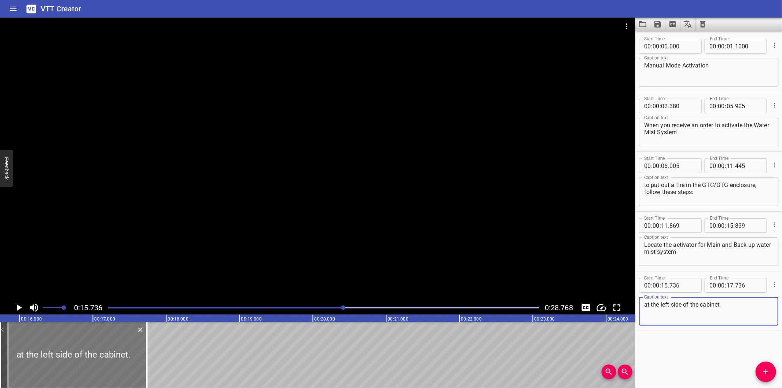
type textarea "at the left side of the cabinet."
drag, startPoint x: 107, startPoint y: 357, endPoint x: 113, endPoint y: 360, distance: 6.2
click at [113, 360] on div at bounding box center [73, 355] width 147 height 66
type input "811"
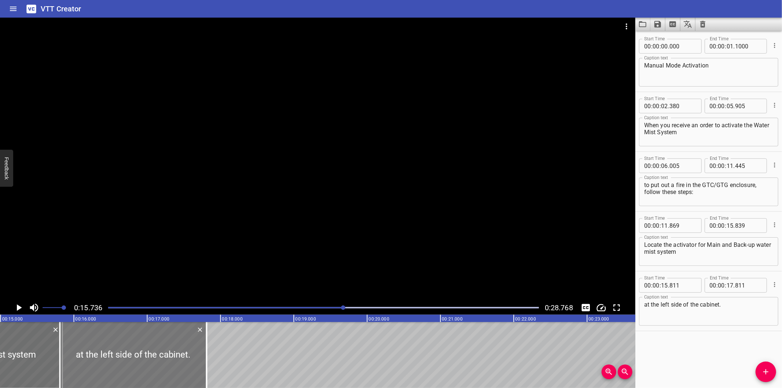
scroll to position [0, 1098]
drag, startPoint x: 123, startPoint y: 357, endPoint x: 153, endPoint y: 369, distance: 32.7
click at [151, 368] on div at bounding box center [148, 355] width 147 height 66
type input "16"
type input "186"
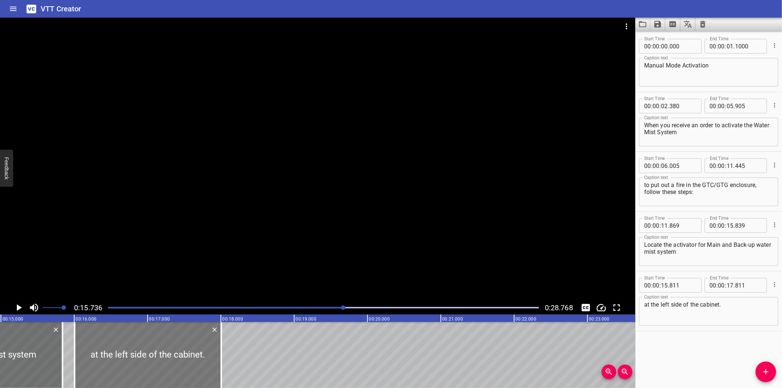
type input "18"
type input "186"
click at [255, 218] on div at bounding box center [317, 159] width 635 height 283
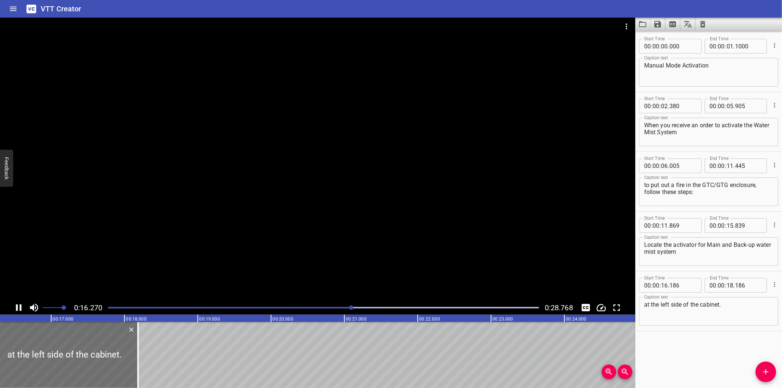
scroll to position [0, 1196]
drag, startPoint x: 350, startPoint y: 306, endPoint x: 346, endPoint y: 310, distance: 5.4
click at [346, 310] on div at bounding box center [323, 307] width 439 height 10
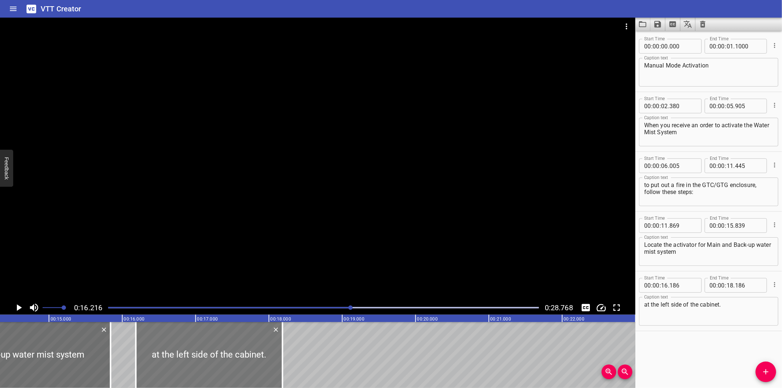
scroll to position [0, 1025]
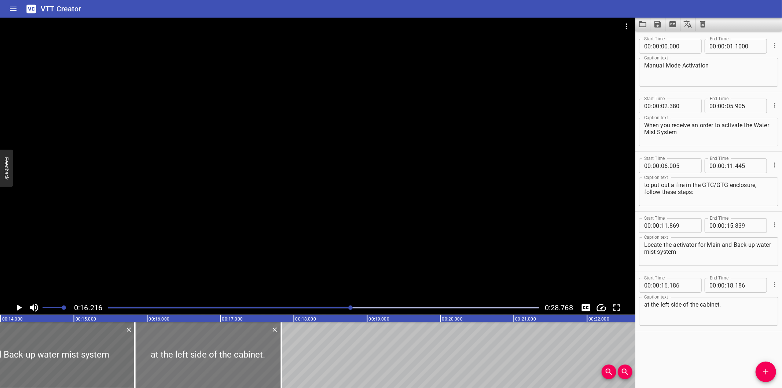
drag, startPoint x: 239, startPoint y: 361, endPoint x: 214, endPoint y: 371, distance: 27.2
click at [214, 371] on div at bounding box center [208, 355] width 147 height 66
type input "15"
type input "841"
type input "17"
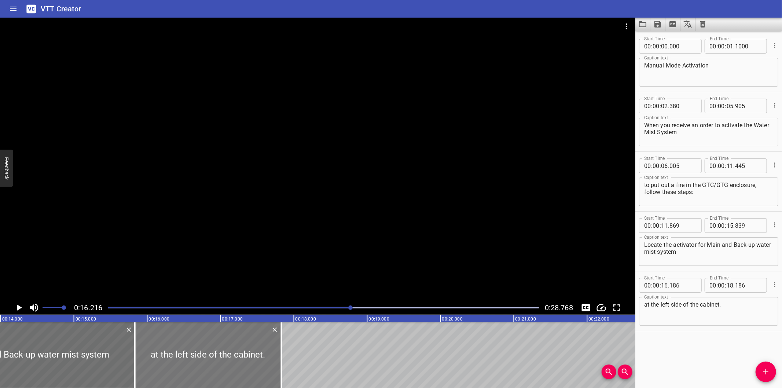
type input "841"
click at [681, 285] on input "number" at bounding box center [682, 285] width 27 height 15
type input "840"
click at [466, 254] on div at bounding box center [317, 159] width 635 height 283
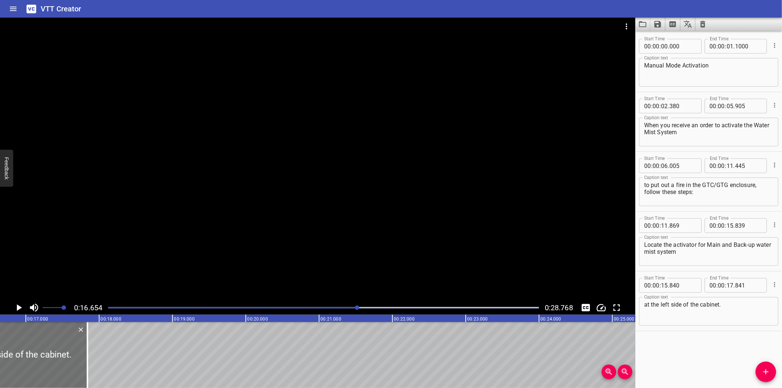
scroll to position [0, 1221]
drag, startPoint x: 87, startPoint y: 361, endPoint x: 85, endPoint y: 369, distance: 9.0
click at [85, 369] on div at bounding box center [84, 355] width 1 height 66
type input "816"
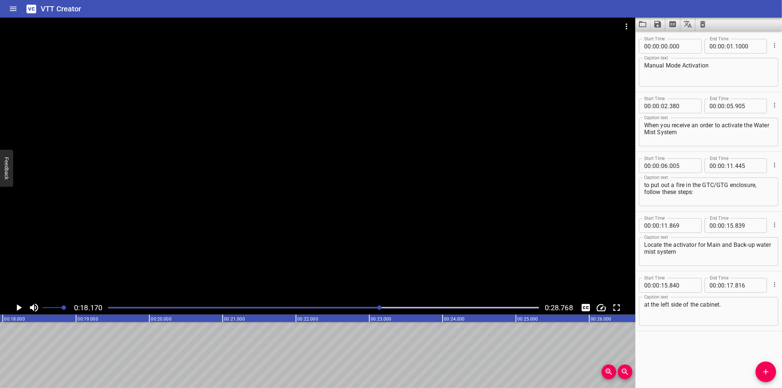
scroll to position [0, 1332]
click at [771, 367] on button "Add Cue" at bounding box center [765, 371] width 21 height 21
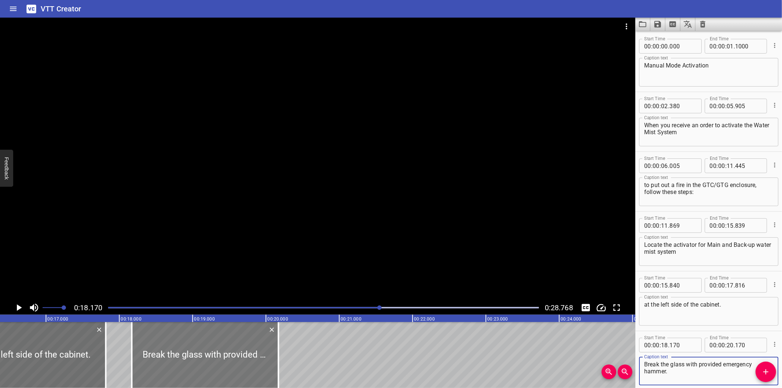
scroll to position [0, 1196]
type textarea "Break the glass with provided emergency hammer."
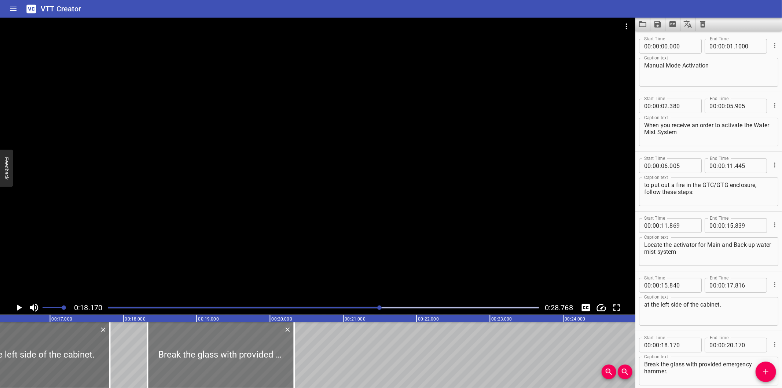
drag, startPoint x: 210, startPoint y: 361, endPoint x: 222, endPoint y: 365, distance: 12.9
click at [222, 365] on div at bounding box center [220, 355] width 147 height 66
type input "335"
click at [237, 265] on div at bounding box center [317, 159] width 635 height 283
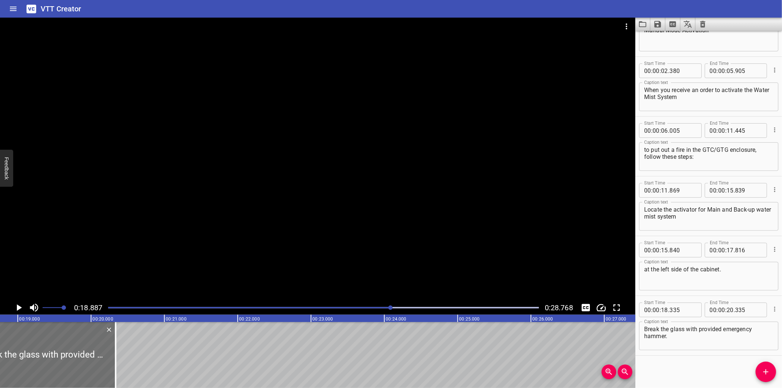
scroll to position [0, 1384]
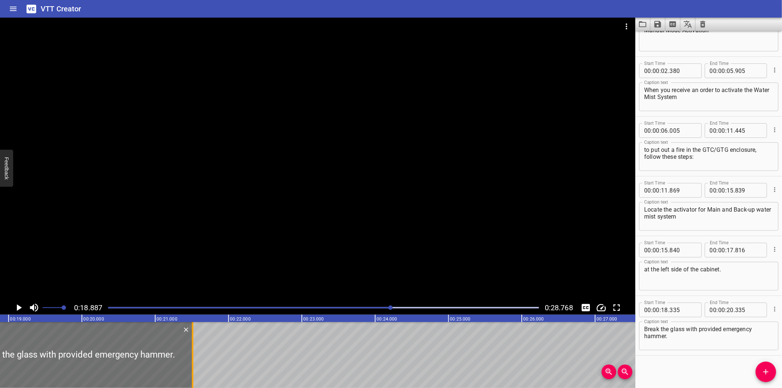
drag, startPoint x: 107, startPoint y: 353, endPoint x: 193, endPoint y: 366, distance: 87.2
click at [193, 366] on div at bounding box center [192, 355] width 7 height 66
type input "21"
type input "510"
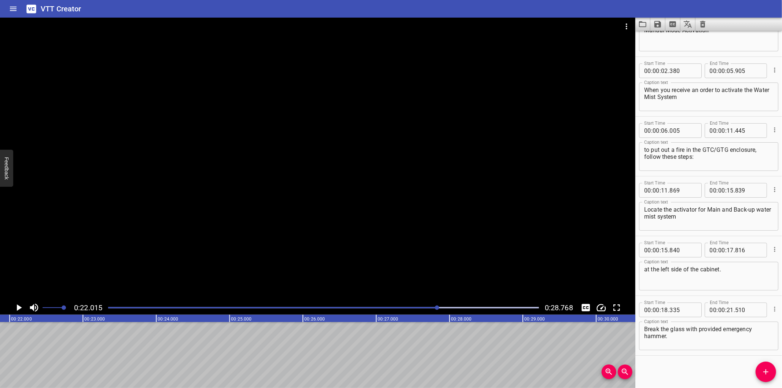
scroll to position [0, 1613]
drag, startPoint x: 763, startPoint y: 371, endPoint x: 748, endPoint y: 368, distance: 14.7
click at [763, 371] on icon "Add Cue" at bounding box center [765, 371] width 9 height 9
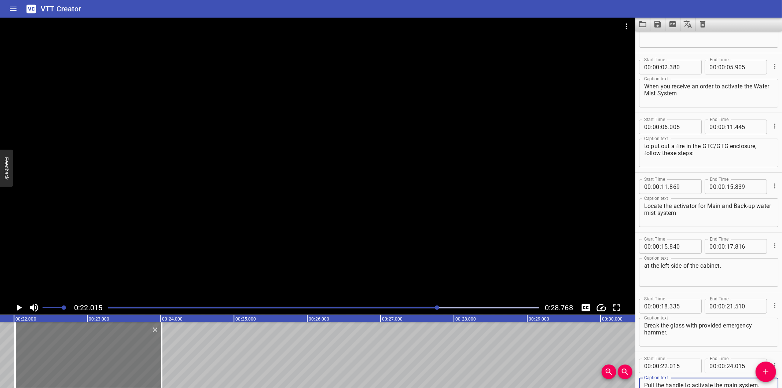
scroll to position [0, 1586]
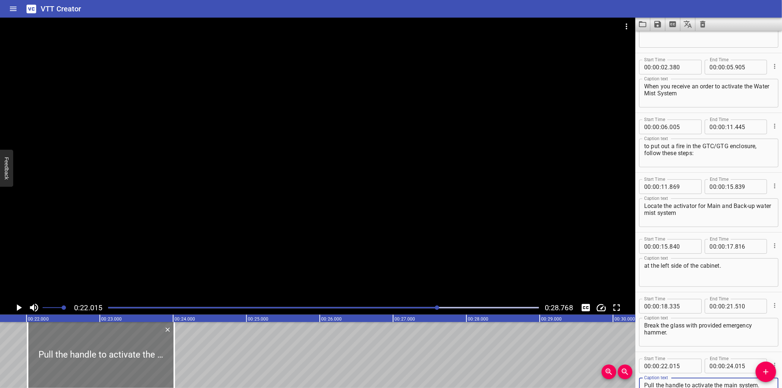
type textarea "Pull the handle to activate the main system."
drag, startPoint x: 118, startPoint y: 351, endPoint x: 121, endPoint y: 353, distance: 4.0
click at [121, 353] on div at bounding box center [104, 355] width 147 height 66
type input "060"
click at [167, 265] on div at bounding box center [317, 159] width 635 height 283
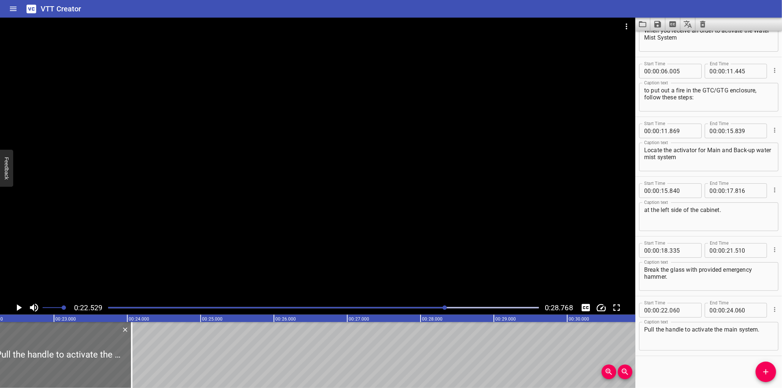
scroll to position [0, 1651]
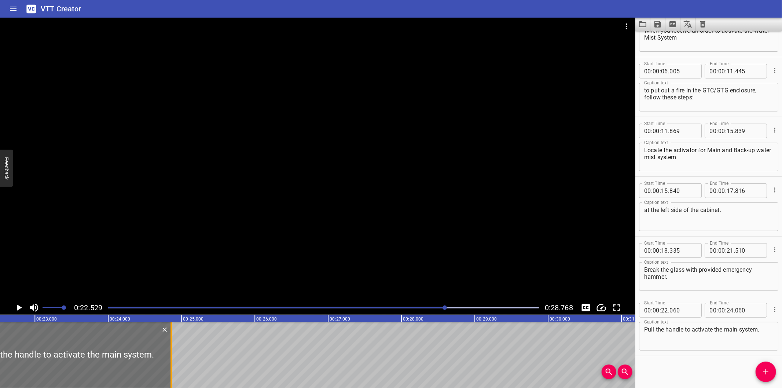
drag, startPoint x: 114, startPoint y: 360, endPoint x: 173, endPoint y: 368, distance: 59.1
click at [173, 368] on div at bounding box center [170, 355] width 7 height 66
type input "860"
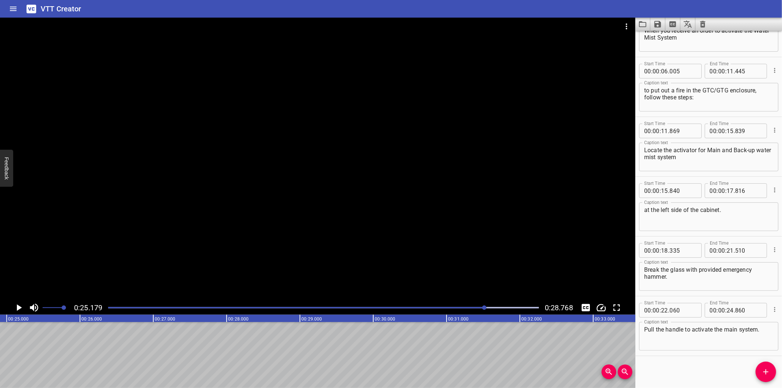
scroll to position [0, 1845]
drag, startPoint x: 759, startPoint y: 372, endPoint x: 756, endPoint y: 371, distance: 3.7
click at [759, 372] on span "Add Cue" at bounding box center [765, 371] width 21 height 9
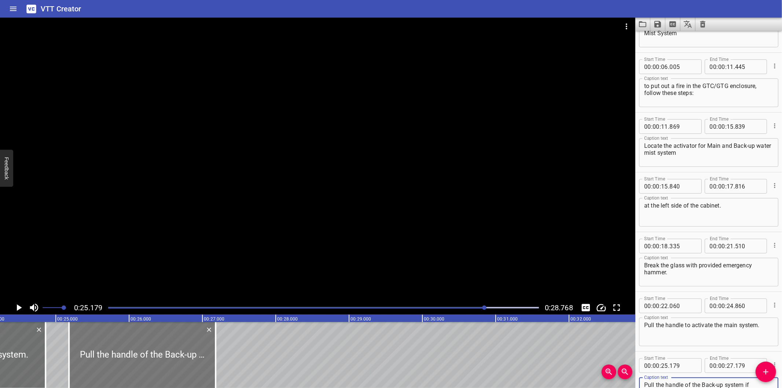
scroll to position [0, 1764]
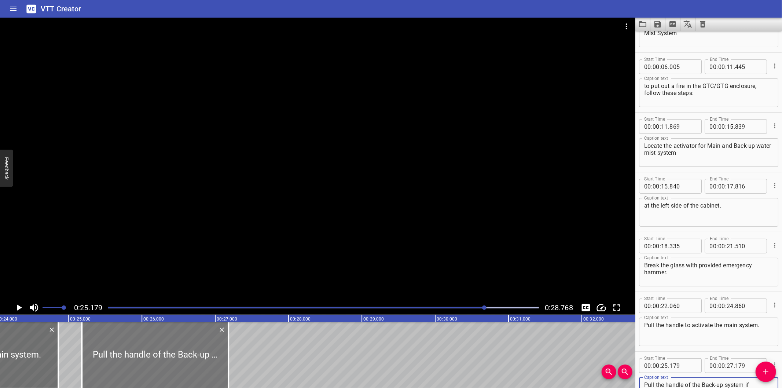
type textarea "Pull the handle of the Back-up system if required."
drag, startPoint x: 159, startPoint y: 347, endPoint x: 173, endPoint y: 353, distance: 15.1
click at [173, 353] on div at bounding box center [169, 355] width 147 height 66
type input "379"
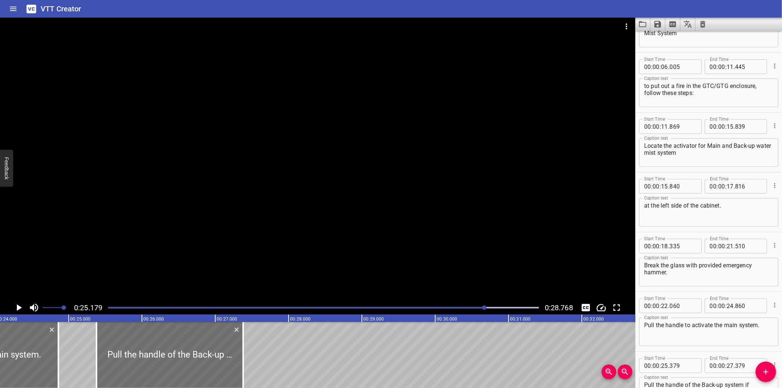
click at [258, 226] on div at bounding box center [317, 159] width 635 height 283
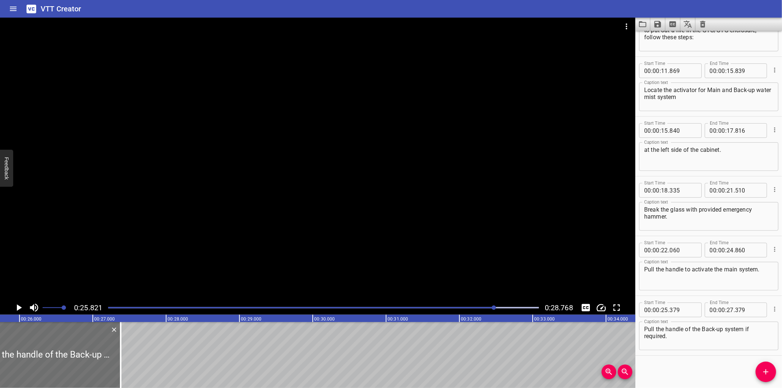
scroll to position [0, 1892]
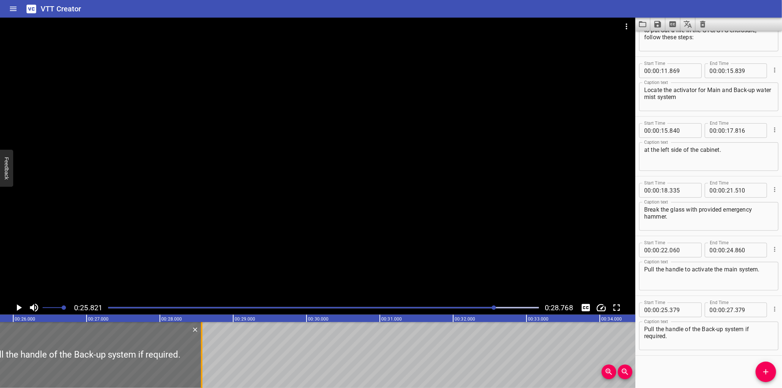
drag, startPoint x: 113, startPoint y: 362, endPoint x: 200, endPoint y: 365, distance: 87.3
click at [200, 365] on div at bounding box center [201, 355] width 7 height 66
type input "28"
type input "569"
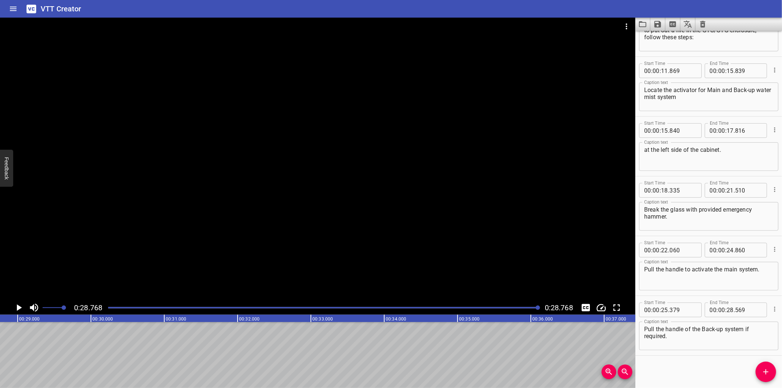
scroll to position [0, 2108]
click at [656, 26] on icon "Save captions to file" at bounding box center [657, 24] width 7 height 7
click at [663, 42] on li "Save to VTT file" at bounding box center [677, 40] width 54 height 13
click at [691, 361] on div "Start Time 00 : 00 : 00 . 000 Start Time End Time 00 : 00 : 01 . 1000 End Time …" at bounding box center [708, 209] width 147 height 357
click at [137, 305] on div at bounding box center [323, 307] width 439 height 10
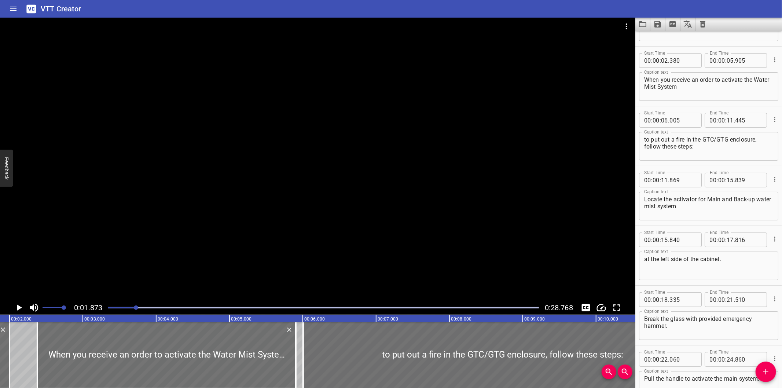
scroll to position [0, 0]
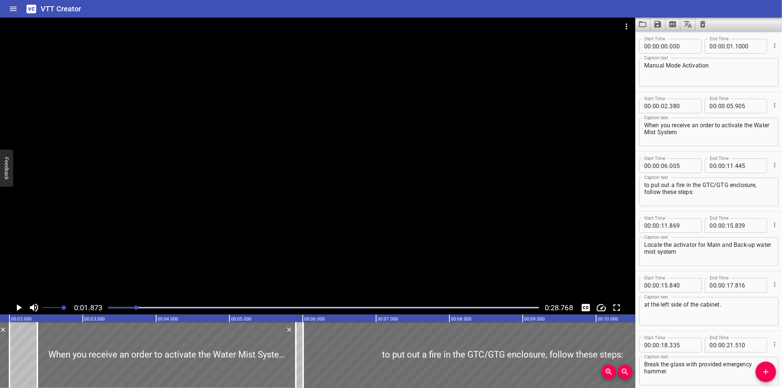
click at [629, 27] on icon "Video Options" at bounding box center [626, 26] width 9 height 9
click at [641, 29] on li "Select New Video File..." at bounding box center [653, 27] width 73 height 13
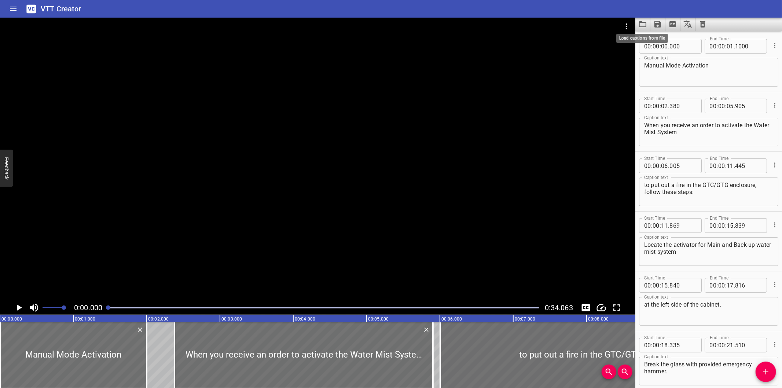
click at [641, 22] on icon "Load captions from file" at bounding box center [642, 24] width 7 height 6
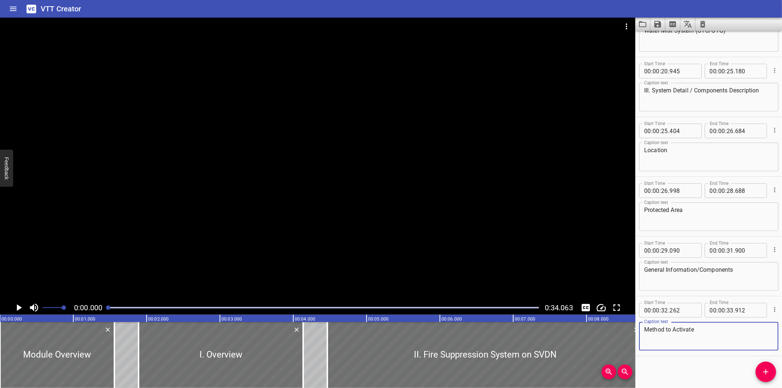
click at [388, 132] on div at bounding box center [317, 159] width 635 height 283
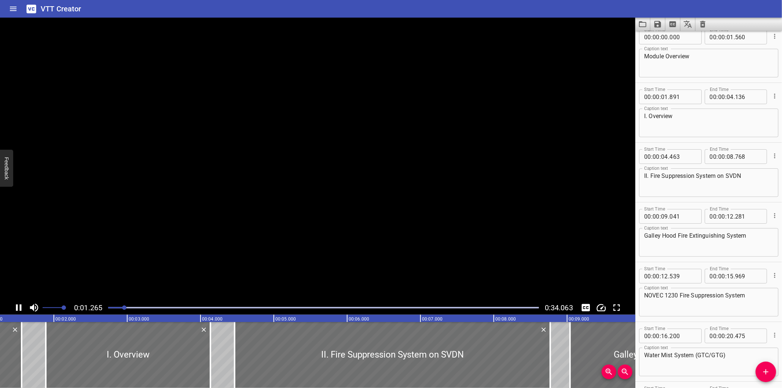
scroll to position [8, 0]
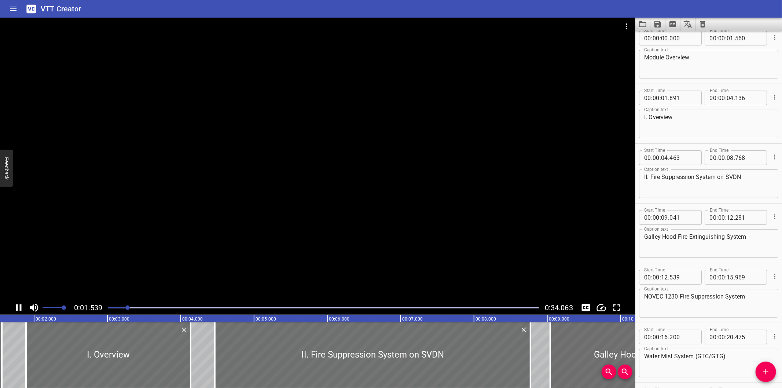
click at [373, 155] on div at bounding box center [317, 159] width 635 height 283
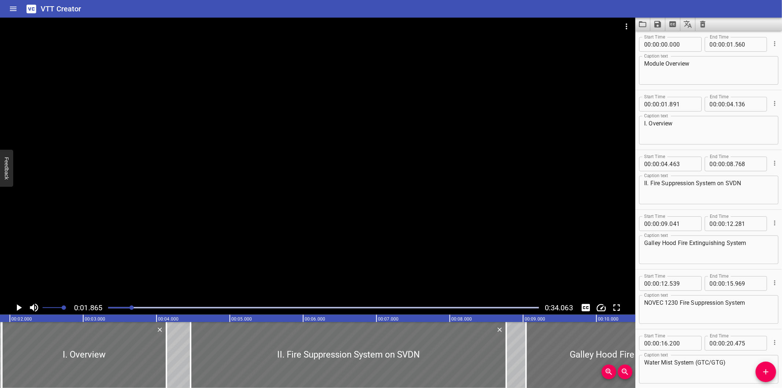
scroll to position [0, 0]
drag, startPoint x: 682, startPoint y: 105, endPoint x: 663, endPoint y: 105, distance: 19.4
click at [663, 105] on div "00 : 00 : 01 ." at bounding box center [670, 106] width 63 height 15
type input "891"
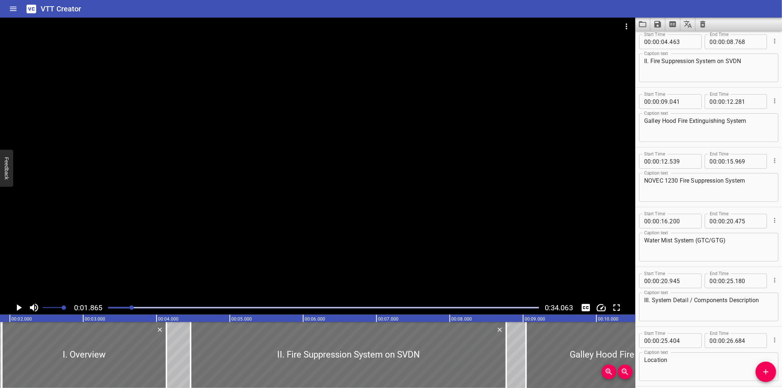
scroll to position [89, 0]
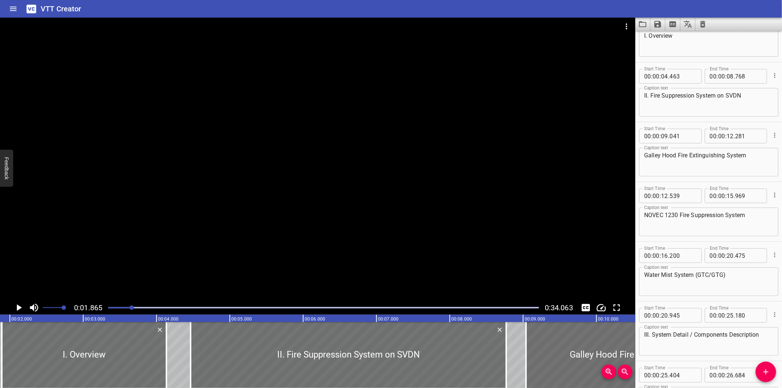
type input "891"
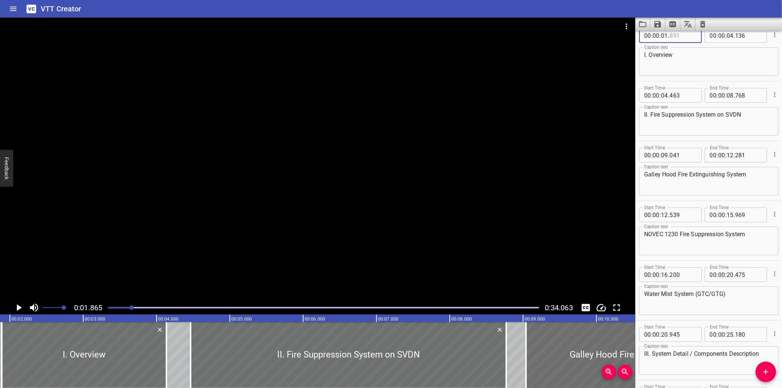
scroll to position [0, 0]
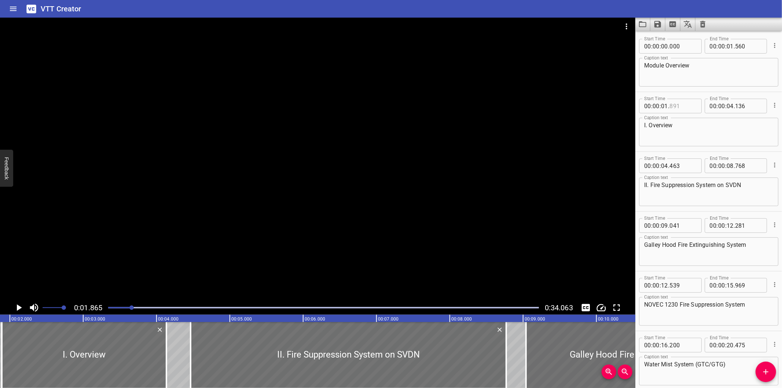
type input "891"
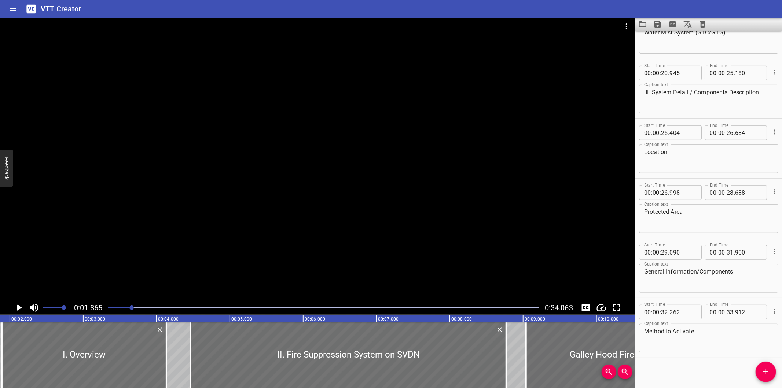
scroll to position [334, 0]
type input "891"
